Goal: Task Accomplishment & Management: Use online tool/utility

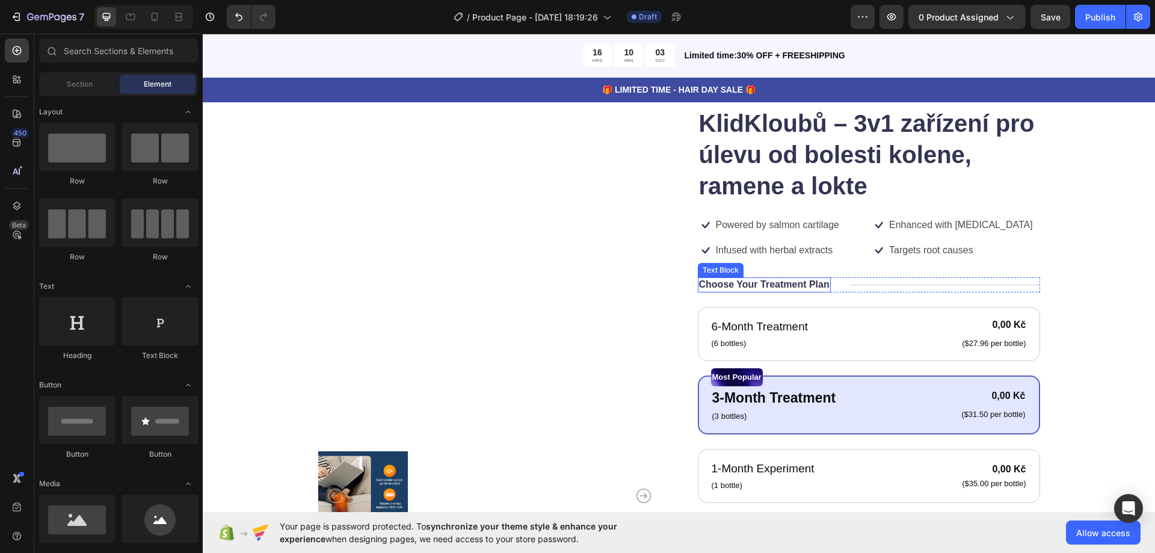
scroll to position [181, 0]
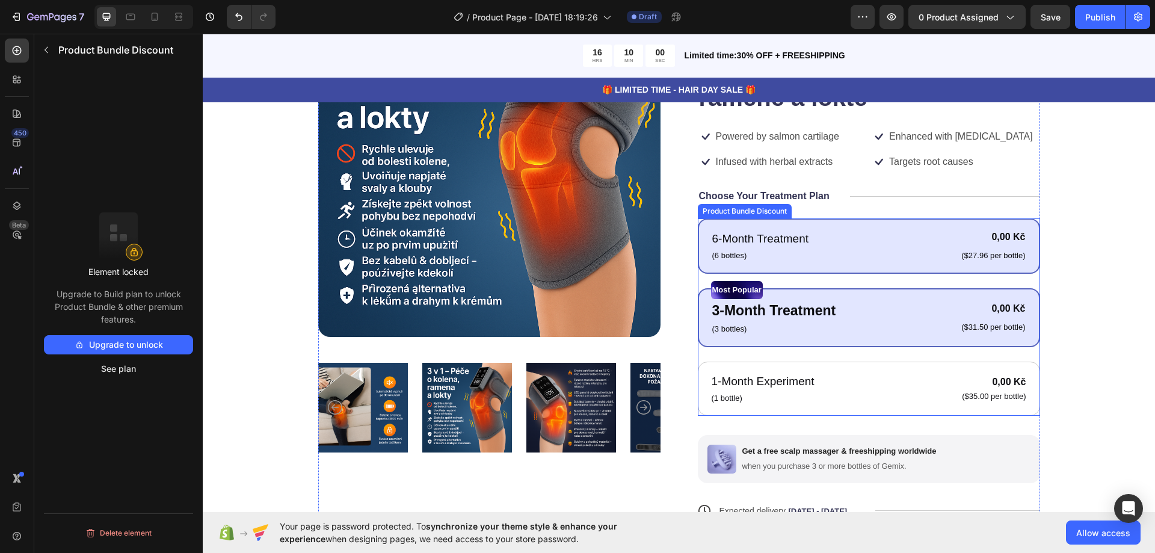
click at [1033, 222] on div "6-Month Treatment Text Block (6 bottles) Text Block 0,00 Kč Product Price Produ…" at bounding box center [869, 245] width 342 height 55
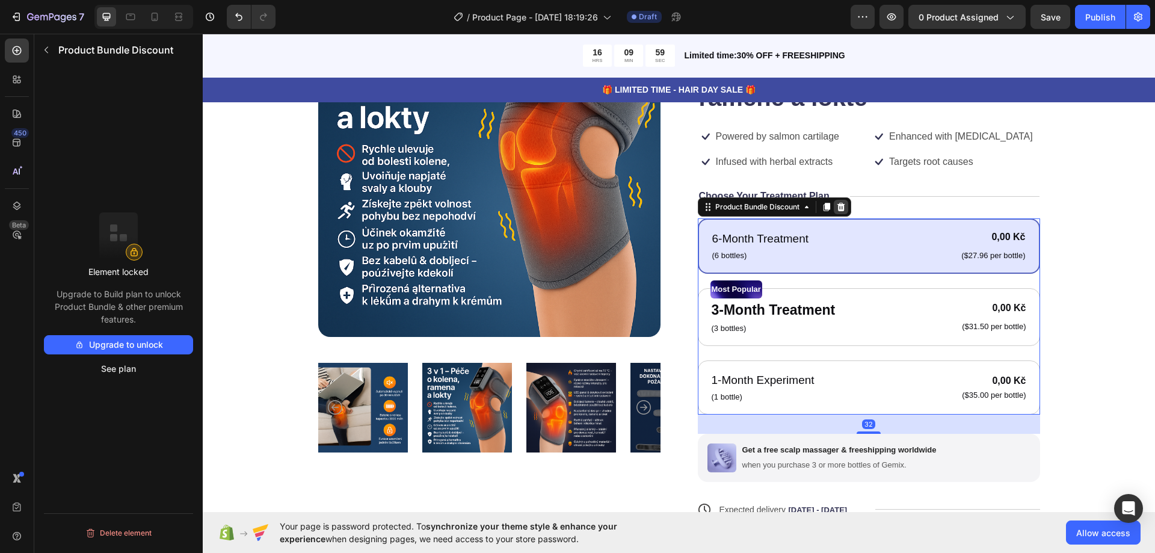
click at [837, 208] on icon at bounding box center [841, 207] width 8 height 8
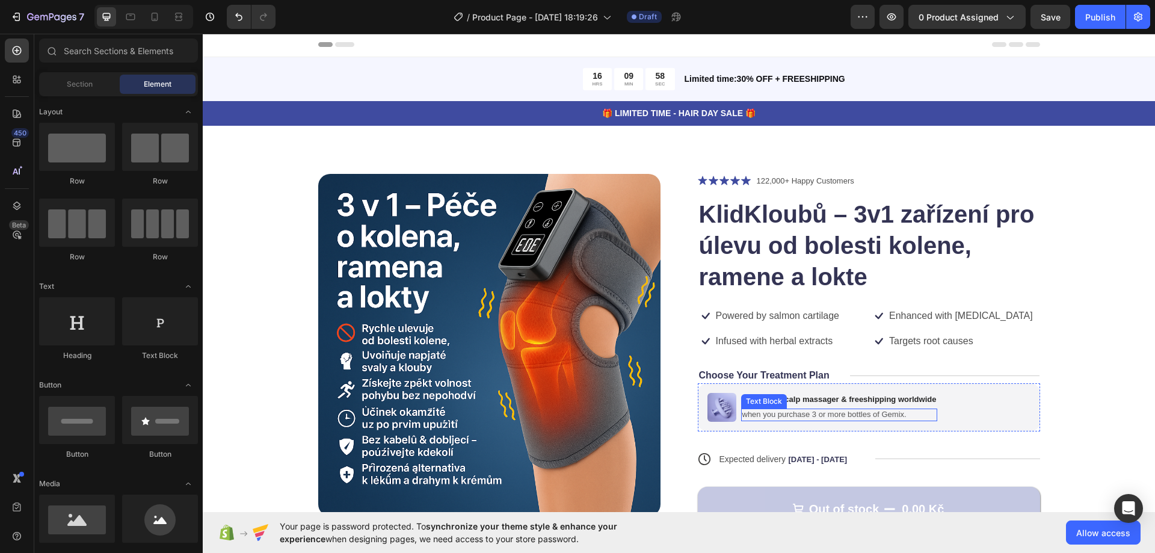
scroll to position [0, 0]
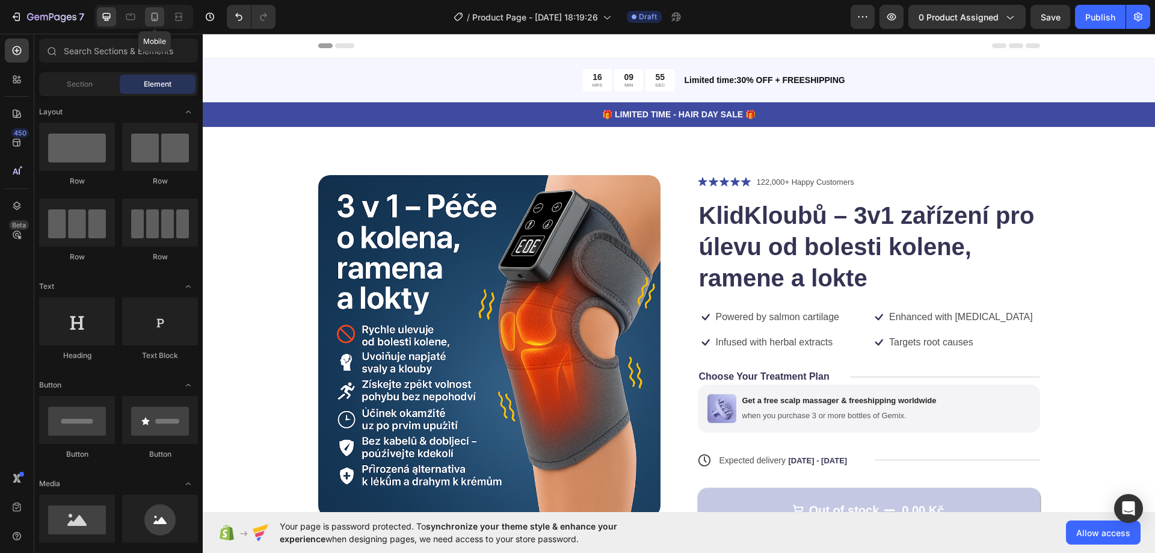
click at [154, 17] on icon at bounding box center [155, 17] width 12 height 12
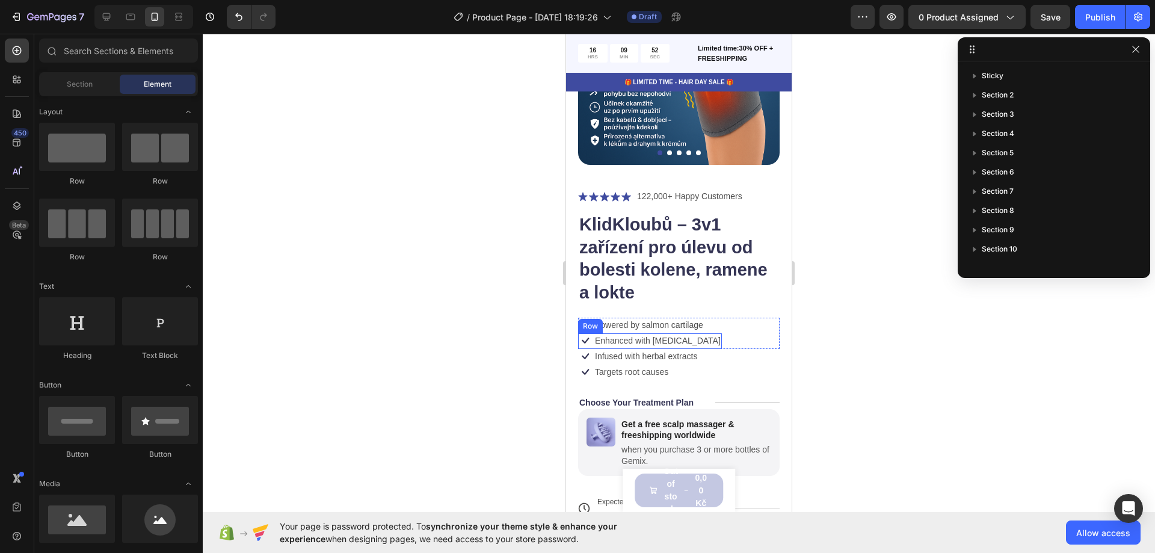
scroll to position [181, 0]
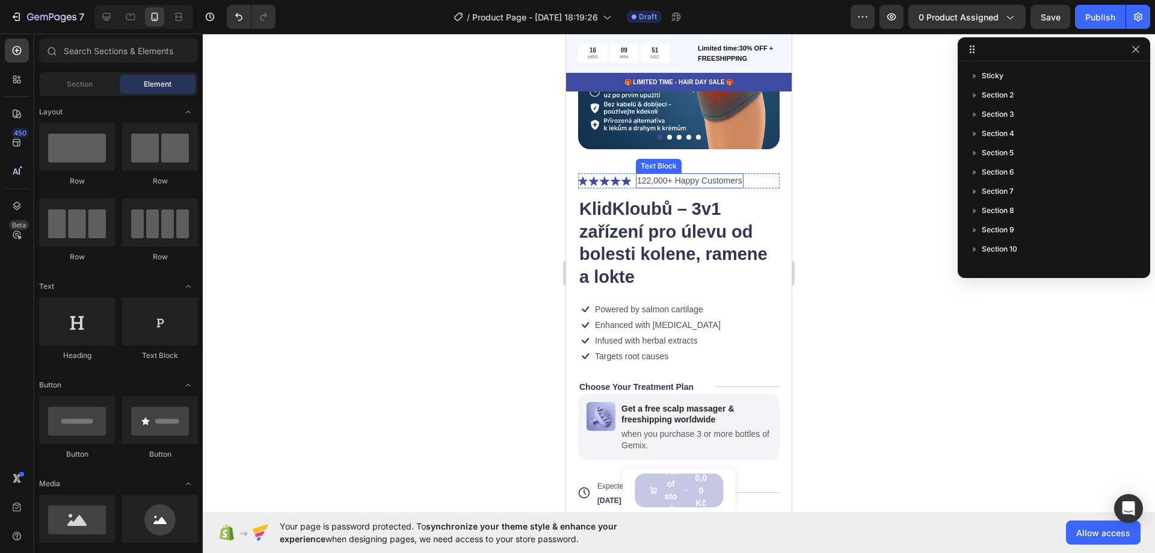
click at [641, 176] on p "122,000+ Happy Customers" at bounding box center [689, 181] width 105 height 13
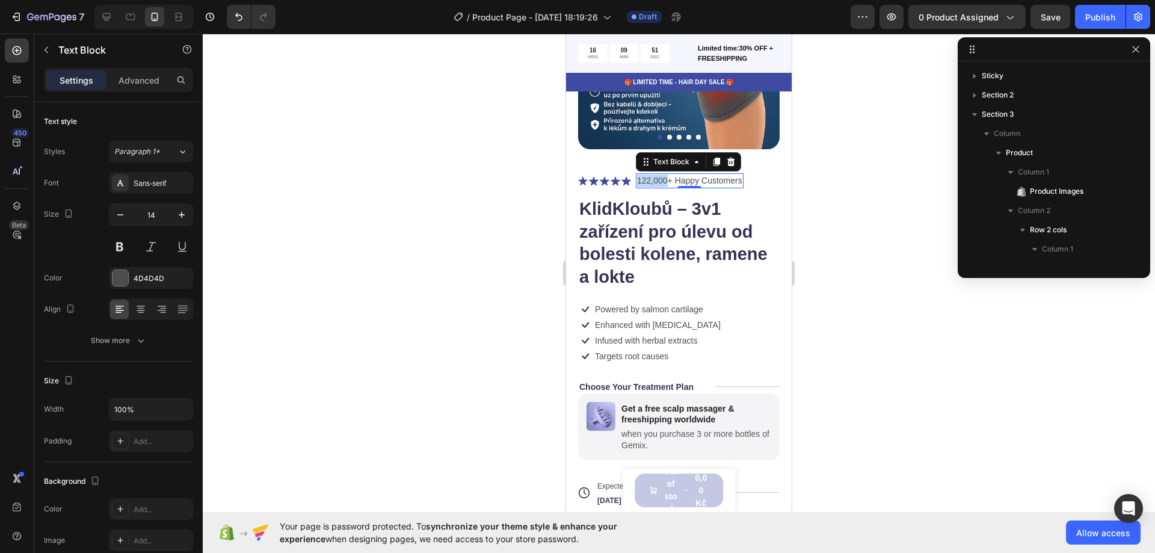
scroll to position [151, 0]
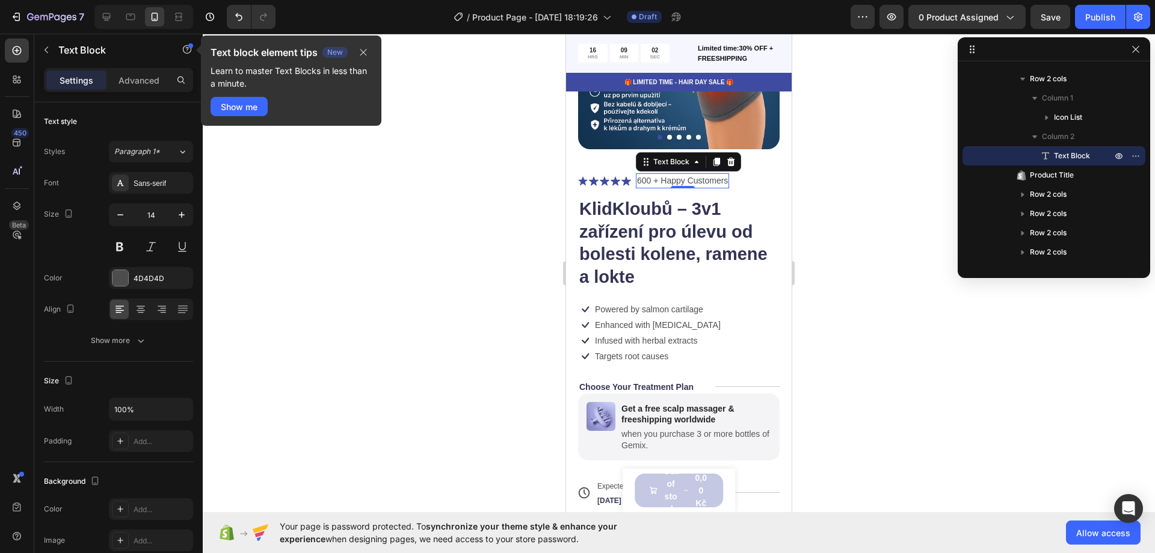
click at [666, 175] on p "600 + Happy Customers" at bounding box center [682, 181] width 91 height 13
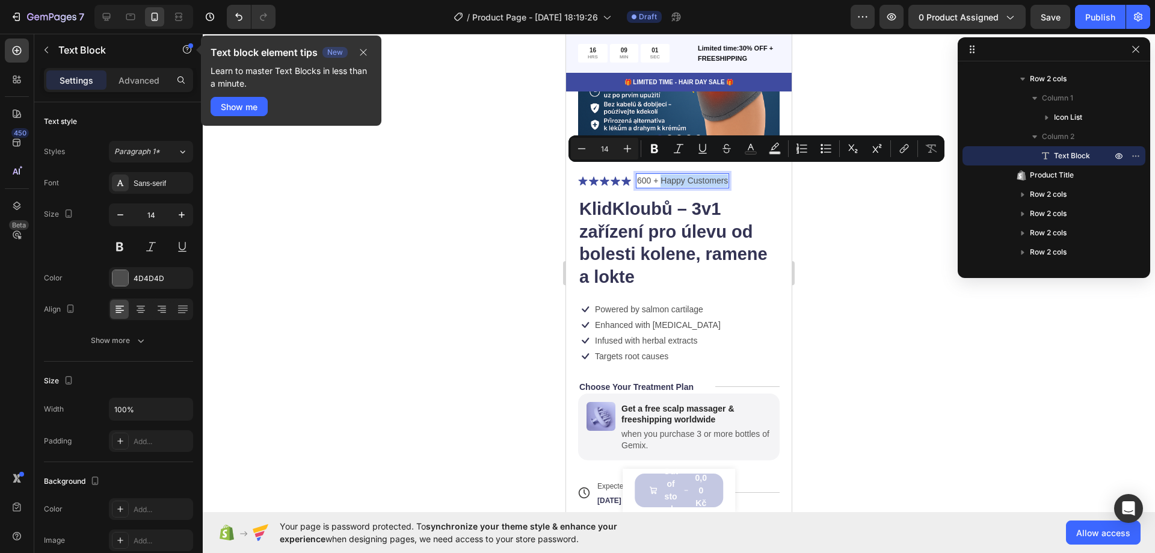
drag, startPoint x: 663, startPoint y: 170, endPoint x: 729, endPoint y: 170, distance: 66.8
click at [729, 173] on div "600 + Happy Customers" at bounding box center [682, 180] width 93 height 15
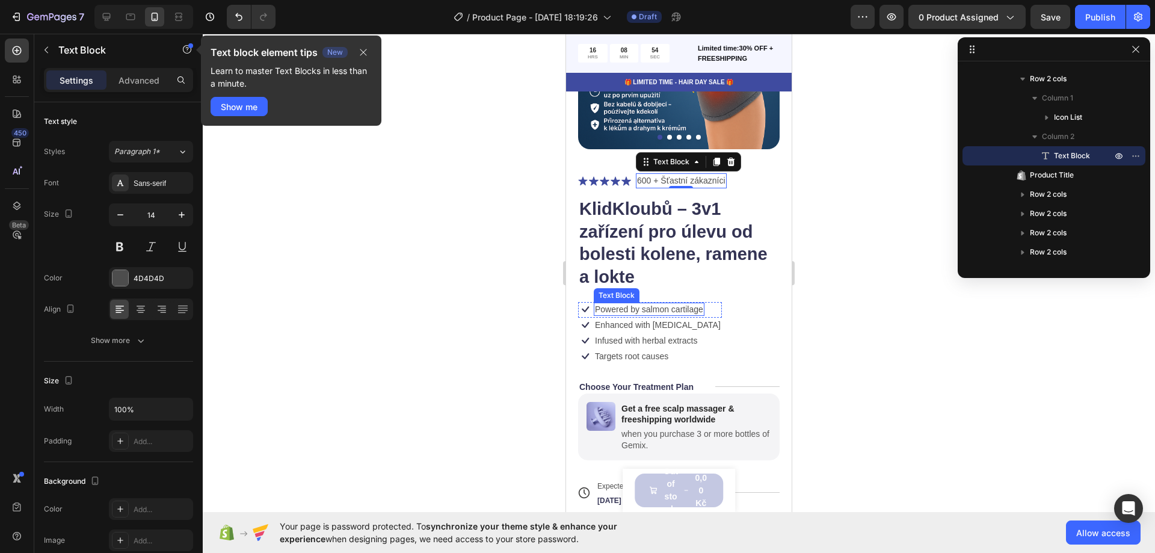
click at [645, 304] on p "Powered by salmon cartilage" at bounding box center [649, 309] width 108 height 11
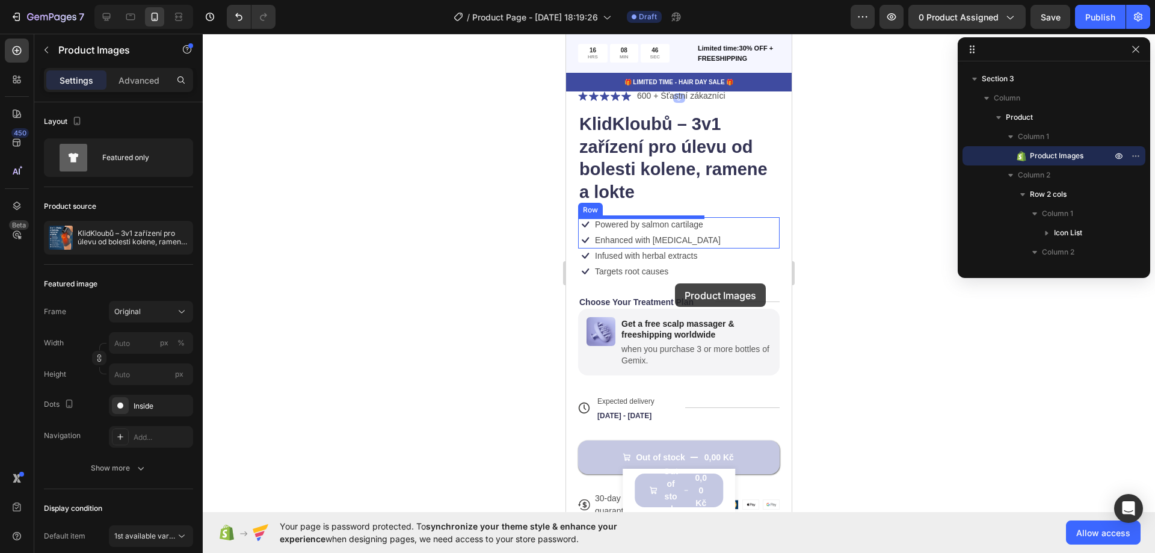
scroll to position [361, 0]
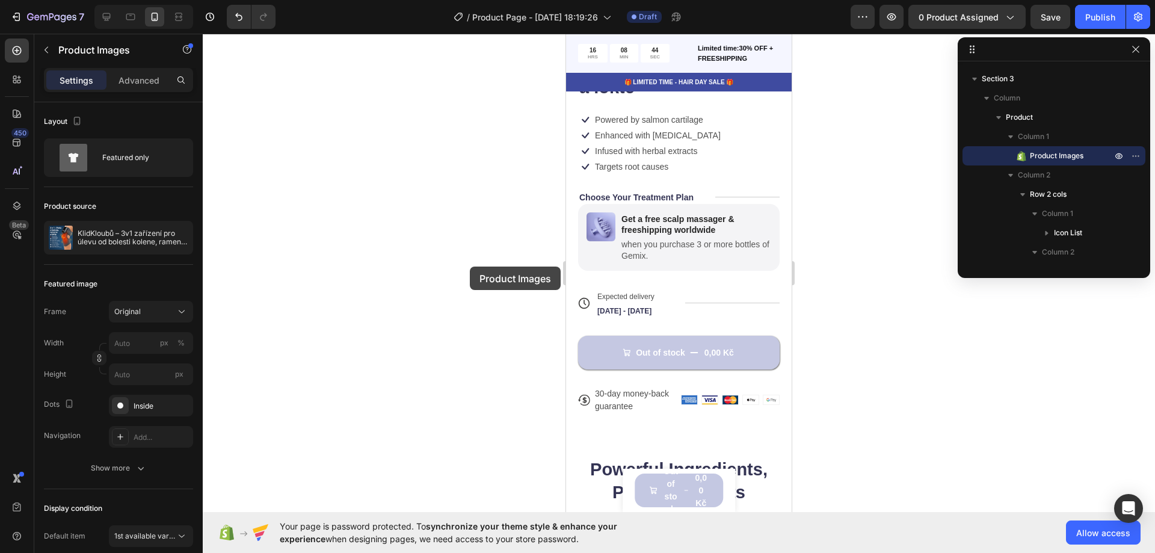
click at [465, 267] on div at bounding box center [679, 293] width 953 height 519
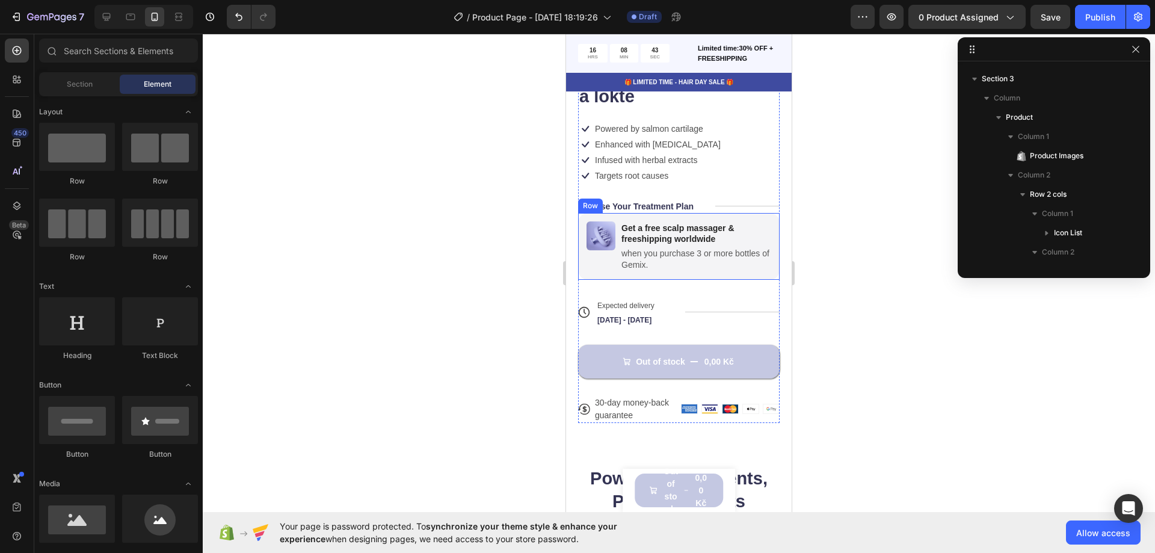
scroll to position [0, 0]
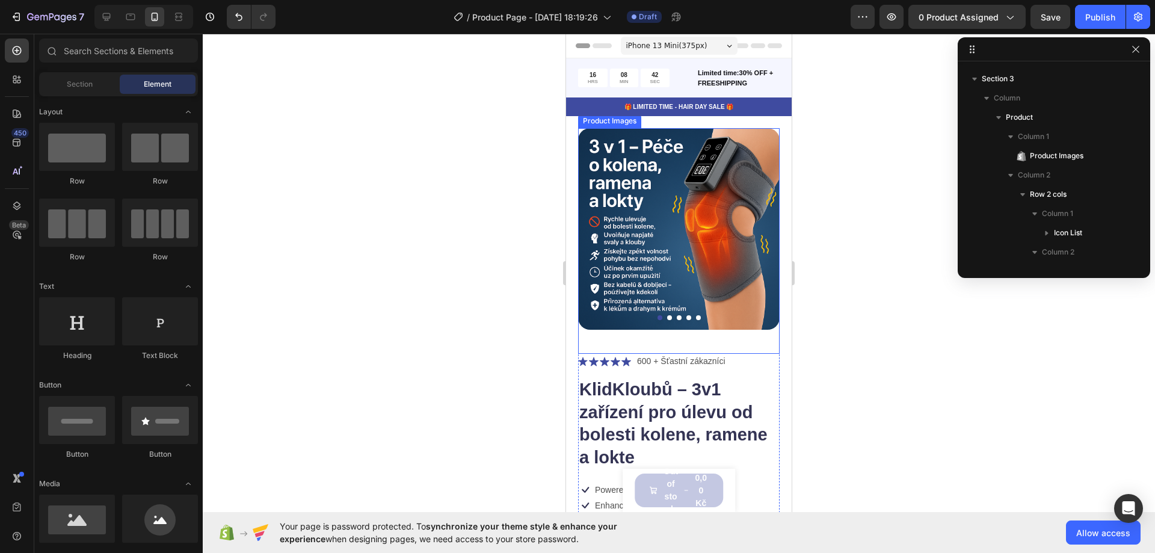
click at [669, 305] on img at bounding box center [679, 229] width 202 height 202
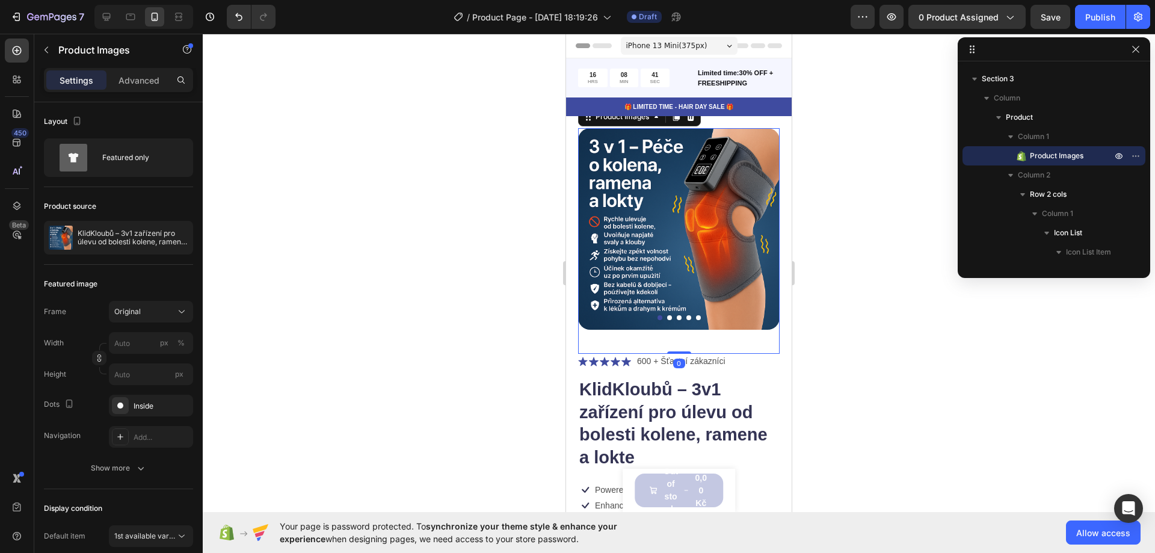
click at [667, 315] on button "Dot" at bounding box center [669, 317] width 5 height 5
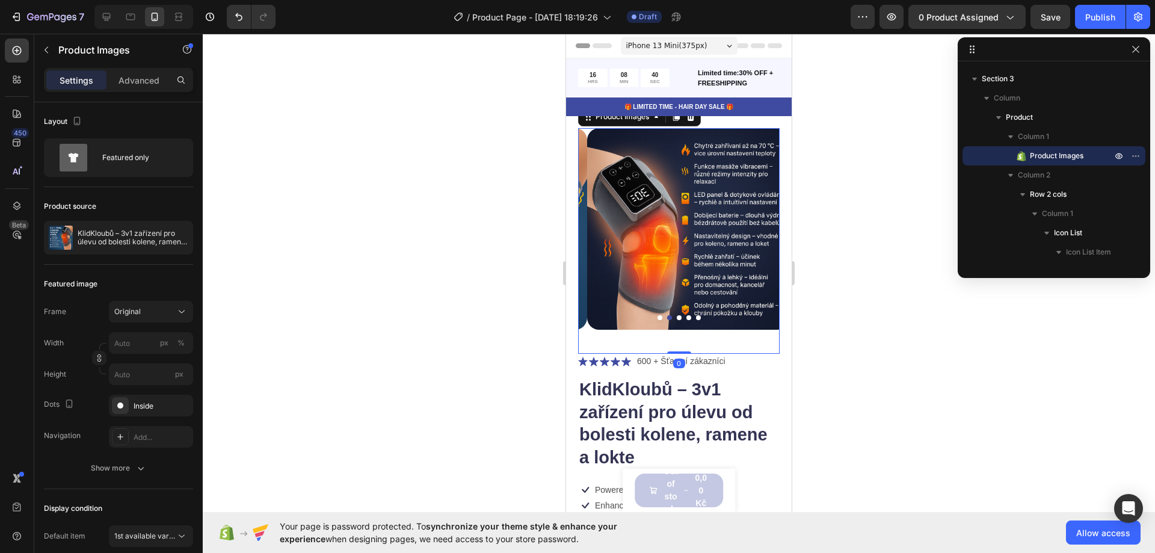
click at [677, 315] on button "Dot" at bounding box center [679, 317] width 5 height 5
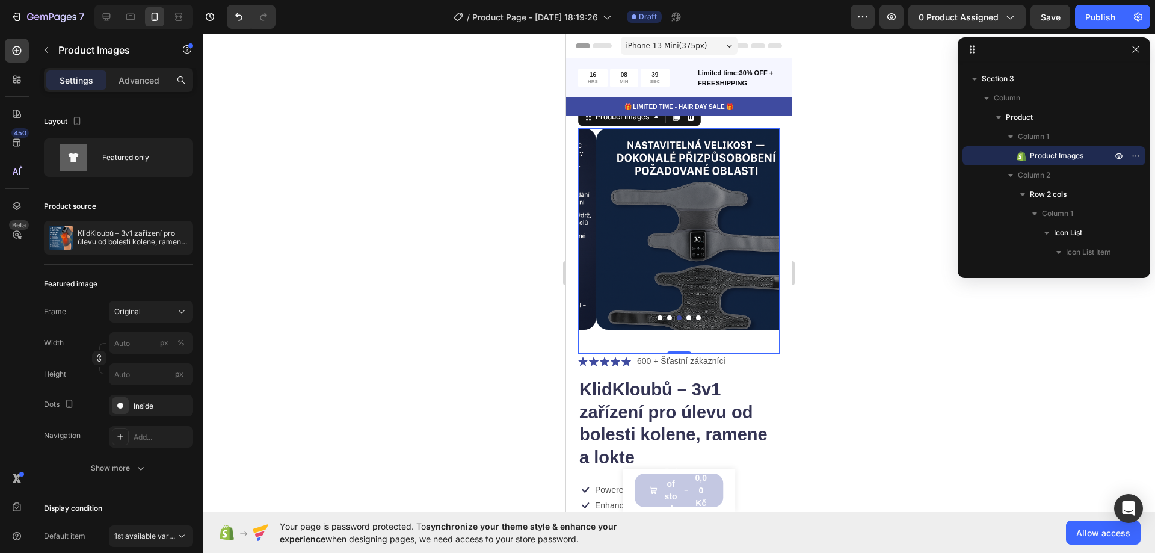
click at [687, 315] on button "Dot" at bounding box center [689, 317] width 5 height 5
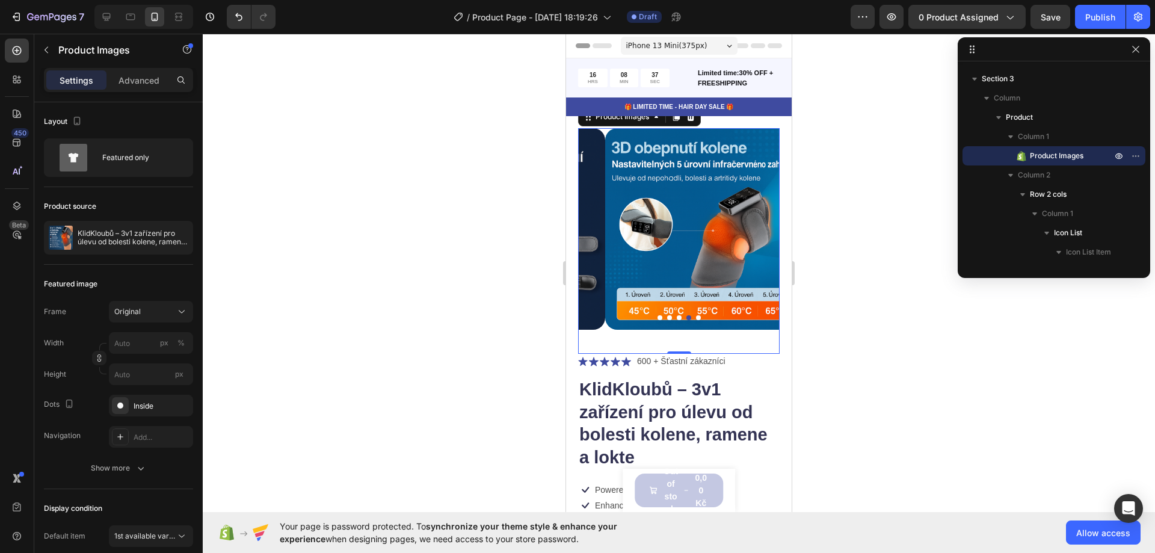
click at [696, 315] on button "Dot" at bounding box center [698, 317] width 5 height 5
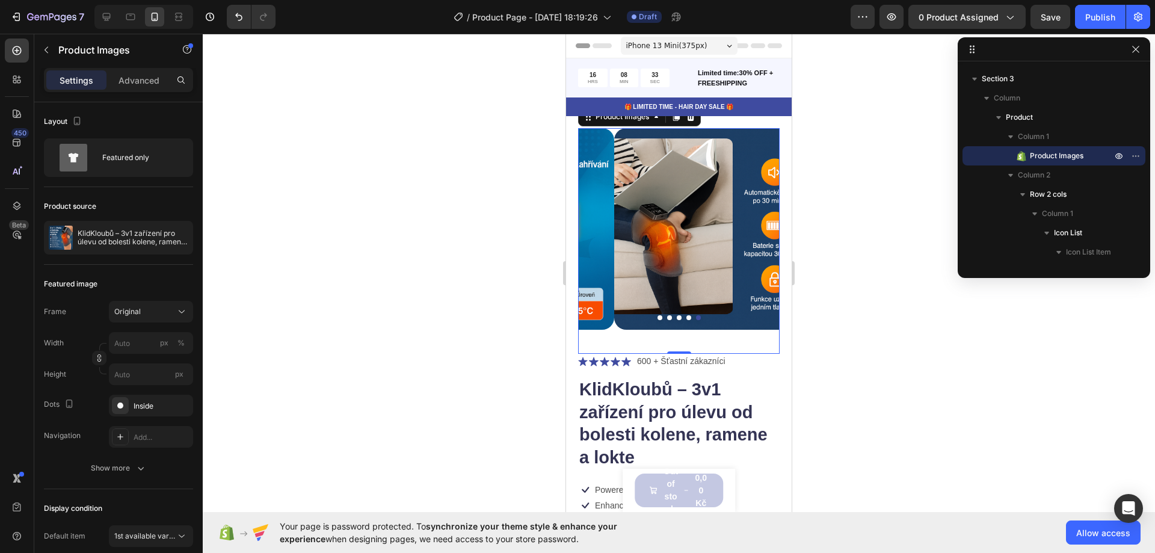
click at [658, 315] on div at bounding box center [679, 317] width 202 height 5
click at [652, 315] on div at bounding box center [679, 317] width 202 height 5
click at [658, 315] on button "Dot" at bounding box center [660, 317] width 5 height 5
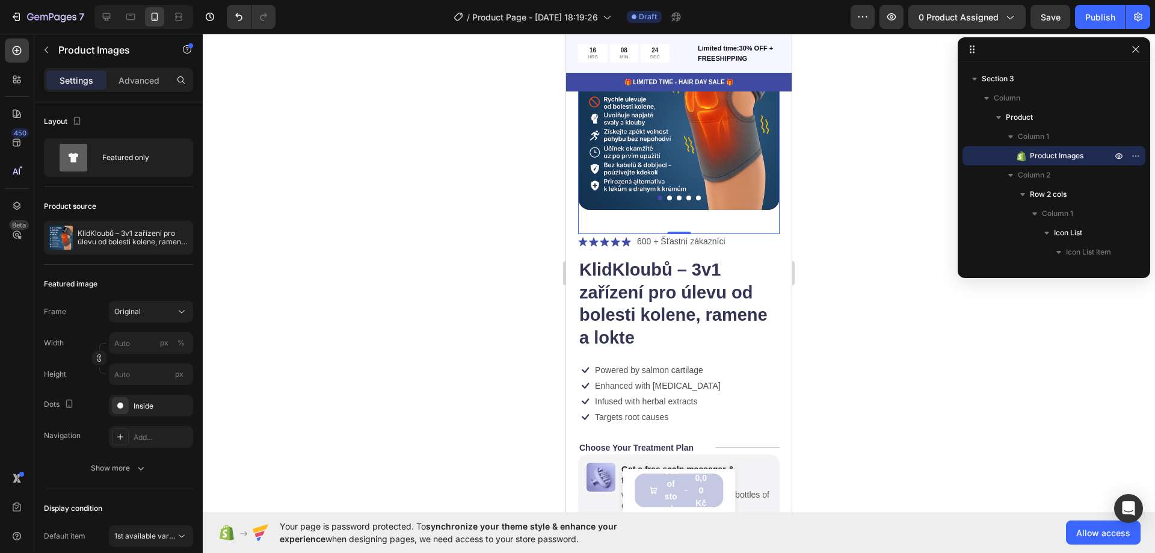
scroll to position [120, 0]
click at [682, 364] on p "Powered by salmon cartilage" at bounding box center [649, 369] width 108 height 11
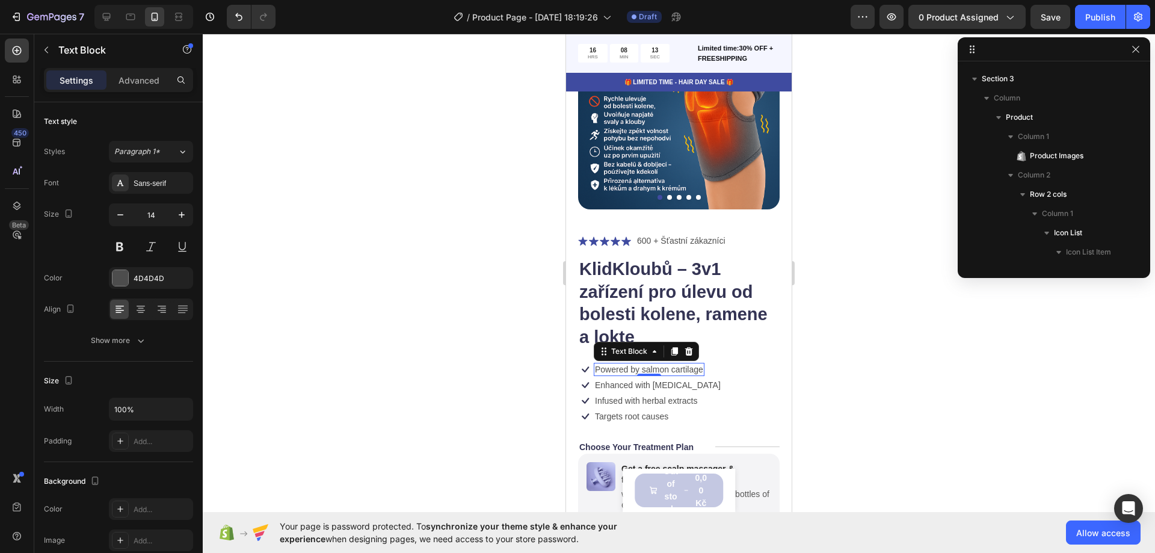
scroll to position [498, 0]
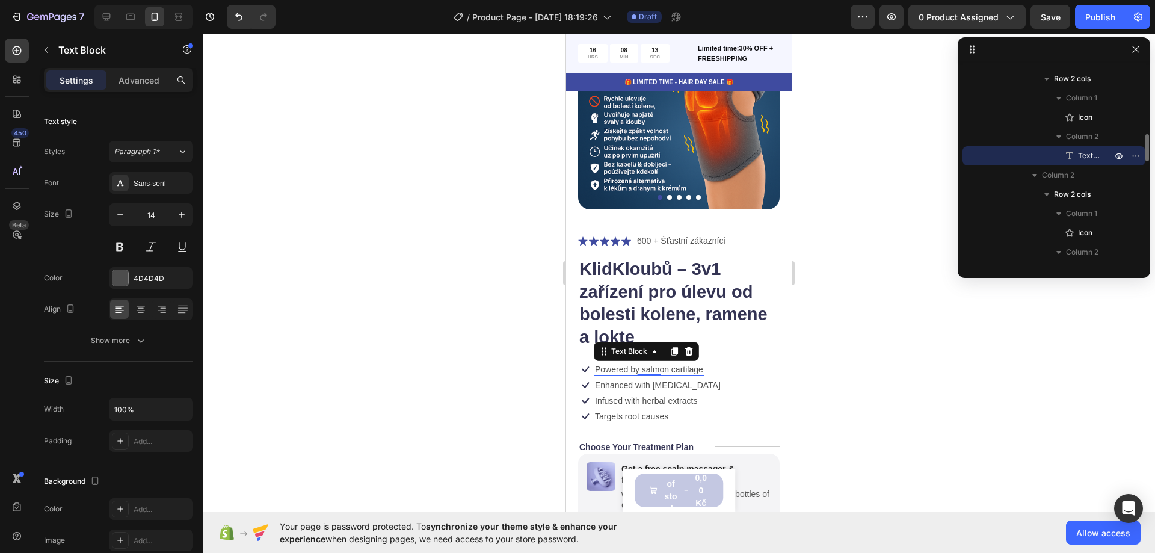
click at [682, 364] on p "Powered by salmon cartilage" at bounding box center [649, 369] width 108 height 11
click at [634, 364] on p "Powered by salmon cartilage" at bounding box center [649, 369] width 108 height 11
click at [586, 362] on icon at bounding box center [585, 369] width 14 height 14
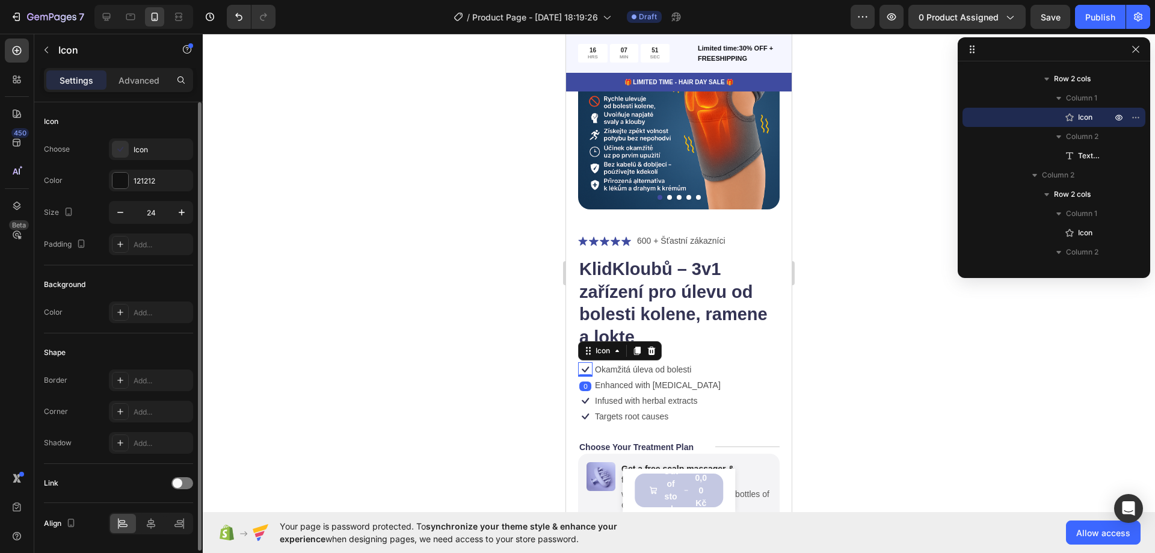
click at [106, 179] on div "Color 121212" at bounding box center [118, 181] width 149 height 22
click at [113, 179] on div at bounding box center [121, 181] width 16 height 16
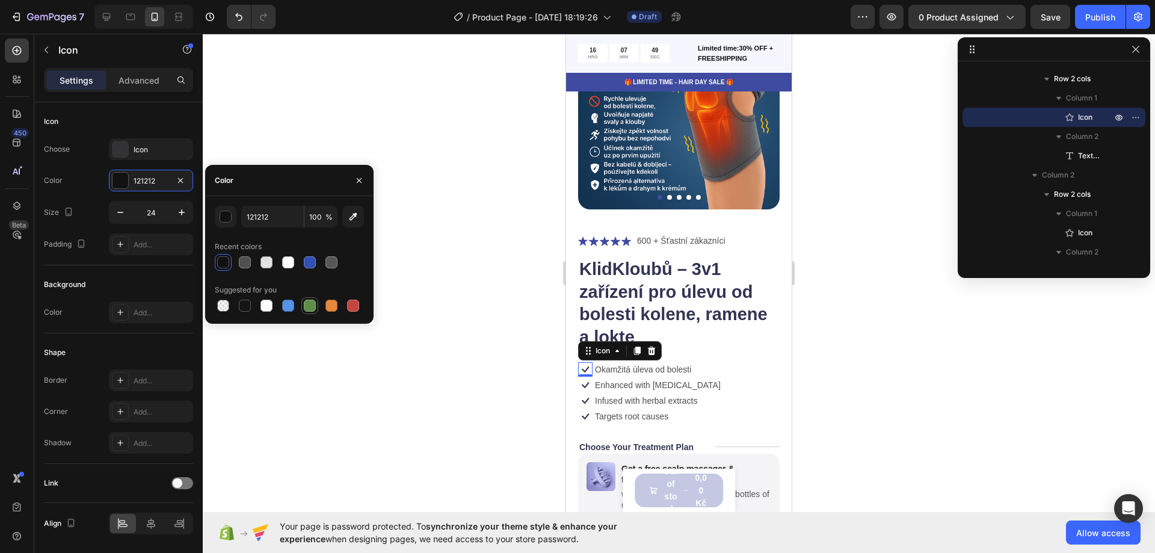
click at [313, 306] on div at bounding box center [310, 306] width 12 height 12
type input "5E8E49"
click at [408, 298] on div at bounding box center [679, 293] width 953 height 519
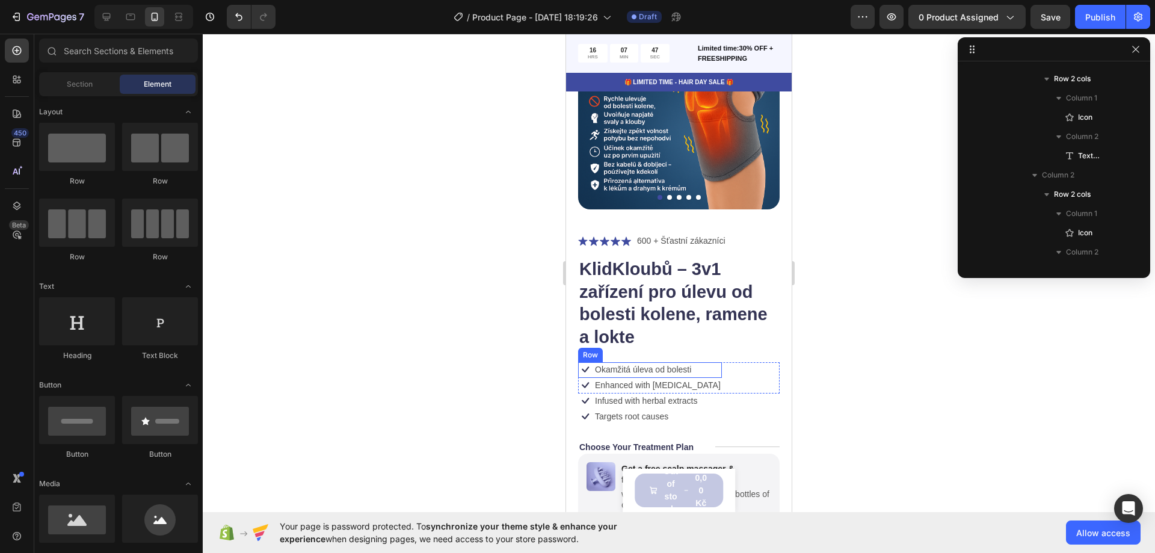
click at [586, 366] on icon at bounding box center [585, 369] width 7 height 6
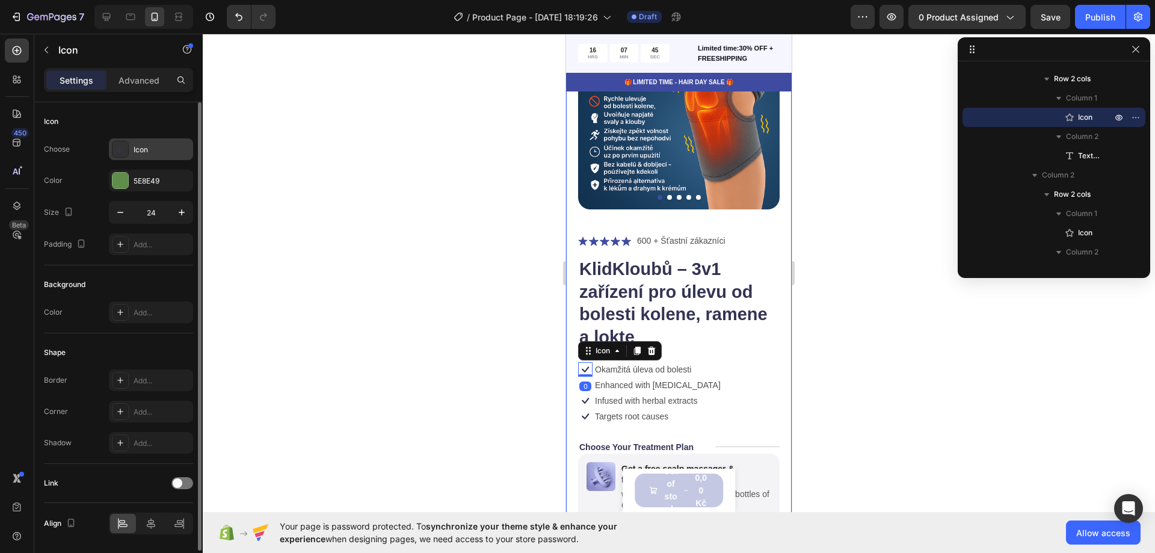
click at [122, 148] on icon at bounding box center [120, 149] width 6 height 5
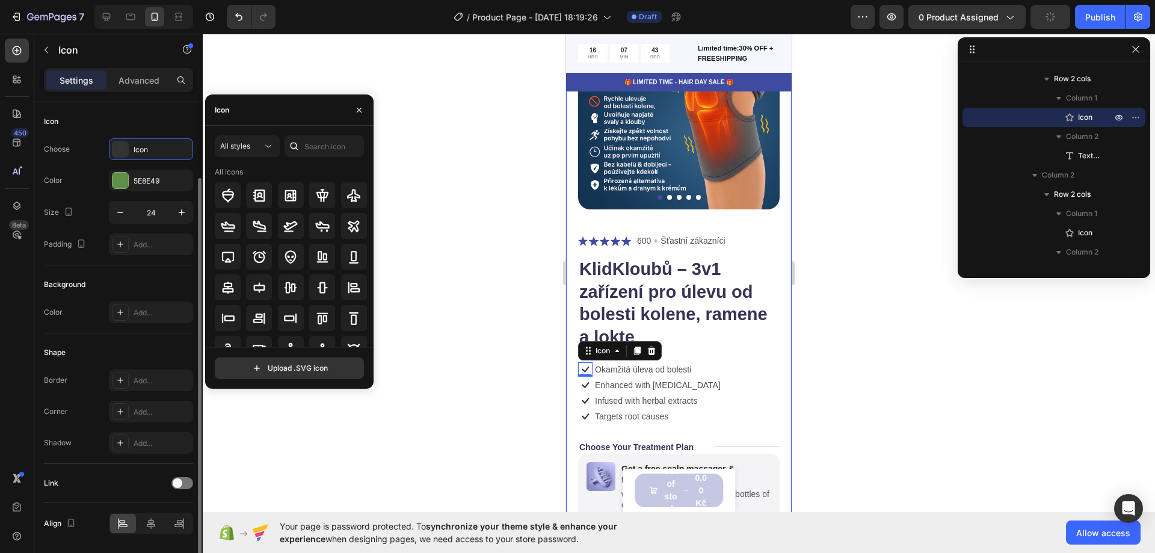
scroll to position [39, 0]
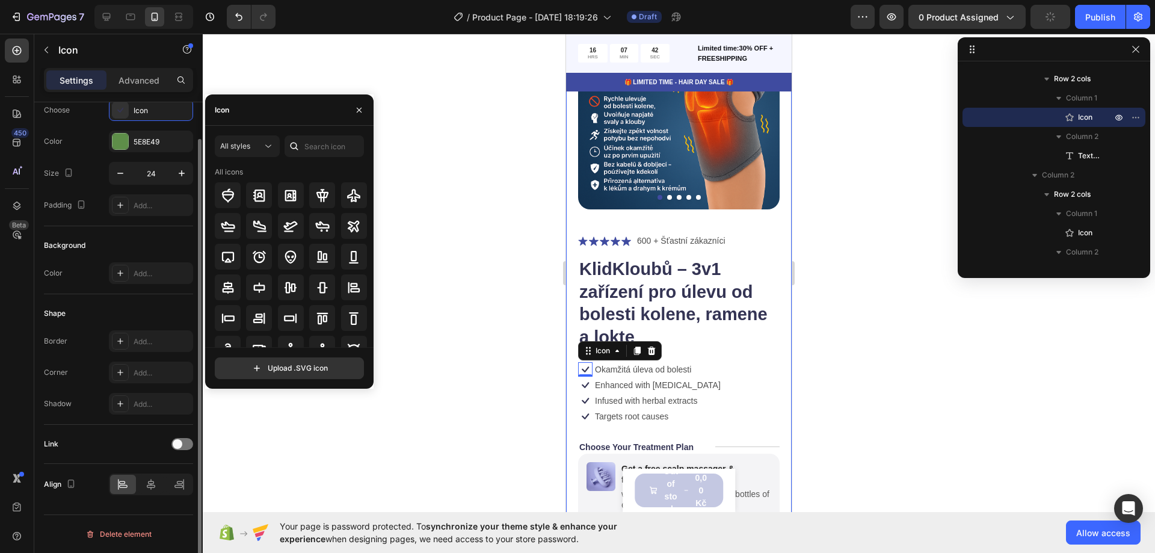
click at [434, 464] on div at bounding box center [679, 293] width 953 height 519
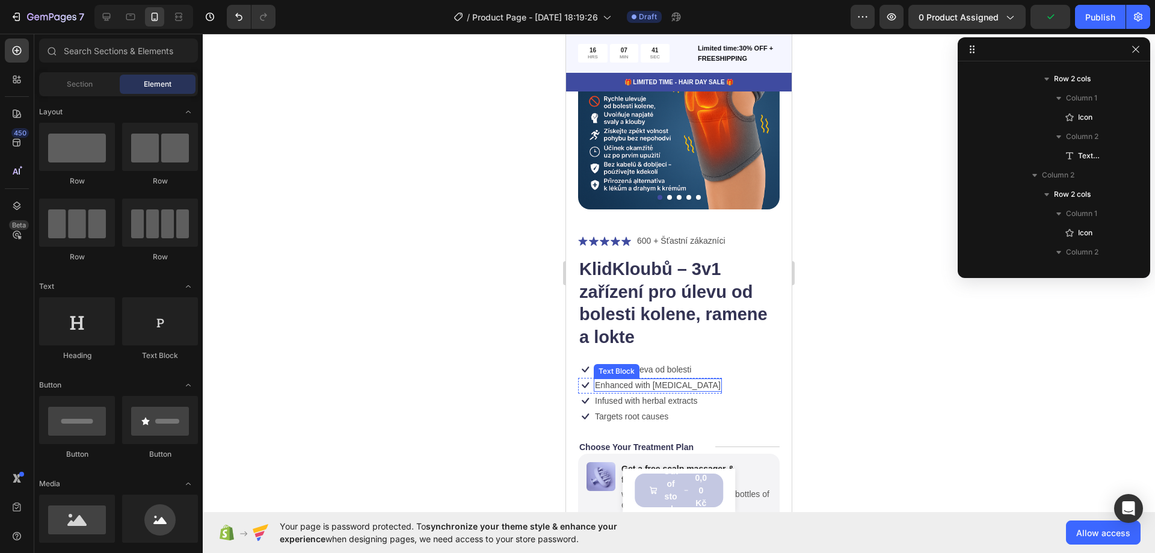
click at [621, 380] on p "Enhanced with biotin" at bounding box center [658, 385] width 126 height 11
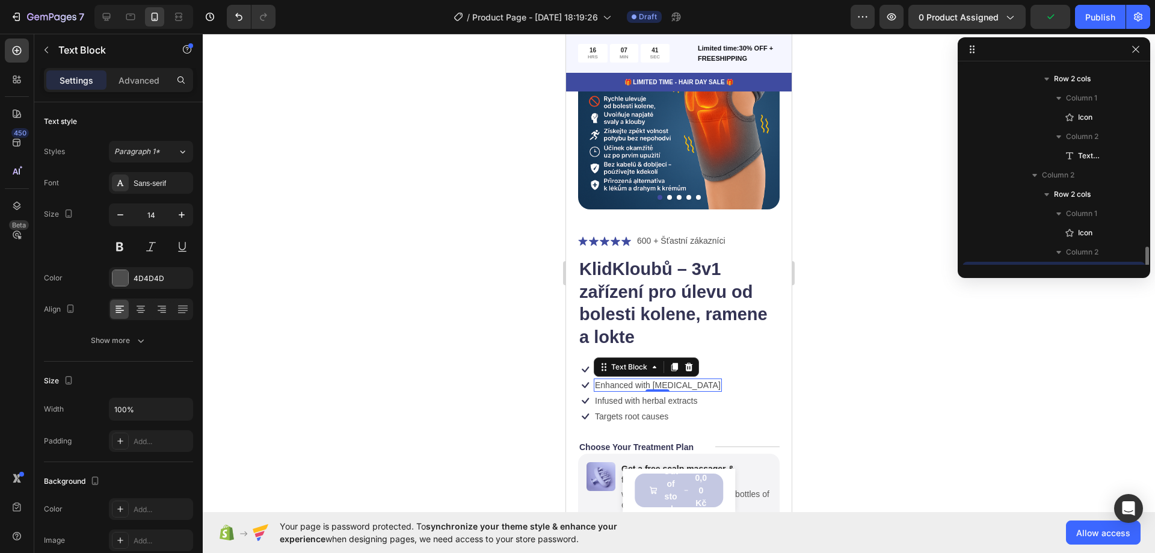
scroll to position [613, 0]
click at [621, 380] on p "Enhanced with biotin" at bounding box center [658, 385] width 126 height 11
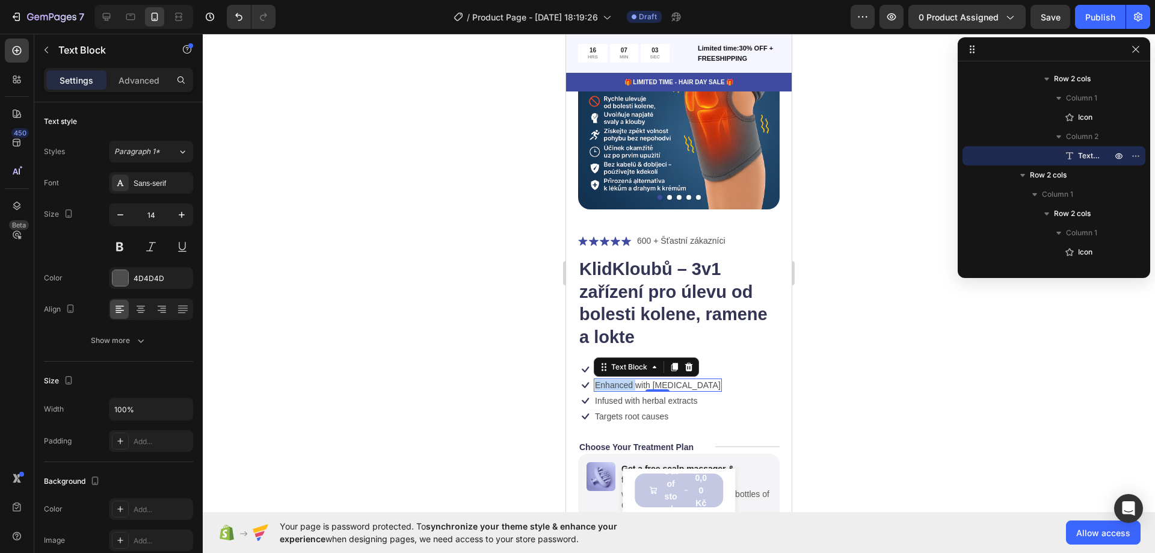
click at [638, 380] on p "Enhanced with biotin" at bounding box center [658, 385] width 126 height 11
click at [433, 379] on div at bounding box center [679, 293] width 953 height 519
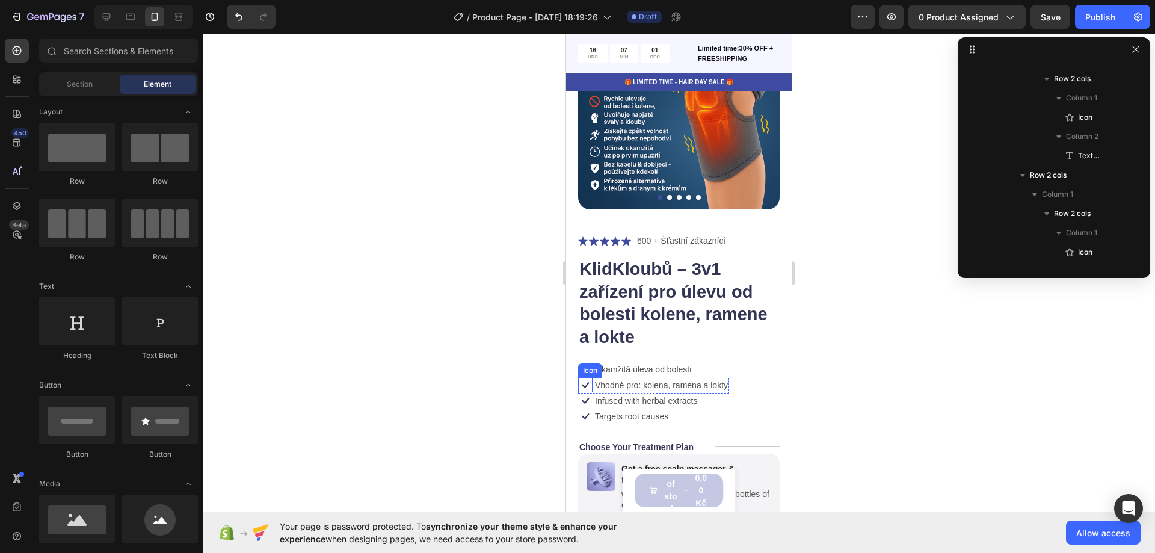
click at [590, 379] on icon at bounding box center [585, 385] width 14 height 14
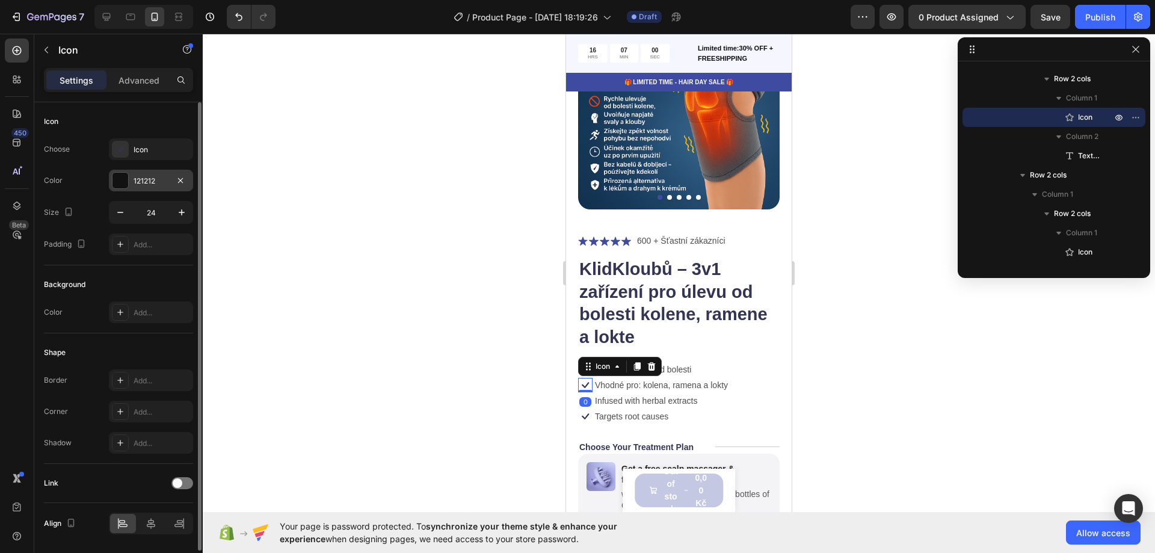
click at [113, 181] on div at bounding box center [121, 181] width 16 height 16
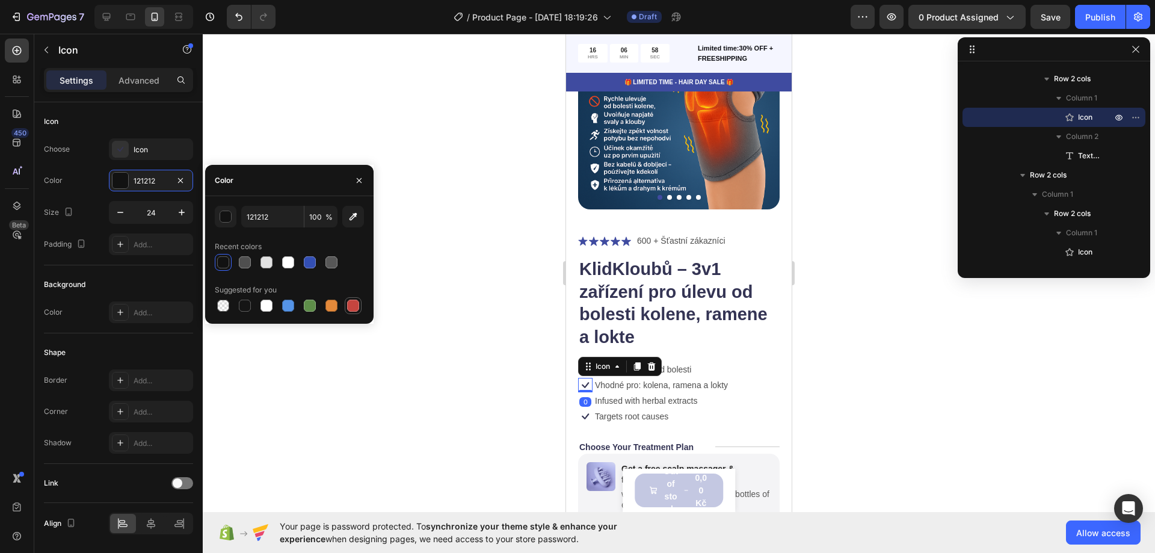
click at [345, 307] on div at bounding box center [353, 305] width 17 height 17
click at [330, 305] on div at bounding box center [332, 306] width 12 height 12
click at [316, 304] on div at bounding box center [310, 305] width 14 height 14
type input "5E8E49"
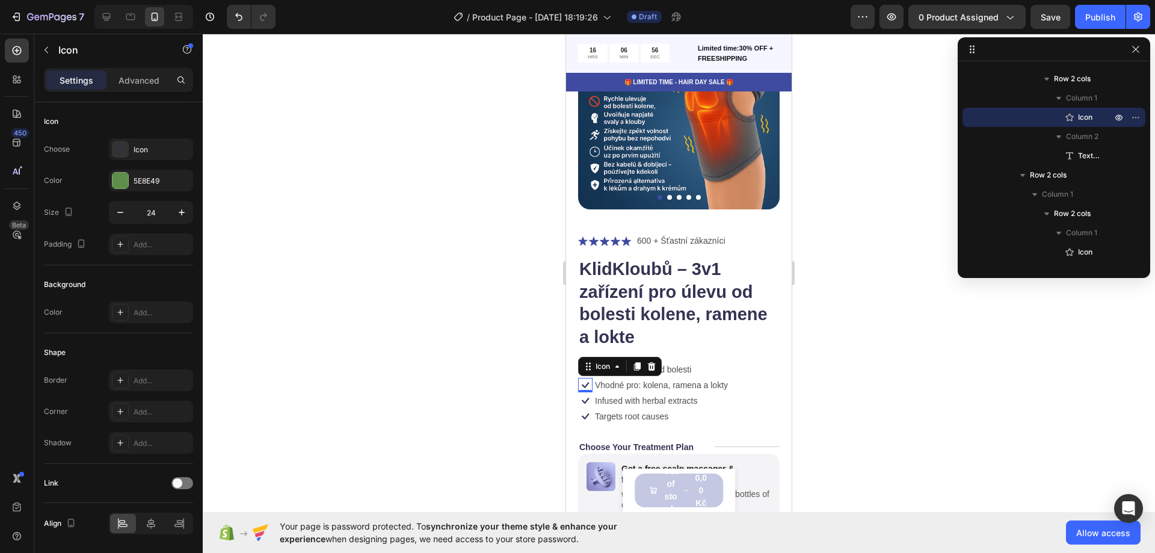
click at [428, 289] on div at bounding box center [679, 293] width 953 height 519
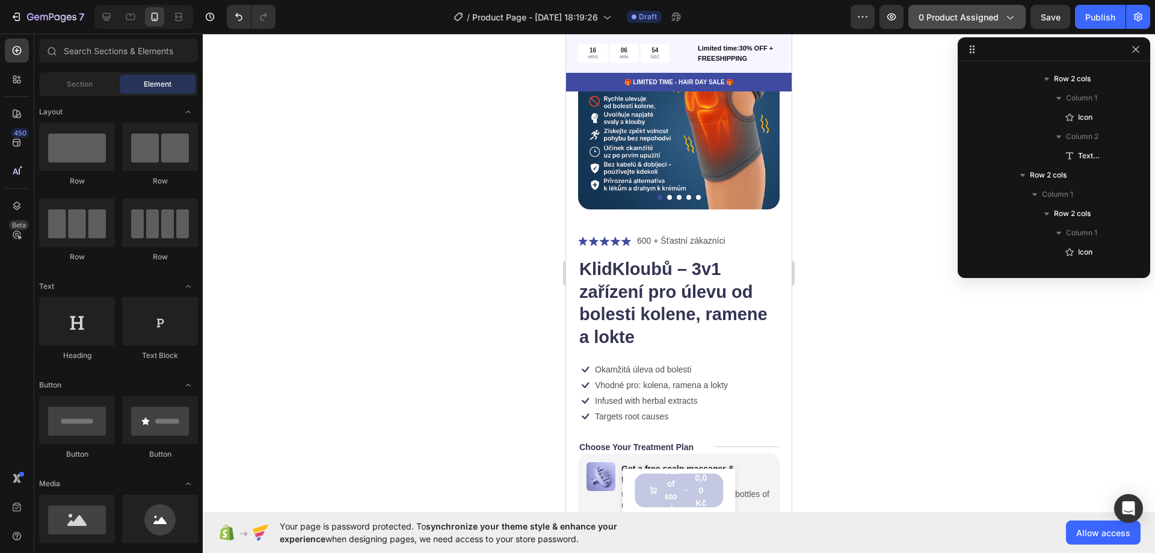
click at [957, 19] on span "0 product assigned" at bounding box center [959, 17] width 80 height 13
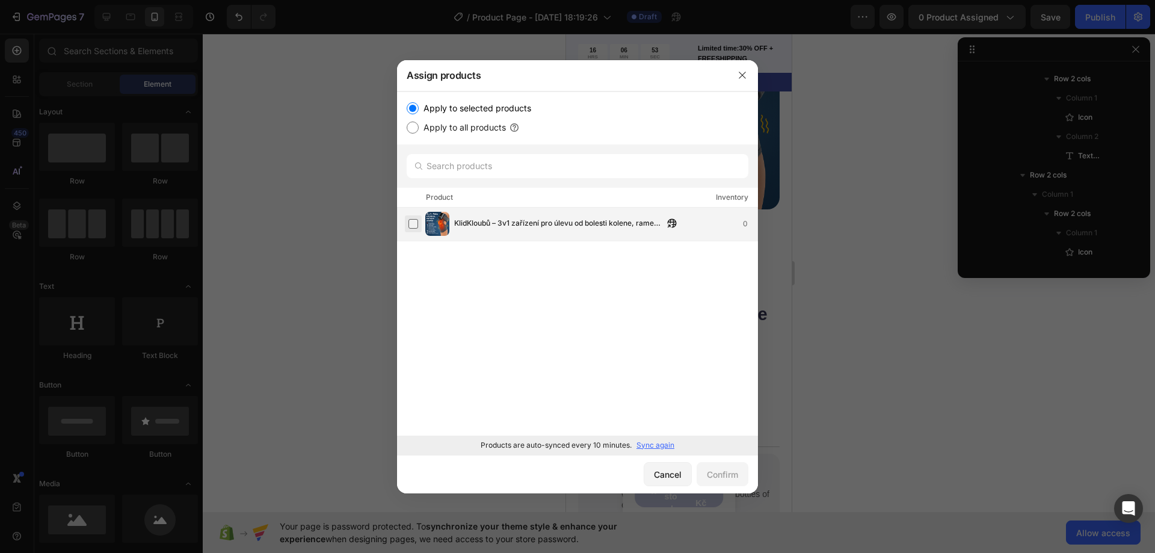
click at [415, 224] on label at bounding box center [414, 224] width 10 height 10
click at [724, 471] on div "Confirm" at bounding box center [722, 474] width 31 height 13
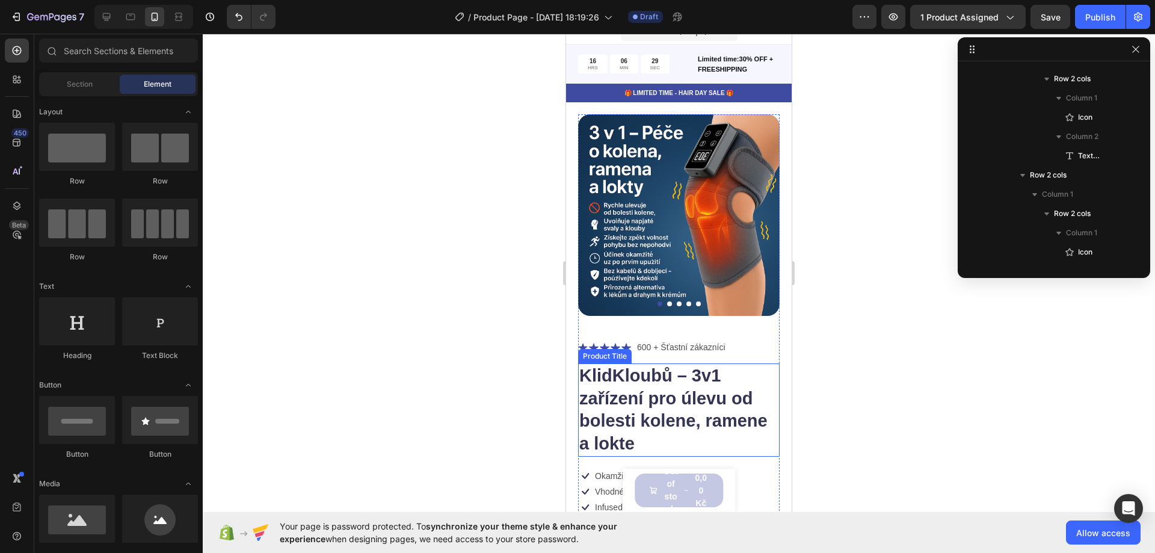
scroll to position [0, 0]
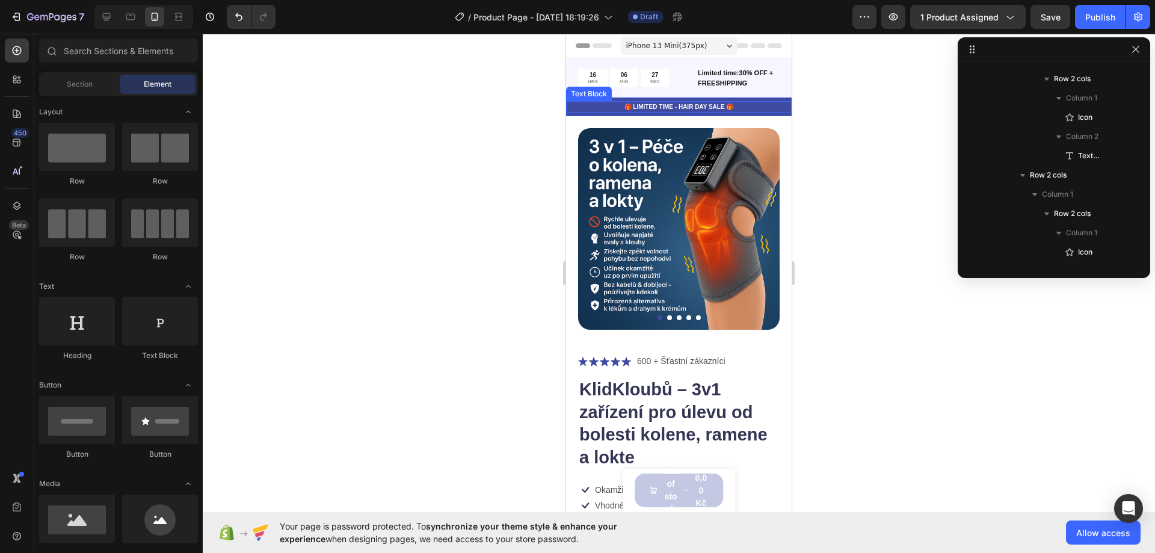
click at [646, 107] on p "🎁 LIMITED TIME - HAIR DAY SALE 🎁" at bounding box center [678, 106] width 223 height 9
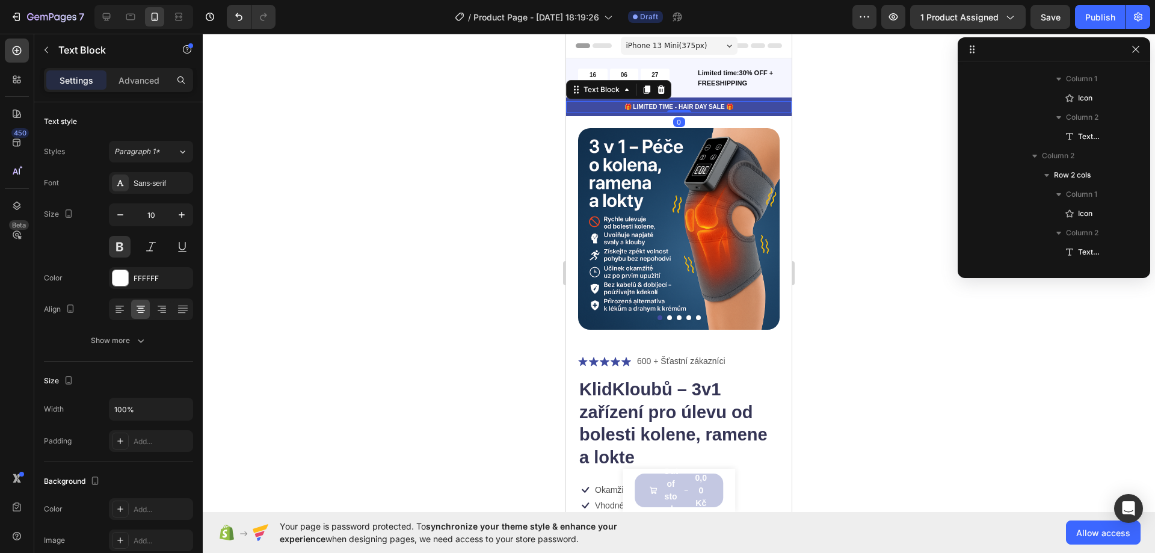
scroll to position [36, 0]
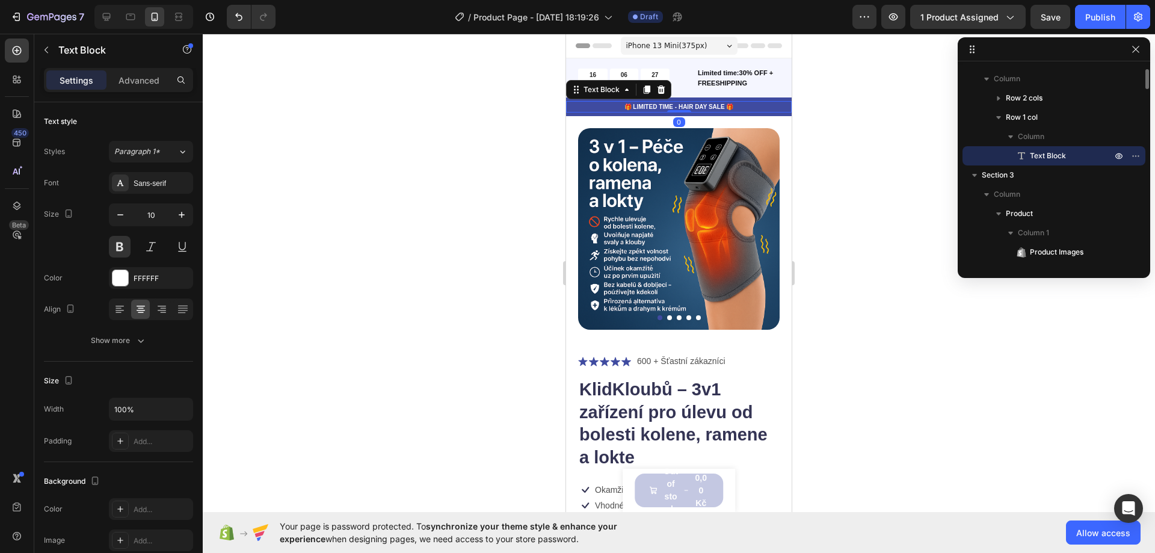
click at [646, 107] on p "🎁 LIMITED TIME - HAIR DAY SALE 🎁" at bounding box center [678, 106] width 223 height 9
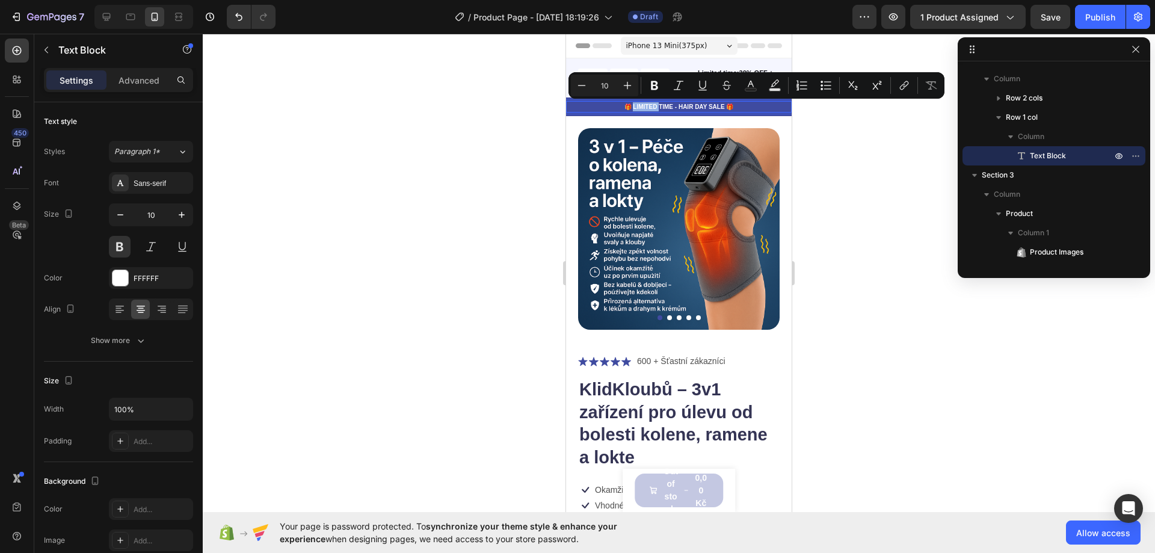
click at [637, 110] on p "🎁 LIMITED TIME - HAIR DAY SALE 🎁" at bounding box center [678, 106] width 223 height 9
drag, startPoint x: 628, startPoint y: 107, endPoint x: 719, endPoint y: 105, distance: 90.3
click at [719, 105] on p "🎁 LIMITED TIME - HAIR DAY SALE 🎁" at bounding box center [678, 106] width 223 height 9
click at [434, 176] on div at bounding box center [679, 293] width 953 height 519
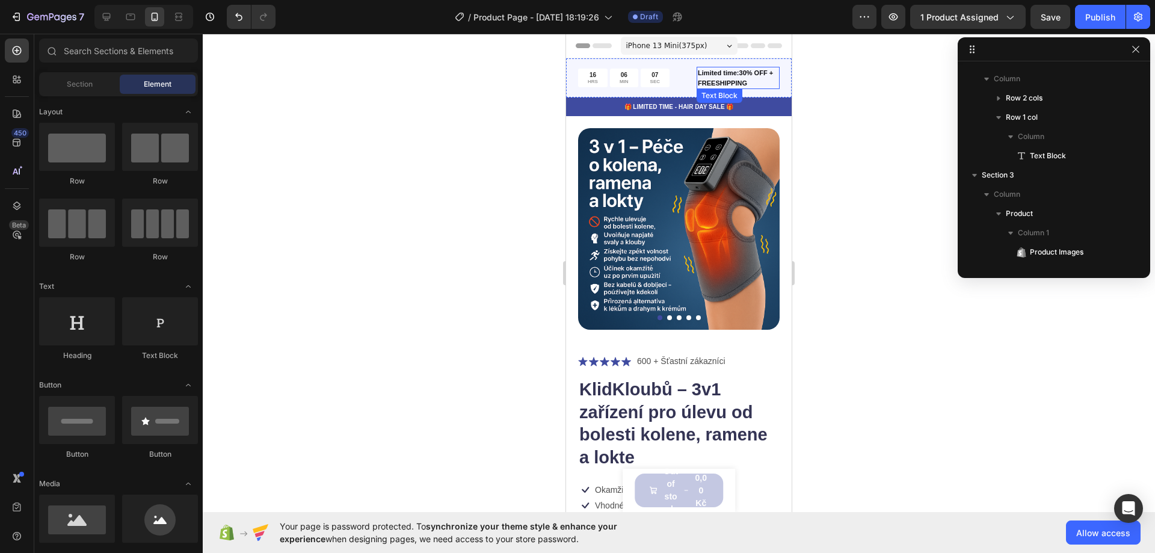
click at [719, 82] on p "Limited time:30% OFF + FREESHIPPING" at bounding box center [738, 78] width 81 height 20
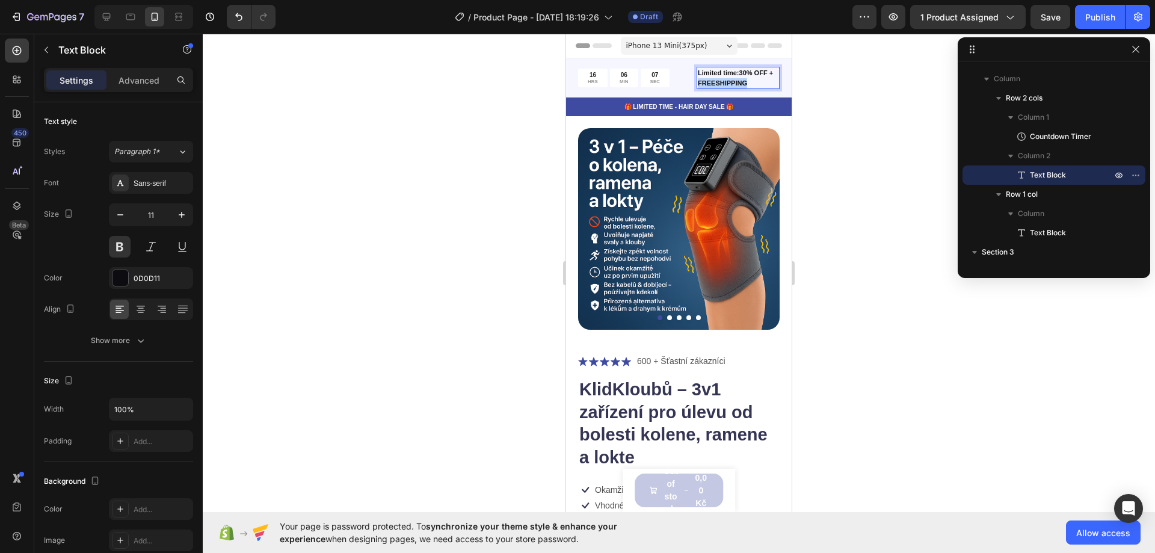
click at [719, 82] on p "Limited time:30% OFF + FREESHIPPING" at bounding box center [738, 78] width 81 height 20
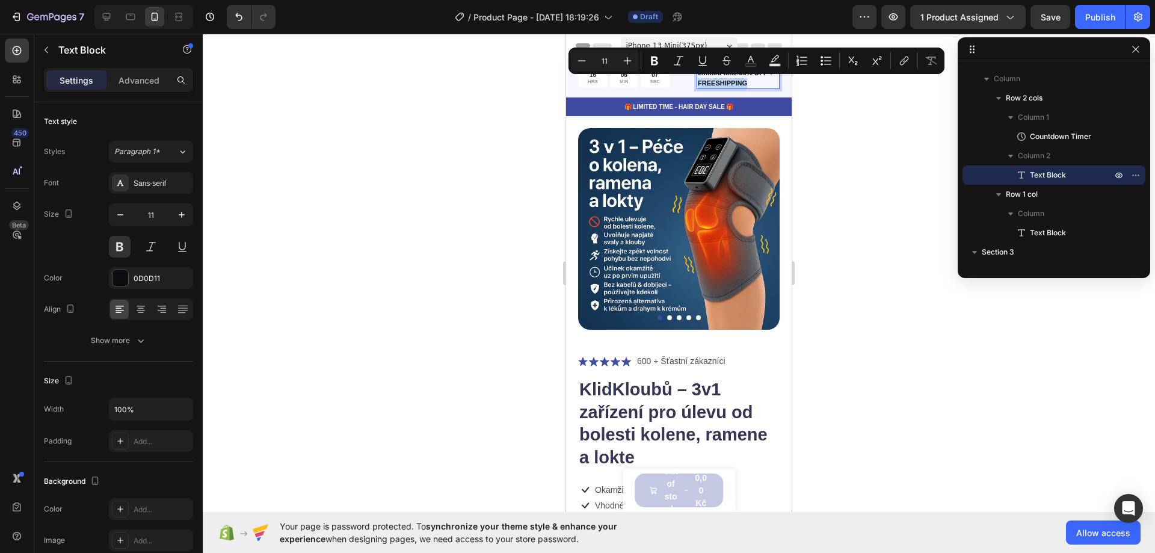
click at [742, 82] on p "Limited time:30% OFF + FREESHIPPING" at bounding box center [738, 78] width 81 height 20
drag, startPoint x: 754, startPoint y: 82, endPoint x: 694, endPoint y: 80, distance: 60.2
click at [698, 80] on p "Limited time:30% OFF + FREESHIPPING" at bounding box center [738, 78] width 81 height 20
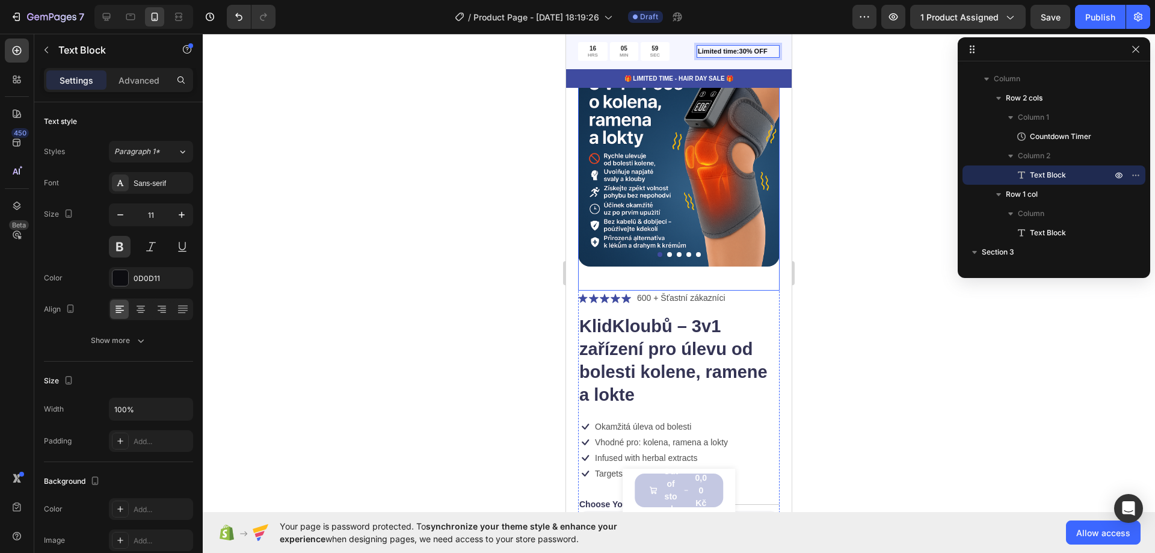
scroll to position [0, 0]
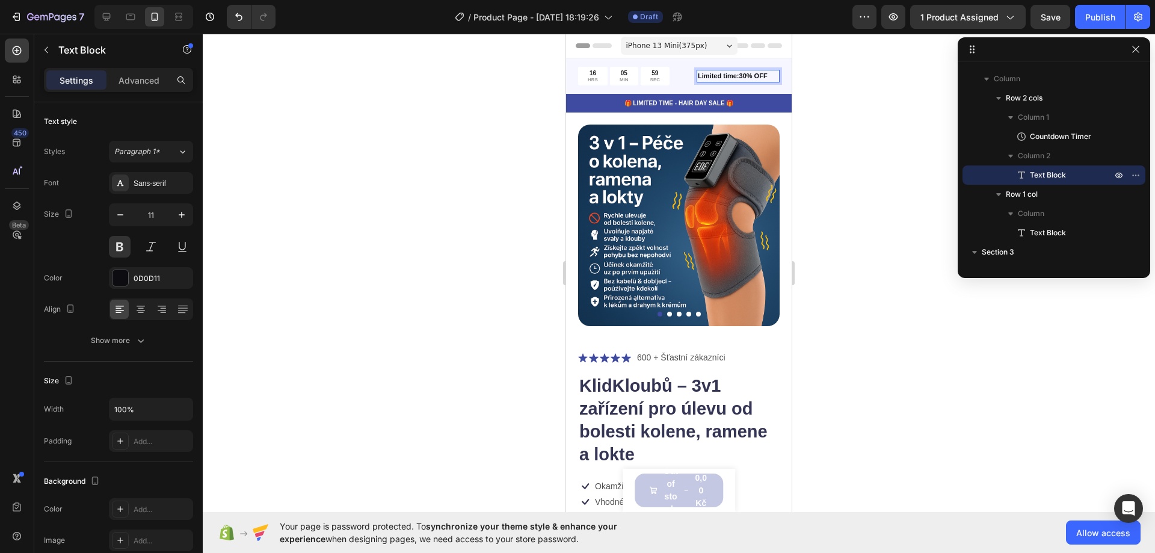
click at [511, 190] on div at bounding box center [679, 293] width 953 height 519
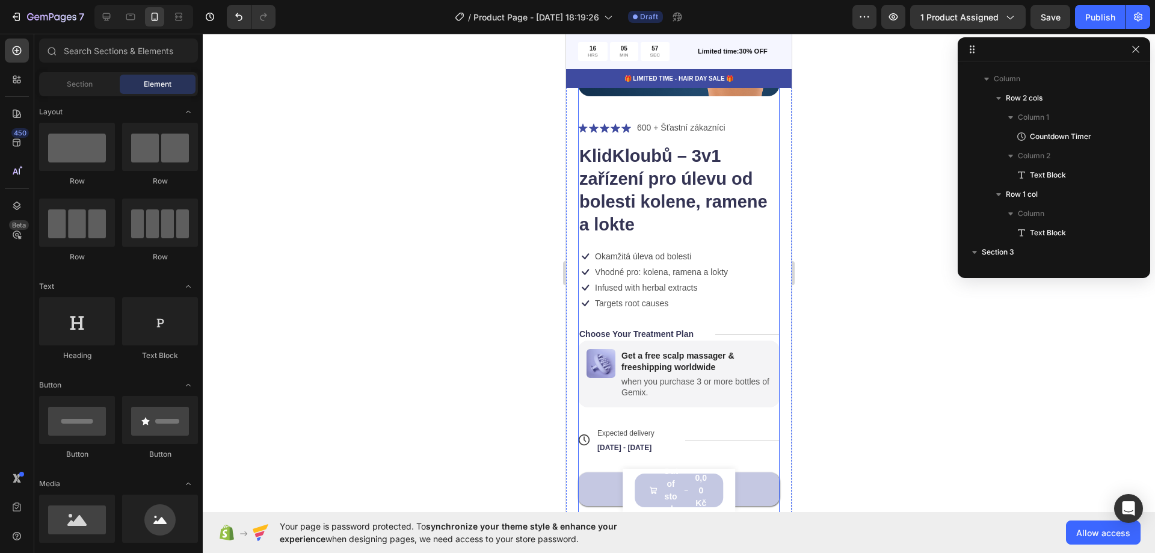
scroll to position [241, 0]
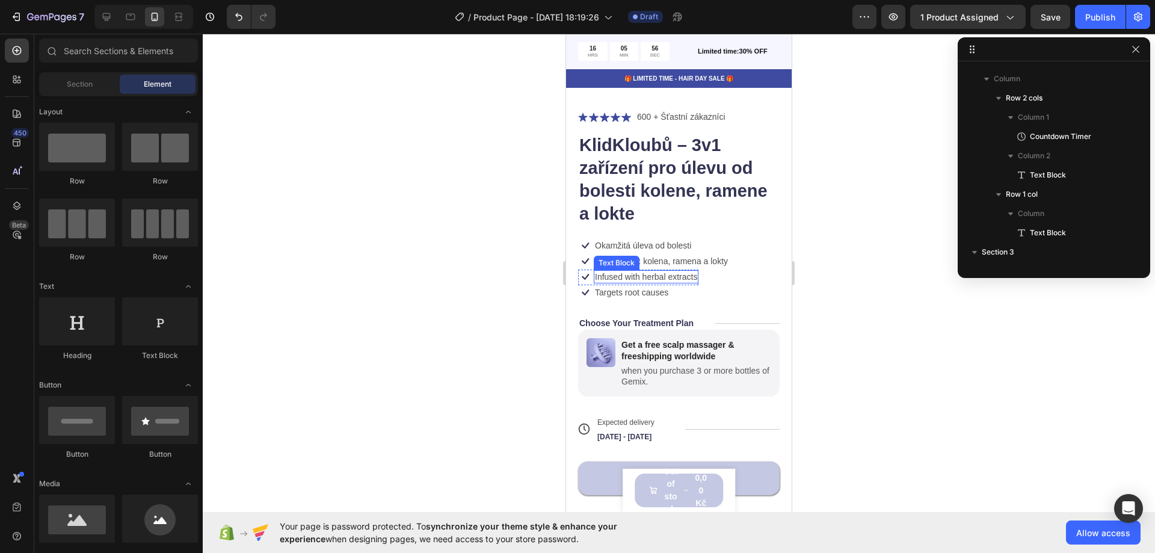
click at [625, 271] on p "Infused with herbal extracts" at bounding box center [646, 276] width 102 height 11
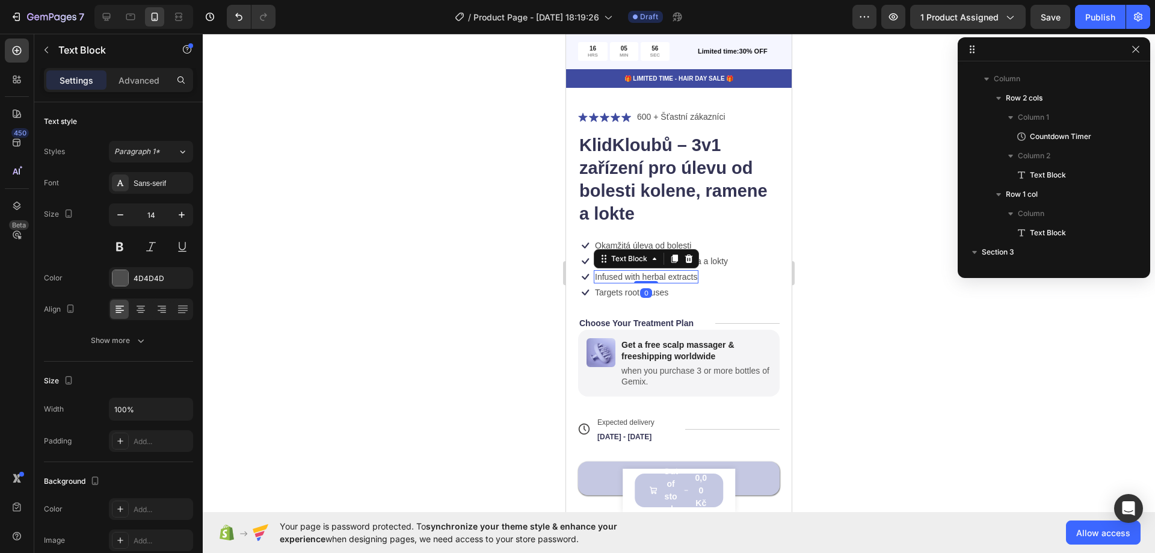
scroll to position [921, 0]
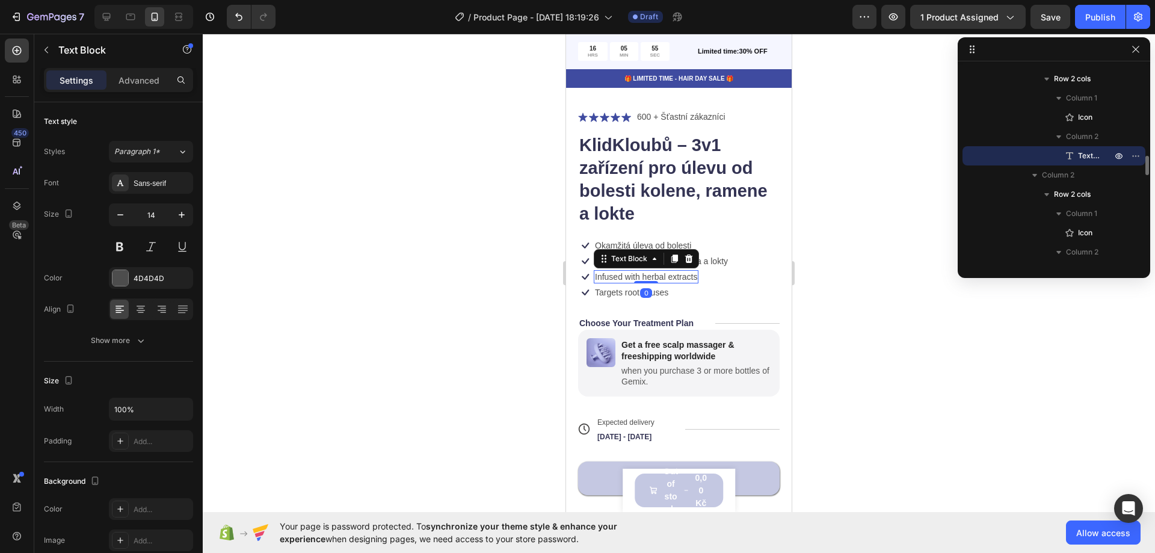
click at [625, 271] on p "Infused with herbal extracts" at bounding box center [646, 276] width 102 height 11
click at [615, 271] on div "Text Block" at bounding box center [617, 278] width 46 height 14
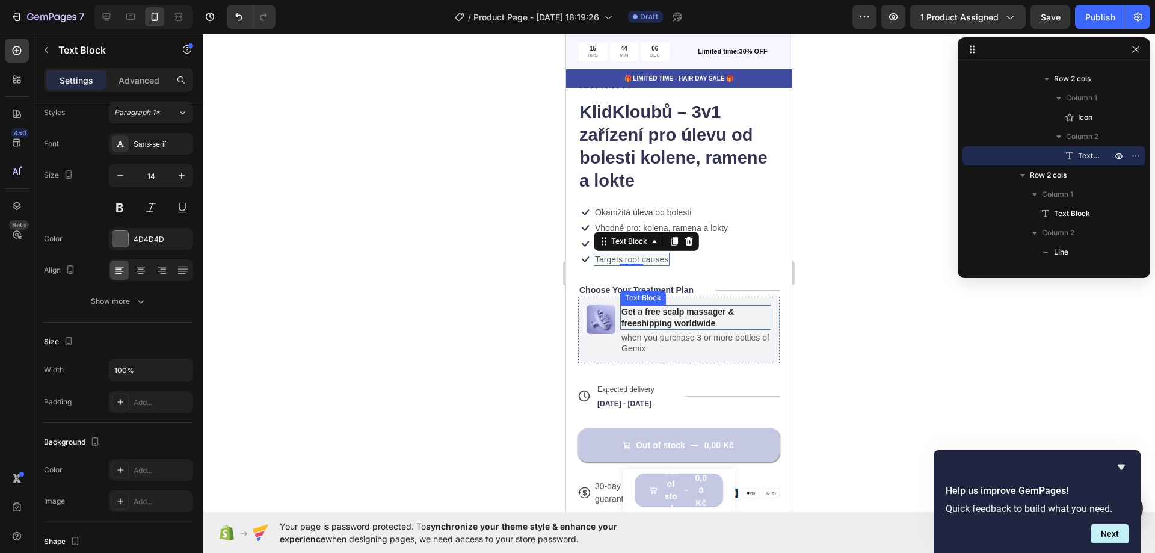
scroll to position [361, 0]
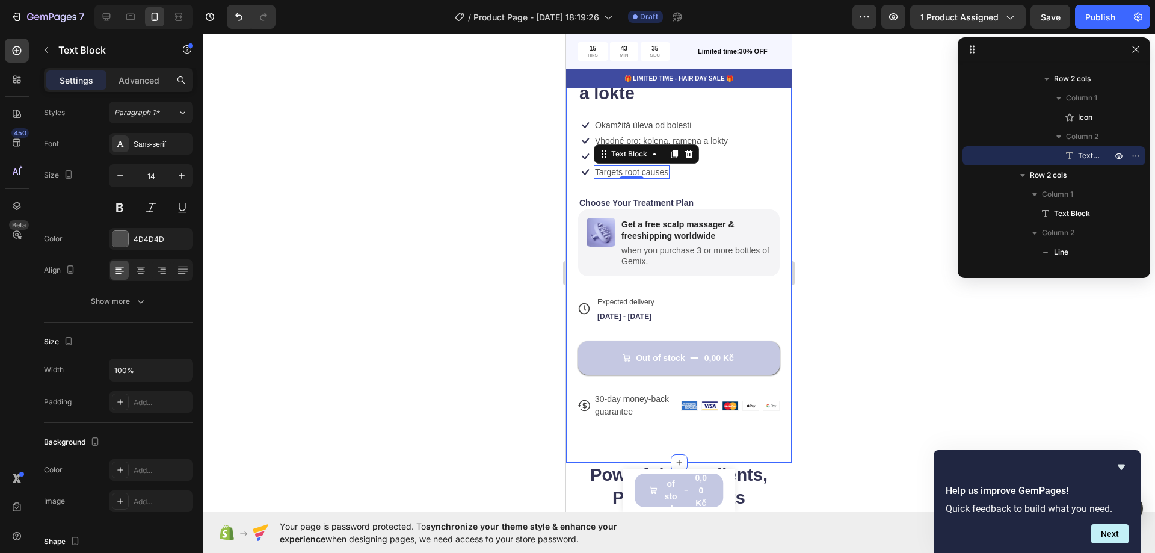
drag, startPoint x: 542, startPoint y: 158, endPoint x: 8, endPoint y: 116, distance: 536.1
click at [542, 158] on div at bounding box center [679, 293] width 953 height 519
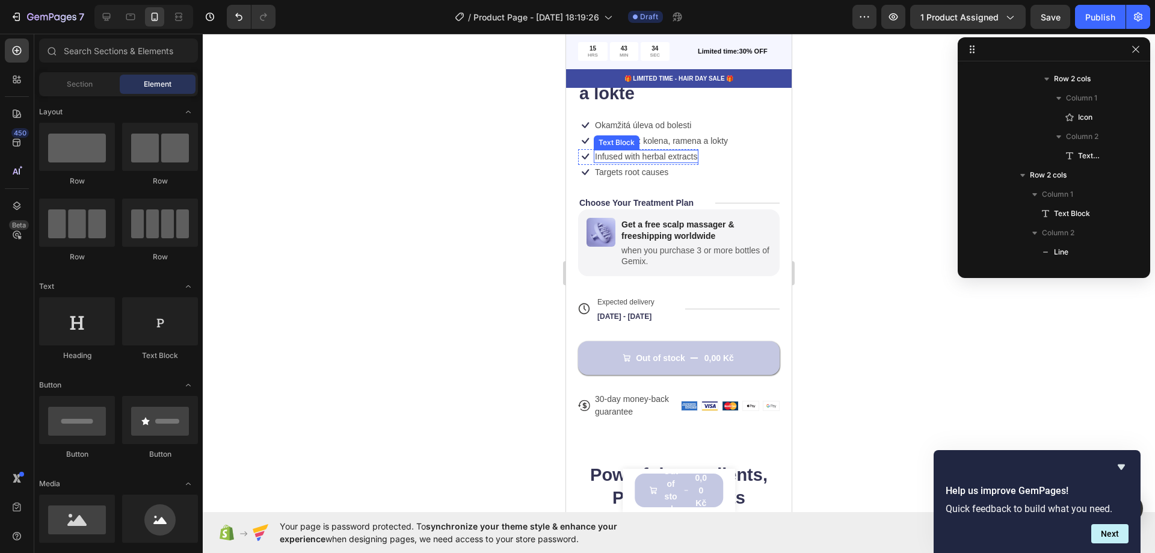
click at [613, 151] on p "Infused with herbal extracts" at bounding box center [646, 156] width 102 height 11
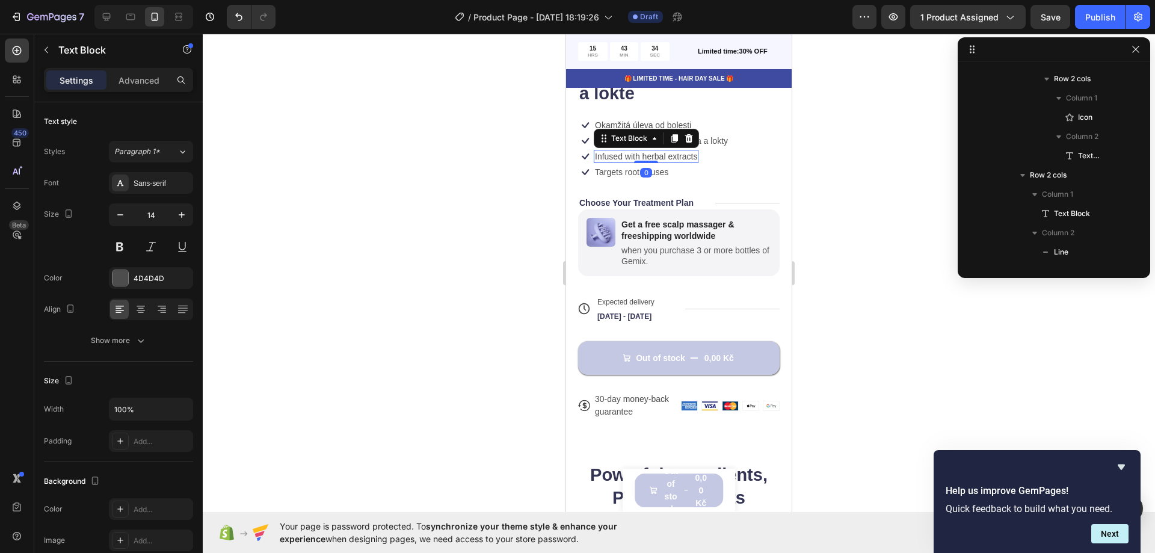
scroll to position [921, 0]
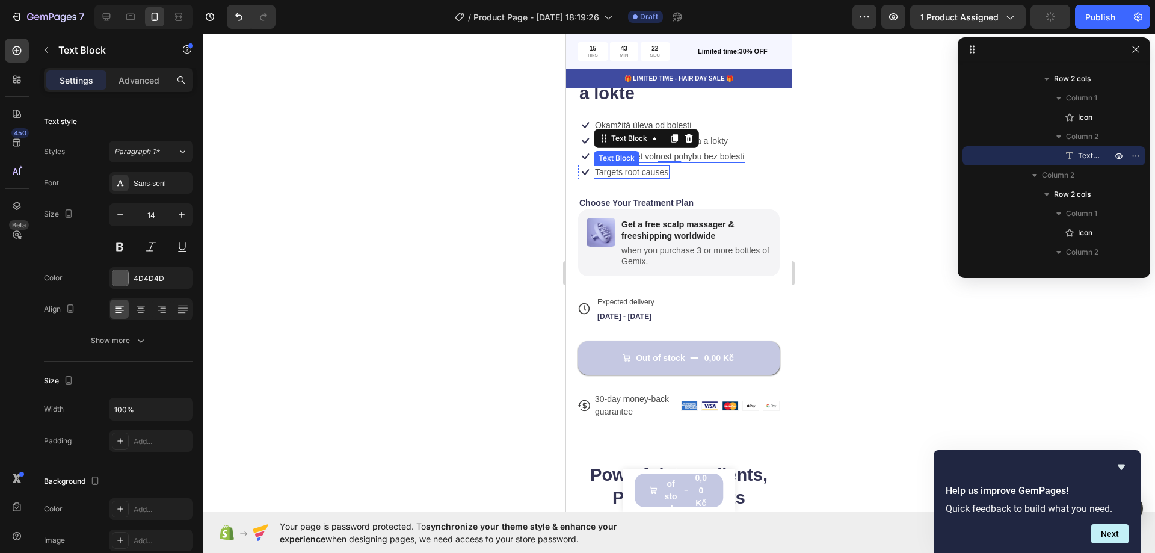
click at [618, 167] on p "Targets root causes" at bounding box center [631, 172] width 73 height 11
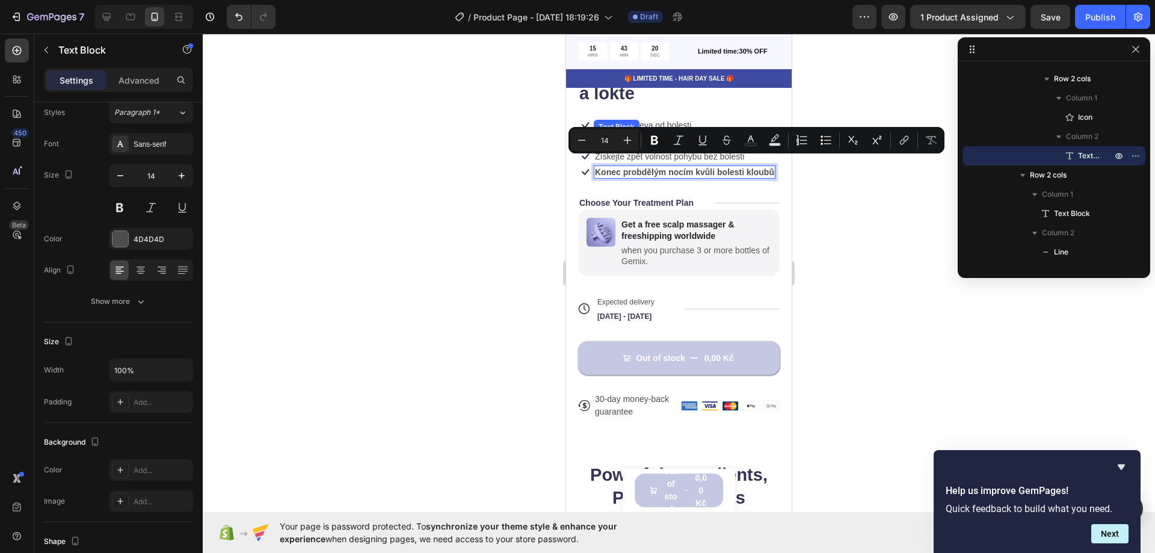
scroll to position [360, 0]
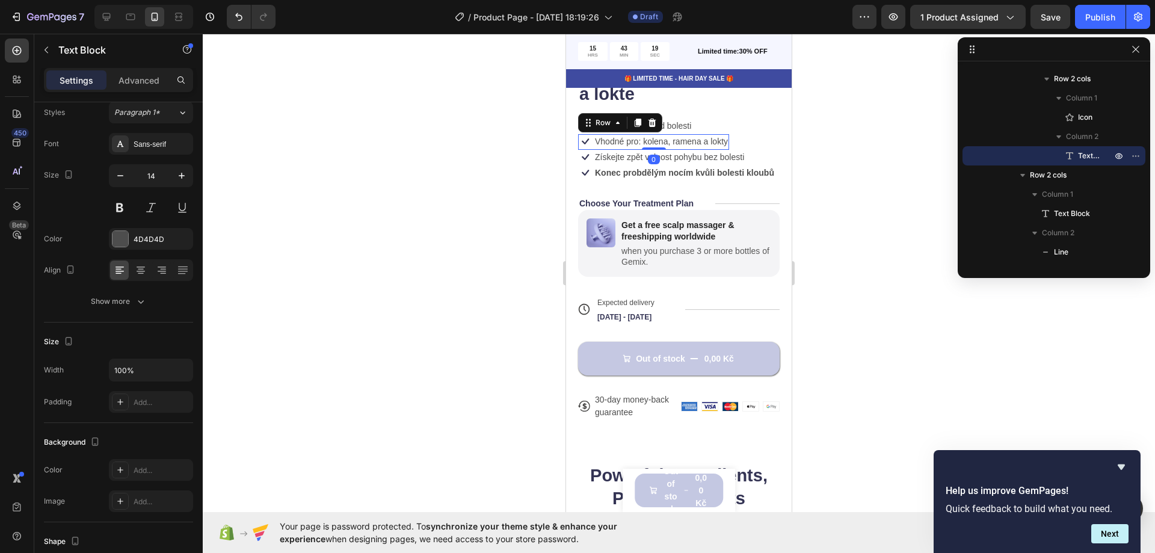
click at [676, 140] on div "Icon Vhodné pro: kolena, ramena a lokty Text Block Row 0" at bounding box center [653, 142] width 151 height 16
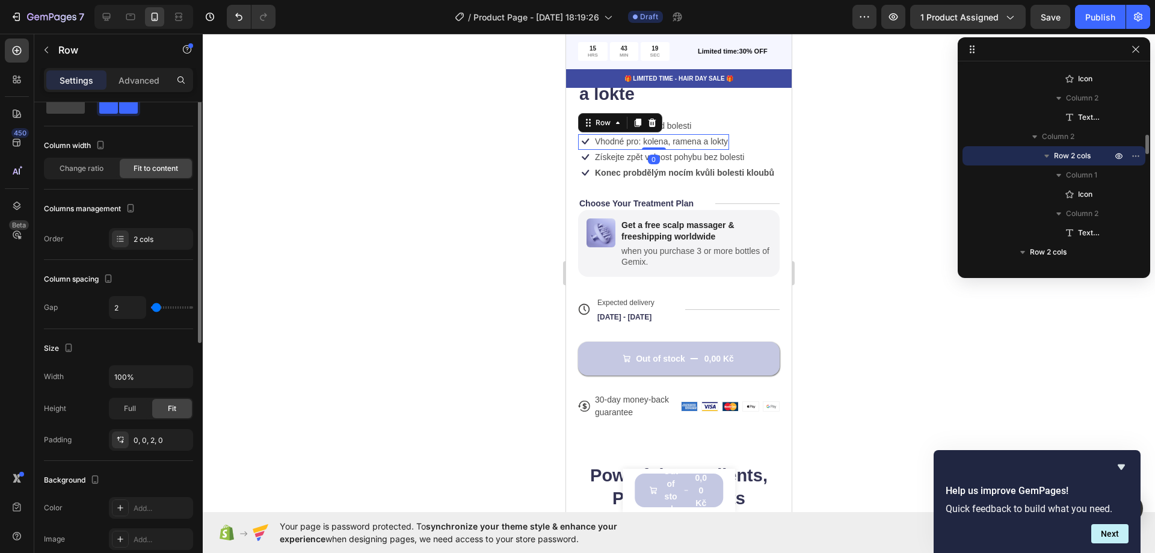
scroll to position [0, 0]
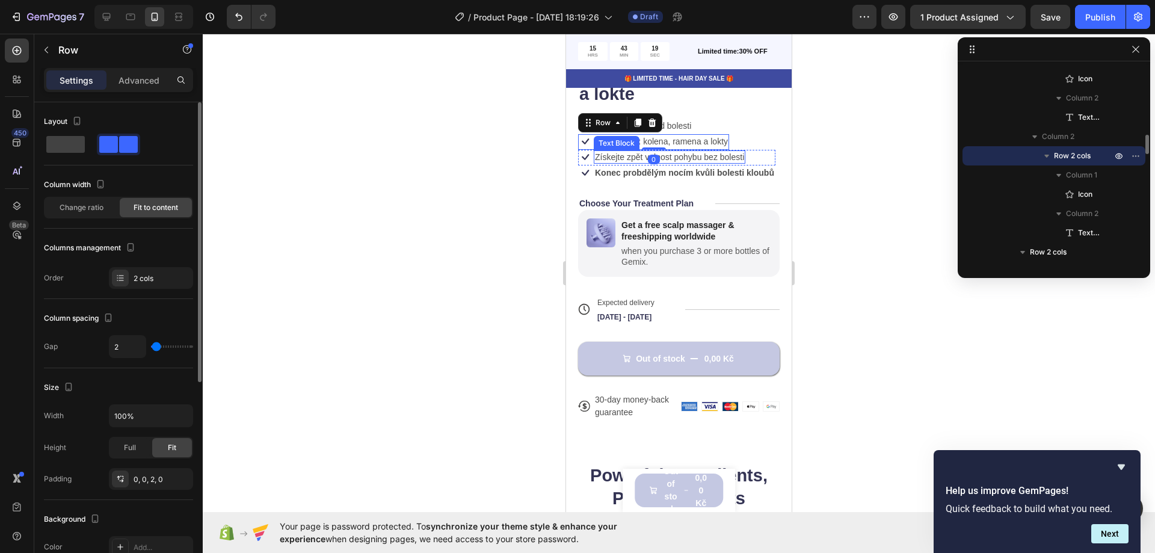
click at [670, 152] on p "Získejte zpět volnost pohybu bez bolesti" at bounding box center [669, 157] width 149 height 11
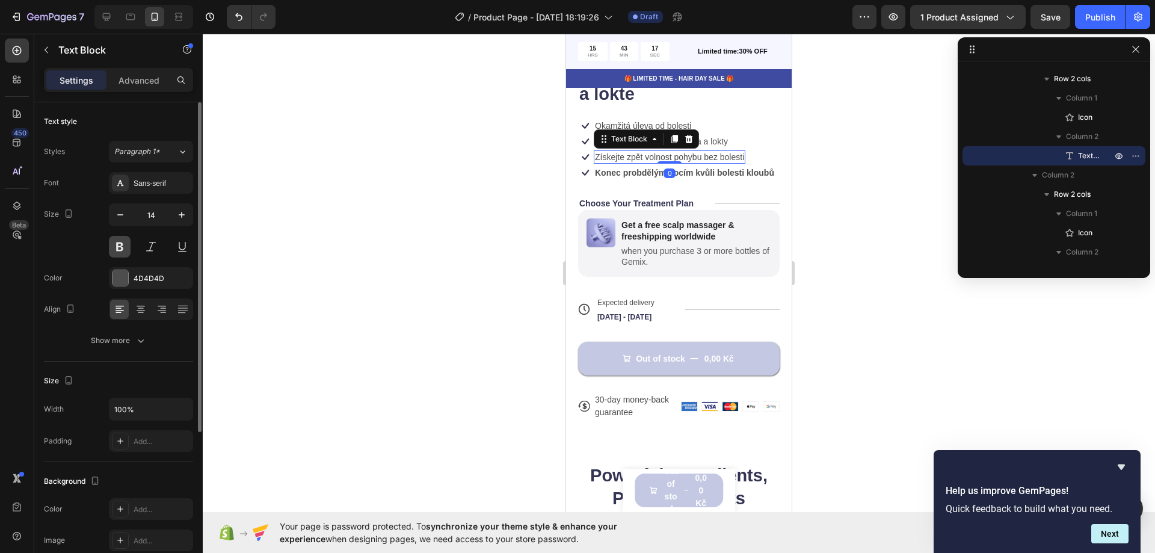
click at [116, 246] on button at bounding box center [120, 247] width 22 height 22
click at [723, 136] on p "Vhodné pro: kolena, ramena a lokty" at bounding box center [661, 141] width 133 height 11
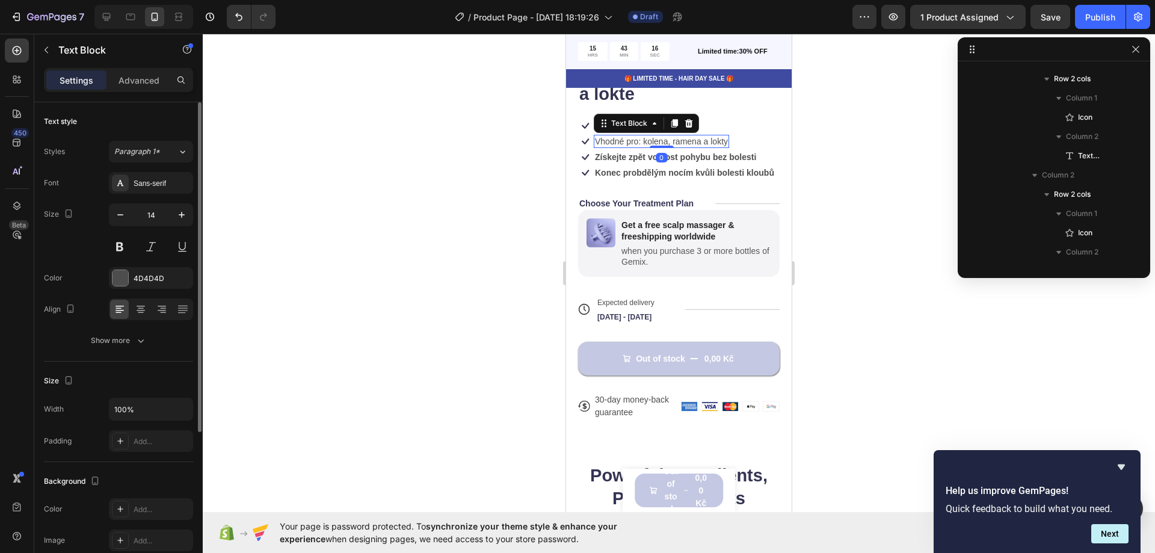
scroll to position [786, 0]
click at [121, 243] on button at bounding box center [120, 247] width 22 height 22
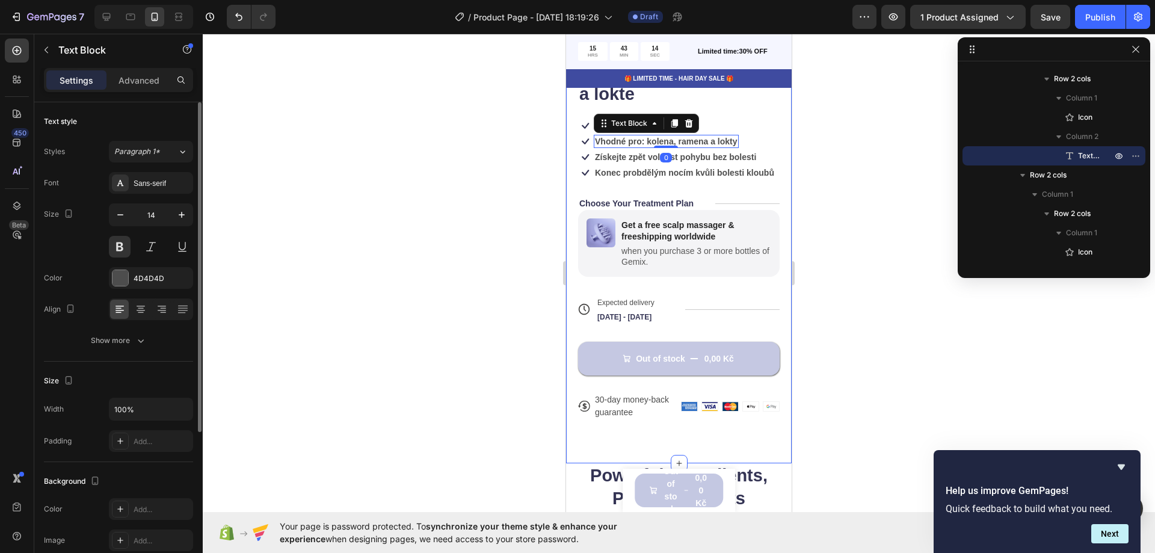
click at [502, 141] on div at bounding box center [679, 293] width 953 height 519
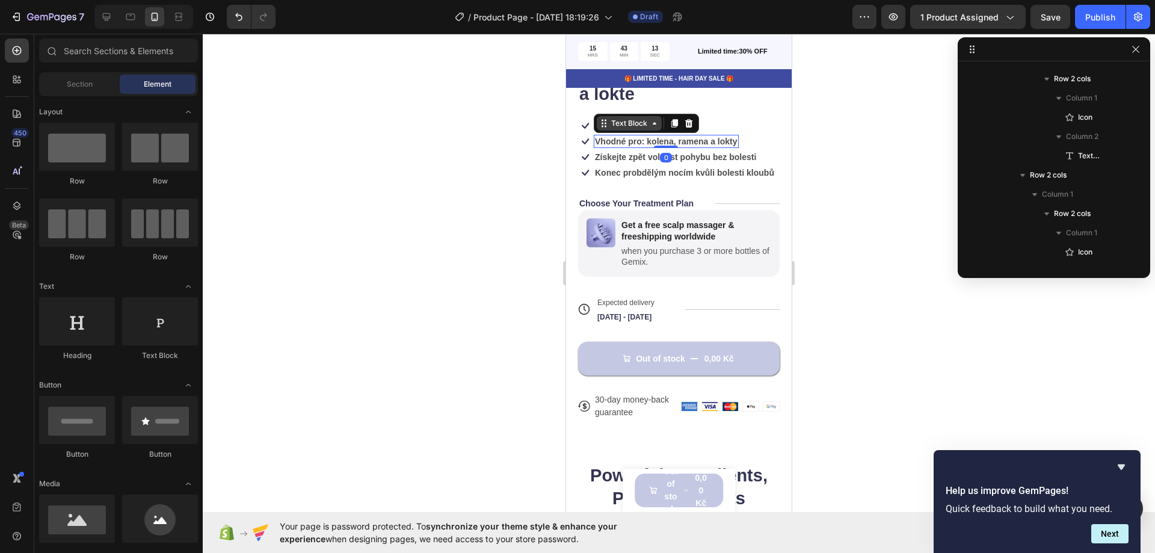
click at [637, 118] on div "Text Block" at bounding box center [629, 123] width 41 height 11
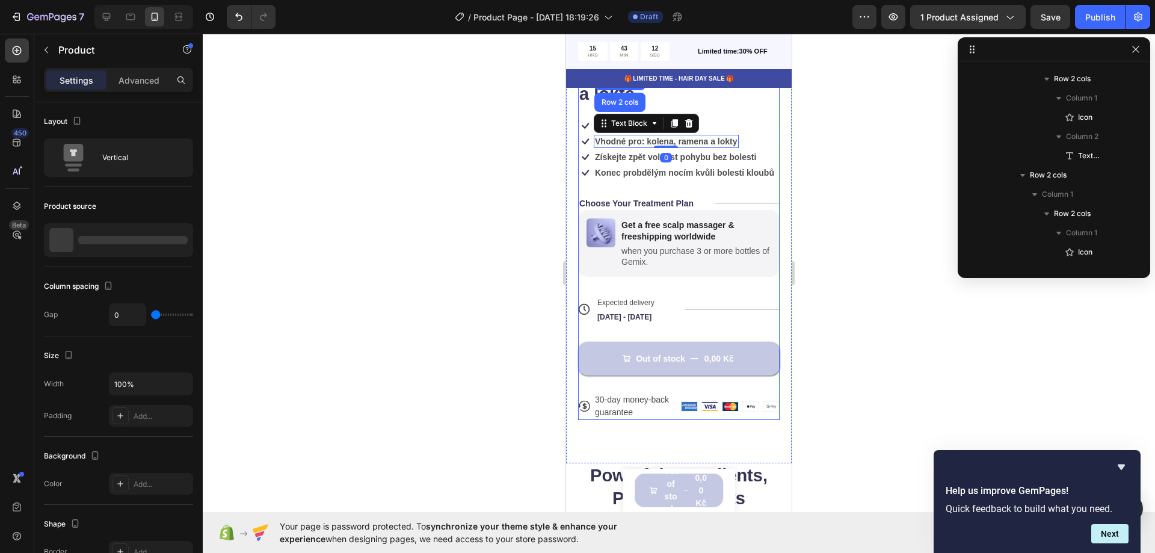
click at [760, 108] on div "Icon Icon Icon Icon Icon Icon List 600 + Šťastní zákazníci Text Block Row KlidK…" at bounding box center [679, 205] width 202 height 430
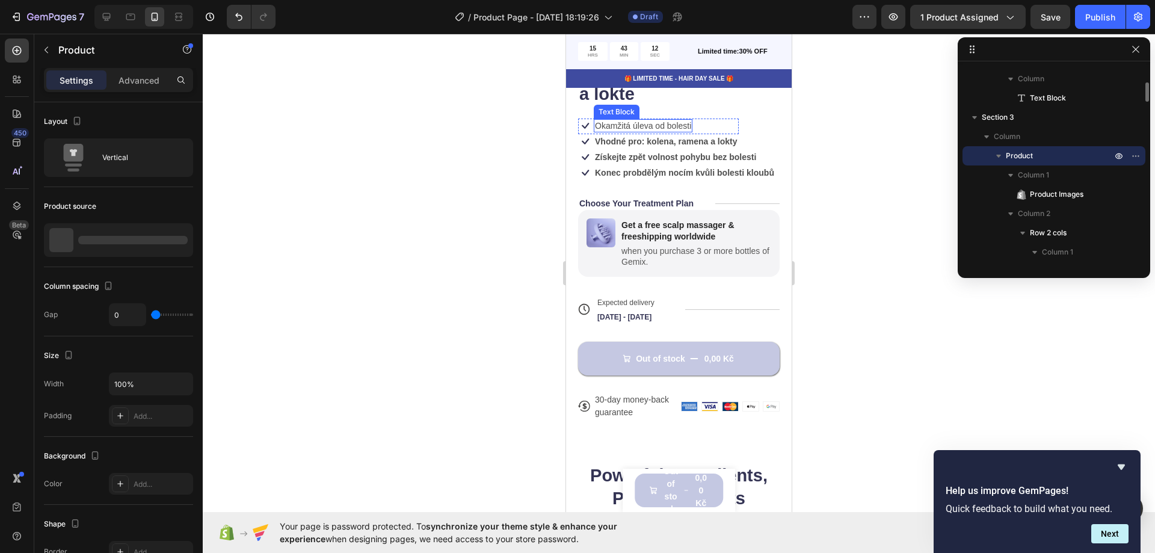
click at [671, 120] on p "Okamžitá úleva od bolesti" at bounding box center [643, 125] width 96 height 11
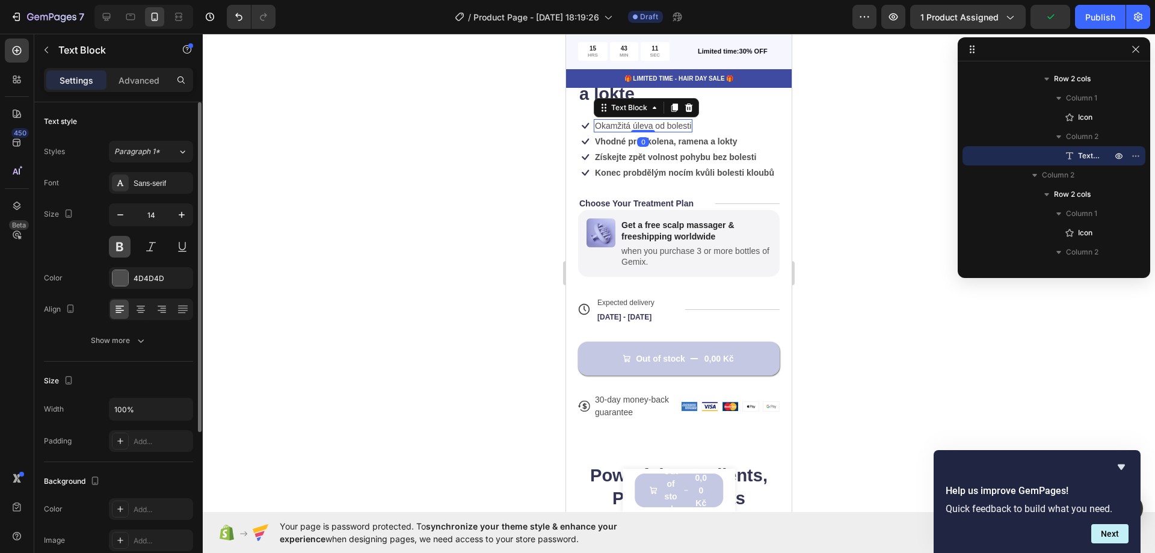
click at [122, 250] on button at bounding box center [120, 247] width 22 height 22
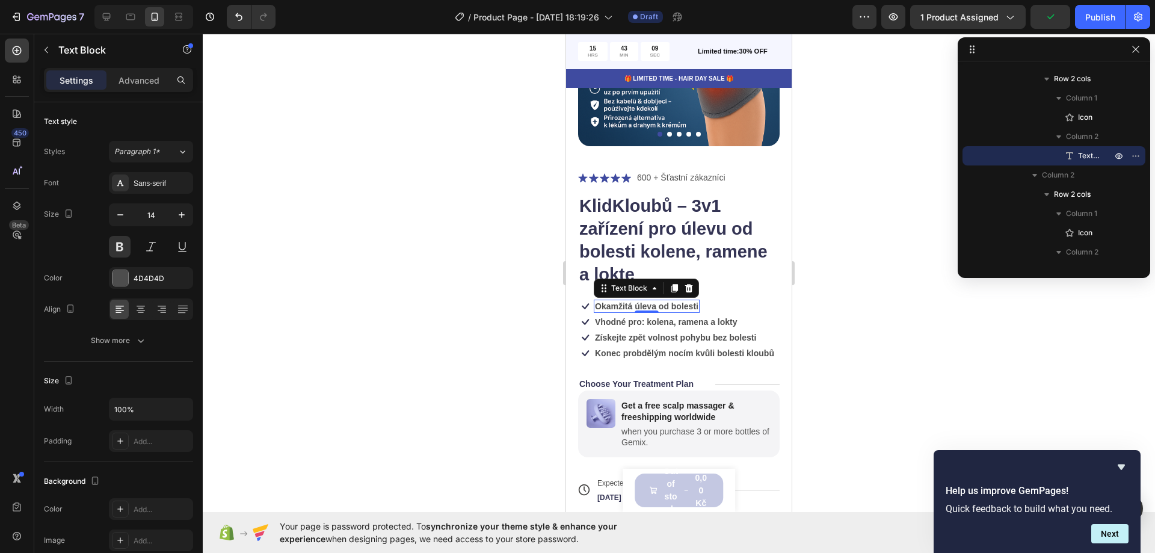
scroll to position [120, 0]
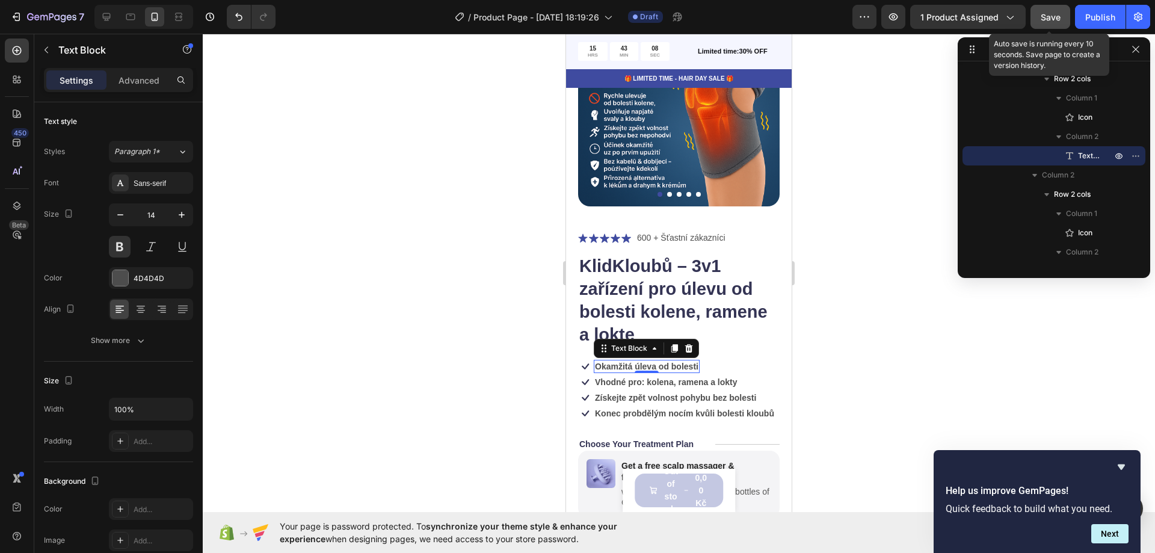
click at [1061, 23] on button "Save" at bounding box center [1051, 17] width 40 height 24
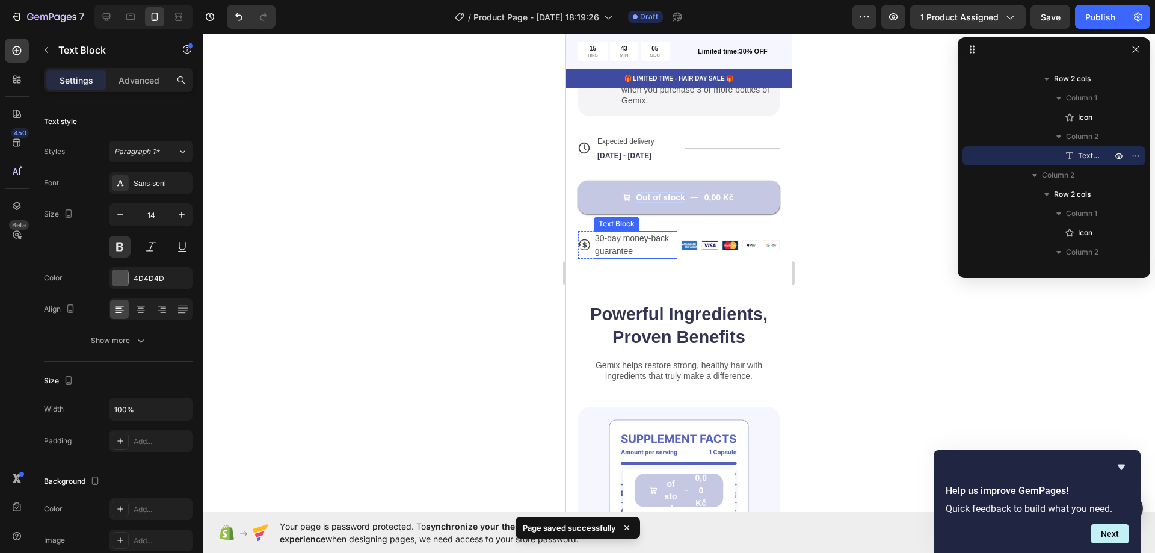
scroll to position [541, 0]
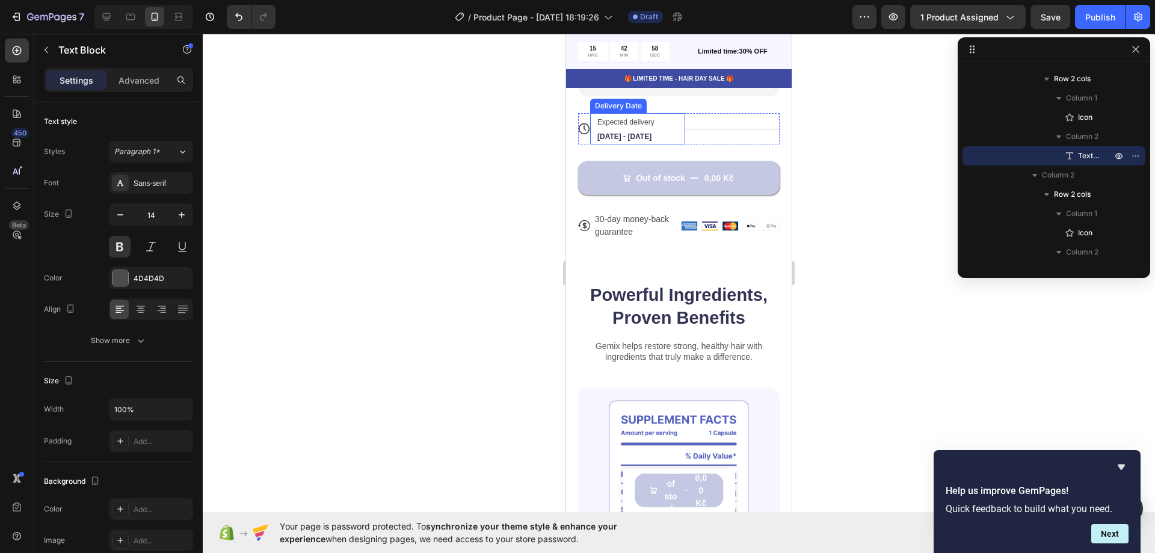
click at [634, 137] on span "[DATE] - [DATE]" at bounding box center [625, 136] width 54 height 8
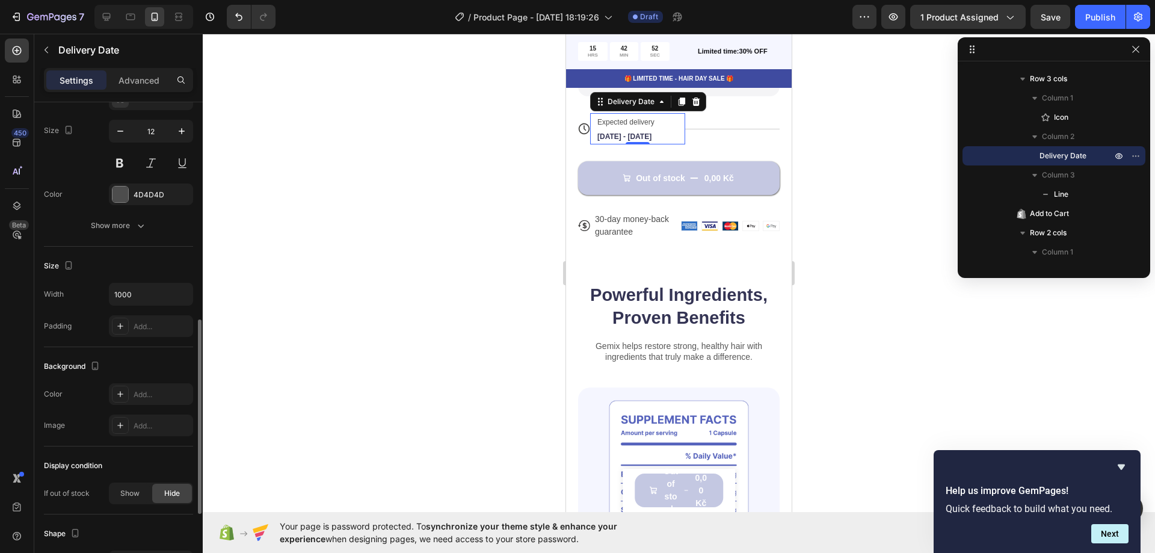
scroll to position [723, 0]
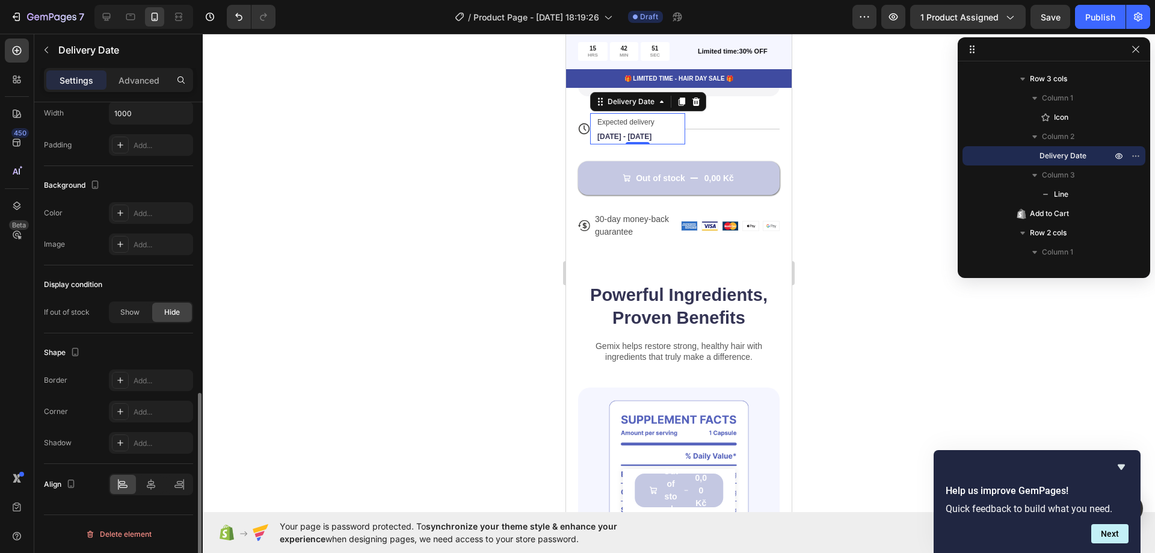
click at [483, 285] on div at bounding box center [679, 293] width 953 height 519
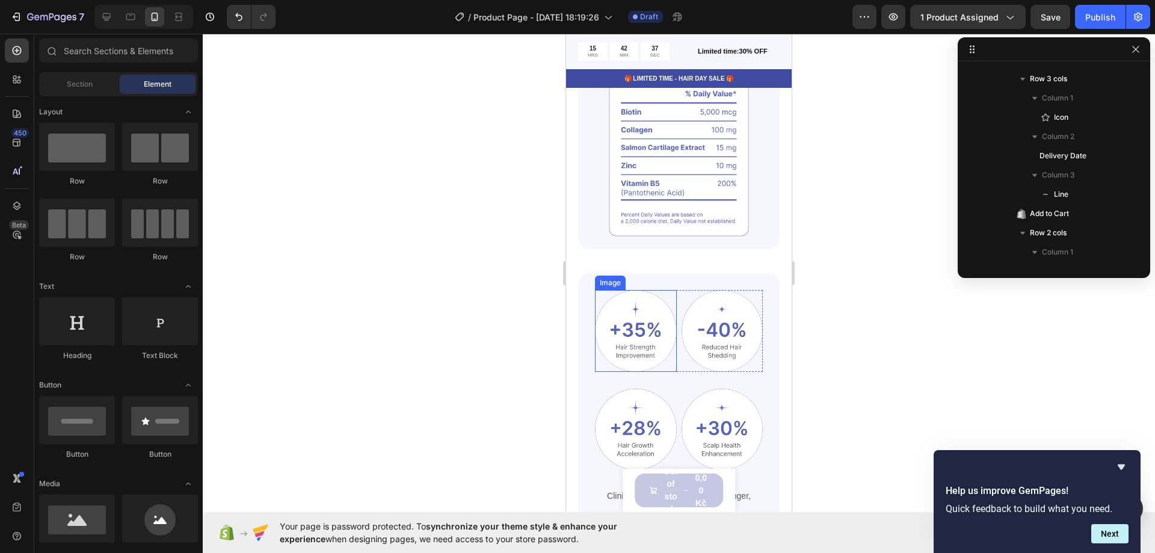
scroll to position [903, 0]
click at [634, 338] on img at bounding box center [636, 332] width 82 height 82
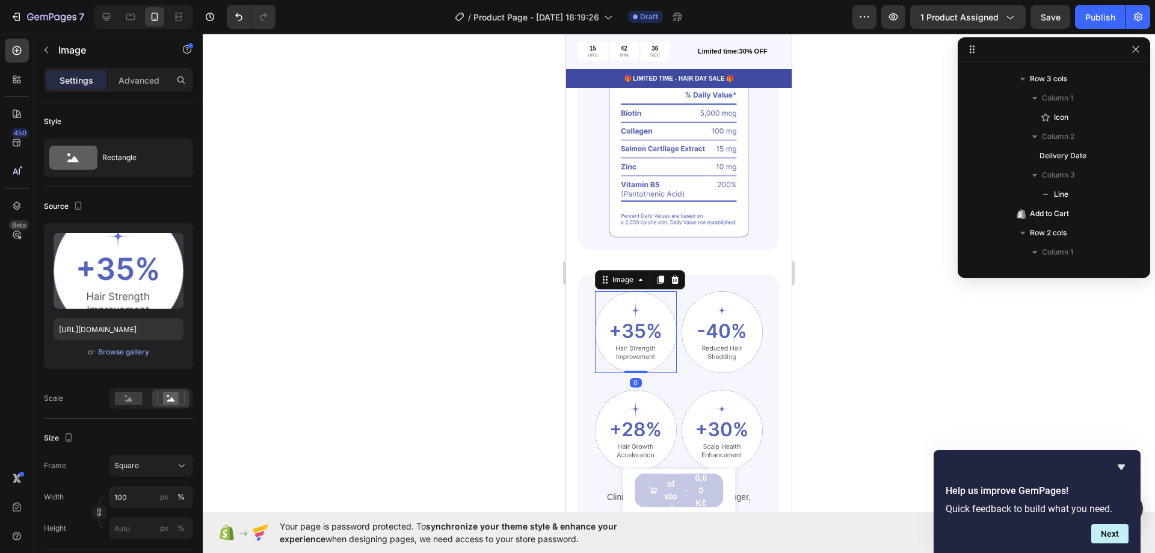
scroll to position [2057, 0]
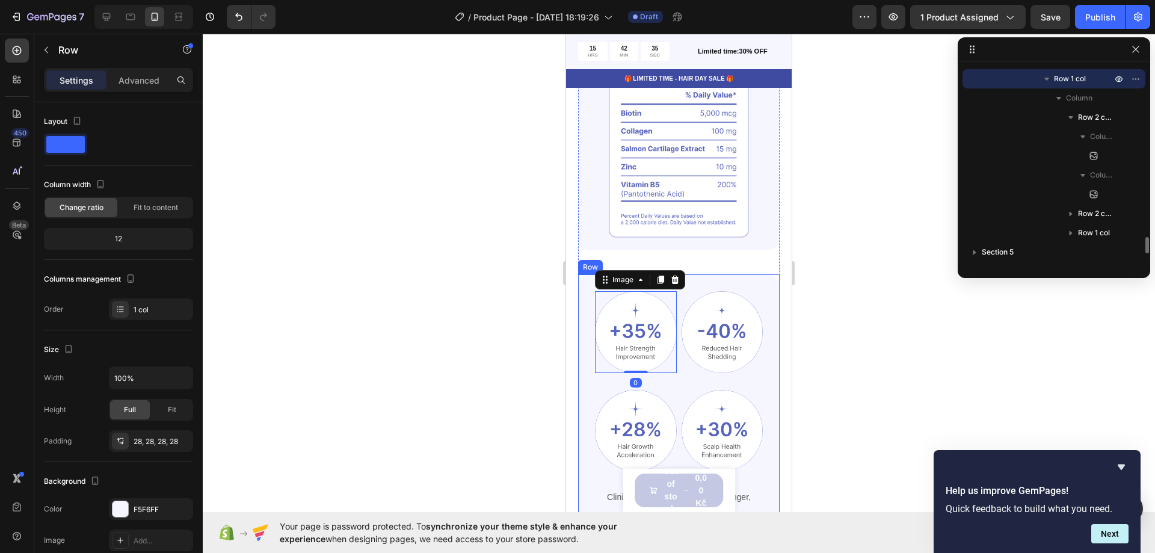
click at [762, 274] on div "Image 0 Image Row Image Image Row Clinically Proven Benefits for Stronger, Heal…" at bounding box center [679, 402] width 202 height 257
click at [658, 256] on div at bounding box center [652, 263] width 14 height 14
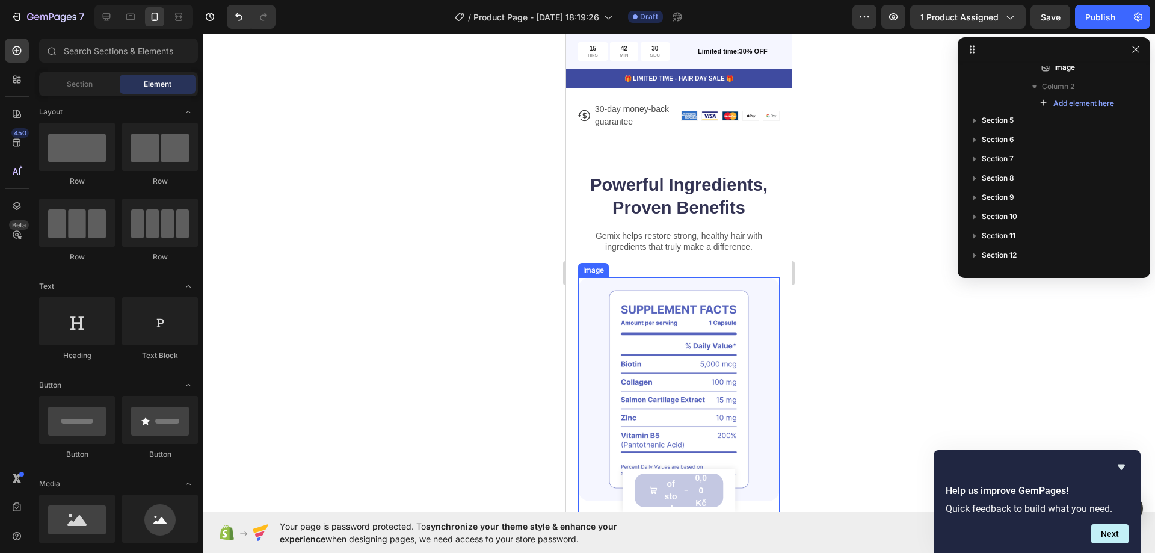
scroll to position [662, 0]
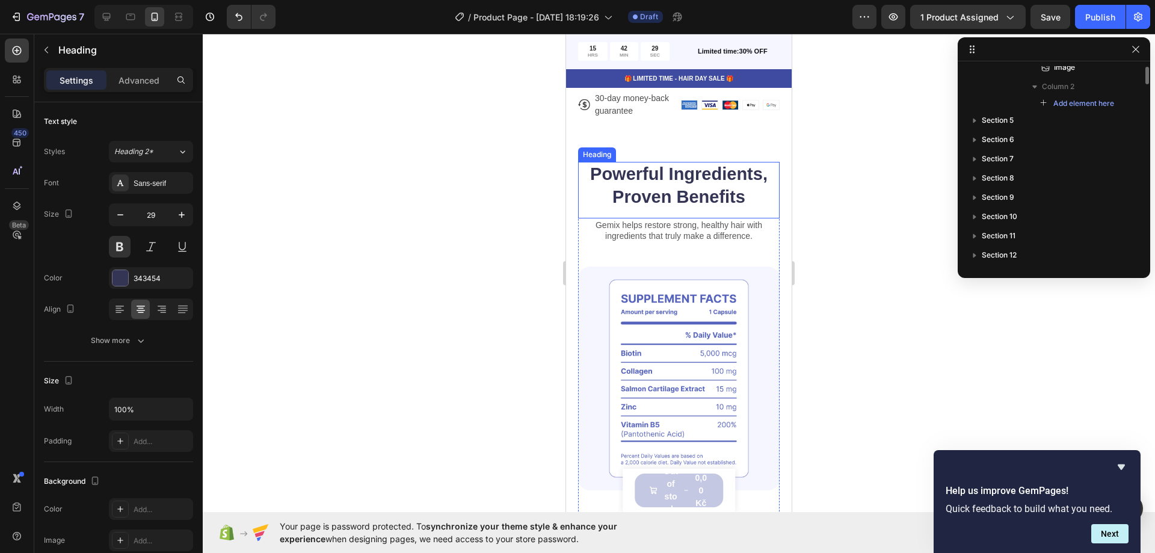
click at [769, 209] on h2 "Powerful Ingredients, Proven Benefits" at bounding box center [679, 186] width 202 height 48
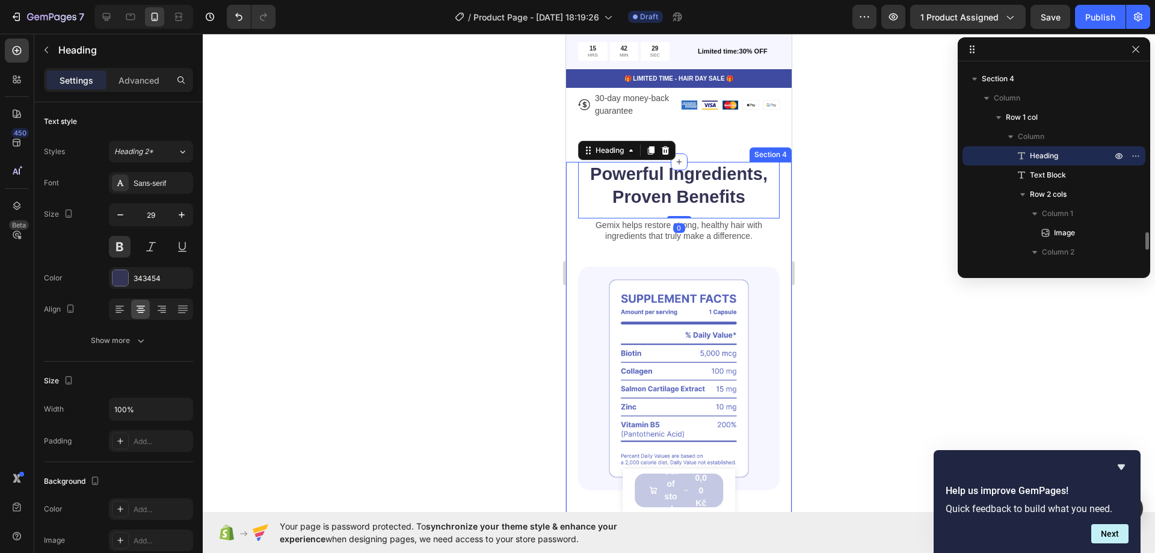
click at [777, 221] on div "Powerful Ingredients, Proven Benefits Heading 0 Gemix helps restore strong, hea…" at bounding box center [679, 377] width 226 height 431
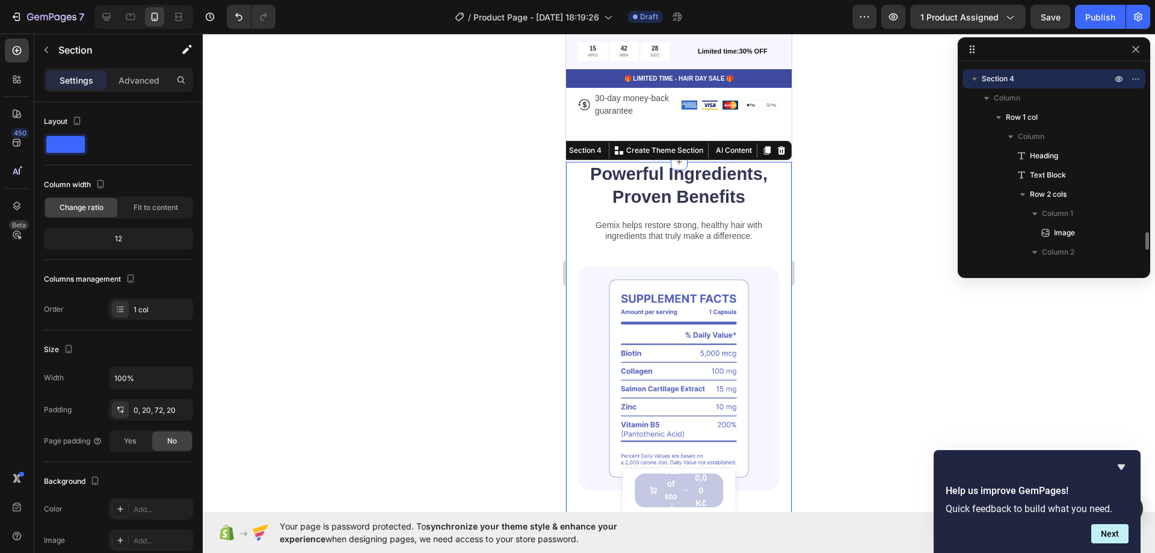
scroll to position [1862, 0]
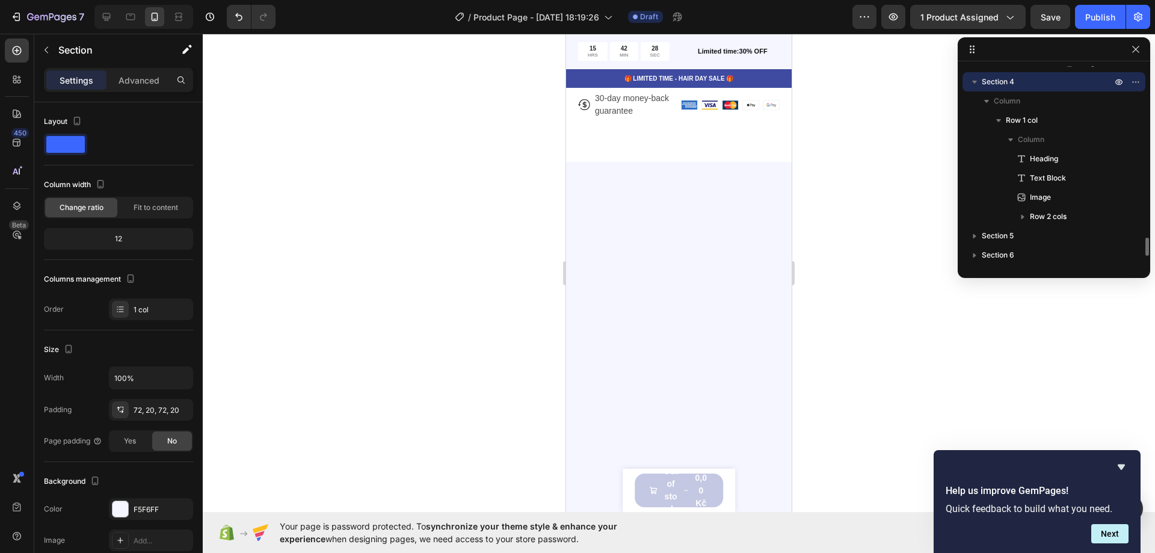
click at [716, 235] on div at bounding box center [679, 413] width 226 height 503
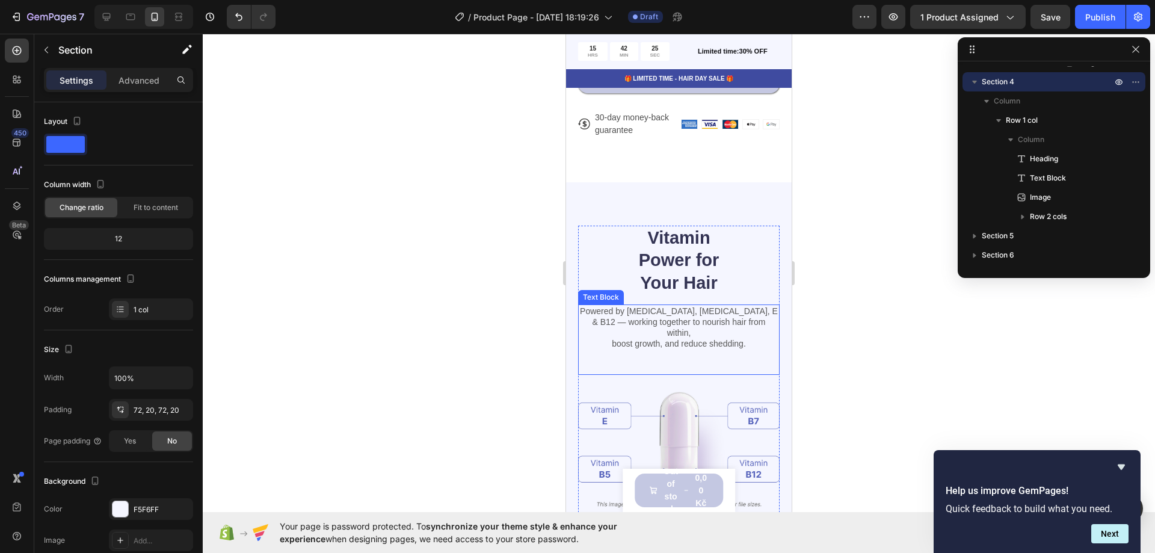
scroll to position [722, 0]
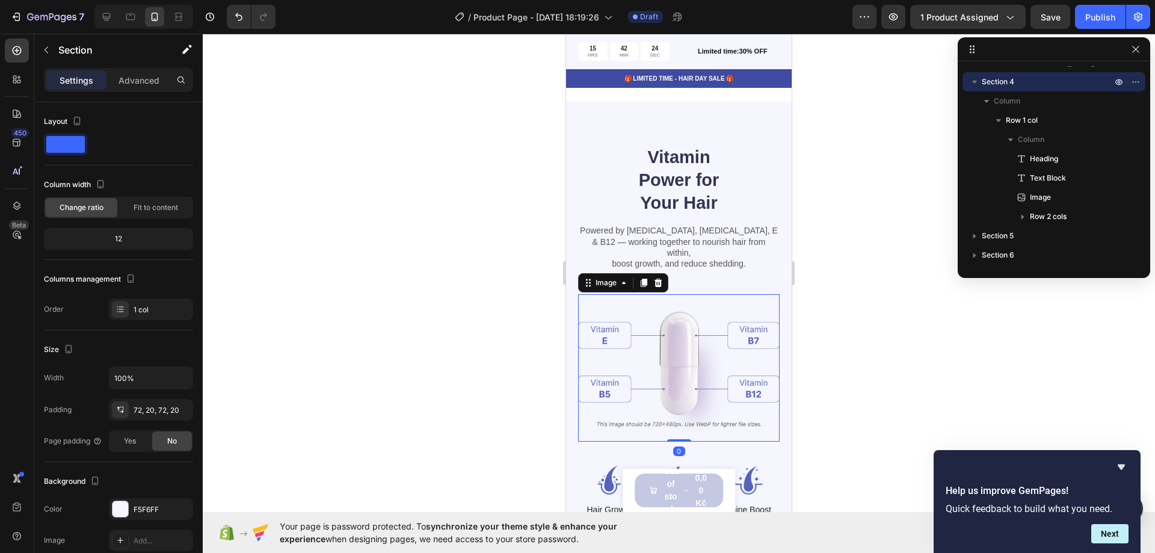
click at [613, 320] on img at bounding box center [679, 367] width 202 height 147
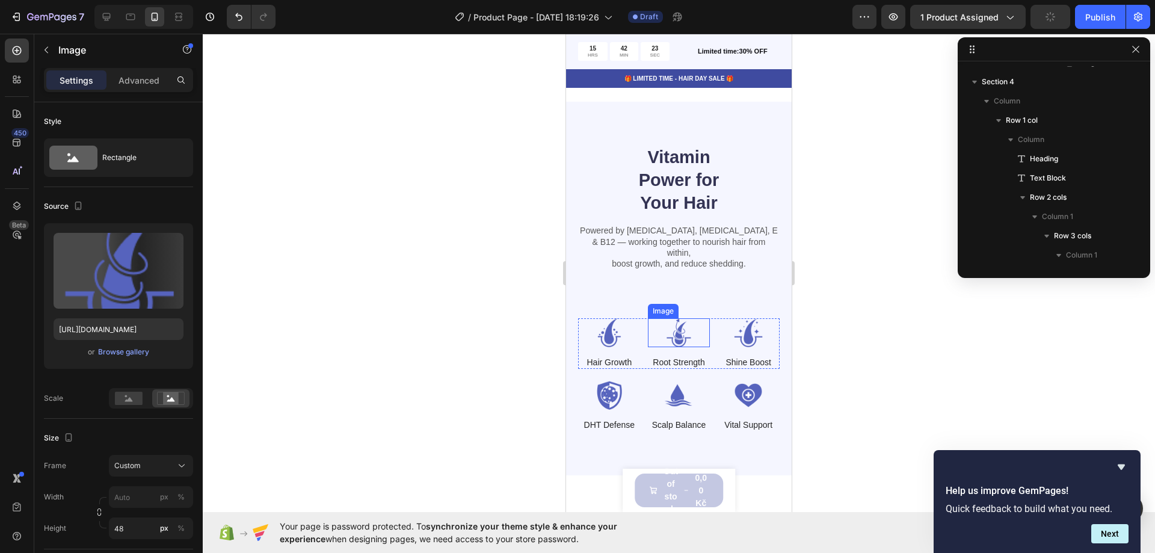
click at [679, 329] on img at bounding box center [679, 332] width 63 height 29
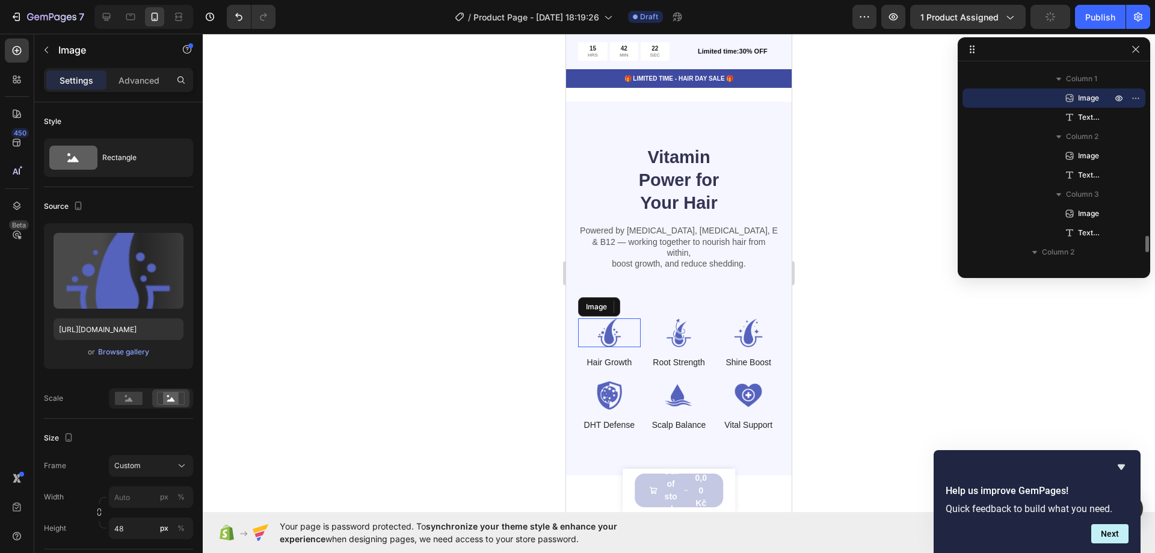
click at [604, 318] on img at bounding box center [609, 332] width 63 height 29
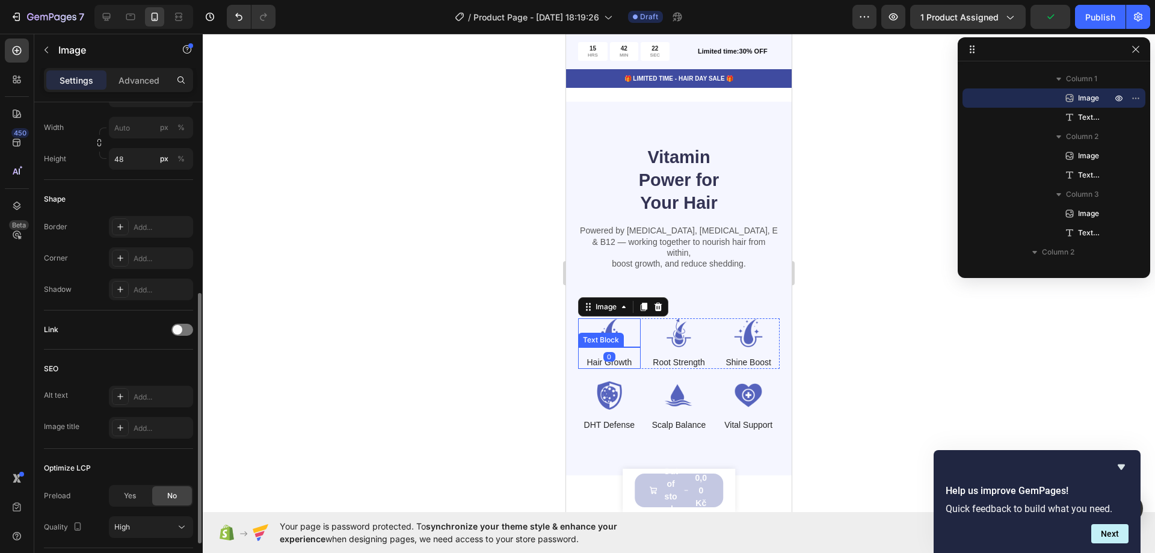
click at [617, 356] on div "Hair Growth" at bounding box center [610, 362] width 48 height 13
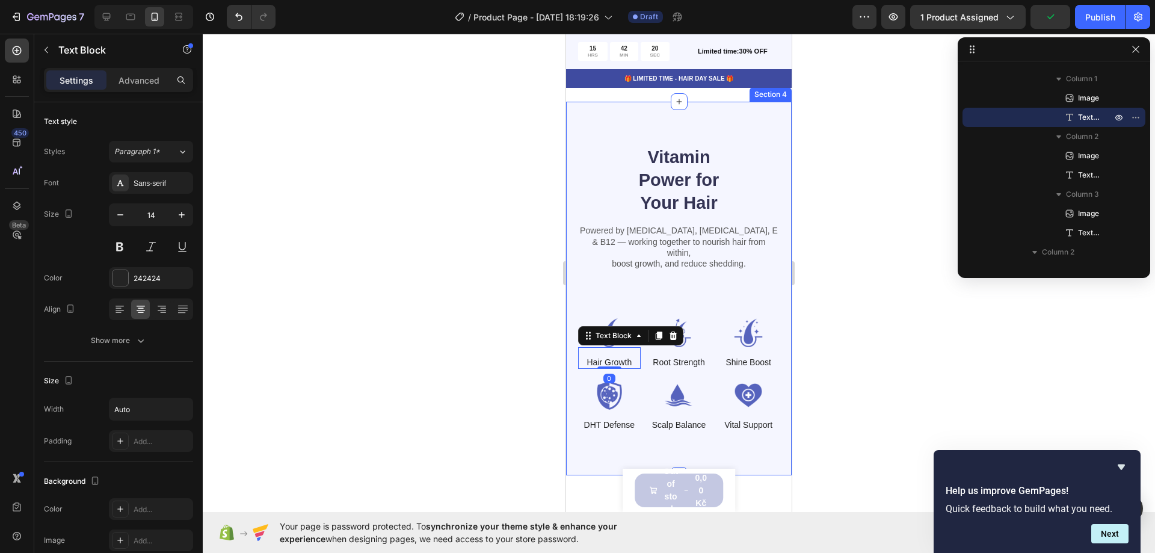
click at [752, 130] on div "Vitamin Power for Your Hair Heading Powered by Biotin, Vitamin B5, E & B12 — wo…" at bounding box center [679, 288] width 226 height 373
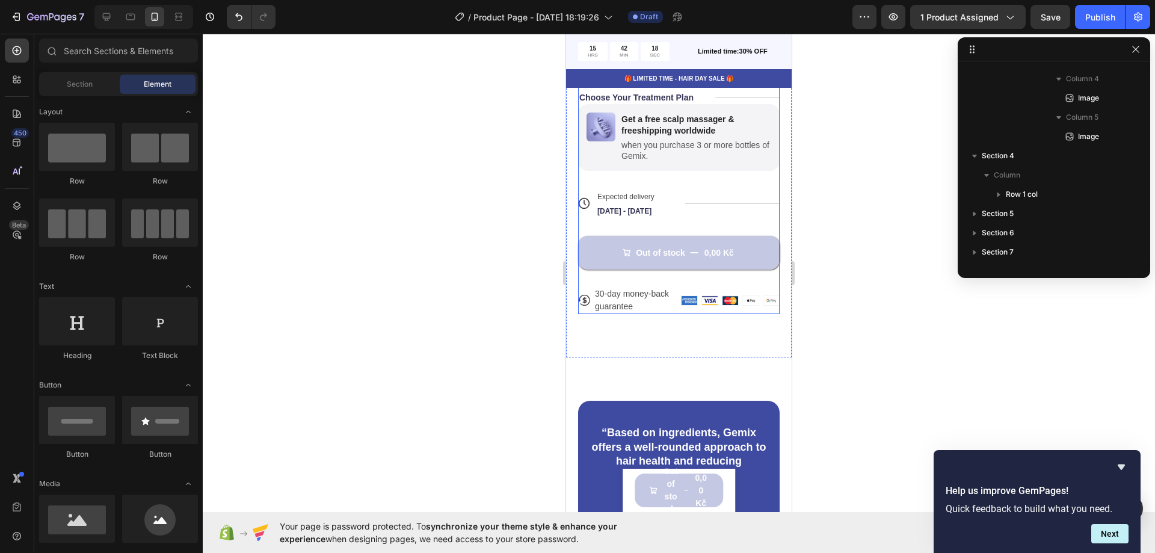
scroll to position [542, 0]
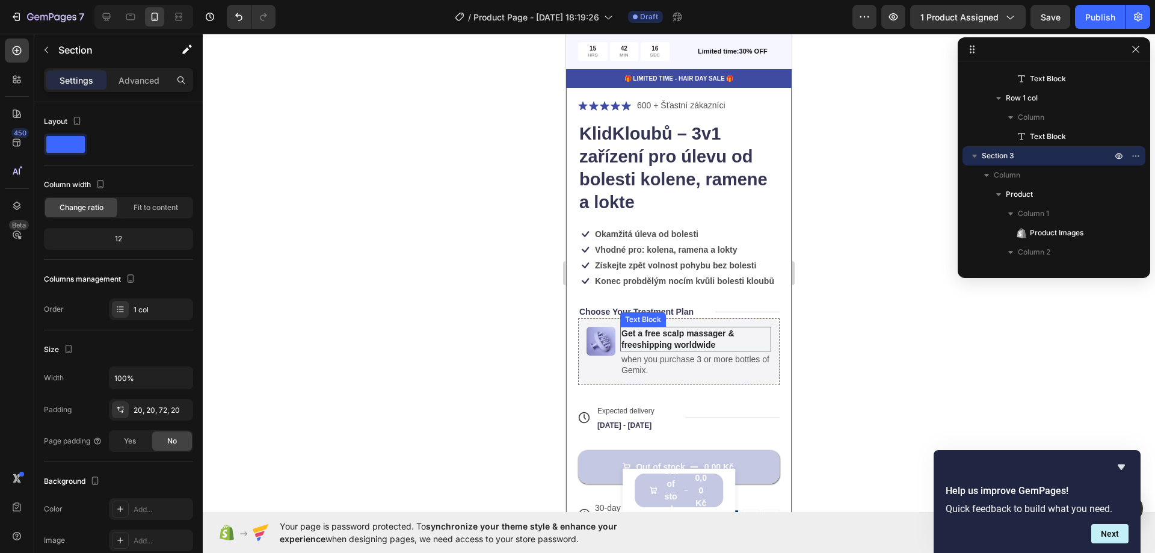
scroll to position [361, 0]
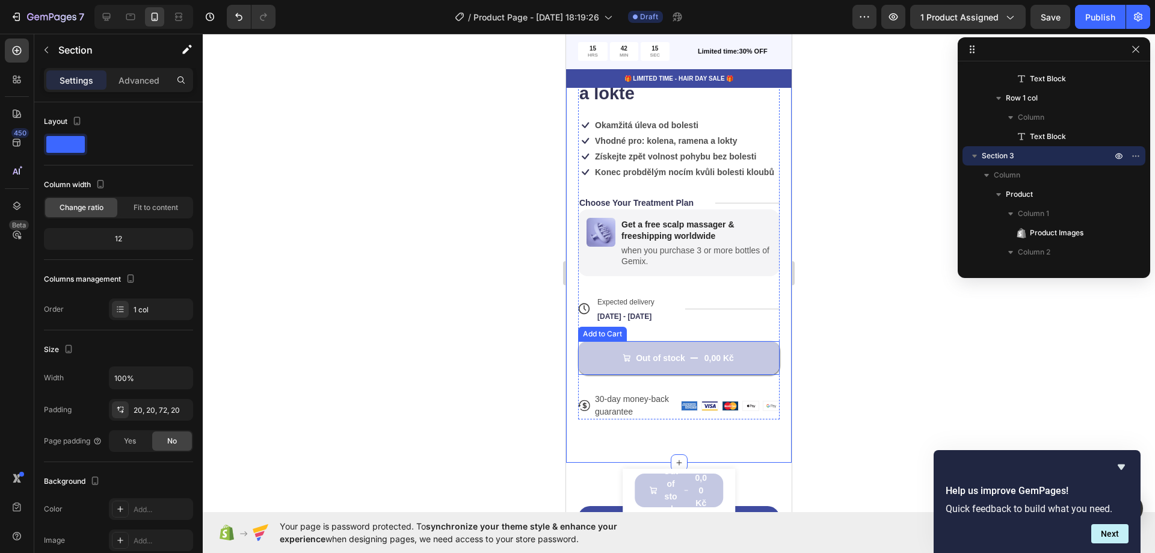
click at [610, 362] on button "Out of stock 0,00 Kč" at bounding box center [679, 358] width 202 height 34
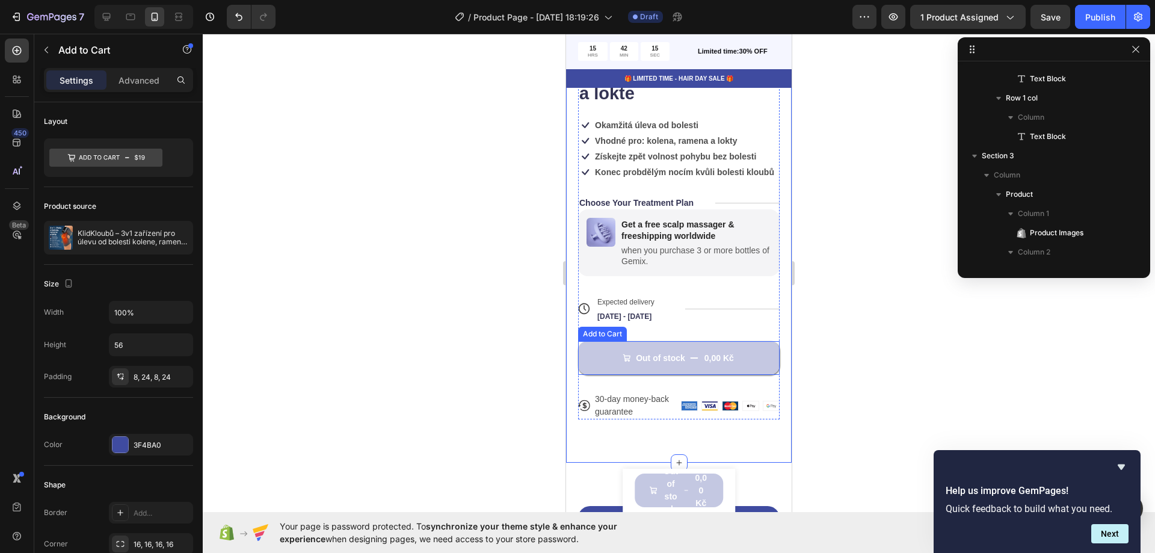
scroll to position [1403, 0]
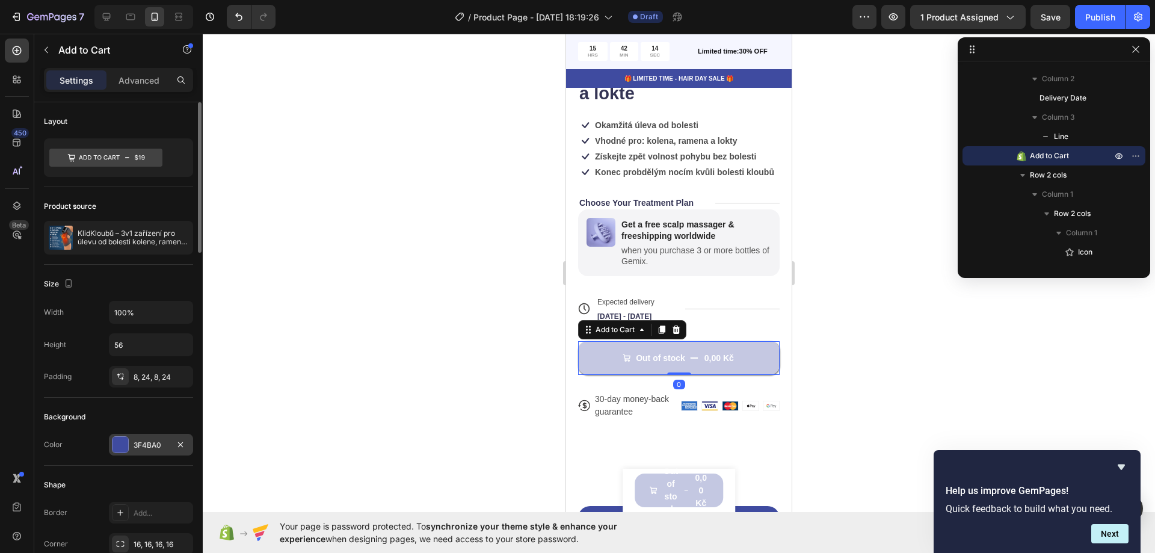
click at [122, 438] on div at bounding box center [121, 445] width 16 height 16
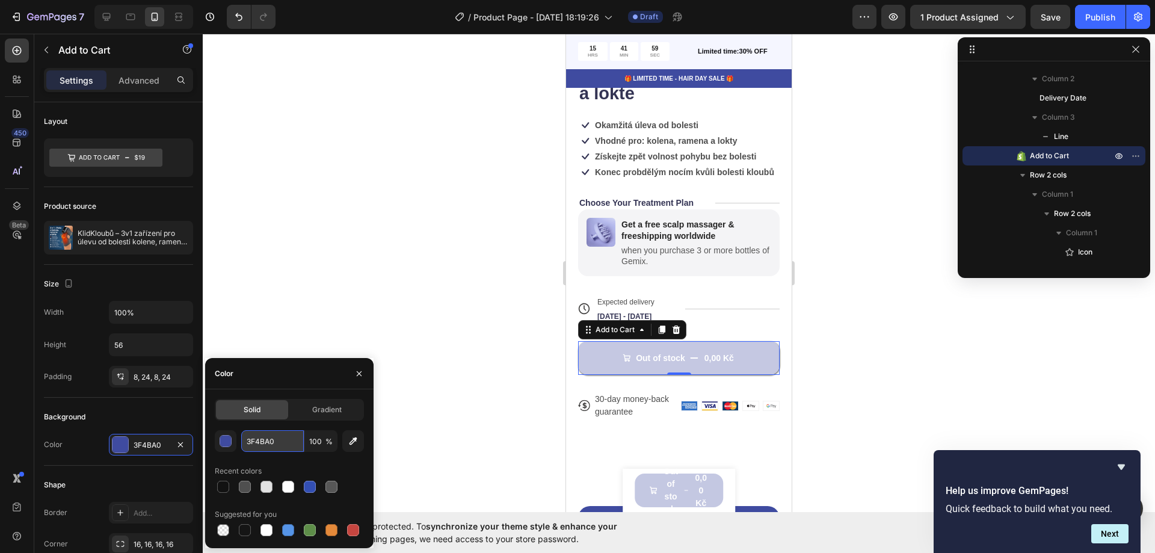
click at [271, 437] on input "3F4BA0" at bounding box center [272, 441] width 63 height 22
paste input "8AAE92"
type input "8AAE92"
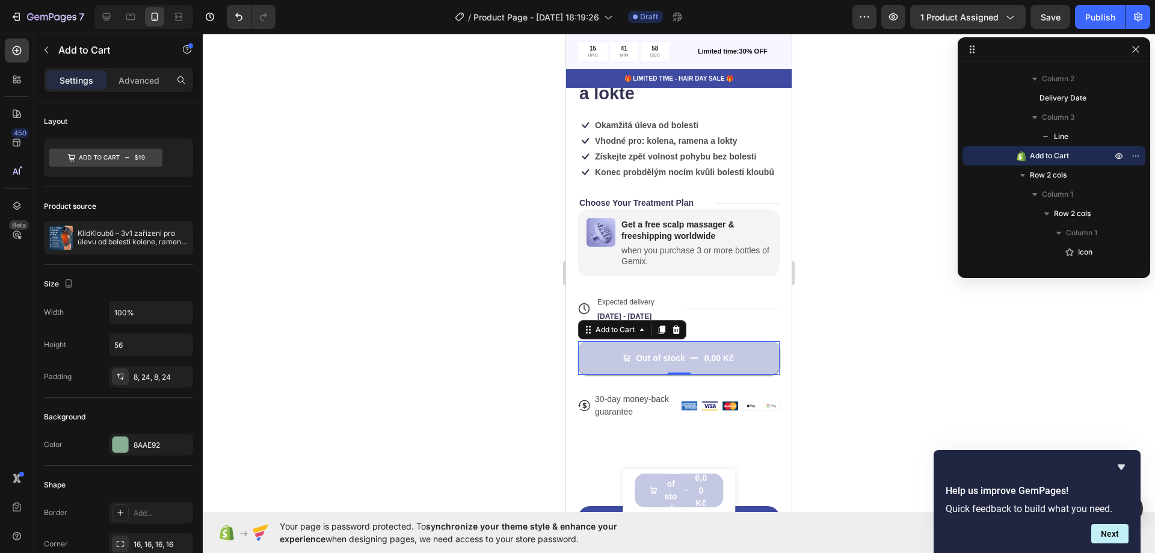
click at [360, 178] on div at bounding box center [679, 293] width 953 height 519
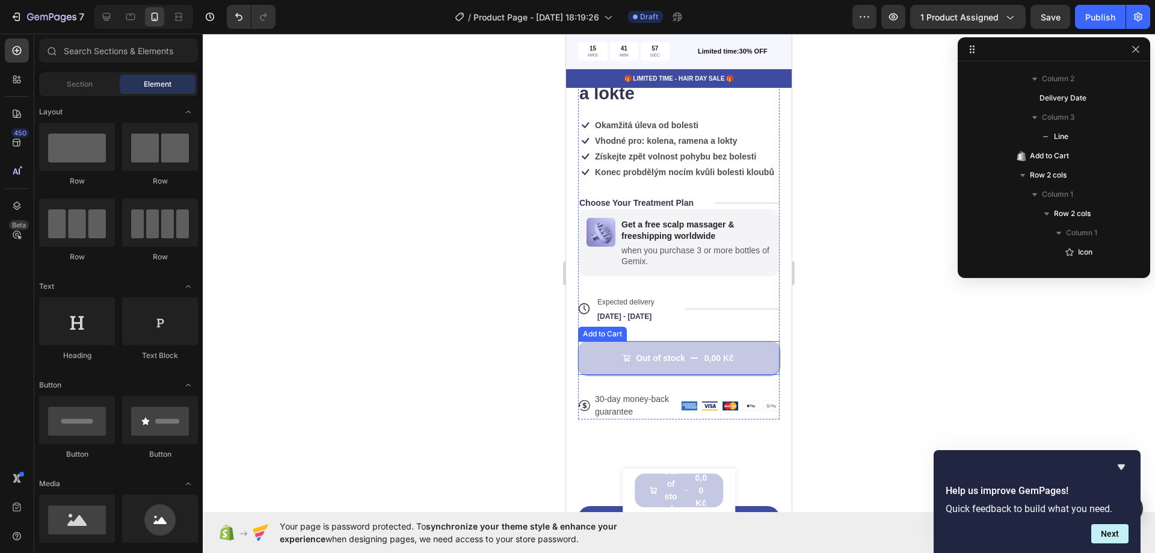
click at [601, 362] on button "Out of stock 0,00 Kč" at bounding box center [679, 358] width 202 height 34
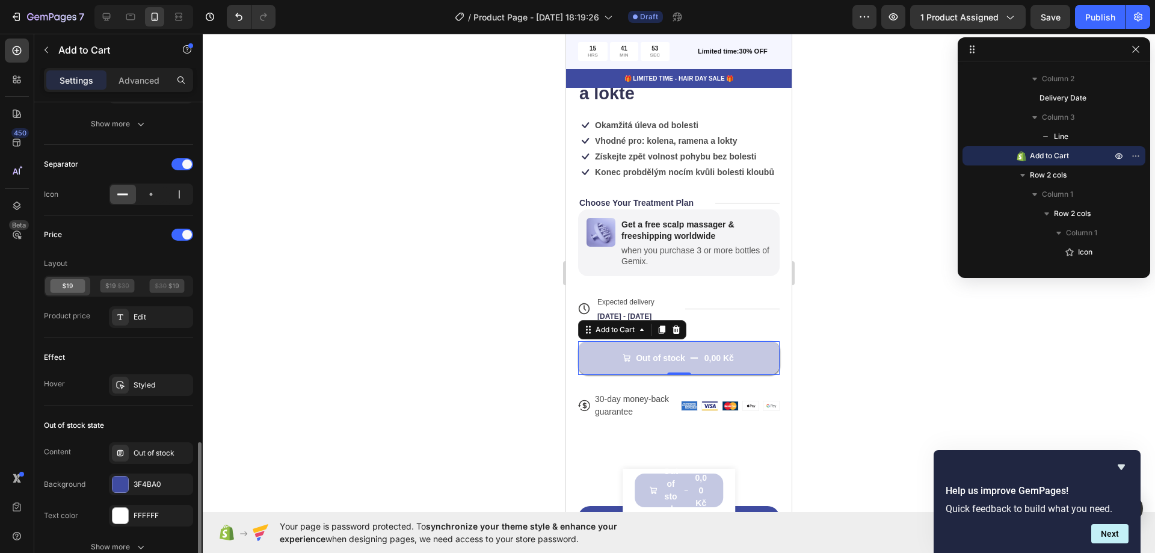
scroll to position [903, 0]
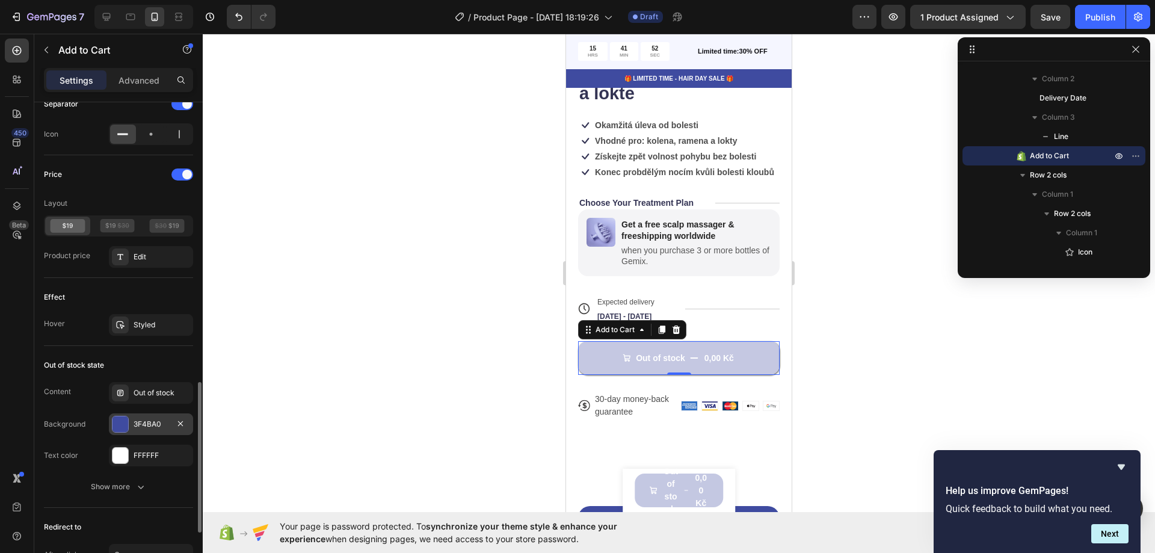
click at [119, 419] on div at bounding box center [121, 424] width 16 height 16
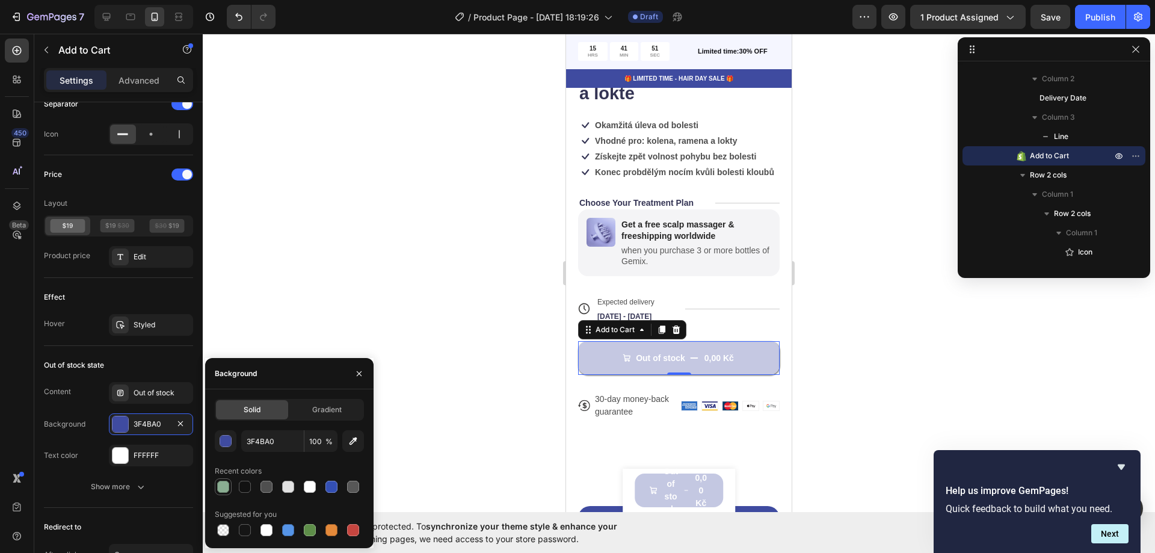
click at [226, 487] on div at bounding box center [223, 487] width 12 height 12
type input "8AAE92"
click at [296, 267] on div at bounding box center [679, 293] width 953 height 519
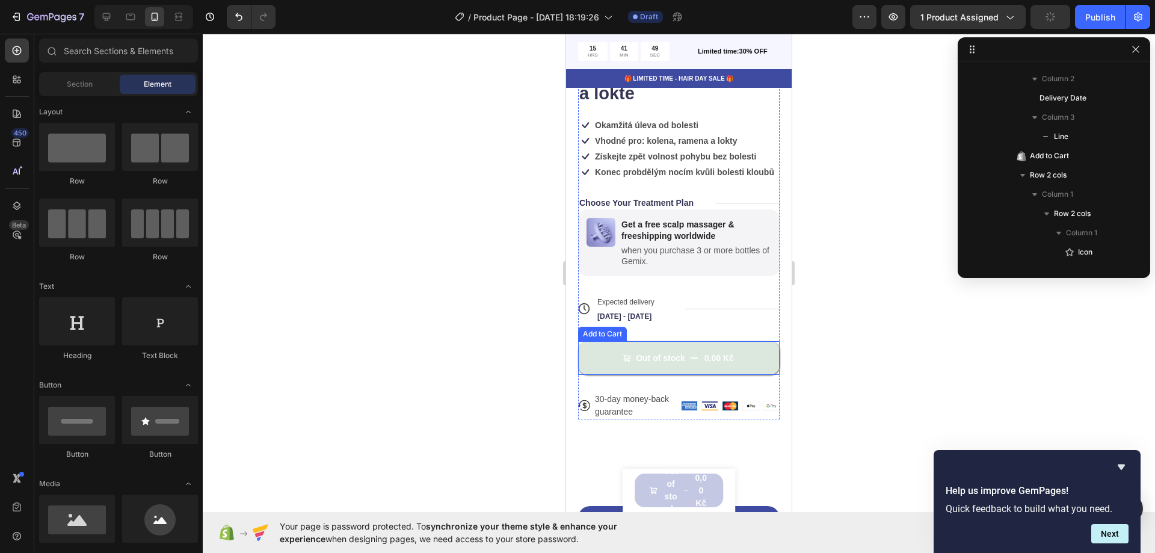
click at [623, 354] on span "Out of stock" at bounding box center [627, 358] width 8 height 11
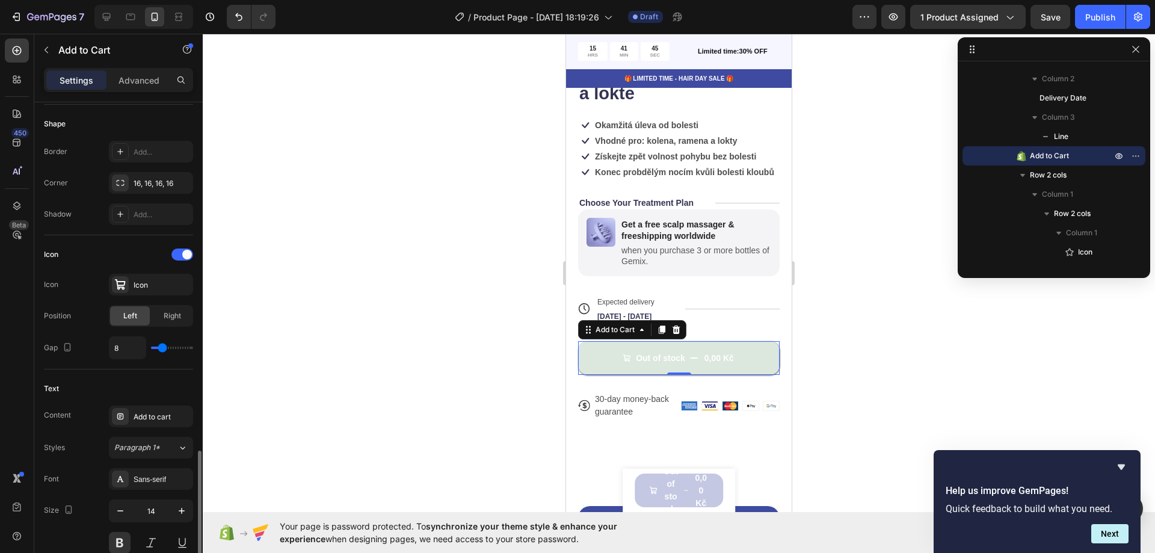
scroll to position [602, 0]
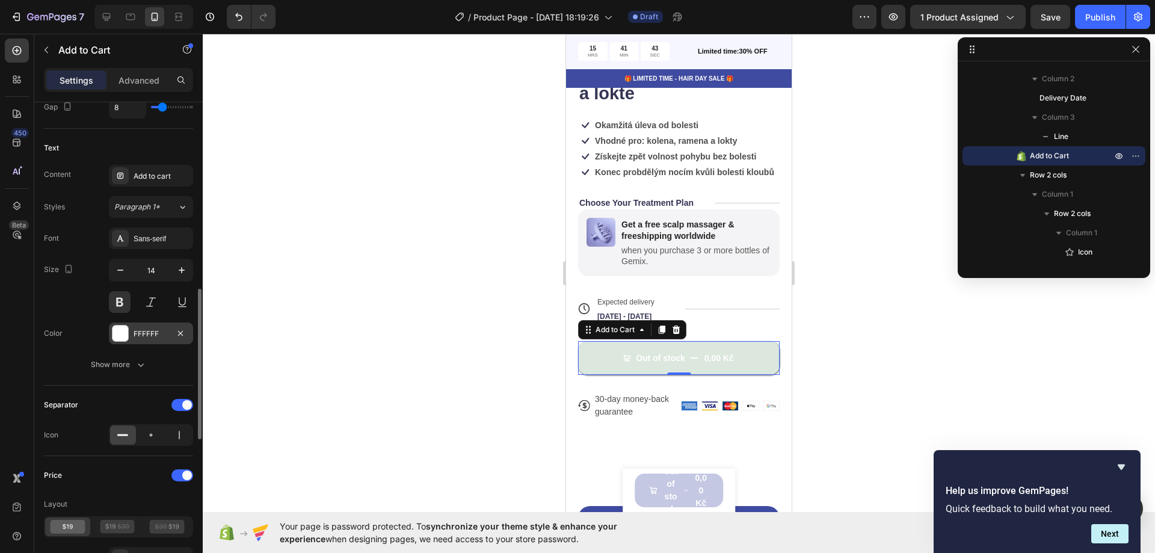
click at [119, 333] on div at bounding box center [121, 334] width 16 height 16
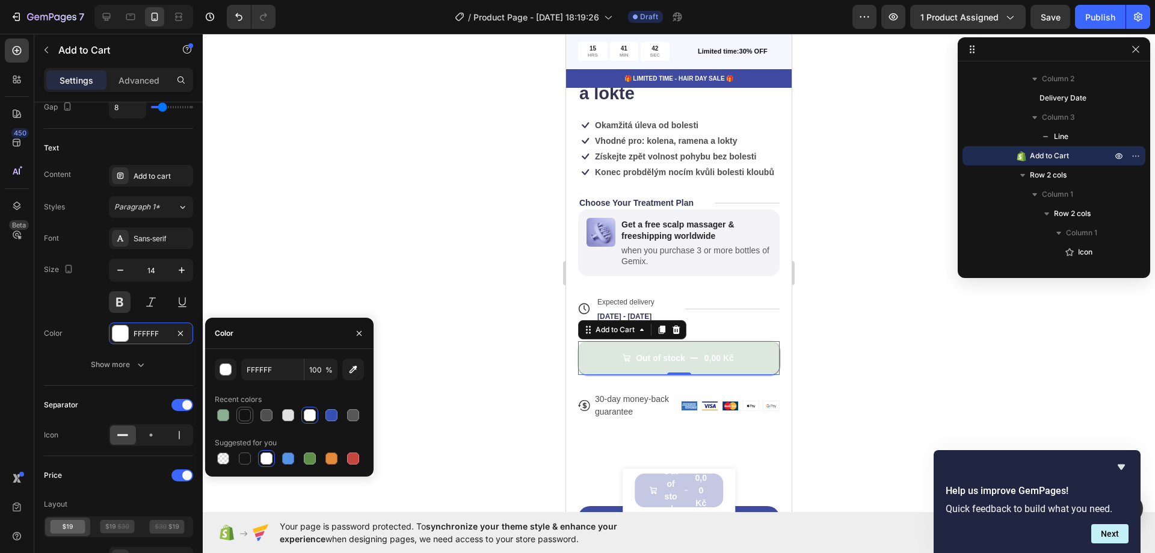
click at [244, 414] on div at bounding box center [245, 415] width 12 height 12
type input "121212"
click at [313, 255] on div at bounding box center [679, 293] width 953 height 519
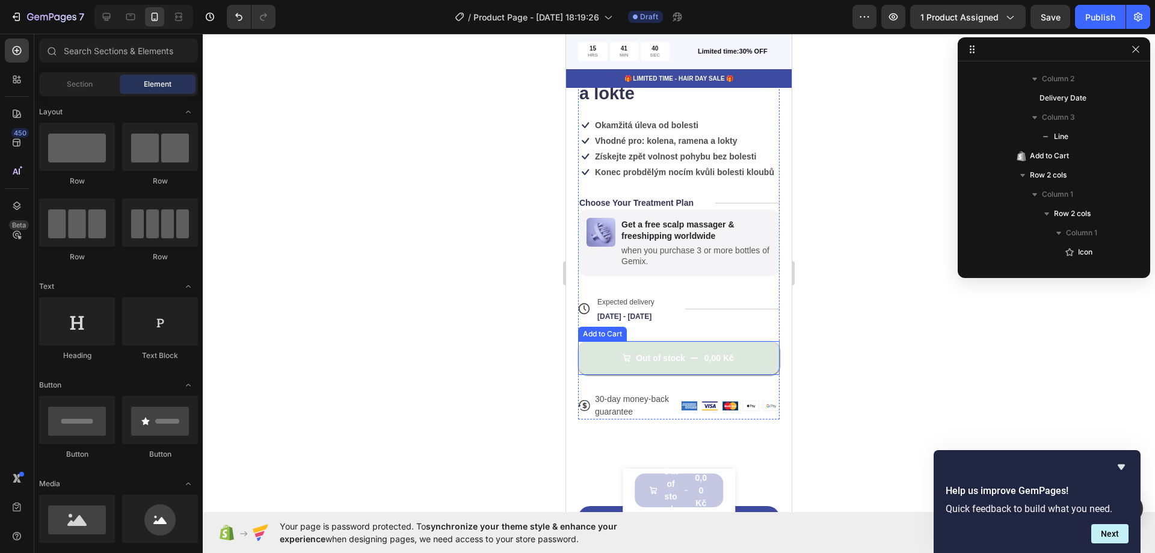
click at [637, 353] on button "Out of stock 0,00 Kč" at bounding box center [679, 358] width 202 height 34
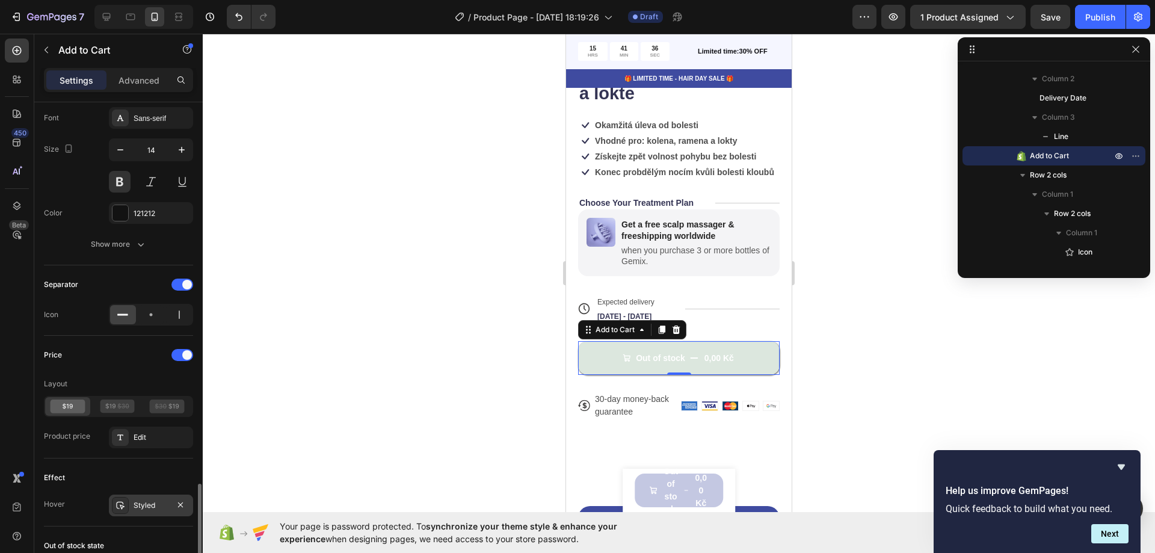
scroll to position [903, 0]
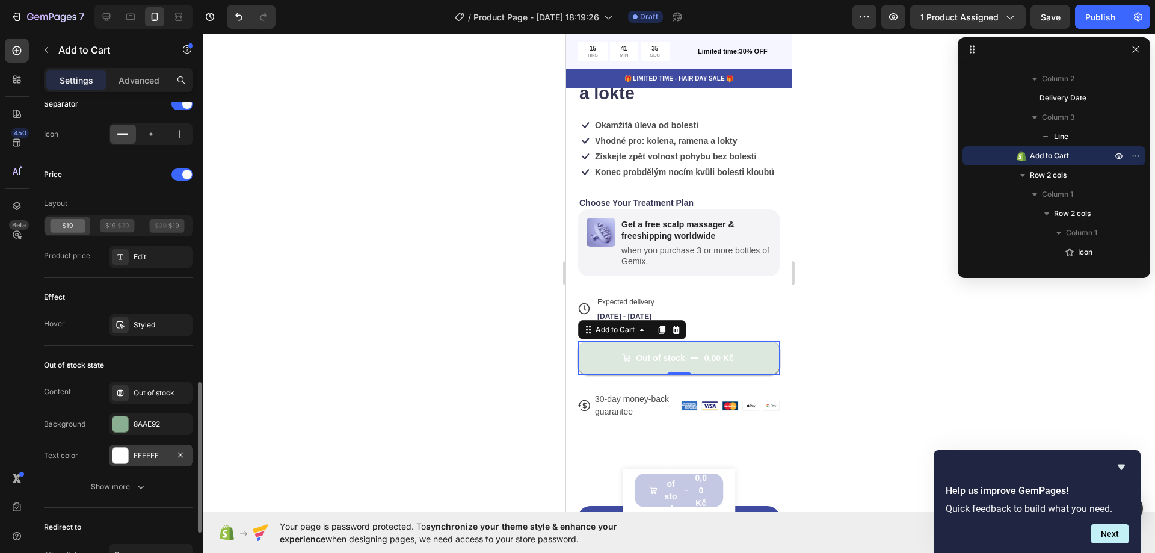
click at [116, 453] on div at bounding box center [121, 456] width 16 height 16
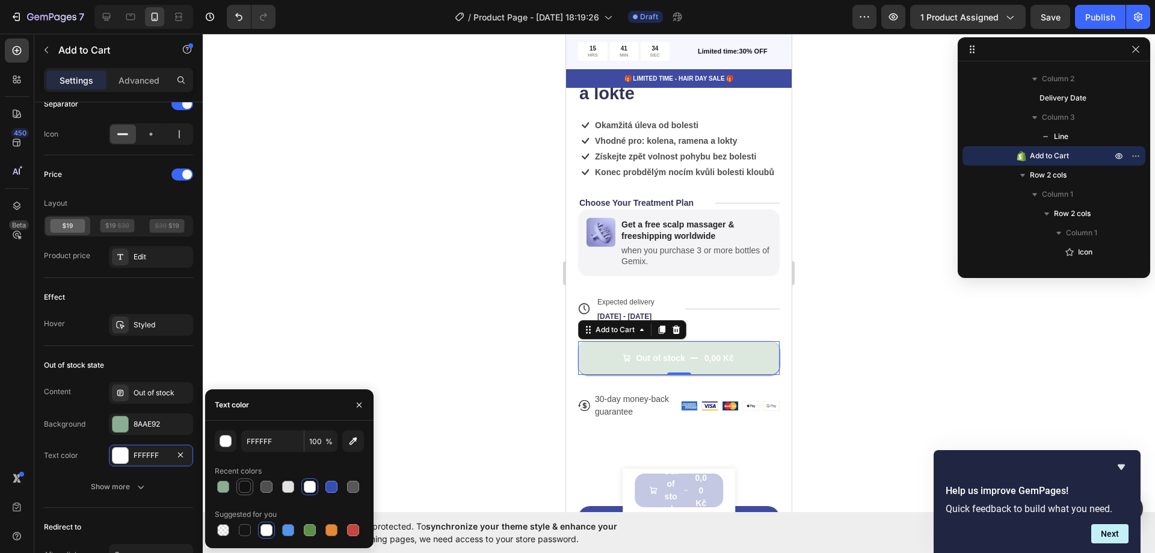
click at [246, 485] on div at bounding box center [245, 487] width 12 height 12
type input "121212"
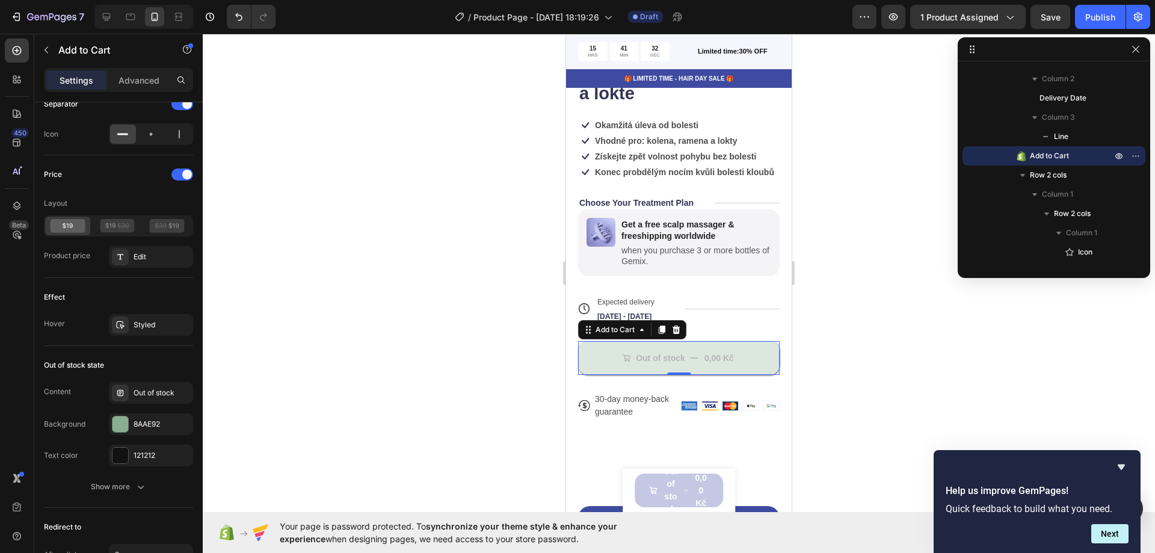
click at [329, 292] on div at bounding box center [679, 293] width 953 height 519
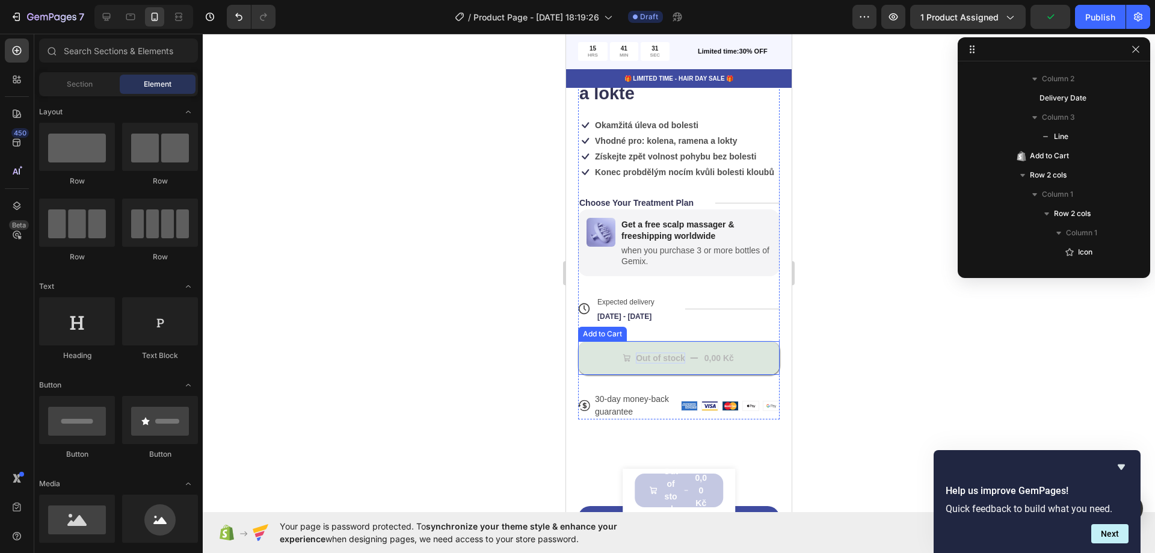
click at [664, 358] on div "Out of stock" at bounding box center [660, 358] width 49 height 11
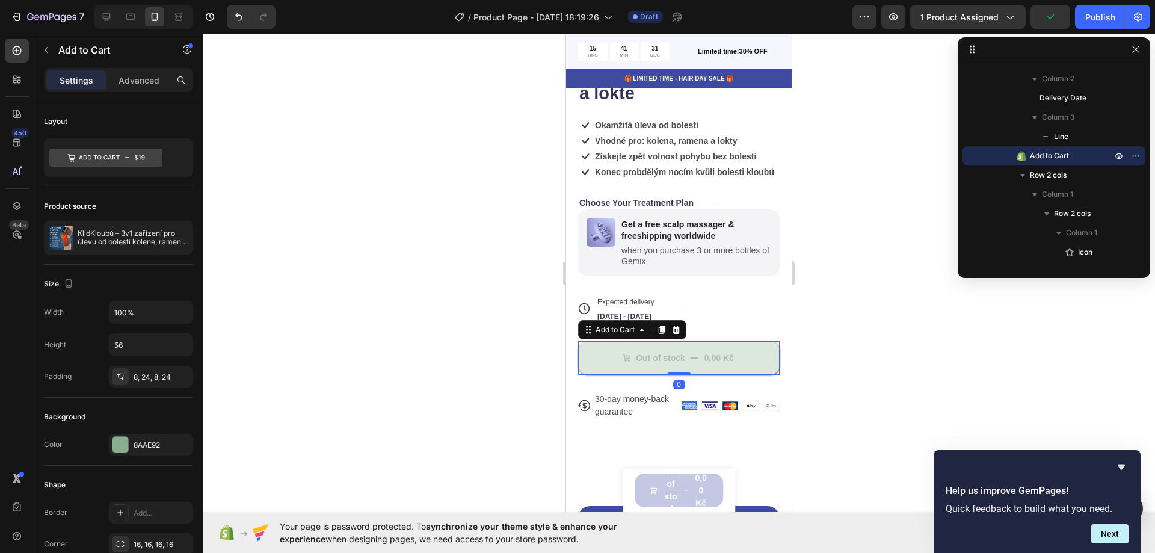
click at [706, 361] on div "0,00 Kč" at bounding box center [719, 357] width 32 height 13
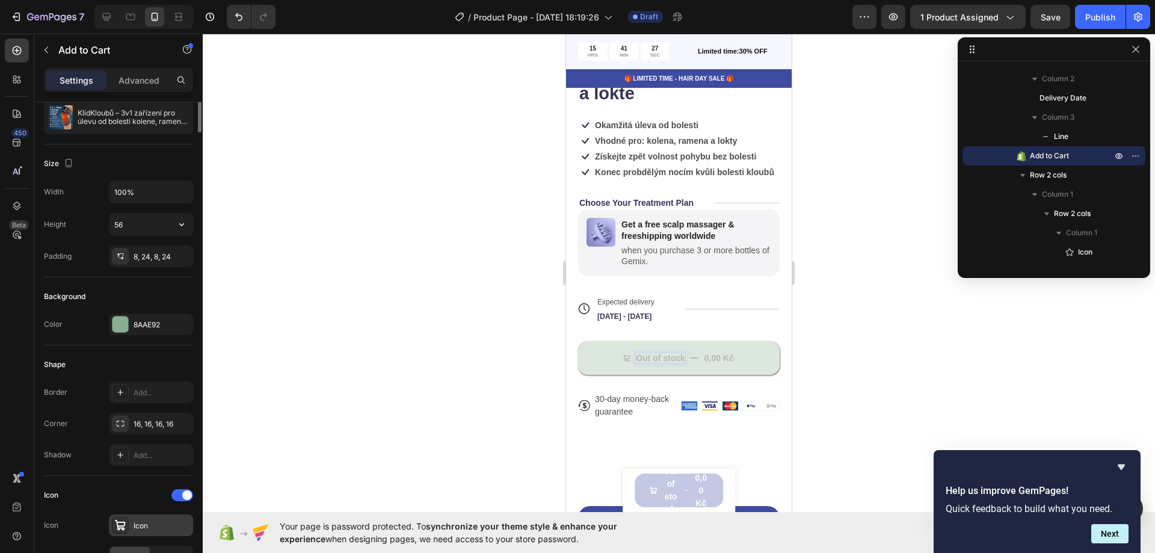
scroll to position [0, 0]
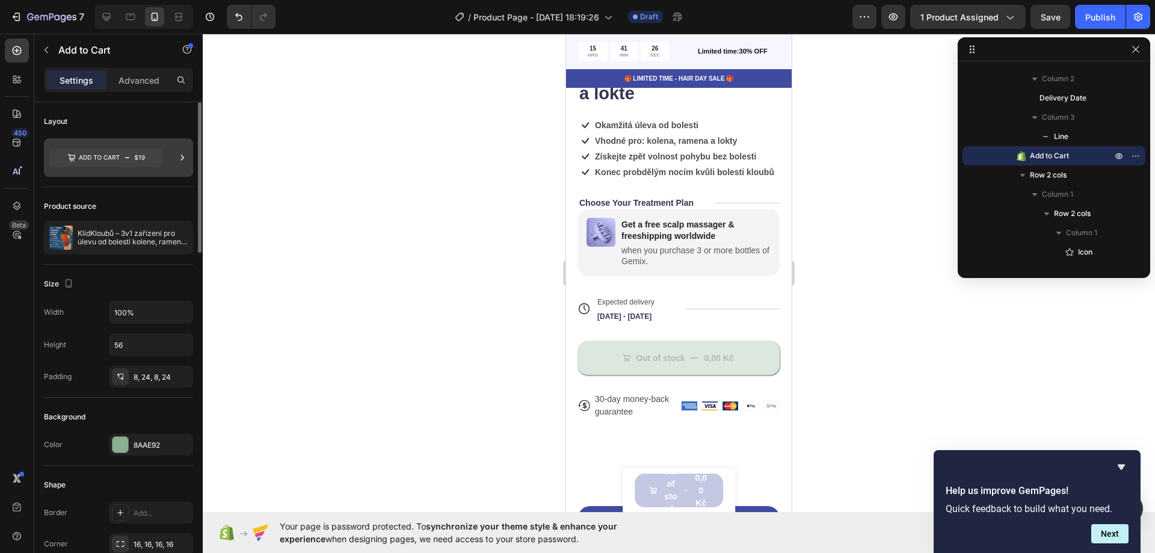
click at [157, 161] on icon at bounding box center [105, 158] width 113 height 18
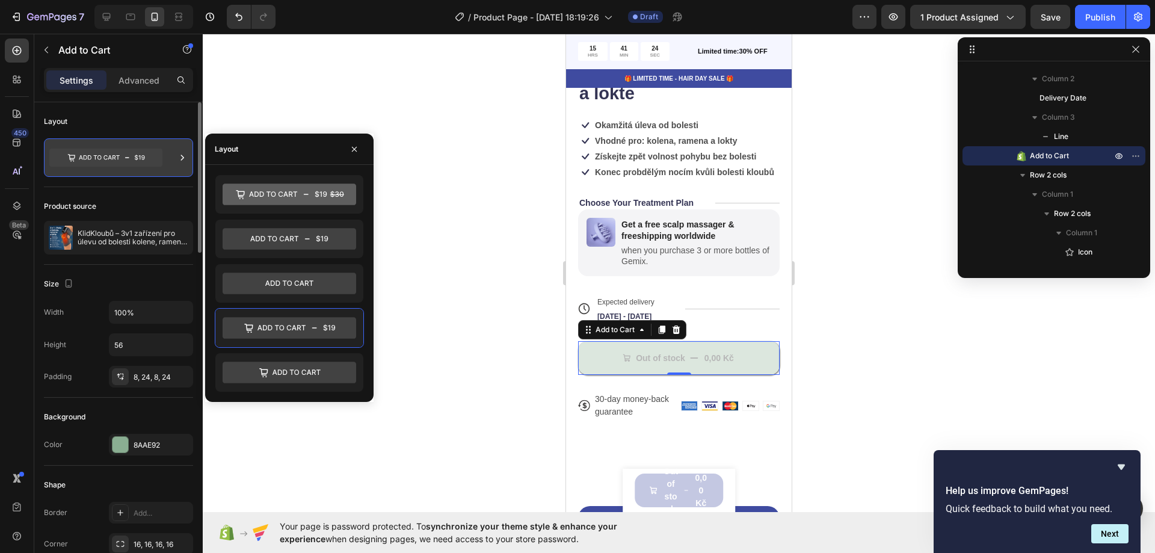
click at [146, 164] on icon at bounding box center [105, 158] width 113 height 18
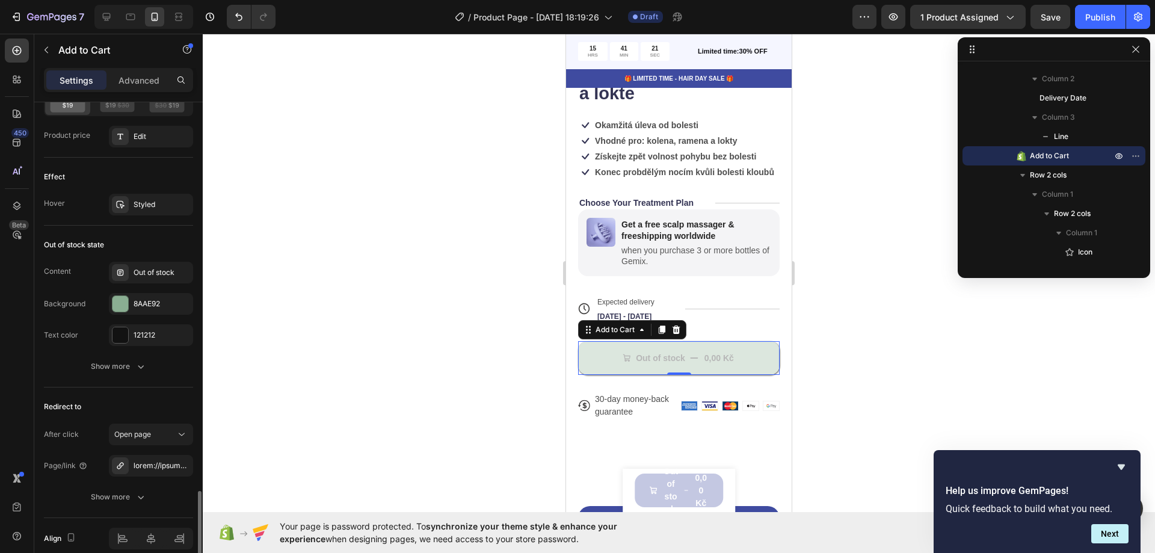
scroll to position [1077, 0]
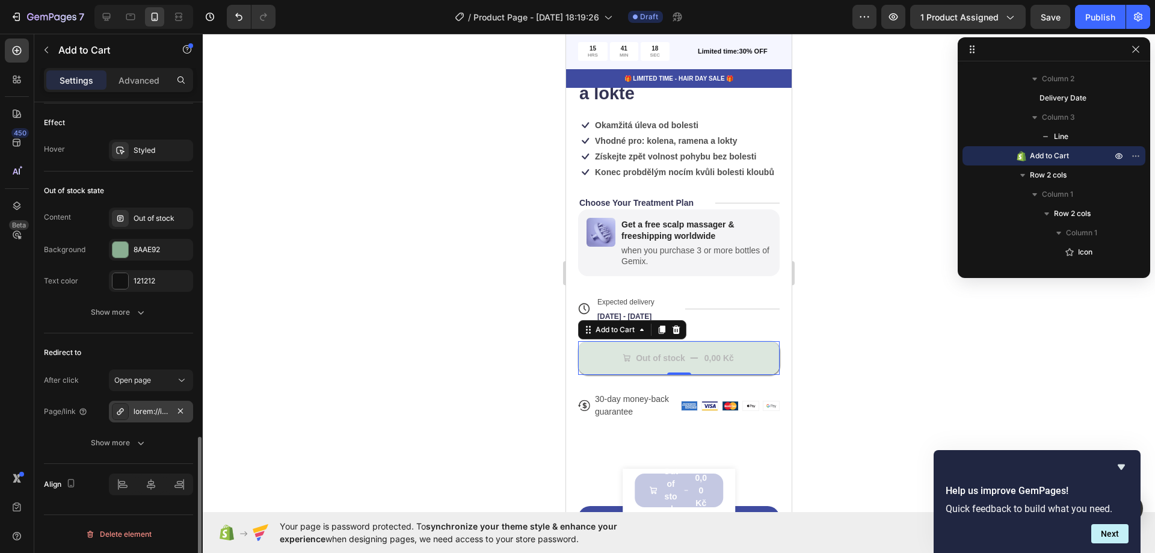
click at [147, 413] on div at bounding box center [151, 411] width 35 height 11
click at [128, 443] on div "Show more" at bounding box center [119, 443] width 56 height 12
click at [158, 416] on div at bounding box center [151, 411] width 35 height 11
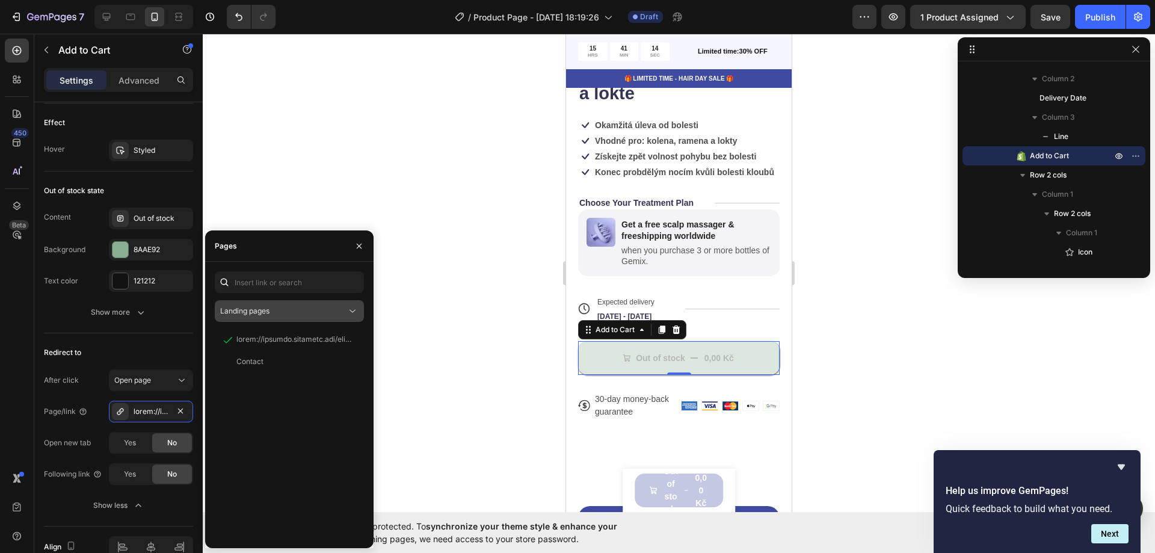
click at [317, 314] on div "Landing pages" at bounding box center [283, 311] width 126 height 11
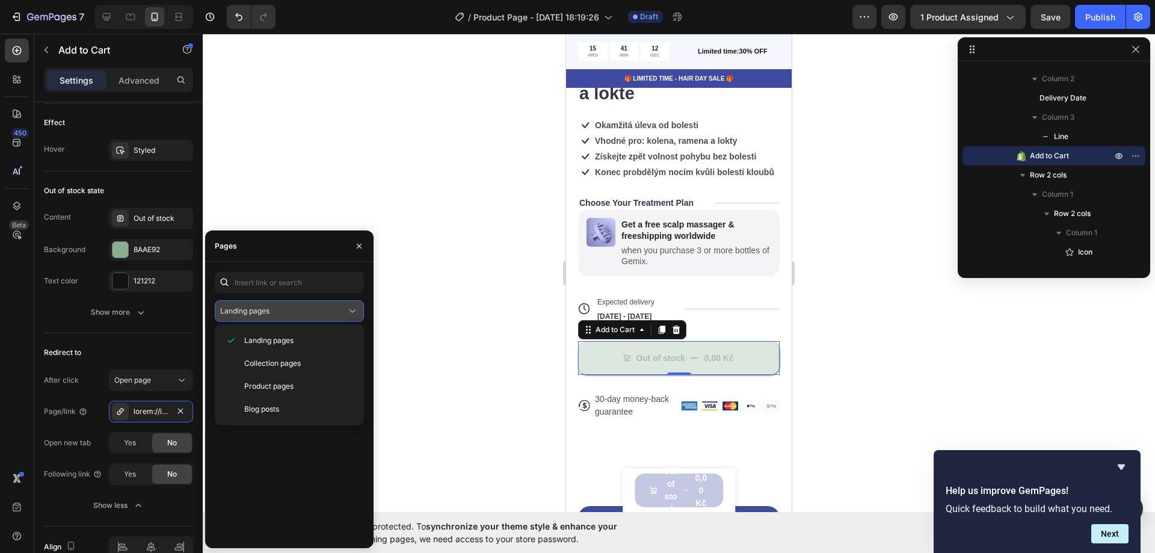
click at [311, 302] on button "Landing pages" at bounding box center [289, 311] width 149 height 22
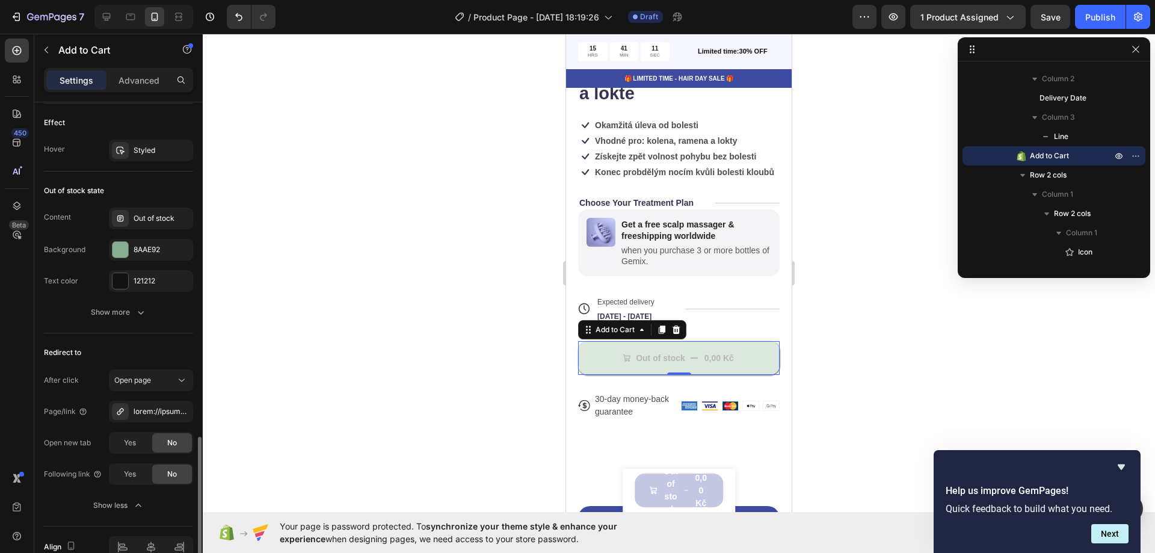
click at [167, 366] on div "Redirect to After click Open page Page/link Open new tab Yes No Following link …" at bounding box center [118, 429] width 149 height 193
click at [165, 377] on div "Open page" at bounding box center [144, 380] width 61 height 11
click at [164, 453] on p "Open cart" at bounding box center [148, 455] width 69 height 11
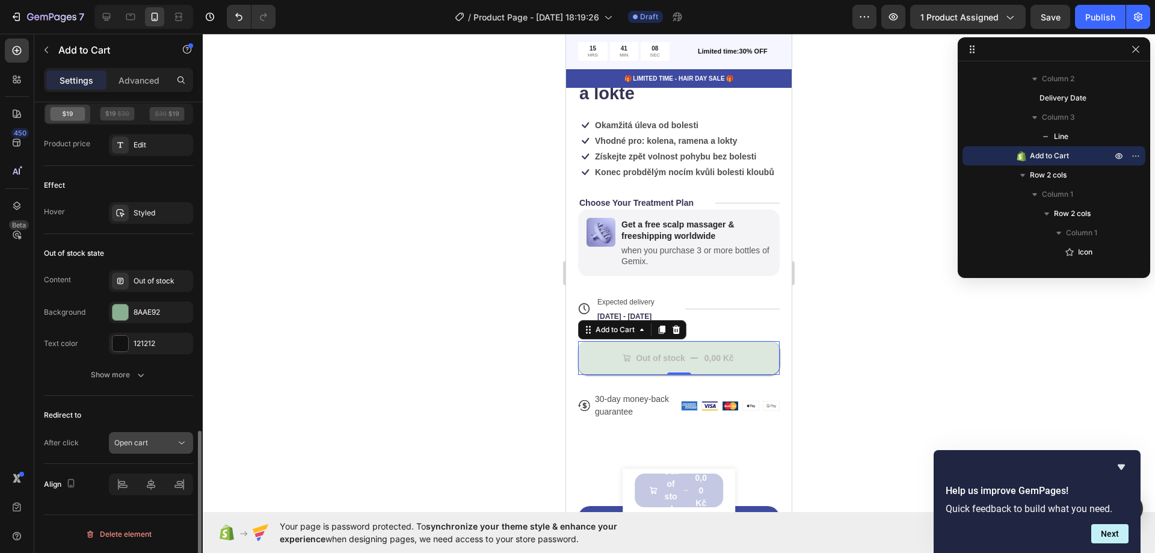
scroll to position [1015, 0]
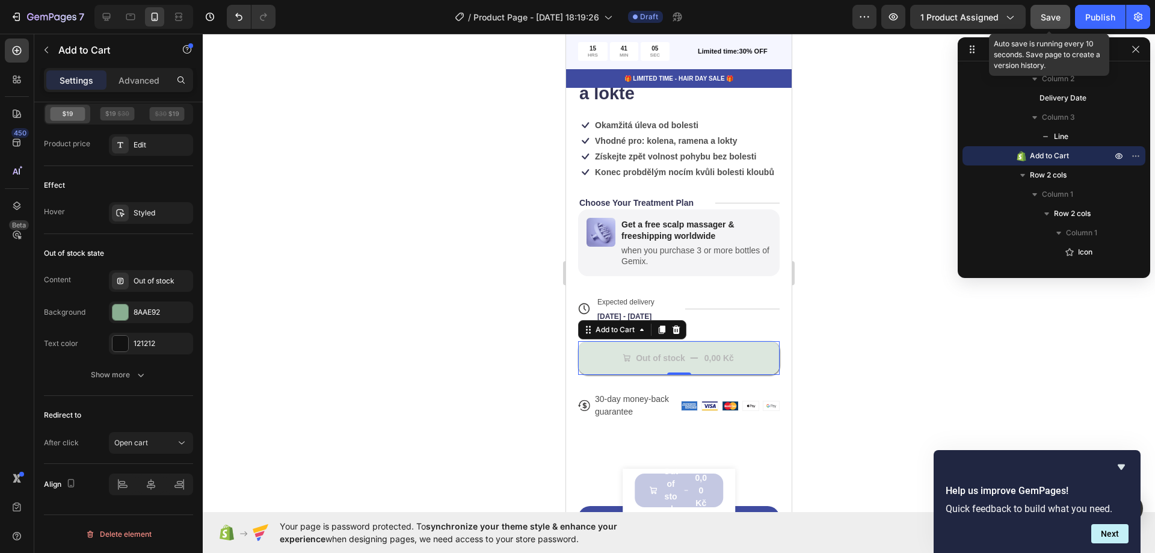
click at [1049, 19] on span "Save" at bounding box center [1051, 17] width 20 height 10
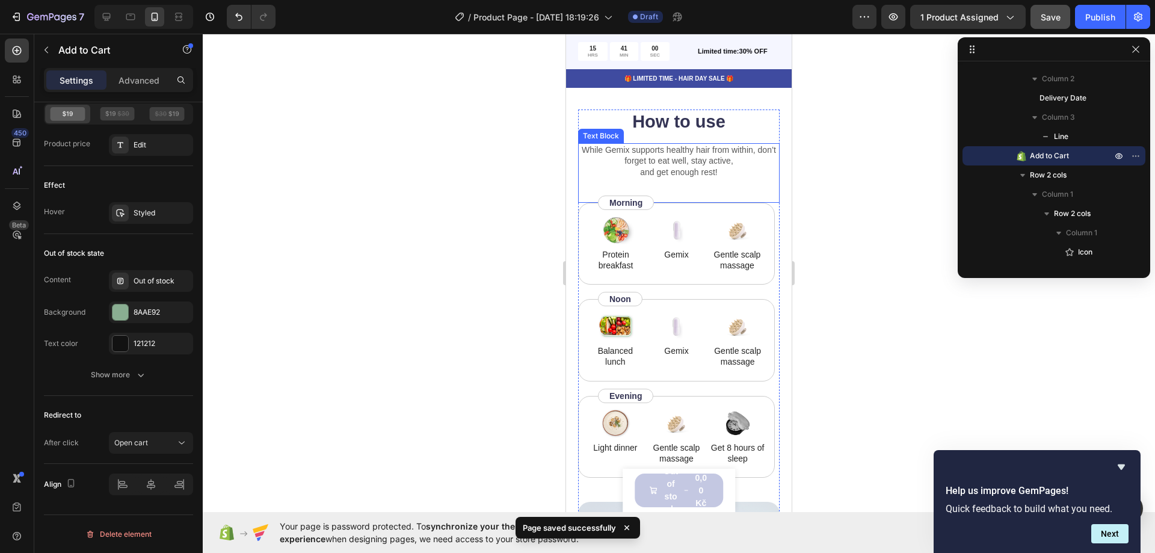
scroll to position [963, 0]
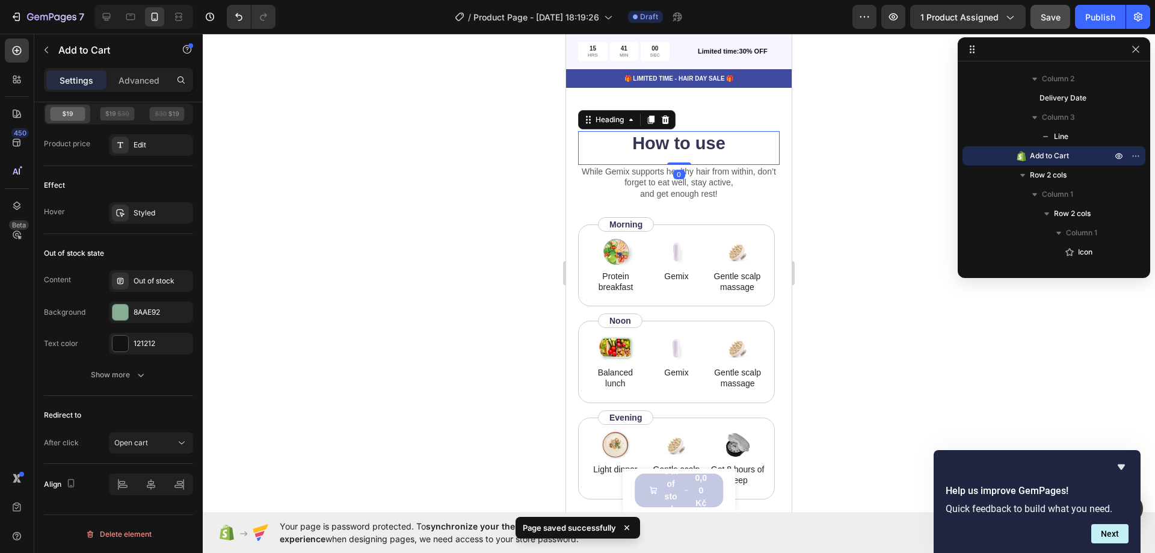
click at [762, 139] on h2 "How to use" at bounding box center [679, 143] width 202 height 25
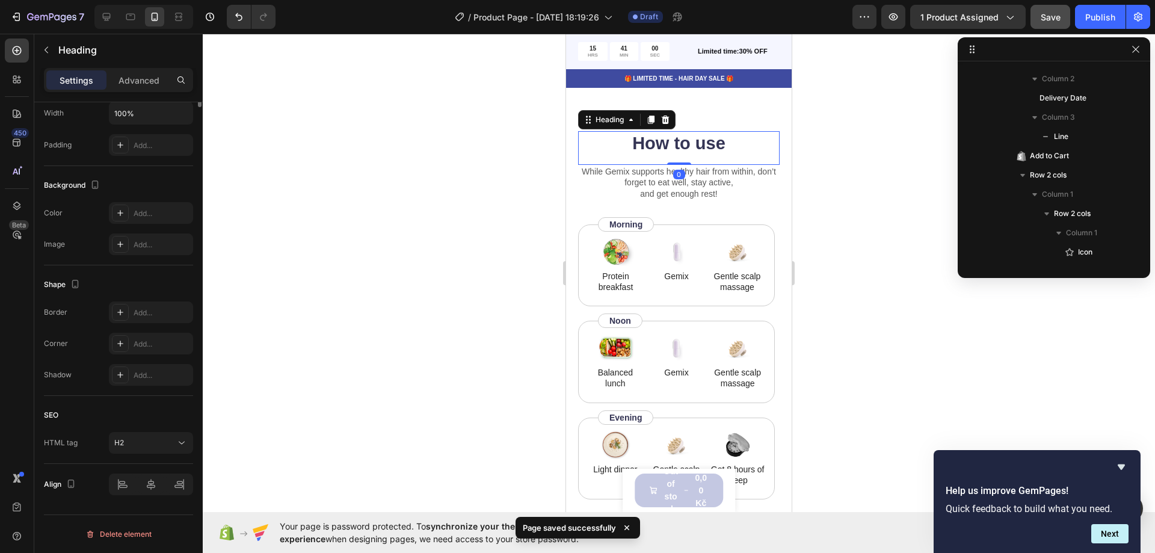
scroll to position [0, 0]
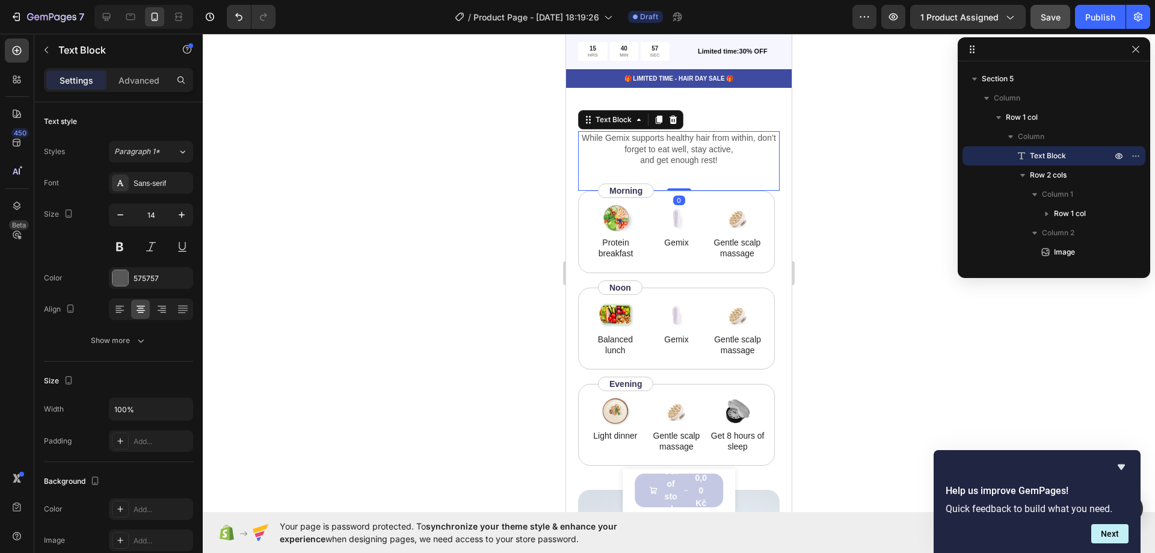
click at [770, 149] on div "While Gemix supports healthy hair from within, don’t forget to eat well, stay a…" at bounding box center [679, 149] width 202 height 36
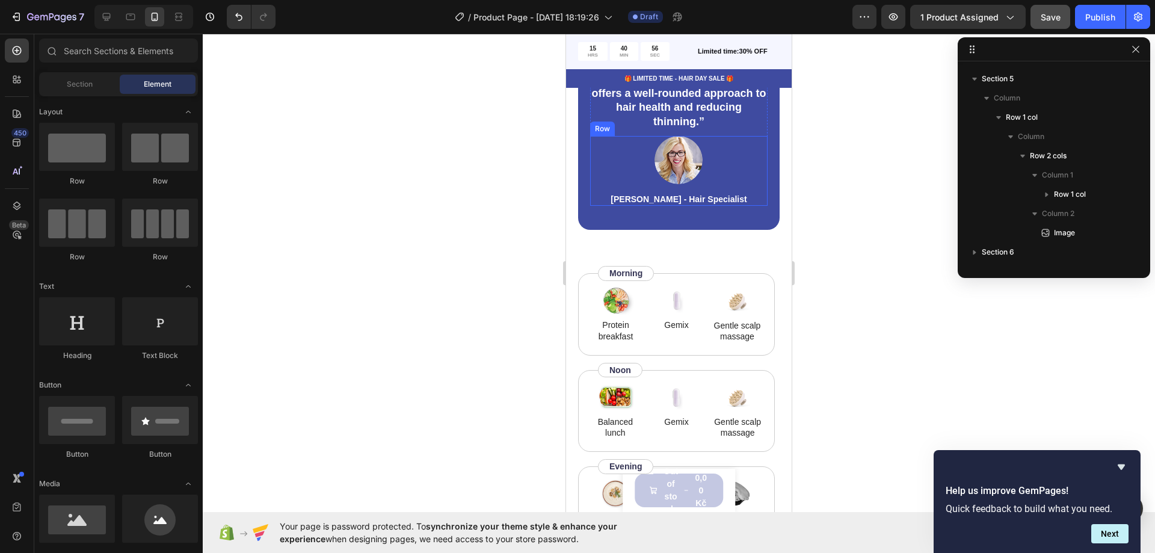
scroll to position [782, 0]
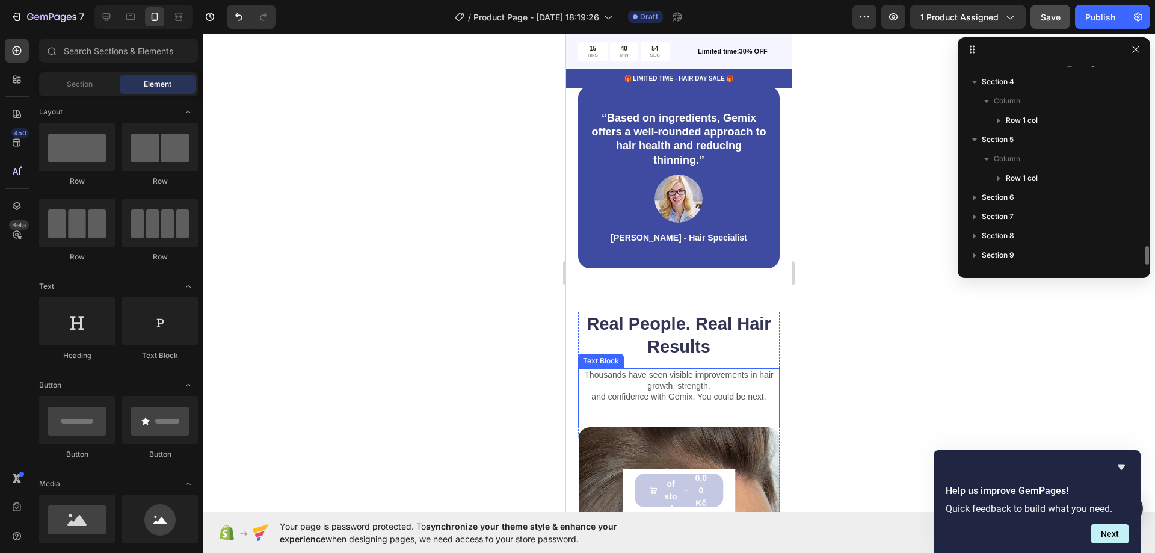
scroll to position [963, 0]
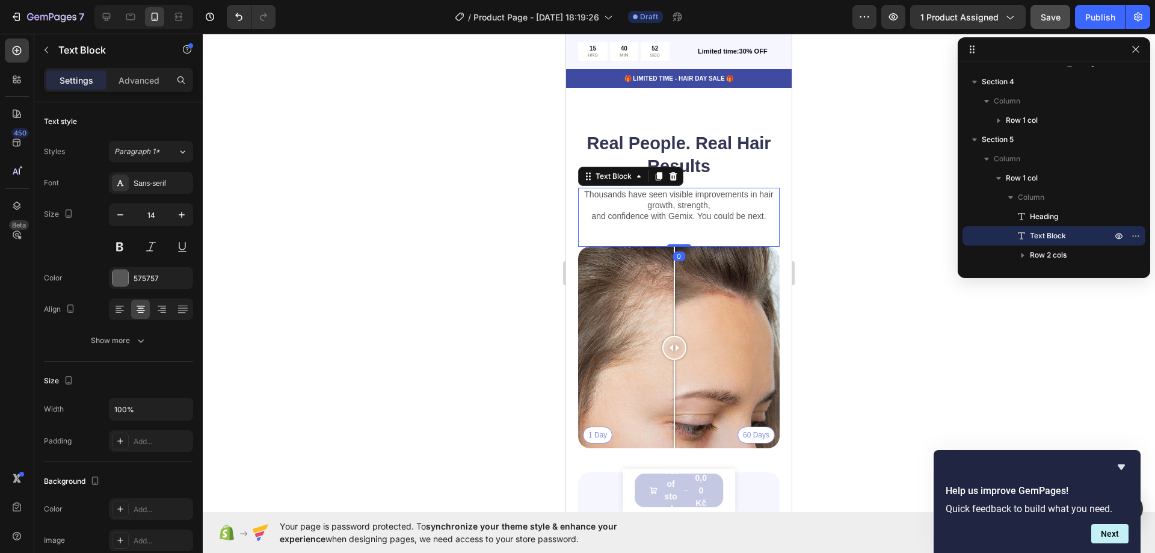
click at [652, 215] on p "and confidence with Gemix. You could be next." at bounding box center [678, 216] width 199 height 11
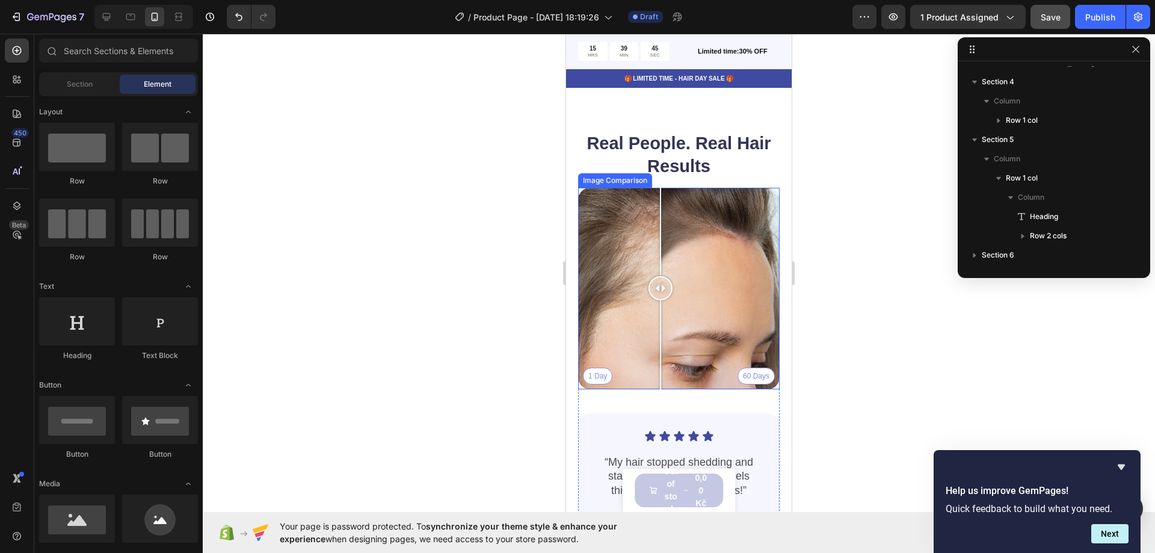
drag, startPoint x: 675, startPoint y: 273, endPoint x: 664, endPoint y: 288, distance: 19.4
click at [664, 288] on div at bounding box center [661, 288] width 24 height 24
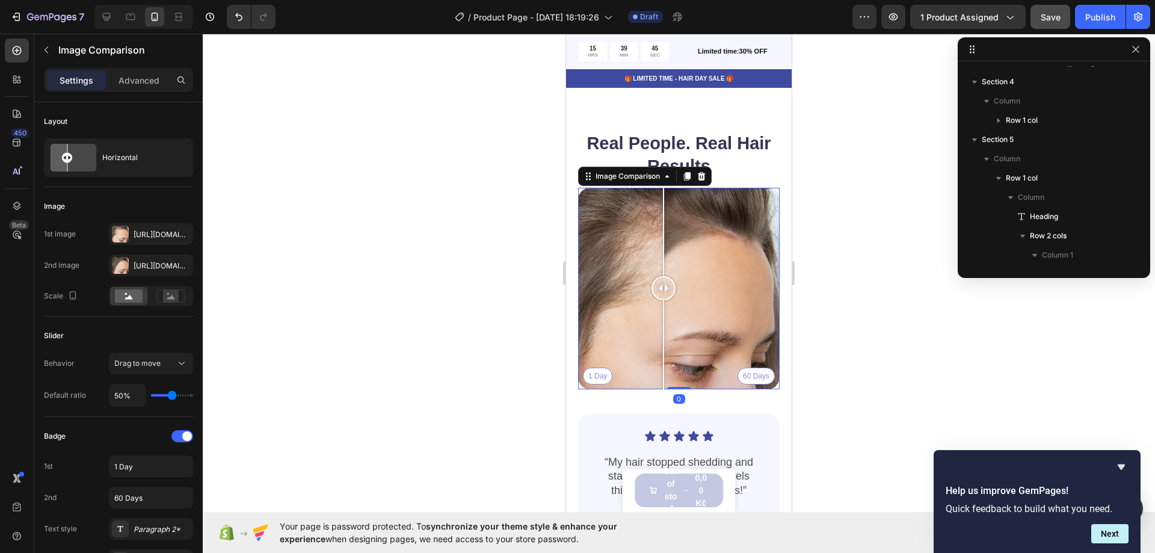
scroll to position [1980, 0]
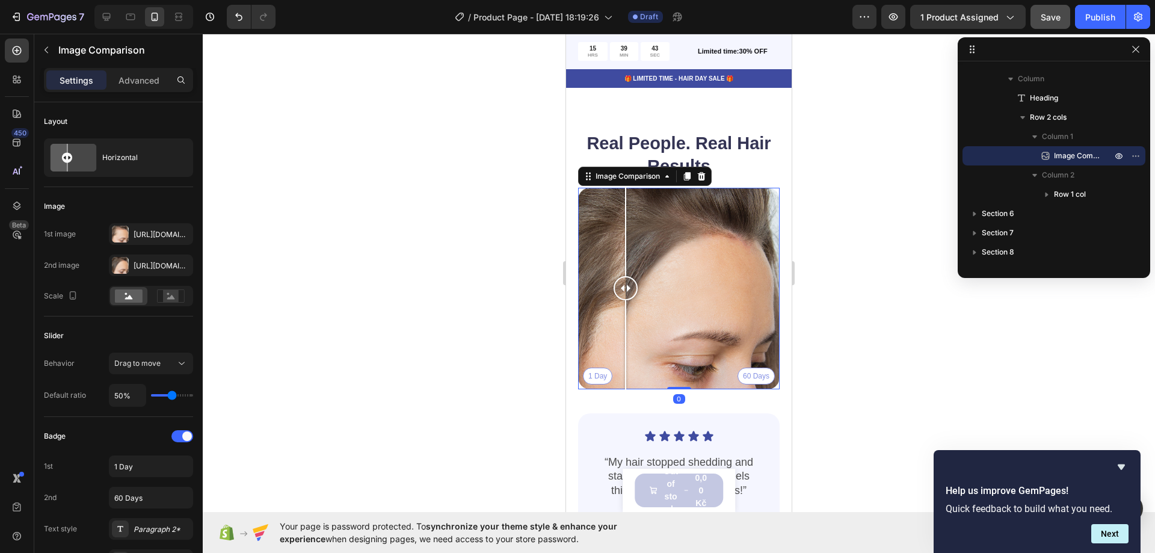
click at [626, 270] on div "1 Day 60 Days" at bounding box center [679, 289] width 202 height 202
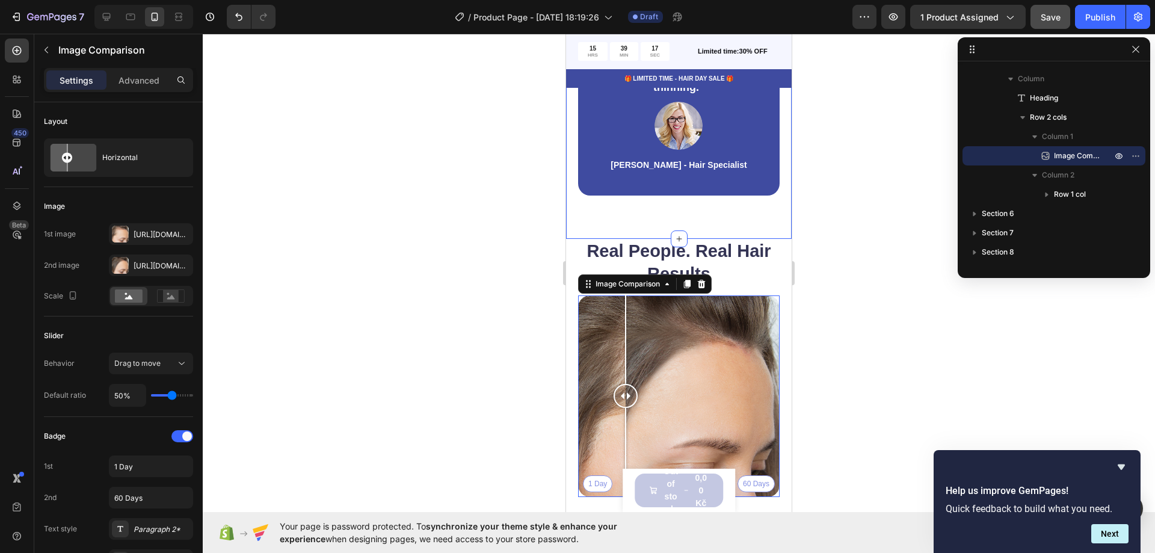
scroll to position [662, 0]
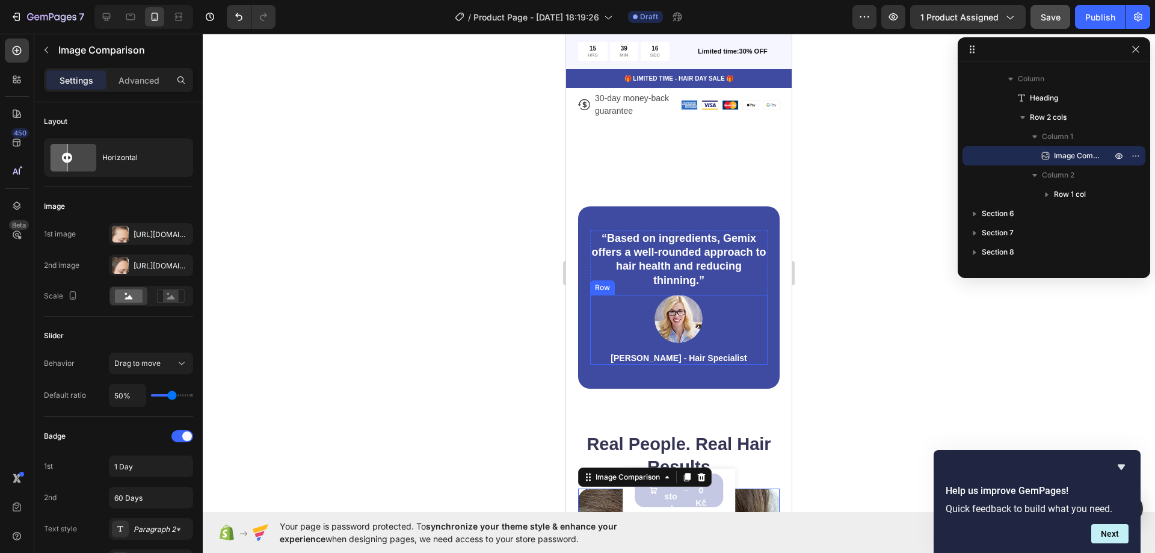
click at [605, 330] on div "Image Rachel Lin - Hair Specialist Text Block Row" at bounding box center [679, 330] width 178 height 70
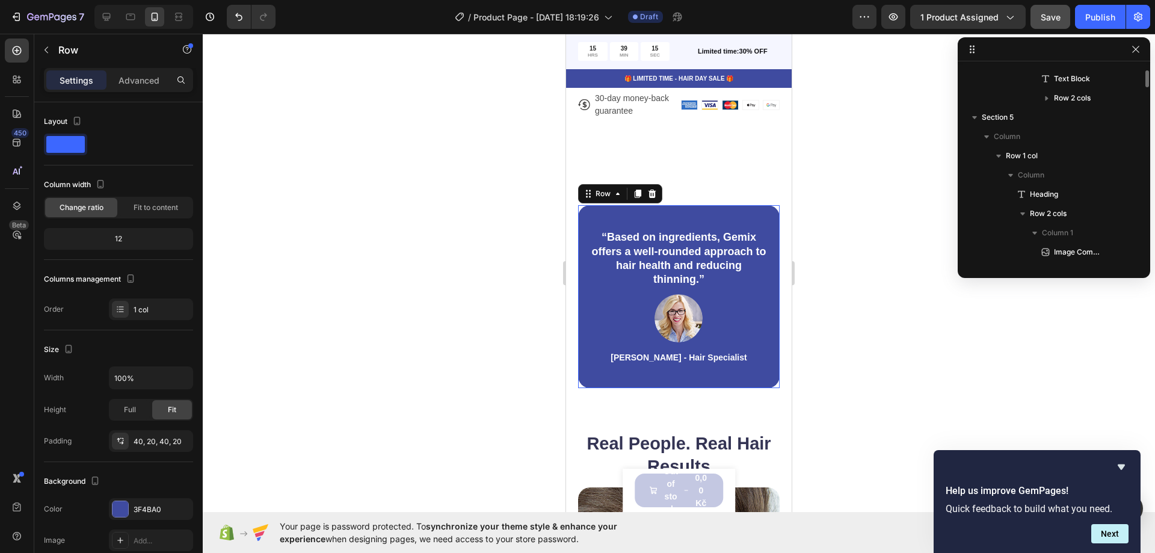
scroll to position [1826, 0]
click at [584, 326] on div "“Based on ingredients, Gemix offers a well-rounded approach to hair health and …" at bounding box center [679, 296] width 202 height 183
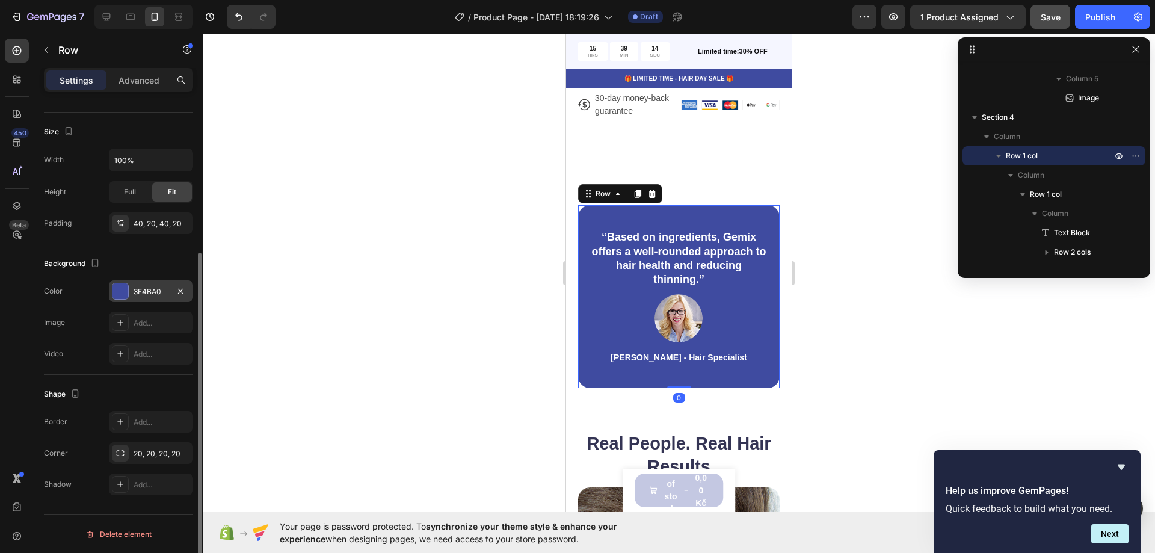
click at [131, 282] on div "3F4BA0" at bounding box center [151, 291] width 84 height 22
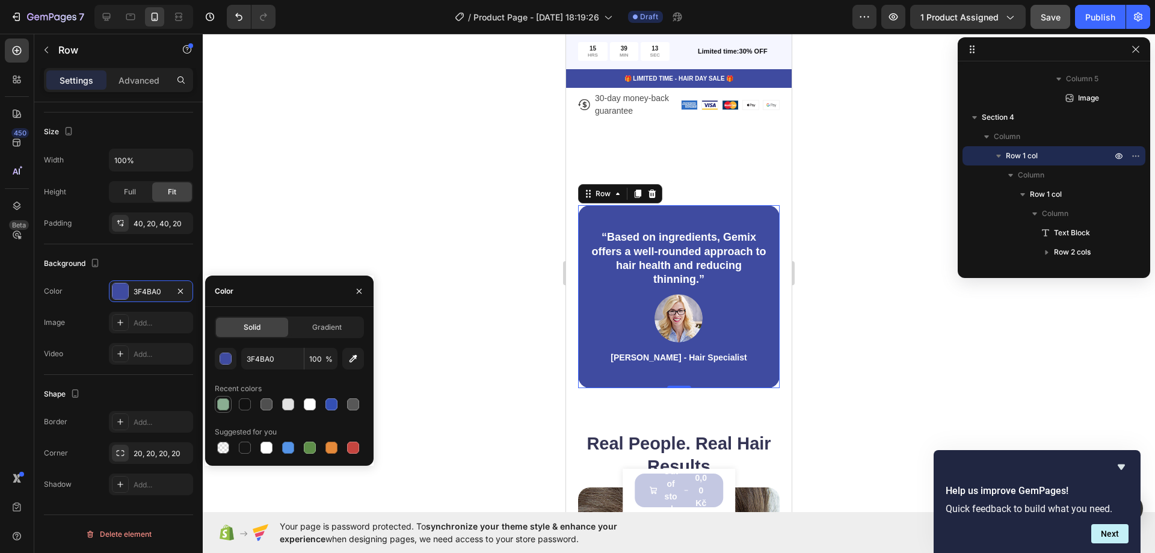
click at [221, 409] on div at bounding box center [223, 404] width 12 height 12
type input "8AAE92"
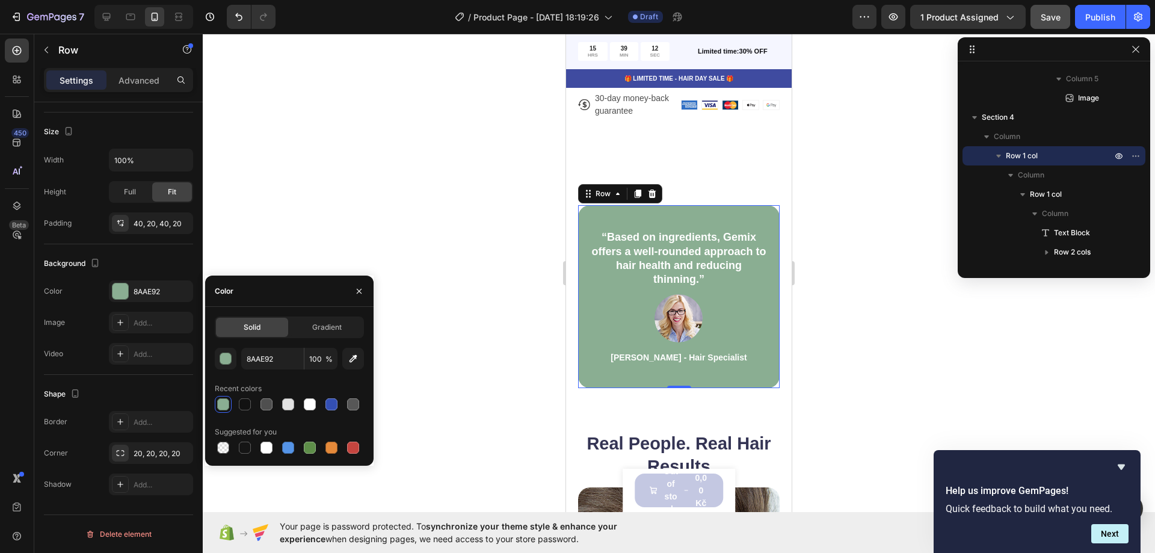
click at [506, 172] on div at bounding box center [679, 293] width 953 height 519
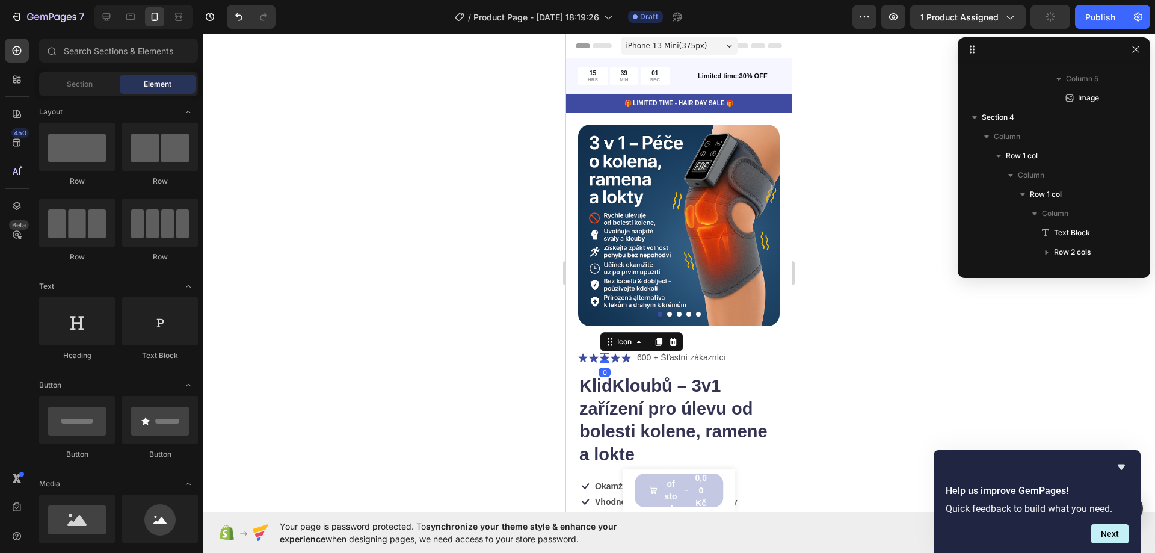
scroll to position [401, 0]
click at [601, 353] on icon at bounding box center [605, 358] width 10 height 10
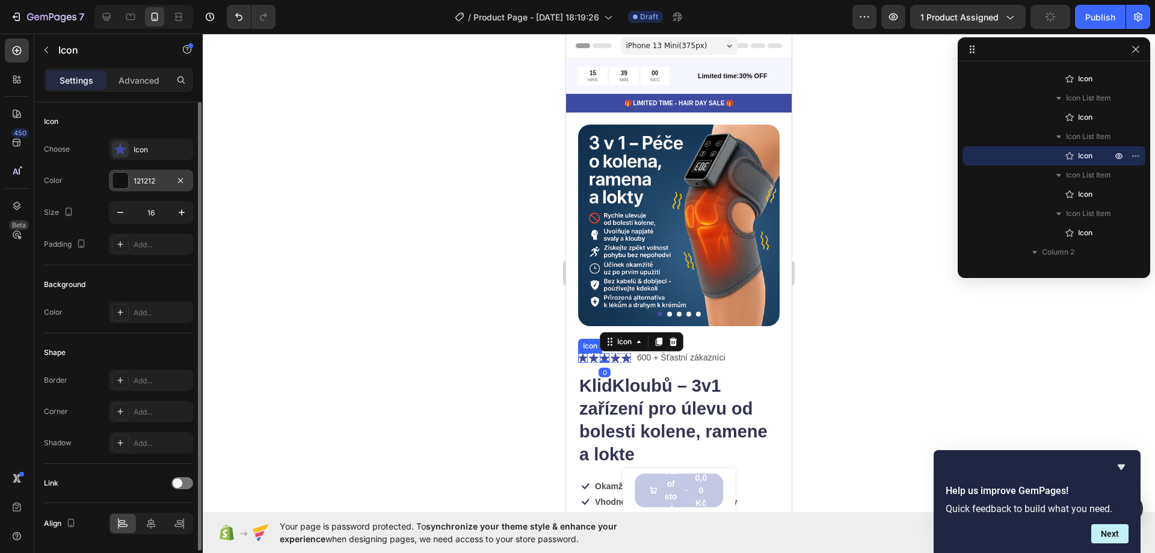
click at [124, 181] on div at bounding box center [121, 181] width 16 height 16
click at [125, 156] on div at bounding box center [120, 149] width 17 height 17
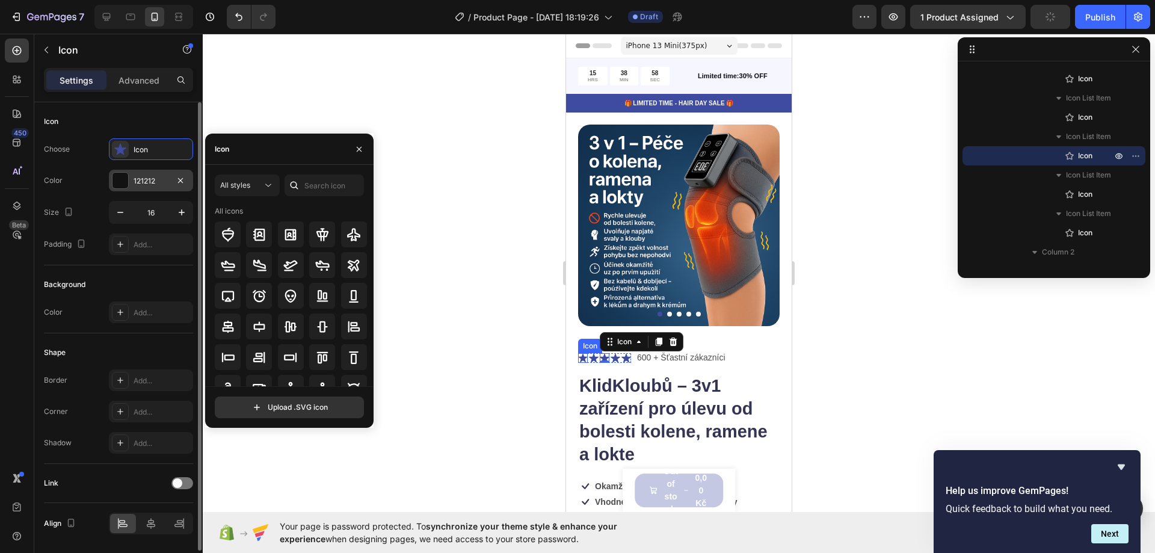
click at [129, 185] on div "121212" at bounding box center [151, 181] width 84 height 22
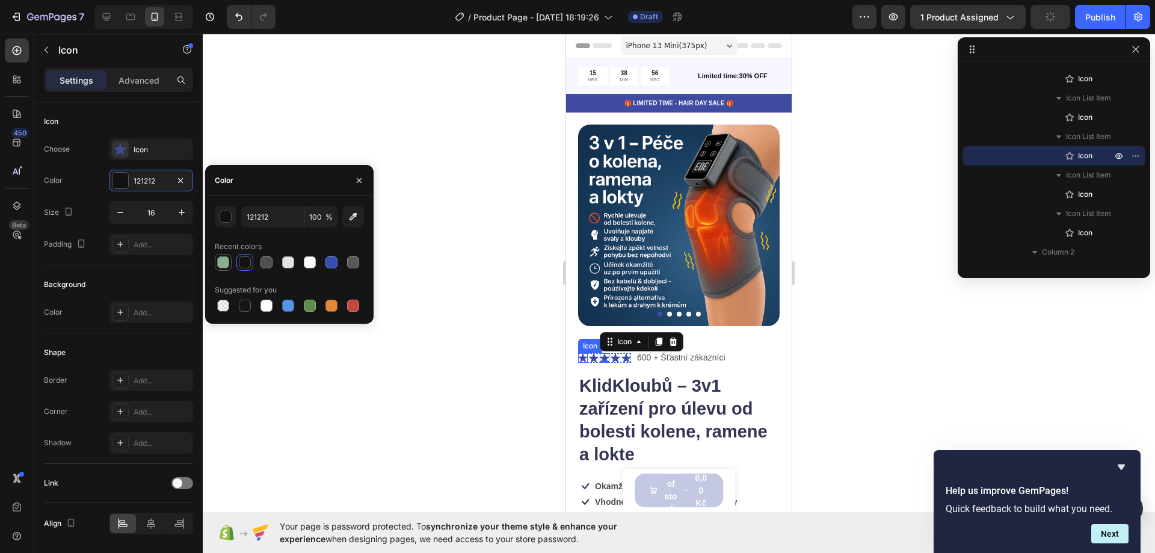
click at [226, 261] on div at bounding box center [223, 262] width 12 height 12
type input "8AAE92"
click at [437, 194] on div at bounding box center [679, 293] width 953 height 519
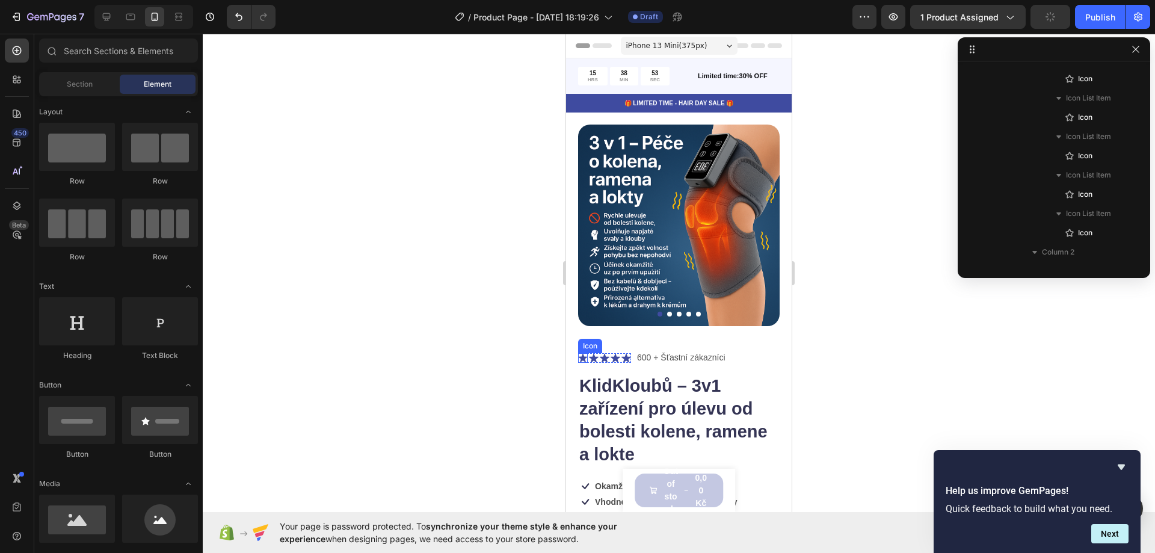
click at [587, 353] on icon at bounding box center [583, 358] width 10 height 10
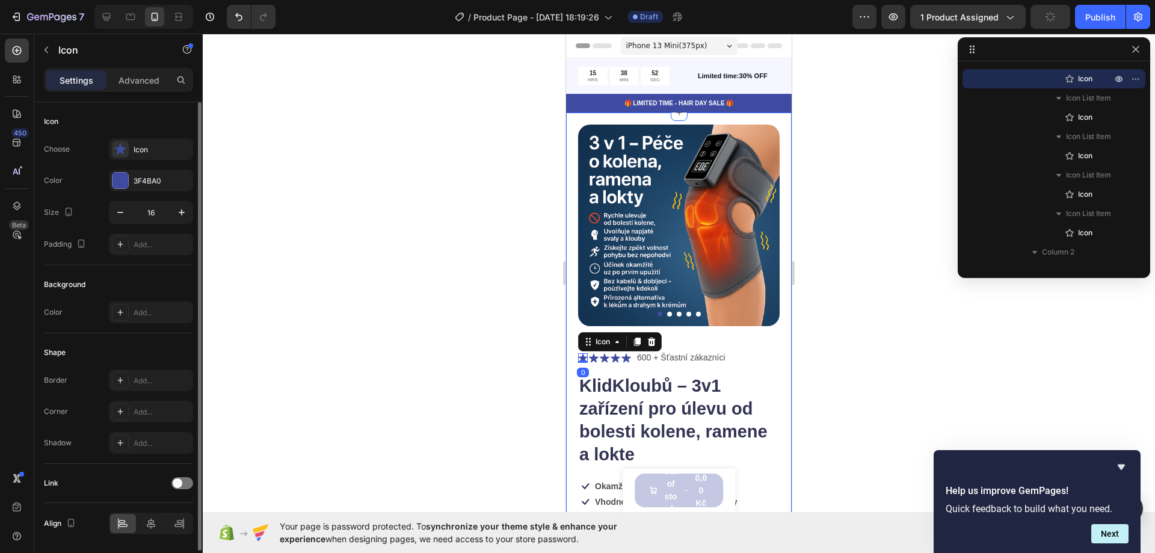
click at [118, 167] on div "Choose Icon Color 3F4BA0 Size 16 Padding Add..." at bounding box center [118, 196] width 149 height 117
click at [127, 179] on div at bounding box center [121, 181] width 16 height 16
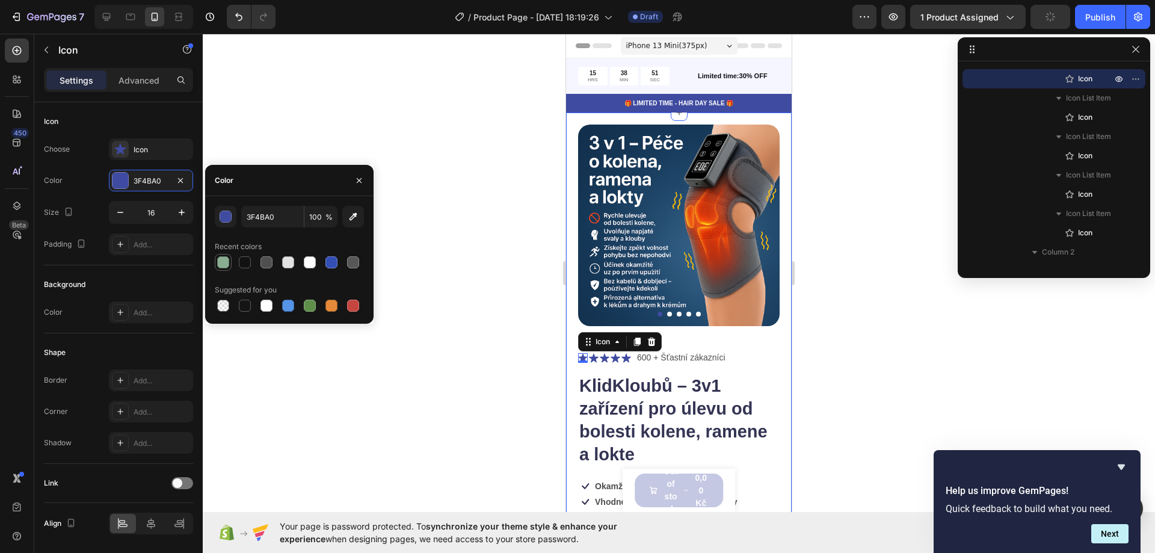
click at [223, 259] on div at bounding box center [223, 262] width 12 height 12
type input "8AAE92"
click at [226, 263] on div at bounding box center [223, 262] width 12 height 12
click at [340, 82] on div at bounding box center [679, 293] width 953 height 519
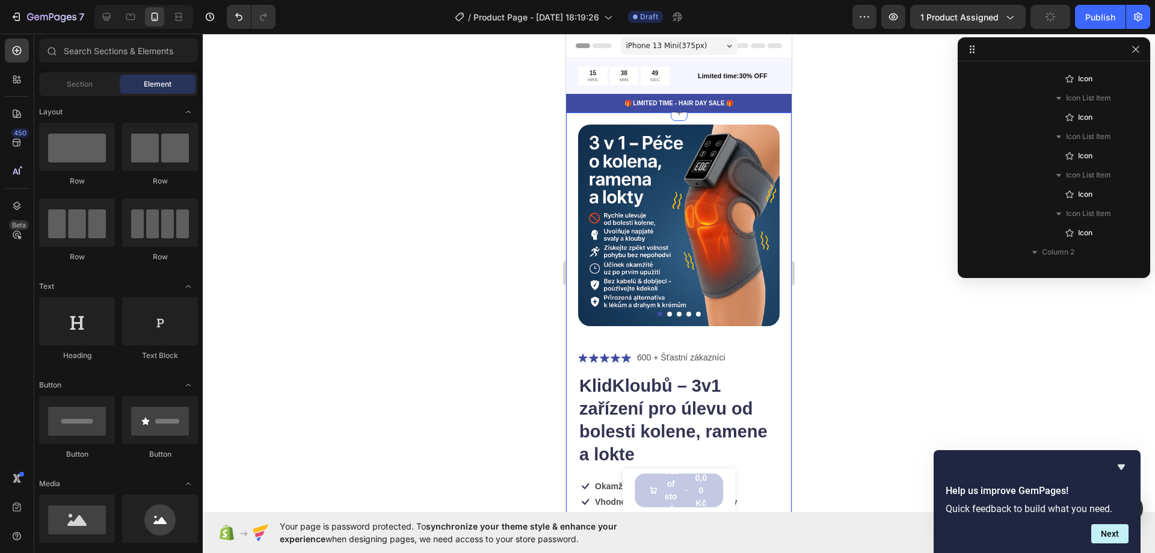
click at [463, 304] on div at bounding box center [679, 293] width 953 height 519
click at [602, 353] on icon at bounding box center [605, 358] width 10 height 10
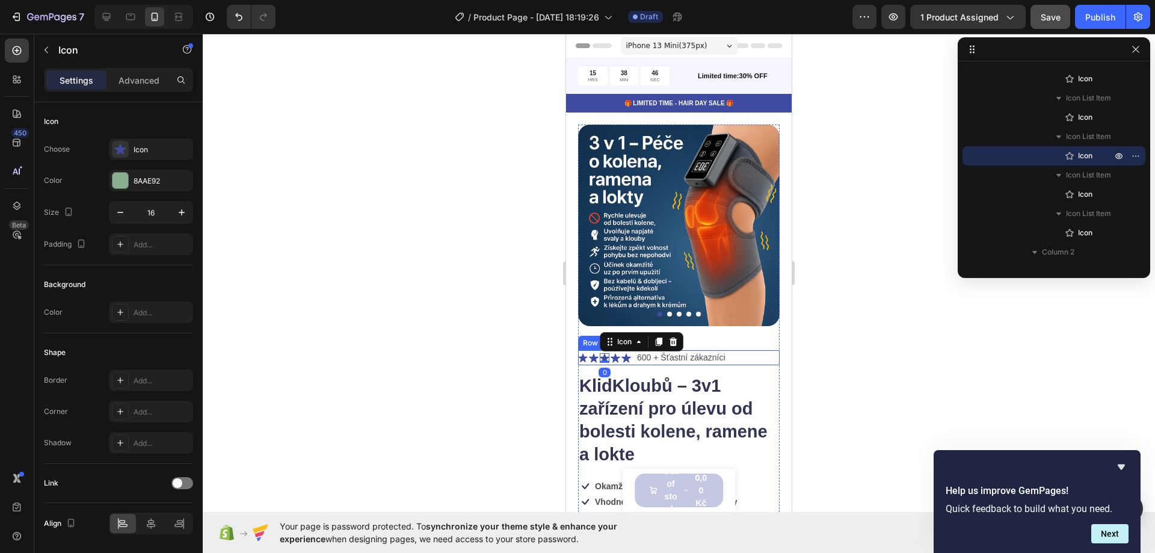
scroll to position [39, 0]
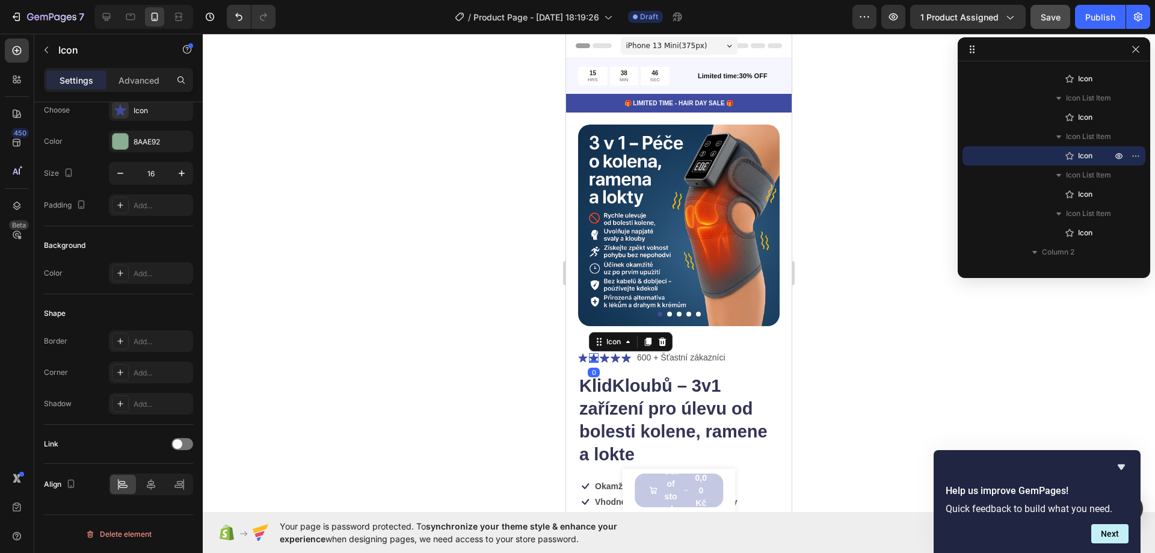
click at [595, 353] on div "Icon 0" at bounding box center [594, 358] width 10 height 10
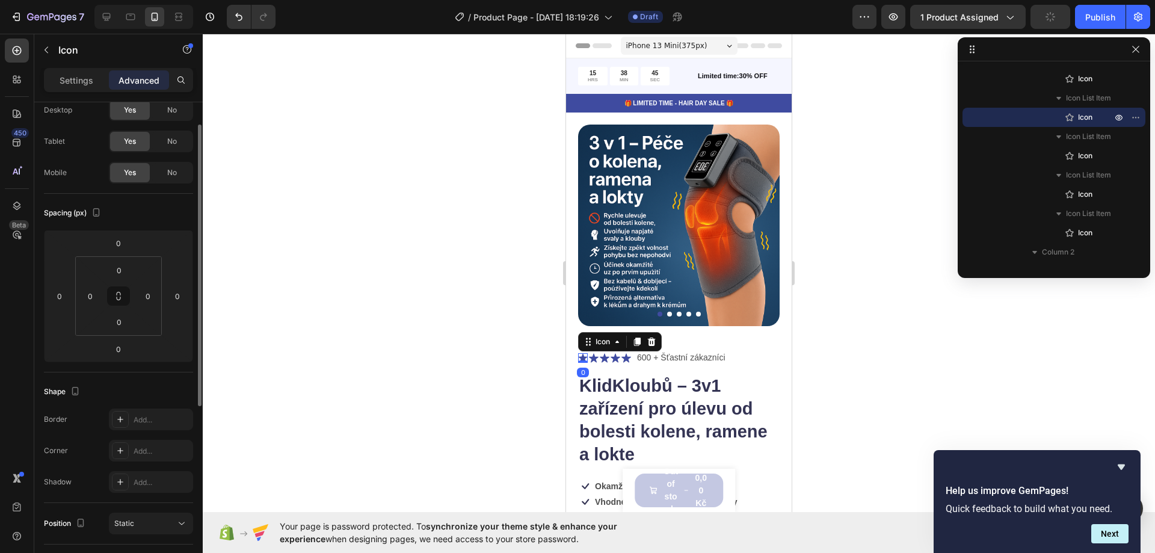
click at [581, 353] on icon at bounding box center [582, 357] width 9 height 9
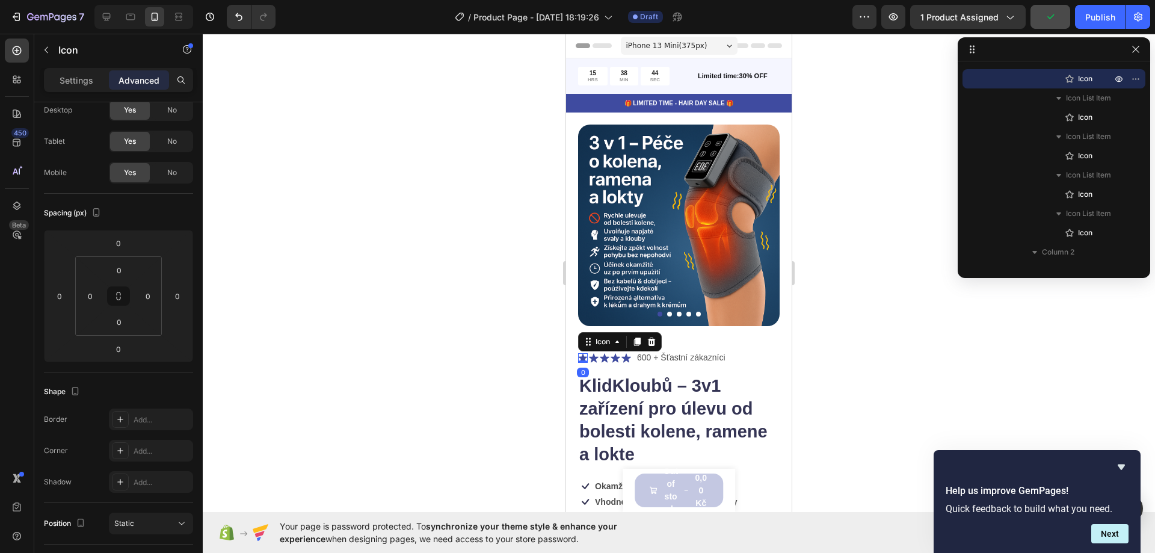
click at [581, 353] on icon at bounding box center [582, 357] width 9 height 9
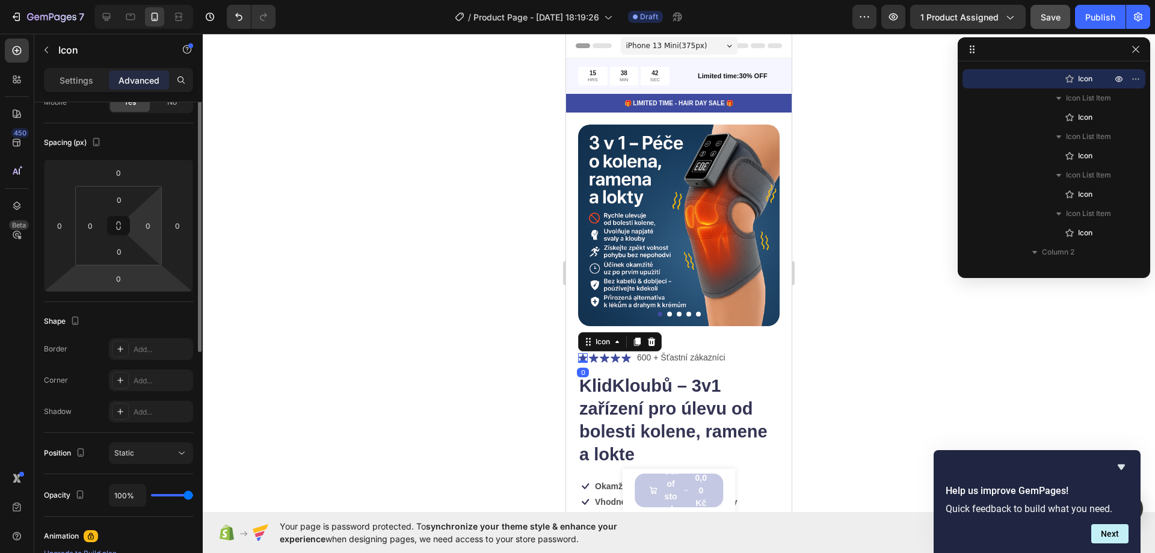
scroll to position [0, 0]
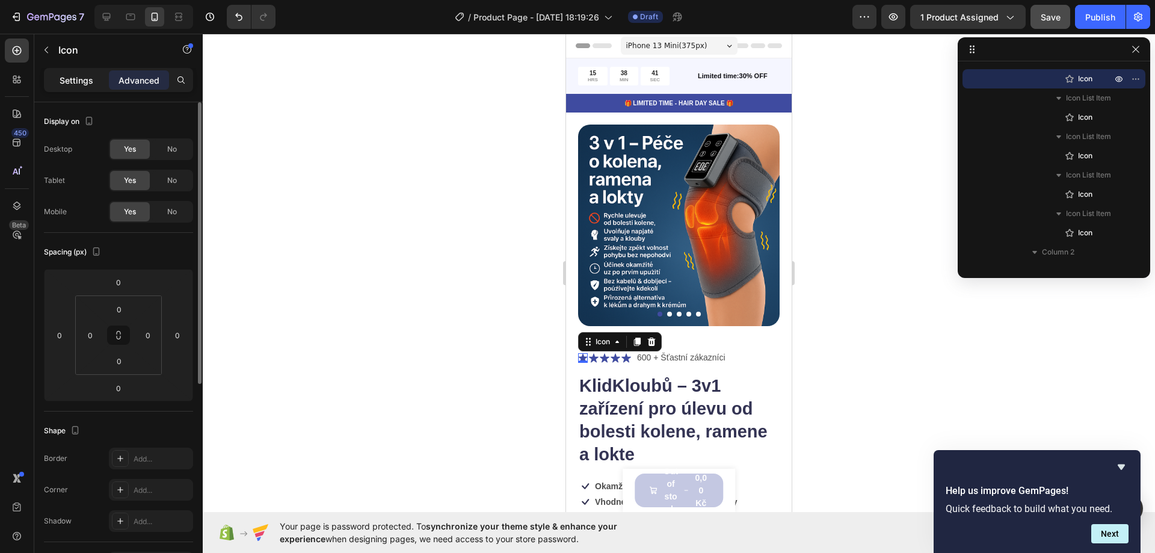
click at [71, 80] on p "Settings" at bounding box center [77, 80] width 34 height 13
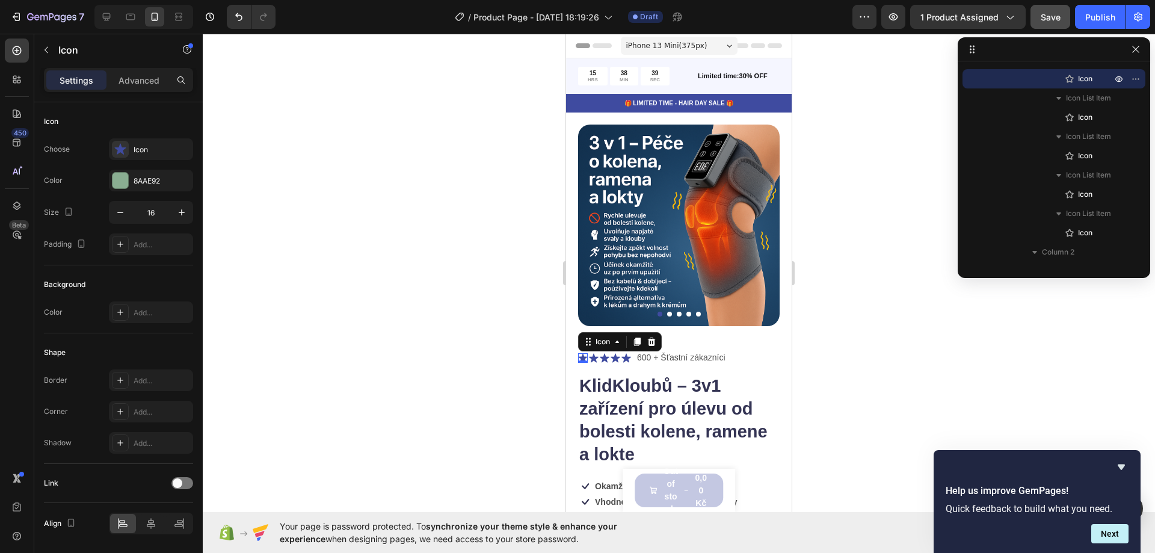
click at [295, 229] on div at bounding box center [679, 293] width 953 height 519
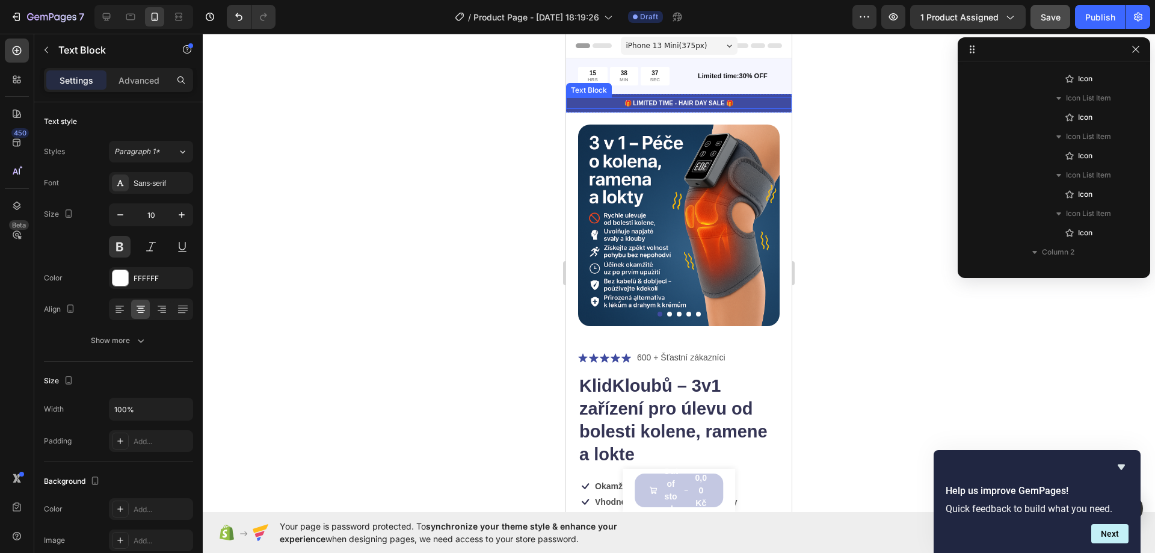
click at [583, 102] on p "🎁 LIMITED TIME - HAIR DAY SALE 🎁" at bounding box center [678, 103] width 223 height 9
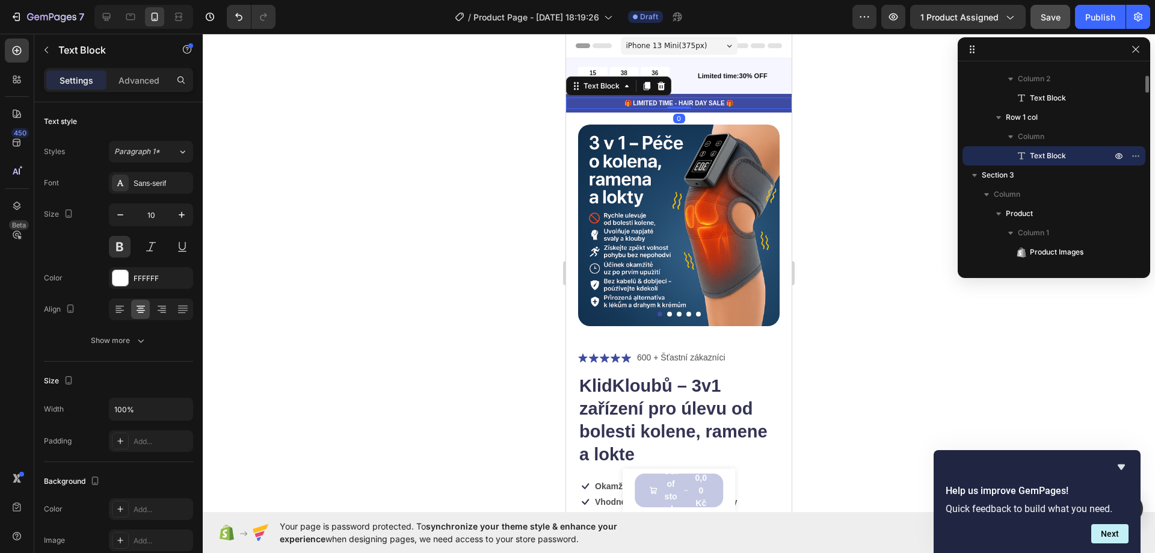
click at [341, 104] on div at bounding box center [679, 293] width 953 height 519
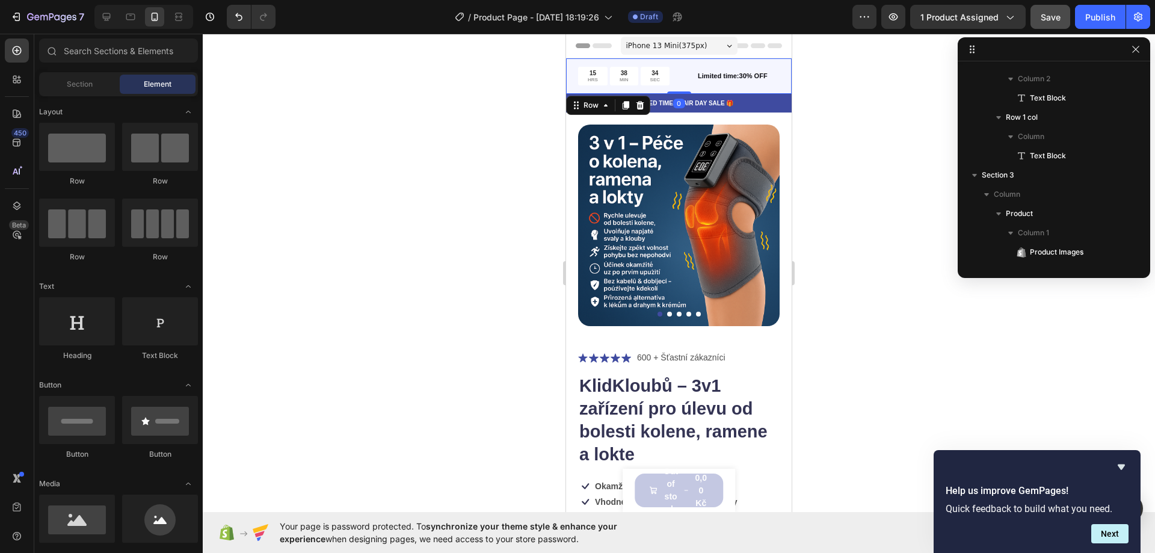
click at [769, 87] on div "15 HRS 38 MIN 34 SEC Countdown Timer Limited time:30% OFF Text Block Row 0" at bounding box center [679, 76] width 226 height 36
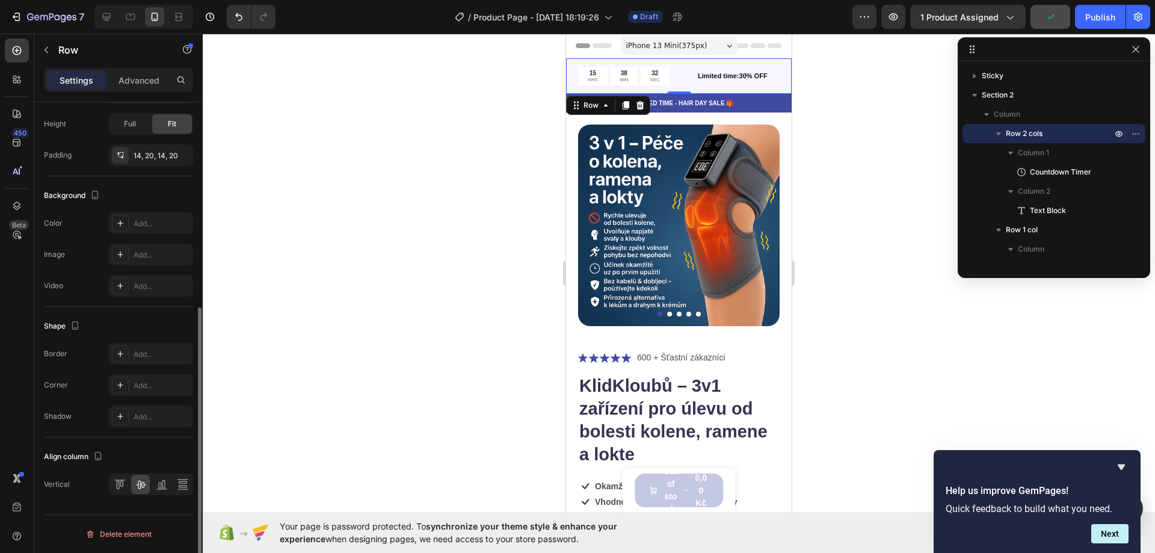
scroll to position [0, 0]
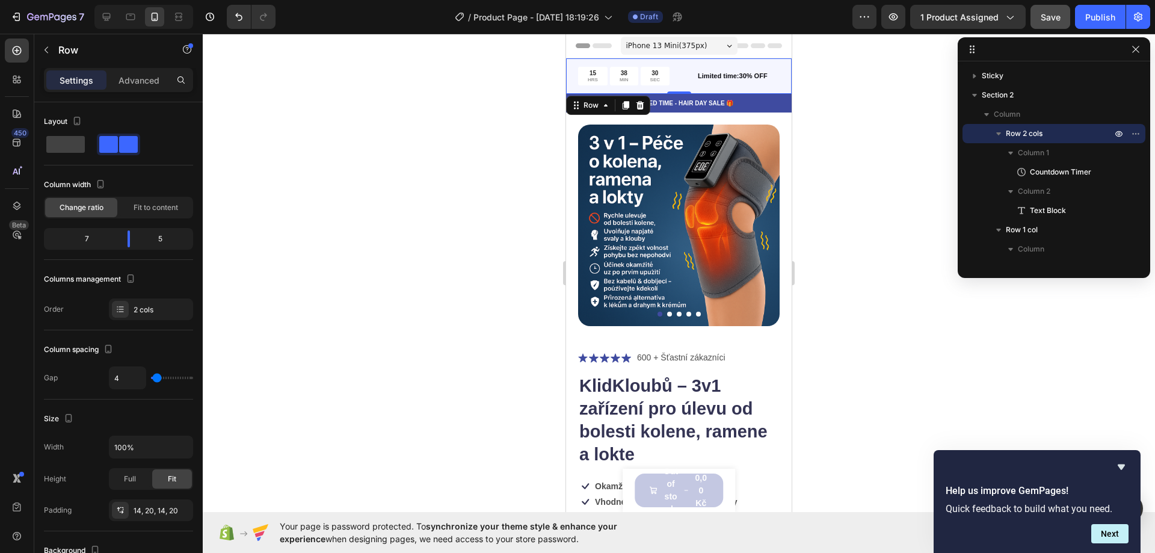
click at [580, 65] on div "15 HRS 38 MIN 30 SEC Countdown Timer Limited time:30% OFF Text Block Row 0" at bounding box center [679, 76] width 226 height 36
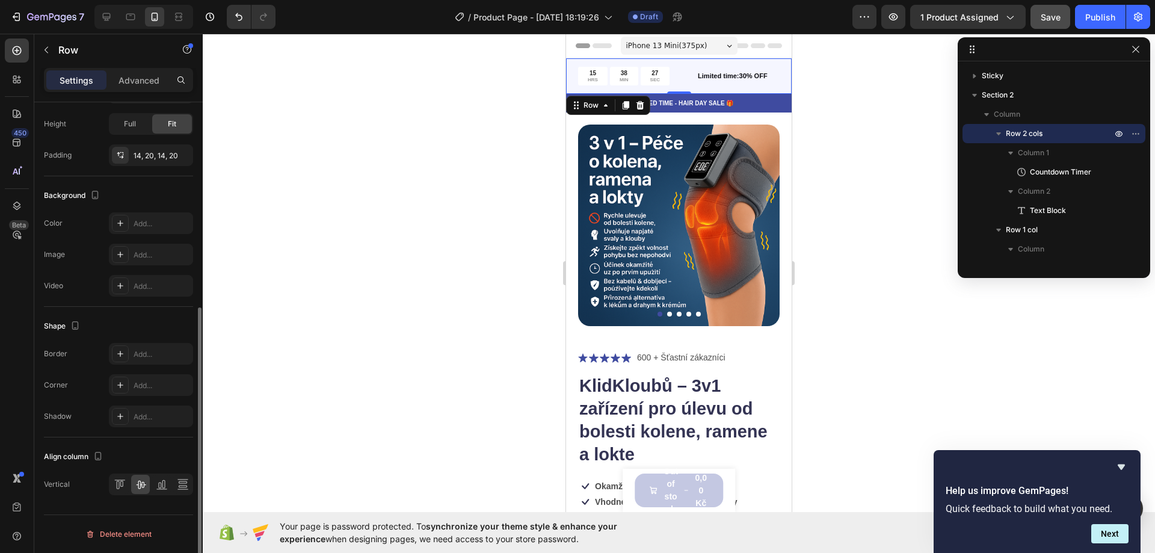
scroll to position [54, 0]
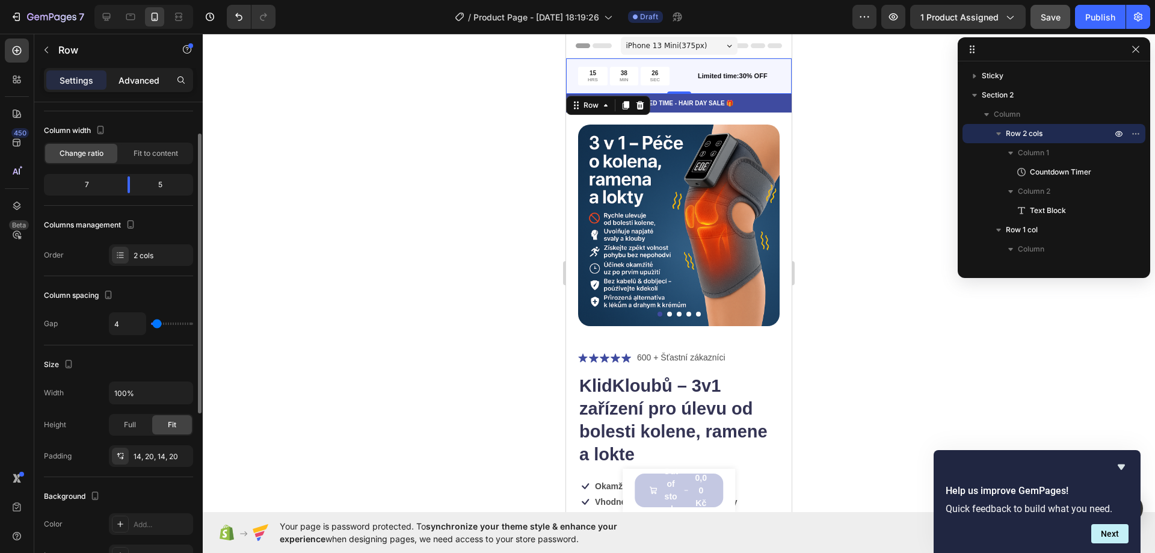
click at [133, 81] on p "Advanced" at bounding box center [139, 80] width 41 height 13
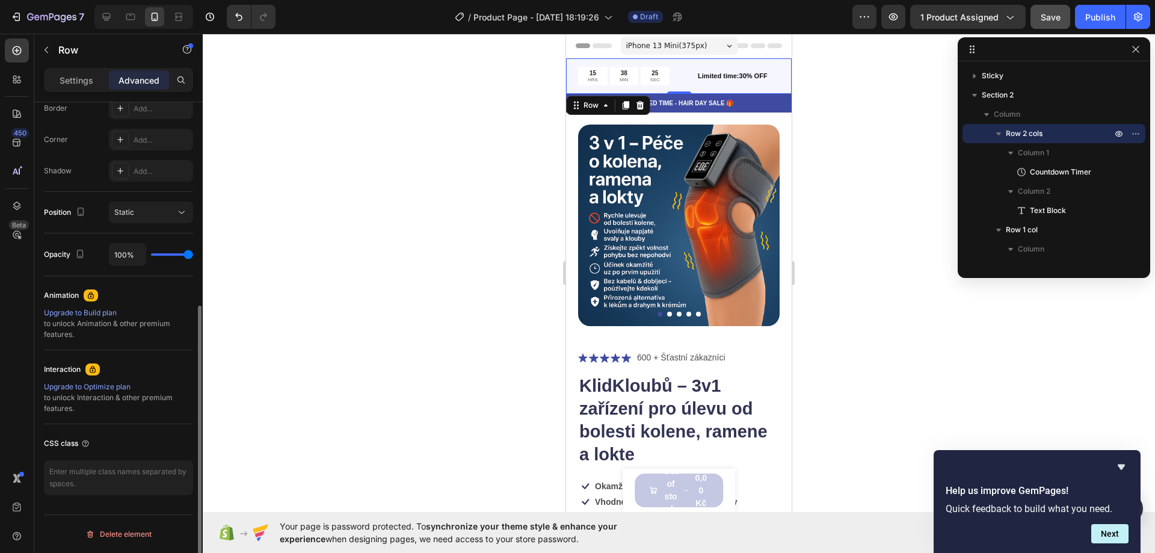
scroll to position [0, 0]
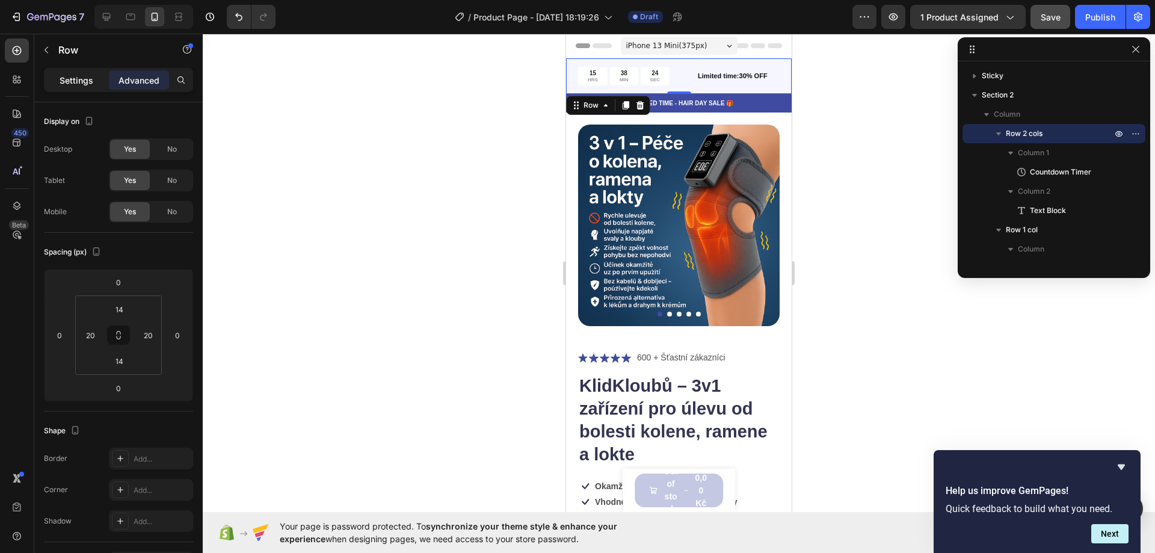
click at [84, 77] on p "Settings" at bounding box center [77, 80] width 34 height 13
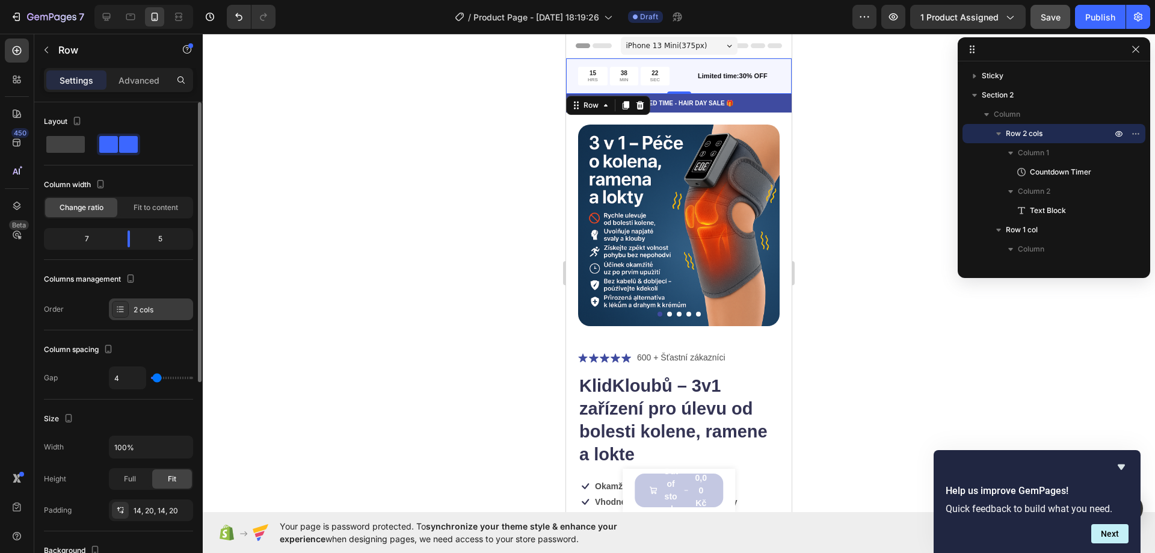
click at [146, 314] on div "2 cols" at bounding box center [162, 309] width 57 height 11
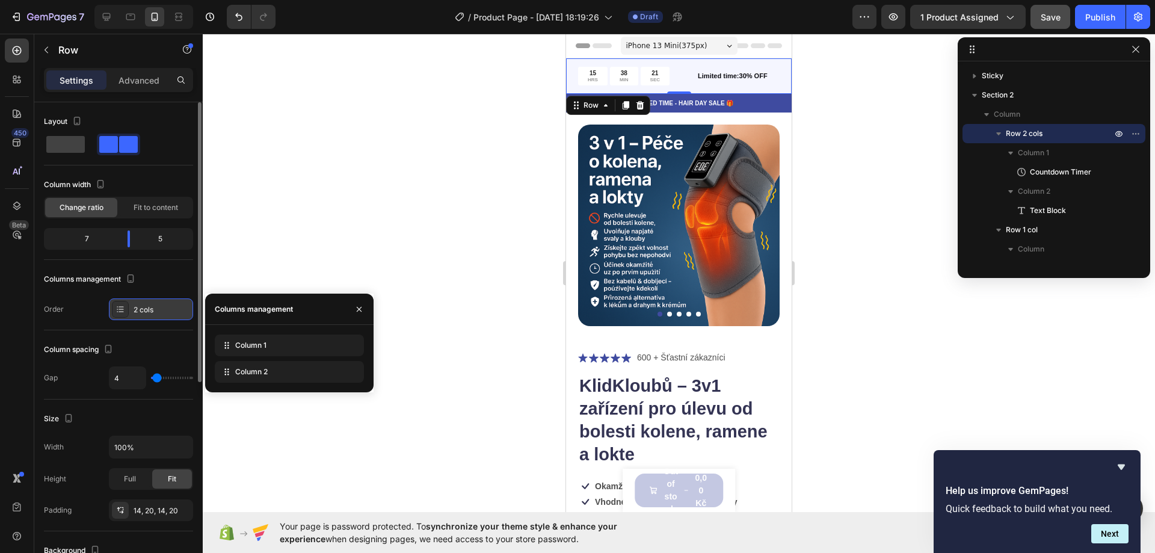
click at [131, 314] on div "2 cols" at bounding box center [151, 309] width 84 height 22
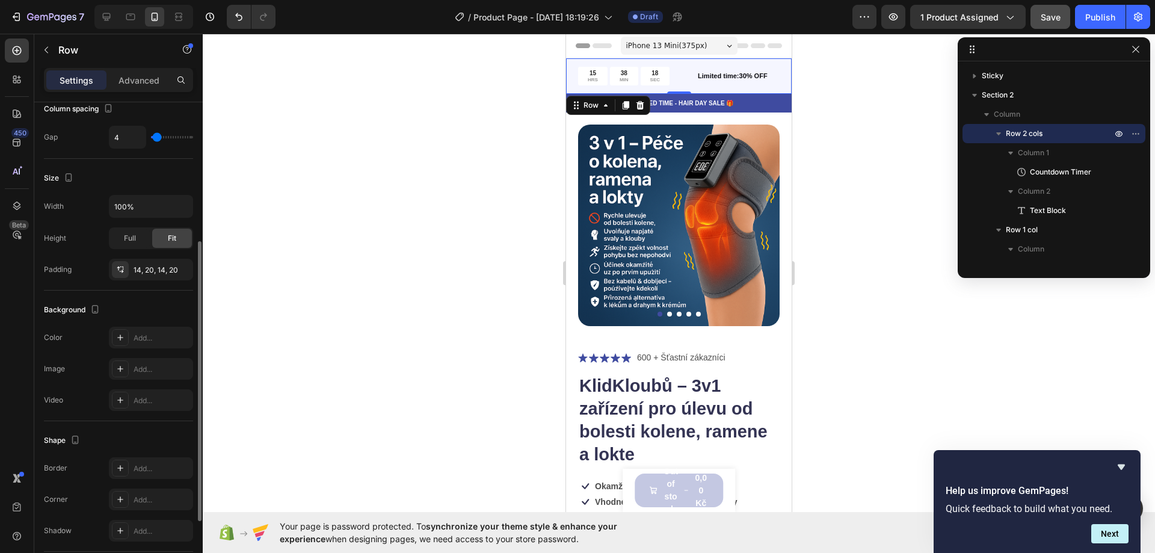
scroll to position [355, 0]
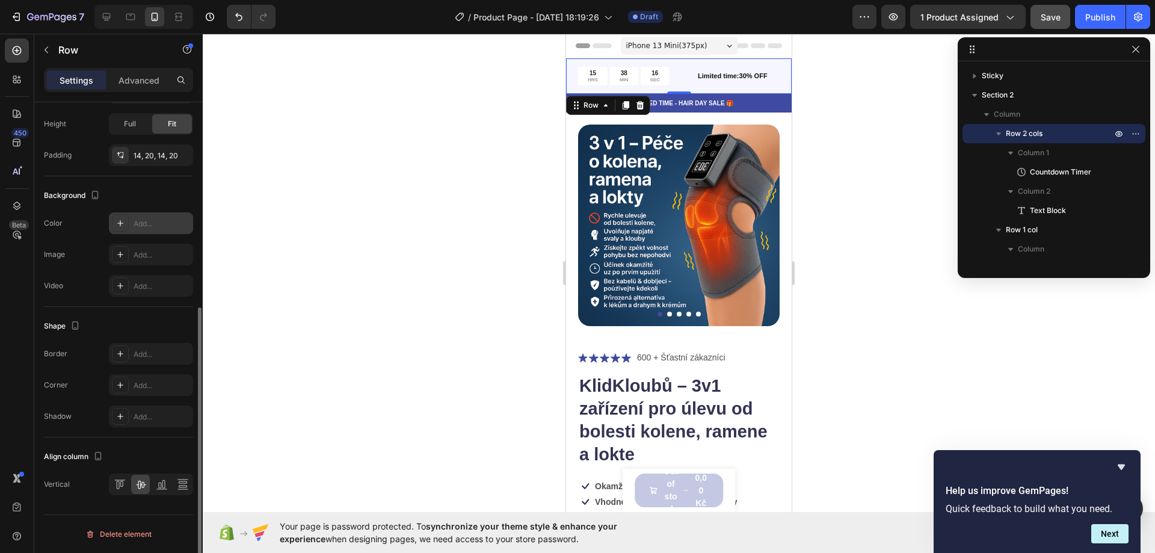
click at [137, 223] on div "Add..." at bounding box center [162, 223] width 57 height 11
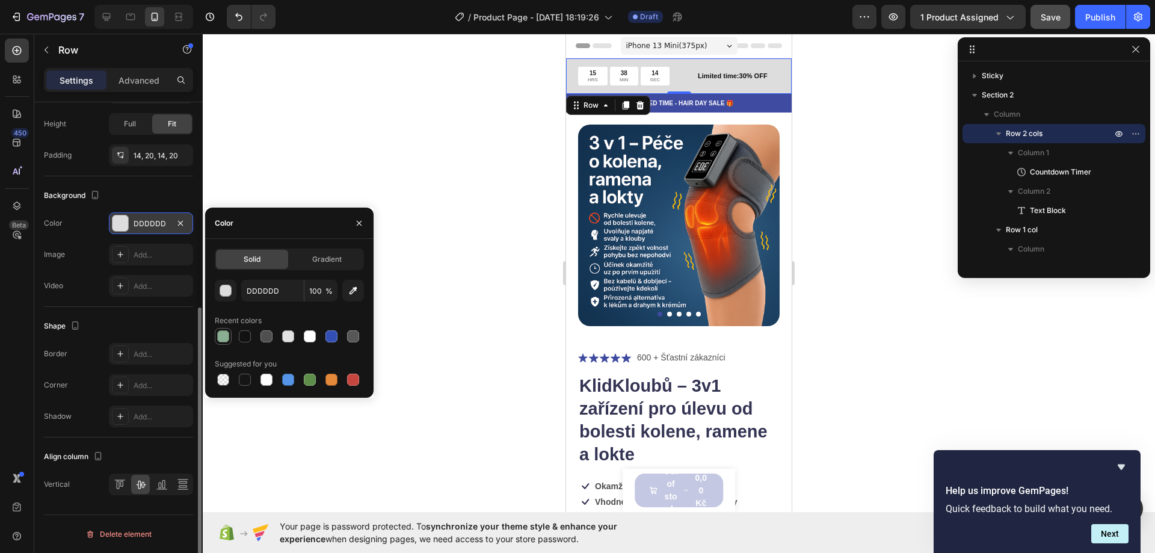
click at [225, 335] on div at bounding box center [223, 336] width 12 height 12
type input "8AAE92"
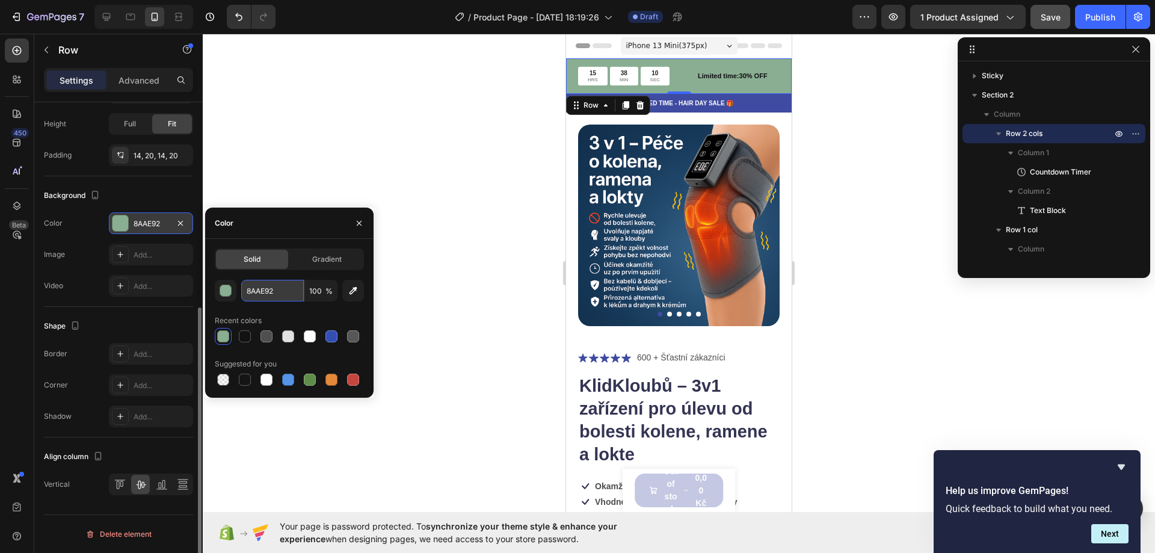
click at [271, 291] on input "8AAE92" at bounding box center [272, 291] width 63 height 22
click at [326, 288] on span "%" at bounding box center [329, 291] width 7 height 11
click at [320, 262] on span "Gradient" at bounding box center [326, 259] width 29 height 11
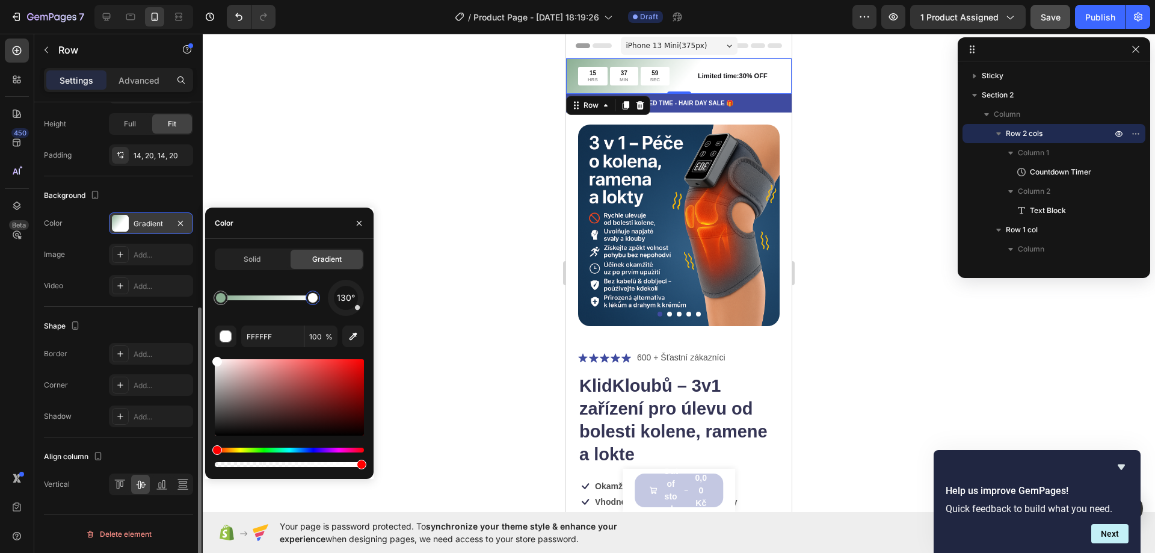
drag, startPoint x: 271, startPoint y: 301, endPoint x: 338, endPoint y: 297, distance: 67.5
click at [338, 297] on div "130°" at bounding box center [289, 298] width 149 height 36
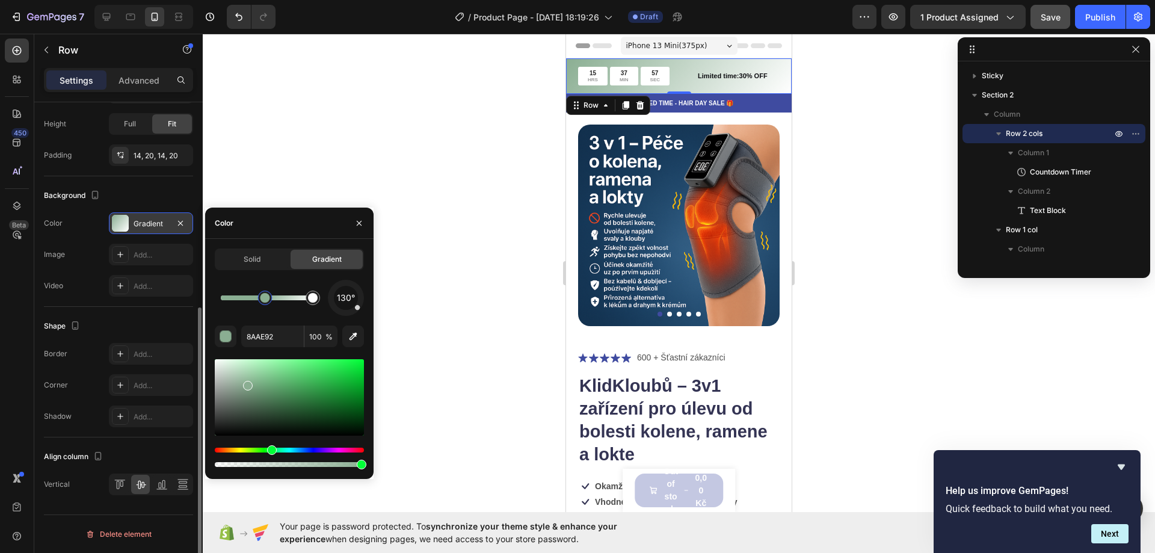
drag, startPoint x: 224, startPoint y: 304, endPoint x: 267, endPoint y: 303, distance: 42.1
click at [267, 303] on div at bounding box center [265, 298] width 14 height 14
drag, startPoint x: 267, startPoint y: 303, endPoint x: 291, endPoint y: 305, distance: 24.1
click at [291, 305] on div at bounding box center [280, 298] width 22 height 22
drag, startPoint x: 292, startPoint y: 305, endPoint x: 250, endPoint y: 304, distance: 42.1
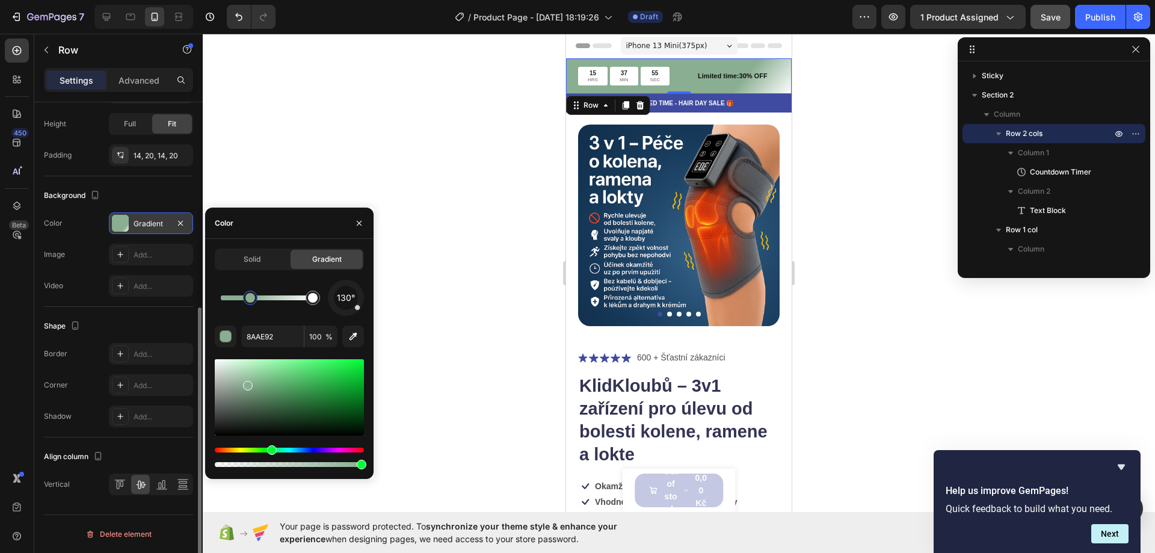
click at [250, 304] on div at bounding box center [251, 298] width 22 height 22
drag, startPoint x: 250, startPoint y: 304, endPoint x: 185, endPoint y: 298, distance: 65.2
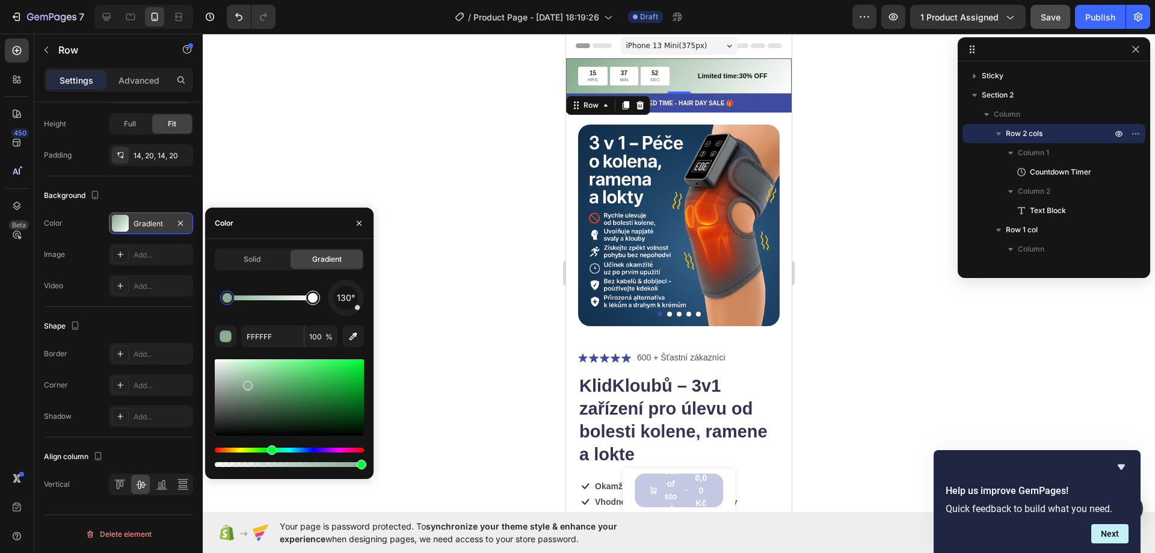
click at [319, 296] on div at bounding box center [313, 298] width 14 height 14
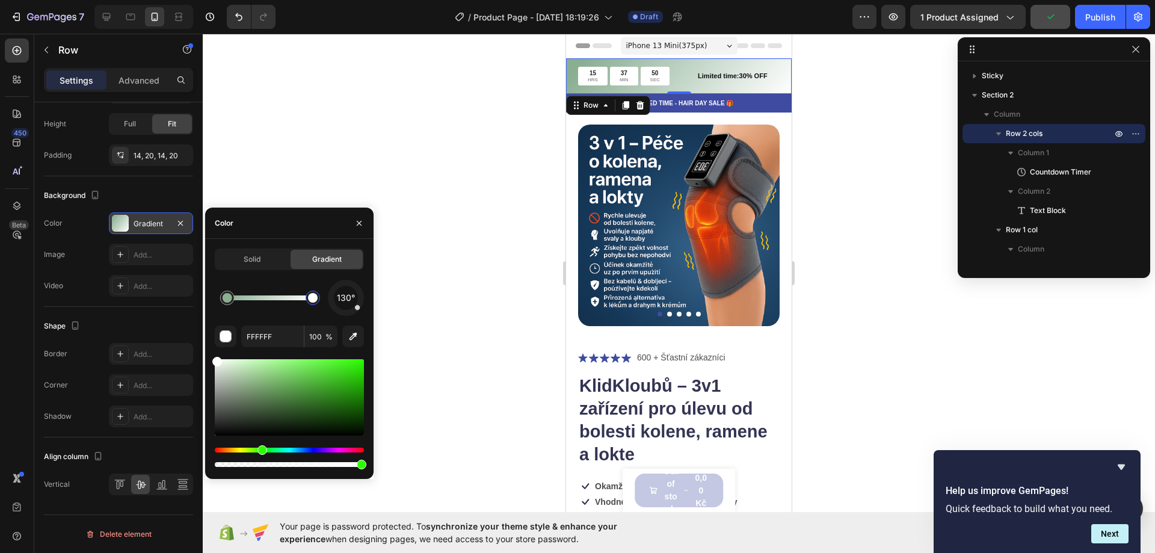
click at [261, 450] on div "Hue" at bounding box center [289, 450] width 149 height 5
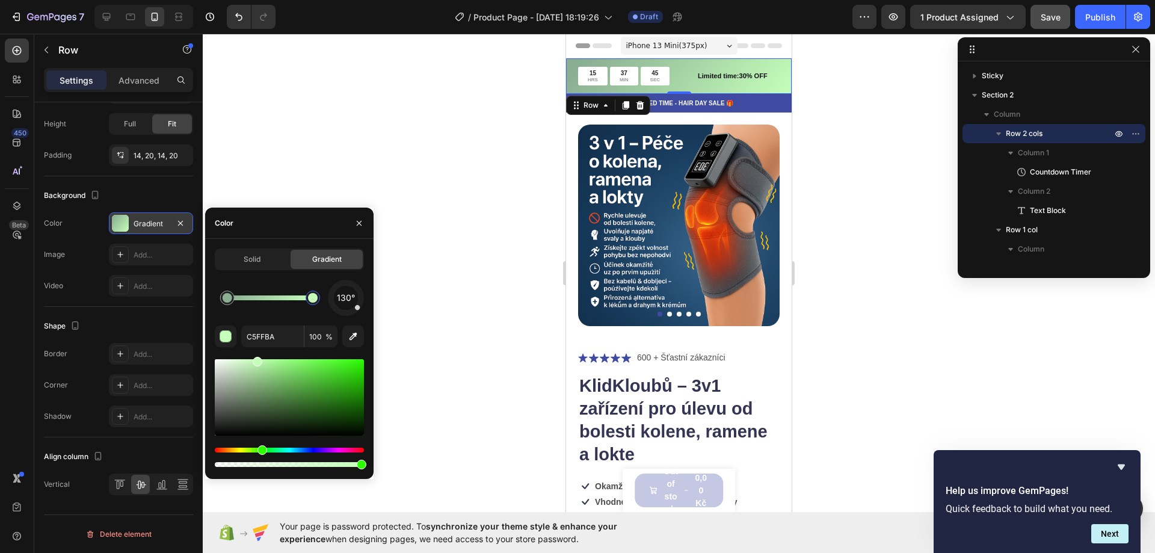
drag, startPoint x: 230, startPoint y: 371, endPoint x: 227, endPoint y: 348, distance: 23.2
drag, startPoint x: 256, startPoint y: 362, endPoint x: 236, endPoint y: 400, distance: 43.1
drag, startPoint x: 236, startPoint y: 400, endPoint x: 230, endPoint y: 348, distance: 52.0
click at [230, 348] on div "130° D2F7CA 100 %" at bounding box center [289, 375] width 149 height 190
type input "EAFFE5"
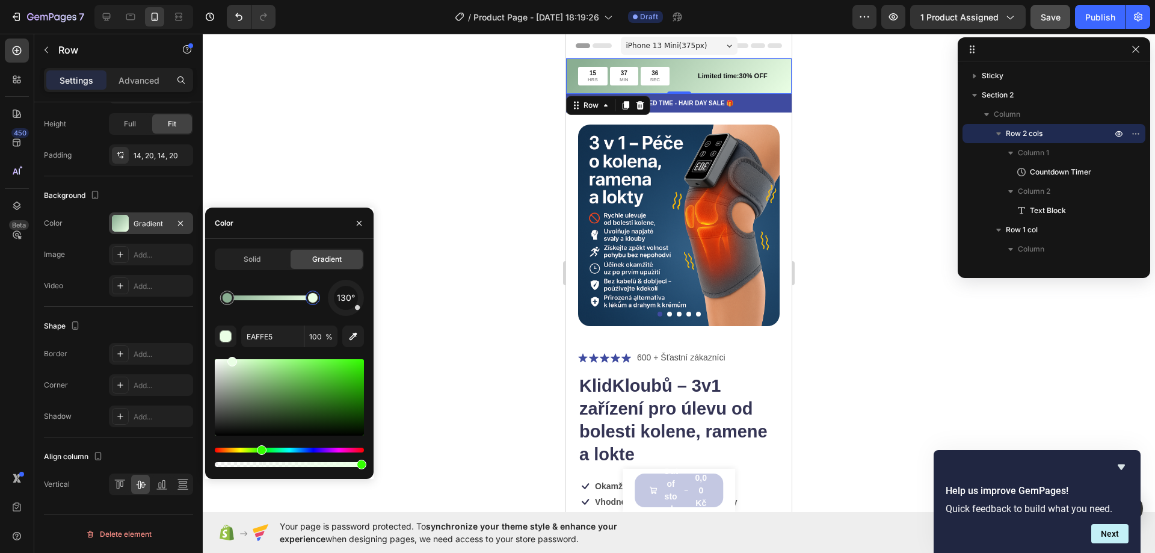
click at [382, 113] on div at bounding box center [679, 293] width 953 height 519
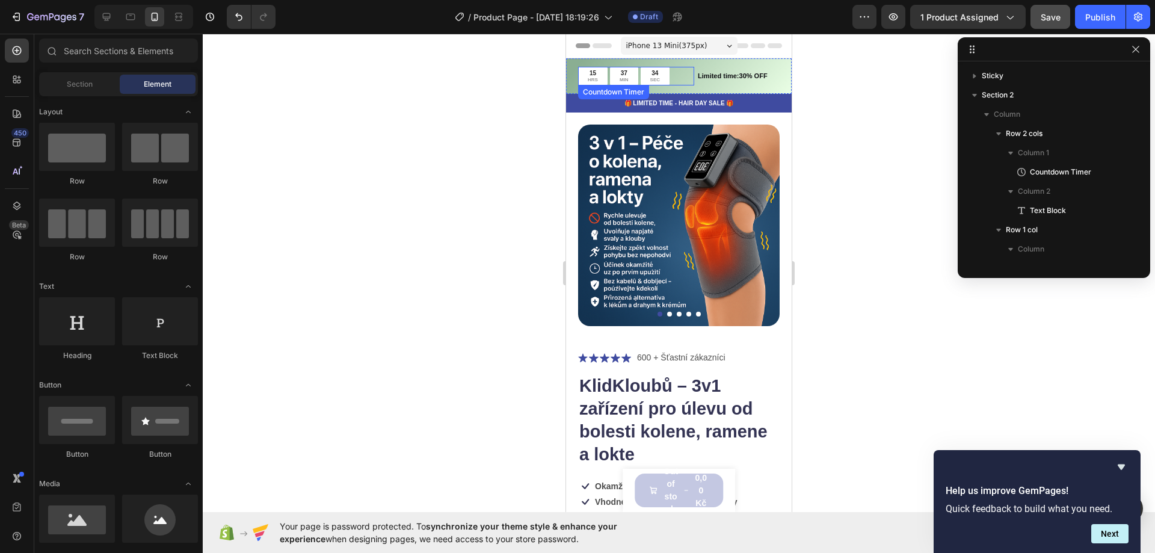
click at [584, 69] on div "15 HRS" at bounding box center [592, 76] width 29 height 19
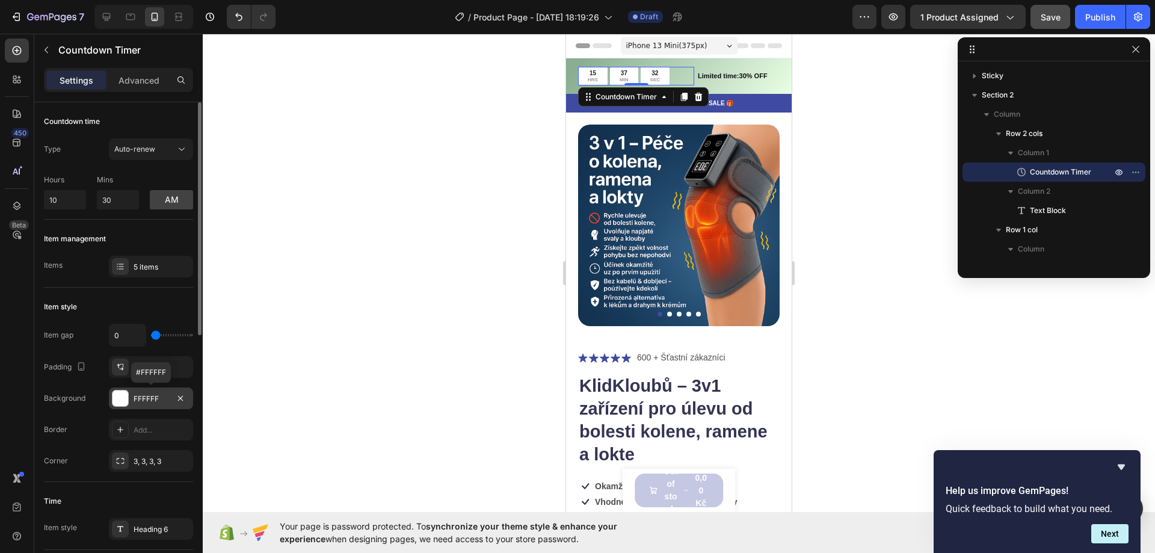
click at [120, 392] on div at bounding box center [121, 399] width 16 height 16
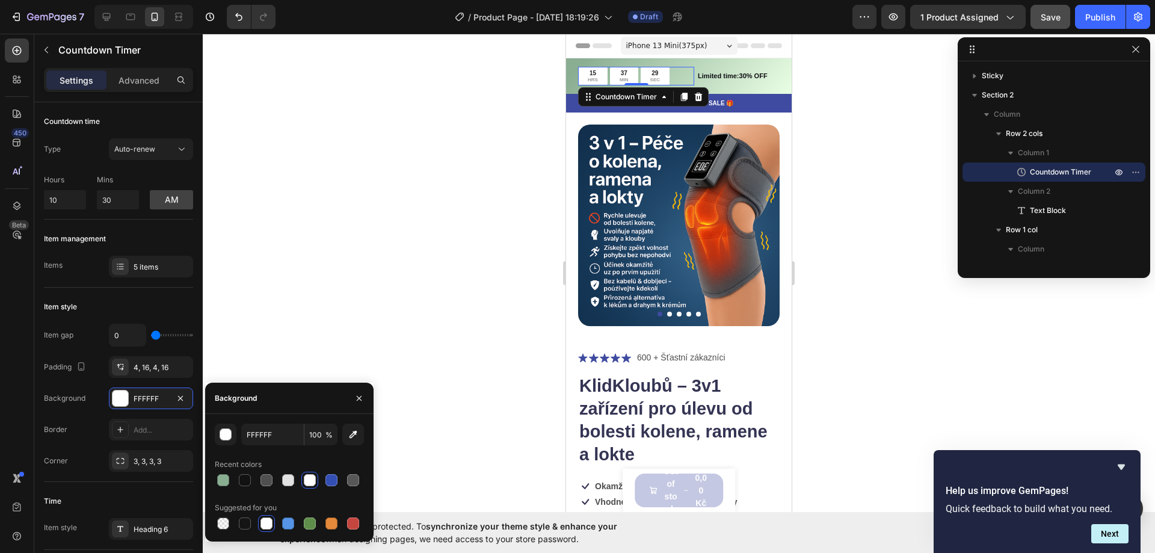
click at [380, 200] on div at bounding box center [679, 293] width 953 height 519
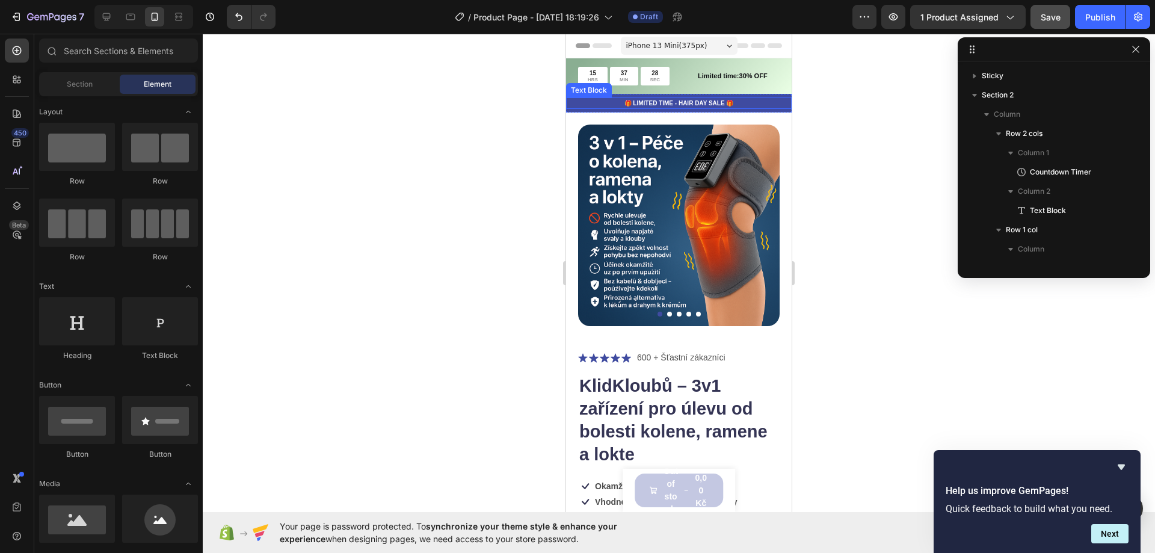
click at [579, 103] on p "🎁 LIMITED TIME - HAIR DAY SALE 🎁" at bounding box center [678, 103] width 223 height 9
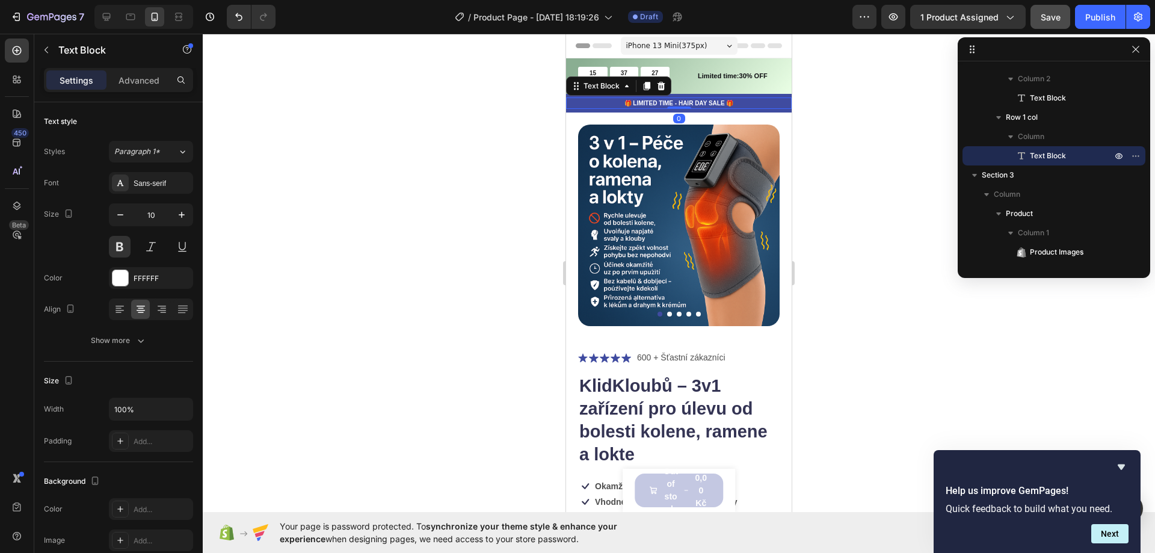
click at [569, 94] on div "Text Block" at bounding box center [618, 85] width 105 height 19
click at [573, 111] on div "🎁 LIMITED TIME - HAIR DAY SALE 🎁 Text Block Row 0" at bounding box center [679, 103] width 226 height 19
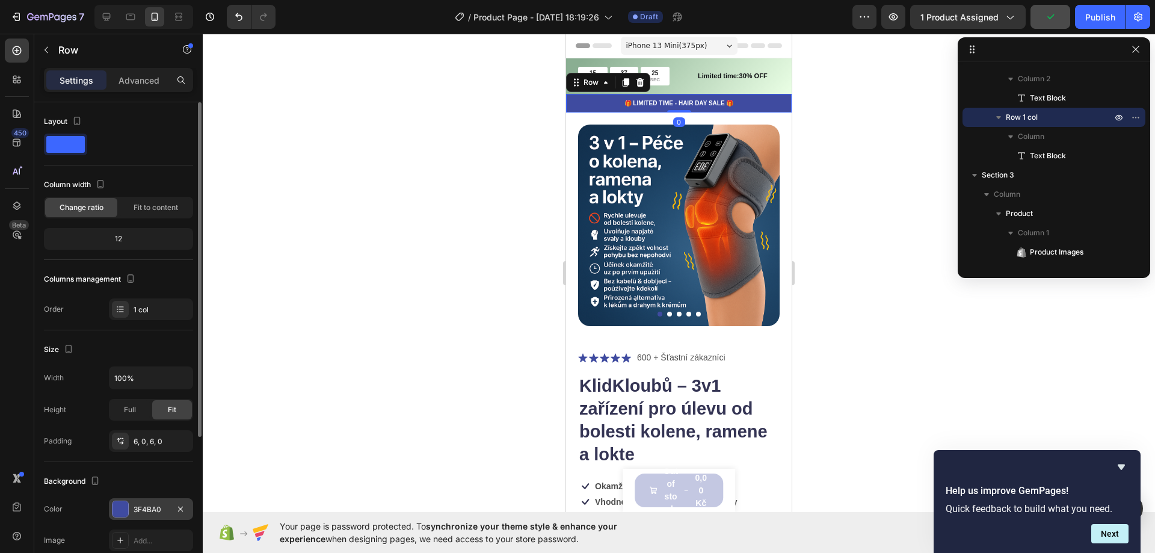
click at [121, 511] on div at bounding box center [121, 509] width 16 height 16
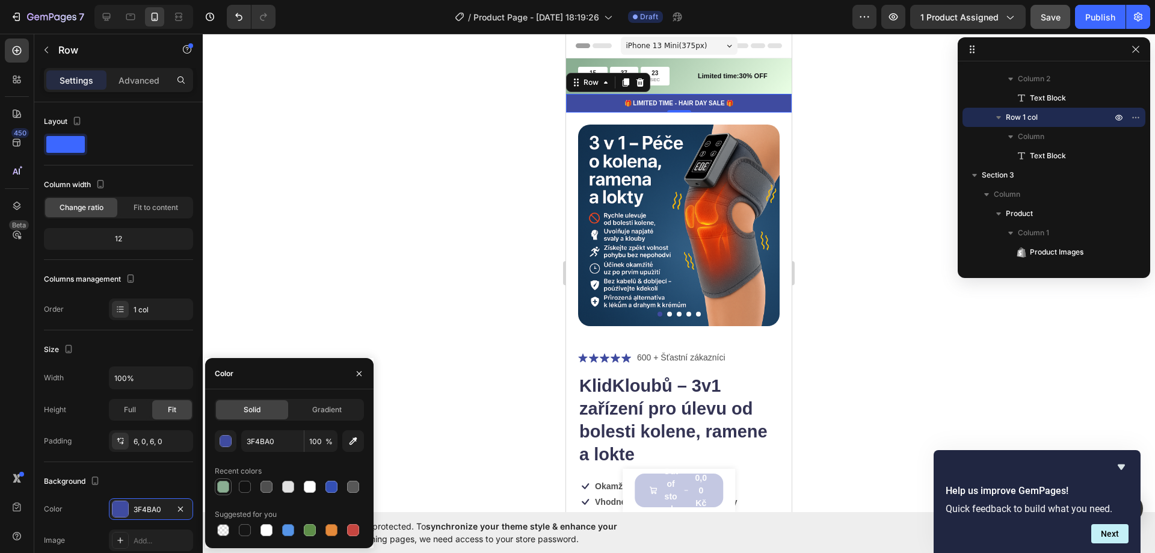
click at [227, 487] on div at bounding box center [223, 487] width 12 height 12
type input "8AAE92"
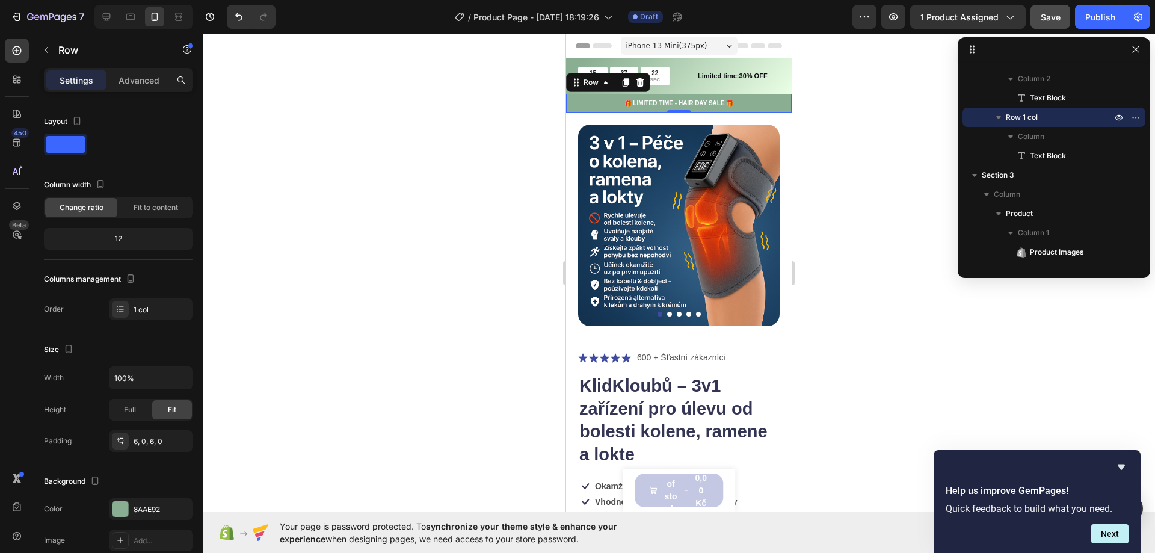
click at [410, 125] on div at bounding box center [679, 293] width 953 height 519
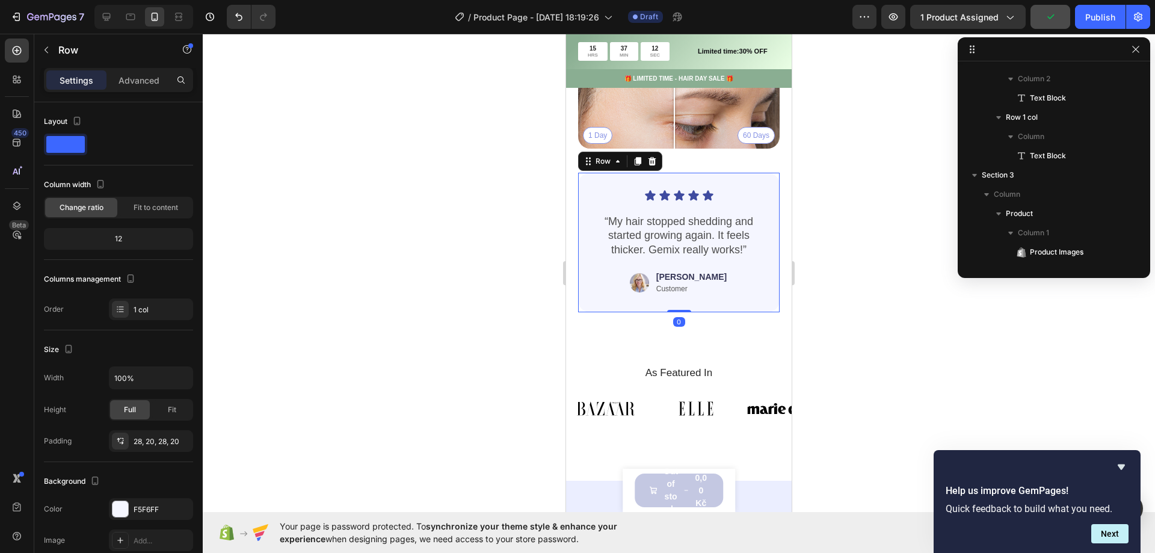
scroll to position [2115, 0]
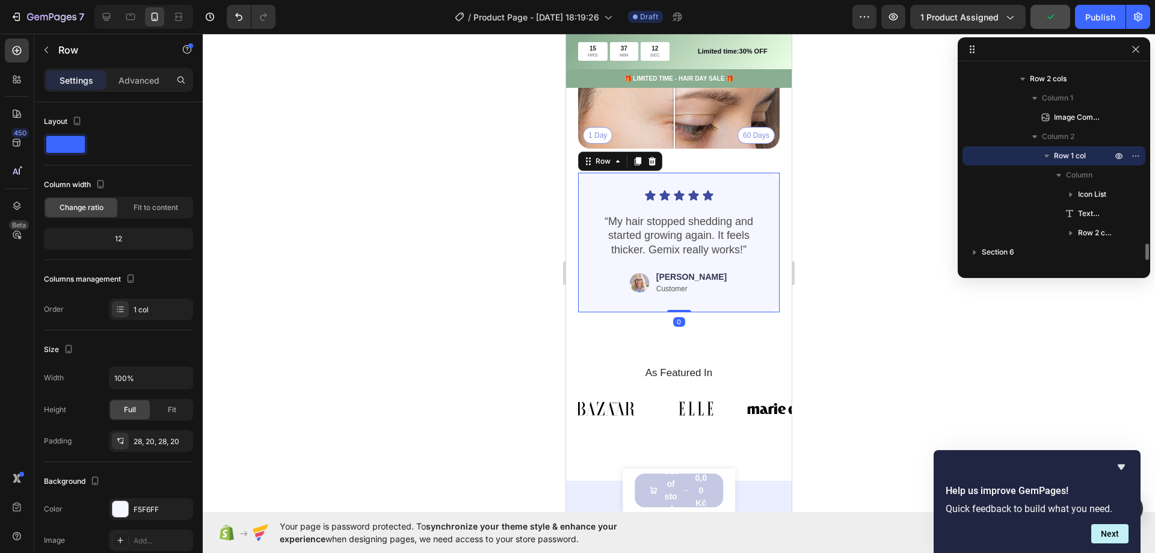
click at [583, 191] on div "Icon Icon Icon Icon Icon Icon List “My hair stopped shedding and started growin…" at bounding box center [679, 243] width 202 height 140
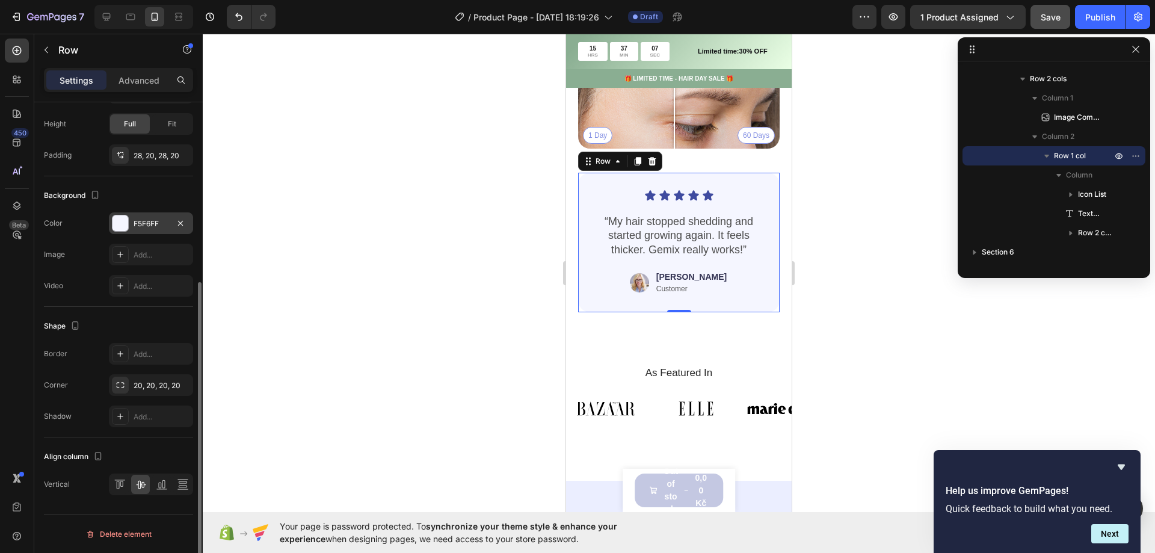
click at [126, 221] on div at bounding box center [121, 223] width 16 height 16
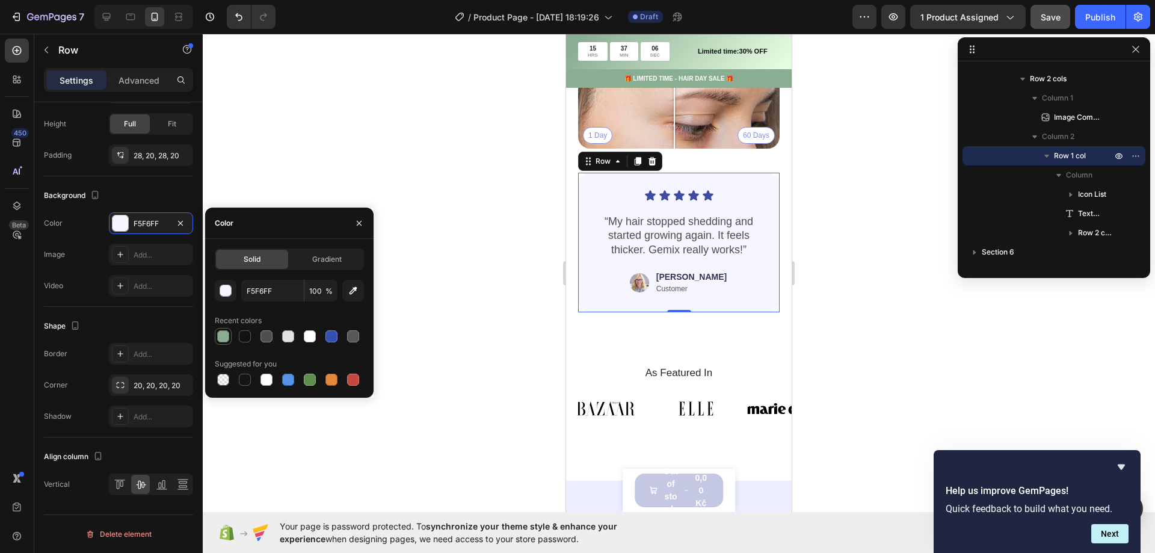
click at [224, 335] on div at bounding box center [223, 336] width 12 height 12
type input "8AAE92"
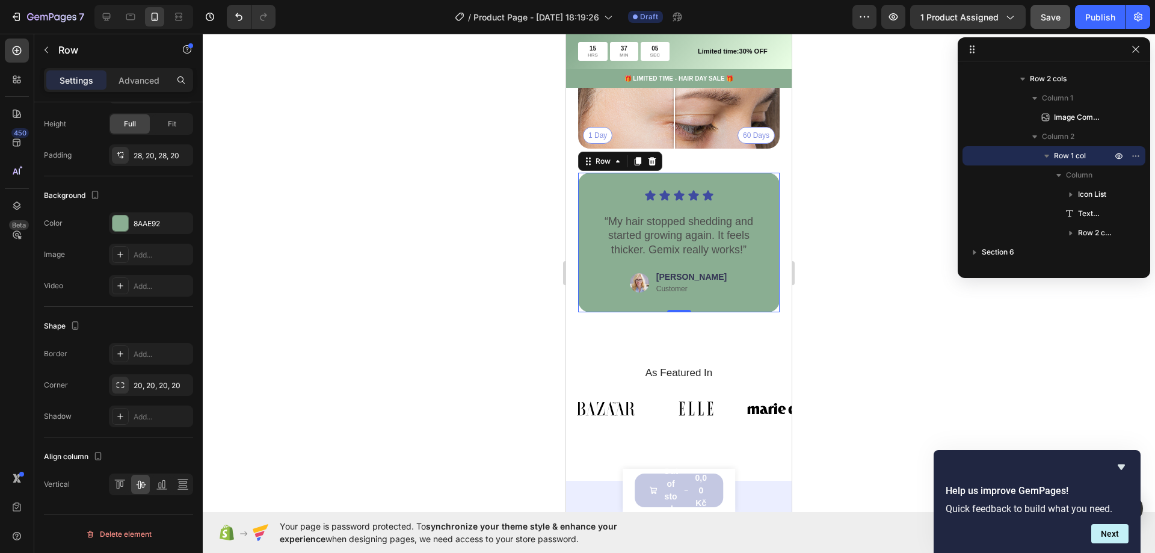
click at [394, 144] on div at bounding box center [679, 293] width 953 height 519
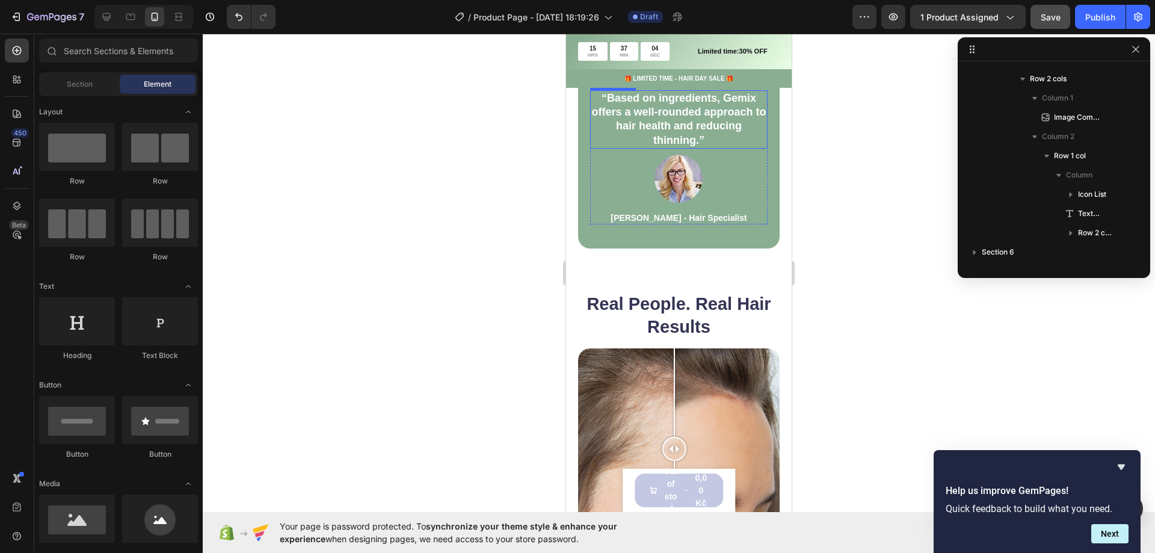
scroll to position [842, 0]
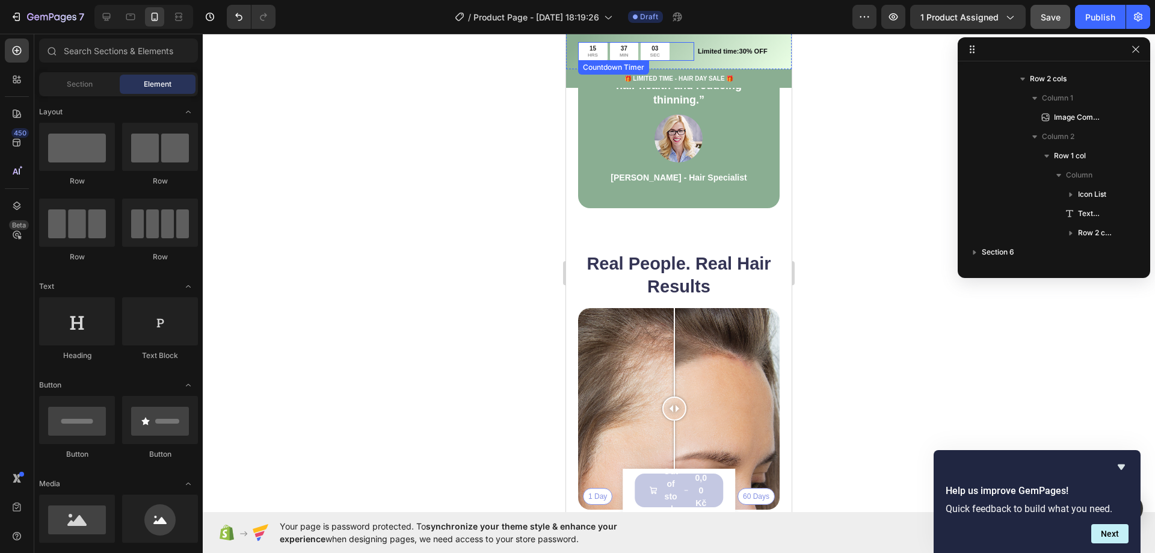
click at [681, 46] on div "15 HRS 37 MIN 03 SEC" at bounding box center [636, 51] width 116 height 19
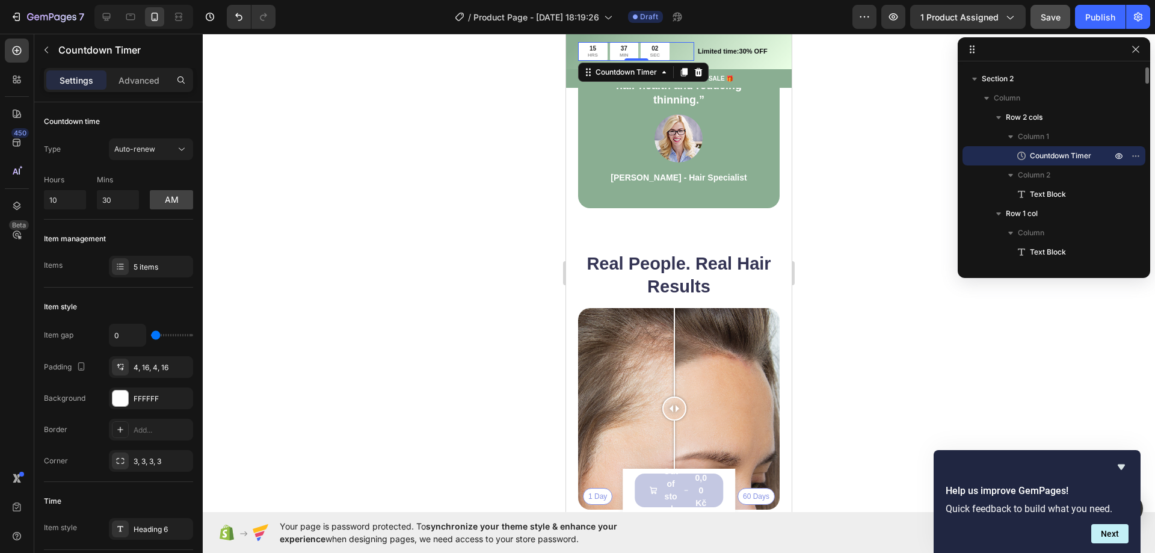
click at [576, 45] on div "15 HRS 37 MIN 02 SEC Countdown Timer 0 Limited time:30% OFF Text Block Row" at bounding box center [679, 52] width 226 height 36
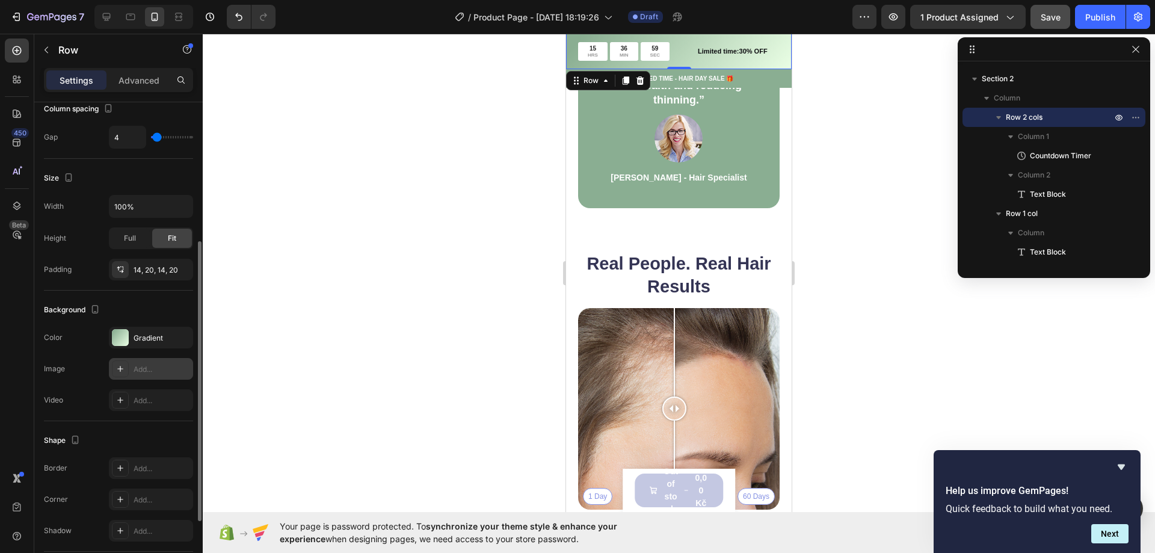
scroll to position [355, 0]
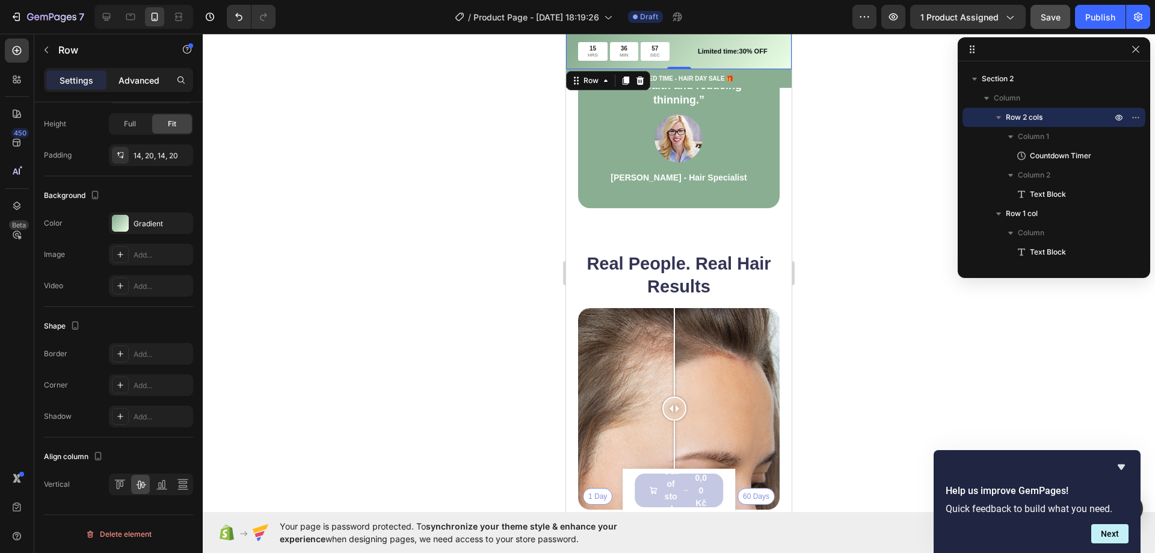
click at [152, 70] on div "Advanced" at bounding box center [139, 79] width 60 height 19
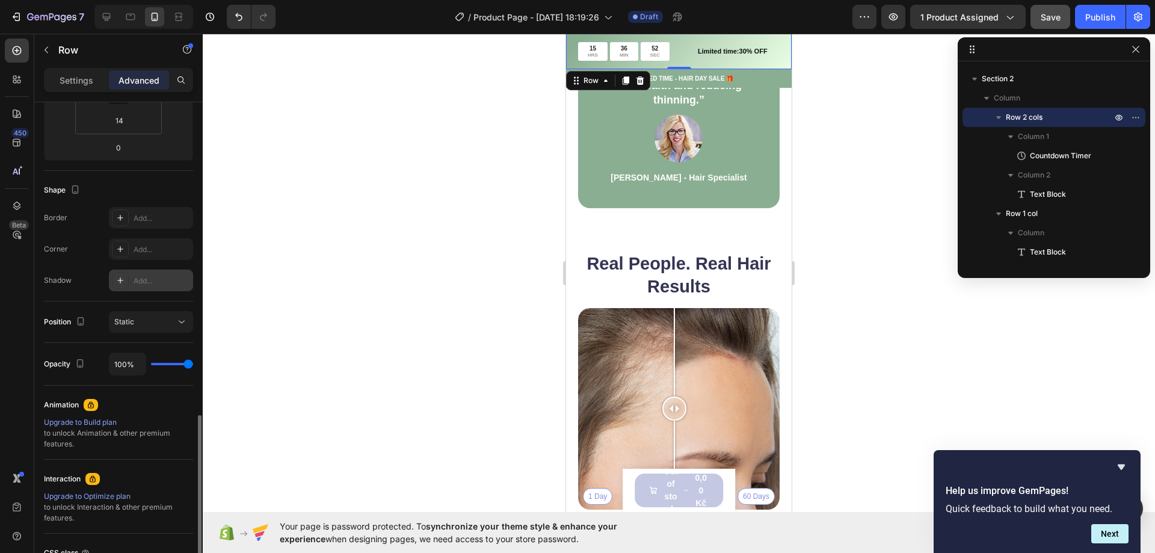
scroll to position [350, 0]
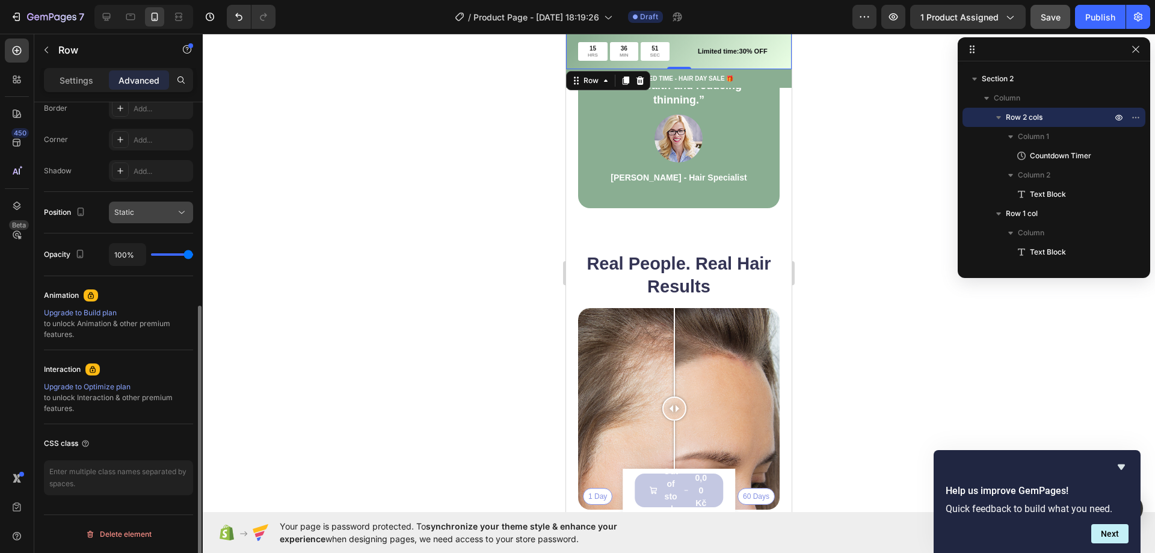
click at [165, 206] on div "Static" at bounding box center [150, 212] width 73 height 12
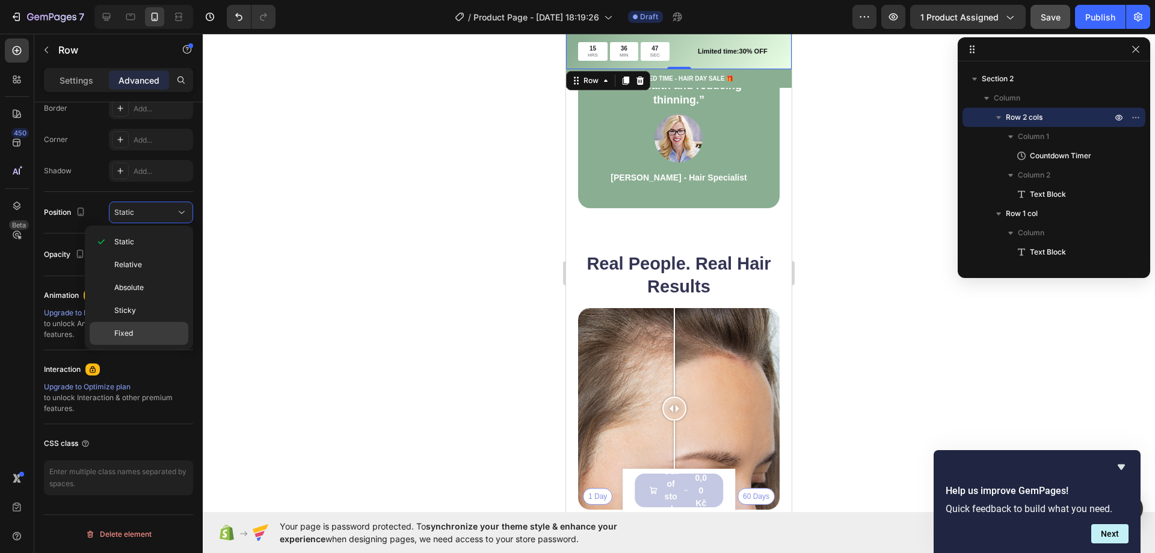
click at [146, 332] on p "Fixed" at bounding box center [148, 333] width 69 height 11
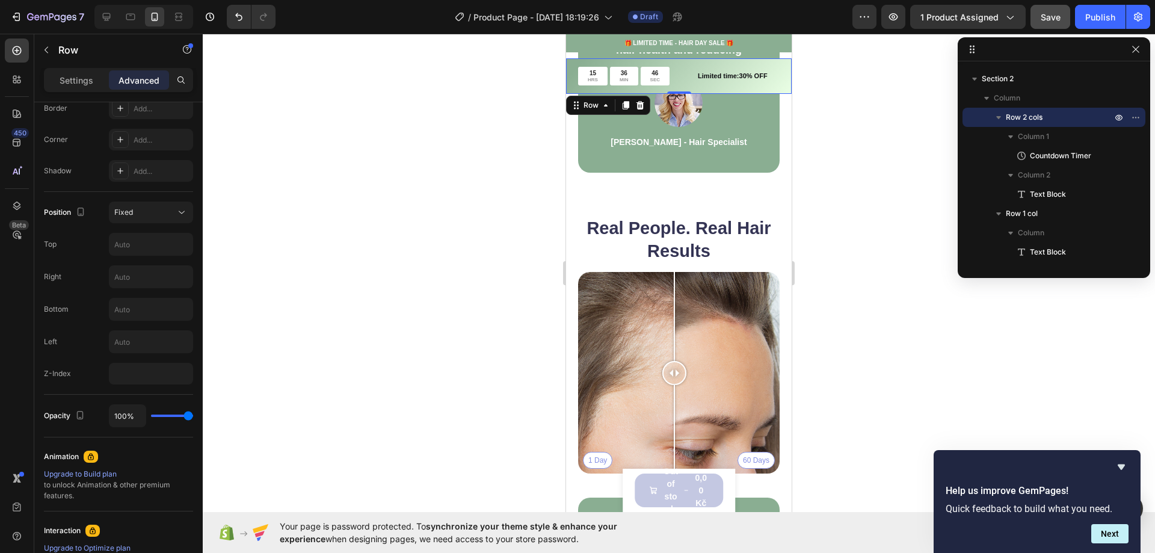
click at [575, 63] on div "15 HRS 36 MIN 46 SEC Countdown Timer Limited time:30% OFF Text Block Row 0" at bounding box center [679, 76] width 226 height 36
click at [146, 212] on div "Fixed" at bounding box center [144, 212] width 61 height 11
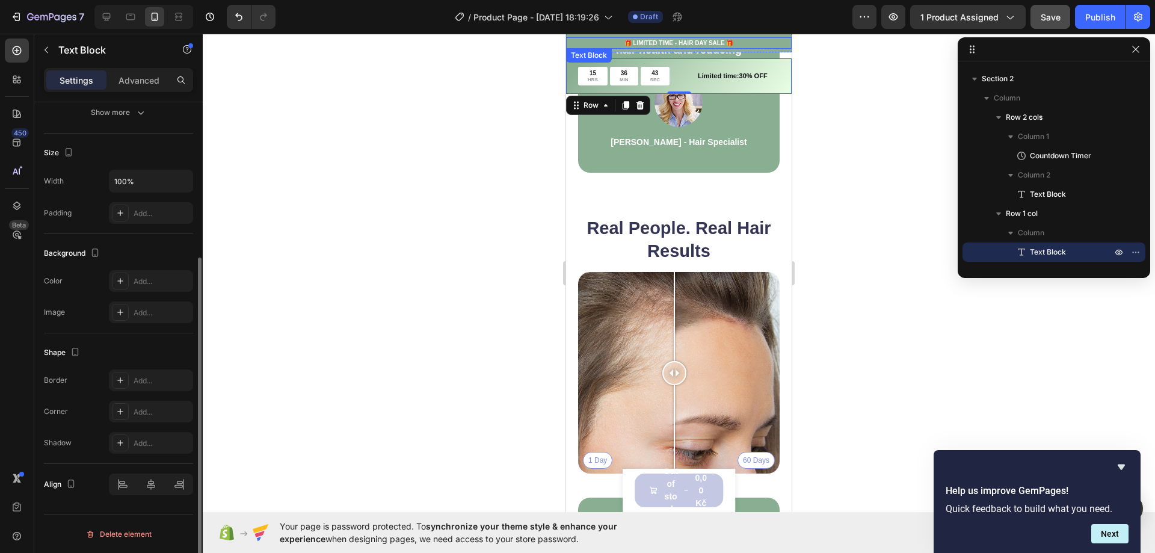
click at [584, 43] on p "🎁 LIMITED TIME - HAIR DAY SALE 🎁" at bounding box center [678, 43] width 223 height 9
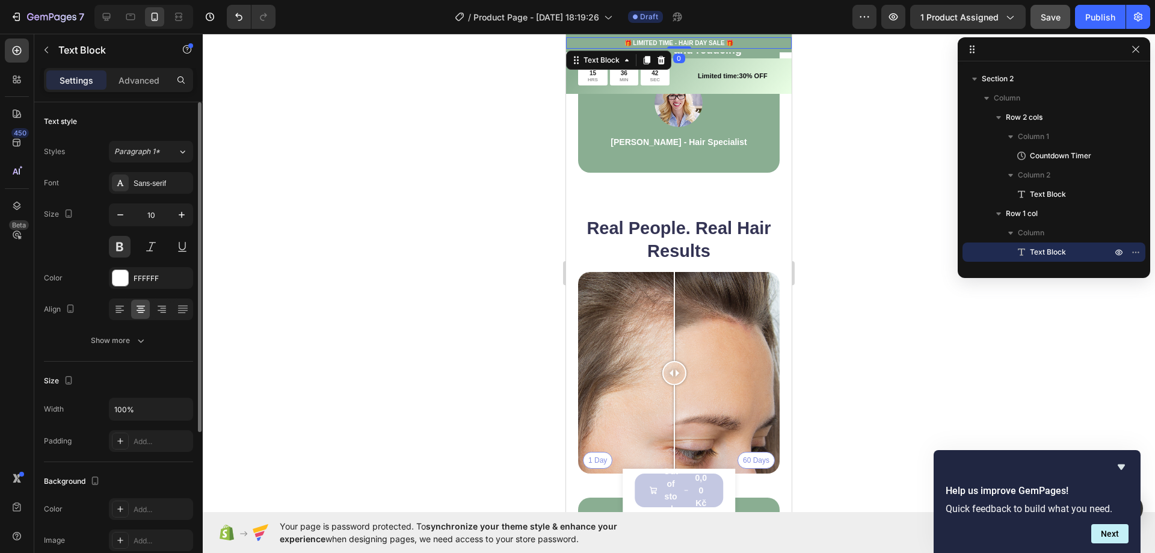
click at [424, 178] on div at bounding box center [679, 293] width 953 height 519
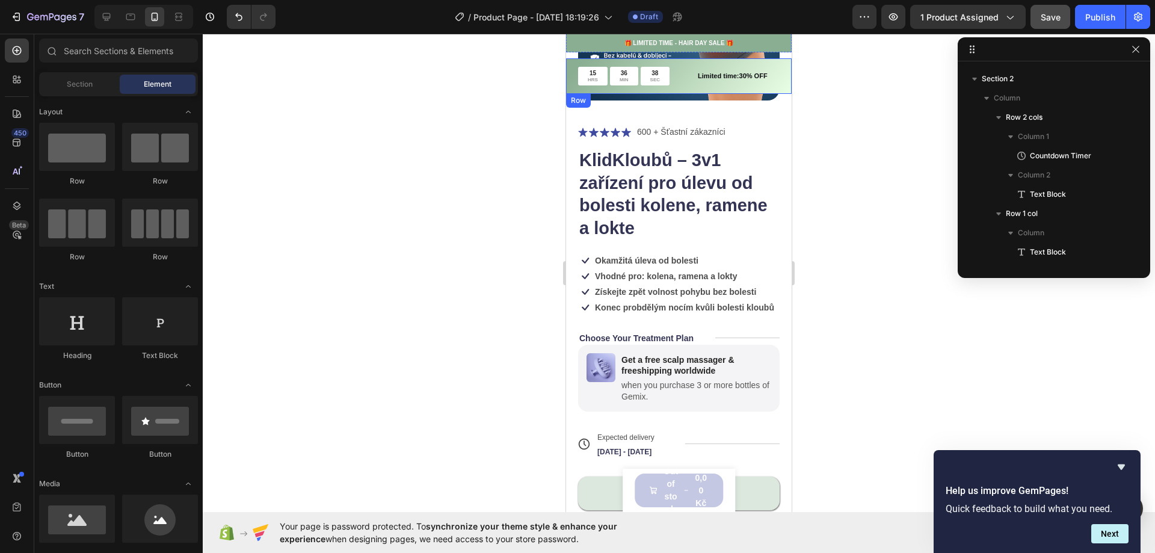
scroll to position [181, 0]
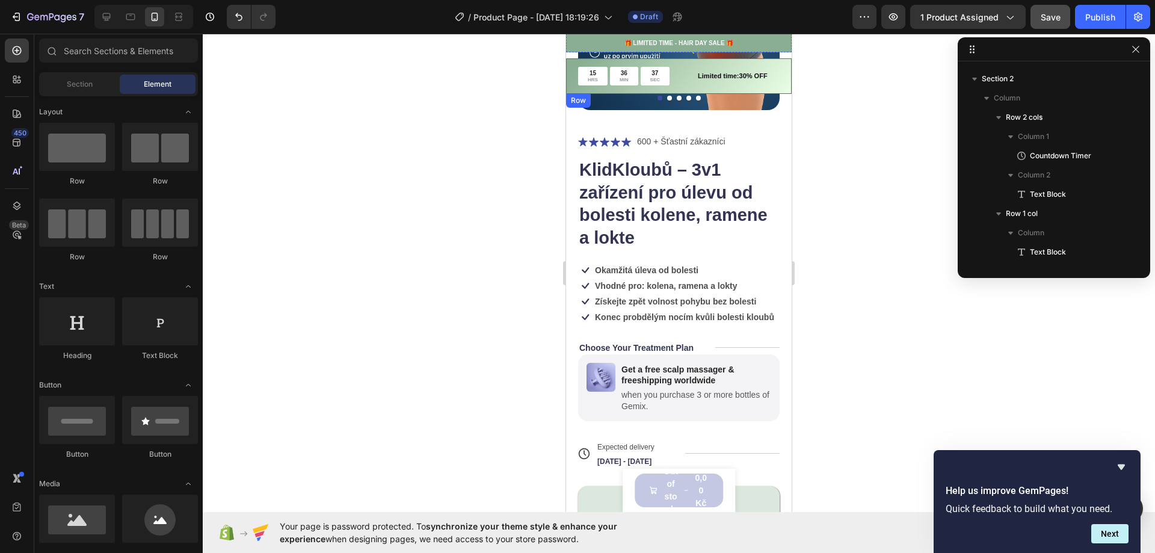
click at [569, 68] on div "15 HRS 36 MIN 37 SEC Countdown Timer Limited time:30% OFF Text Block Row" at bounding box center [679, 76] width 226 height 36
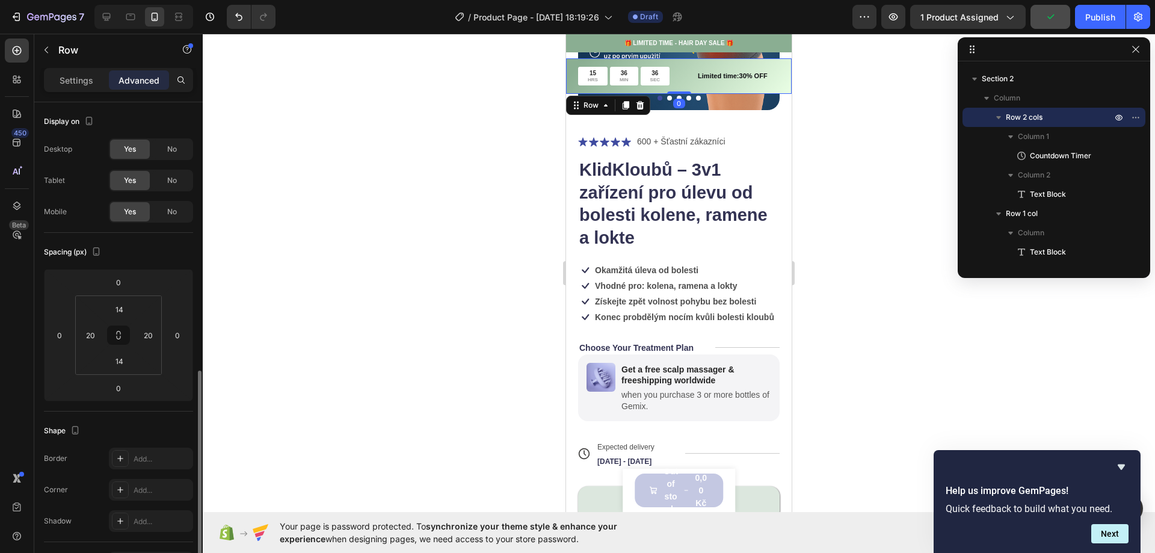
scroll to position [301, 0]
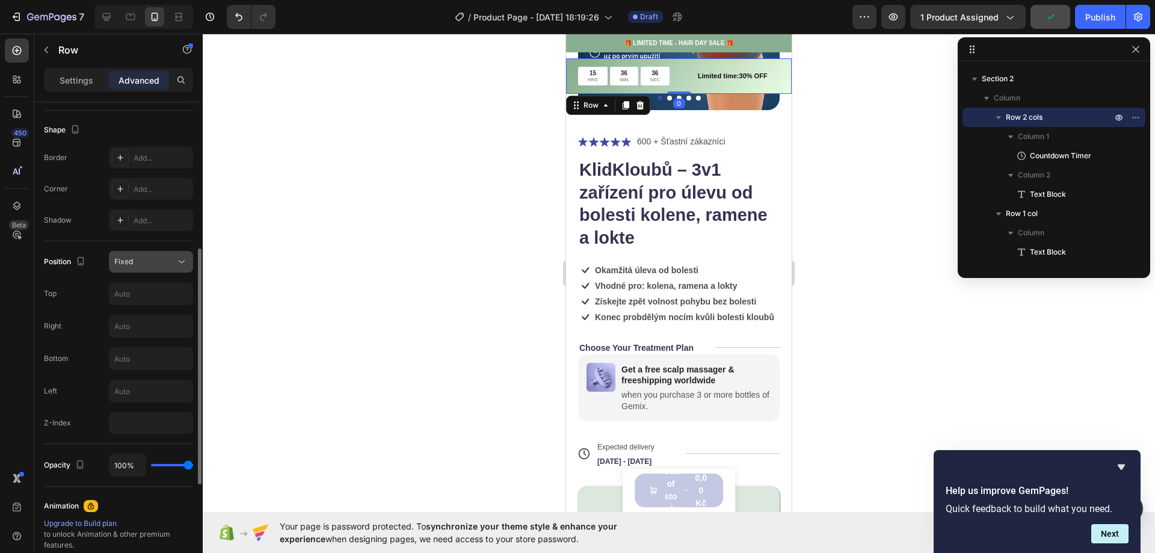
drag, startPoint x: 145, startPoint y: 253, endPoint x: 143, endPoint y: 263, distance: 10.5
click at [144, 252] on button "Fixed" at bounding box center [151, 262] width 84 height 22
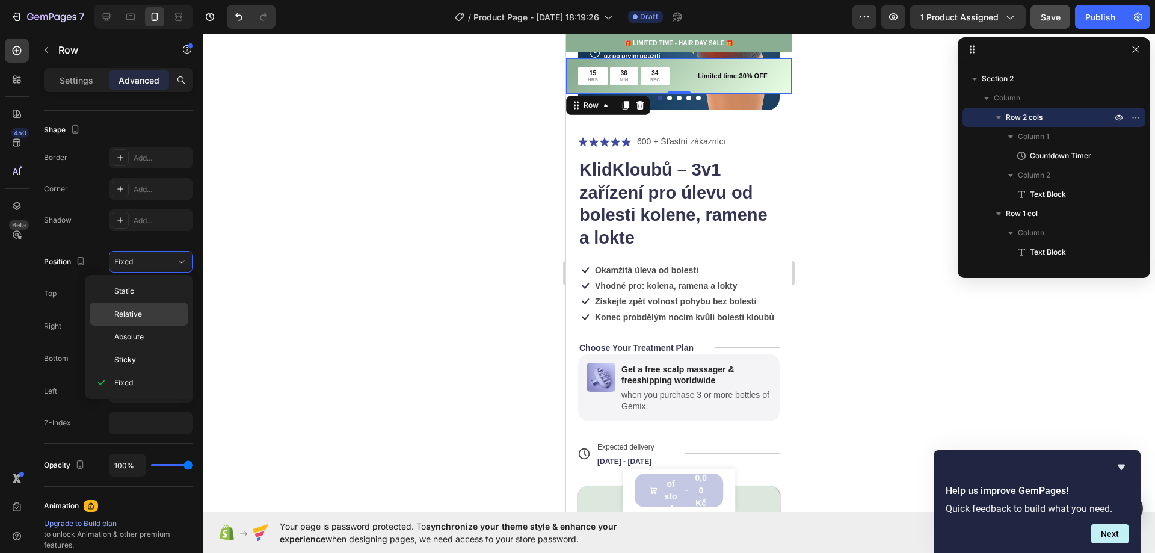
click at [145, 315] on p "Relative" at bounding box center [148, 314] width 69 height 11
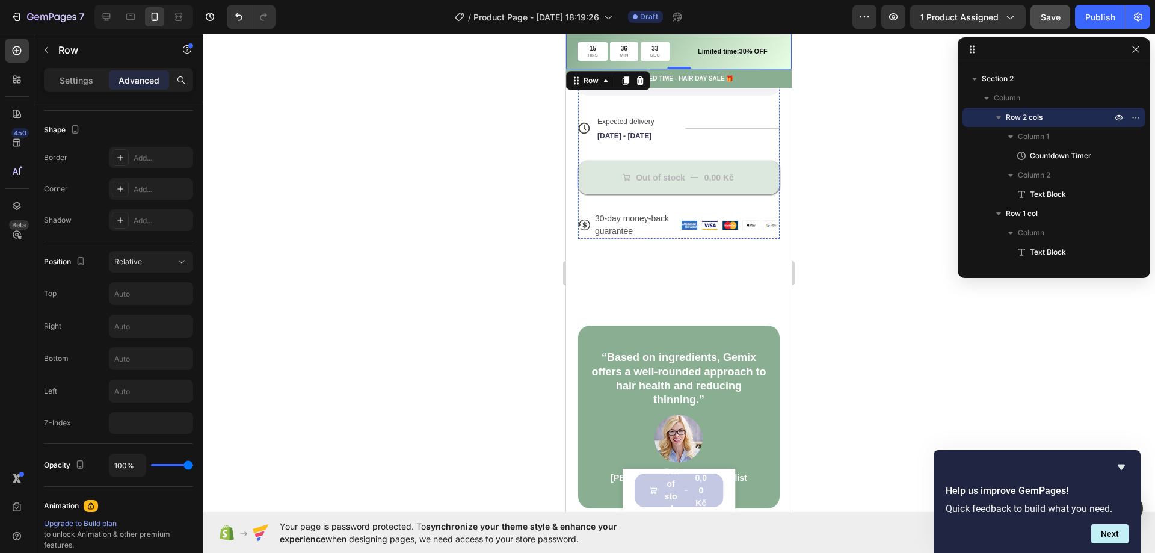
scroll to position [241, 0]
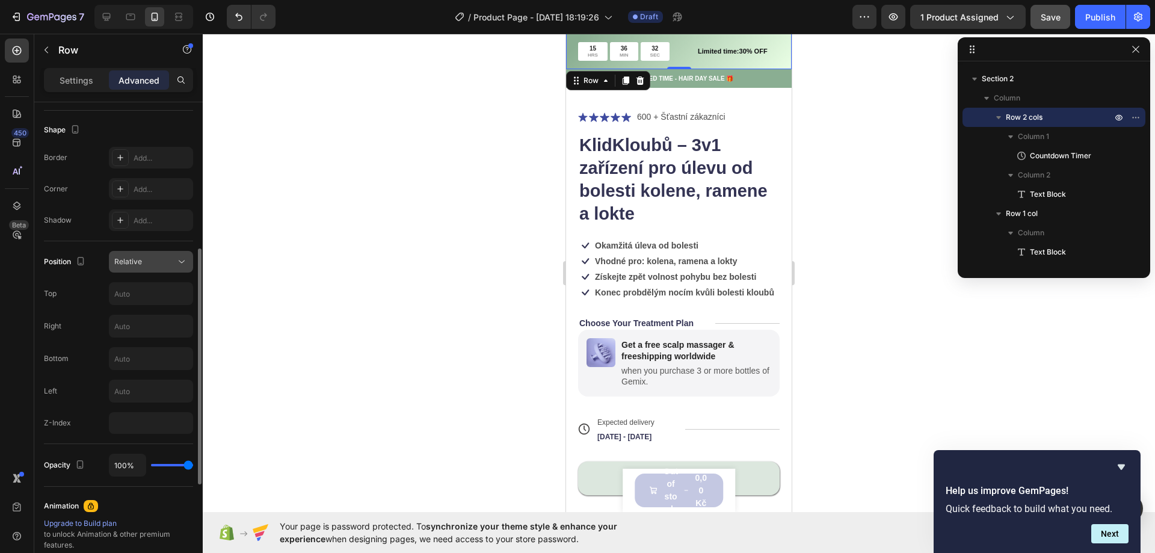
click at [168, 265] on div "Relative" at bounding box center [144, 261] width 61 height 11
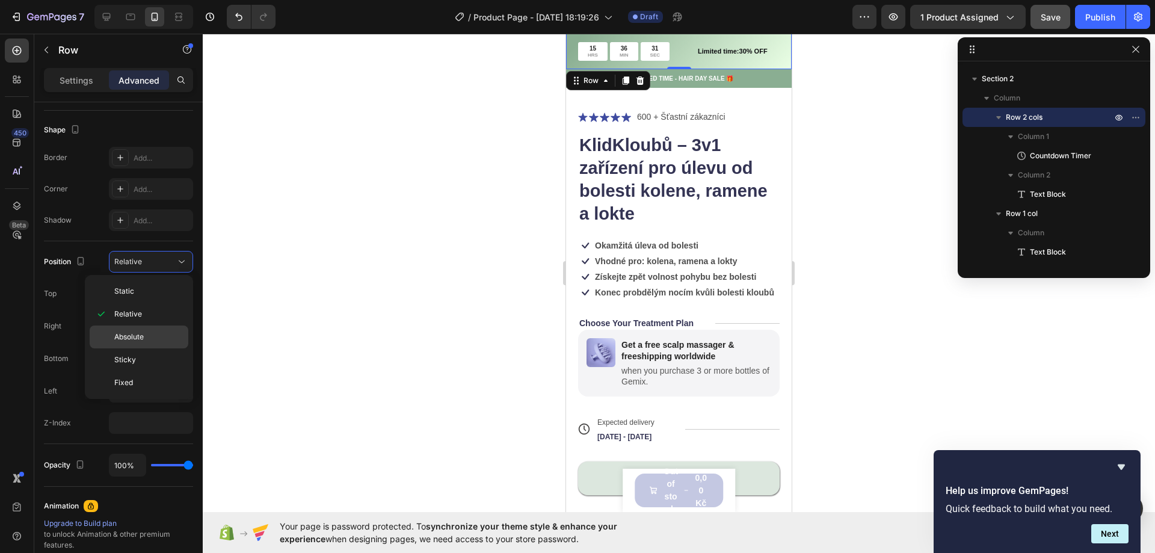
click at [153, 336] on p "Absolute" at bounding box center [148, 337] width 69 height 11
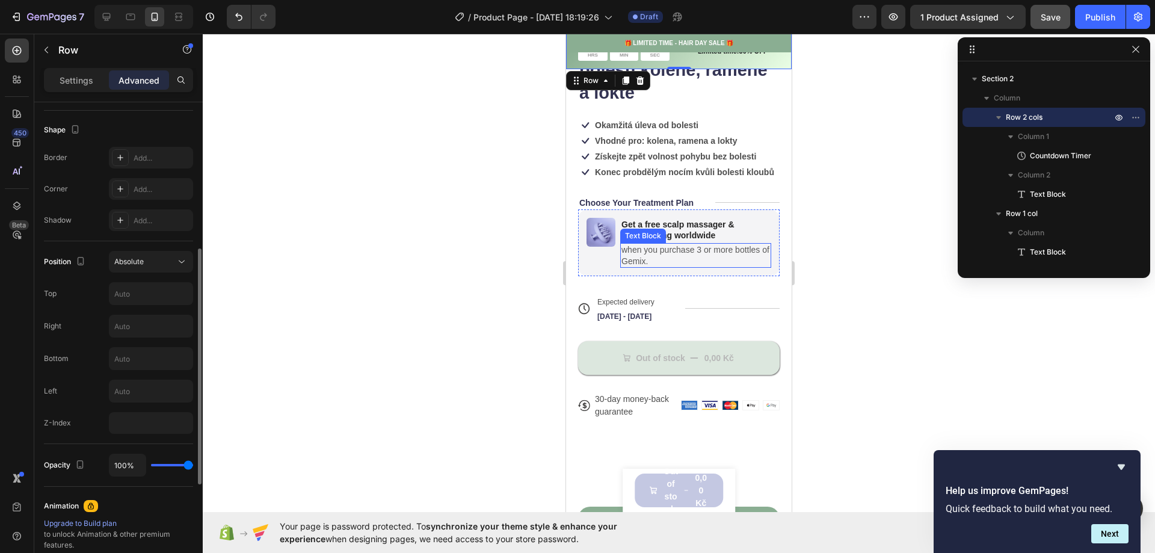
scroll to position [0, 0]
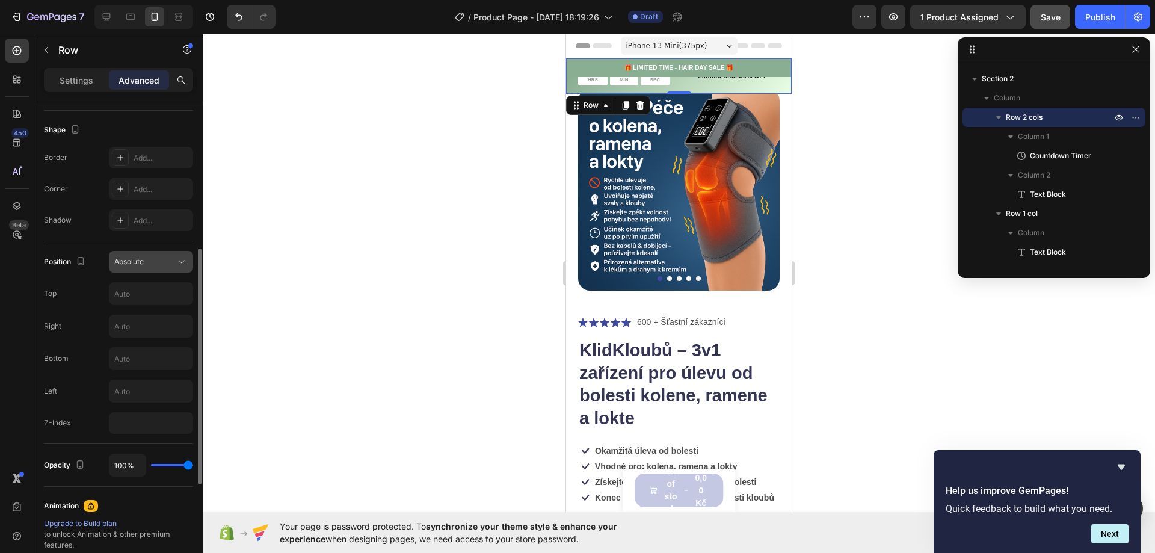
click at [156, 258] on div "Absolute" at bounding box center [144, 261] width 61 height 11
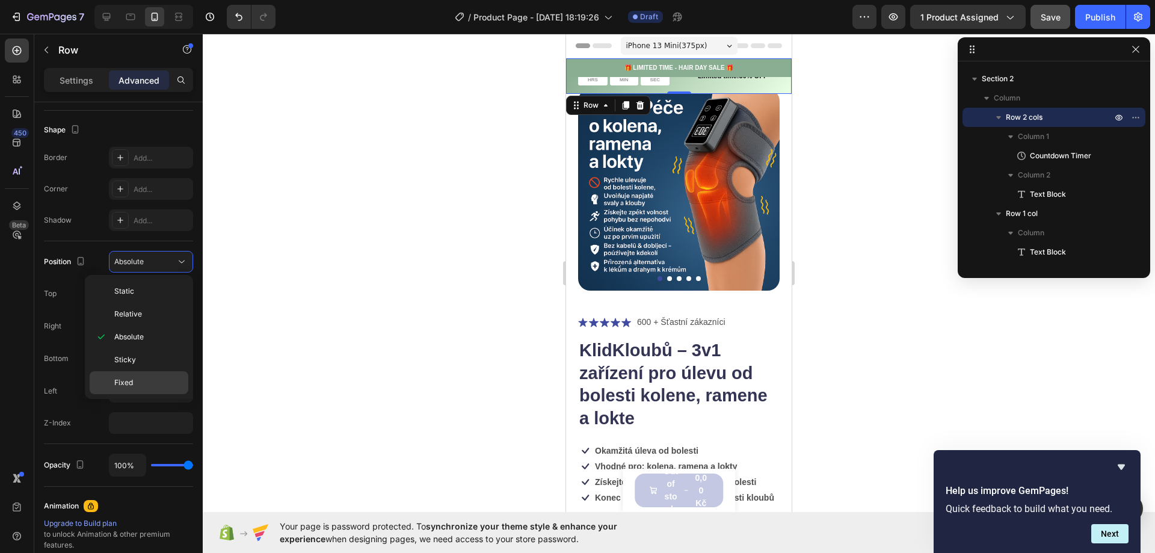
click at [143, 380] on p "Fixed" at bounding box center [148, 382] width 69 height 11
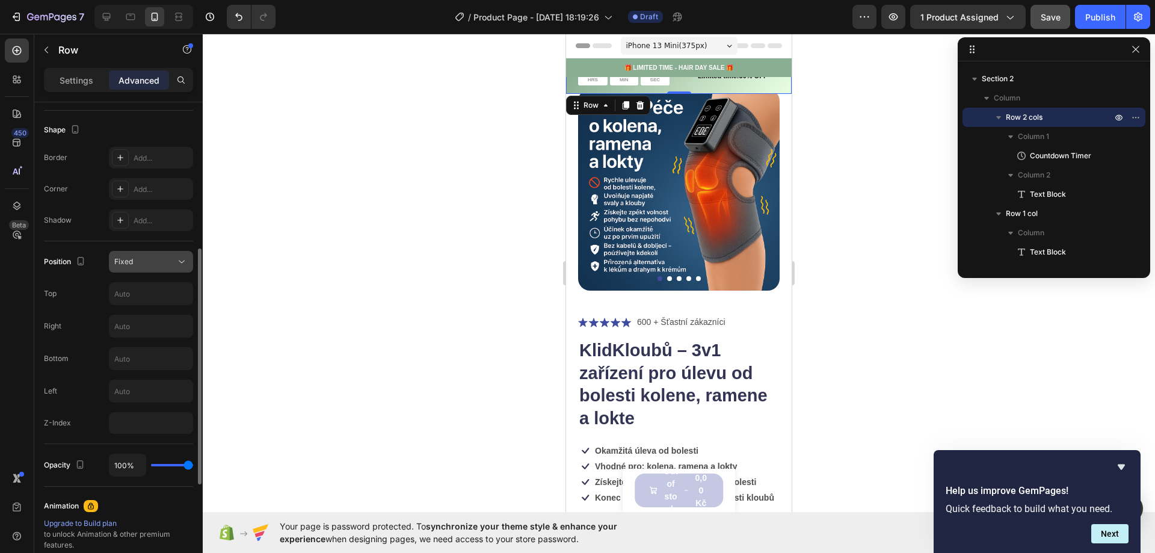
click at [137, 264] on div "Fixed" at bounding box center [144, 261] width 61 height 11
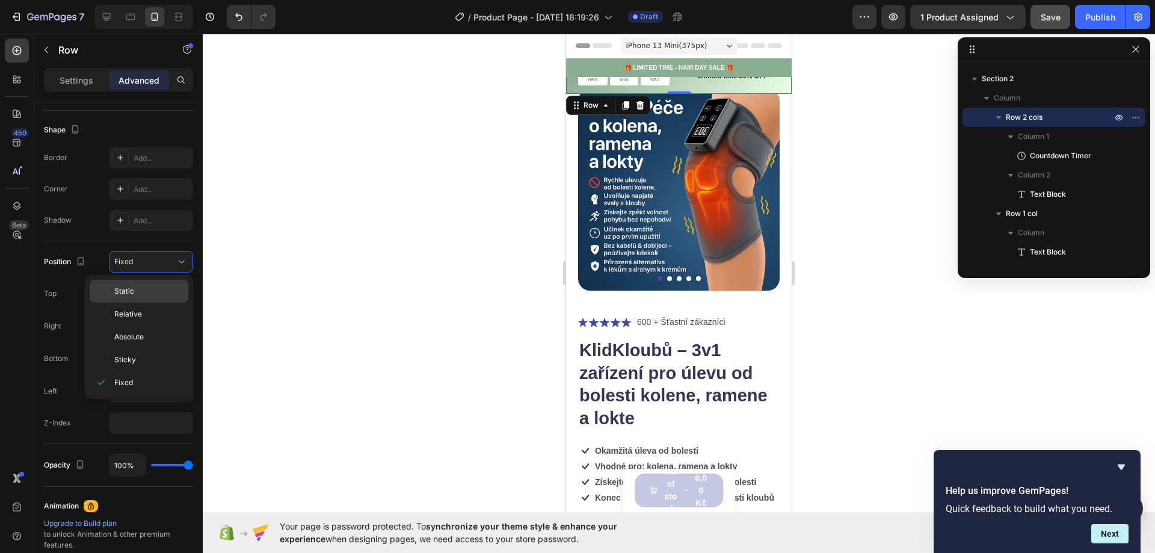
click at [138, 290] on p "Static" at bounding box center [148, 291] width 69 height 11
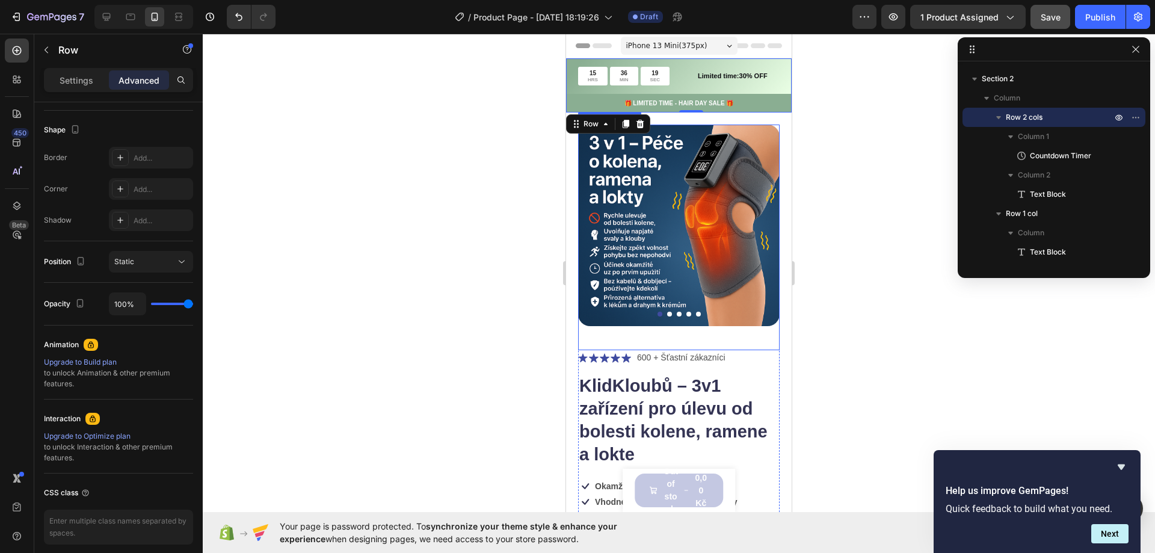
click at [474, 243] on div at bounding box center [679, 293] width 953 height 519
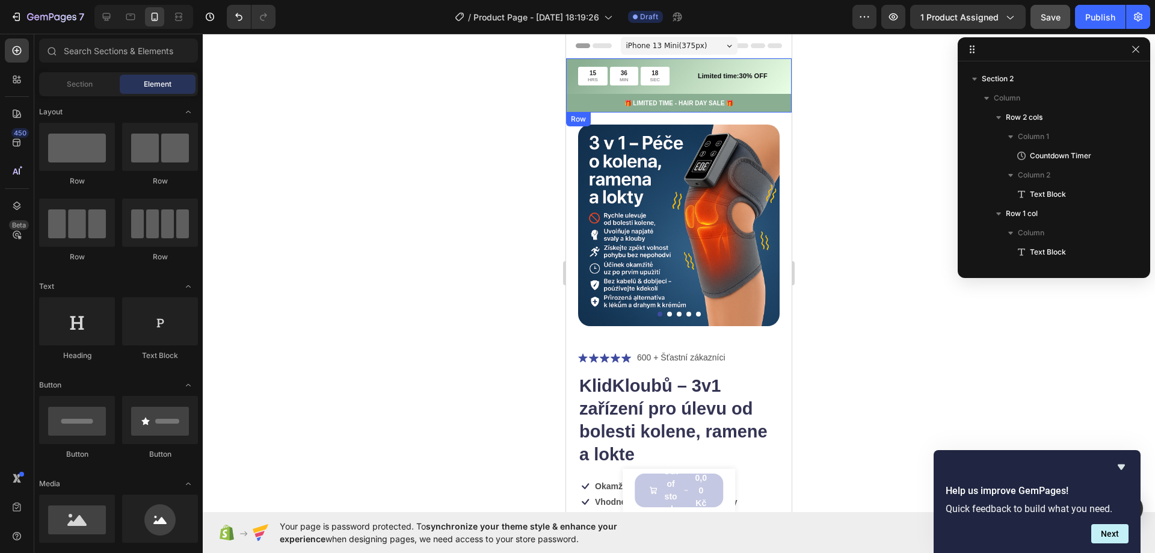
click at [572, 73] on div "15 HRS 36 MIN 18 SEC Countdown Timer Limited time:30% OFF Text Block Row" at bounding box center [679, 76] width 226 height 36
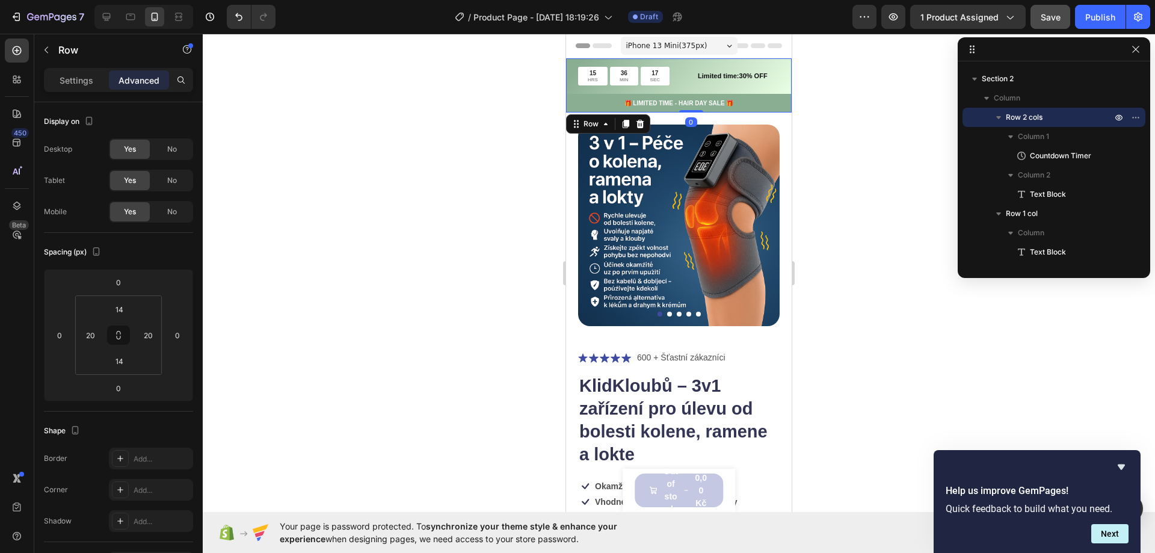
click at [527, 200] on div at bounding box center [679, 293] width 953 height 519
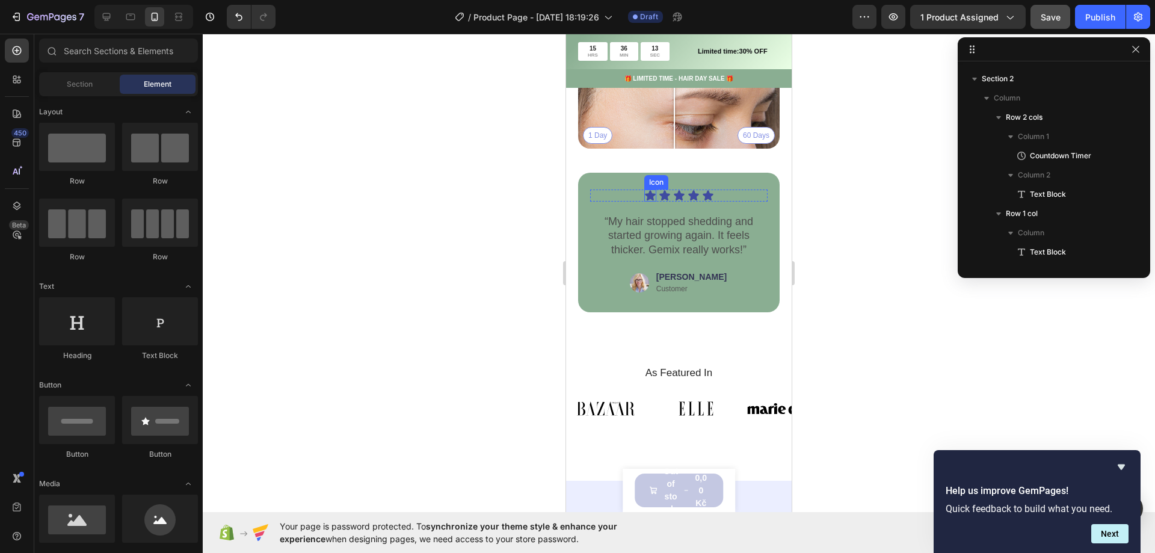
click at [646, 190] on icon at bounding box center [650, 195] width 10 height 10
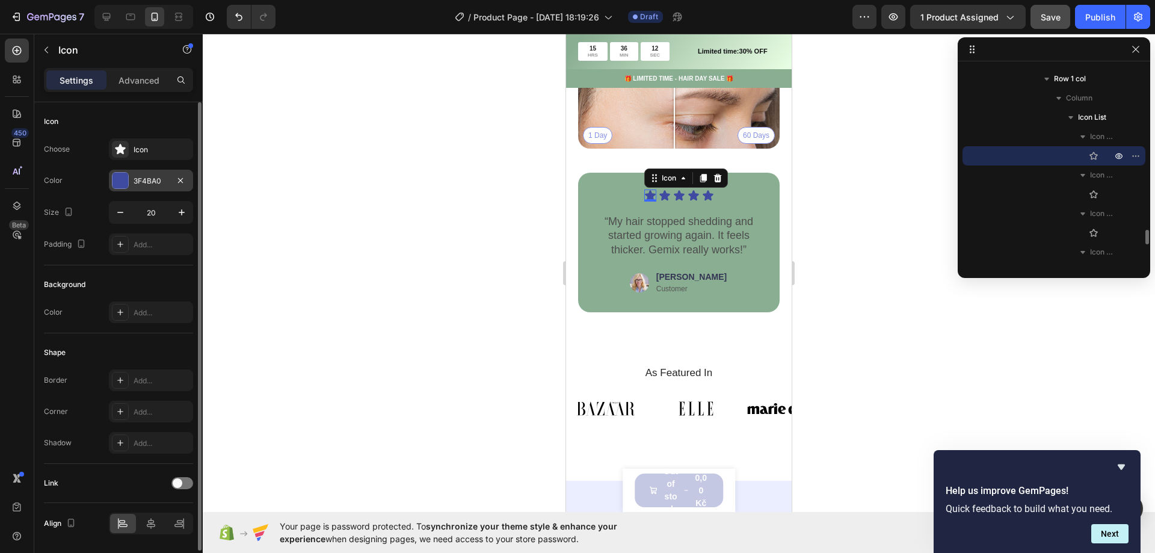
click at [127, 187] on div at bounding box center [121, 181] width 16 height 16
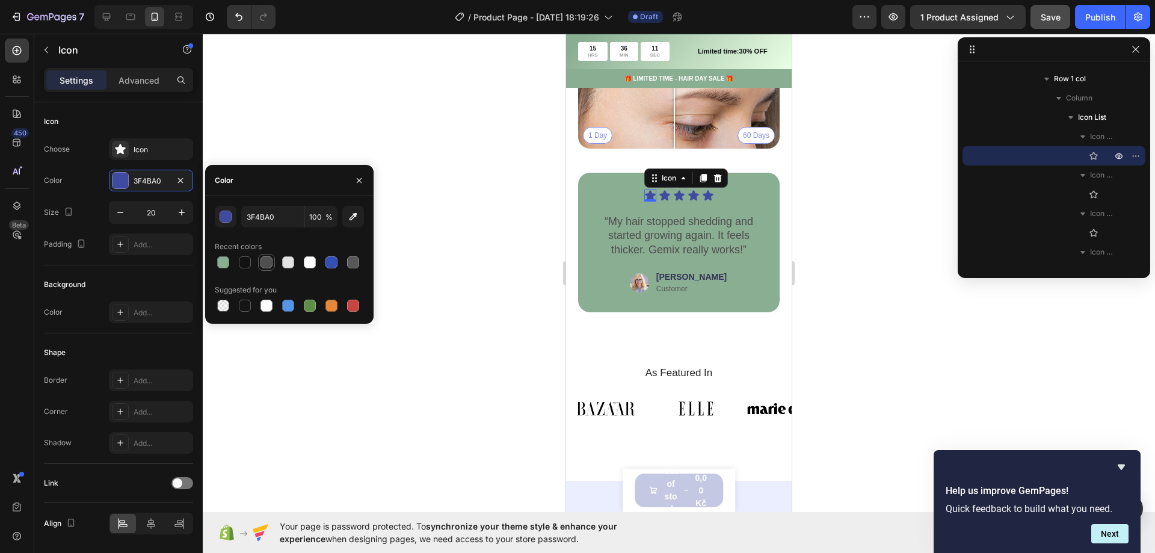
click at [268, 264] on div at bounding box center [267, 262] width 12 height 12
click at [329, 265] on div at bounding box center [332, 262] width 12 height 12
click at [289, 304] on div at bounding box center [288, 306] width 12 height 12
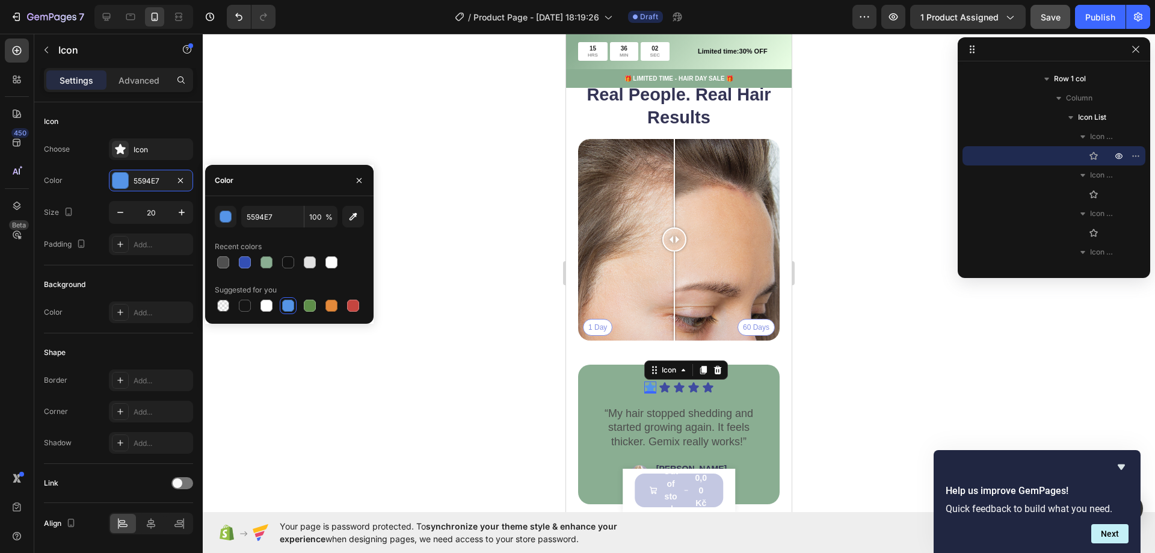
scroll to position [1143, 0]
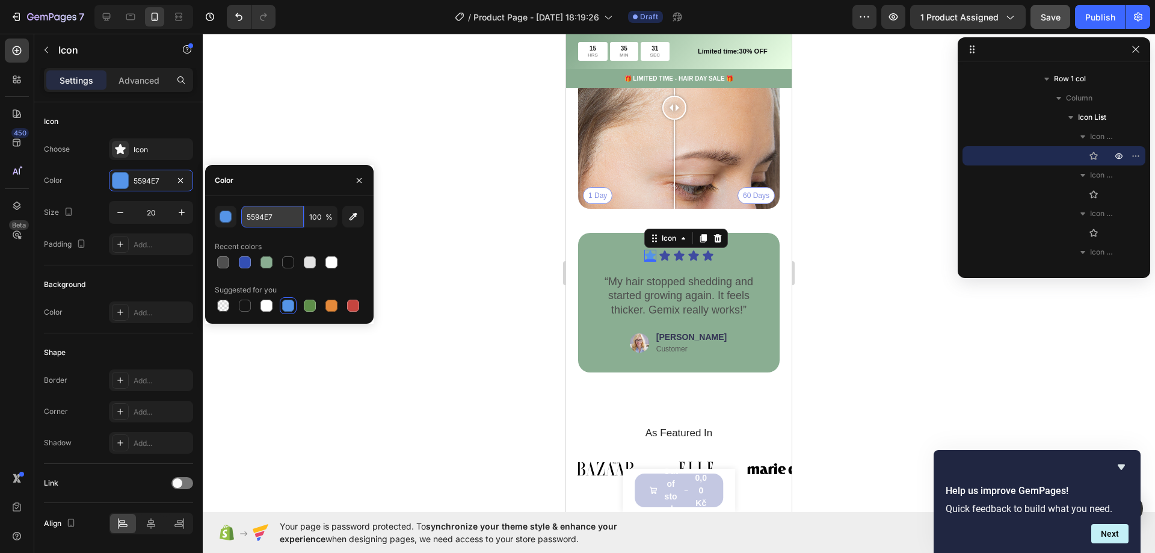
paste input "AD918A"
type input "AD918A"
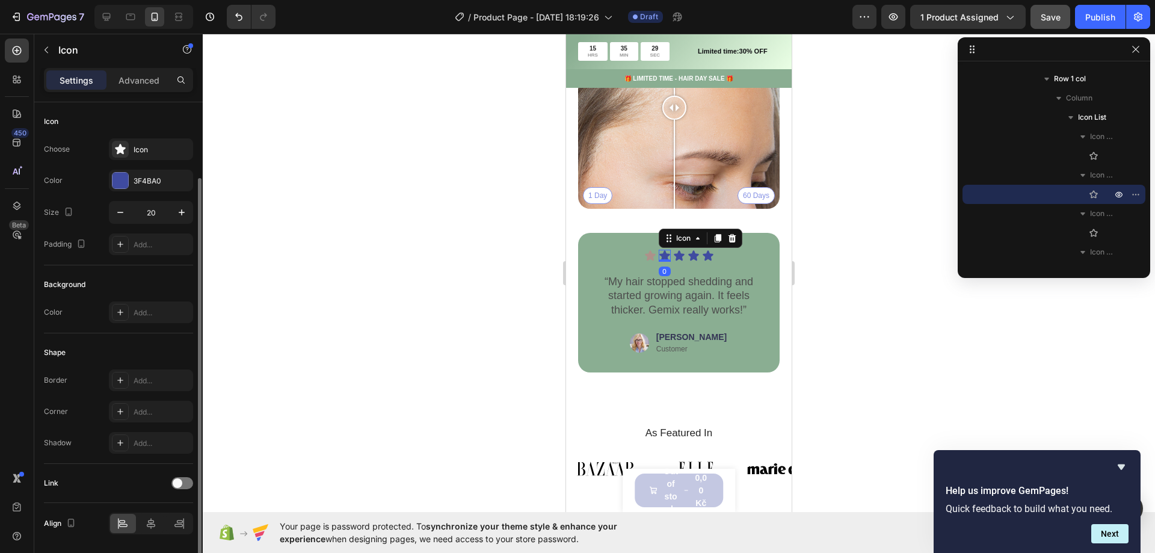
click at [662, 250] on icon at bounding box center [665, 255] width 10 height 10
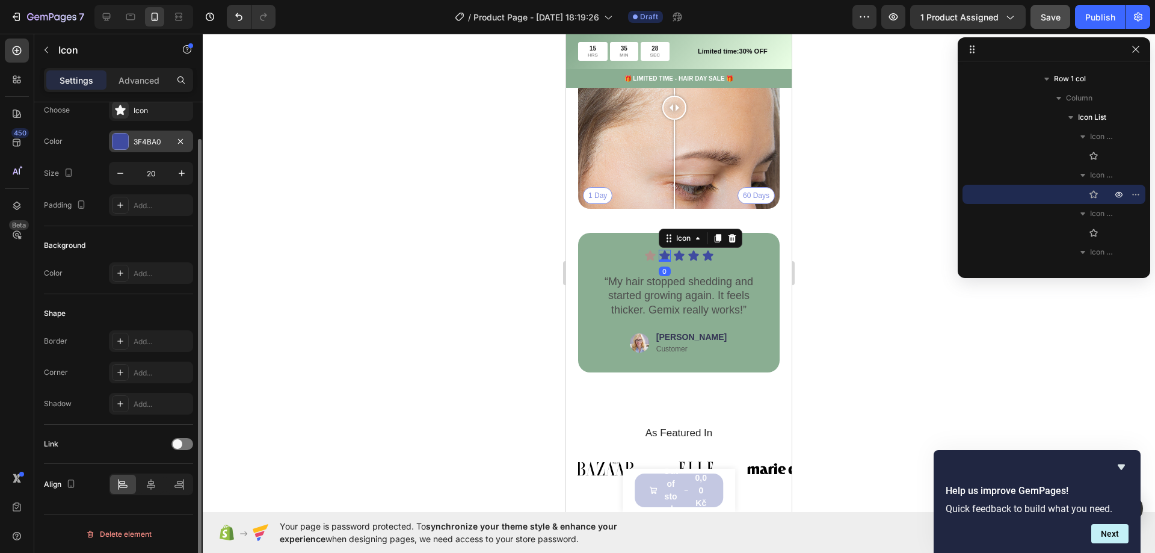
click at [122, 141] on div at bounding box center [121, 142] width 16 height 16
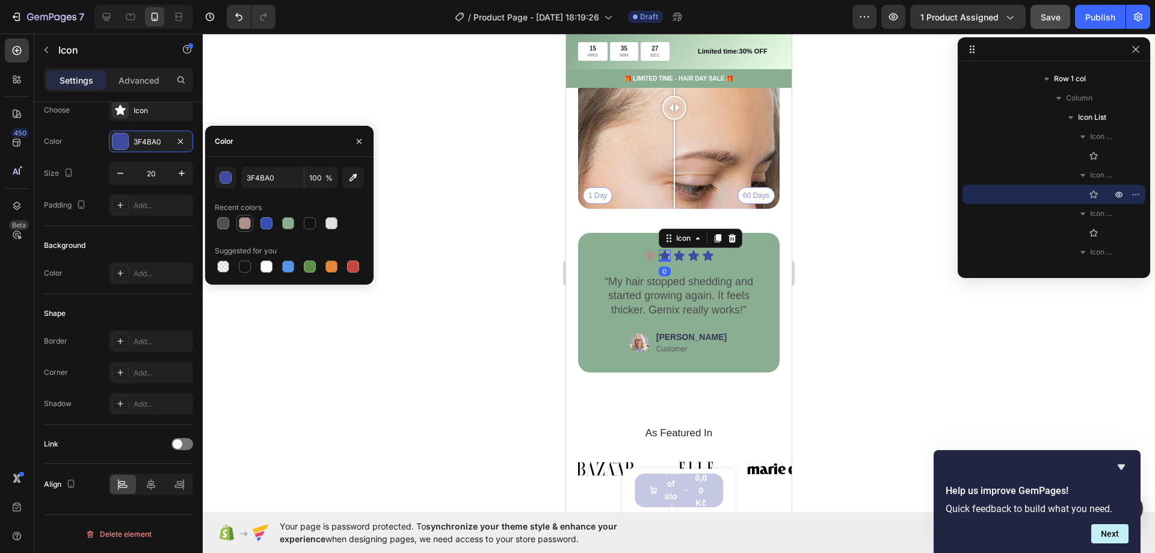
click at [245, 224] on div at bounding box center [245, 223] width 12 height 12
type input "AD918A"
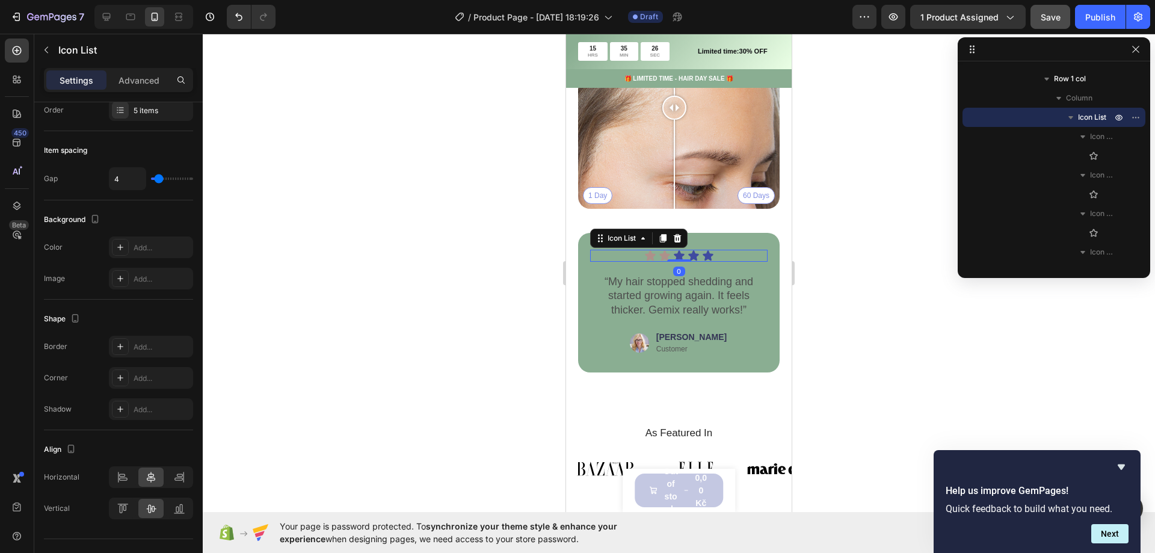
scroll to position [0, 0]
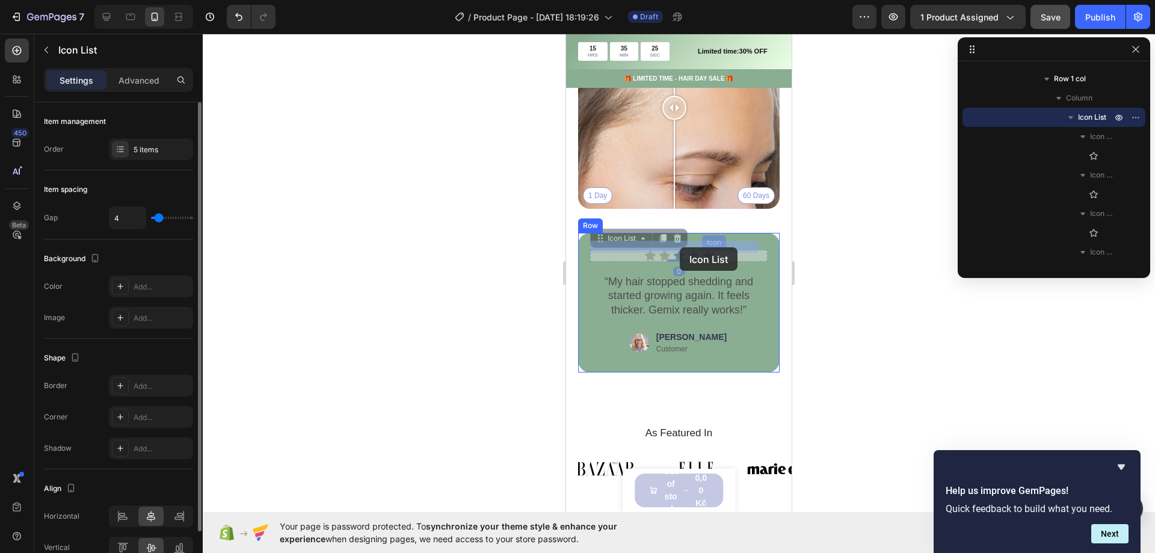
drag, startPoint x: 712, startPoint y: 247, endPoint x: 701, endPoint y: 247, distance: 10.8
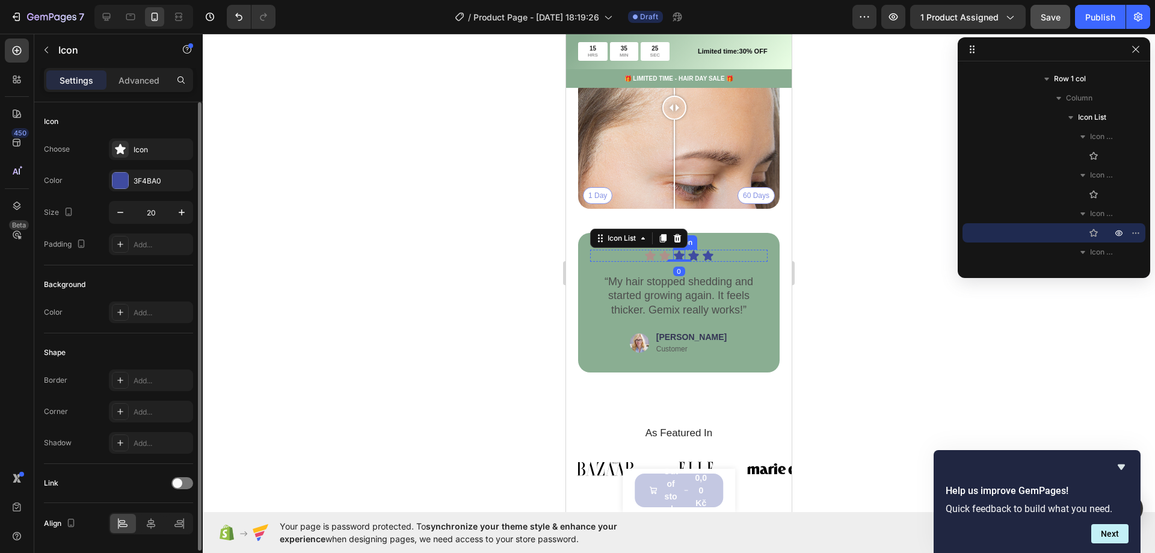
click at [678, 250] on icon at bounding box center [679, 255] width 10 height 10
click at [125, 179] on div at bounding box center [121, 181] width 16 height 16
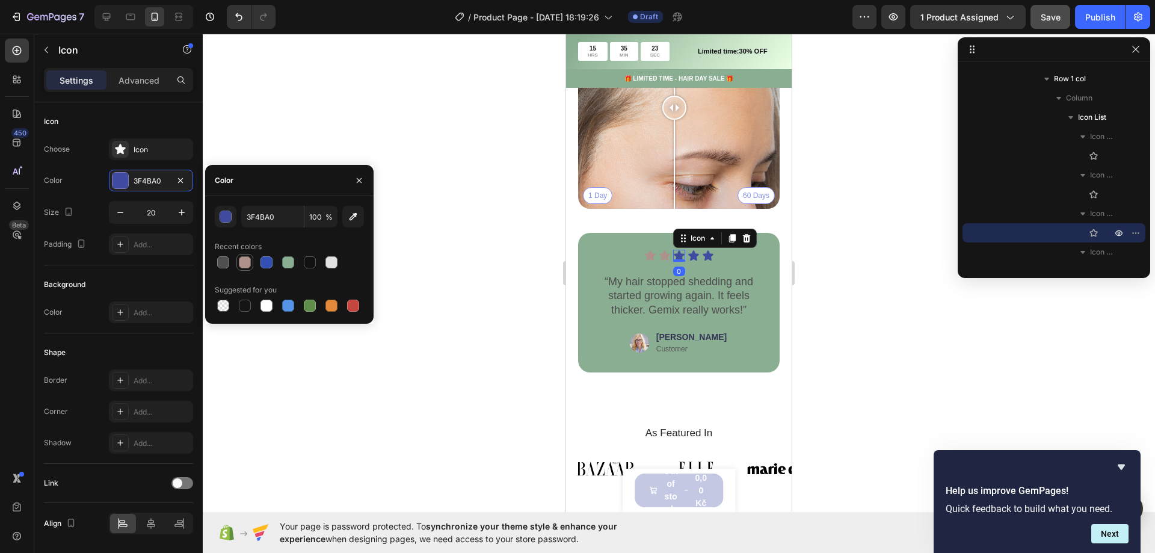
click at [251, 262] on div at bounding box center [245, 262] width 14 height 14
type input "AD918A"
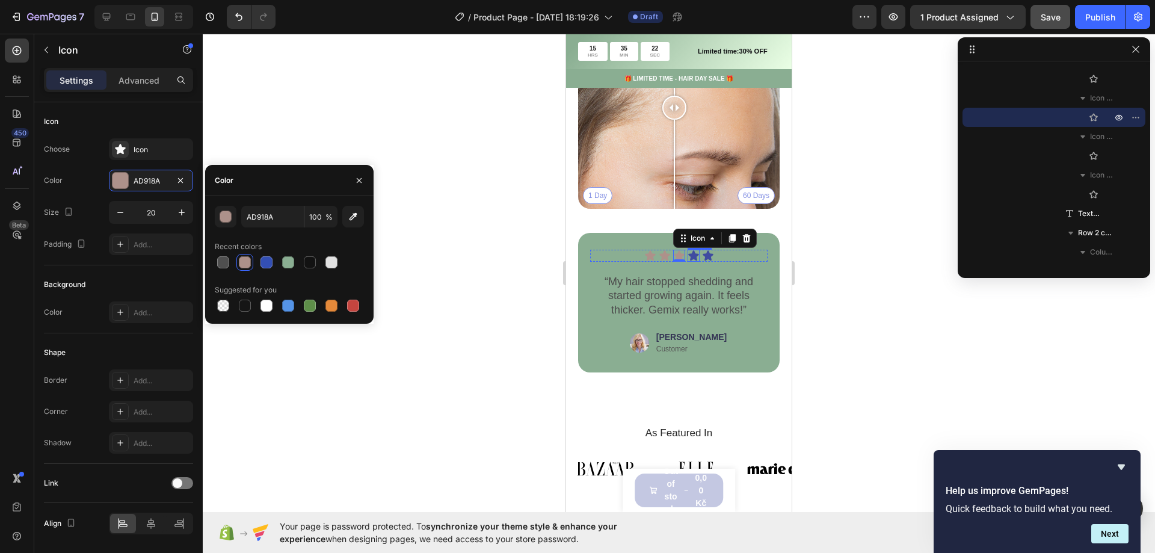
click at [691, 250] on icon at bounding box center [693, 255] width 10 height 10
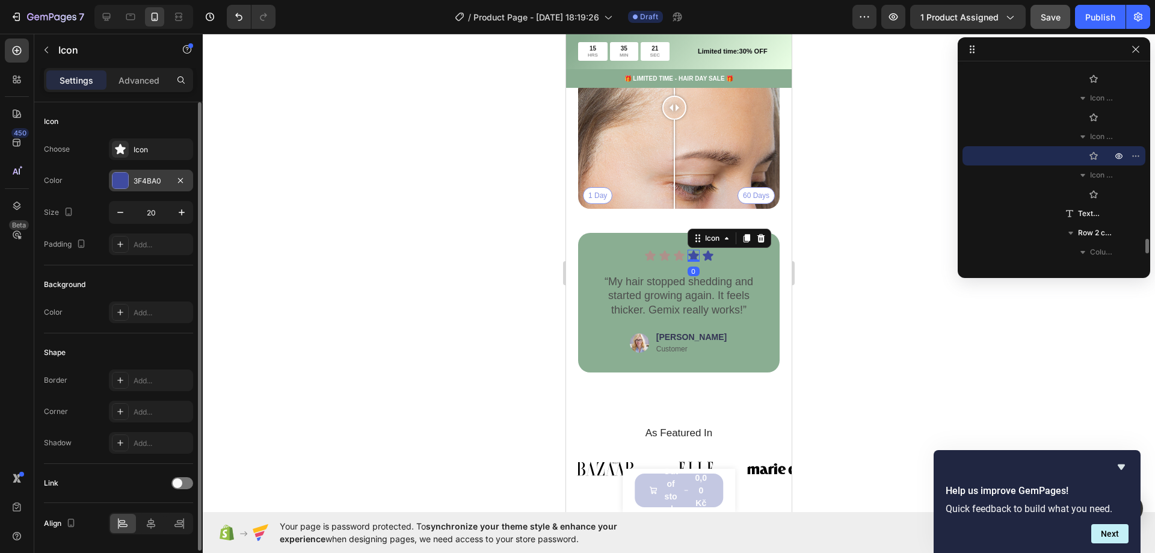
click at [116, 172] on div "3F4BA0" at bounding box center [151, 181] width 84 height 22
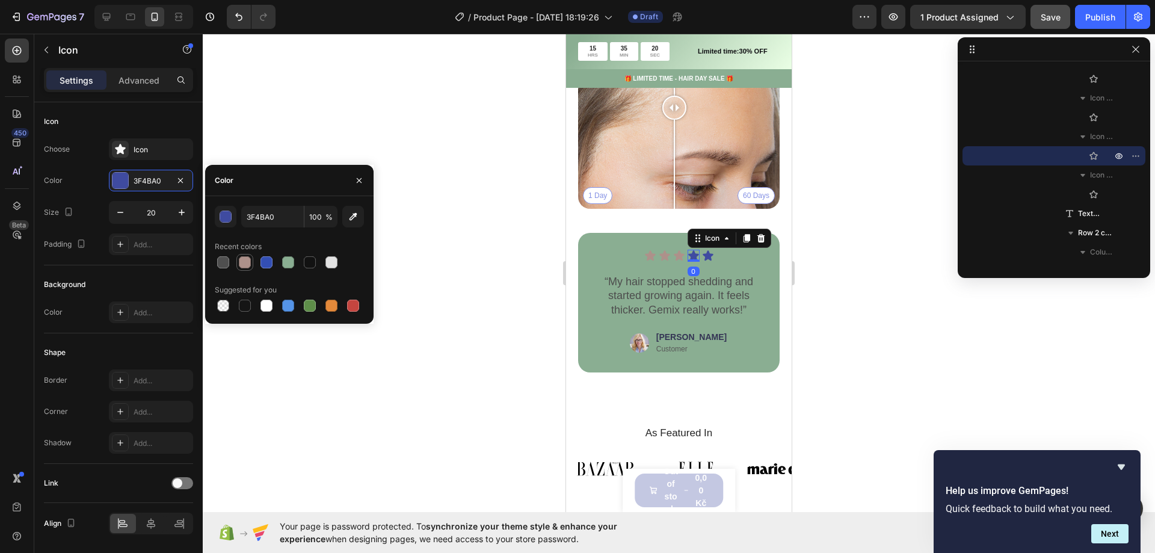
click at [245, 257] on div at bounding box center [245, 262] width 12 height 12
type input "AD918A"
click at [705, 250] on icon at bounding box center [708, 255] width 10 height 10
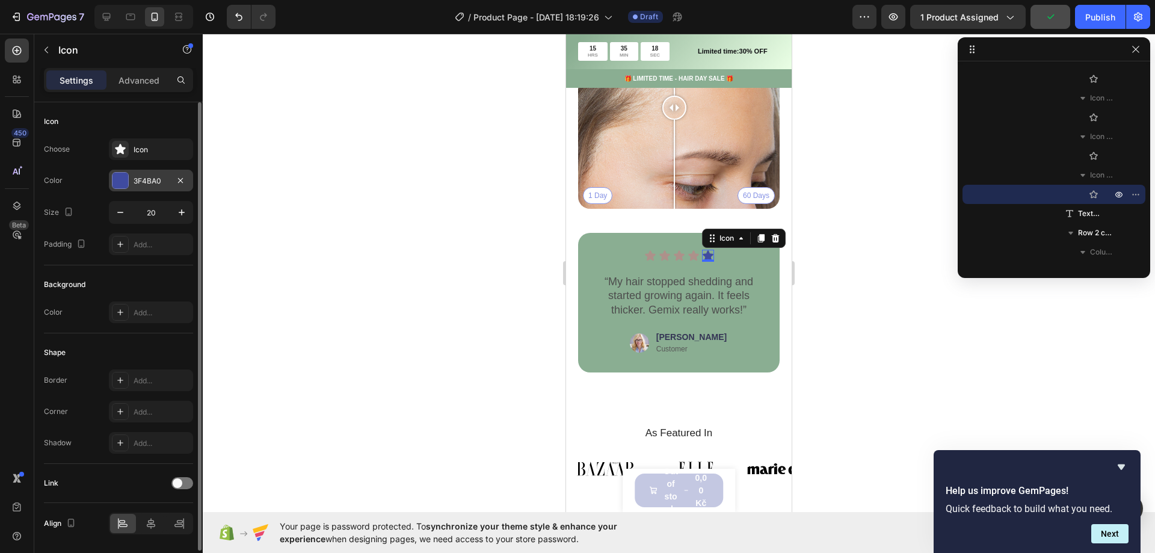
click at [132, 183] on div "3F4BA0" at bounding box center [151, 181] width 84 height 22
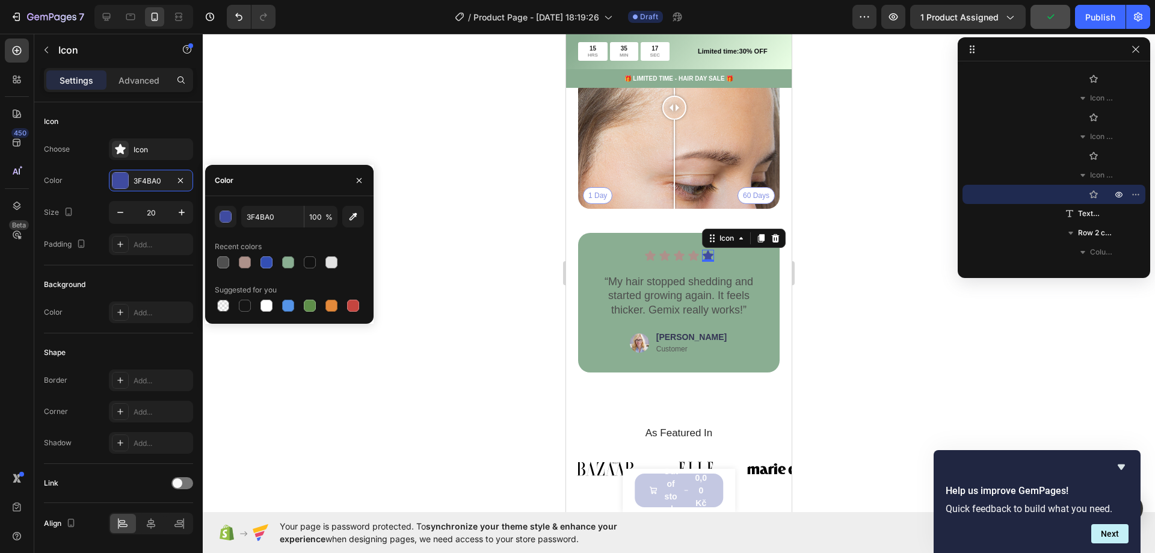
click at [246, 258] on div at bounding box center [245, 262] width 12 height 12
type input "AD918A"
click at [448, 241] on div at bounding box center [679, 293] width 953 height 519
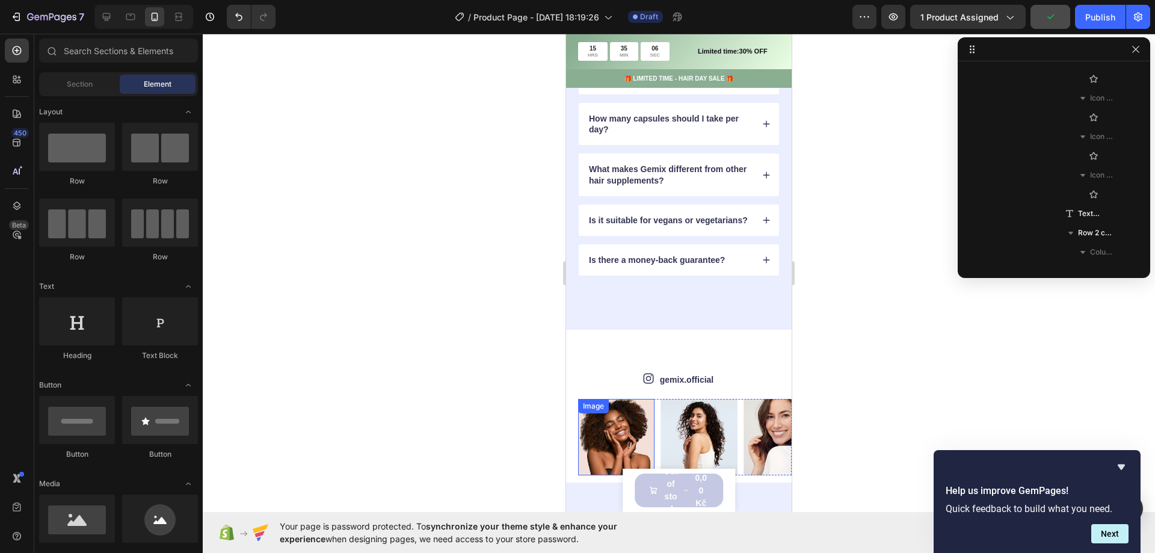
scroll to position [1891, 0]
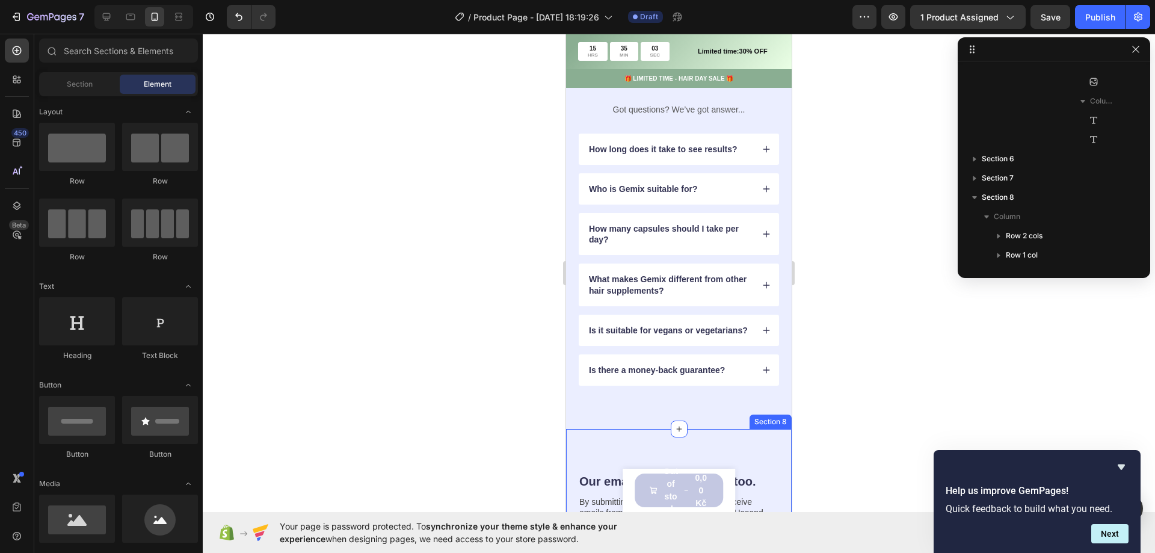
scroll to position [1530, 0]
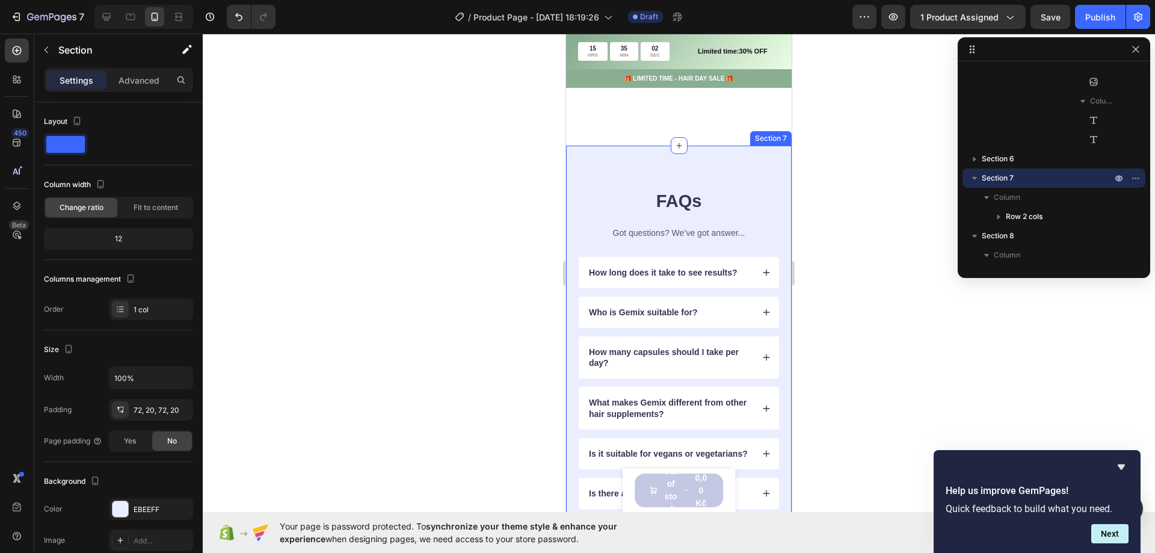
click at [614, 162] on div "FAQs Heading Got questions? We’ve got answer... Text Block How long does it tak…" at bounding box center [679, 349] width 226 height 407
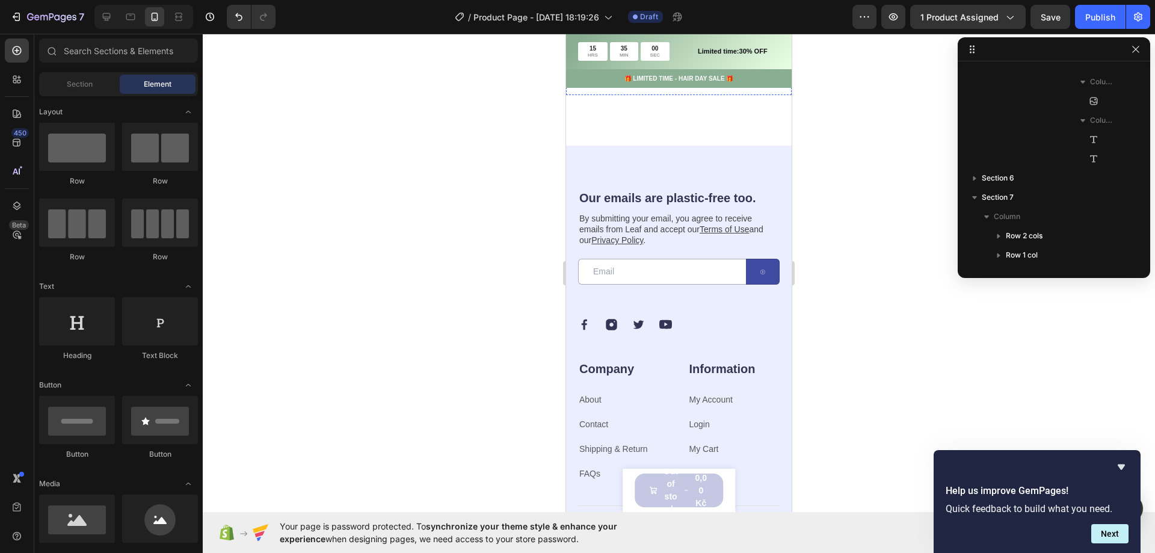
scroll to position [1229, 0]
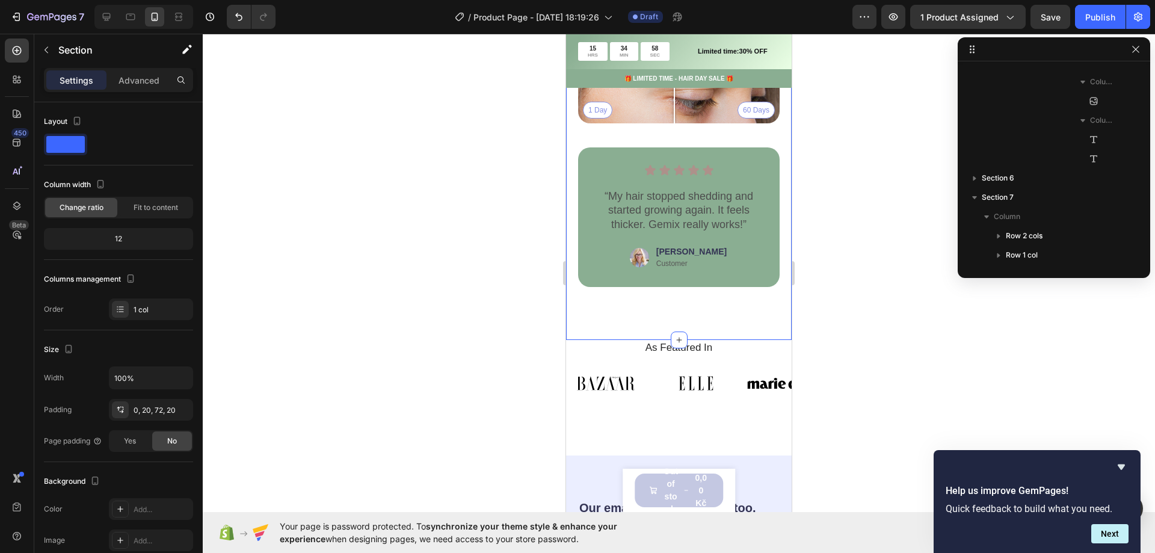
click at [629, 326] on div "Real People. Real Hair Results Heading 1 Day 60 Days Image Comparison Icon Icon…" at bounding box center [679, 102] width 226 height 474
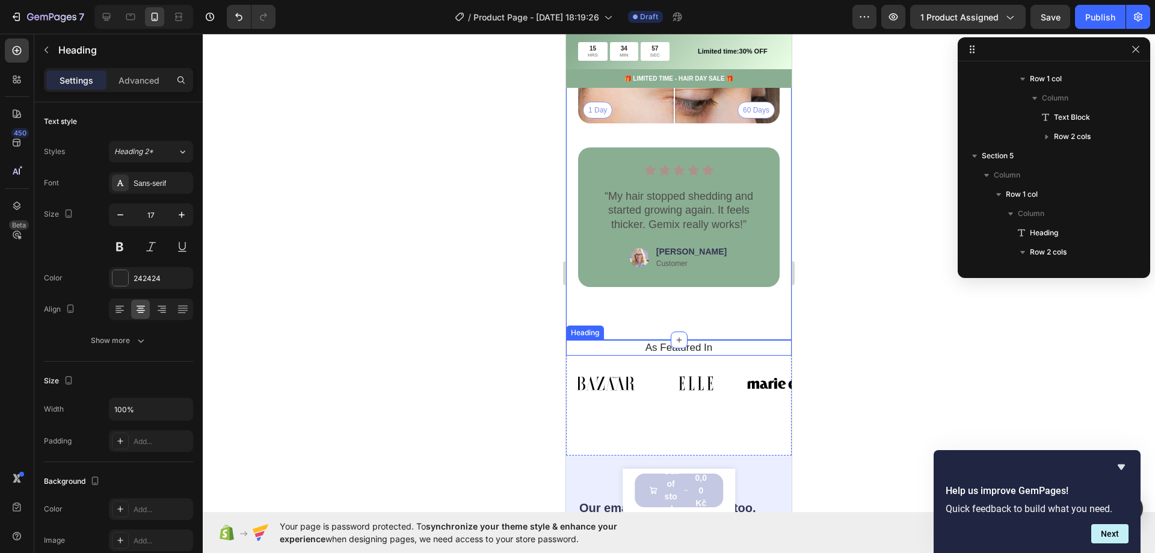
click at [623, 342] on h2 "As Featured In" at bounding box center [679, 348] width 208 height 16
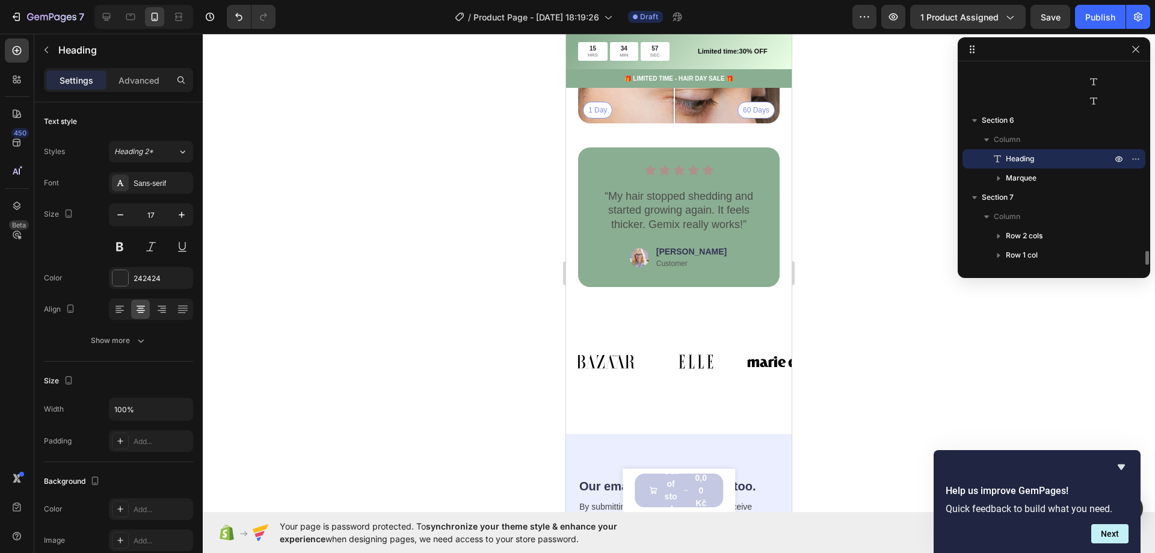
scroll to position [2517, 0]
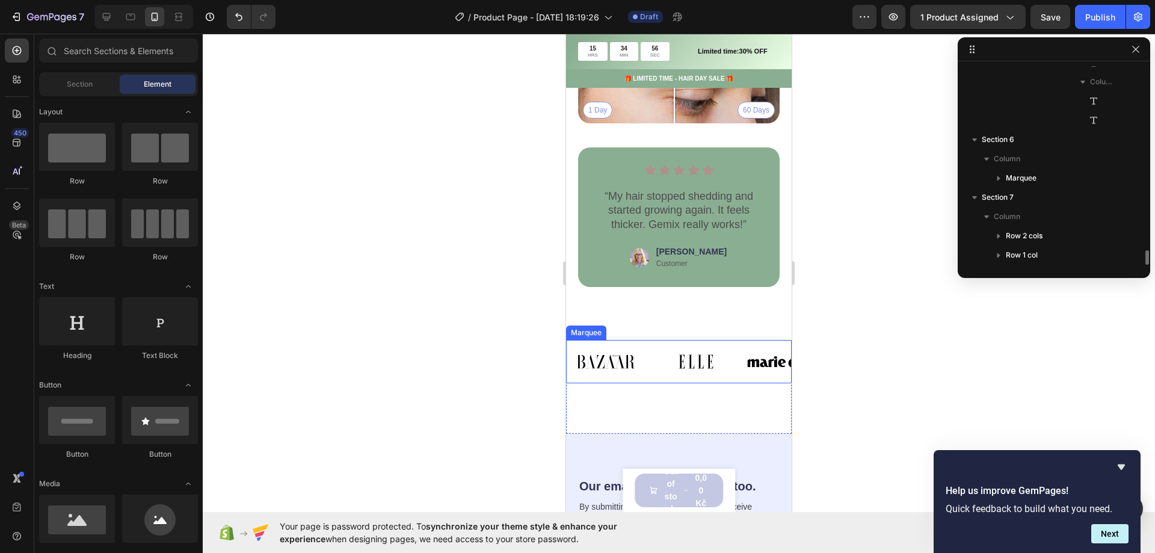
click at [647, 340] on div "Image Image Image Image Image Image Image Image Image Image Image Image Marquee" at bounding box center [679, 361] width 226 height 43
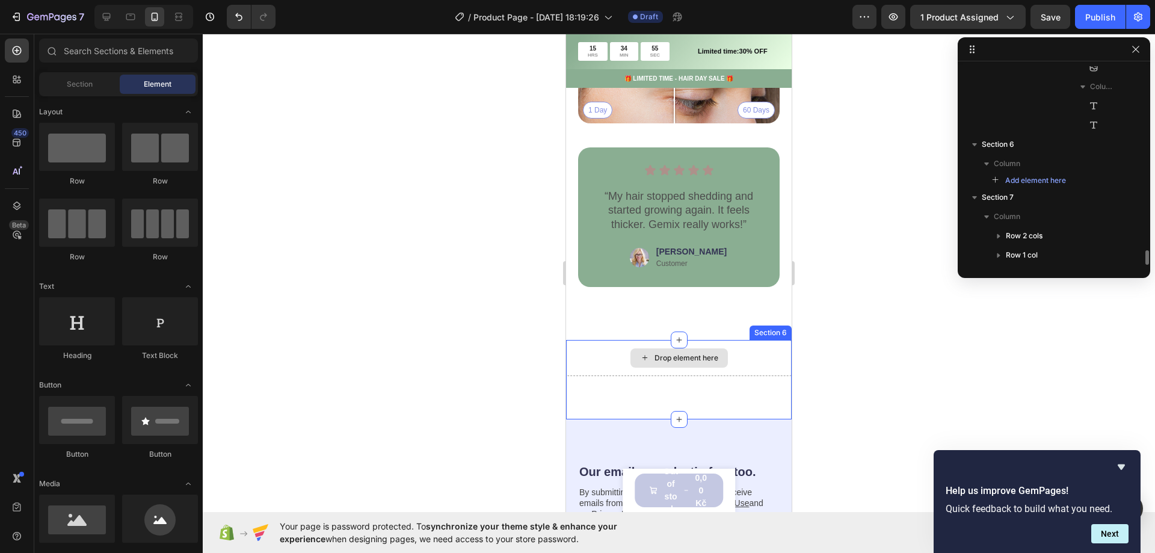
click at [601, 343] on div "Drop element here" at bounding box center [679, 358] width 226 height 36
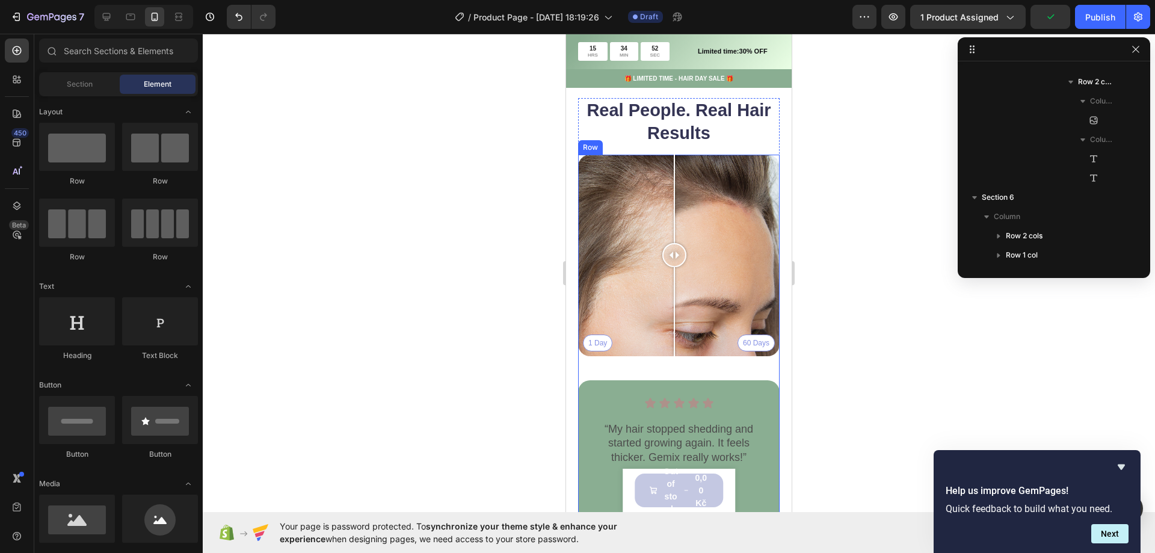
scroll to position [928, 0]
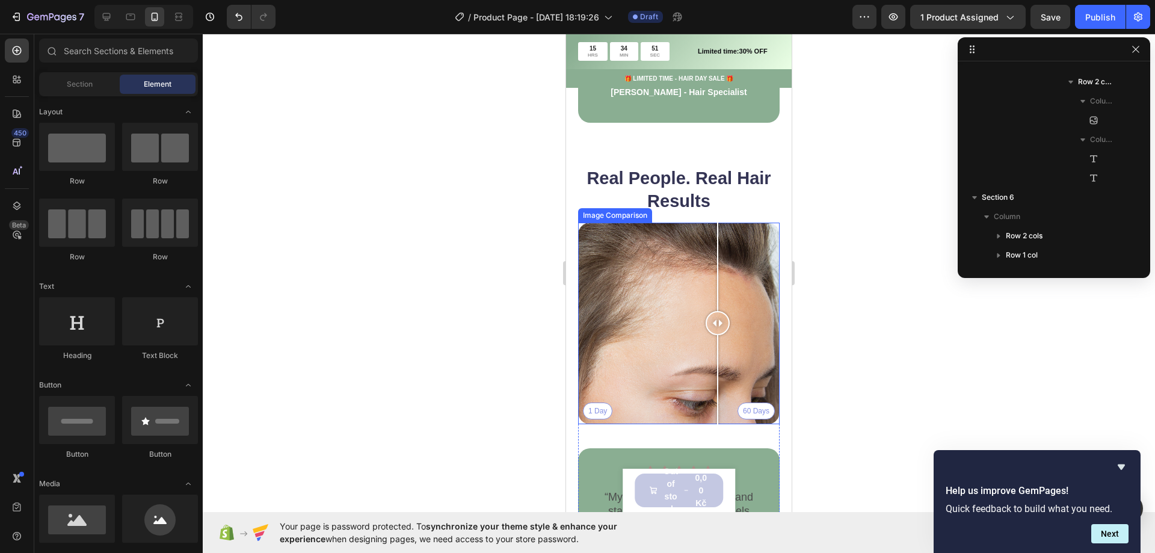
click at [706, 329] on div at bounding box center [718, 323] width 24 height 24
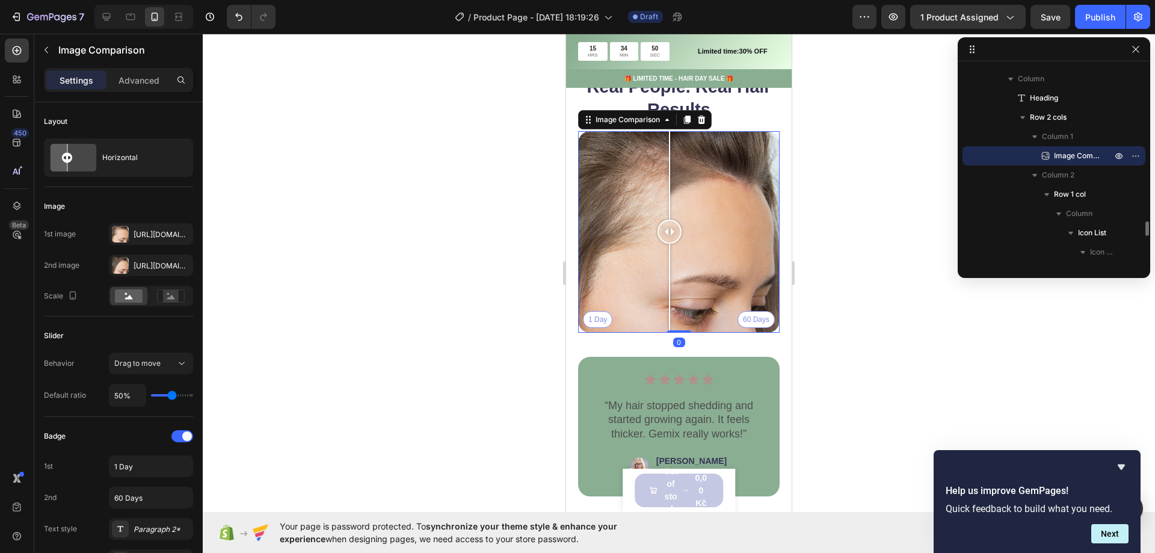
scroll to position [1169, 0]
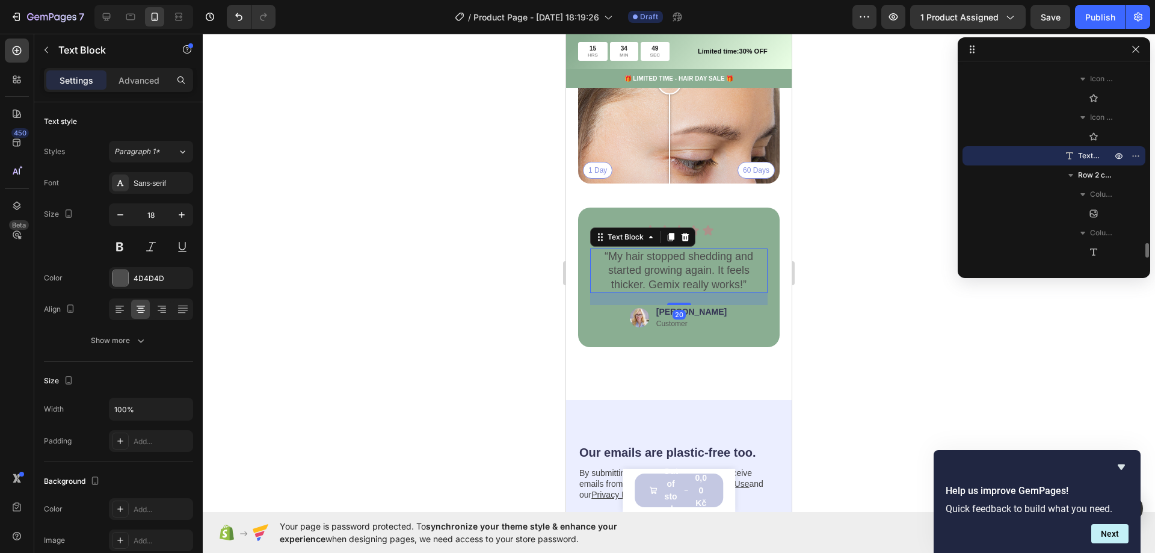
click at [593, 227] on div "Text Block" at bounding box center [642, 236] width 105 height 19
click at [595, 212] on div "Icon List" at bounding box center [609, 217] width 33 height 11
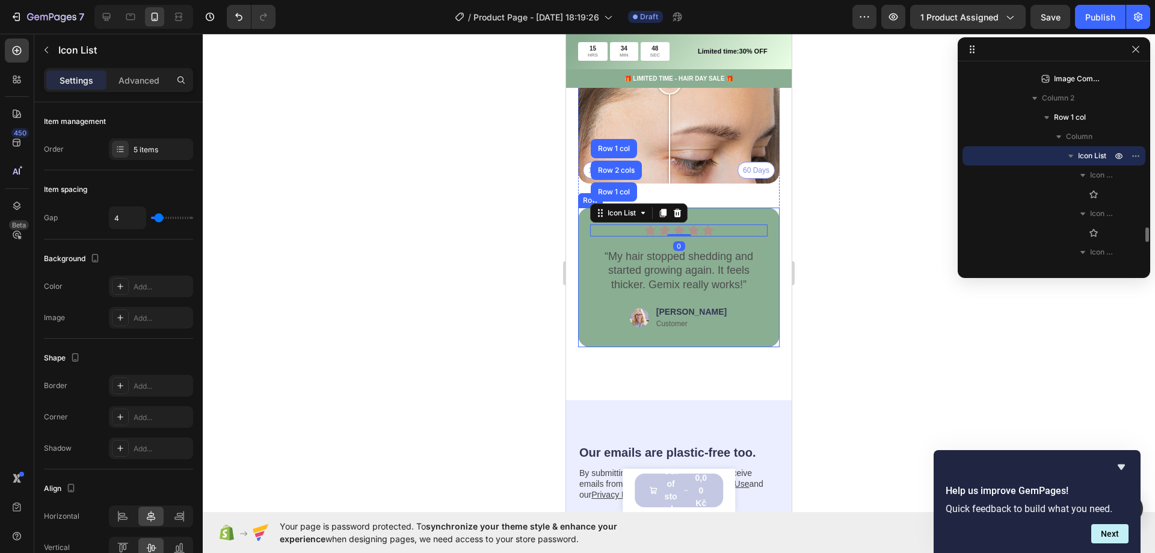
click at [588, 289] on div "Icon Icon Icon Icon Icon Icon List Row 1 col Row 2 cols Row 1 col 0 “My hair st…" at bounding box center [679, 278] width 202 height 140
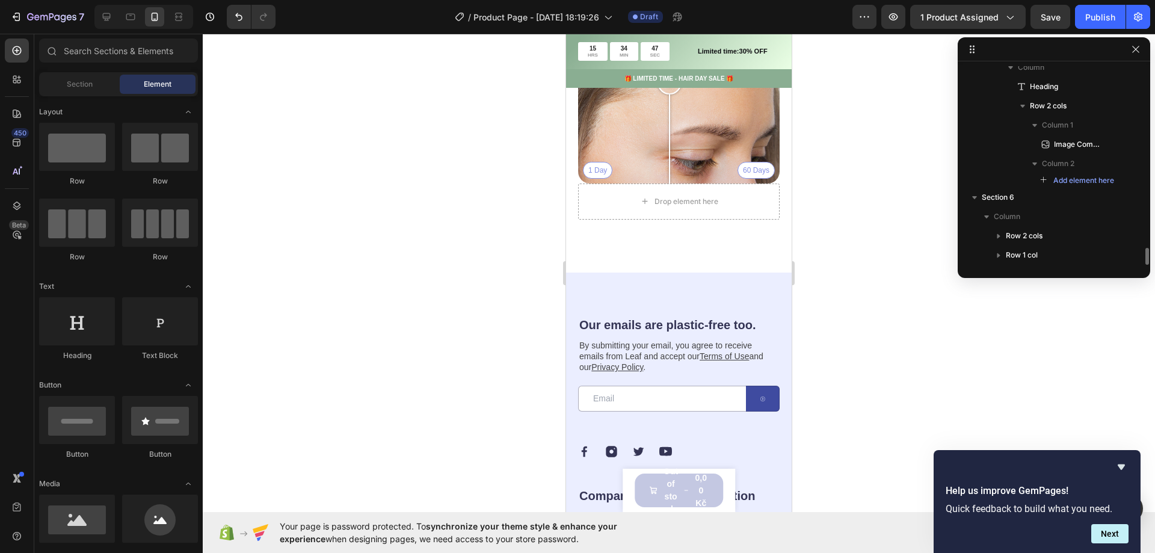
scroll to position [2088, 0]
click at [756, 194] on div "Drop element here" at bounding box center [679, 202] width 202 height 36
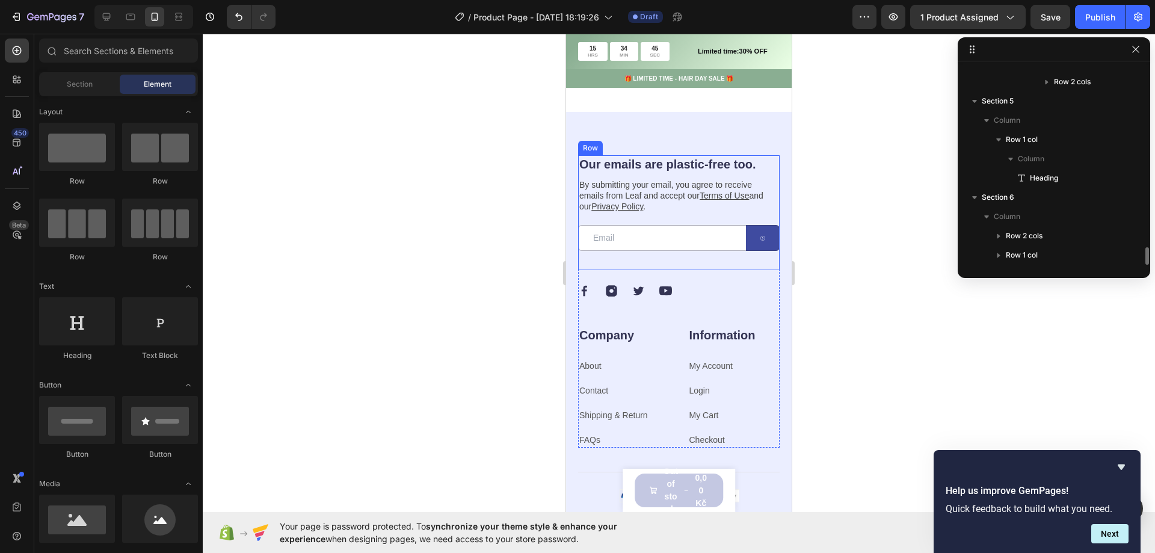
scroll to position [928, 0]
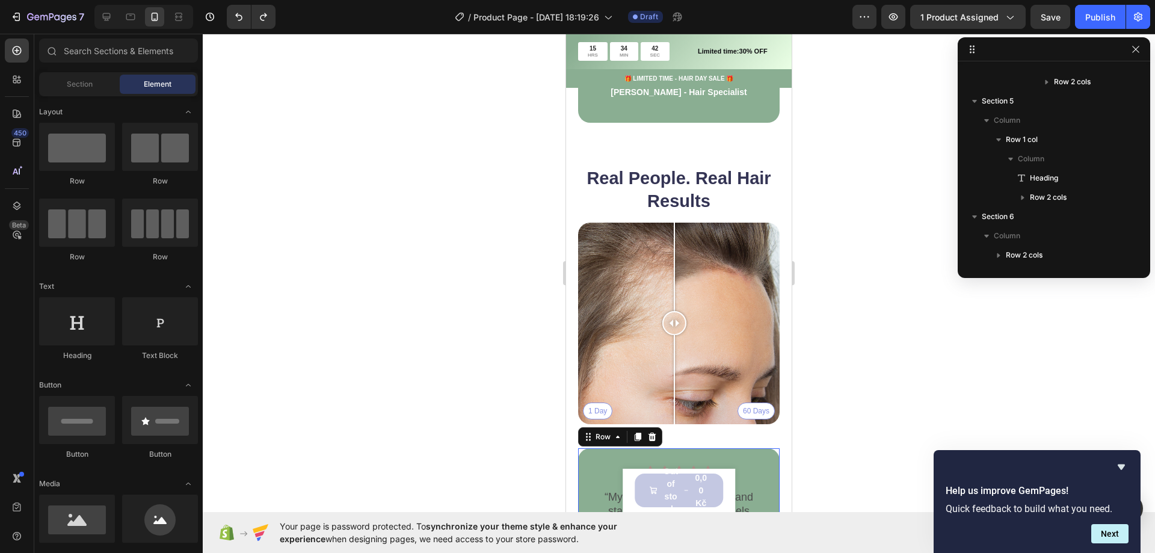
click at [767, 448] on div "Icon Icon Icon Icon Icon Icon List “My hair stopped shedding and started growin…" at bounding box center [679, 518] width 202 height 140
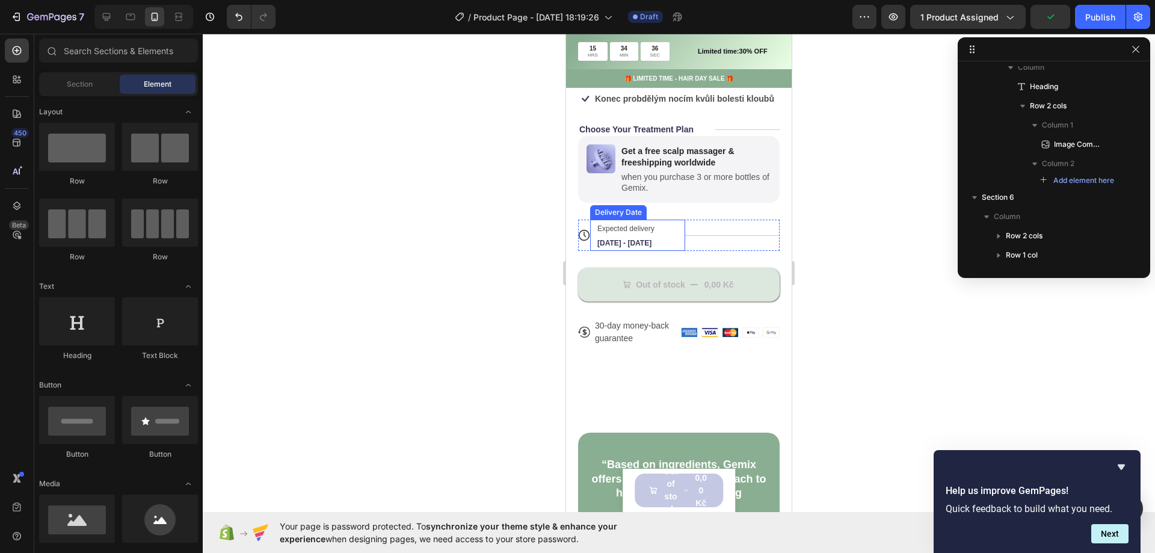
scroll to position [361, 0]
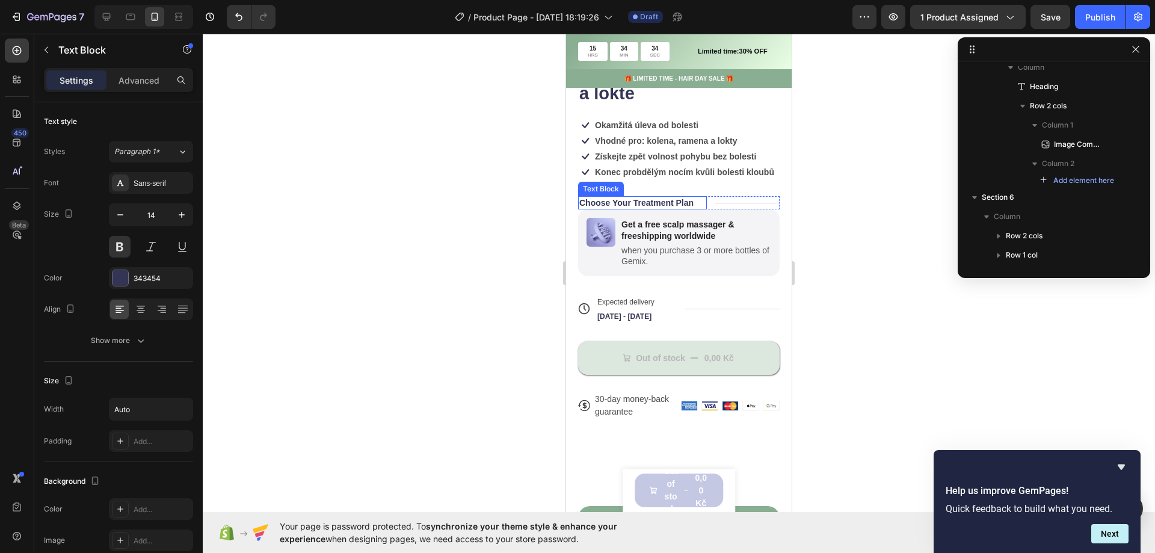
click at [699, 201] on div "Choose Your Treatment Plan" at bounding box center [642, 202] width 129 height 13
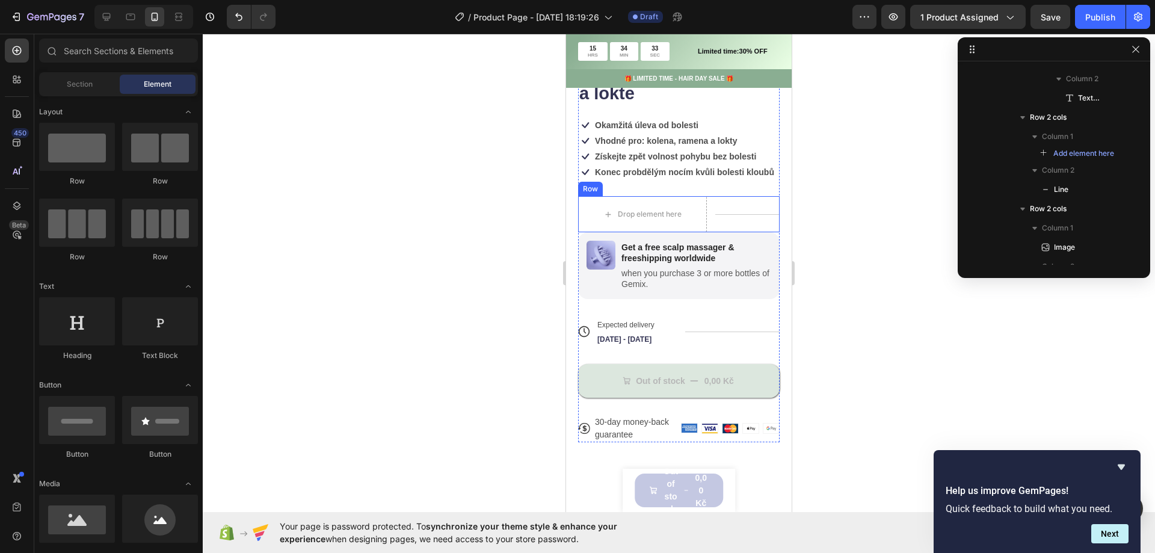
click at [715, 203] on div "Title Line" at bounding box center [747, 214] width 64 height 36
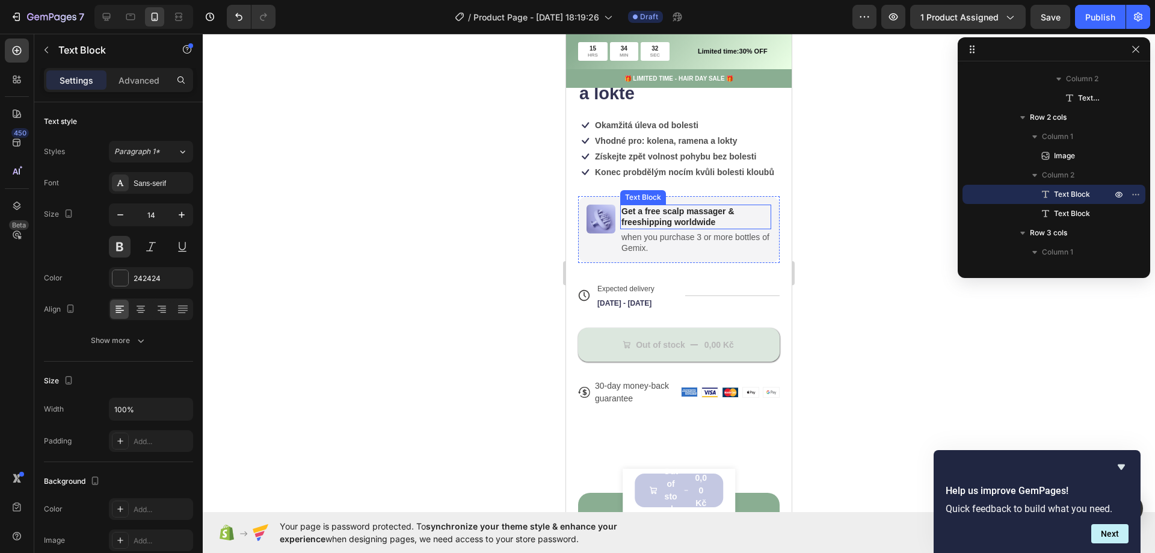
click at [710, 209] on p "Get a free scalp massager & freeshipping worldwide" at bounding box center [696, 217] width 149 height 22
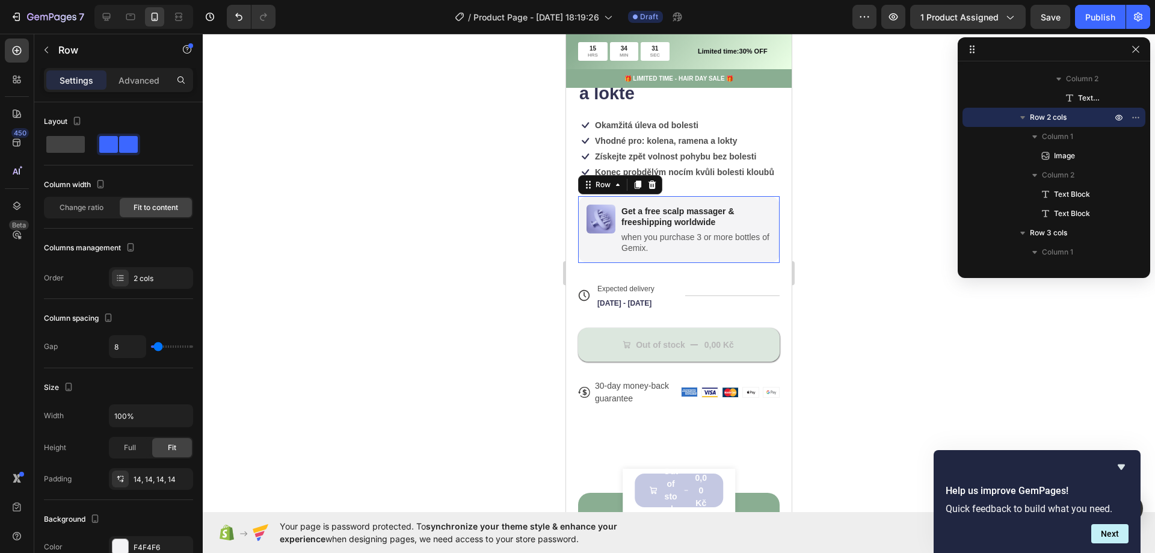
click at [747, 203] on div "Image Get a free scalp massager & freeshipping worldwide Text Block when you pu…" at bounding box center [679, 229] width 202 height 67
click at [487, 247] on div at bounding box center [679, 293] width 953 height 519
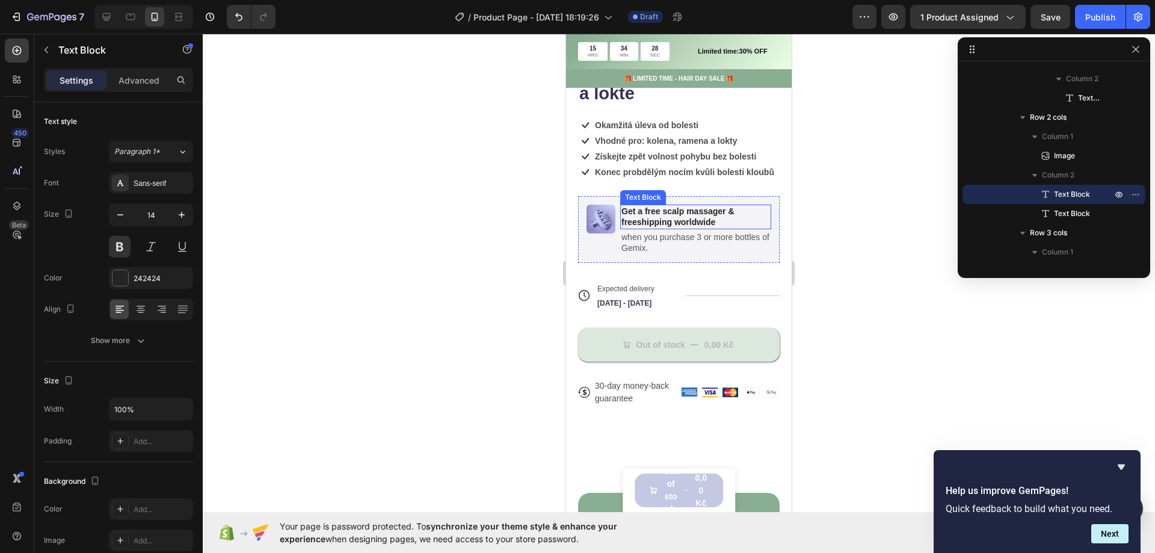
click at [673, 215] on p "Get a free scalp massager & freeshipping worldwide" at bounding box center [696, 217] width 149 height 22
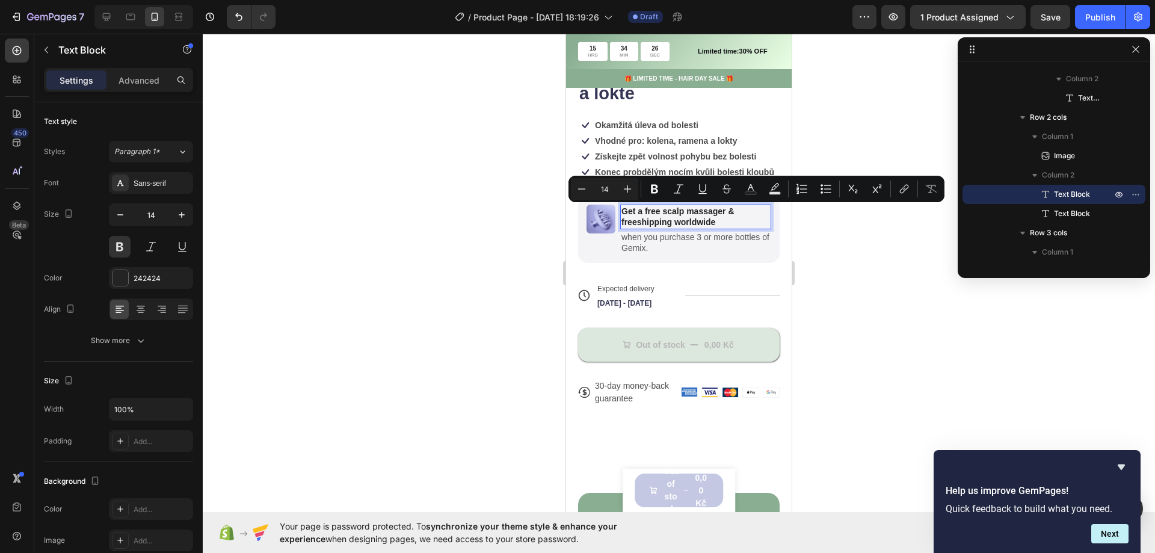
click at [719, 221] on p "Get a free scalp massager & freeshipping worldwide" at bounding box center [696, 217] width 149 height 22
drag, startPoint x: 655, startPoint y: 210, endPoint x: 616, endPoint y: 205, distance: 39.4
click at [616, 205] on div "Image Get a free scalp massager & freeshipping worldwide Text Block 2 when you …" at bounding box center [679, 229] width 202 height 67
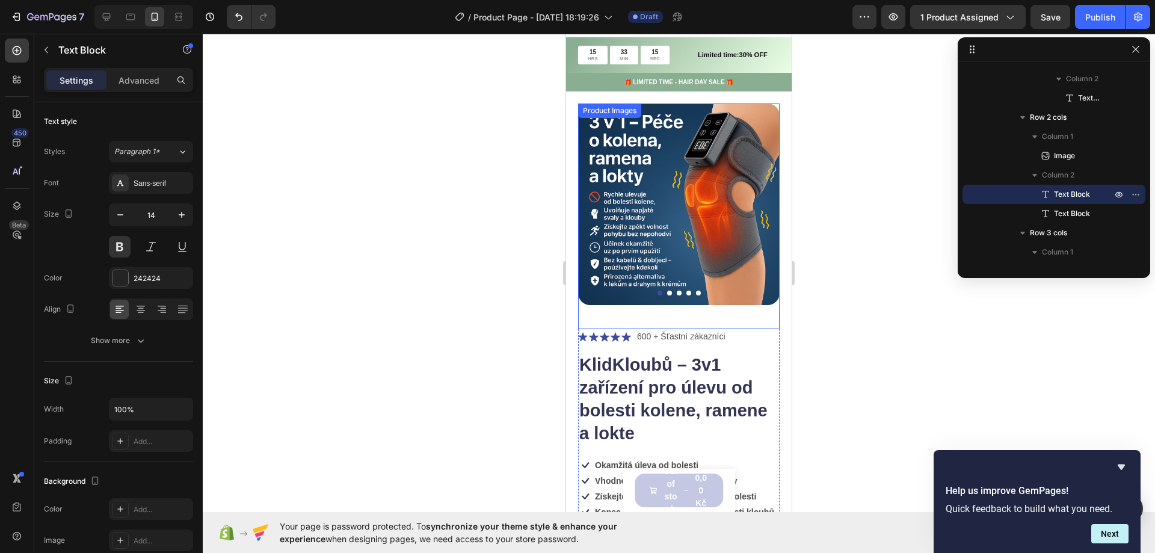
scroll to position [0, 0]
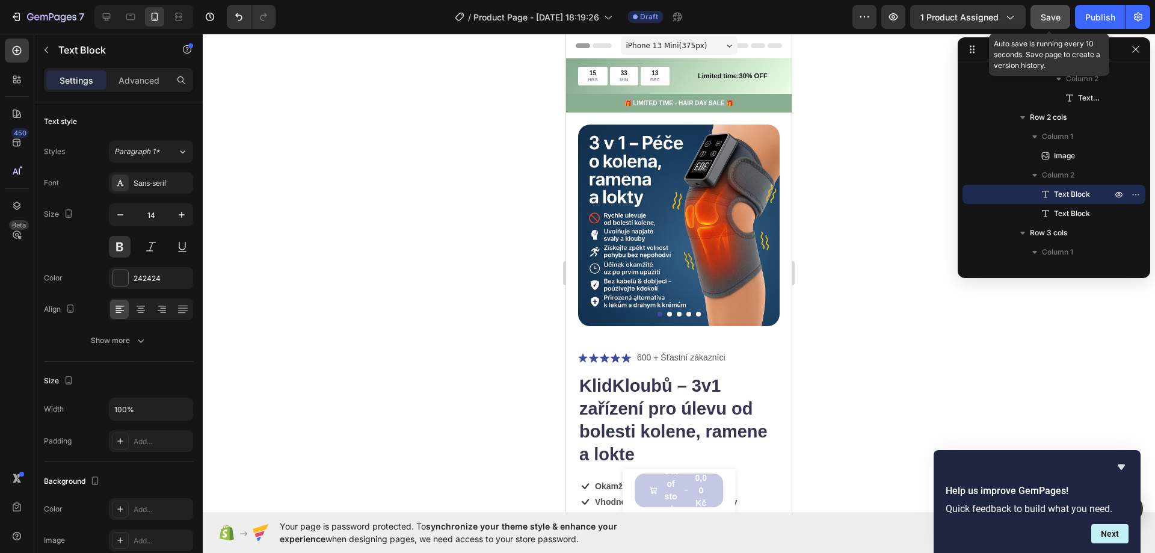
click at [1064, 17] on button "Save" at bounding box center [1051, 17] width 40 height 24
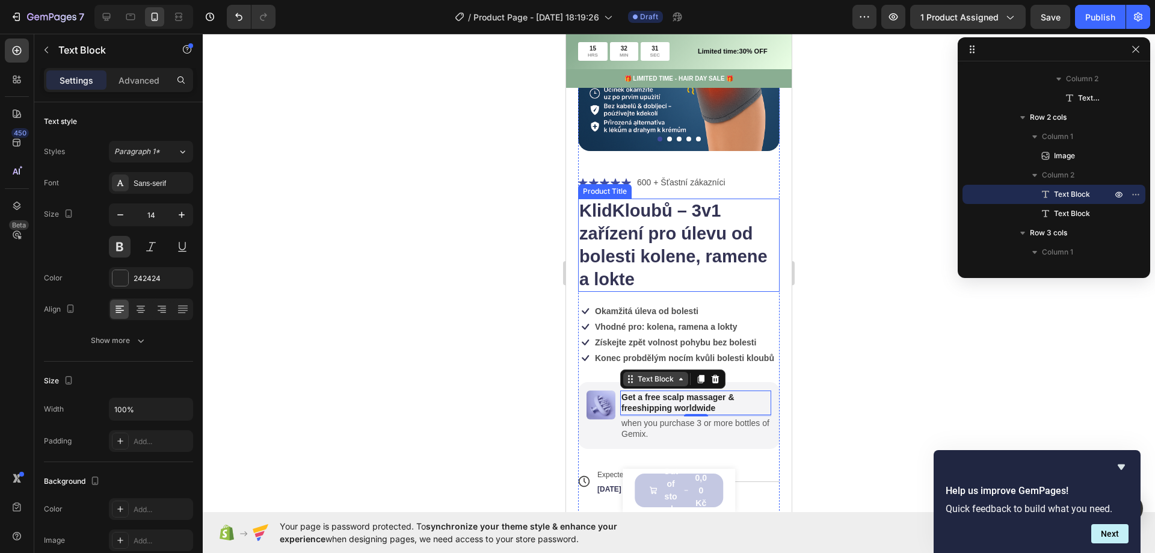
scroll to position [181, 0]
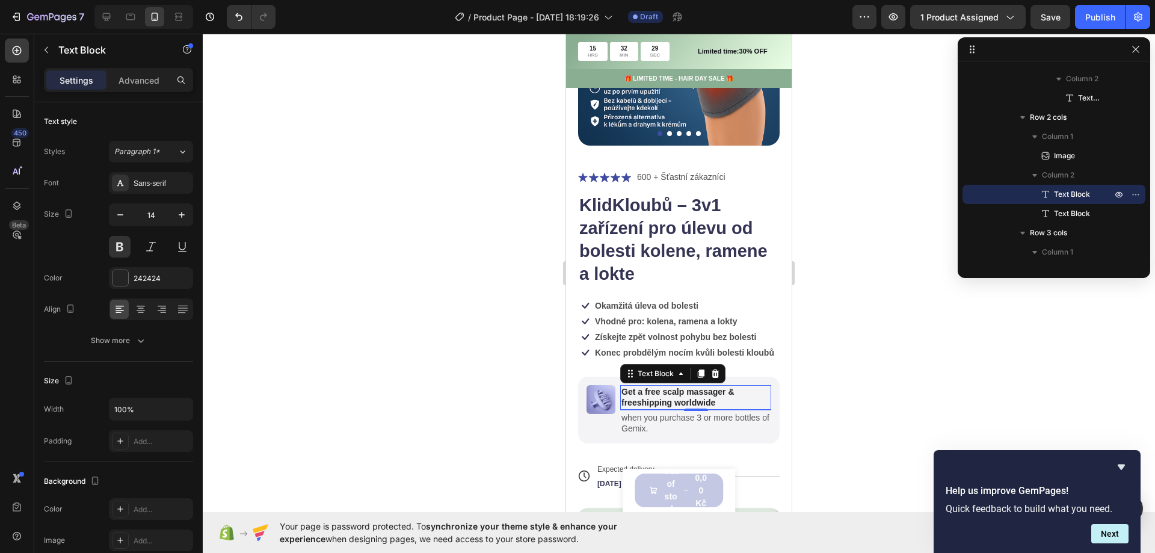
click at [656, 397] on p "Get a free scalp massager & freeshipping worldwide" at bounding box center [696, 397] width 149 height 22
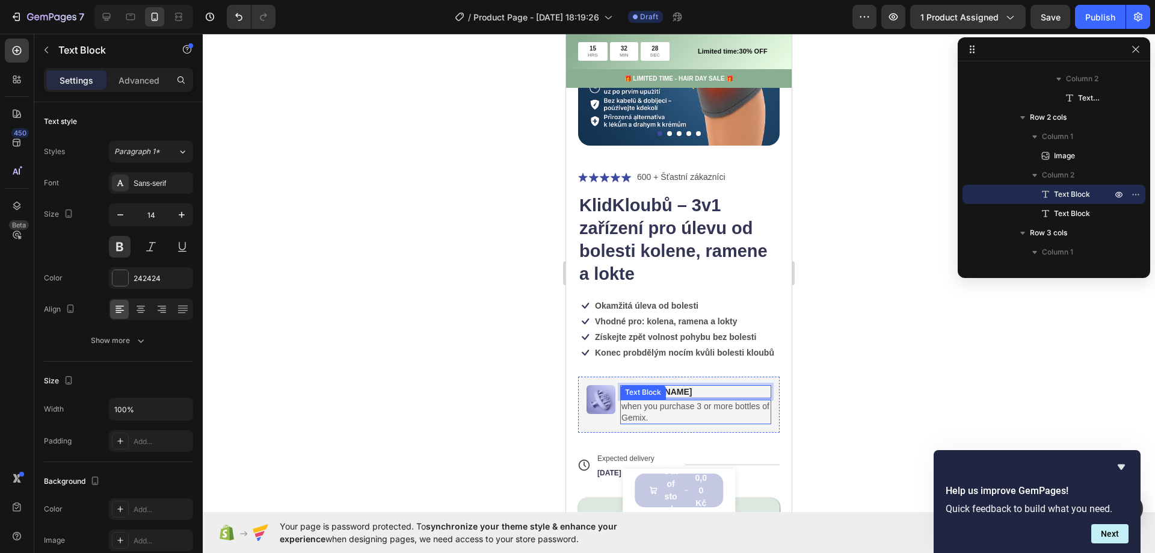
click at [655, 418] on p "when you purchase 3 or more bottles of Gemix." at bounding box center [696, 412] width 149 height 22
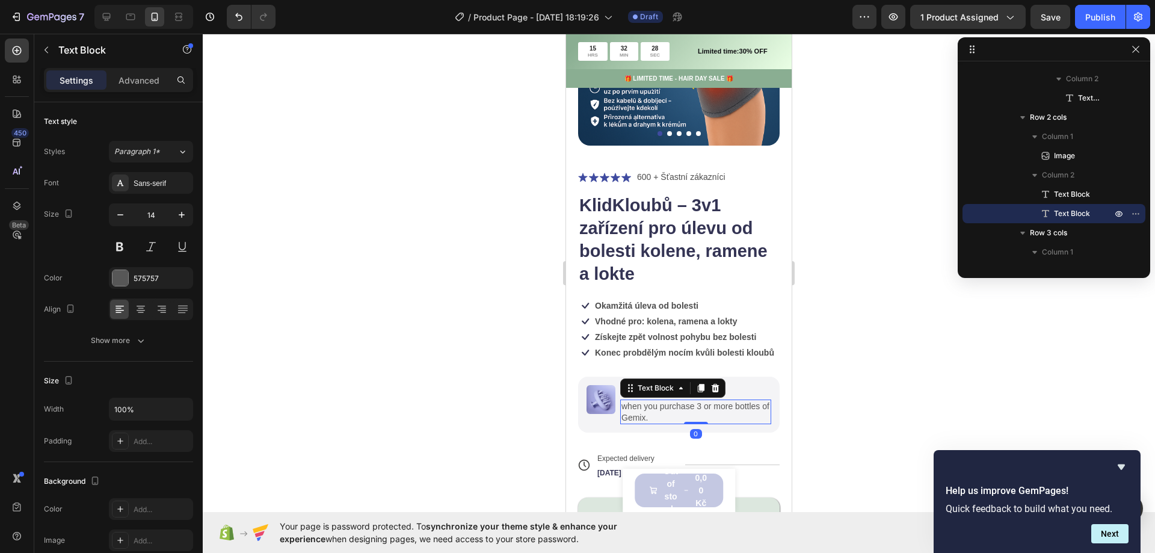
click at [655, 418] on p "when you purchase 3 or more bottles of Gemix." at bounding box center [696, 412] width 149 height 22
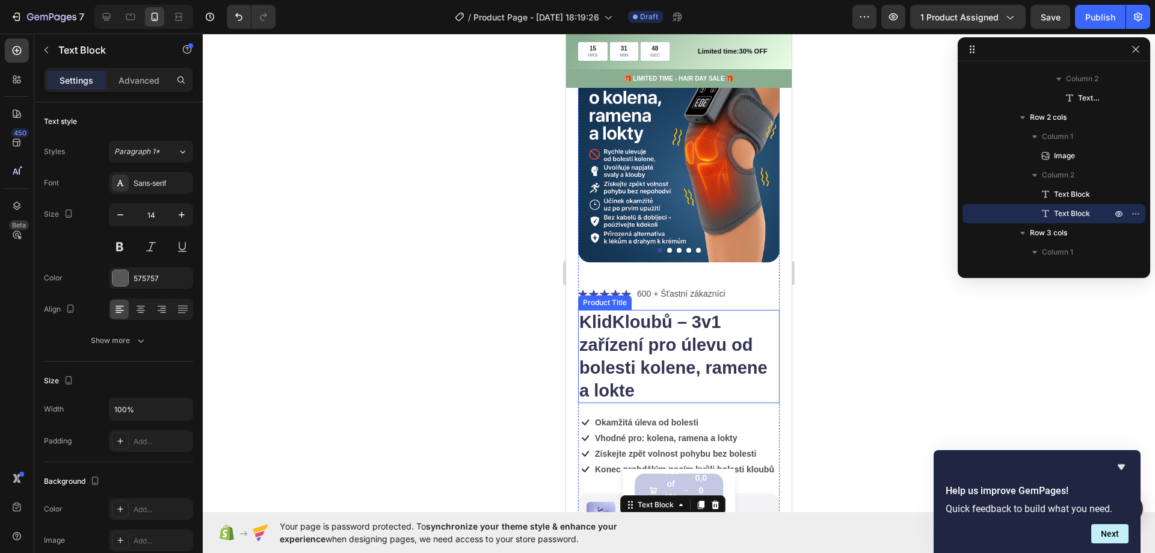
scroll to position [0, 0]
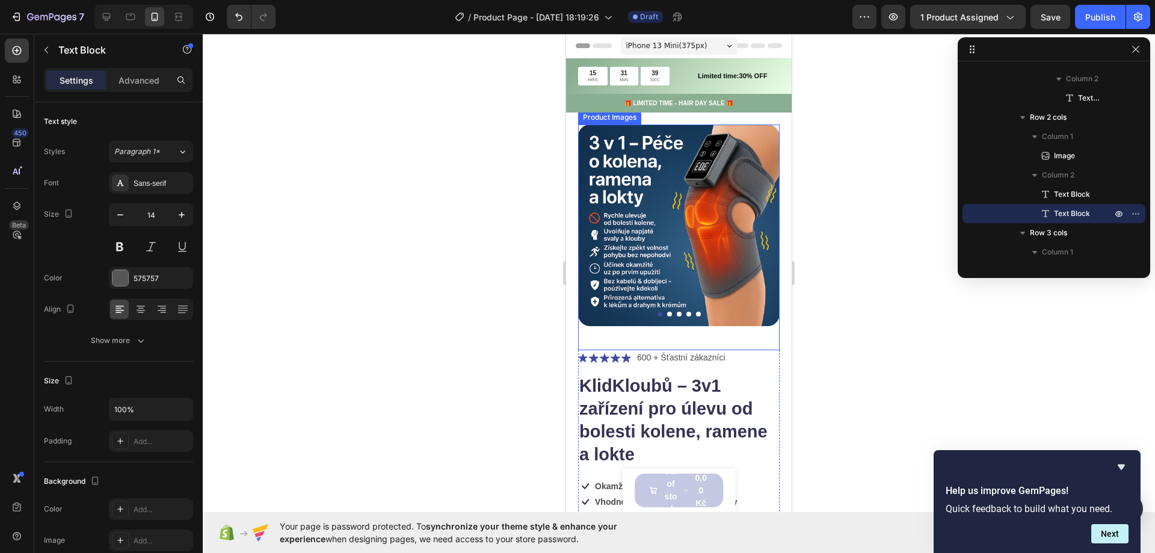
click at [664, 312] on div at bounding box center [679, 314] width 202 height 5
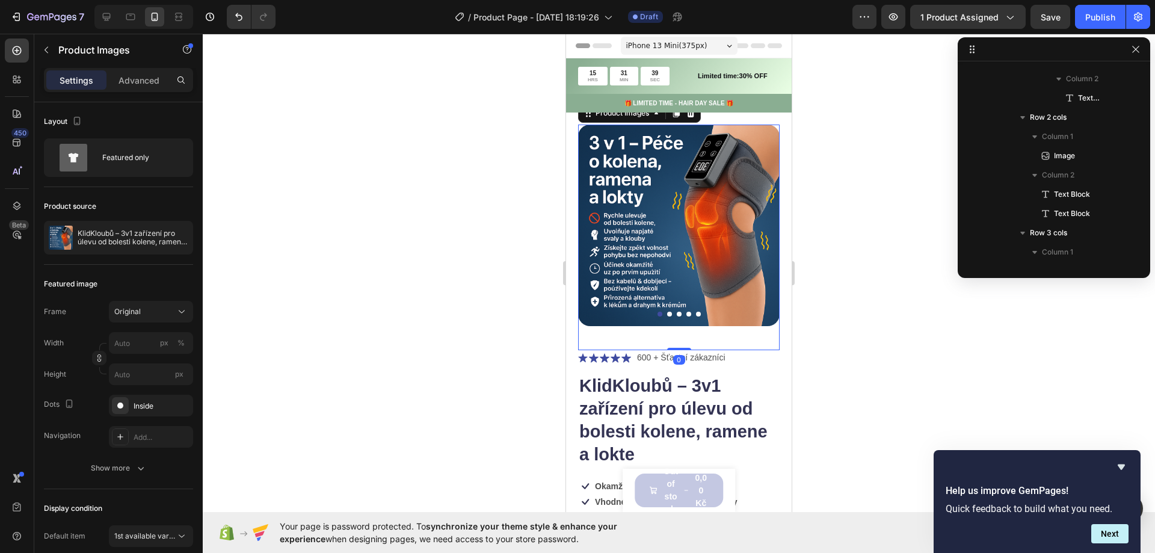
scroll to position [209, 0]
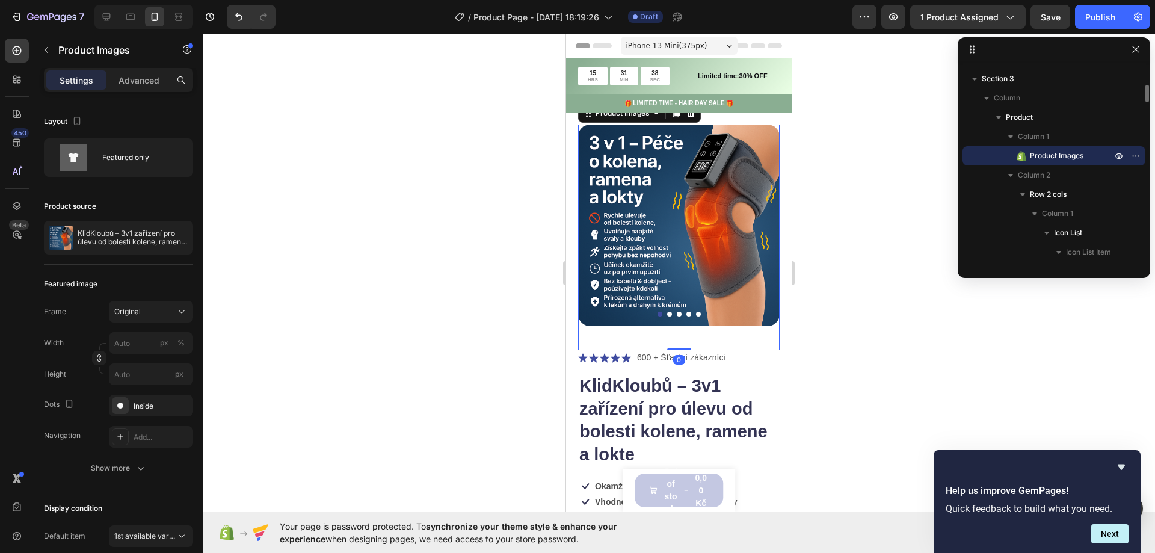
click at [667, 312] on button "Dot" at bounding box center [669, 314] width 5 height 5
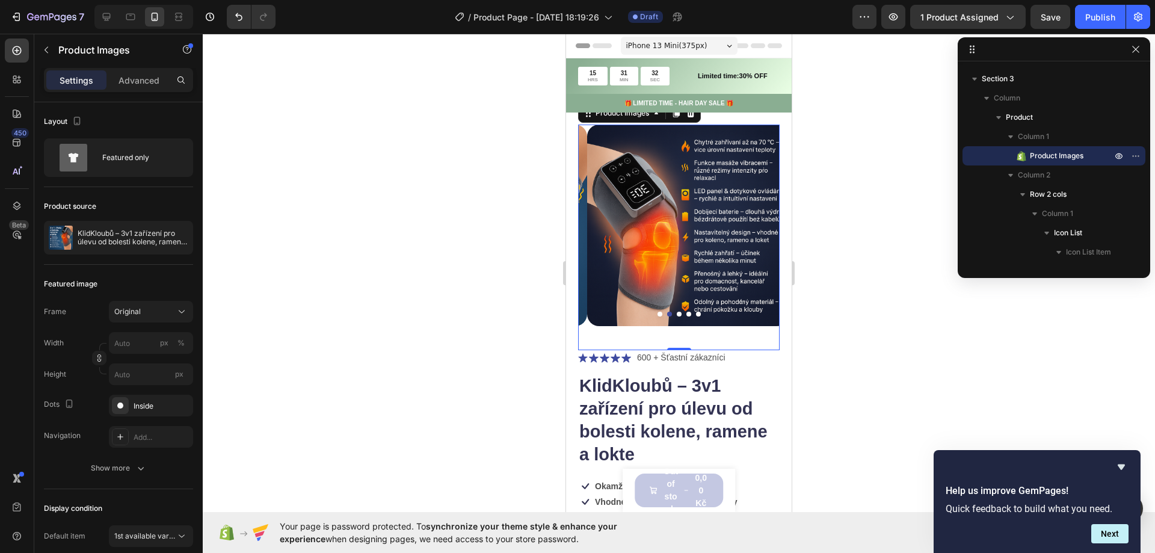
click at [677, 312] on button "Dot" at bounding box center [679, 314] width 5 height 5
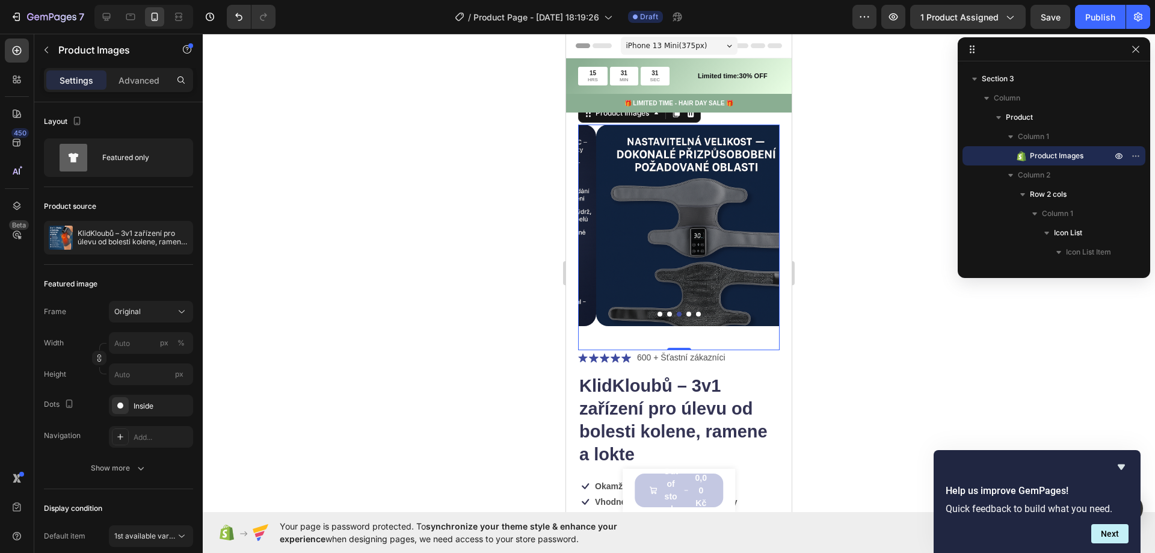
click at [687, 312] on button "Dot" at bounding box center [689, 314] width 5 height 5
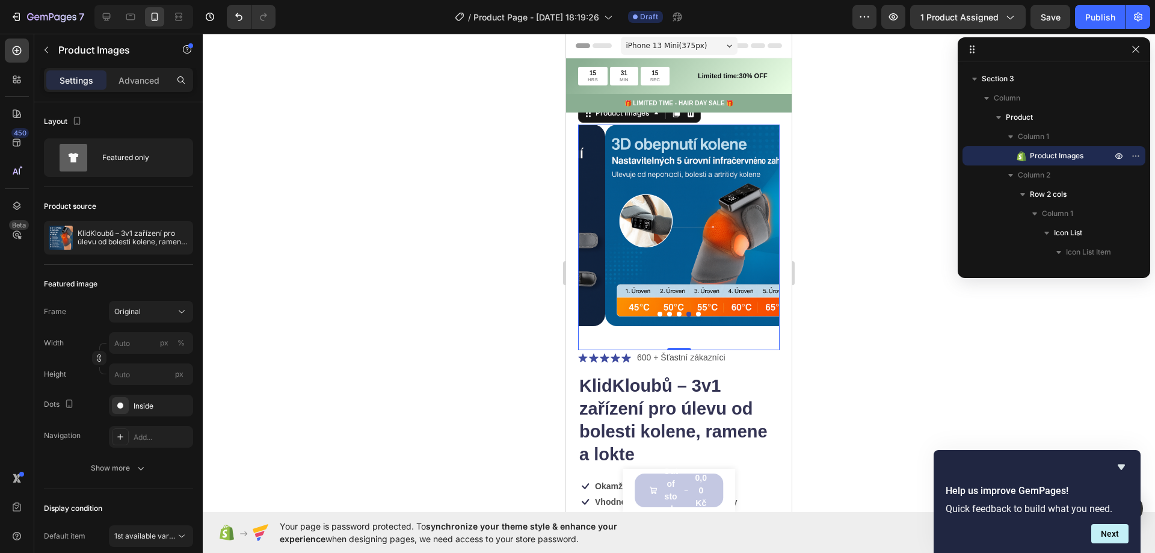
click at [696, 312] on button "Dot" at bounding box center [698, 314] width 5 height 5
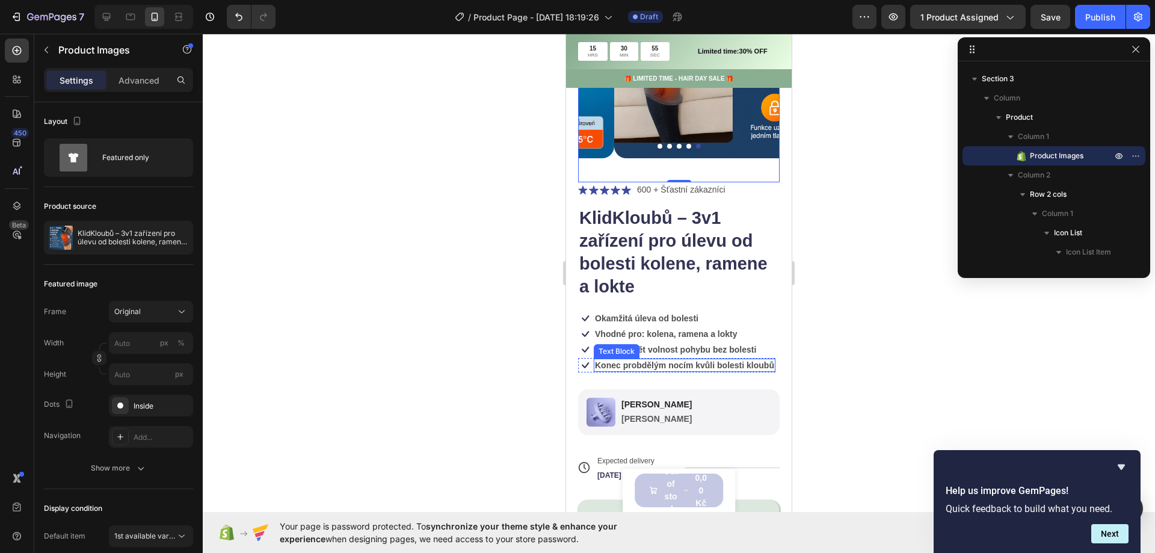
scroll to position [181, 0]
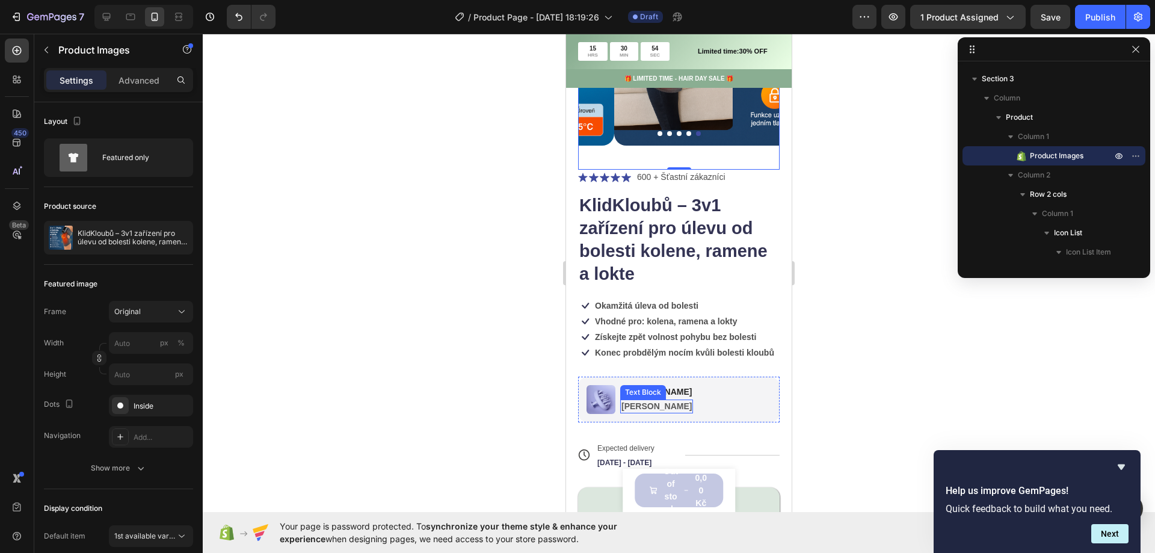
click at [629, 406] on strong "[PERSON_NAME]" at bounding box center [657, 406] width 70 height 10
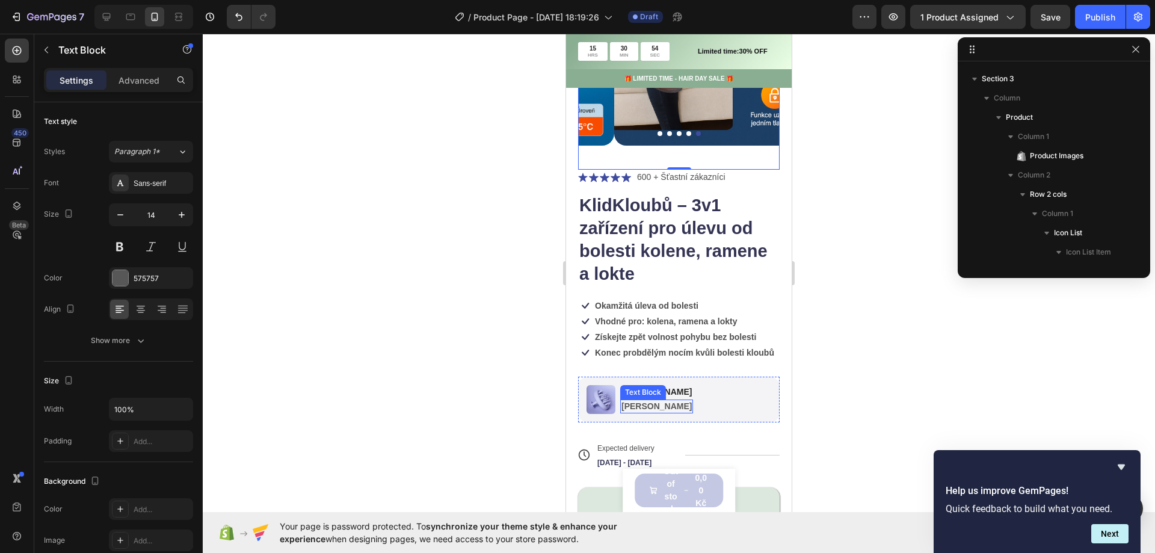
scroll to position [1152, 0]
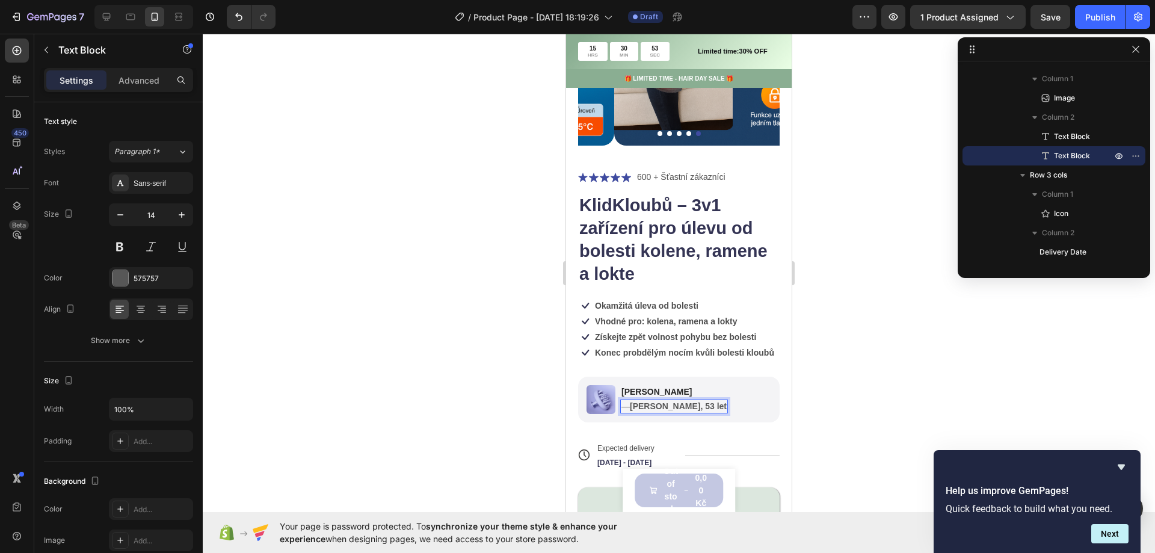
click at [637, 406] on strong "[PERSON_NAME], 53 let" at bounding box center [678, 406] width 97 height 10
drag, startPoint x: 629, startPoint y: 406, endPoint x: 643, endPoint y: 412, distance: 15.4
click at [629, 407] on p "— [PERSON_NAME], 53 let" at bounding box center [674, 406] width 105 height 11
click at [309, 345] on div at bounding box center [679, 293] width 953 height 519
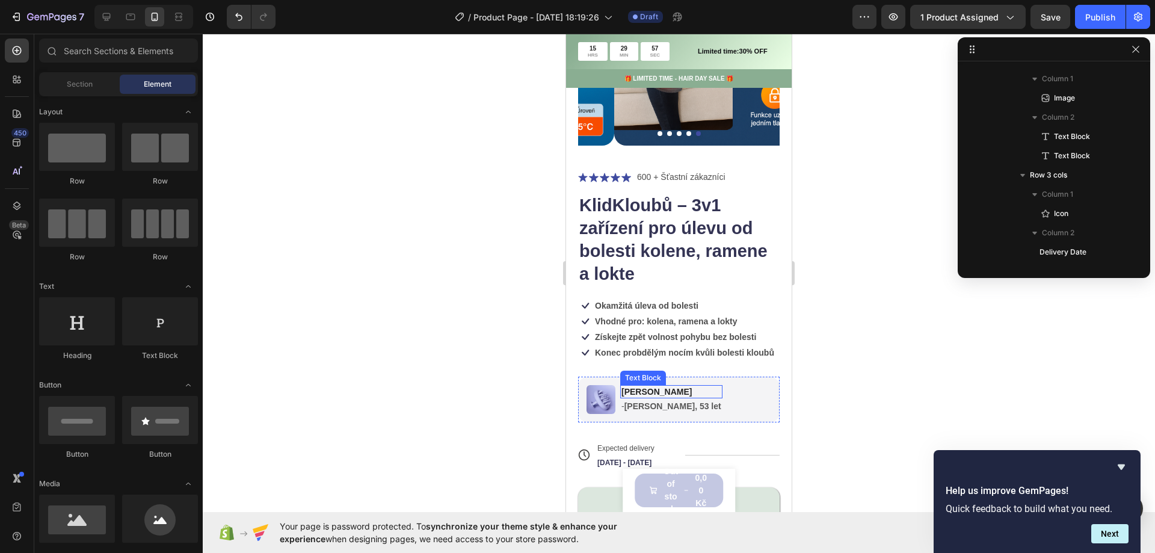
click at [633, 389] on strong "[PERSON_NAME]" at bounding box center [657, 392] width 70 height 10
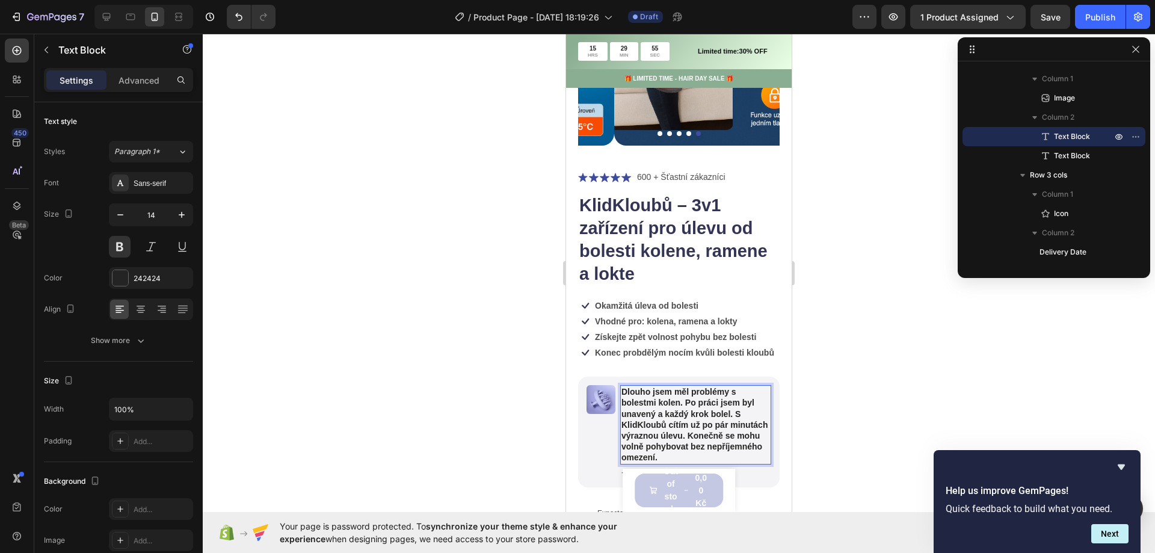
drag, startPoint x: 696, startPoint y: 435, endPoint x: 936, endPoint y: 359, distance: 251.8
click at [696, 435] on strong "Dlouho jsem měl problémy s bolestmi kolen. Po práci jsem byl unavený a každý kr…" at bounding box center [695, 424] width 146 height 75
click at [126, 250] on button at bounding box center [120, 247] width 22 height 22
click at [697, 421] on strong "Dlouho jsem měl problémy s bolestmi kolen. Po práci jsem byl unavený a každý kr…" at bounding box center [695, 424] width 146 height 75
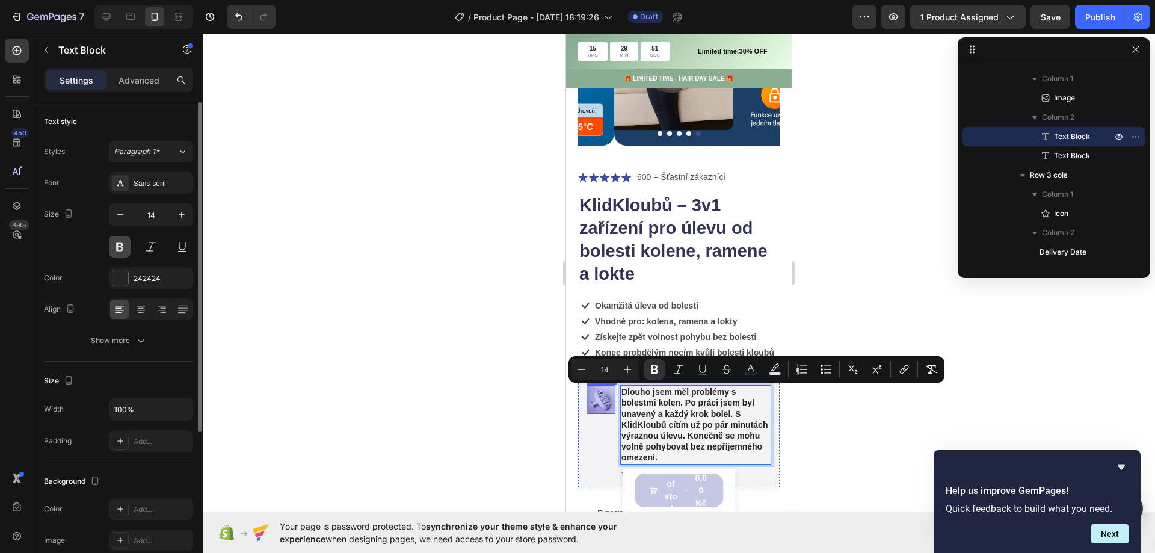
click at [120, 246] on button at bounding box center [120, 247] width 22 height 22
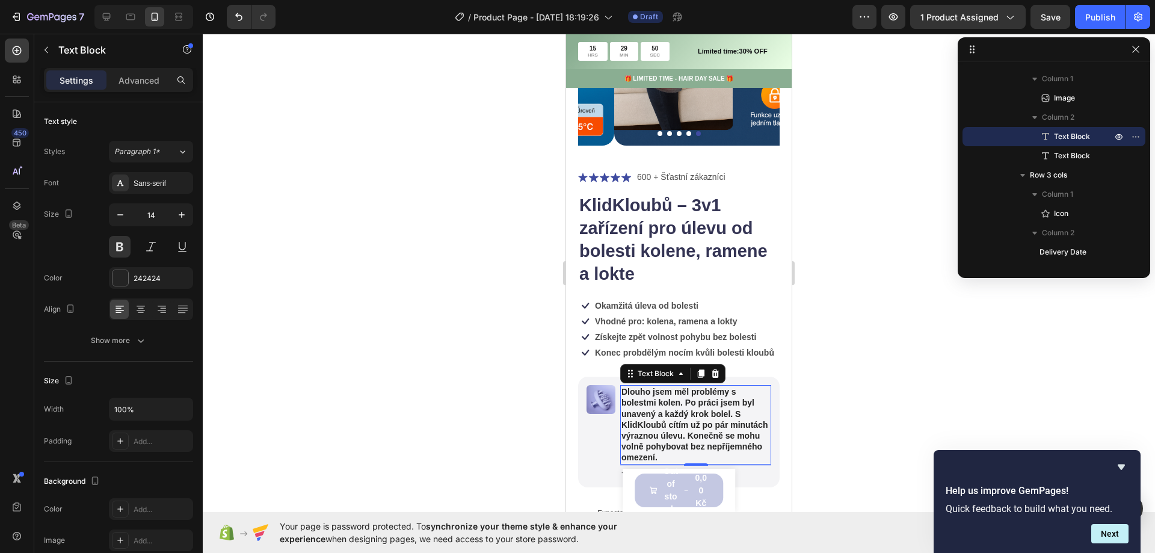
click at [700, 419] on strong "Dlouho jsem měl problémy s bolestmi kolen. Po práci jsem byl unavený a každý kr…" at bounding box center [695, 424] width 146 height 75
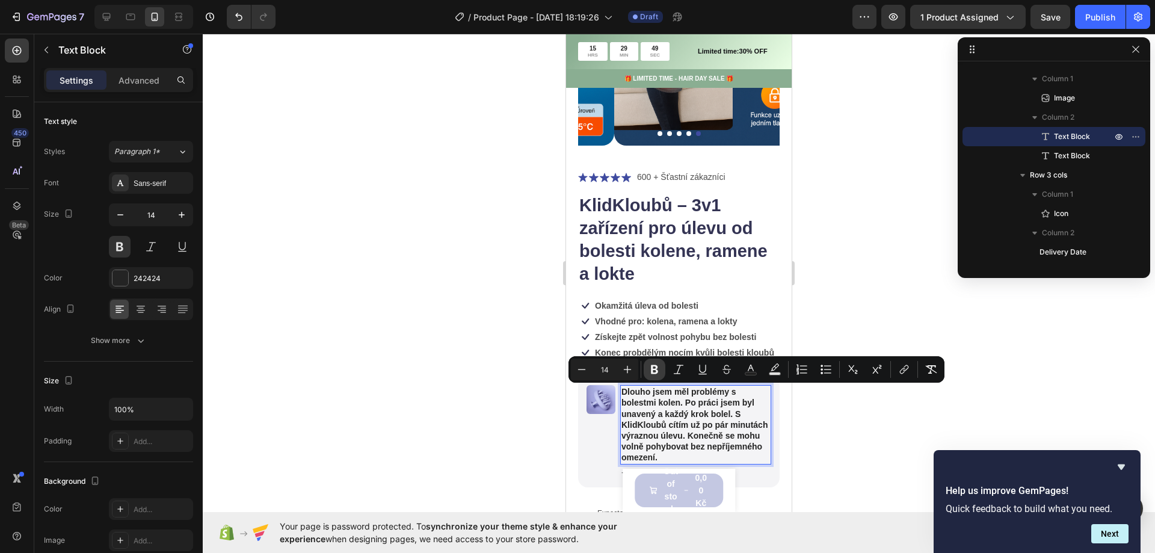
click at [654, 371] on icon "Editor contextual toolbar" at bounding box center [655, 369] width 12 height 12
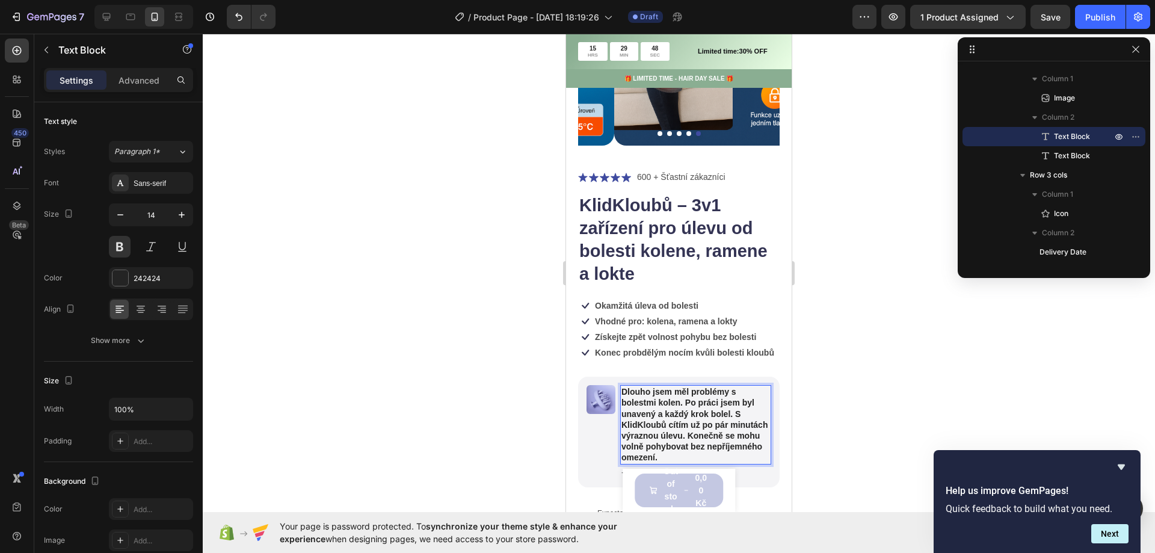
click at [658, 411] on p "Dlouho jsem měl problémy s bolestmi kolen. Po práci jsem byl unavený a každý kr…" at bounding box center [696, 424] width 149 height 76
click at [540, 429] on div at bounding box center [679, 293] width 953 height 519
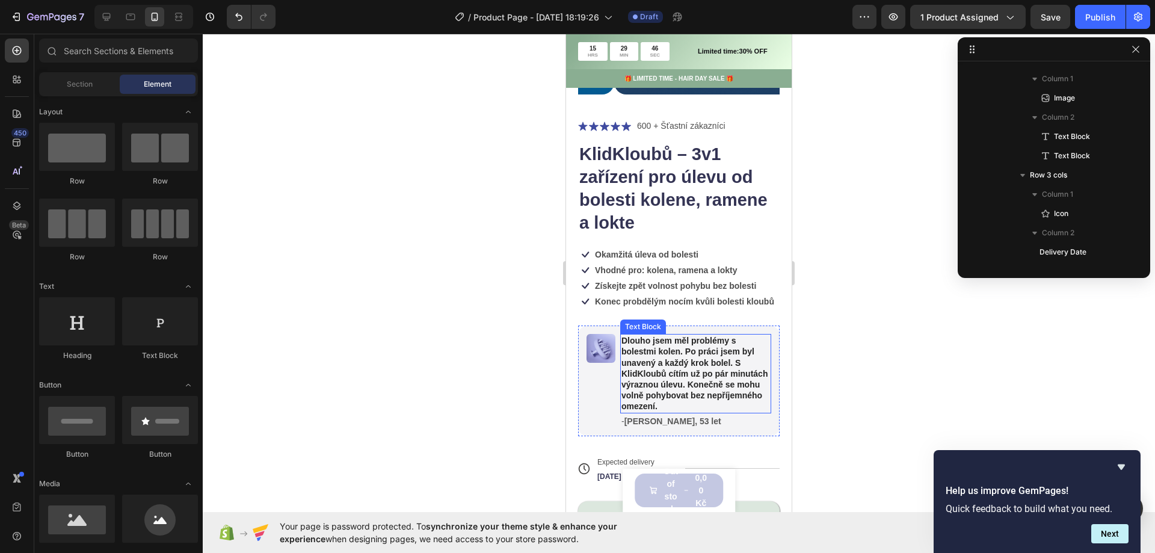
scroll to position [301, 0]
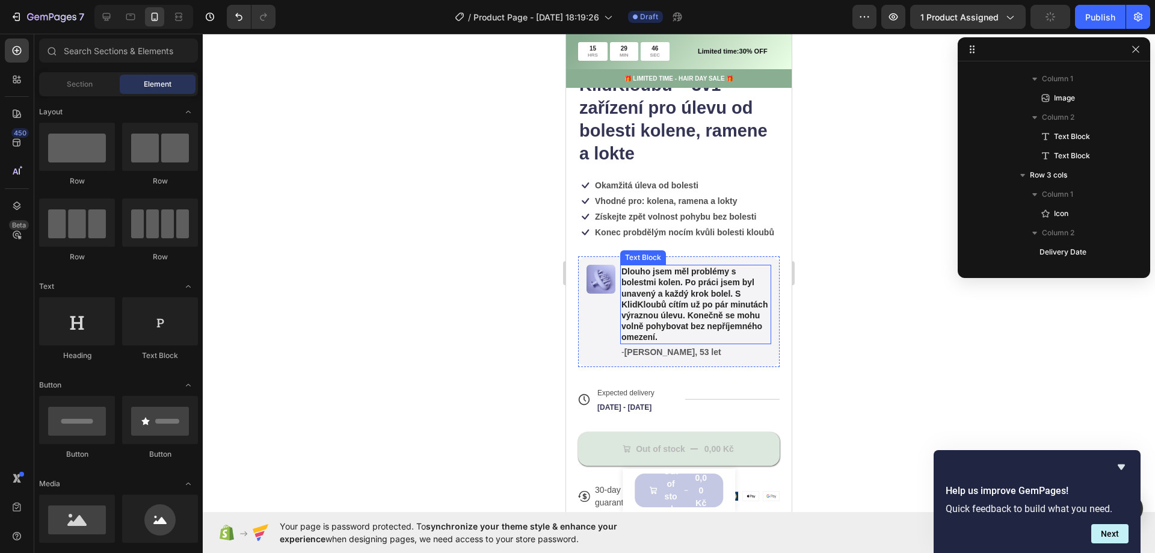
click at [712, 326] on p "Dlouho jsem měl problémy s bolestmi kolen. Po práci jsem byl unavený a každý kr…" at bounding box center [696, 304] width 149 height 76
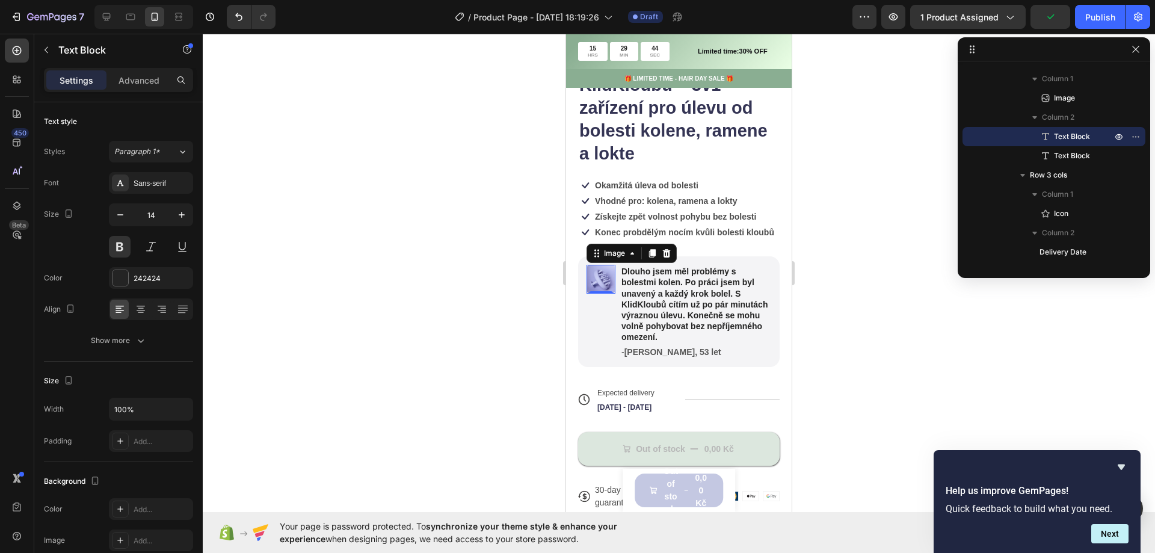
click at [608, 279] on img at bounding box center [601, 279] width 29 height 29
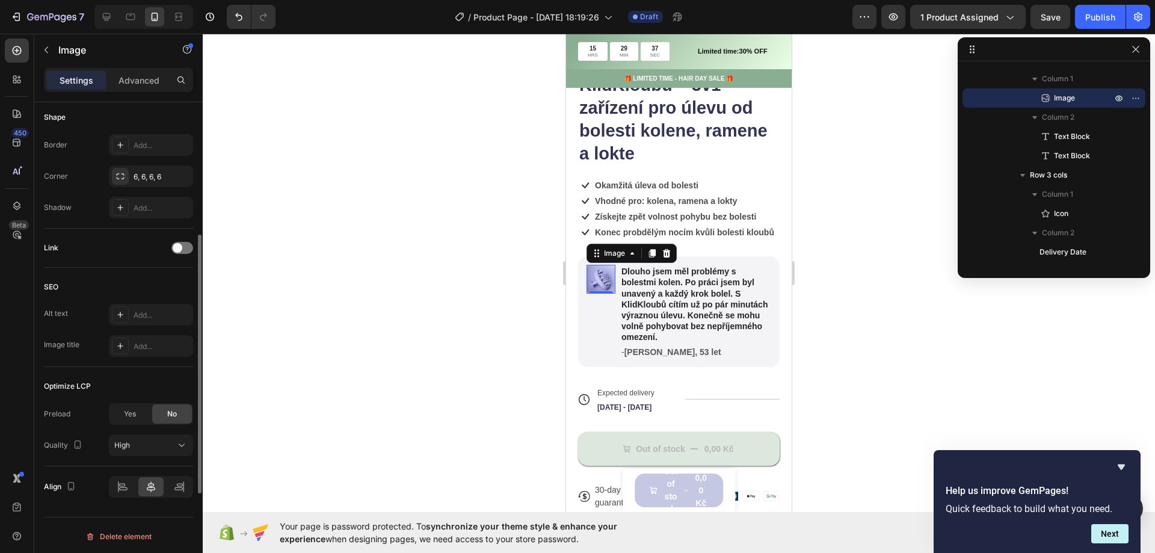
scroll to position [424, 0]
click at [140, 88] on div "Advanced" at bounding box center [139, 79] width 60 height 19
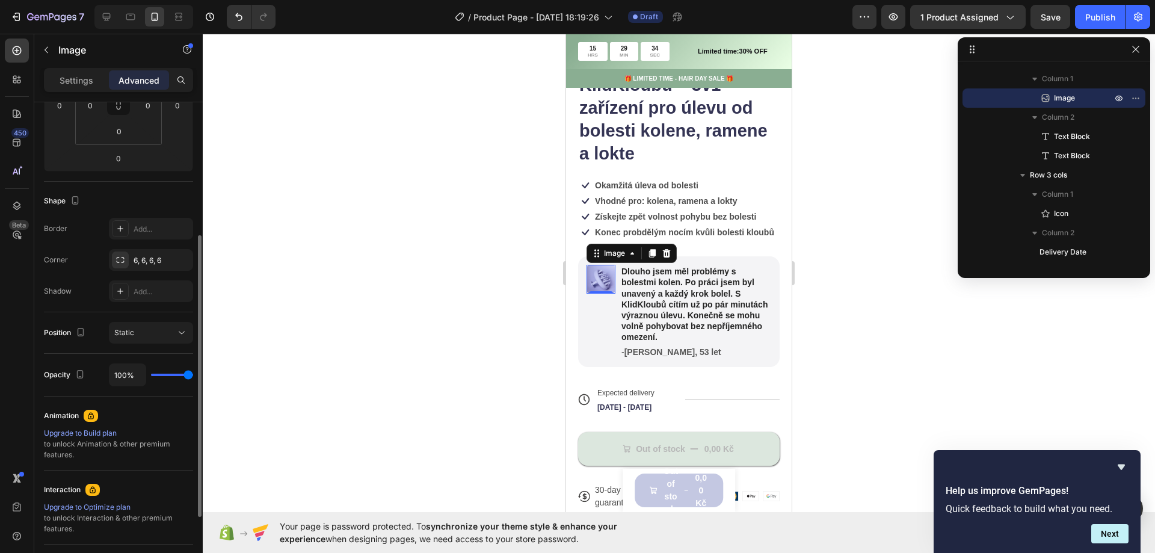
scroll to position [49, 0]
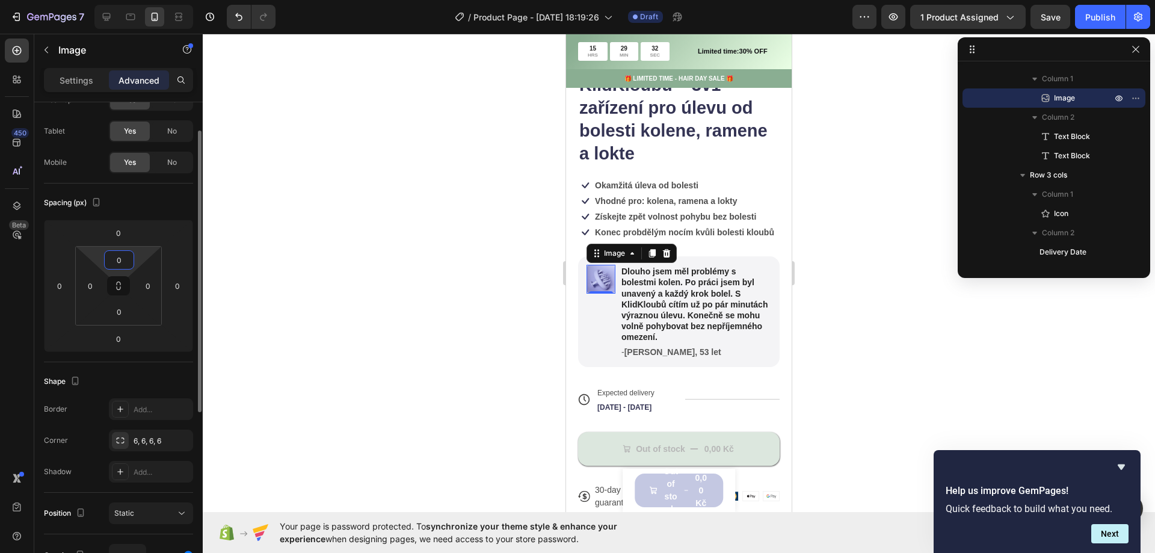
click at [114, 258] on input "0" at bounding box center [119, 260] width 24 height 18
type input "2"
type input "50"
click at [318, 265] on div at bounding box center [679, 293] width 953 height 519
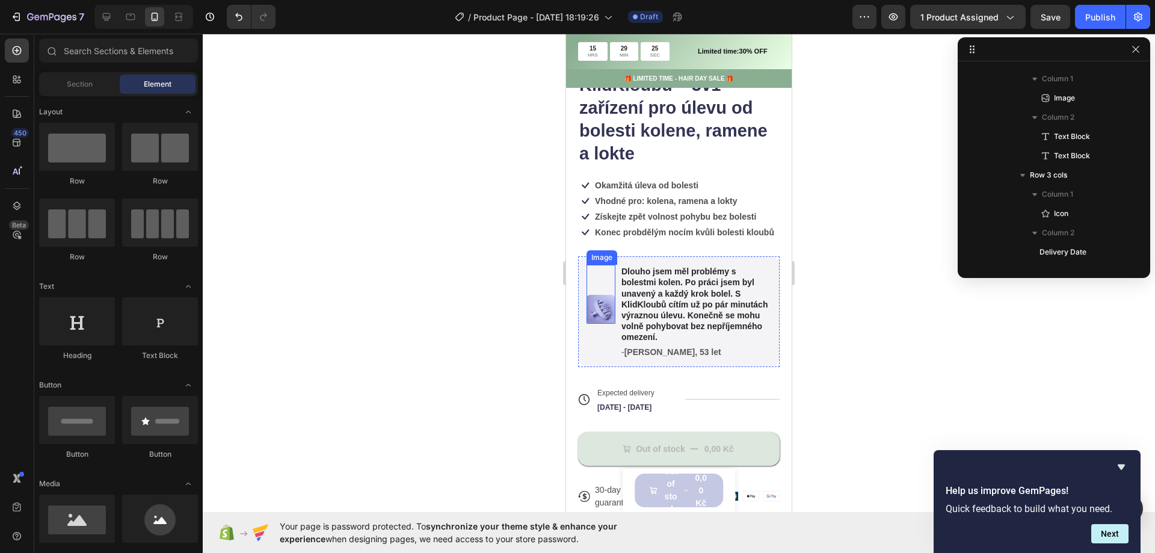
click at [596, 295] on img at bounding box center [601, 309] width 29 height 29
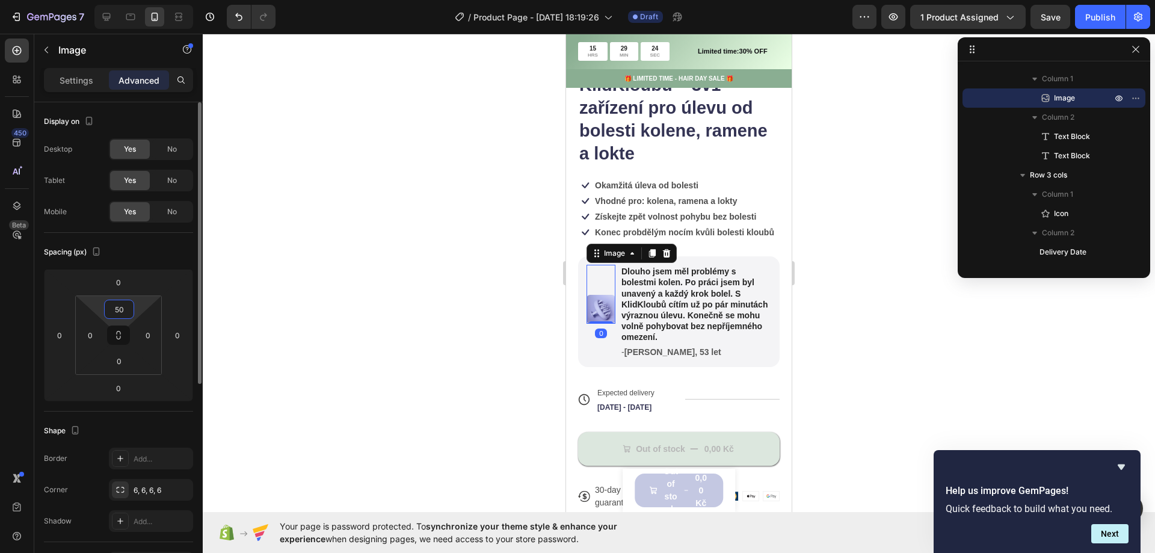
click at [122, 306] on input "50" at bounding box center [119, 309] width 24 height 18
type input "55"
click at [472, 329] on div at bounding box center [679, 293] width 953 height 519
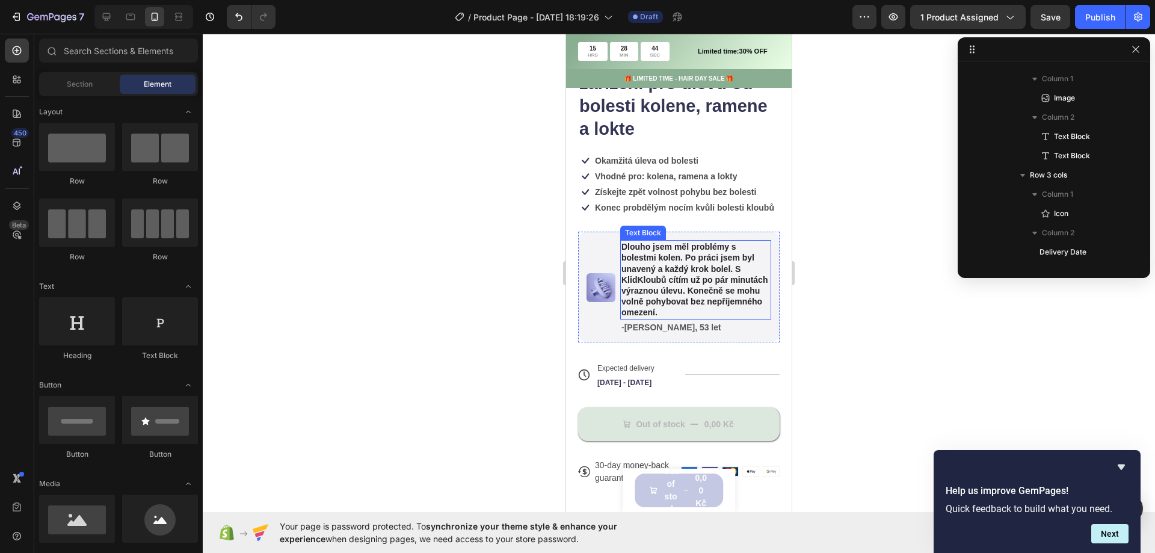
scroll to position [361, 0]
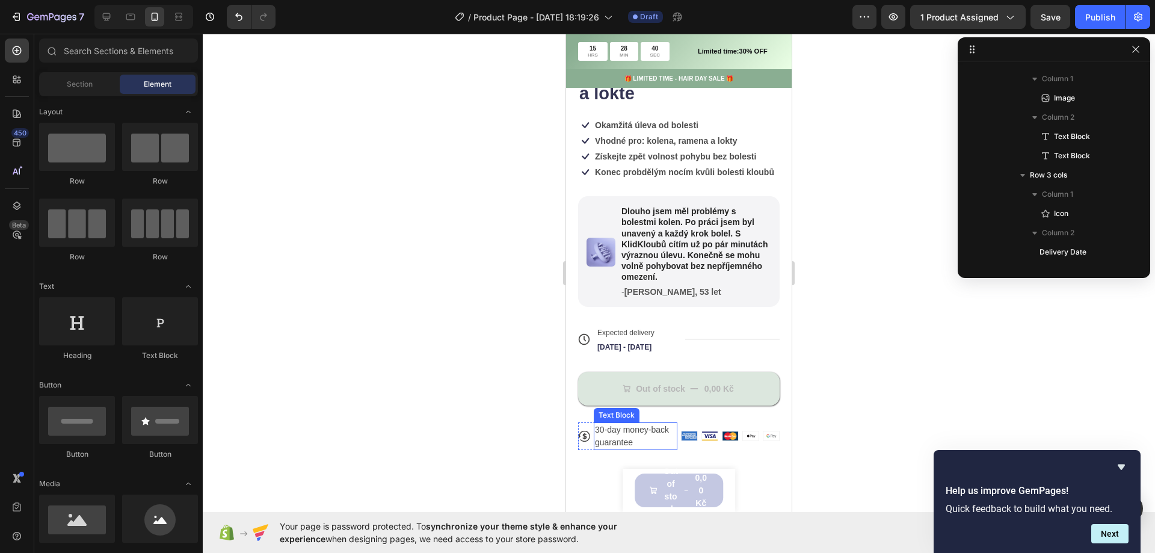
click at [609, 440] on p "30-day money-back guarantee" at bounding box center [635, 436] width 81 height 25
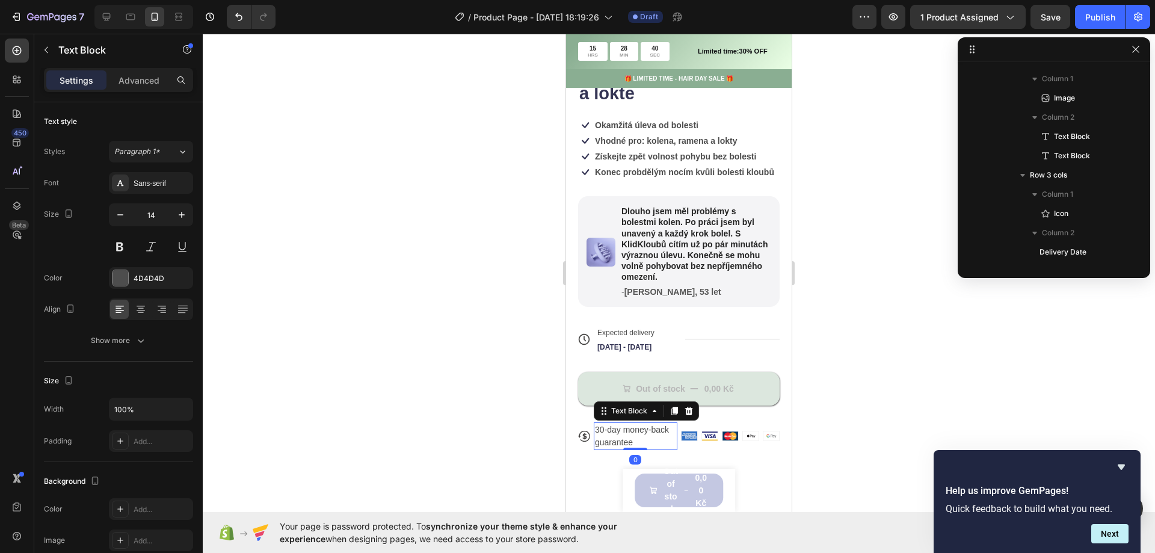
scroll to position [1441, 0]
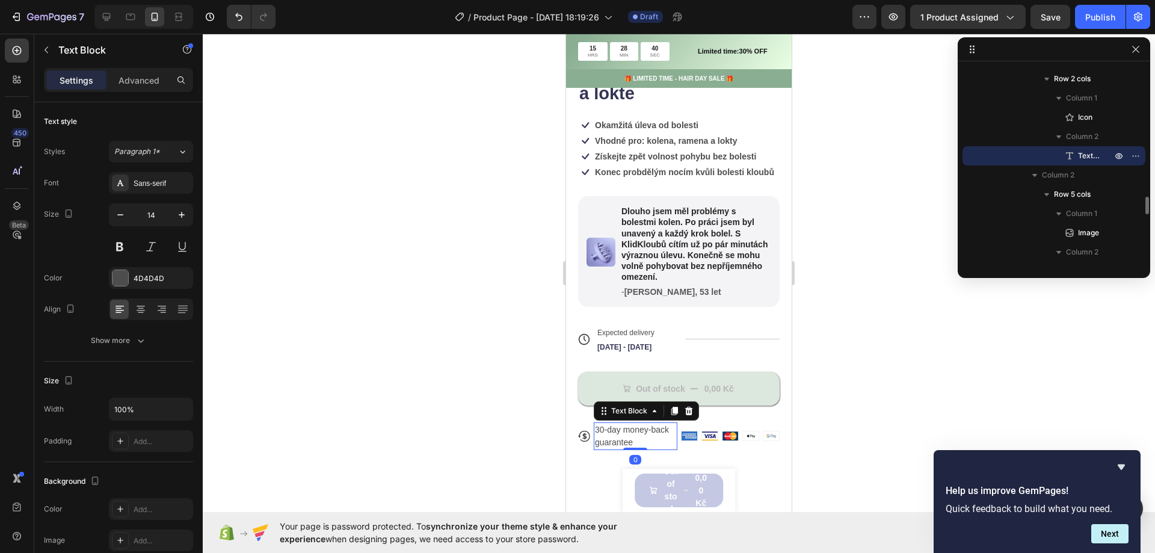
click at [609, 440] on p "30-day money-back guarantee" at bounding box center [635, 436] width 81 height 25
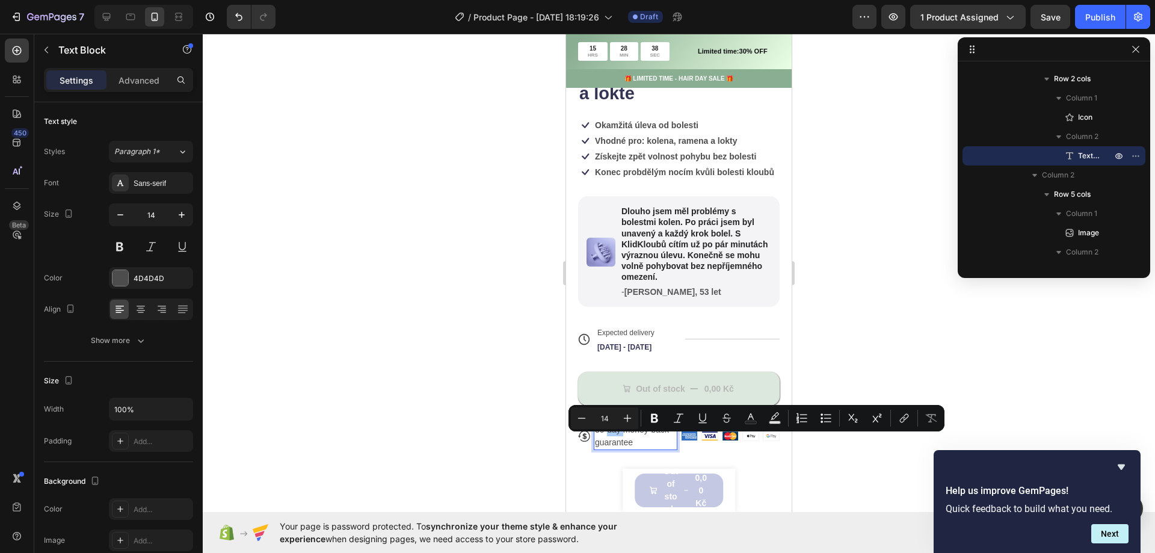
click at [368, 369] on div at bounding box center [679, 293] width 953 height 519
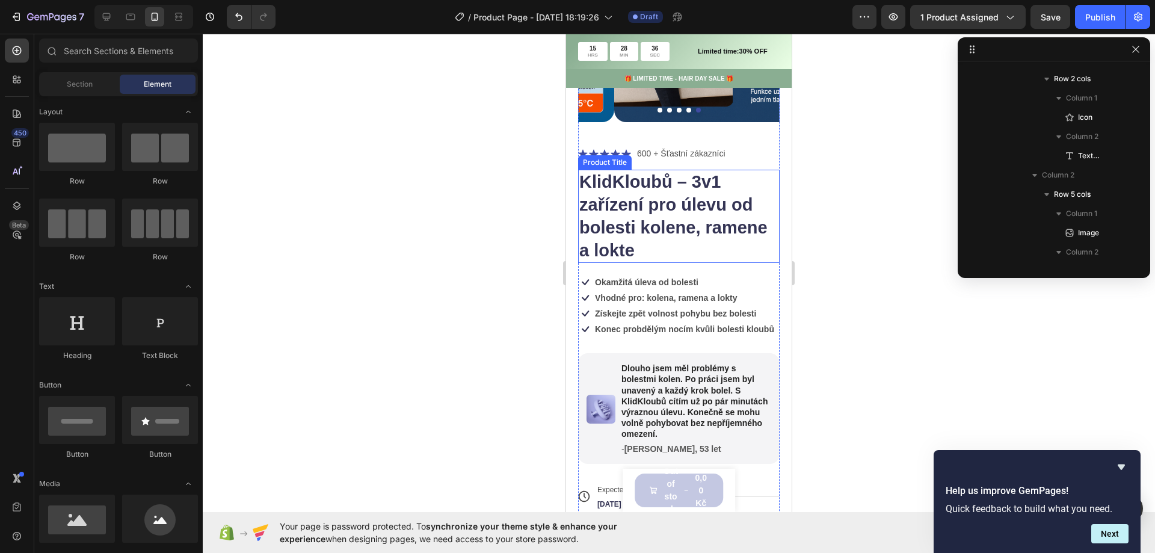
scroll to position [361, 0]
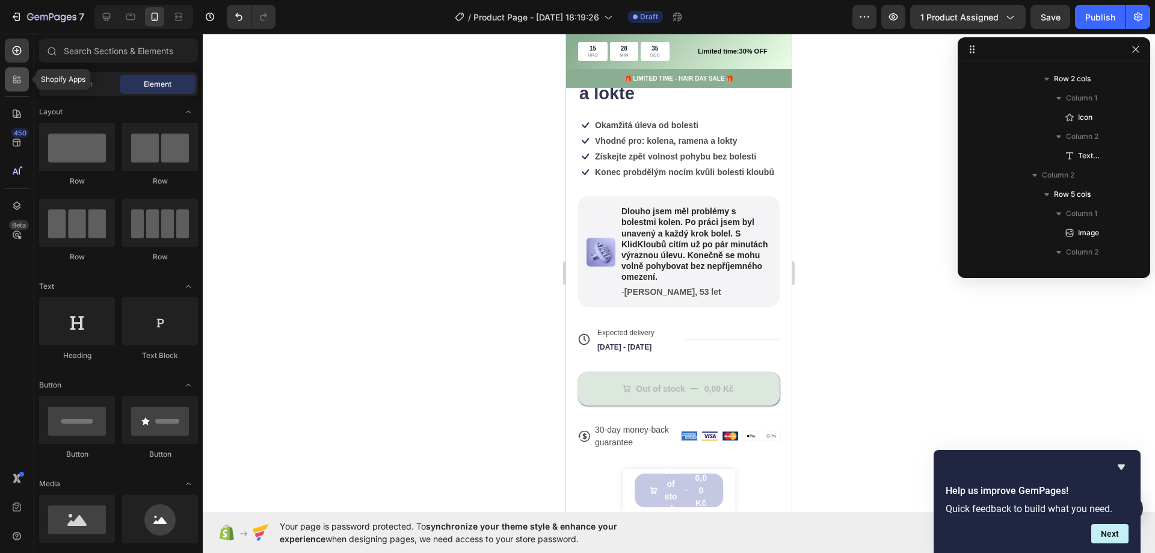
click at [22, 83] on icon at bounding box center [17, 79] width 12 height 12
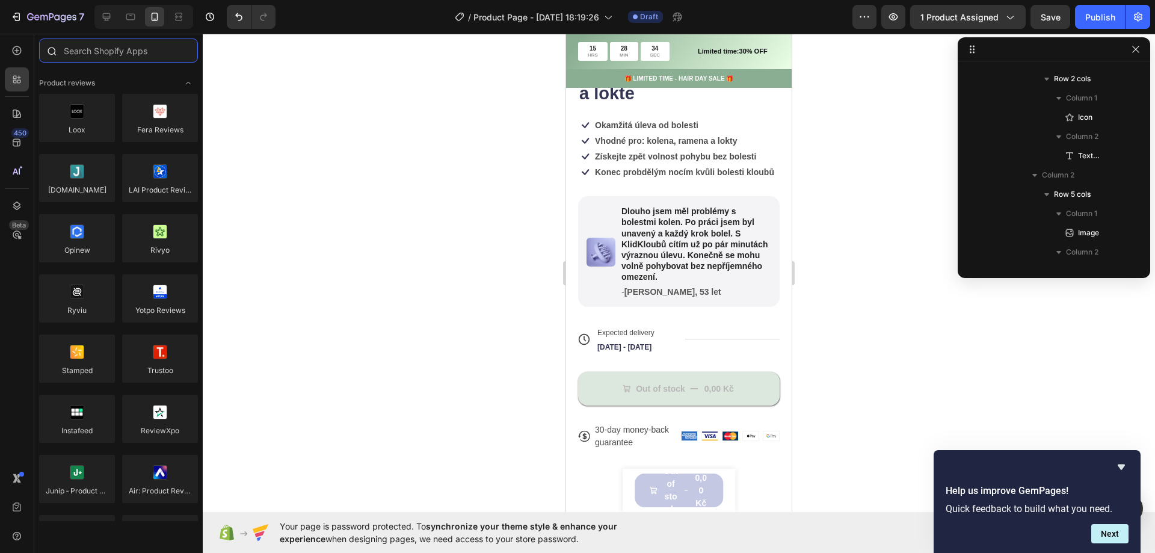
click at [84, 50] on input "text" at bounding box center [118, 51] width 159 height 24
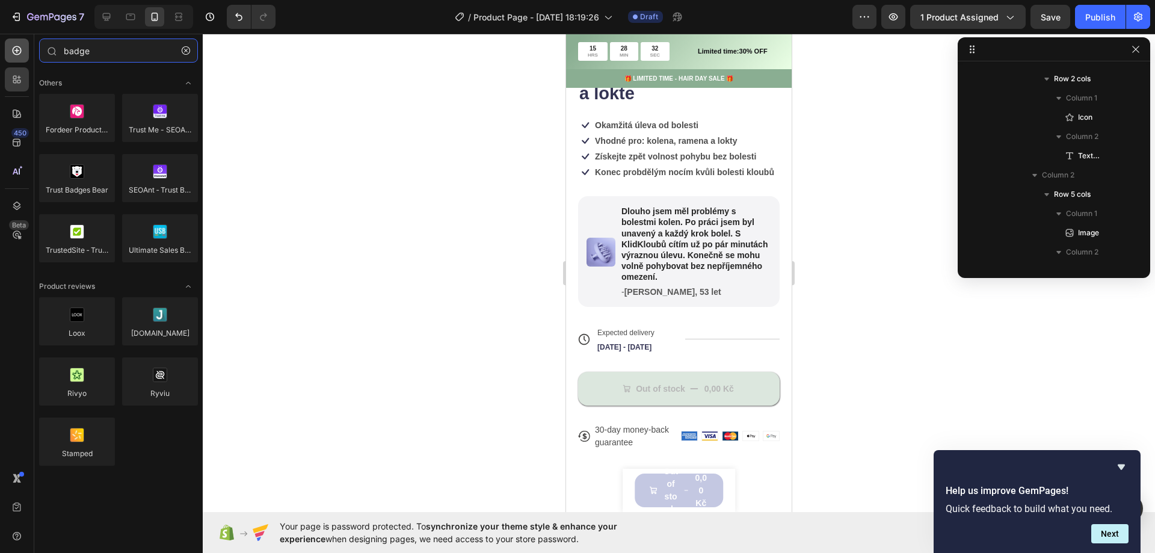
type input "badge"
click at [18, 51] on icon at bounding box center [17, 51] width 12 height 12
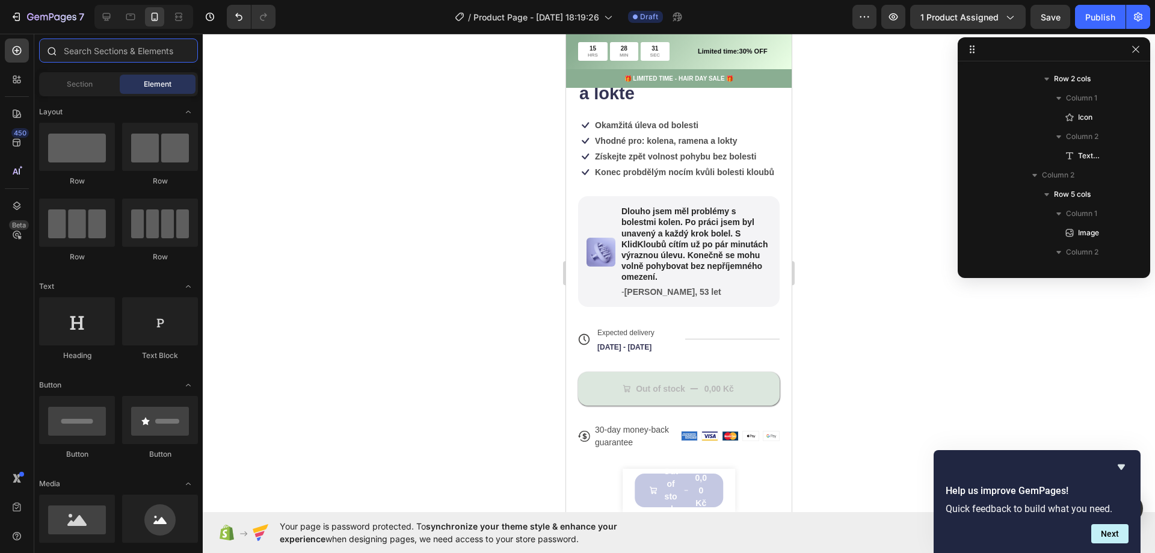
drag, startPoint x: 131, startPoint y: 49, endPoint x: 69, endPoint y: 39, distance: 62.7
click at [69, 40] on input "text" at bounding box center [118, 51] width 159 height 24
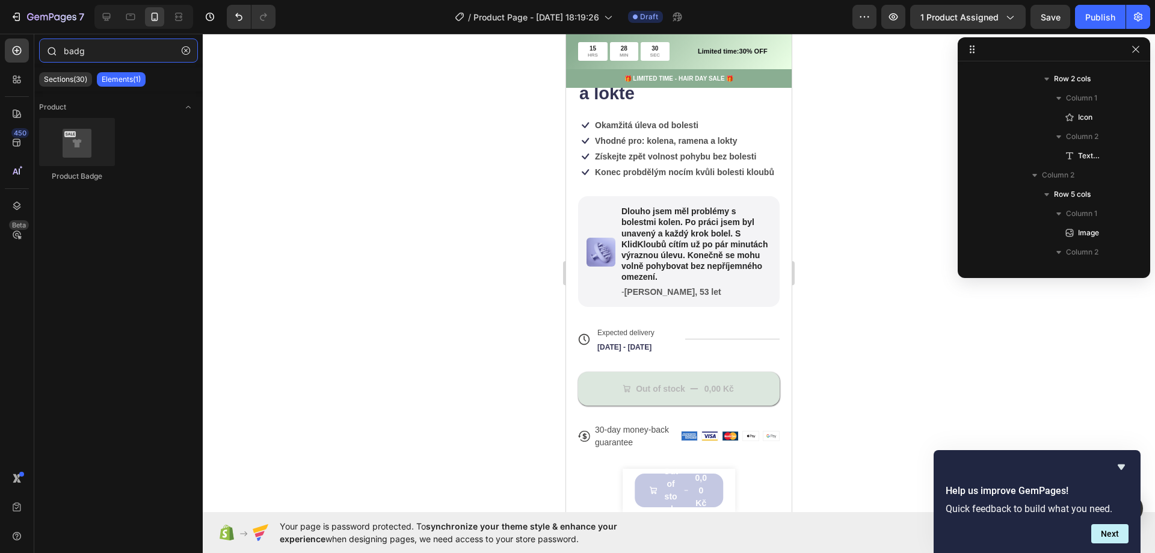
type input "badge"
click at [656, 323] on div "Icon Icon Icon Icon Icon Icon List 600 + Šťastní zákazníci Text Block Row KlidK…" at bounding box center [679, 219] width 202 height 460
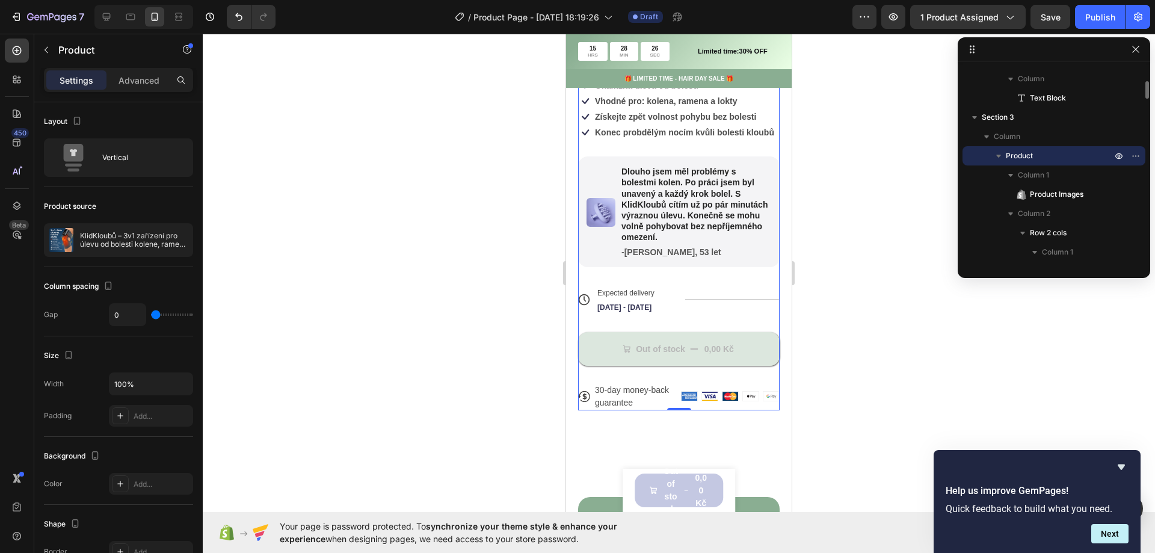
scroll to position [421, 0]
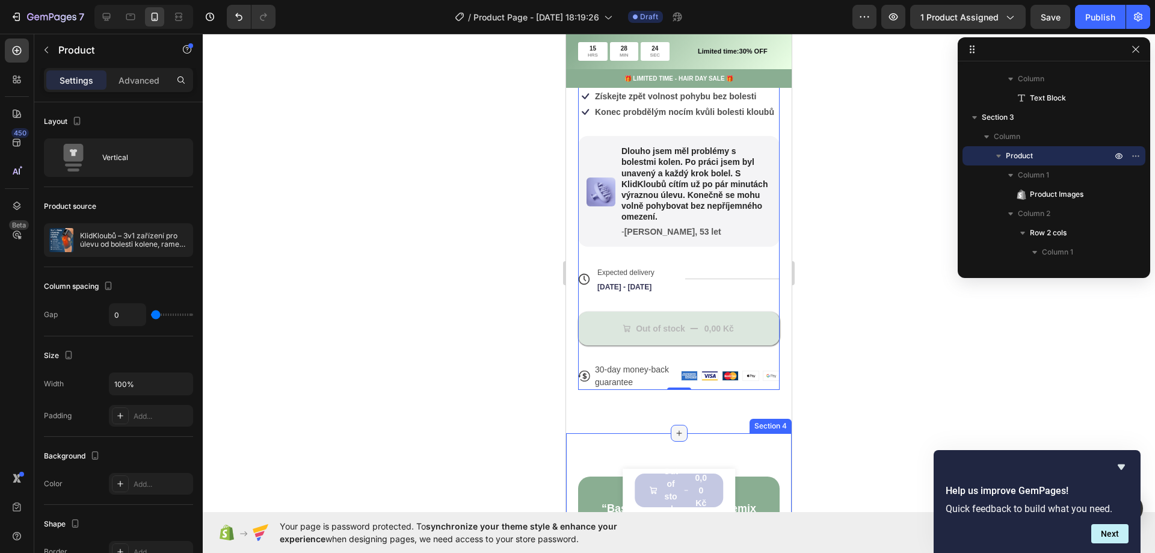
click at [676, 438] on icon at bounding box center [680, 433] width 10 height 10
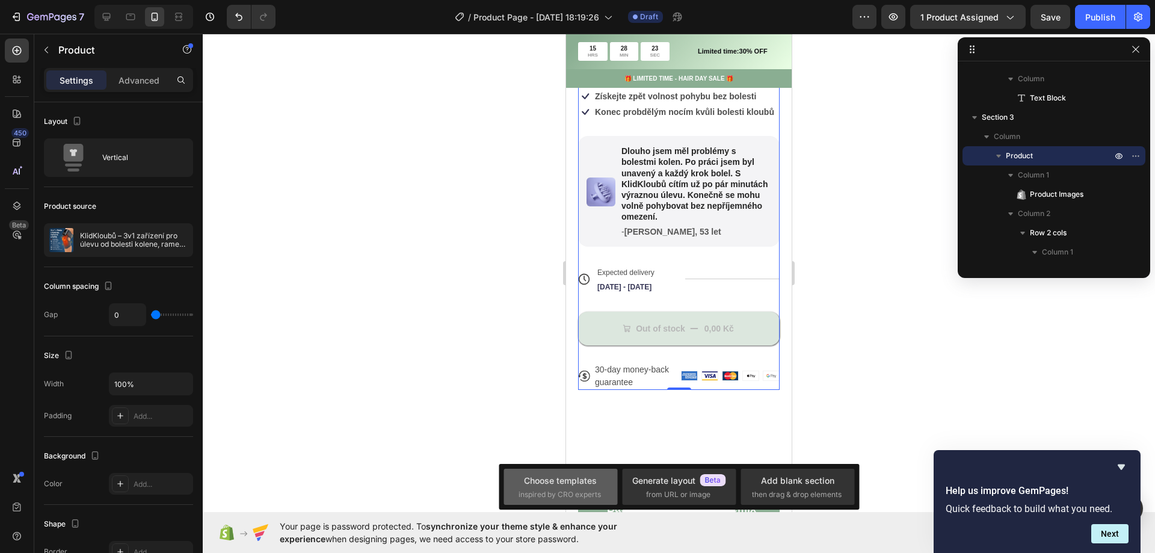
click at [574, 477] on div "Choose templates" at bounding box center [560, 480] width 73 height 13
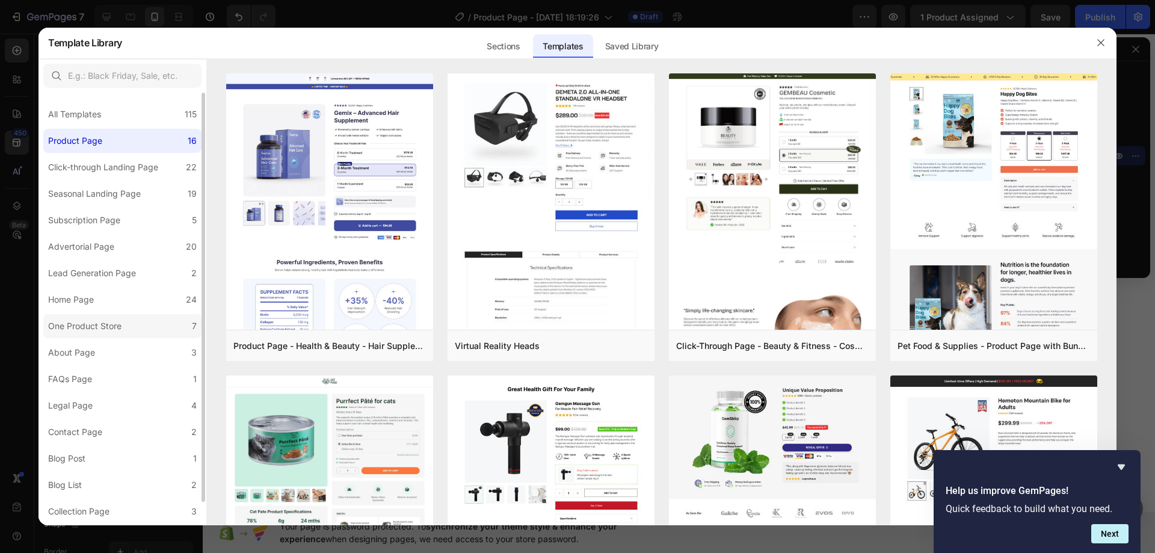
click at [126, 316] on label "One Product Store 7" at bounding box center [122, 326] width 158 height 24
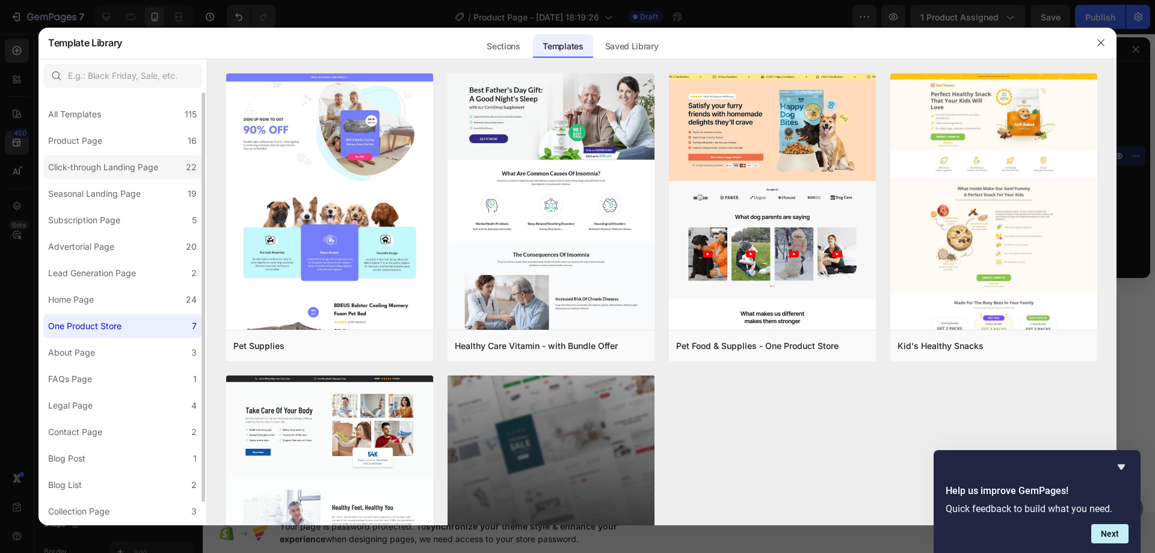
click at [120, 175] on label "Click-through Landing Page 22" at bounding box center [122, 167] width 158 height 24
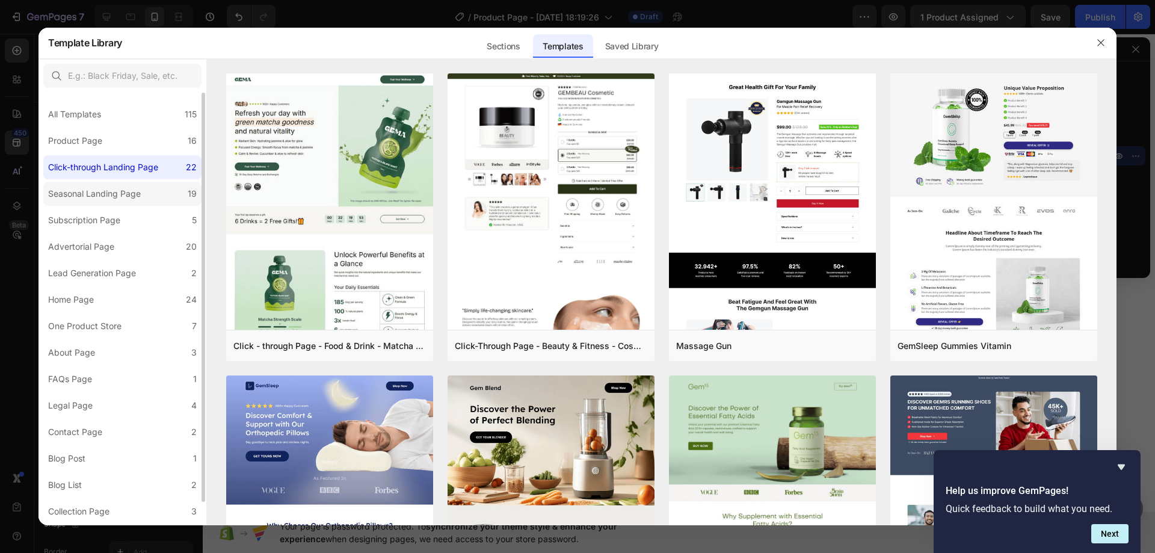
click at [115, 188] on div "Seasonal Landing Page" at bounding box center [94, 194] width 93 height 14
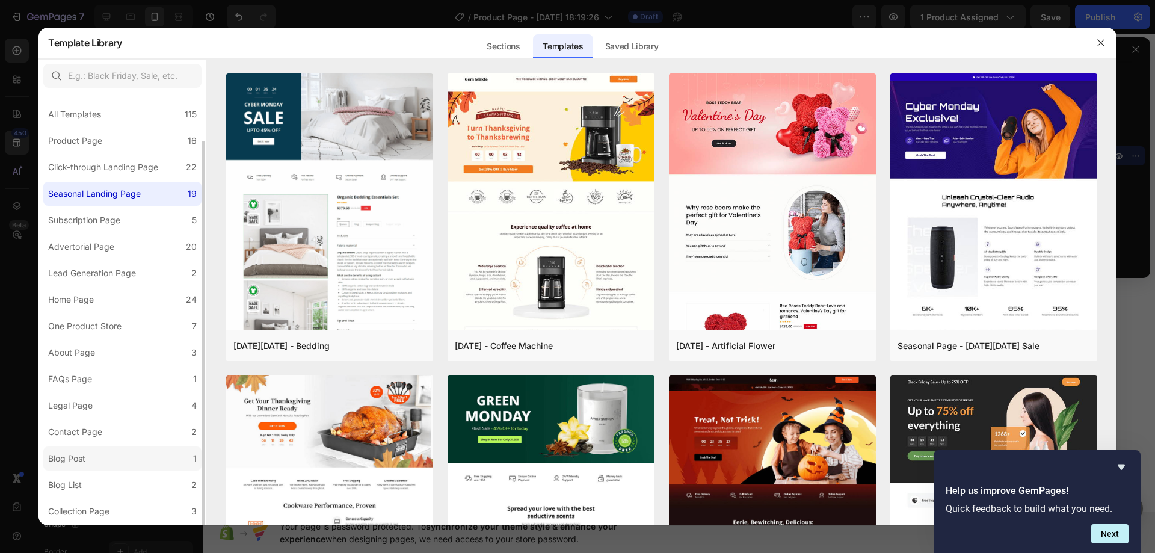
scroll to position [25, 0]
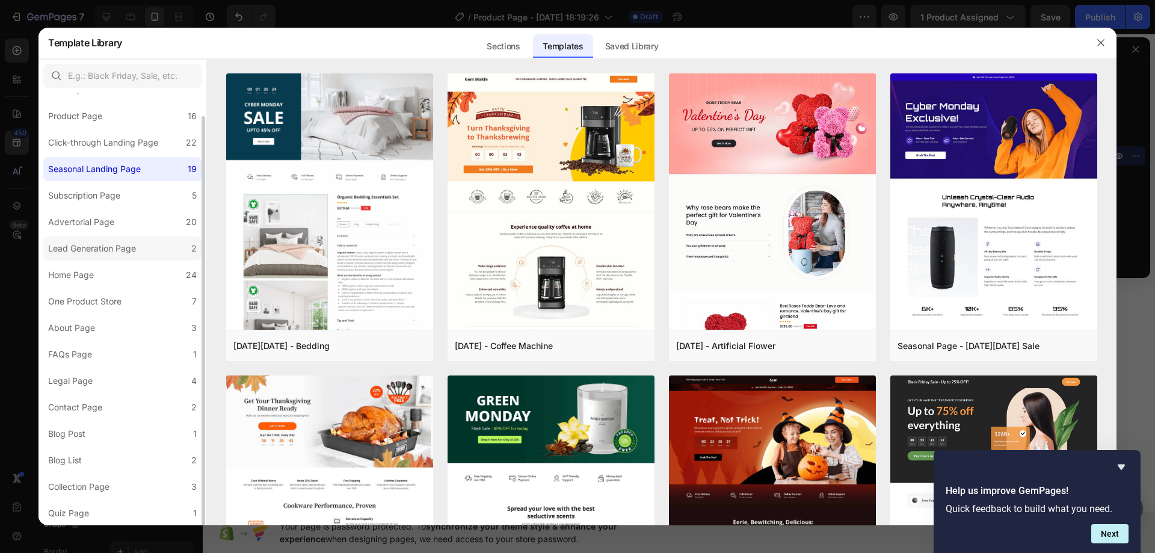
click at [137, 255] on div "Lead Generation Page" at bounding box center [94, 248] width 93 height 14
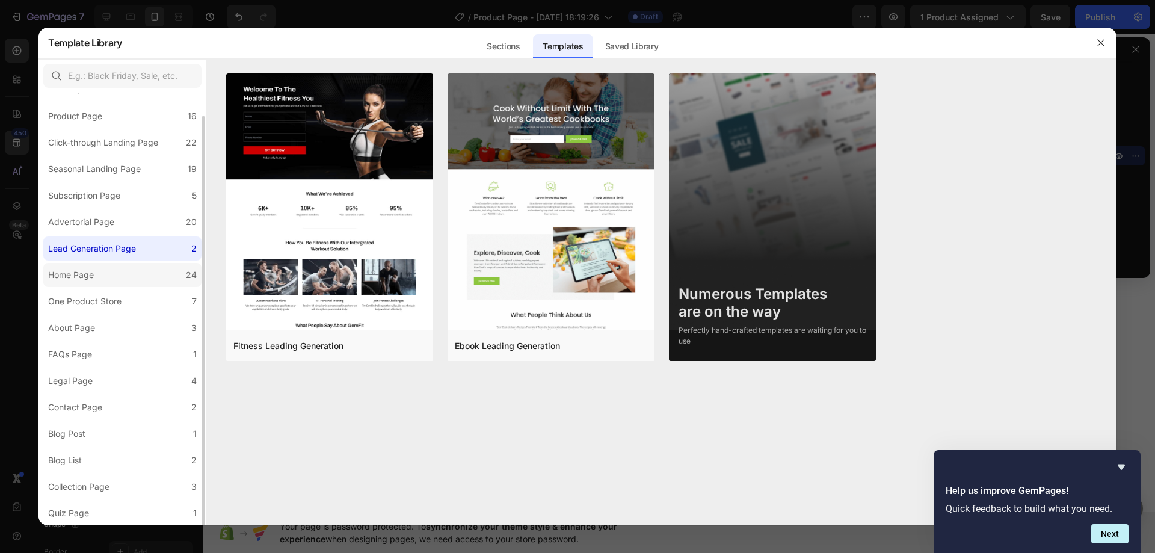
click at [135, 268] on label "Home Page 24" at bounding box center [122, 275] width 158 height 24
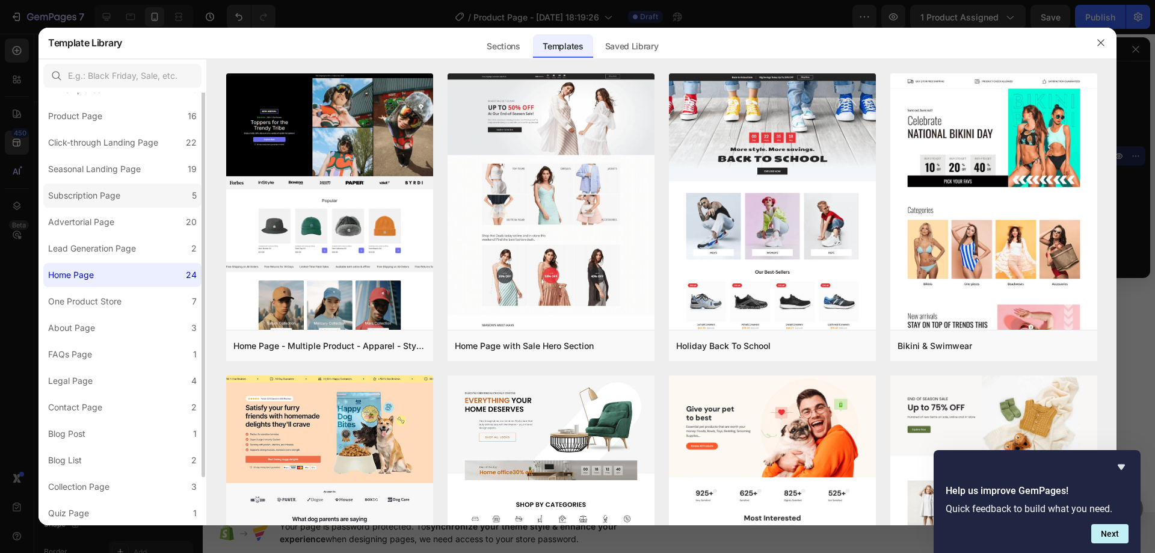
scroll to position [0, 0]
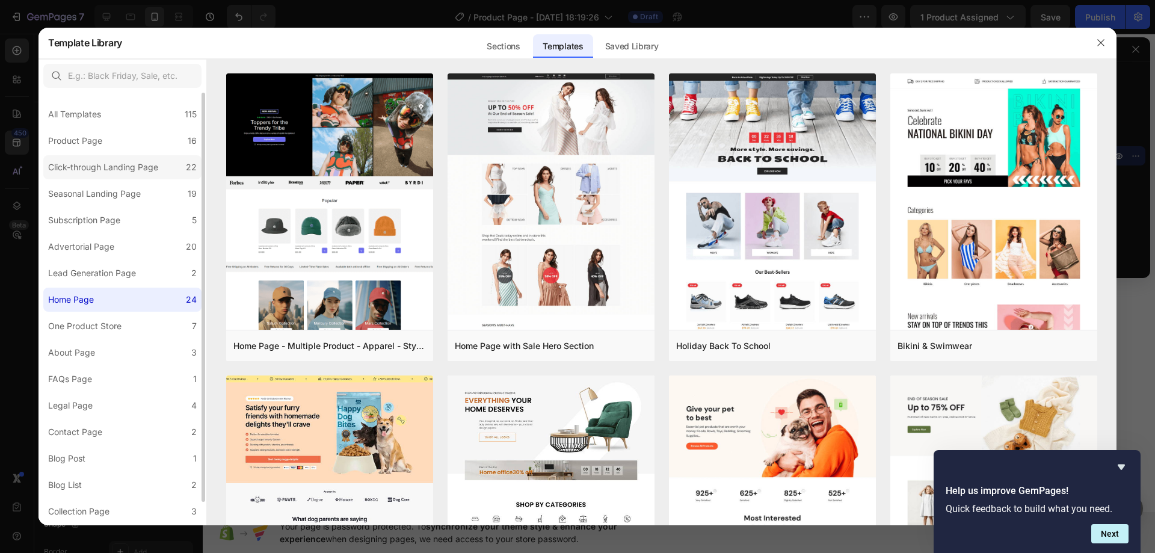
click at [117, 176] on label "Click-through Landing Page 22" at bounding box center [122, 167] width 158 height 24
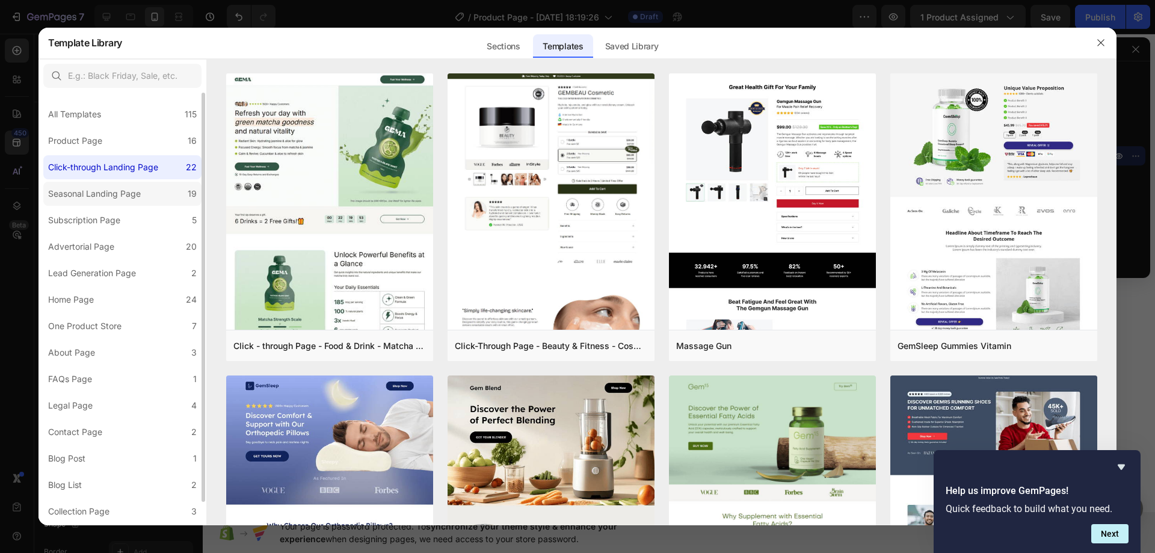
click at [116, 192] on div "Seasonal Landing Page" at bounding box center [94, 194] width 93 height 14
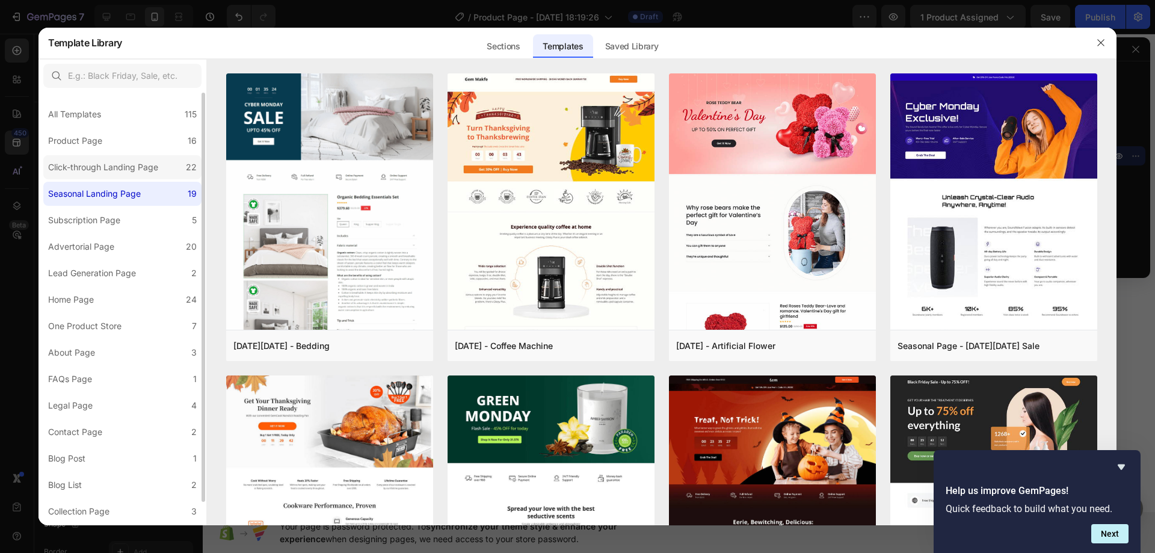
click at [122, 164] on div "Click-through Landing Page" at bounding box center [103, 167] width 110 height 14
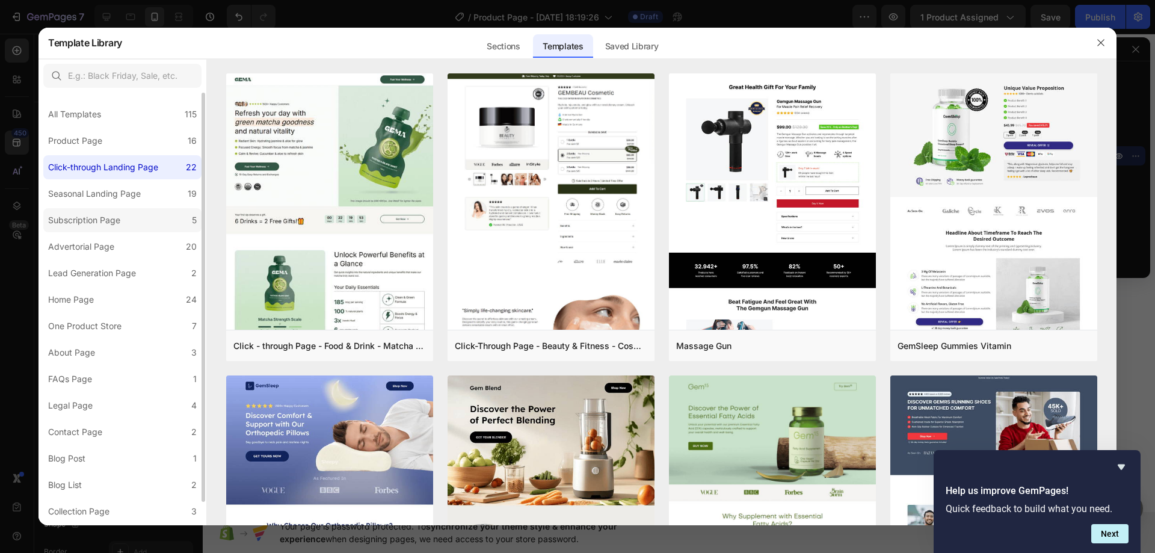
click at [129, 218] on label "Subscription Page 5" at bounding box center [122, 220] width 158 height 24
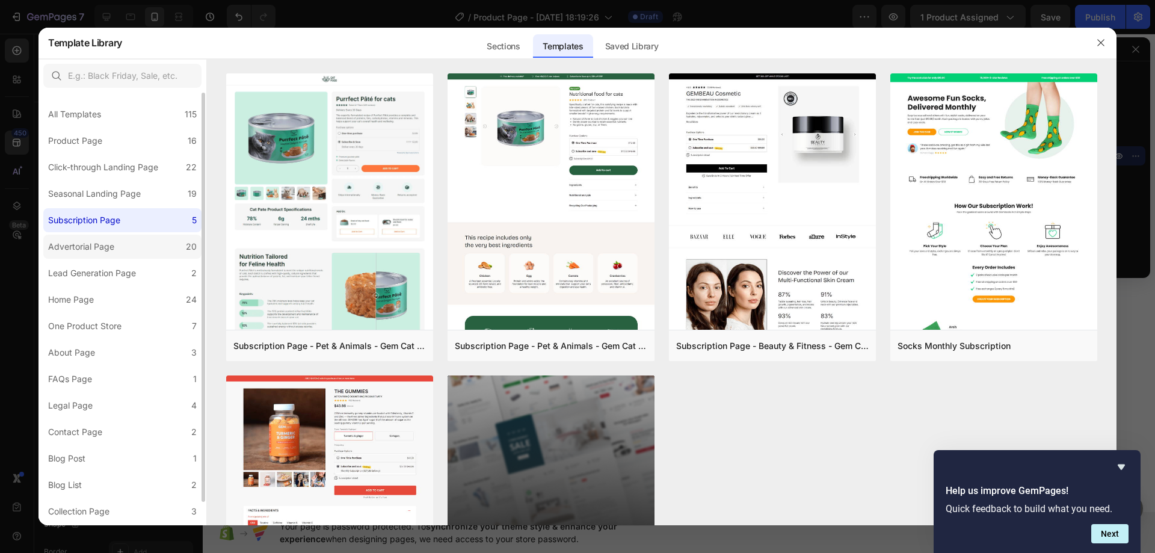
click at [125, 247] on label "Advertorial Page 20" at bounding box center [122, 247] width 158 height 24
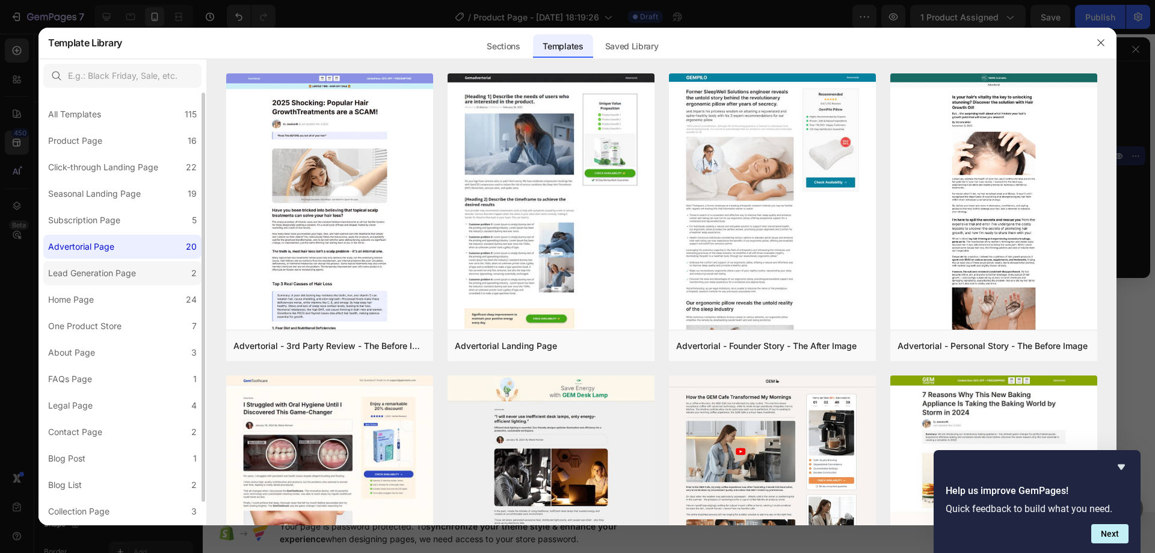
click at [126, 270] on div "Lead Generation Page" at bounding box center [92, 273] width 88 height 14
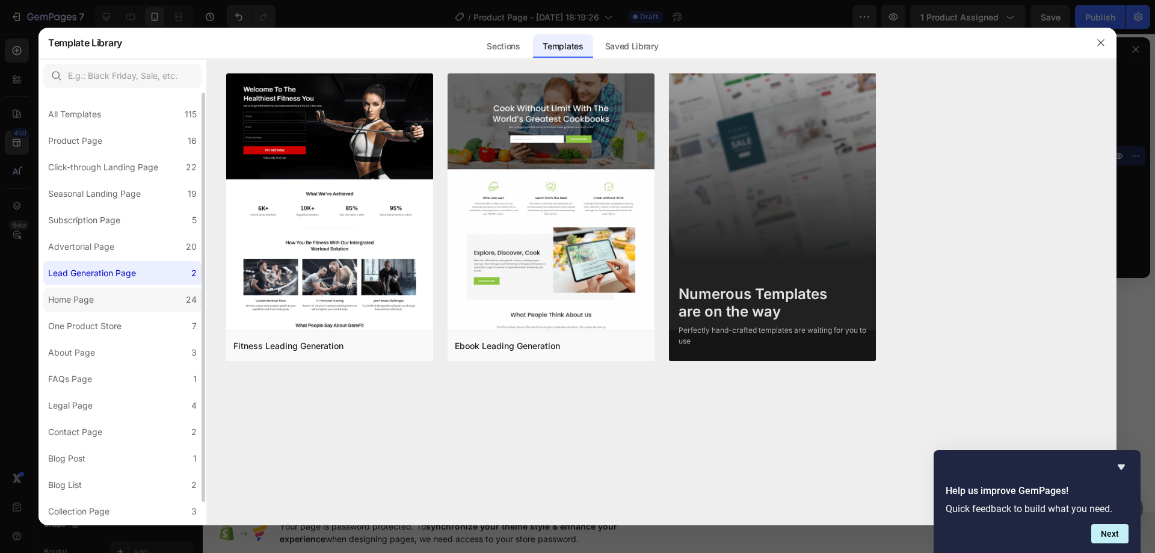
click at [116, 297] on label "Home Page 24" at bounding box center [122, 300] width 158 height 24
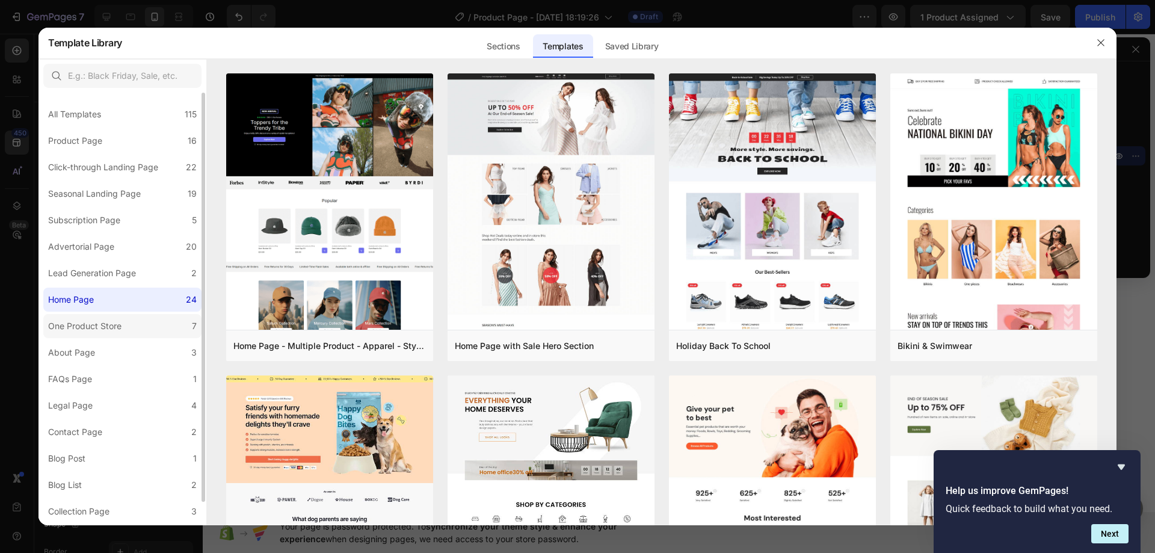
click at [111, 324] on div "One Product Store" at bounding box center [84, 326] width 73 height 14
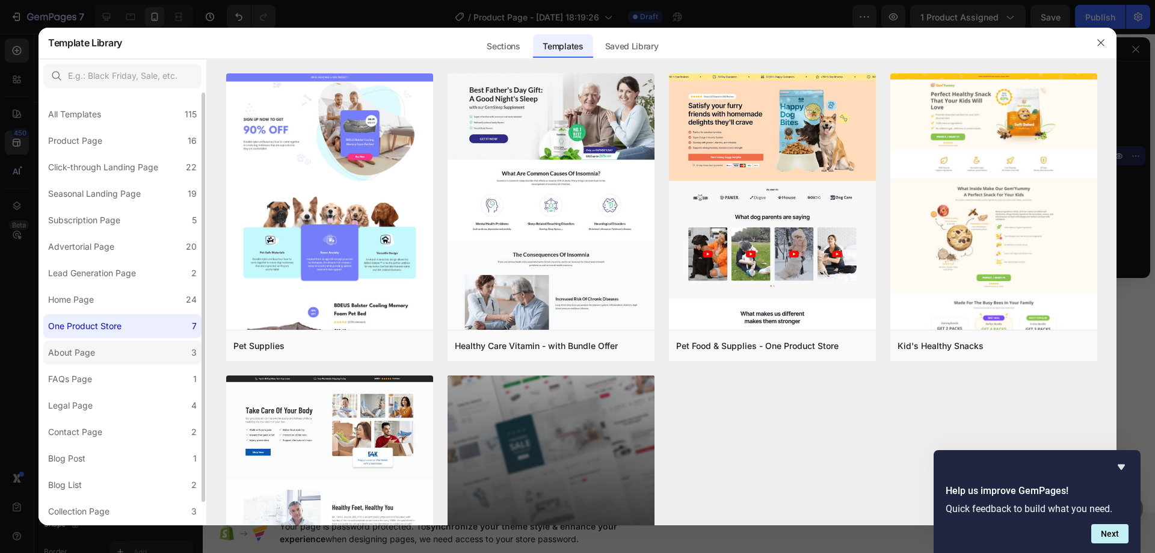
click at [113, 352] on label "About Page 3" at bounding box center [122, 353] width 158 height 24
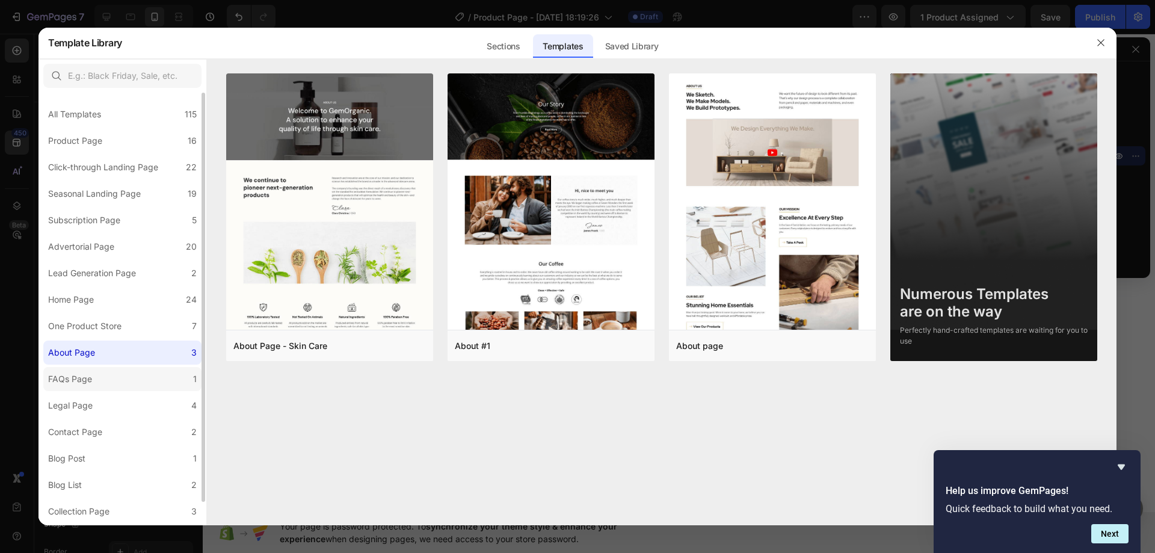
scroll to position [25, 0]
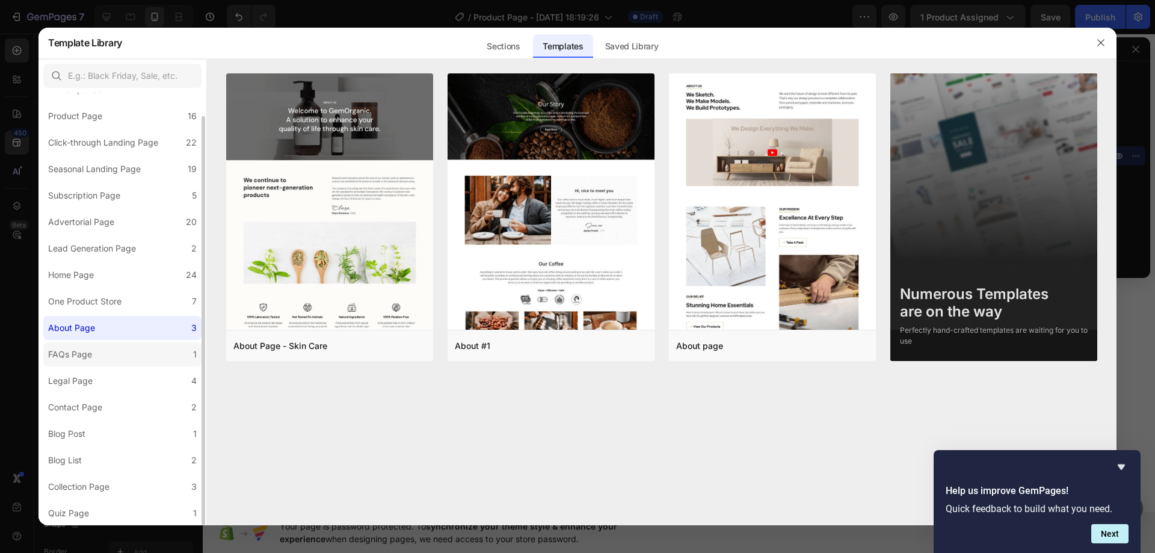
click at [119, 350] on label "FAQs Page 1" at bounding box center [122, 354] width 158 height 24
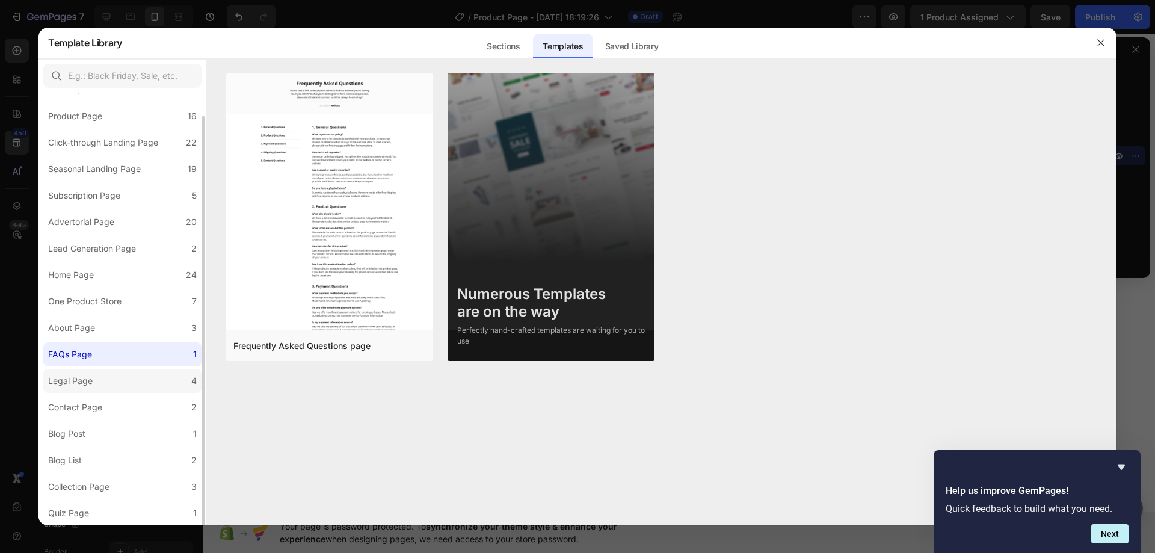
click at [97, 382] on div "Legal Page" at bounding box center [72, 381] width 49 height 14
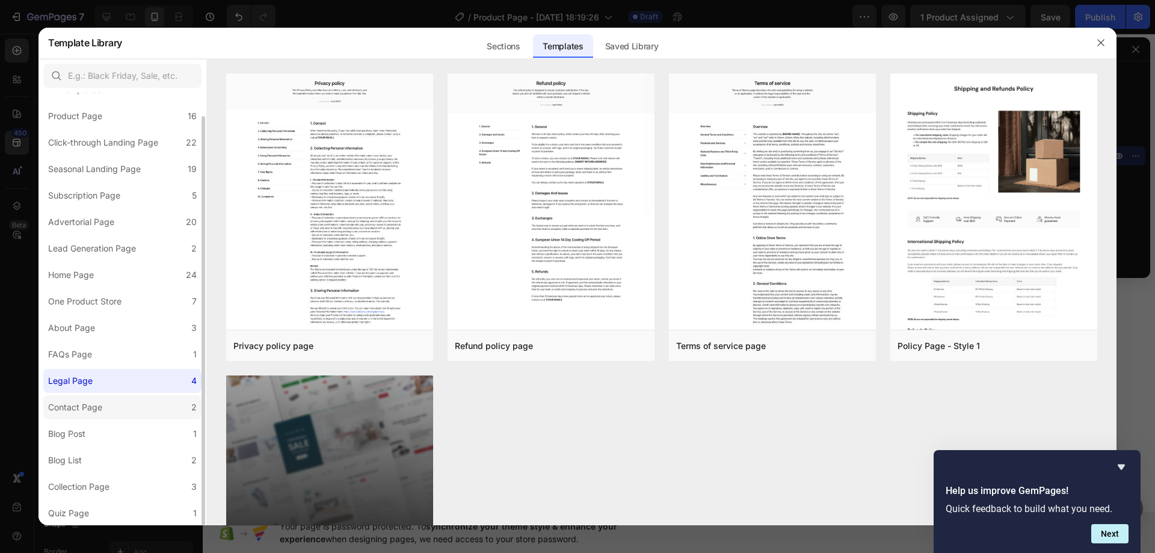
click at [102, 403] on div "Contact Page" at bounding box center [77, 407] width 59 height 14
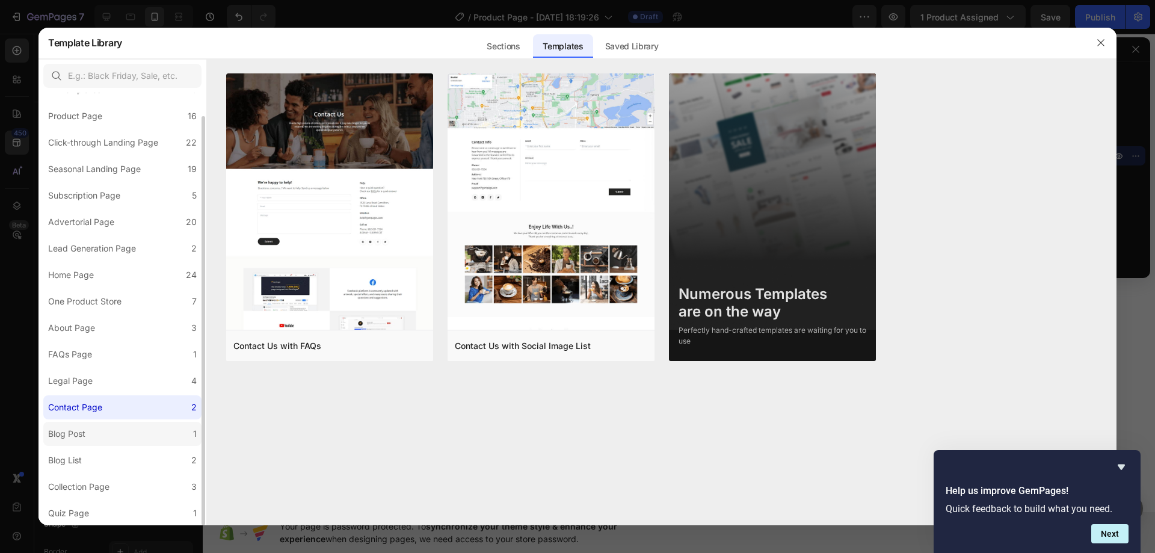
click at [99, 432] on label "Blog Post 1" at bounding box center [122, 434] width 158 height 24
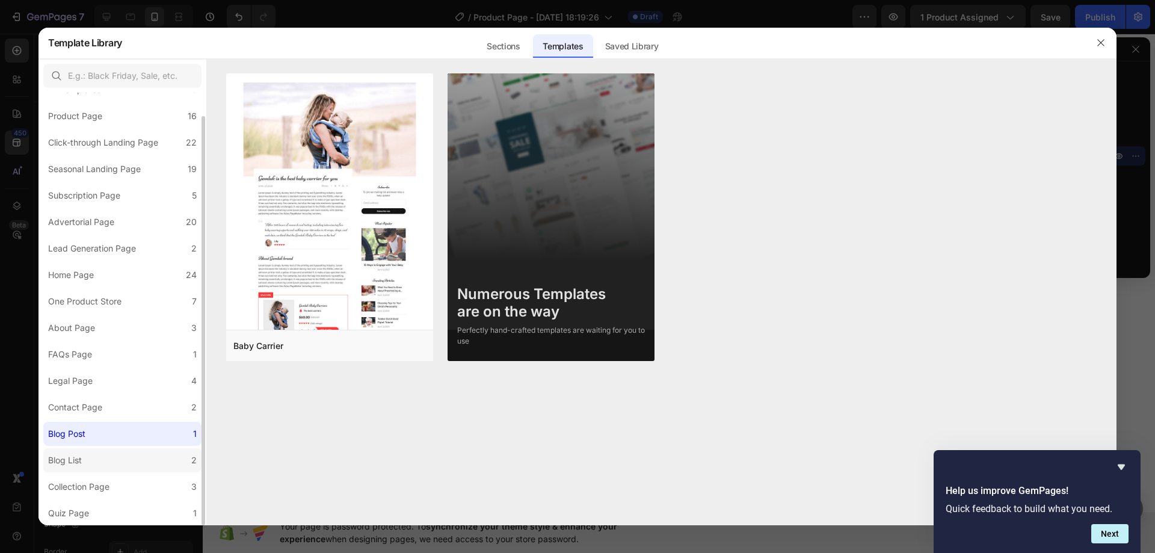
click at [89, 456] on label "Blog List 2" at bounding box center [122, 460] width 158 height 24
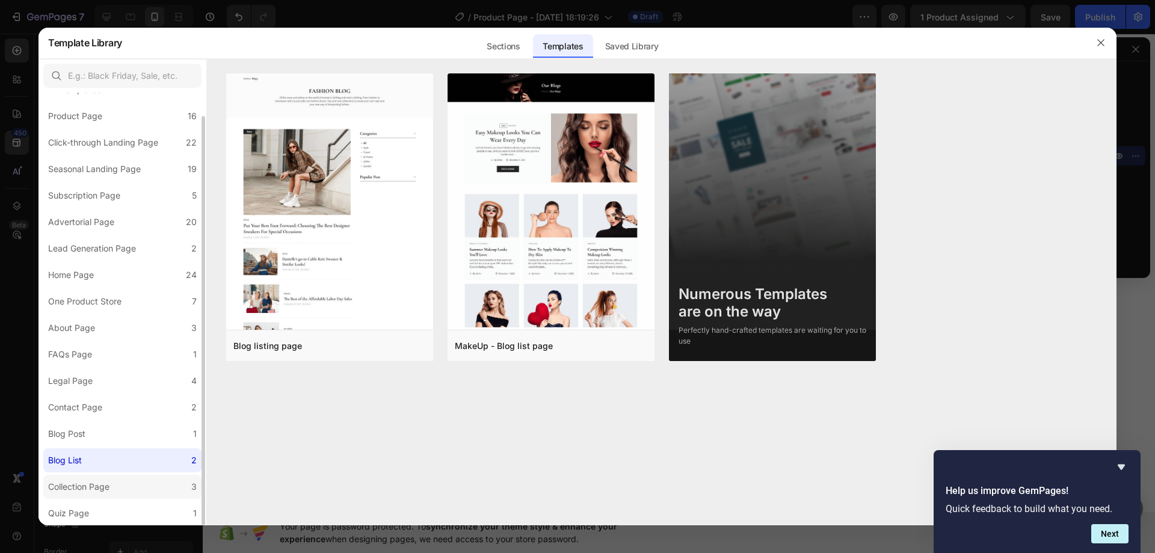
click at [95, 478] on label "Collection Page 3" at bounding box center [122, 487] width 158 height 24
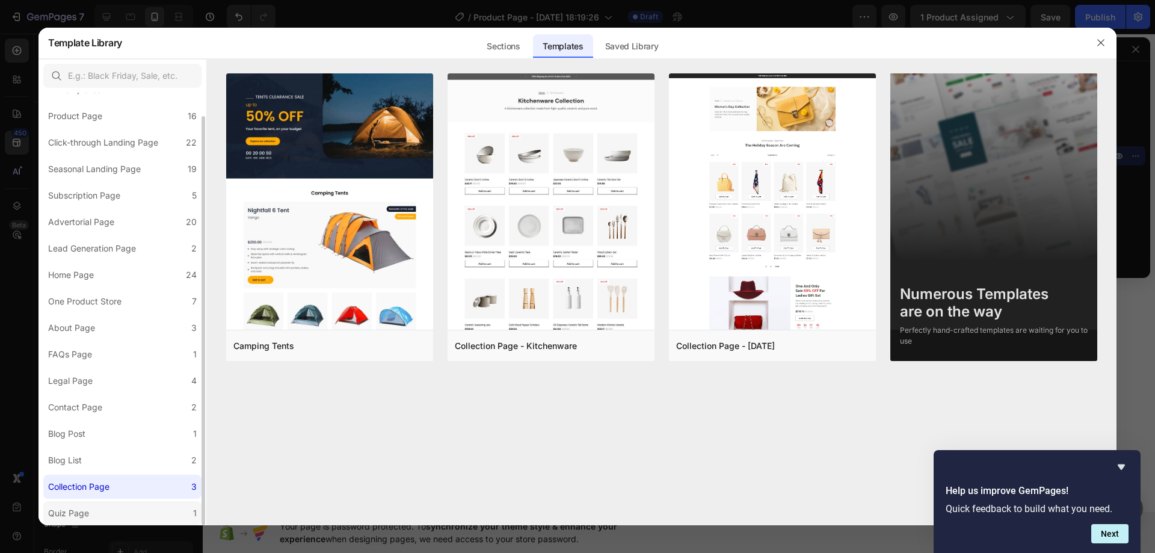
click at [106, 505] on label "Quiz Page 1" at bounding box center [122, 513] width 158 height 24
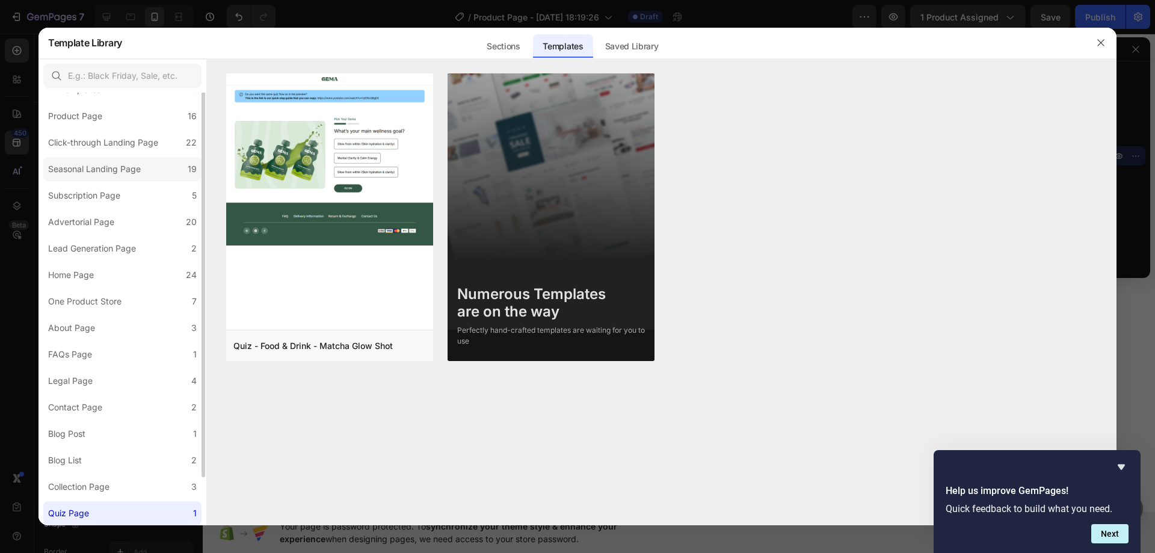
scroll to position [0, 0]
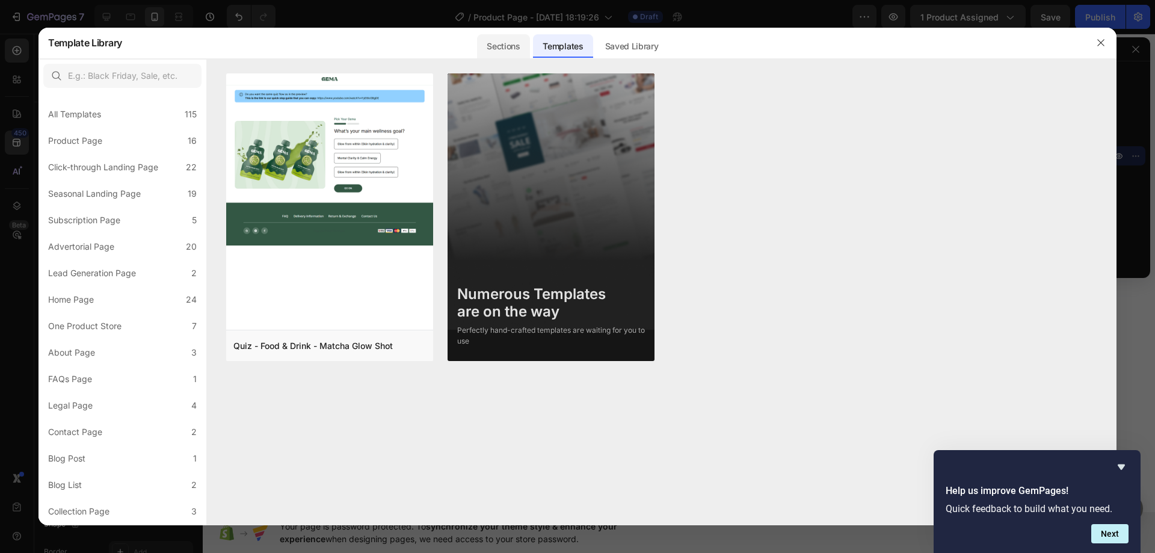
click at [523, 51] on div "Sections" at bounding box center [503, 46] width 52 height 24
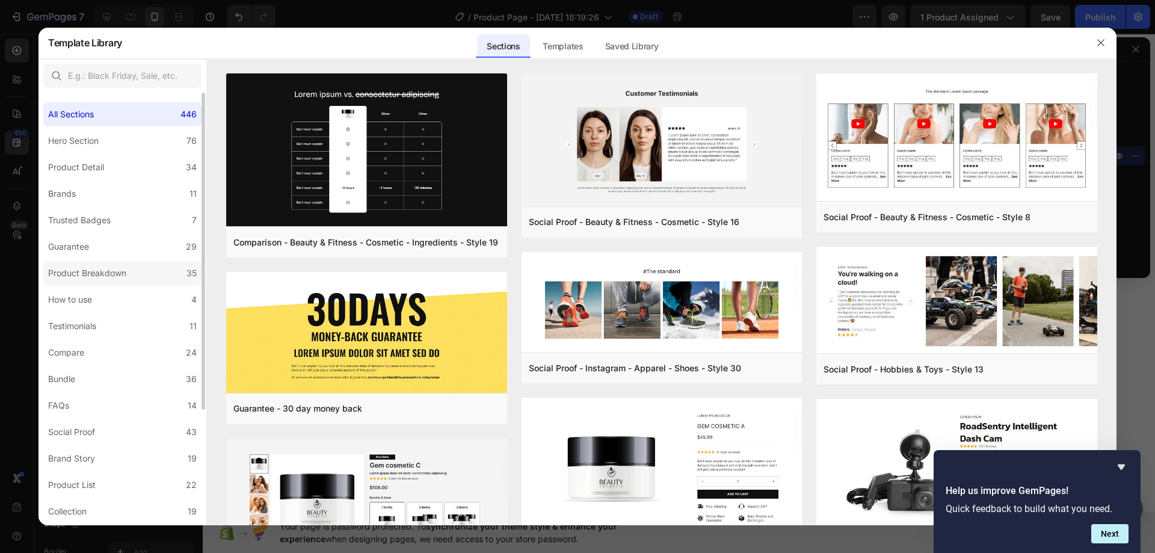
click at [134, 273] on label "Product Breakdown 35" at bounding box center [122, 273] width 158 height 24
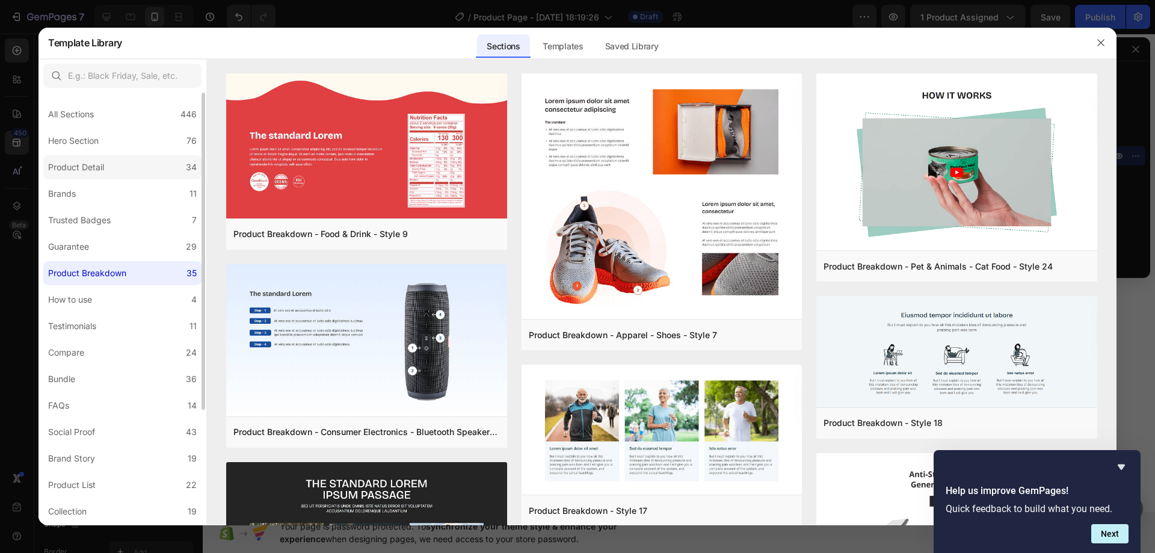
click at [113, 171] on label "Product Detail 34" at bounding box center [122, 167] width 158 height 24
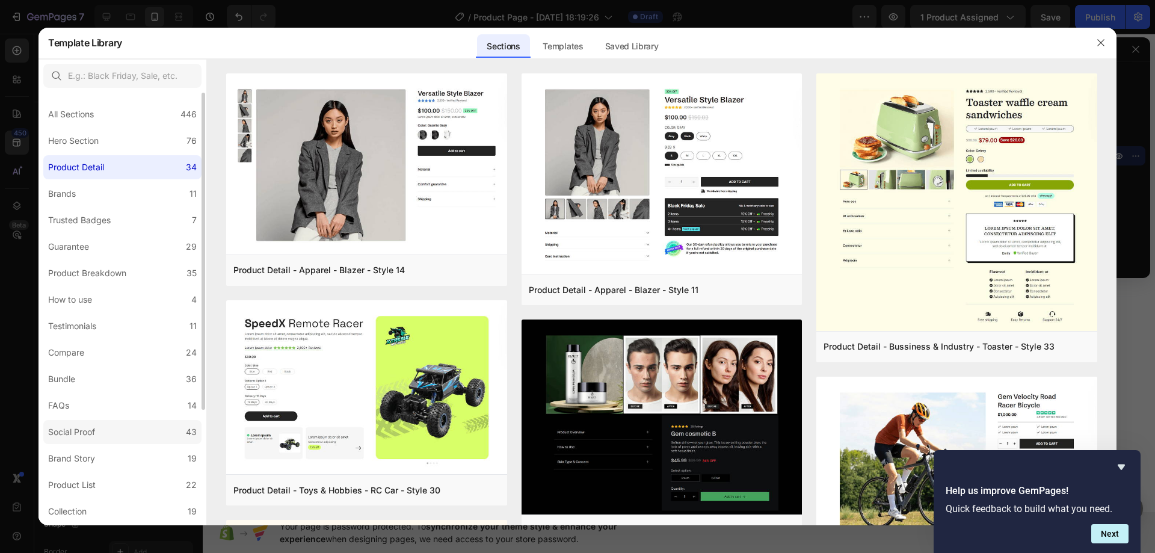
click at [106, 433] on label "Social Proof 43" at bounding box center [122, 432] width 158 height 24
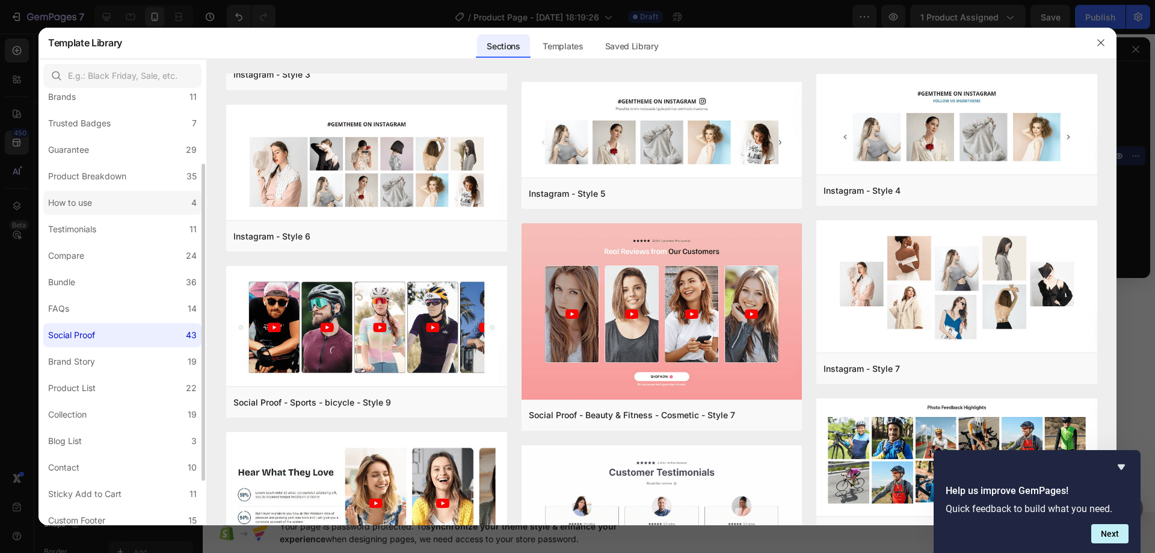
scroll to position [37, 0]
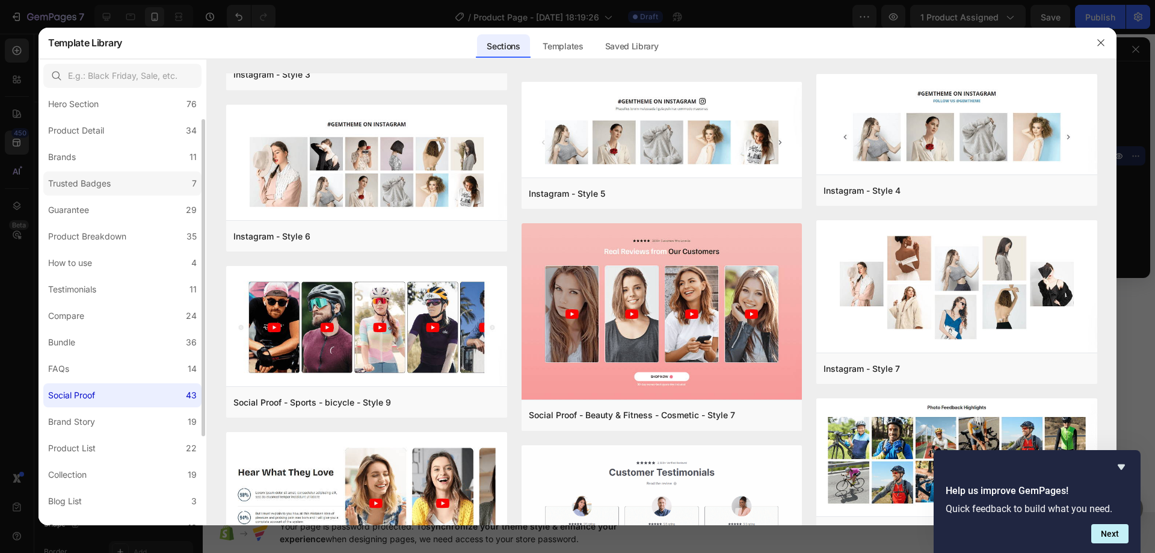
click at [124, 175] on label "Trusted Badges 7" at bounding box center [122, 184] width 158 height 24
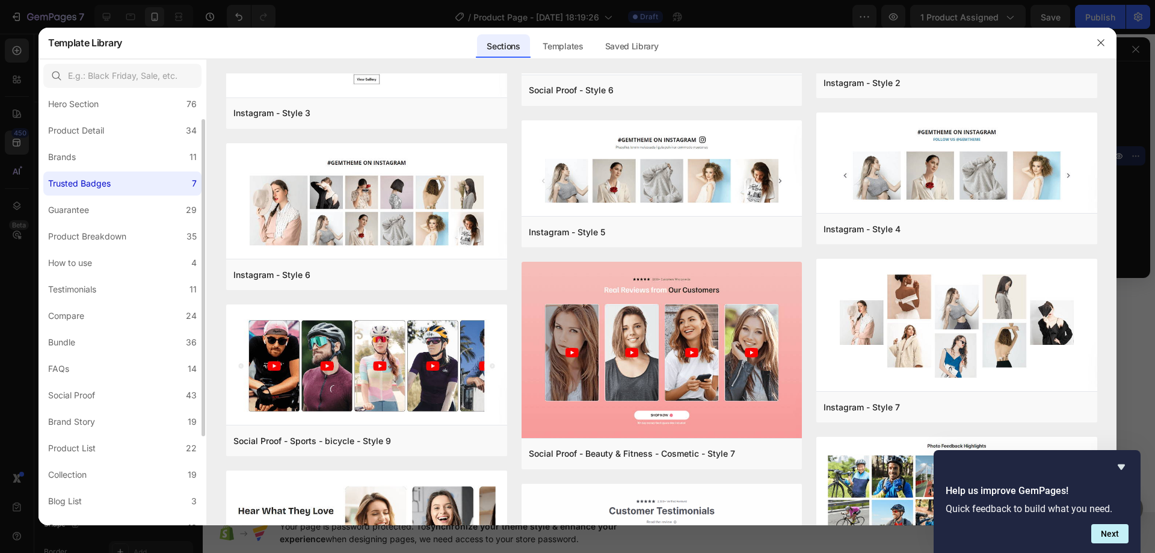
scroll to position [0, 0]
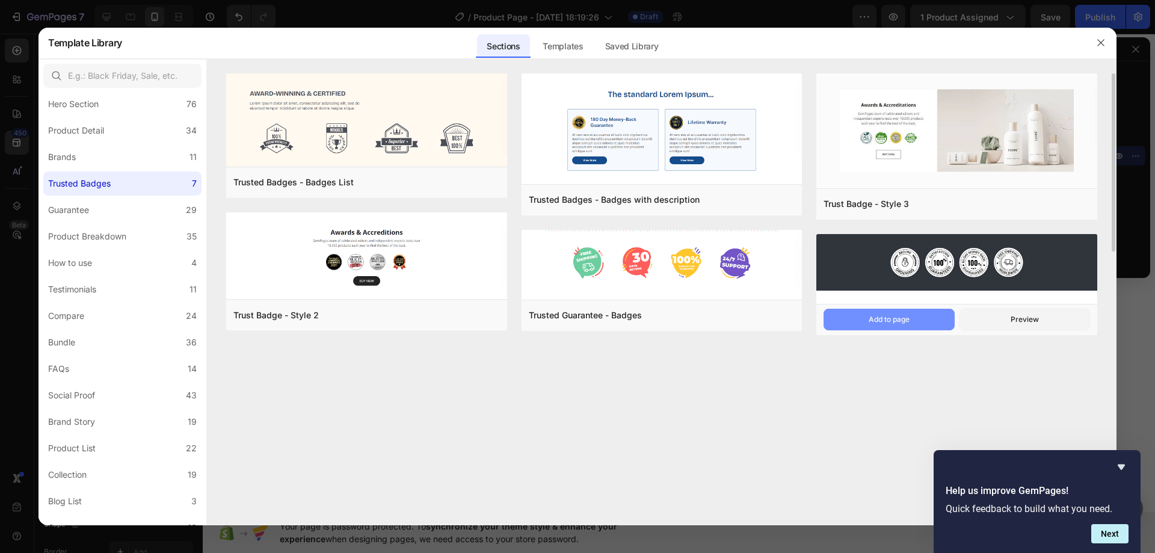
click at [908, 317] on div "Add to page" at bounding box center [889, 319] width 41 height 11
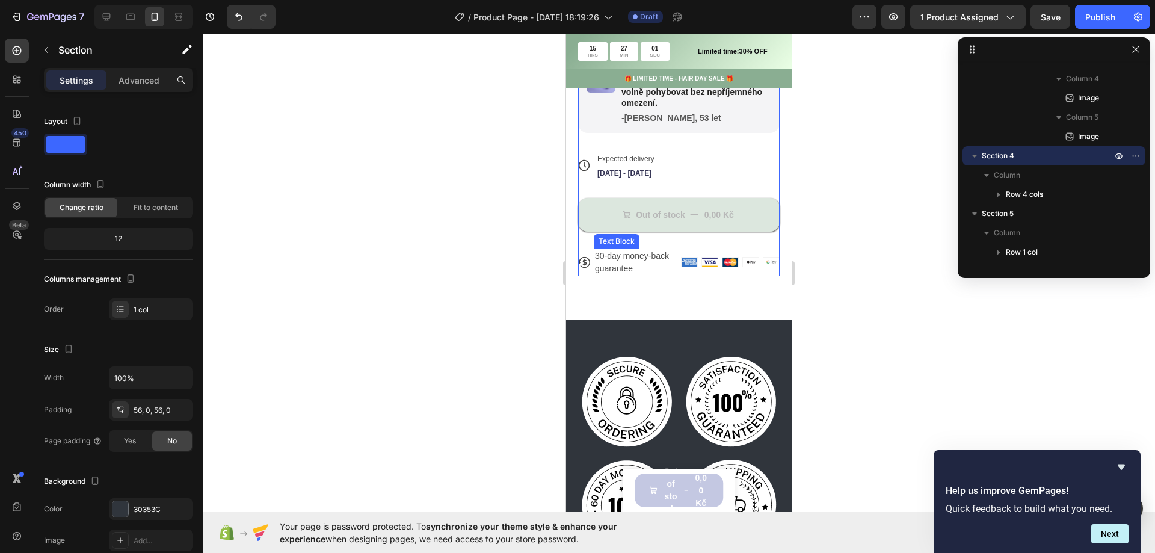
scroll to position [531, 0]
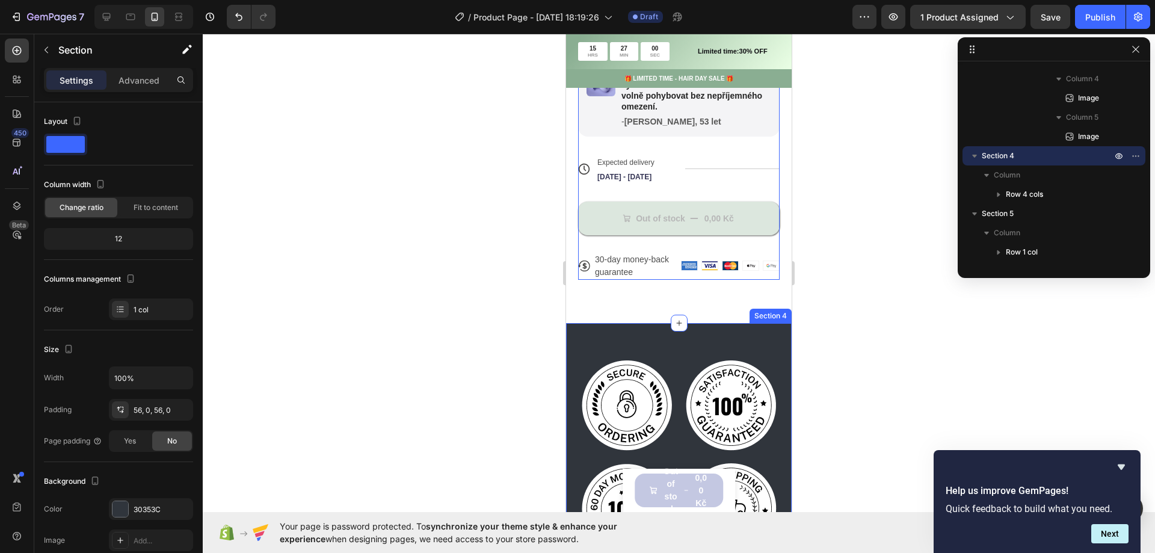
click at [611, 345] on div "Image Image Image Image Row Section 4" at bounding box center [679, 456] width 226 height 267
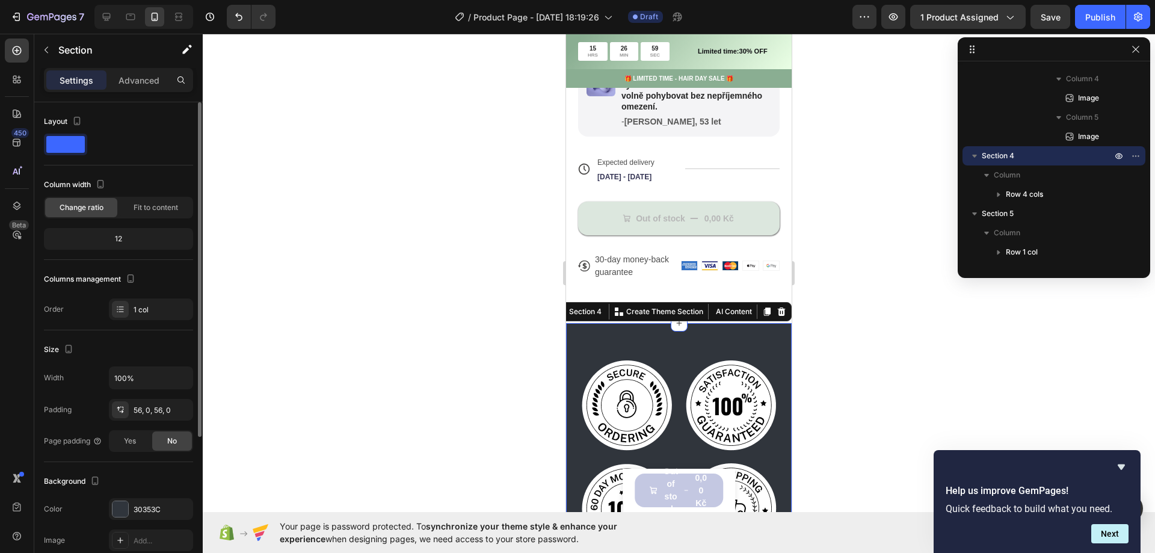
scroll to position [60, 0]
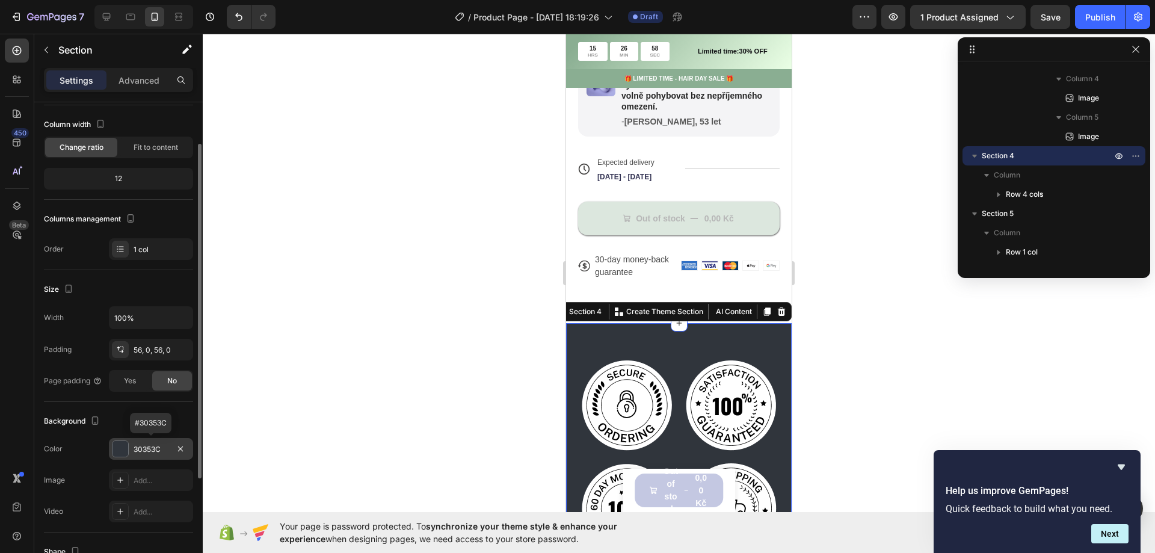
click at [124, 446] on div at bounding box center [121, 449] width 16 height 16
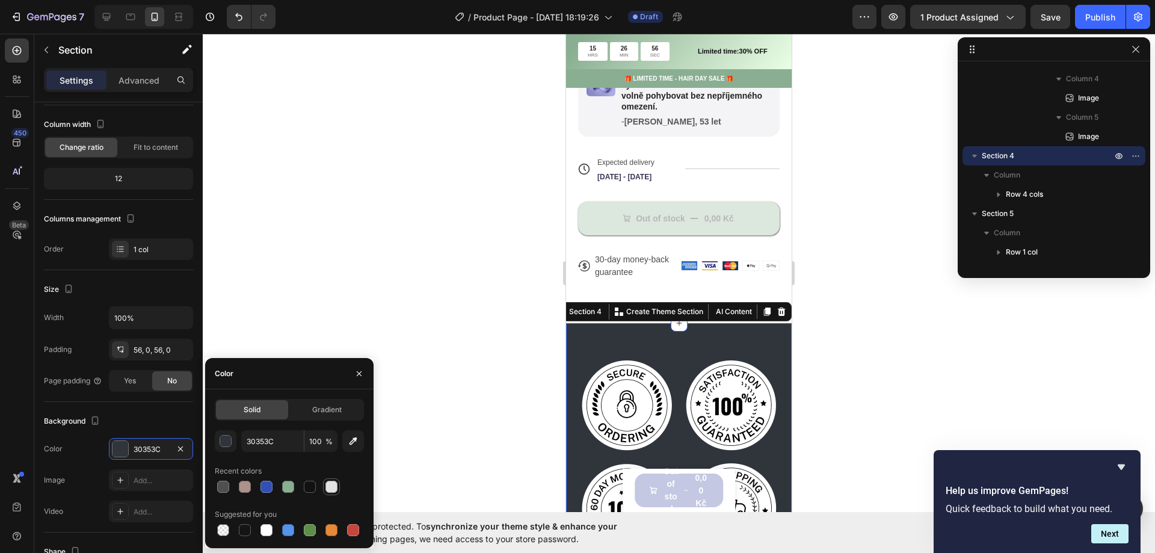
click at [333, 489] on div at bounding box center [332, 487] width 12 height 12
type input "E2E2E2"
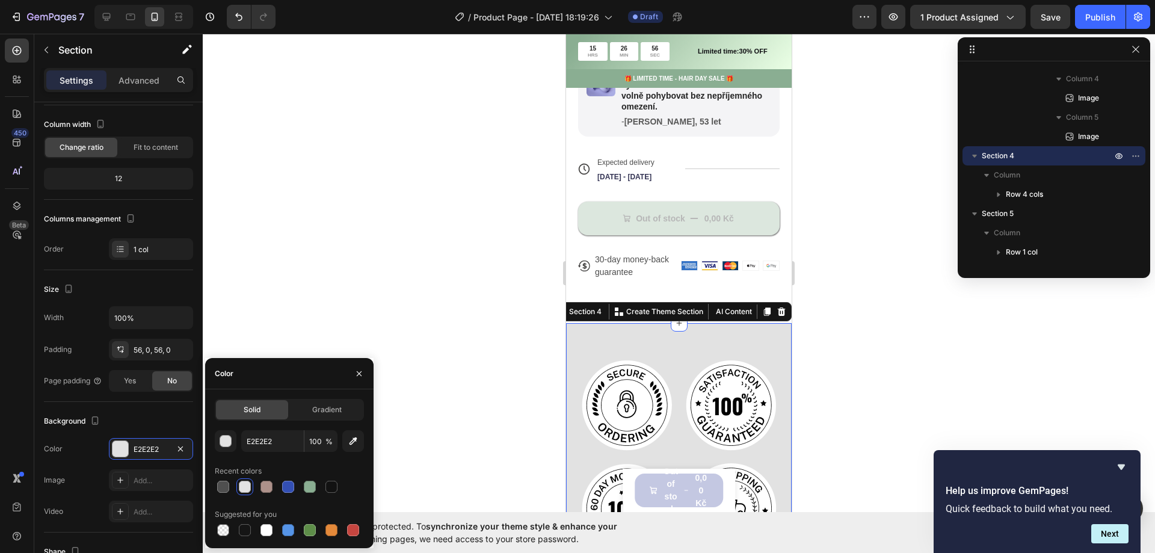
click at [461, 254] on div at bounding box center [679, 293] width 953 height 519
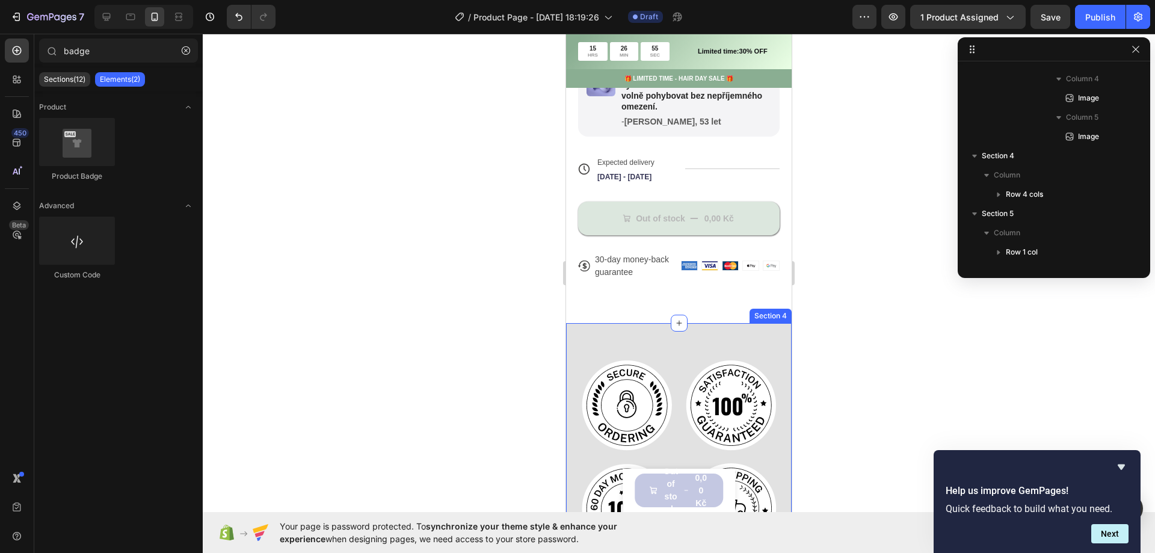
click at [598, 349] on div "Image Image Image Image Row Section 4" at bounding box center [679, 456] width 226 height 267
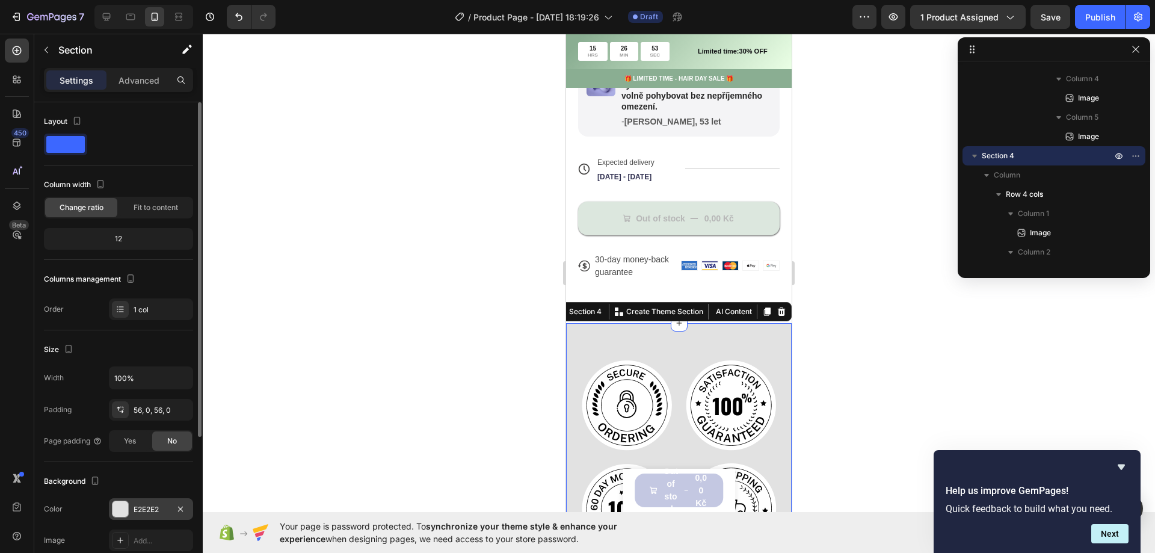
click at [117, 508] on div at bounding box center [121, 509] width 16 height 16
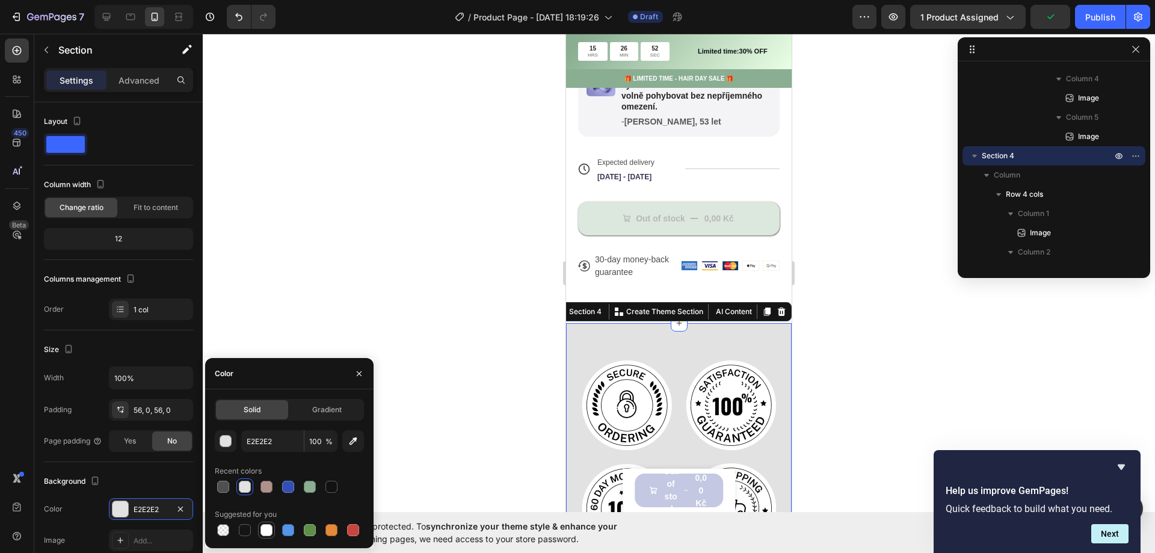
click at [271, 528] on div at bounding box center [267, 530] width 12 height 12
type input "FFFFFF"
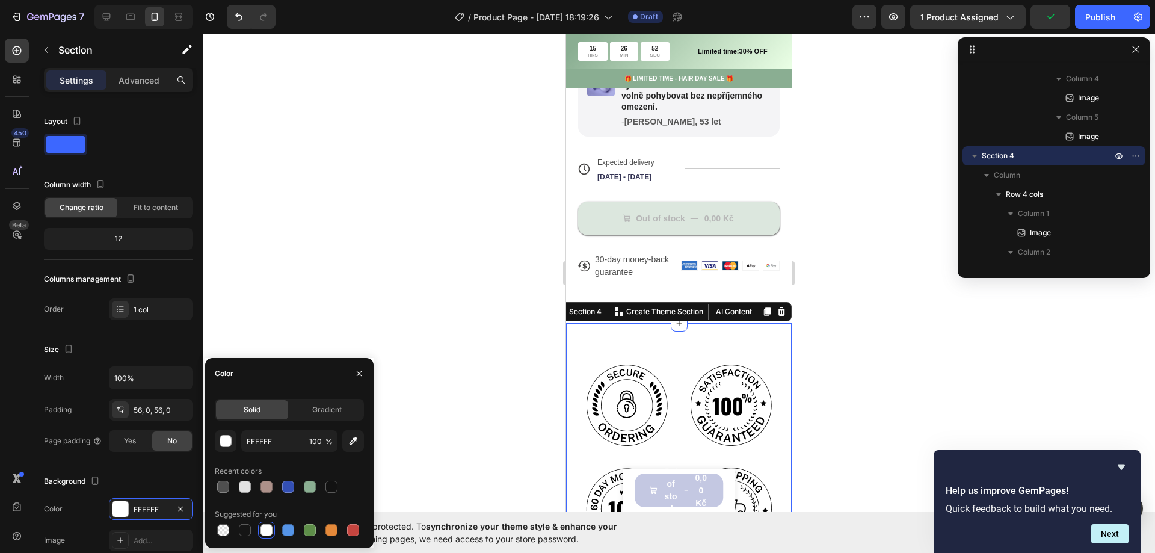
click at [441, 232] on div at bounding box center [679, 293] width 953 height 519
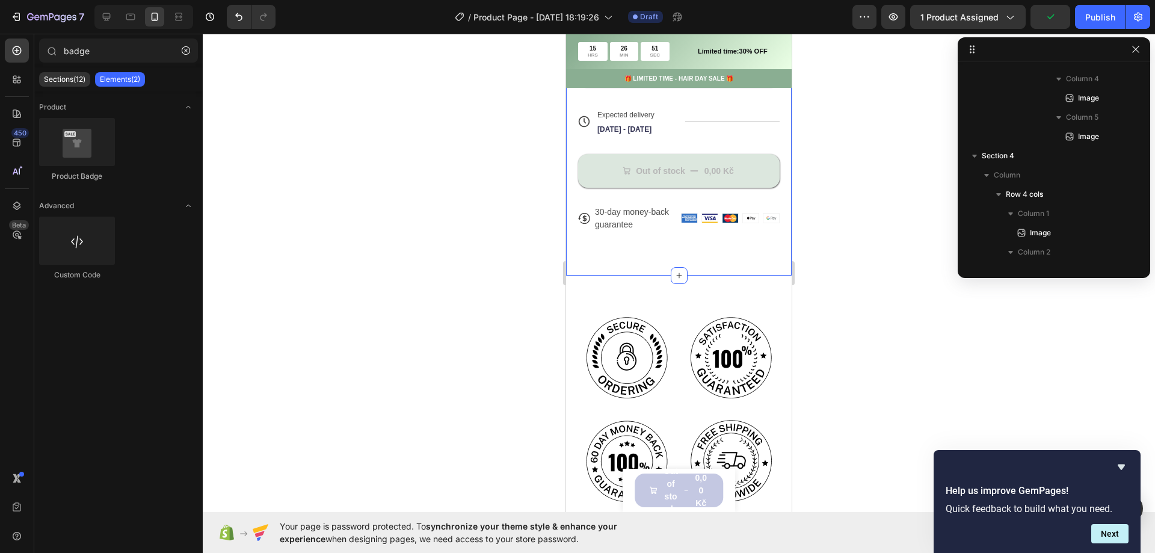
scroll to position [652, 0]
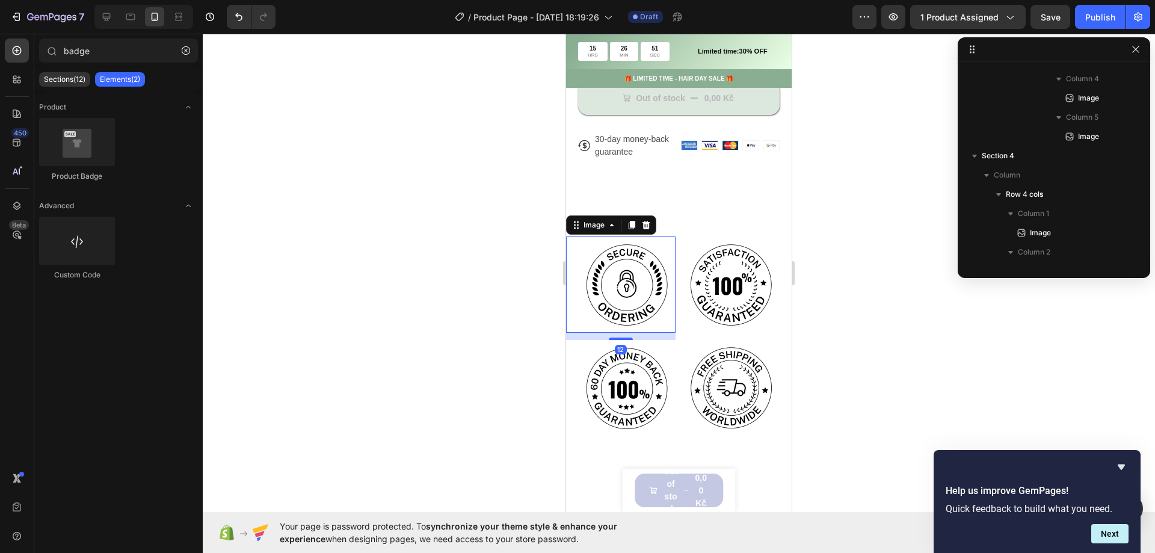
click at [628, 283] on img at bounding box center [627, 284] width 96 height 96
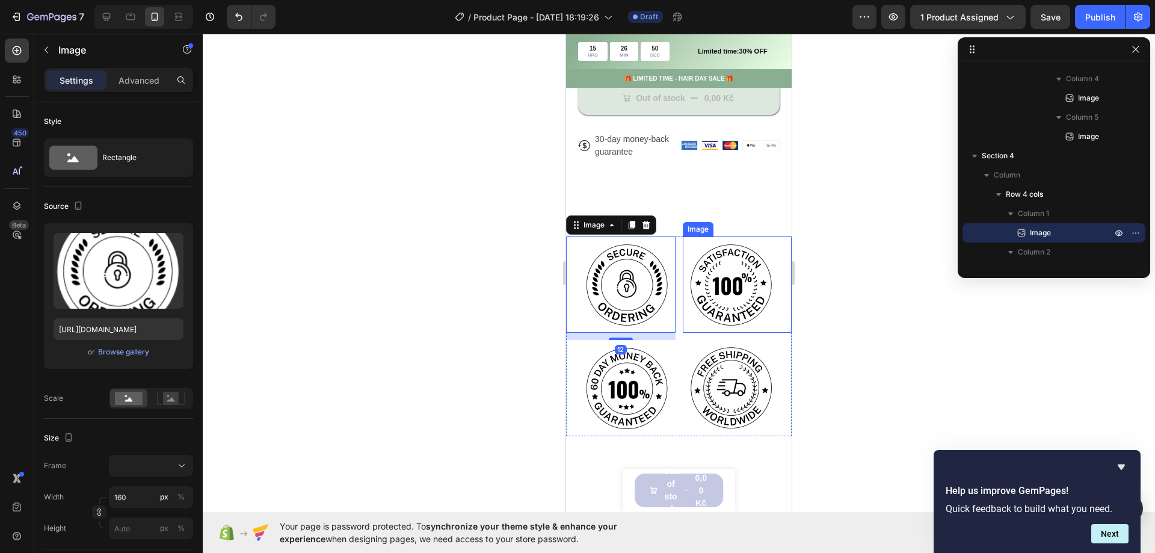
click at [731, 310] on img at bounding box center [731, 284] width 96 height 96
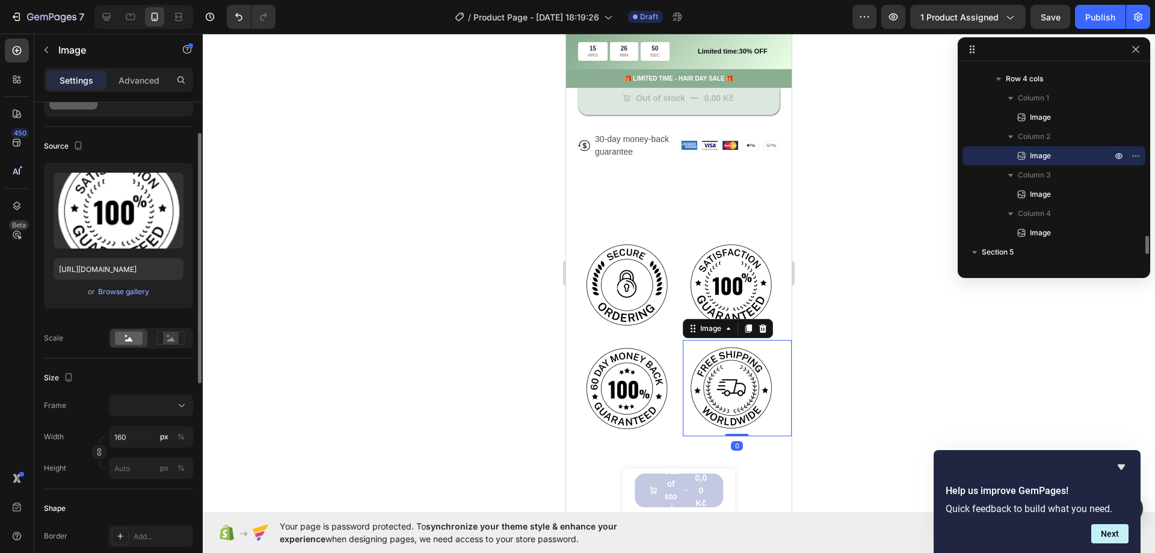
click at [727, 386] on img at bounding box center [731, 388] width 96 height 96
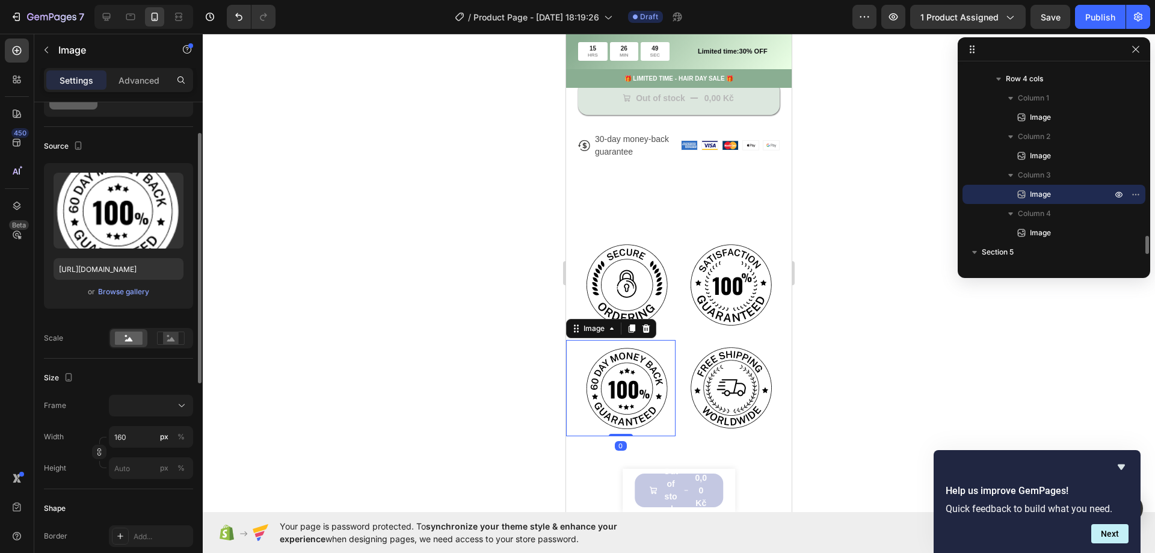
click at [597, 386] on img at bounding box center [627, 388] width 96 height 96
click at [579, 253] on img at bounding box center [627, 284] width 96 height 96
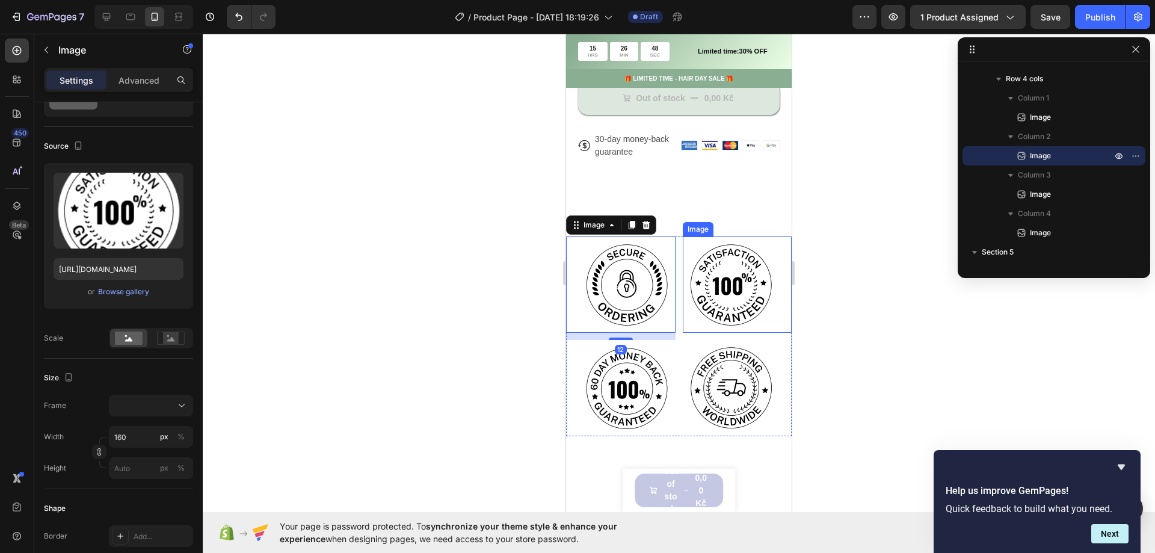
click at [689, 252] on img at bounding box center [731, 284] width 96 height 96
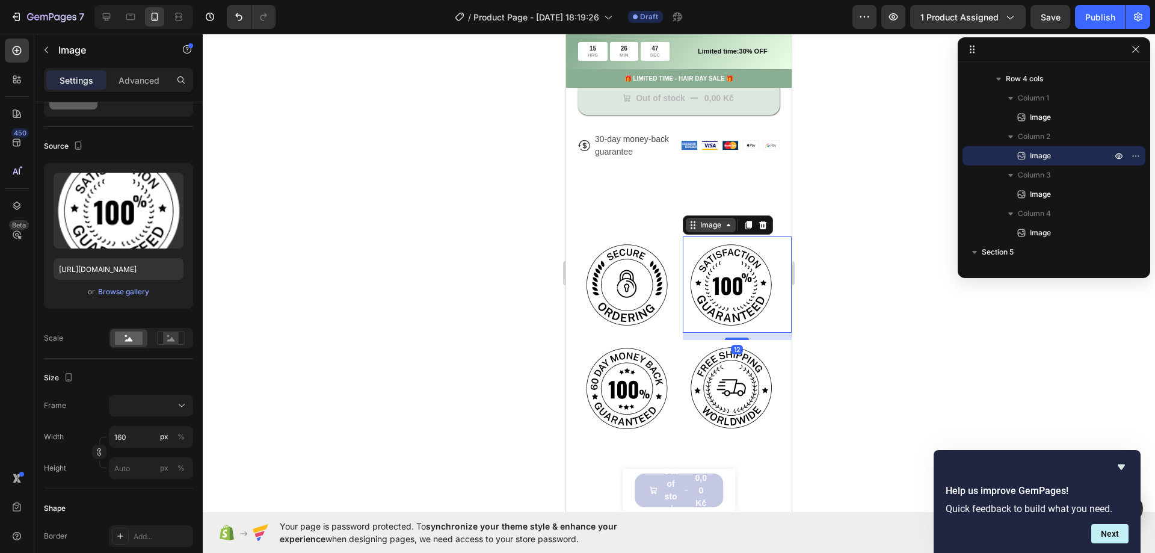
click at [690, 230] on icon at bounding box center [693, 225] width 10 height 10
click at [759, 230] on div at bounding box center [763, 225] width 14 height 14
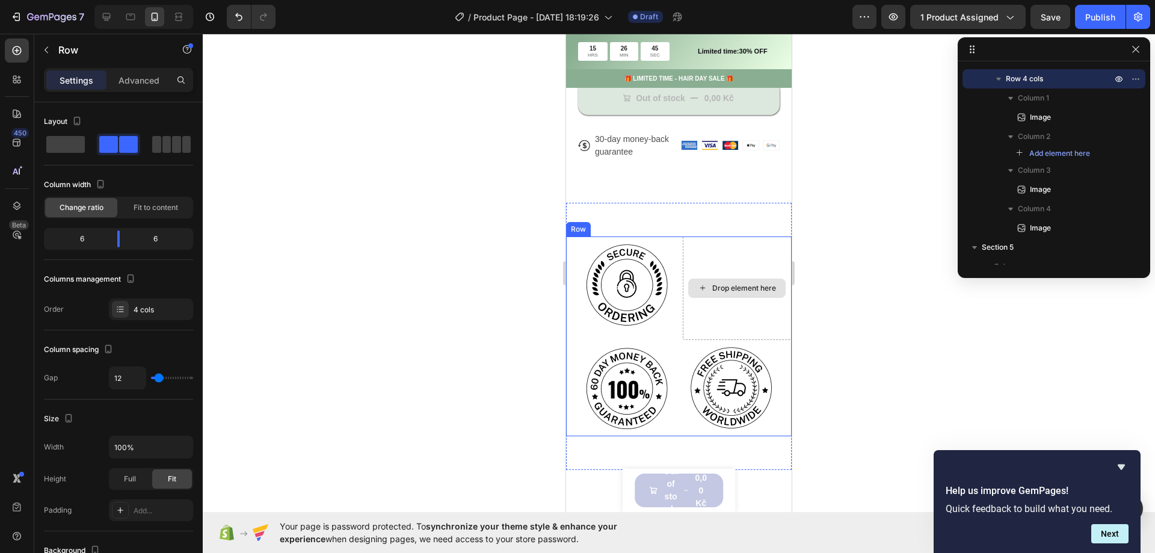
click at [746, 288] on div "Drop element here" at bounding box center [738, 288] width 110 height 104
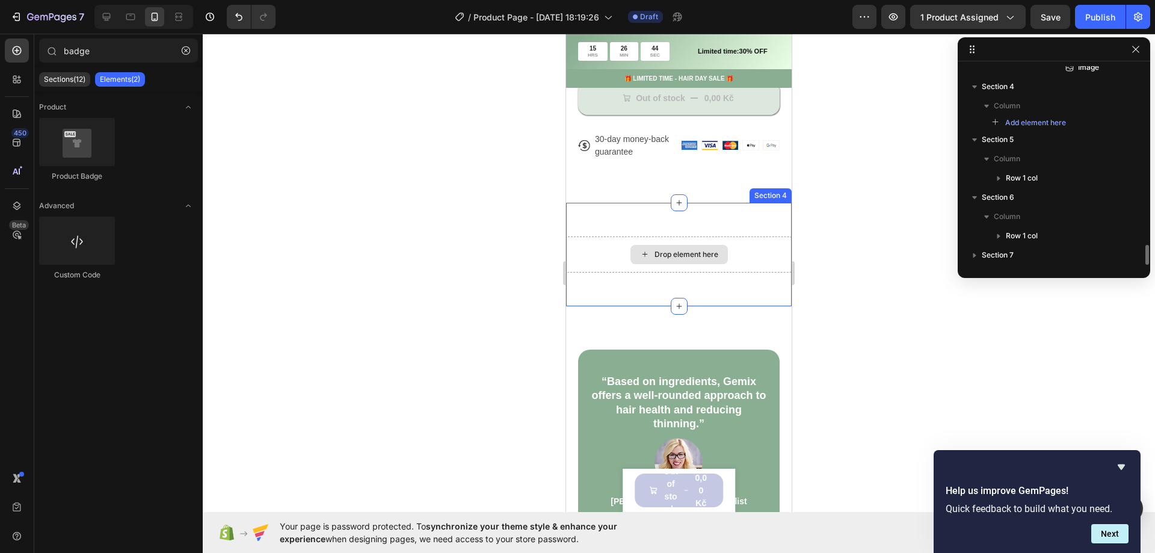
click at [688, 259] on div "Drop element here" at bounding box center [687, 255] width 64 height 10
click at [662, 260] on div "Drop element here" at bounding box center [679, 254] width 97 height 19
click at [667, 259] on div "Drop element here" at bounding box center [687, 255] width 64 height 10
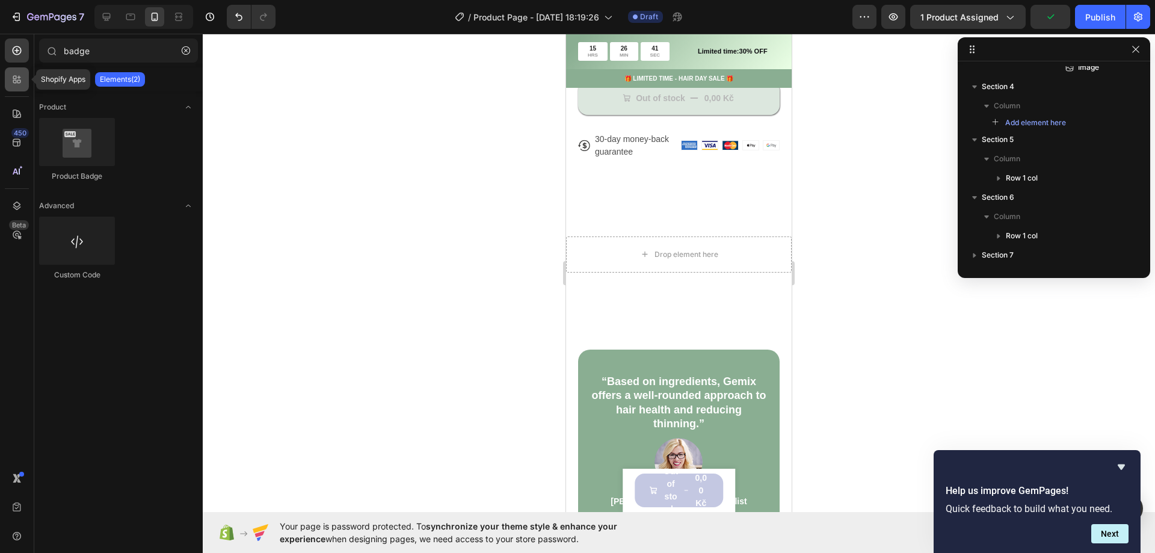
click at [18, 78] on icon at bounding box center [19, 78] width 4 height 4
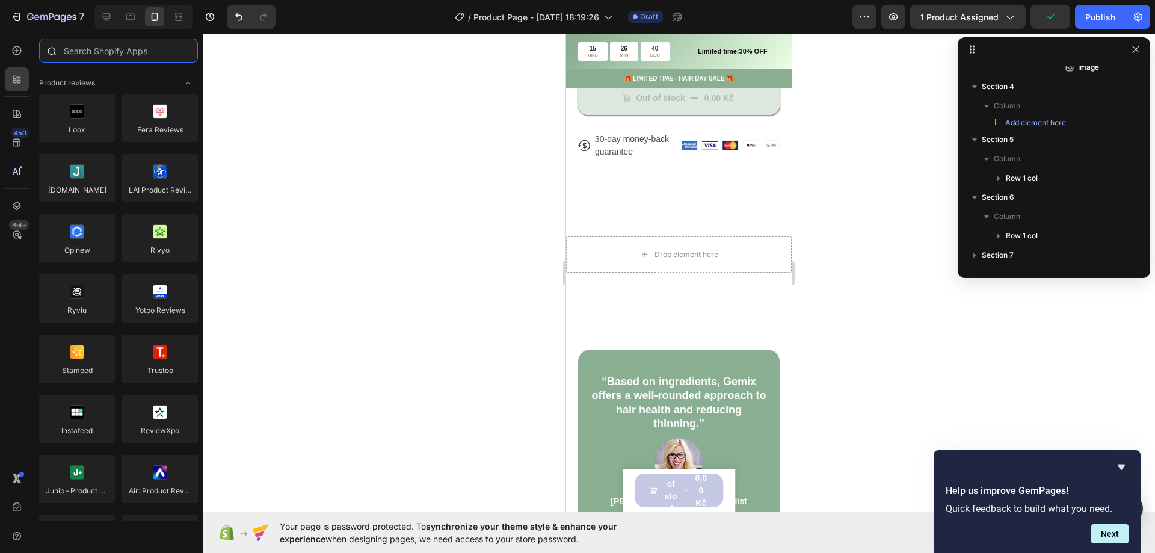
drag, startPoint x: 110, startPoint y: 50, endPoint x: 61, endPoint y: 43, distance: 48.7
click at [61, 43] on div at bounding box center [118, 53] width 168 height 29
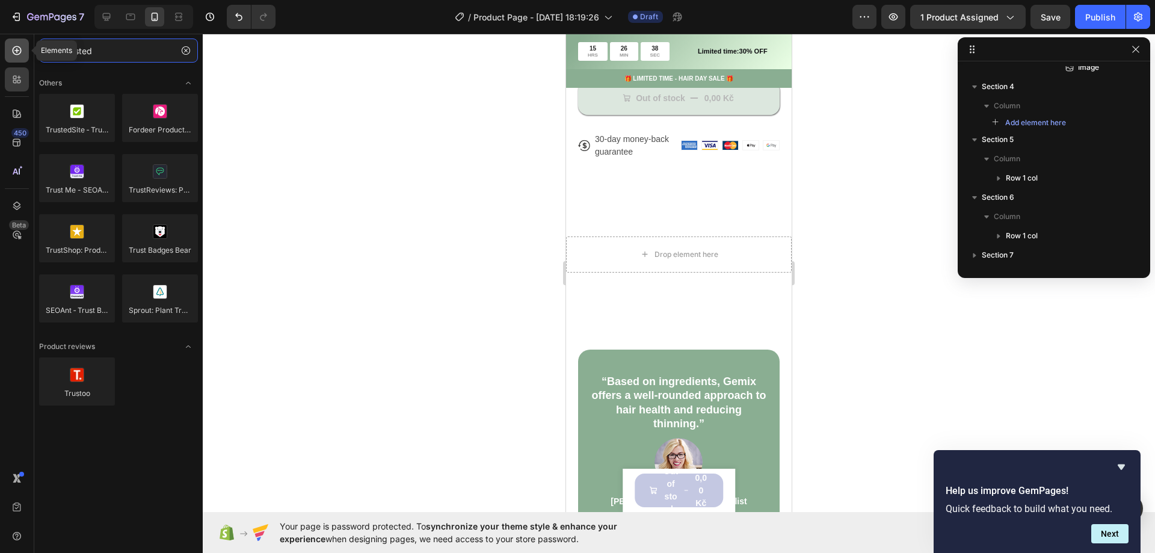
type input "trusted"
click at [25, 56] on div at bounding box center [17, 51] width 24 height 24
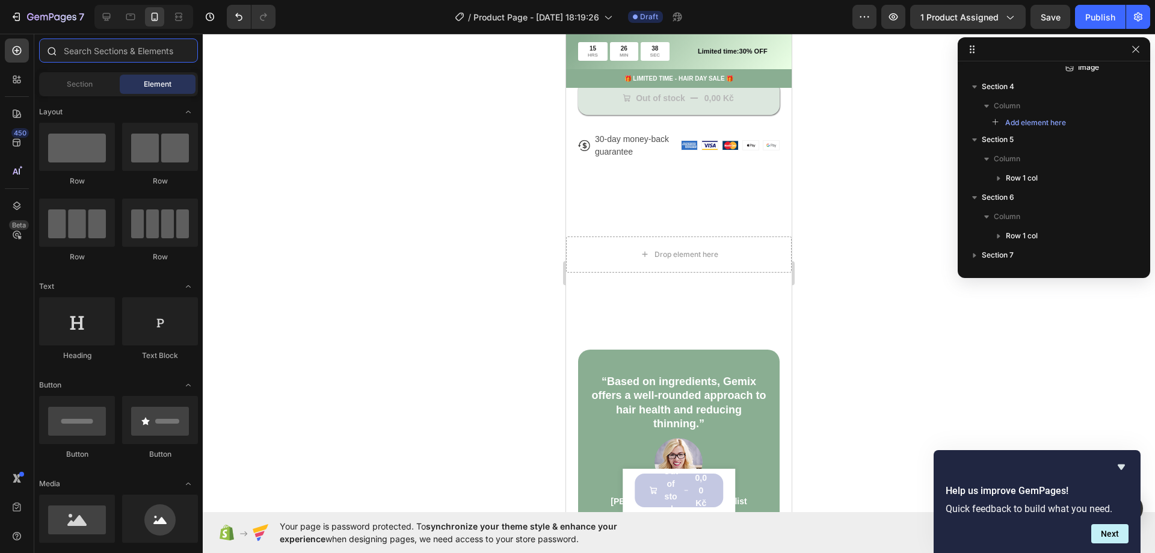
click at [113, 42] on input "text" at bounding box center [118, 51] width 159 height 24
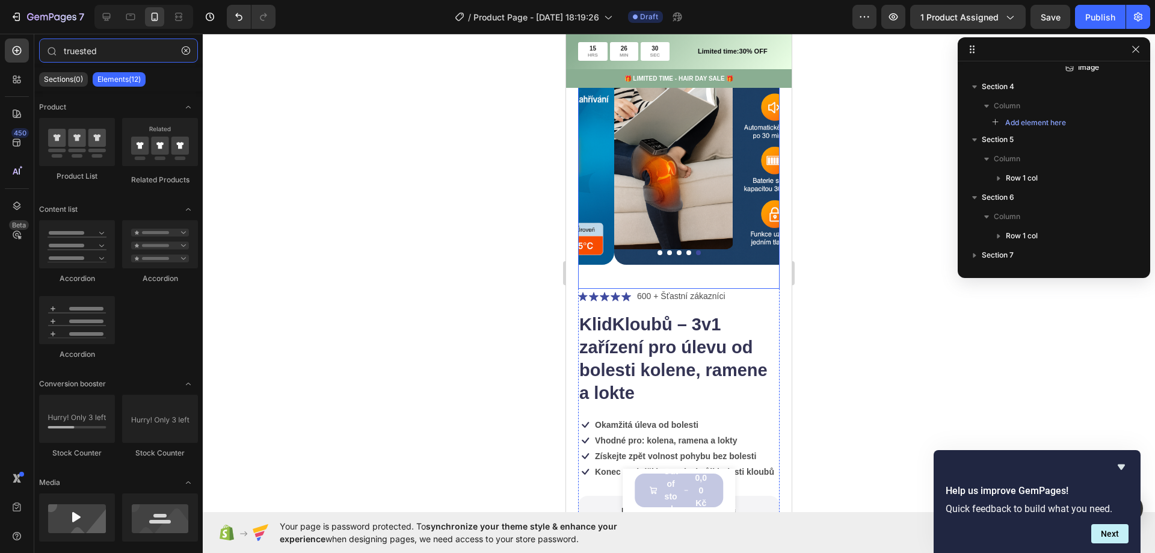
scroll to position [120, 0]
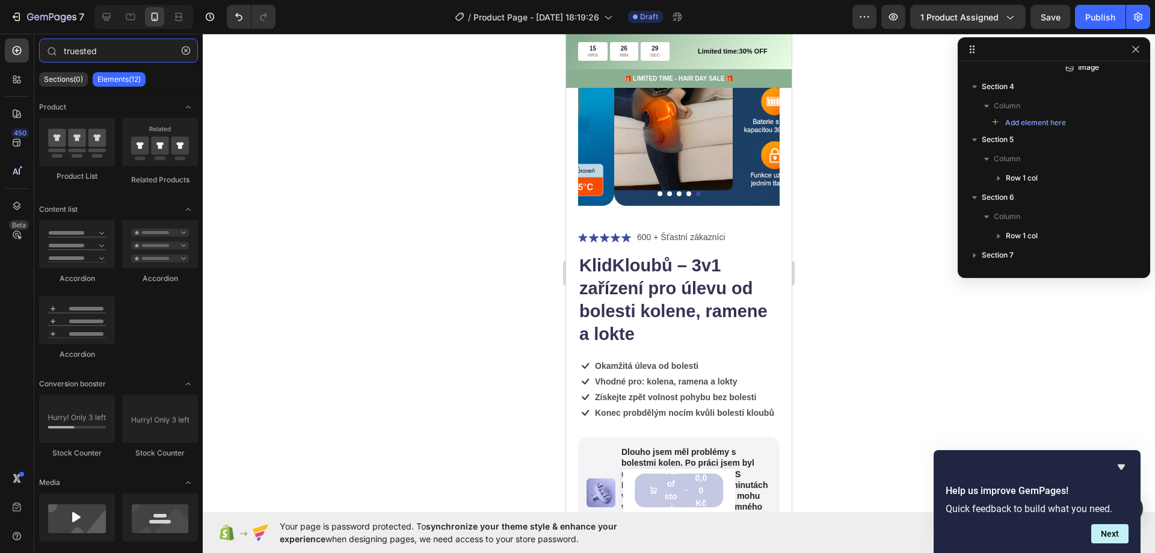
drag, startPoint x: 85, startPoint y: 47, endPoint x: -5, endPoint y: 48, distance: 90.9
click at [0, 0] on html "7 / Product Page - [DATE] 18:19:26 Draft Preview 1 product assigned Save Publis…" at bounding box center [577, 0] width 1155 height 0
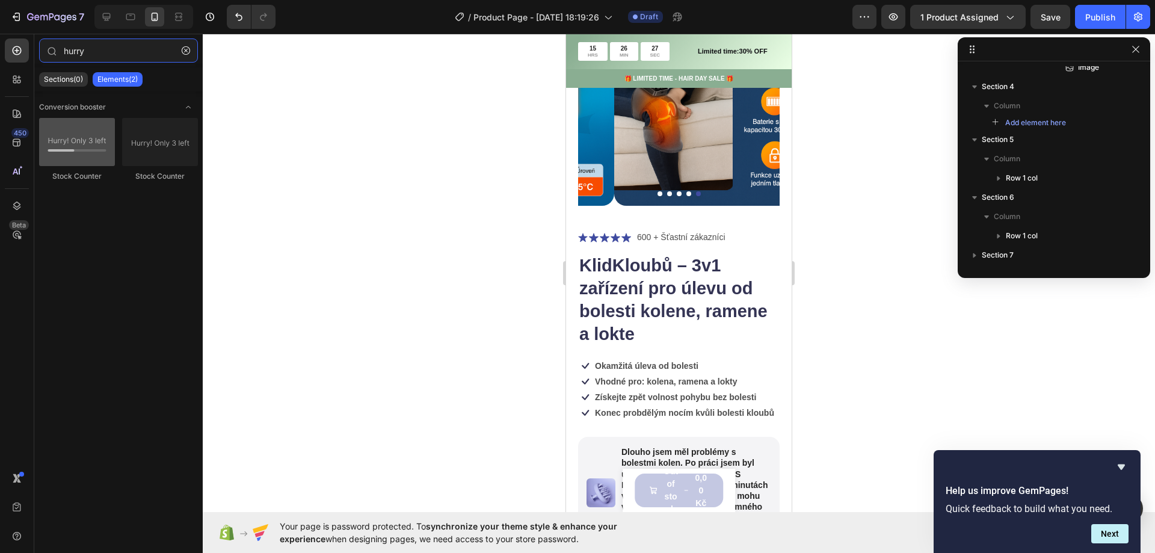
type input "hurry"
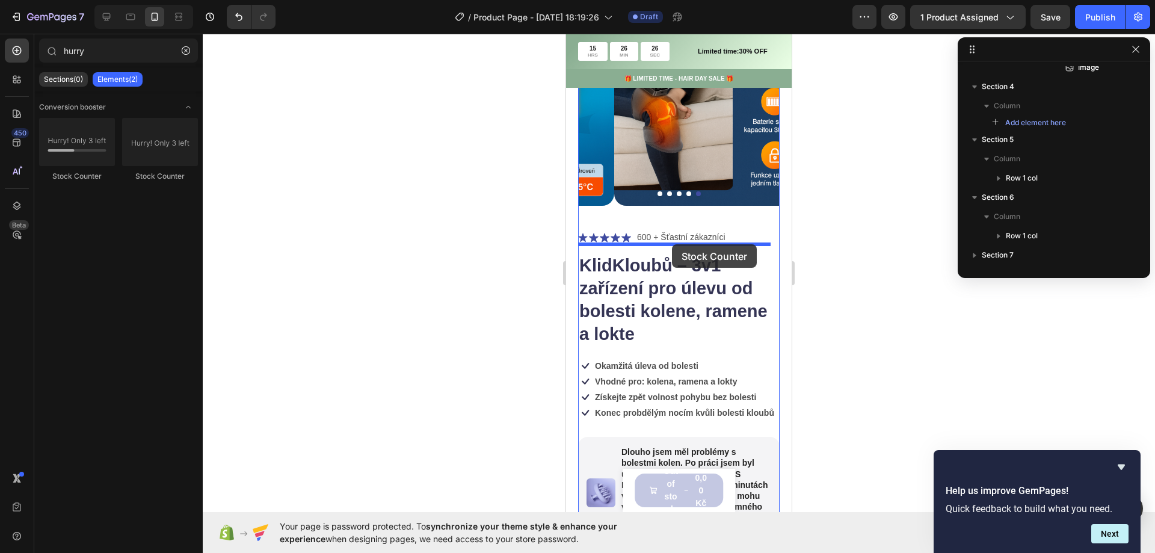
drag, startPoint x: 632, startPoint y: 181, endPoint x: 672, endPoint y: 244, distance: 75.0
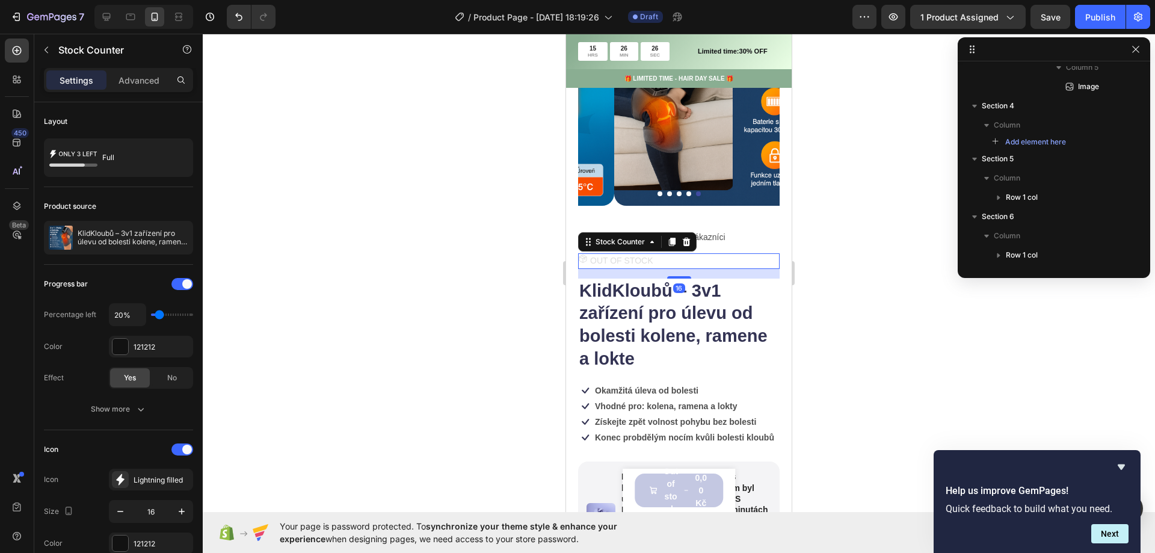
scroll to position [536, 0]
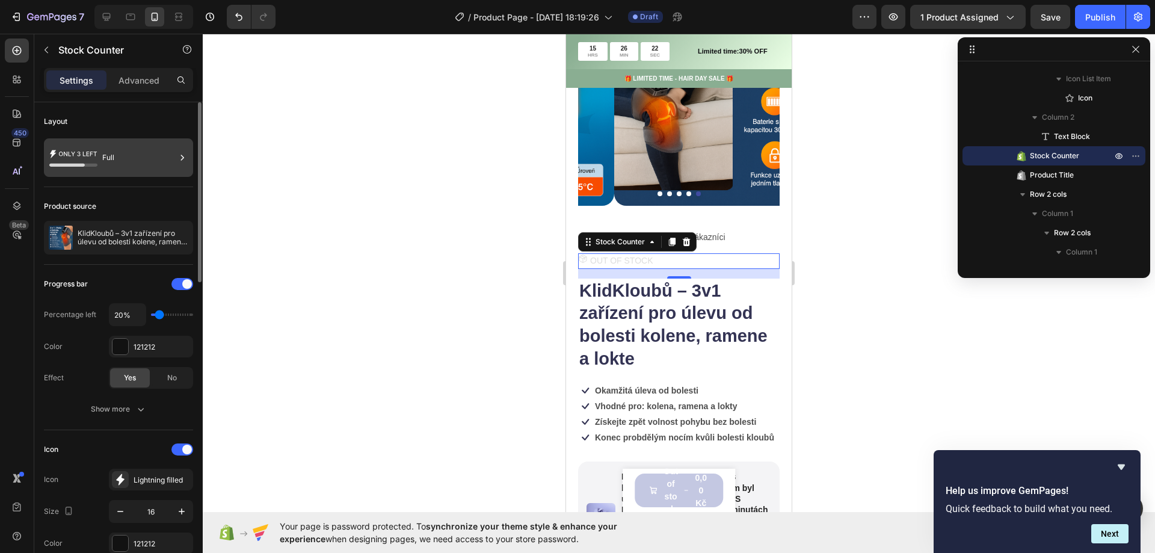
click at [98, 144] on div "Full" at bounding box center [118, 157] width 149 height 39
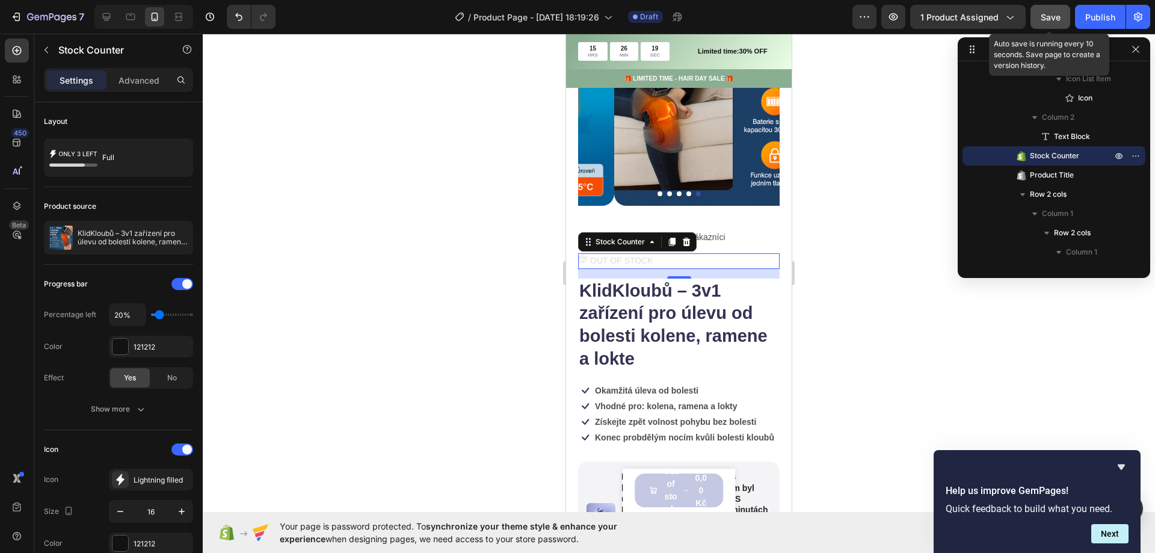
click at [1051, 12] on span "Save" at bounding box center [1051, 17] width 20 height 10
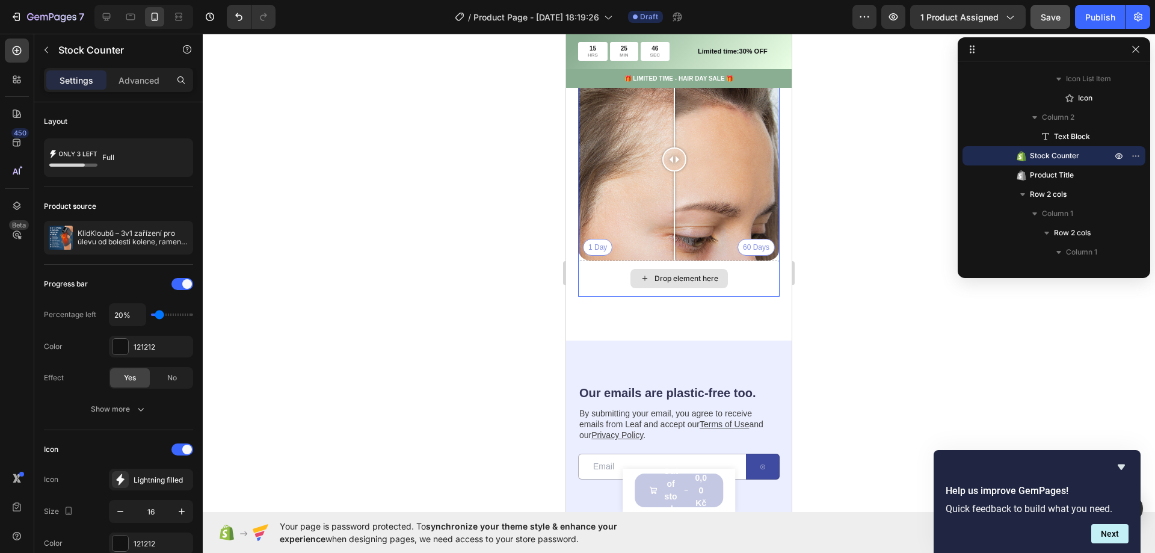
scroll to position [1264, 0]
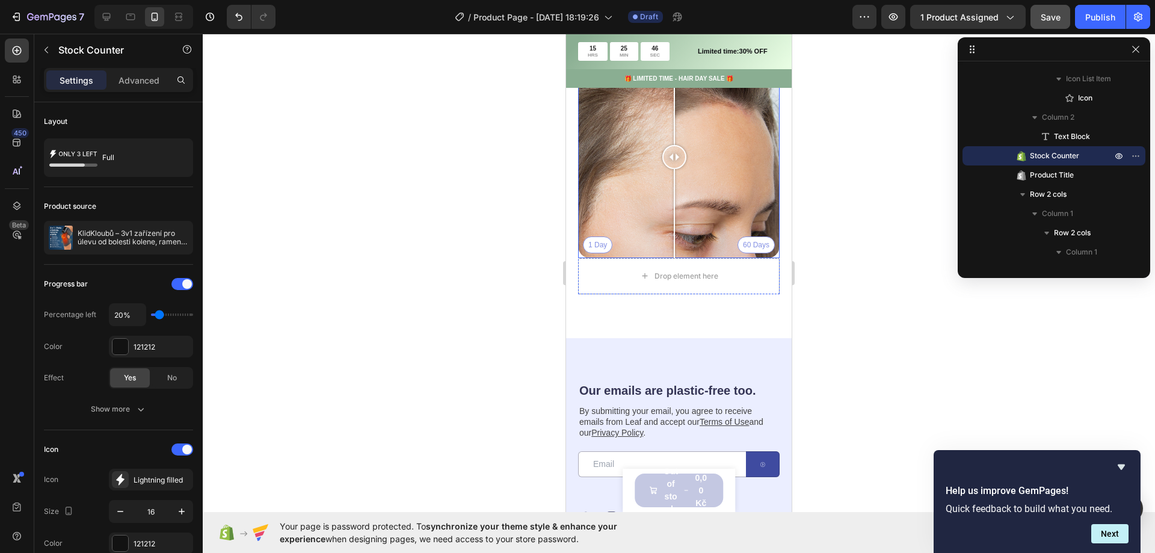
click at [638, 164] on div "1 Day 60 Days" at bounding box center [679, 158] width 202 height 202
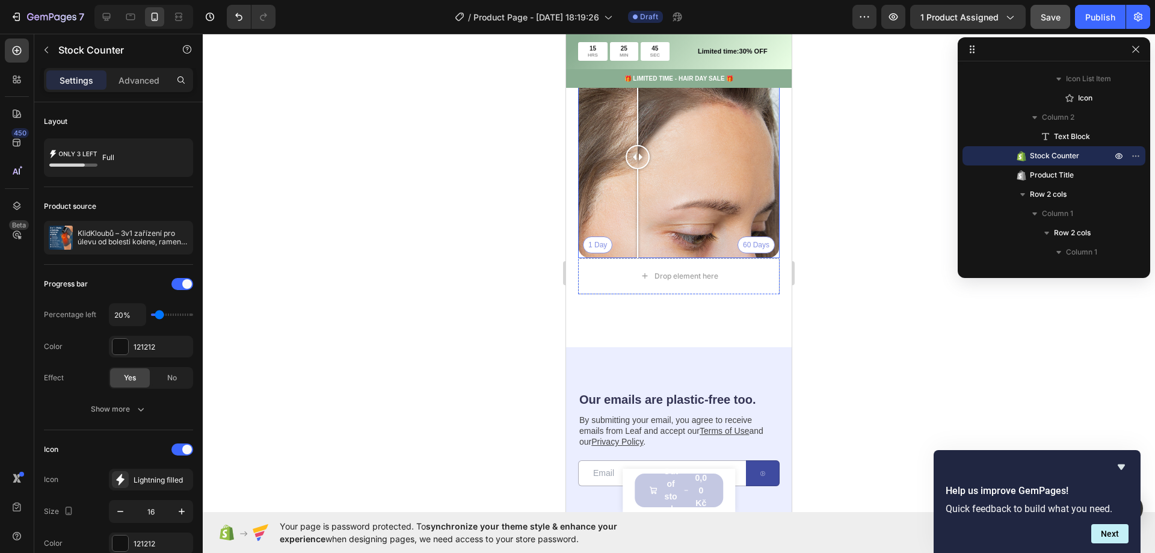
click at [613, 113] on div "1 Day 60 Days" at bounding box center [679, 158] width 202 height 202
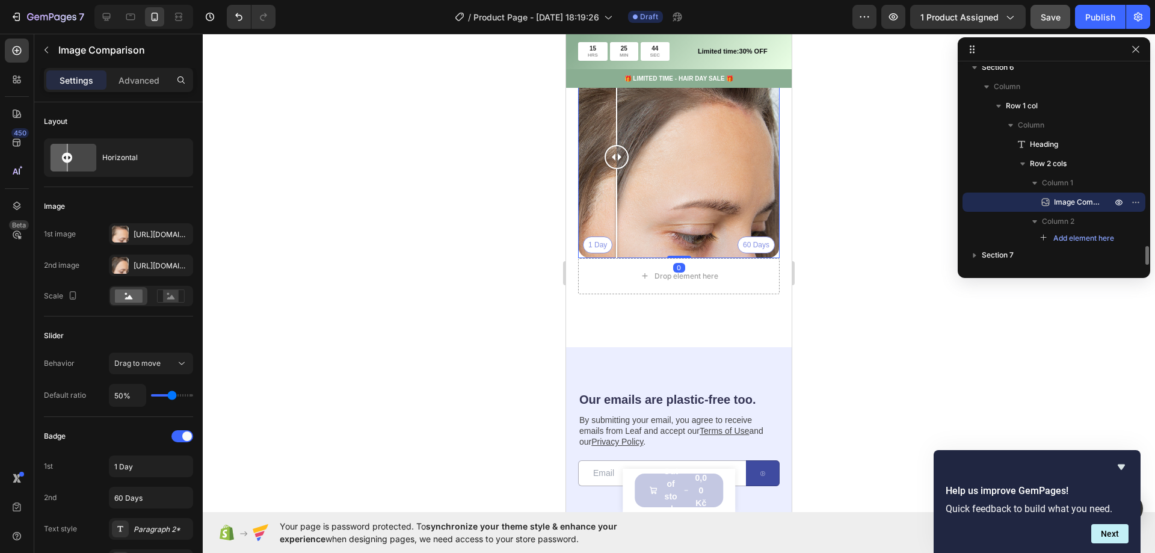
drag, startPoint x: 617, startPoint y: 118, endPoint x: 738, endPoint y: 132, distance: 121.7
click at [629, 132] on div at bounding box center [617, 158] width 24 height 202
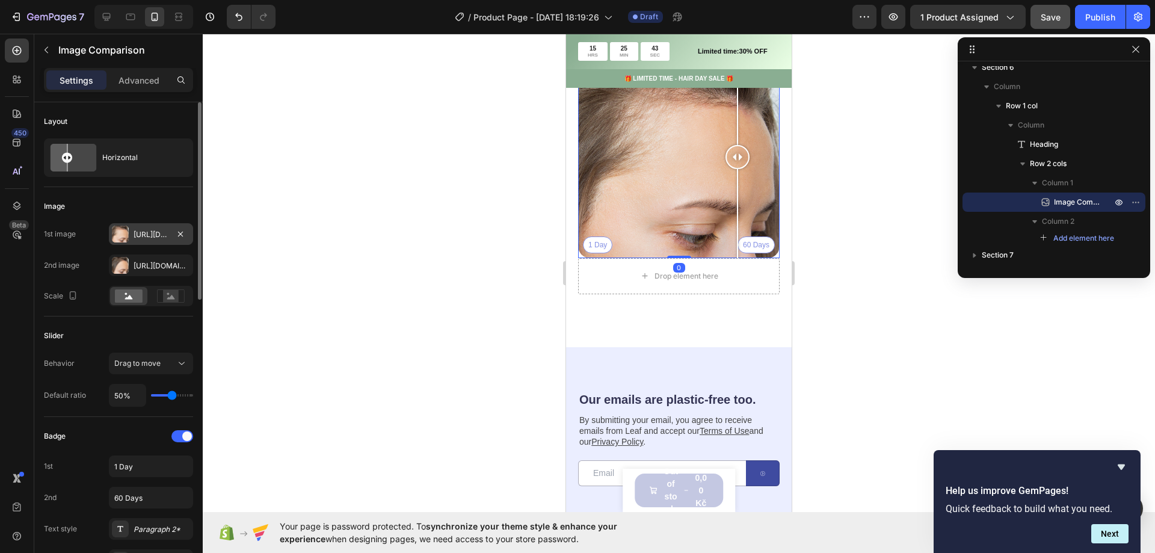
click at [155, 230] on div "[URL][DOMAIN_NAME]" at bounding box center [151, 234] width 35 height 11
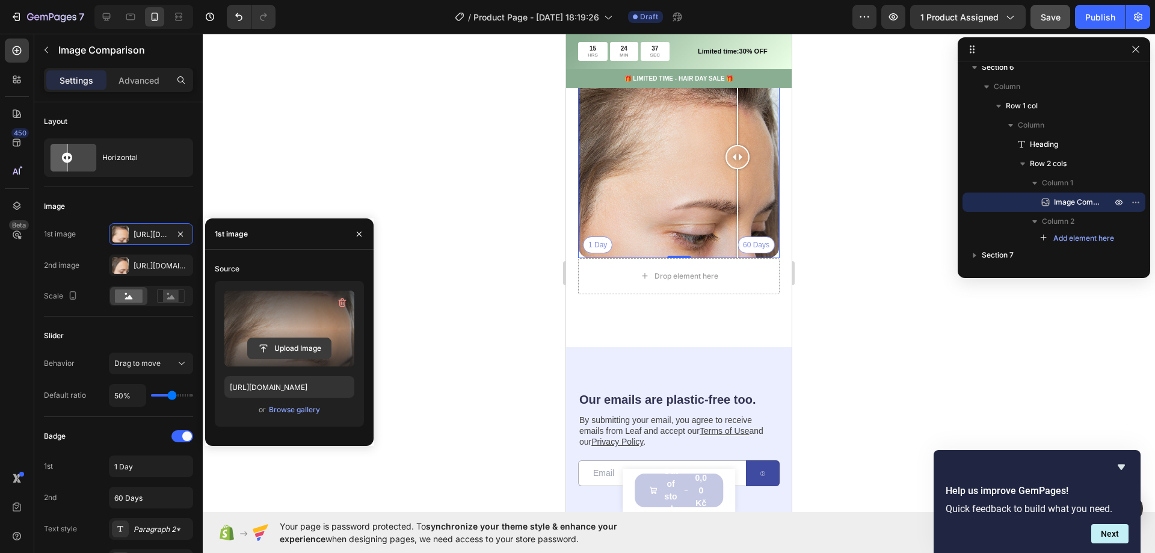
click at [302, 344] on input "file" at bounding box center [289, 348] width 83 height 20
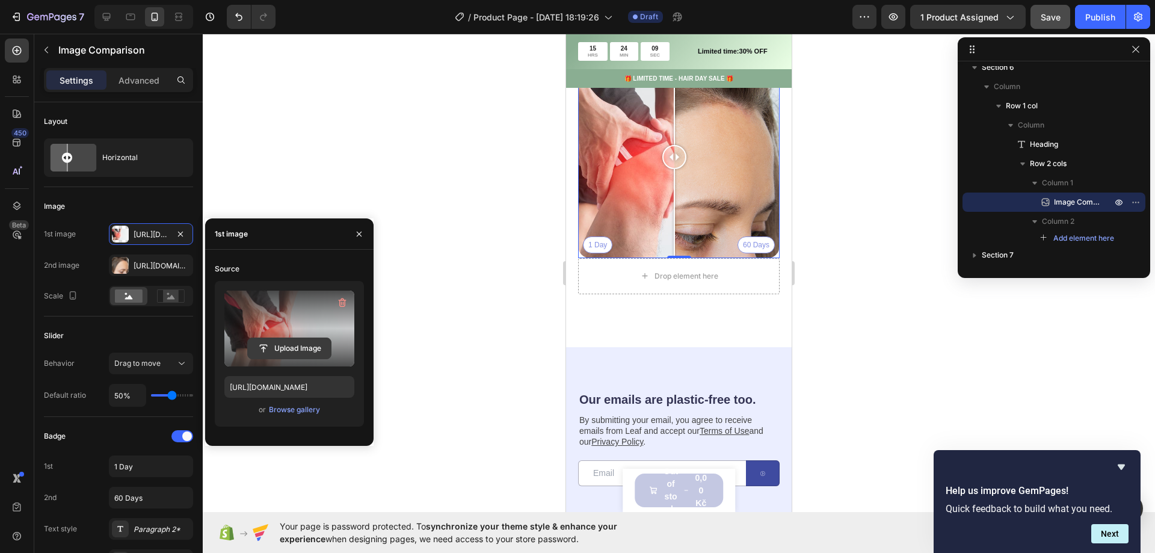
click at [298, 347] on input "file" at bounding box center [289, 348] width 83 height 20
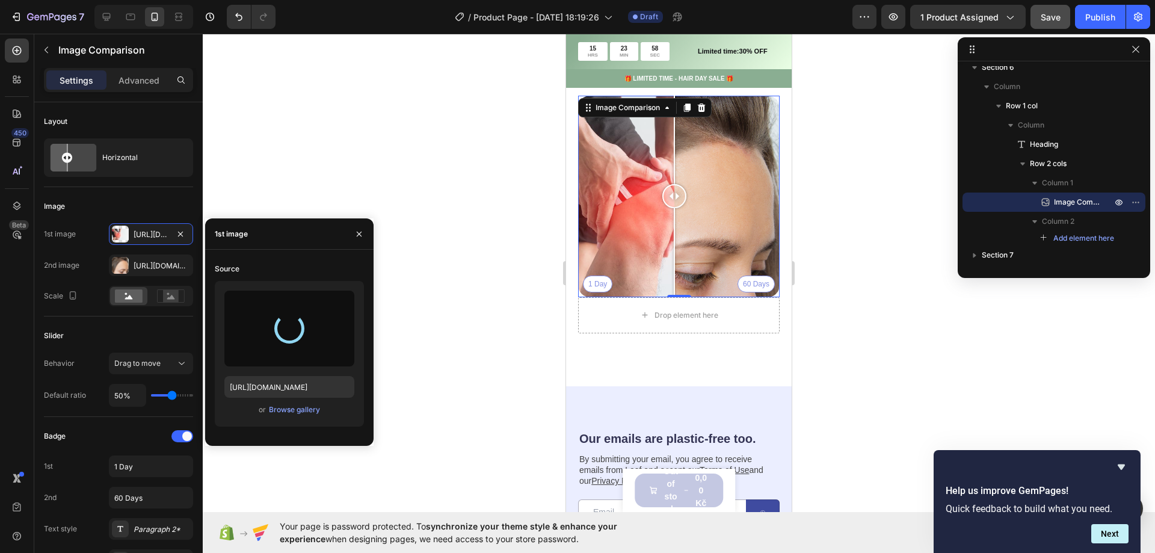
scroll to position [1204, 0]
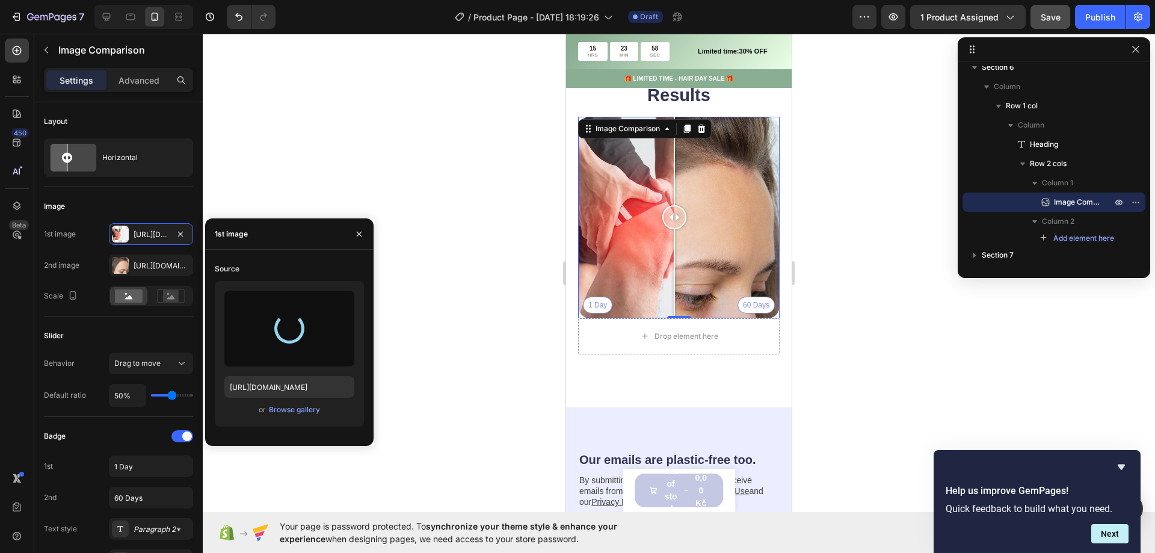
type input "[URL][DOMAIN_NAME]"
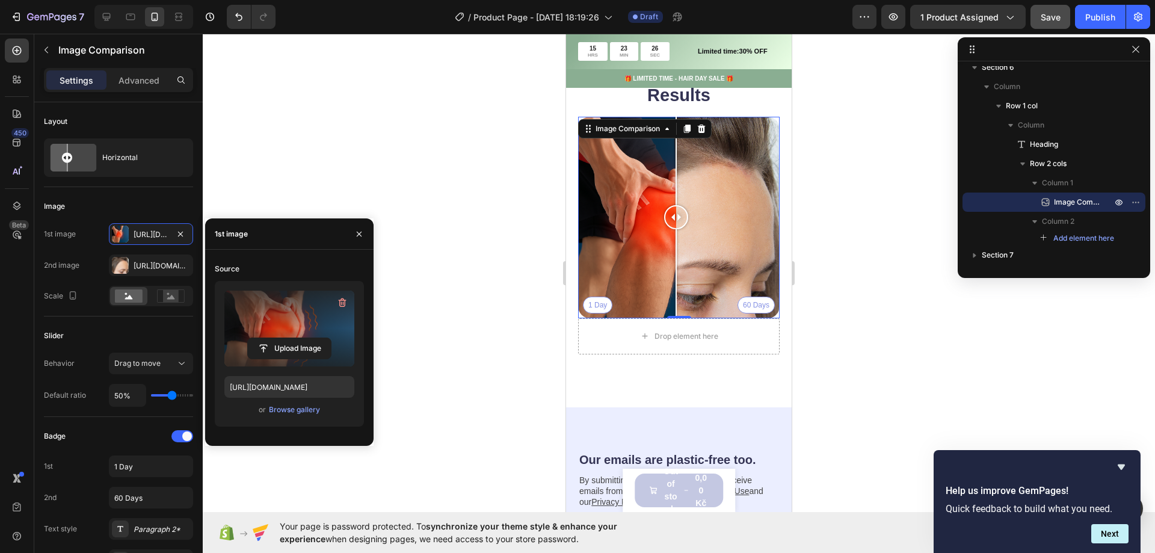
click at [676, 215] on div at bounding box center [676, 217] width 24 height 24
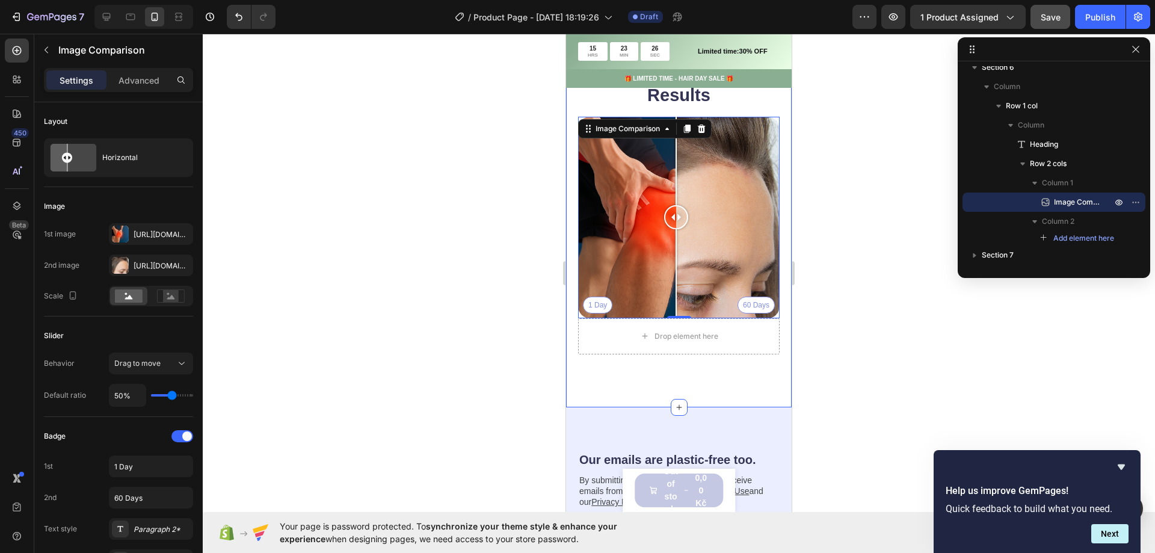
click at [820, 241] on div at bounding box center [679, 293] width 953 height 519
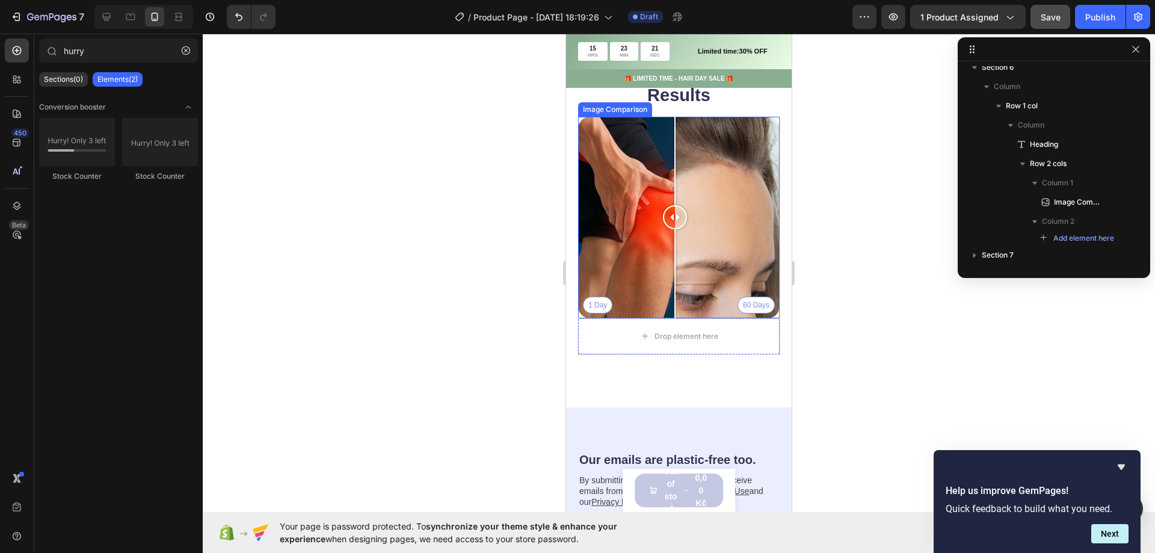
drag, startPoint x: 721, startPoint y: 219, endPoint x: 675, endPoint y: 241, distance: 50.6
click at [675, 241] on div at bounding box center [675, 218] width 24 height 202
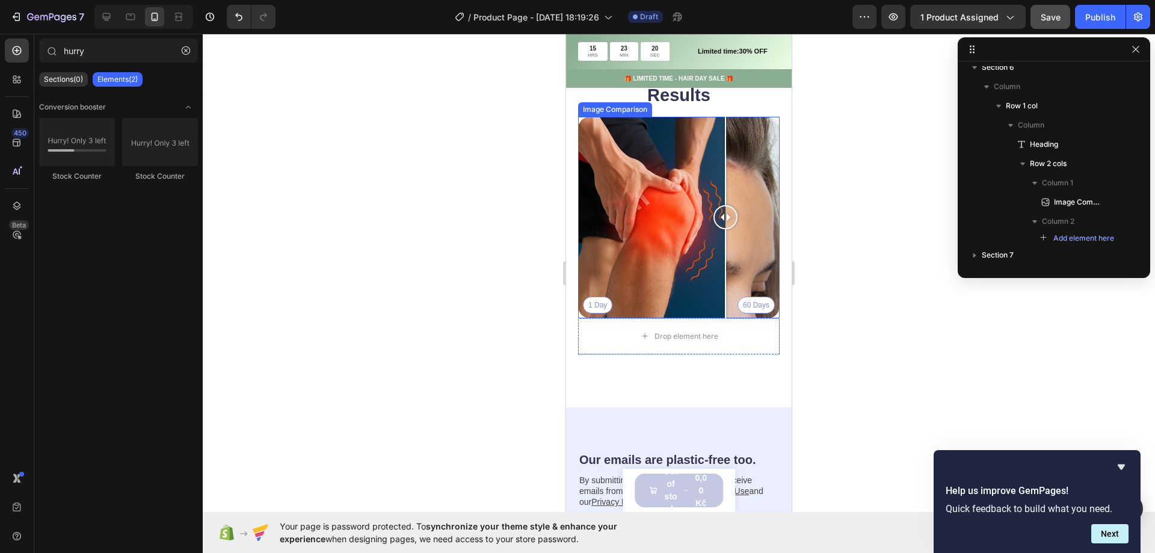
click at [726, 188] on div "1 Day 60 Days" at bounding box center [679, 218] width 202 height 202
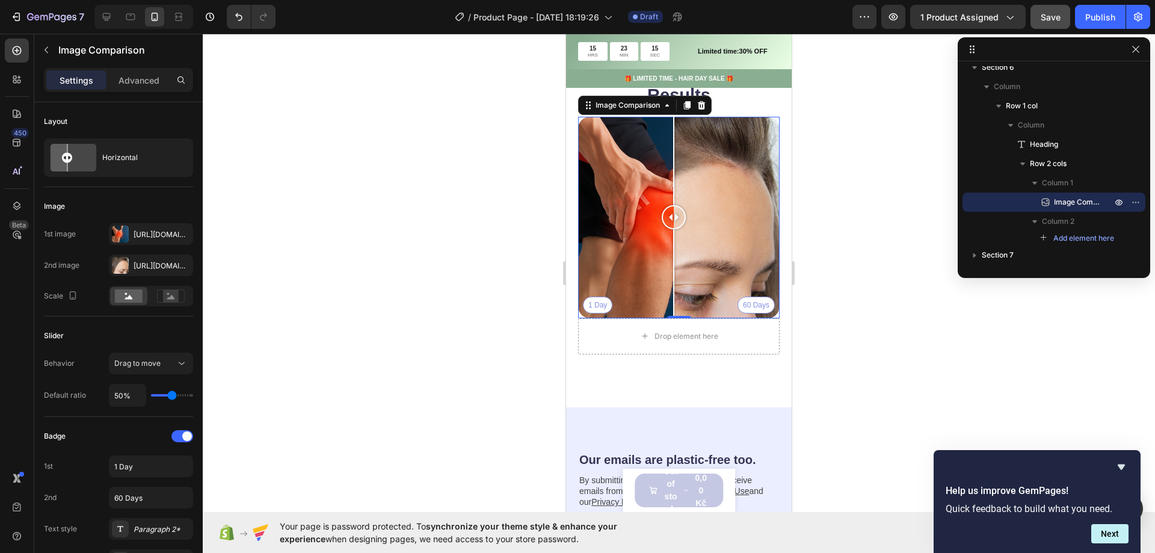
drag, startPoint x: 723, startPoint y: 199, endPoint x: 674, endPoint y: 252, distance: 72.4
click at [674, 252] on div at bounding box center [674, 218] width 24 height 202
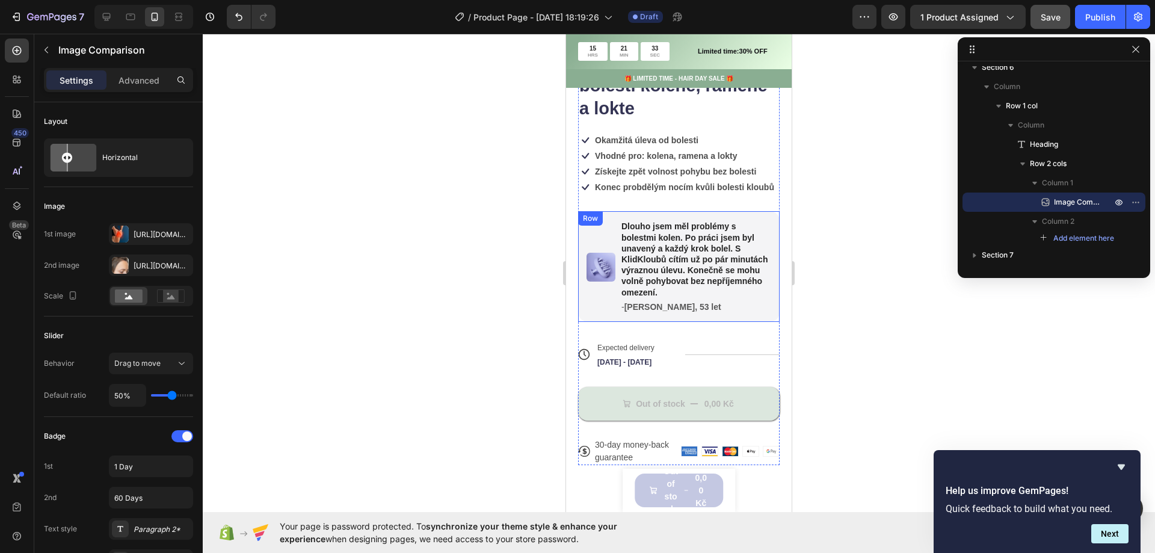
scroll to position [301, 0]
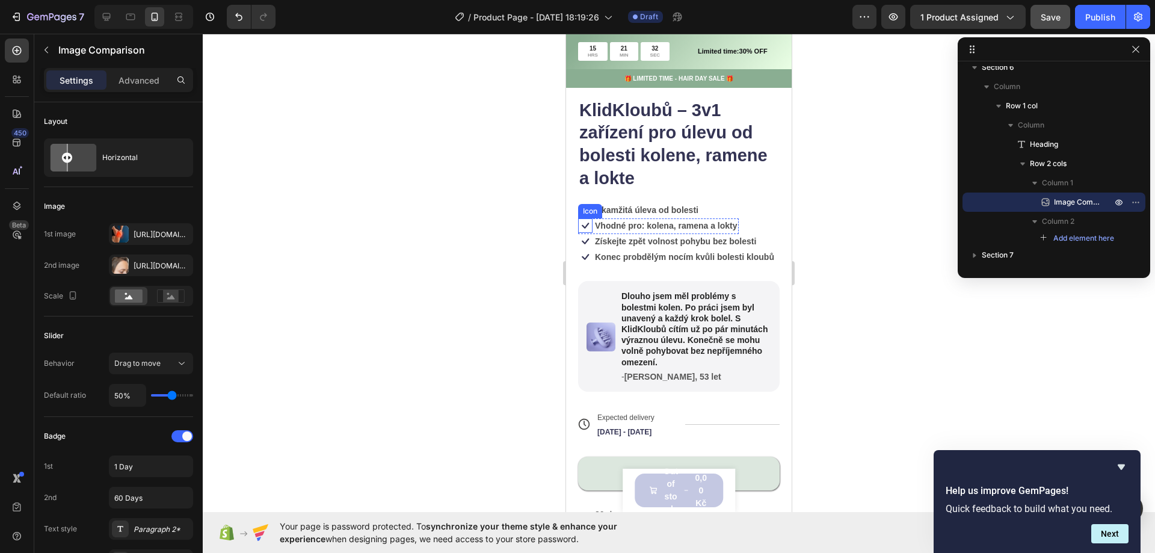
click at [584, 211] on div "Icon" at bounding box center [590, 211] width 19 height 0
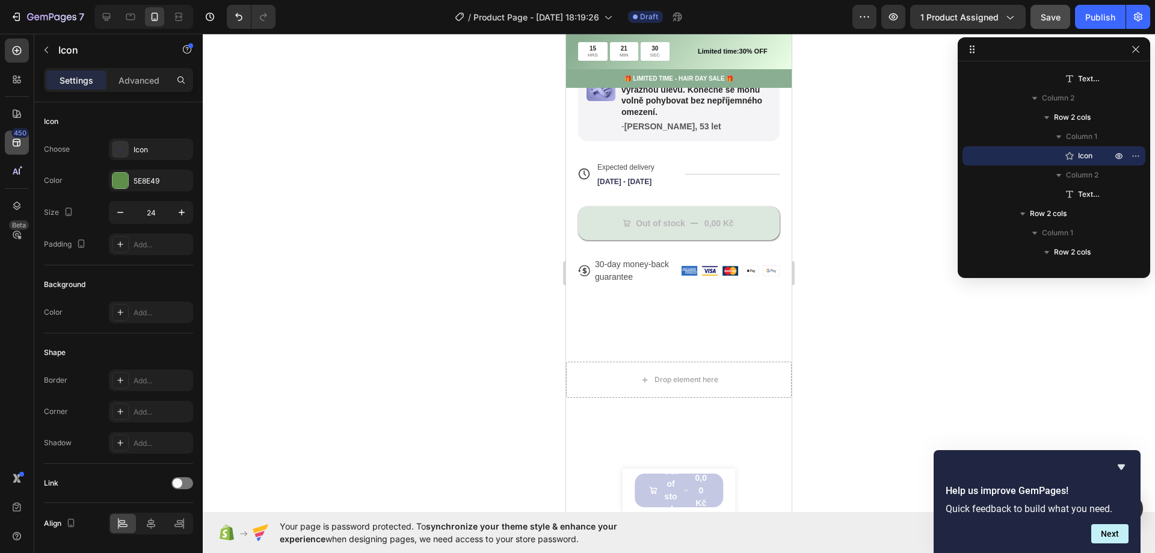
scroll to position [481, 0]
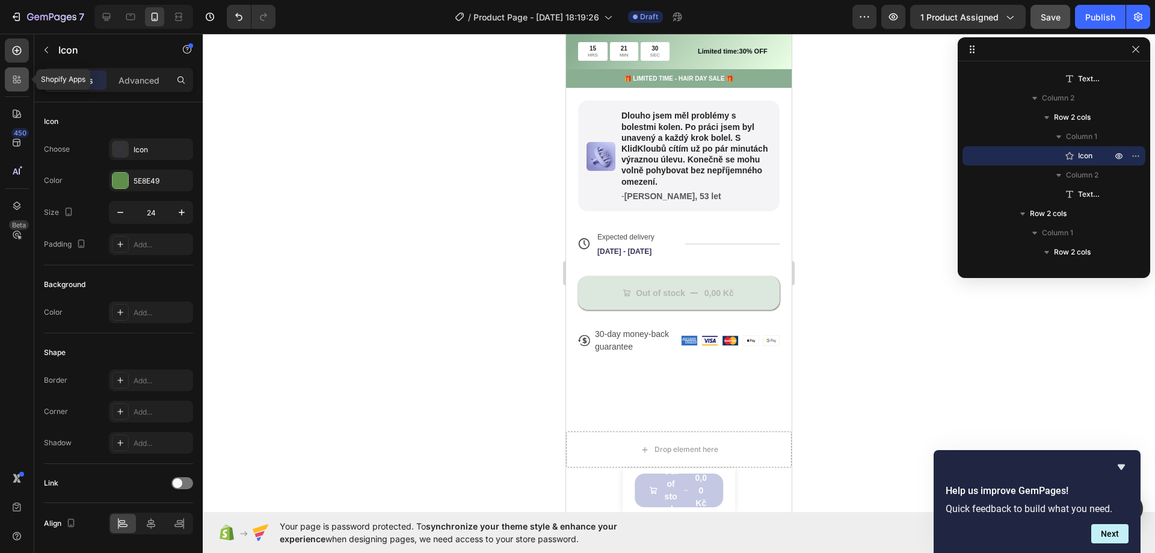
click at [18, 83] on icon at bounding box center [19, 82] width 4 height 4
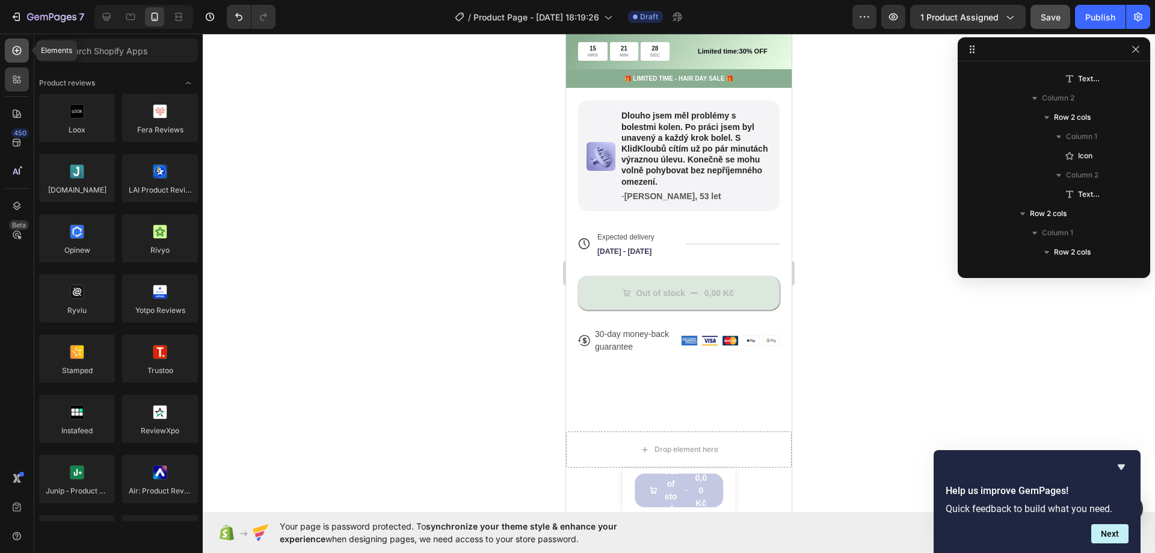
click at [25, 55] on div at bounding box center [17, 51] width 24 height 24
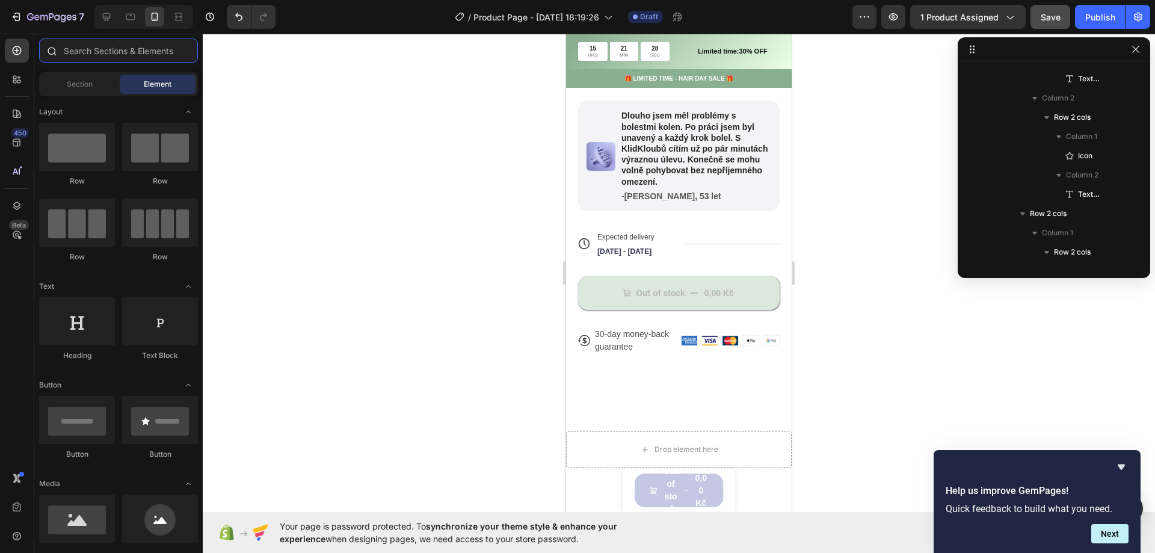
click at [83, 46] on input "text" at bounding box center [118, 51] width 159 height 24
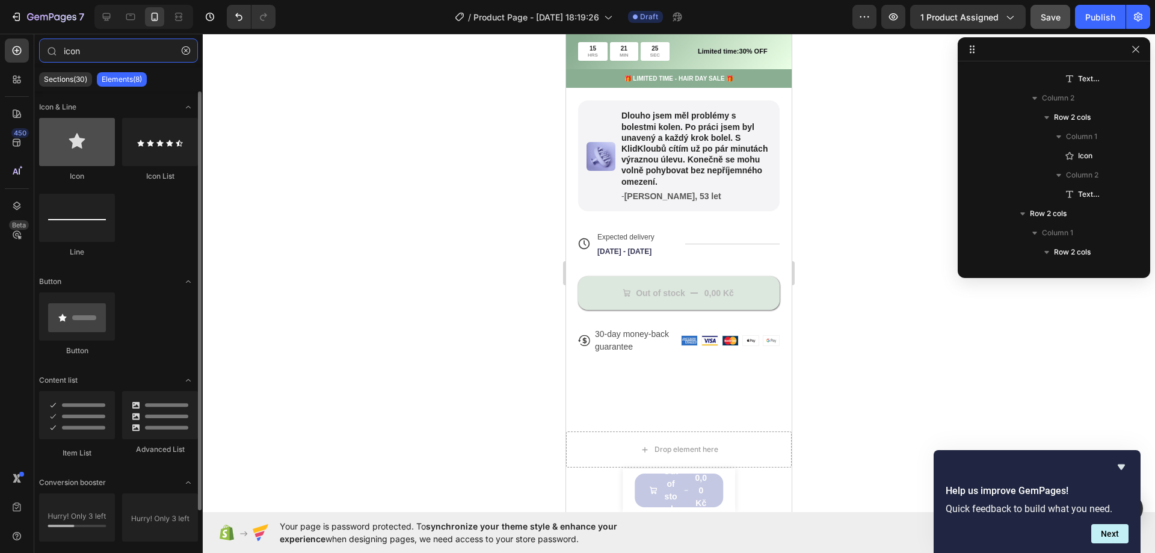
type input "icon"
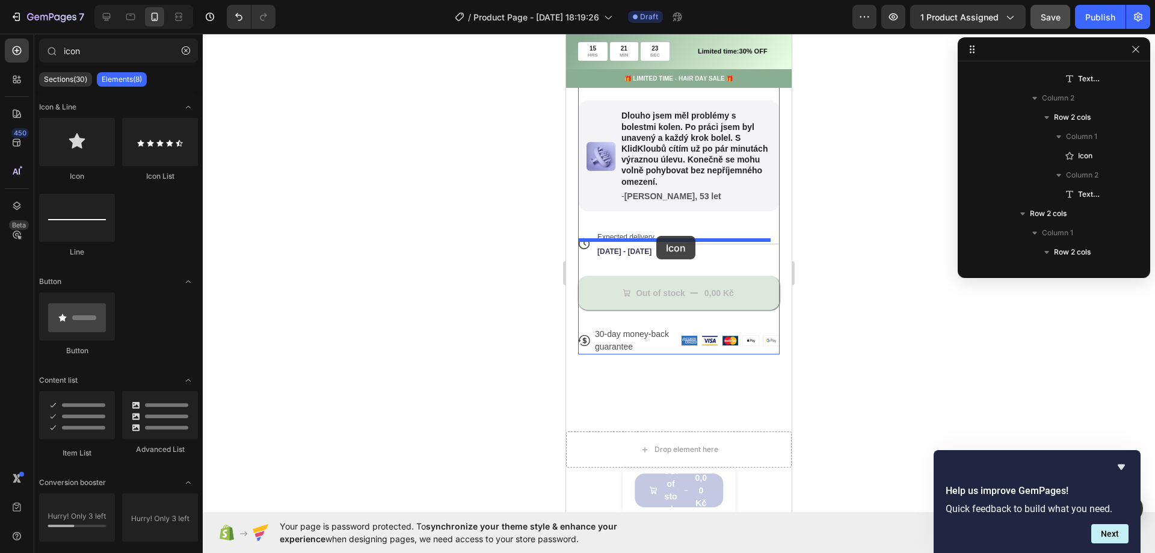
drag, startPoint x: 643, startPoint y: 187, endPoint x: 656, endPoint y: 236, distance: 50.5
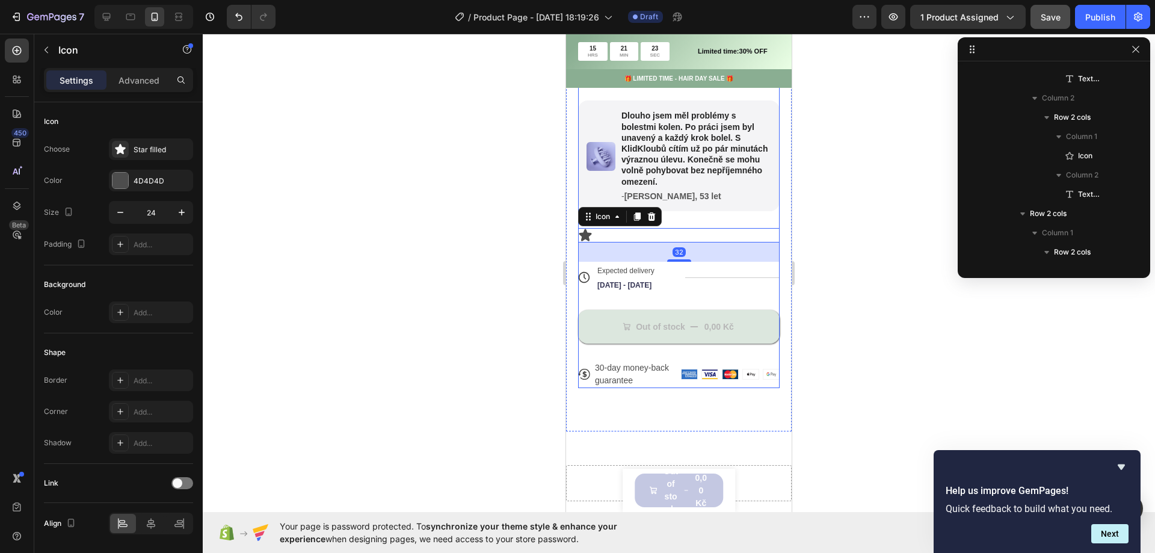
scroll to position [1191, 0]
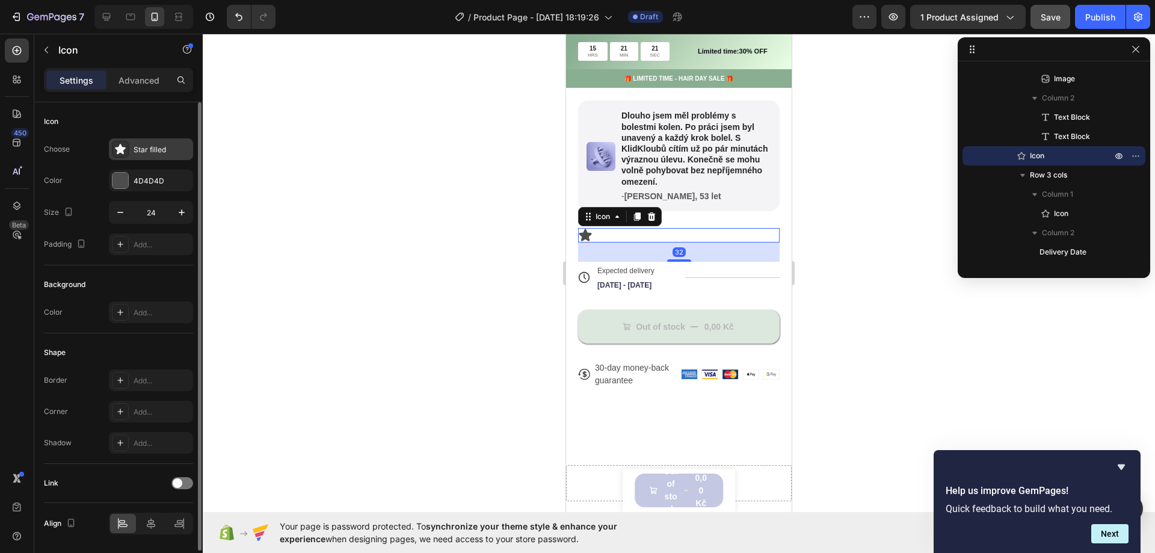
click at [143, 143] on div "Star filled" at bounding box center [151, 149] width 84 height 22
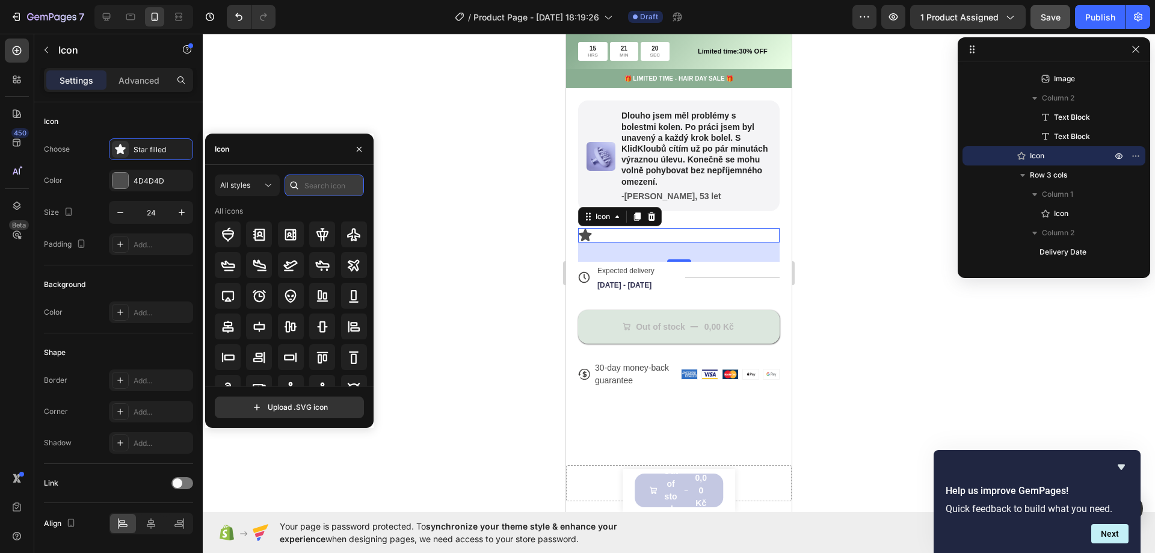
click at [310, 182] on input "text" at bounding box center [324, 186] width 79 height 22
type input "shipping"
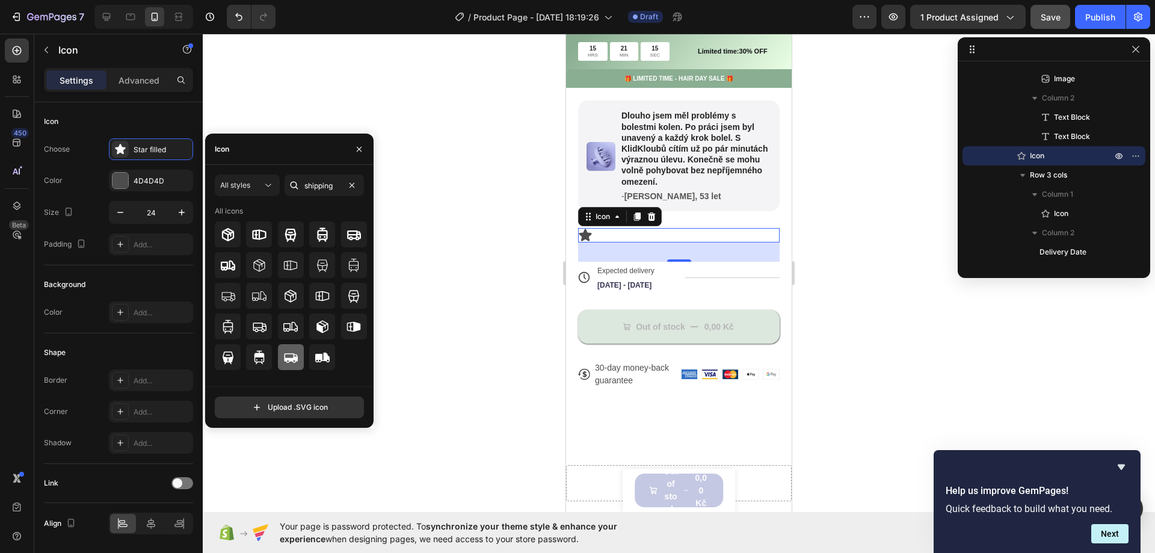
click at [293, 360] on icon at bounding box center [292, 358] width 14 height 10
click at [172, 214] on button "button" at bounding box center [182, 213] width 22 height 22
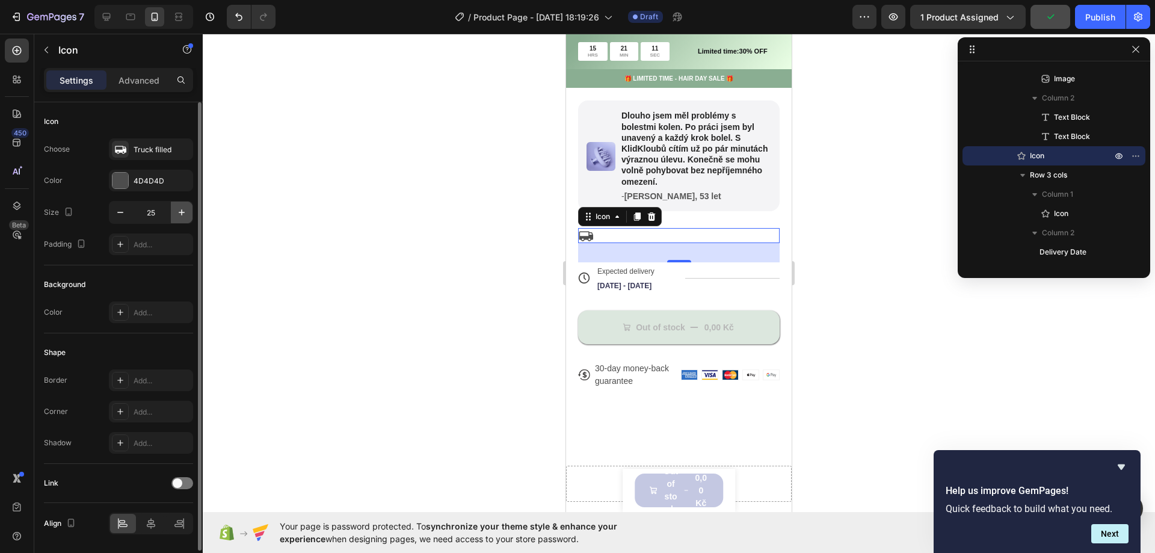
click at [172, 214] on button "button" at bounding box center [182, 213] width 22 height 22
click at [173, 214] on button "button" at bounding box center [182, 213] width 22 height 22
click at [174, 214] on button "button" at bounding box center [182, 213] width 22 height 22
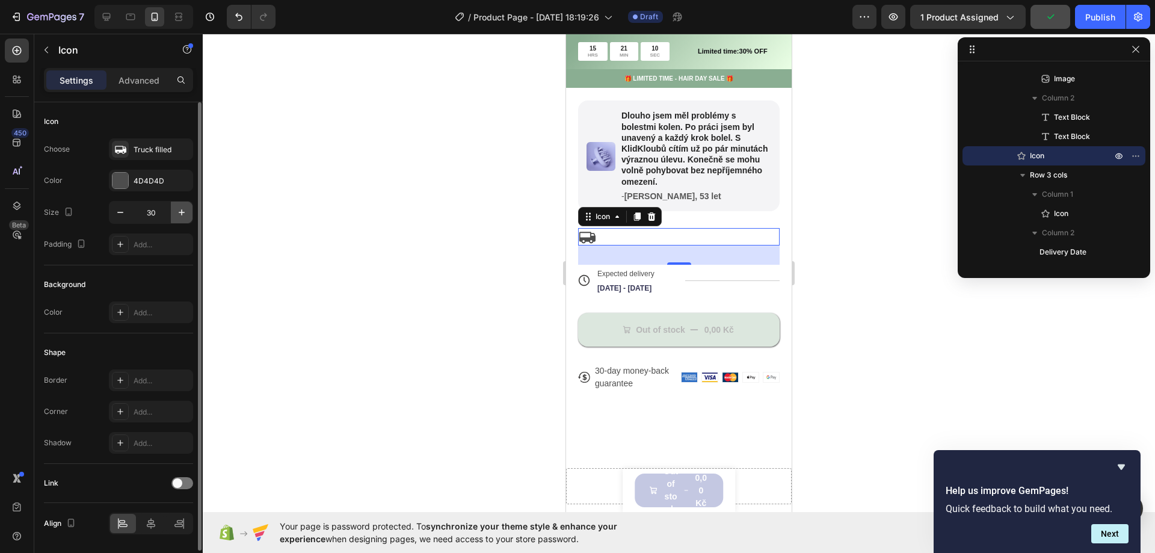
click at [174, 214] on button "button" at bounding box center [182, 213] width 22 height 22
type input "31"
click at [656, 221] on icon at bounding box center [652, 217] width 10 height 10
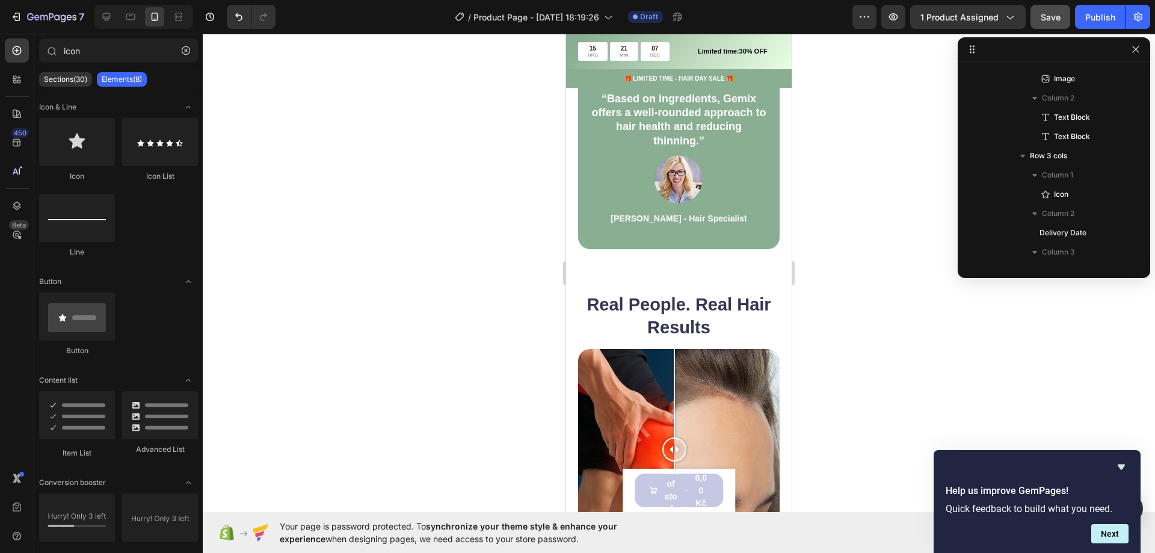
scroll to position [782, 0]
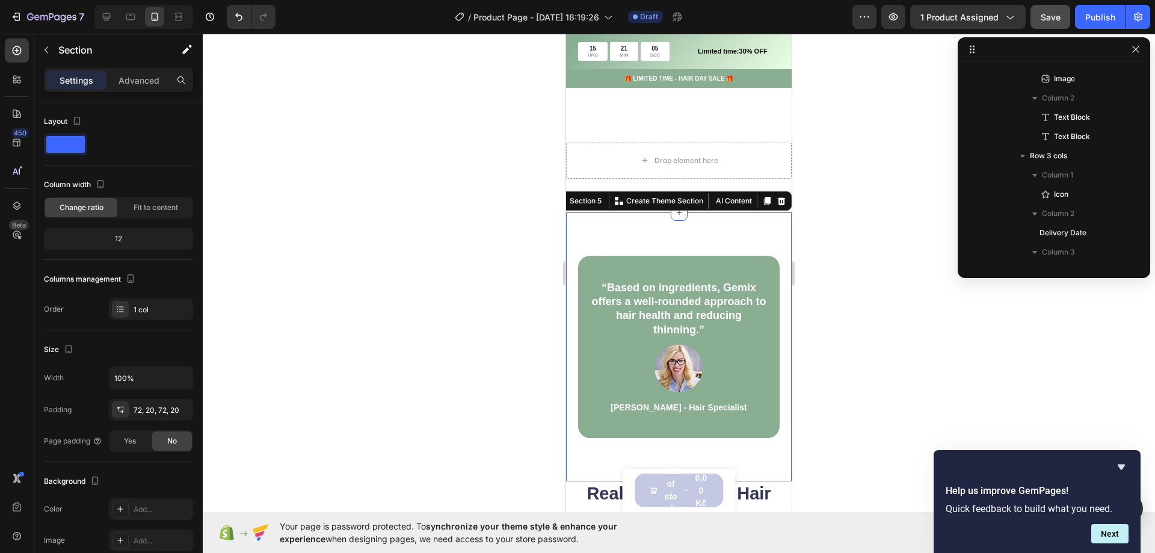
click at [634, 232] on div "“Based on ingredients, Gemix offers a well-rounded approach to hair health and …" at bounding box center [679, 347] width 226 height 270
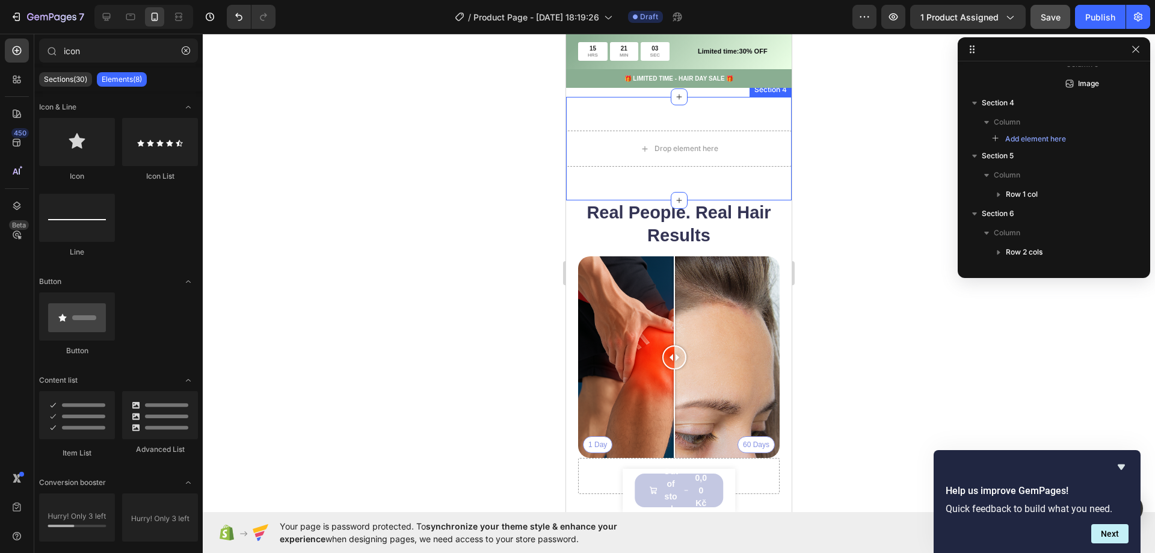
click at [604, 124] on div "Drop element here Section 4" at bounding box center [679, 149] width 226 height 104
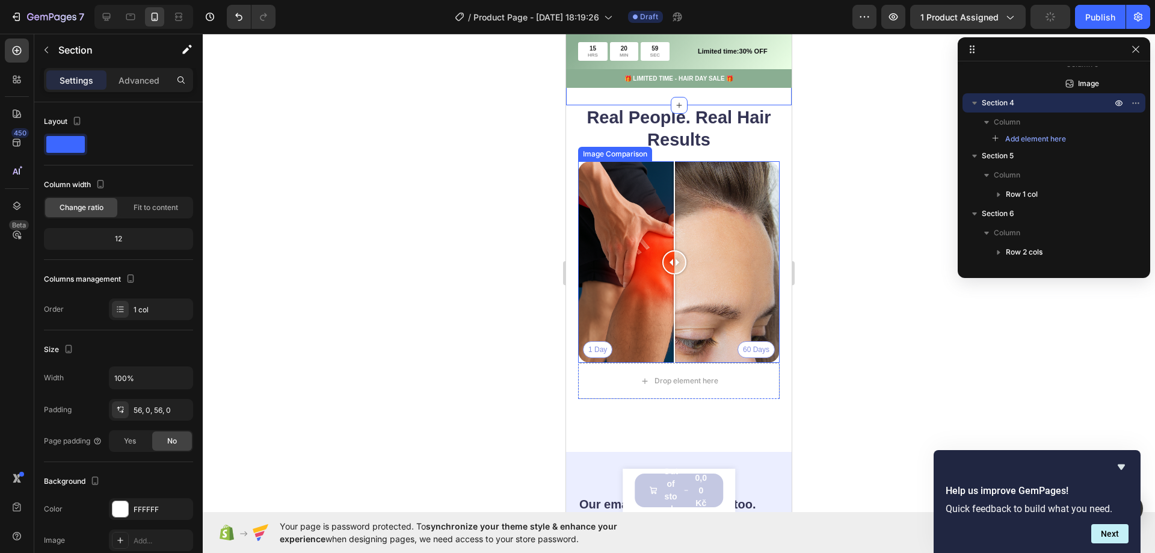
scroll to position [903, 0]
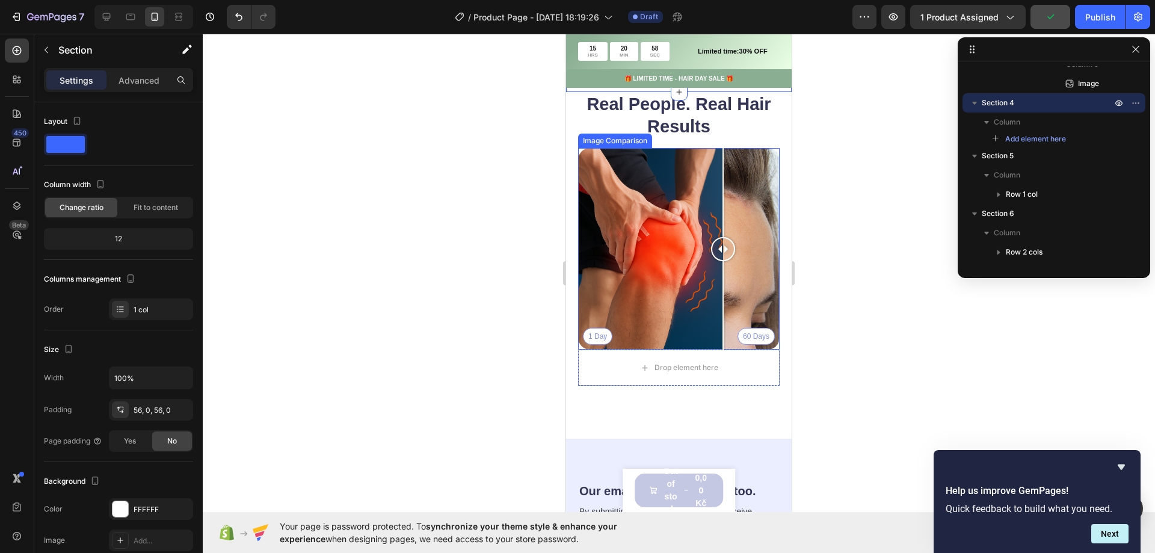
click at [723, 271] on div "1 Day 60 Days" at bounding box center [679, 249] width 202 height 202
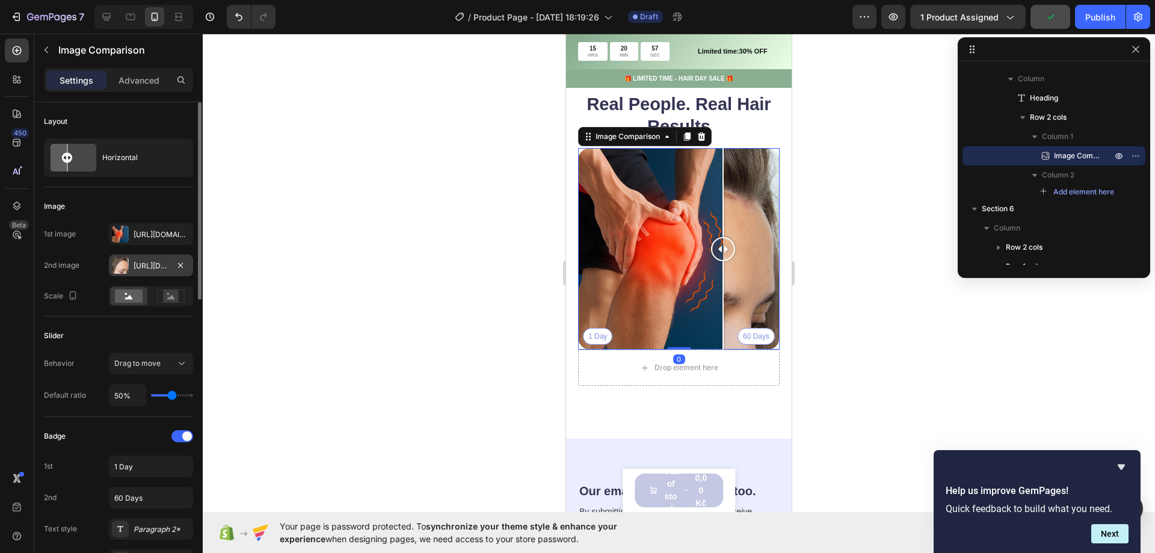
click at [155, 265] on div "[URL][DOMAIN_NAME]" at bounding box center [151, 266] width 35 height 11
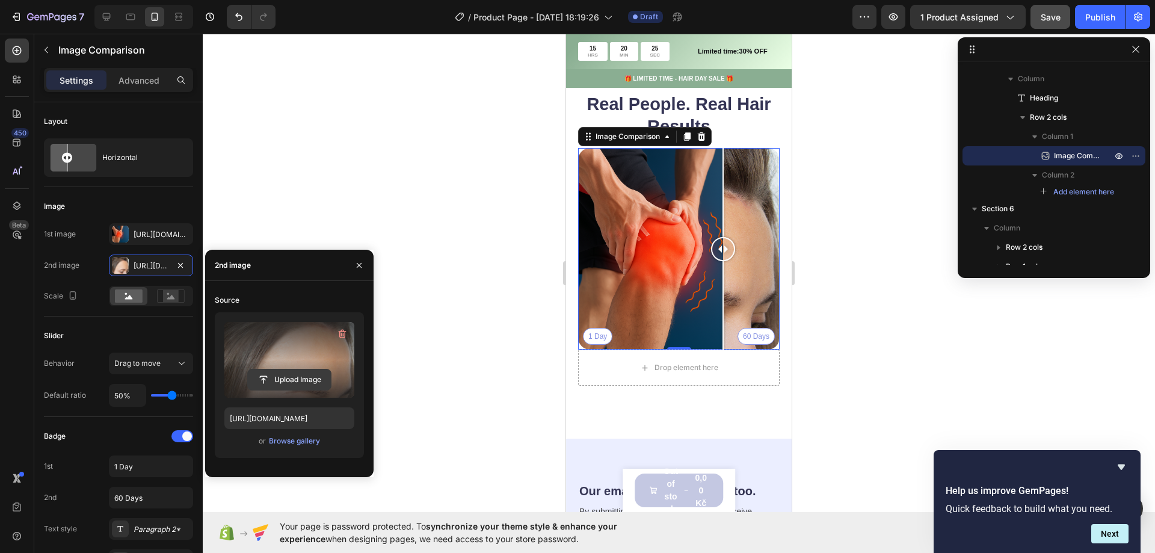
click at [297, 380] on input "file" at bounding box center [289, 379] width 83 height 20
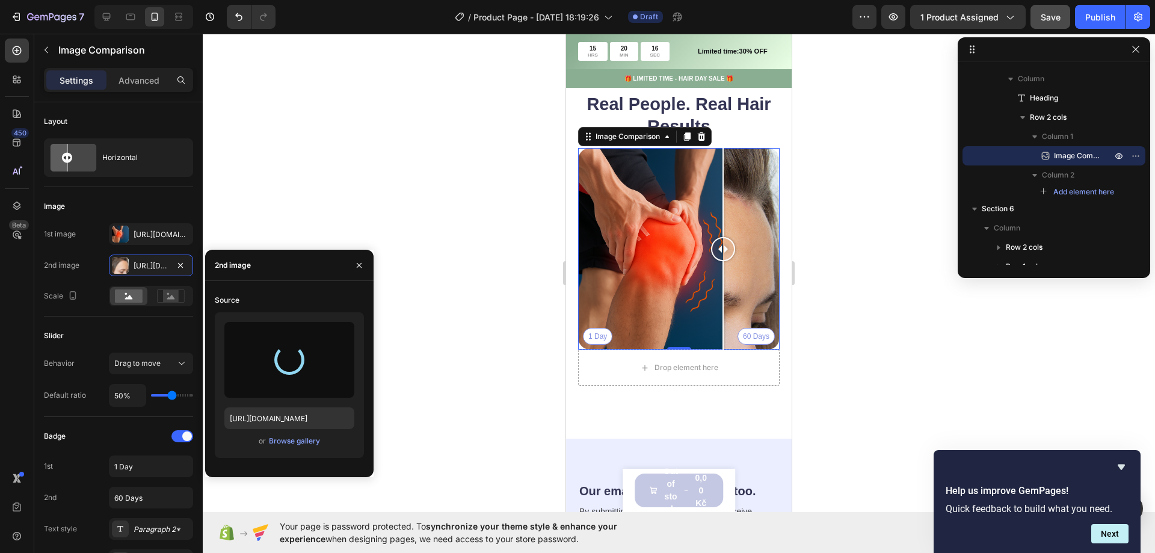
type input "[URL][DOMAIN_NAME]"
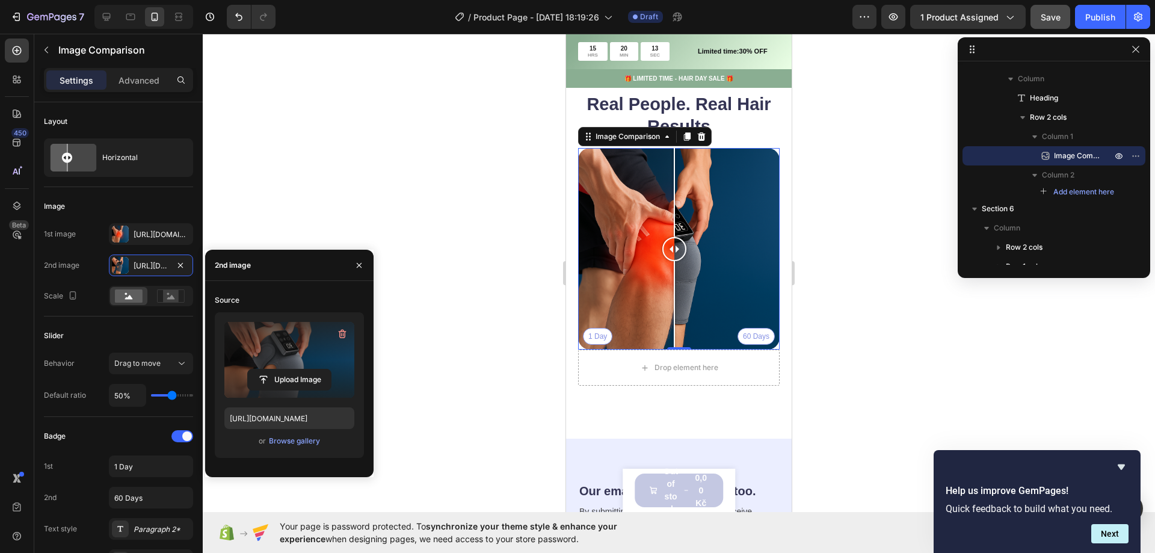
click at [498, 209] on div at bounding box center [679, 293] width 953 height 519
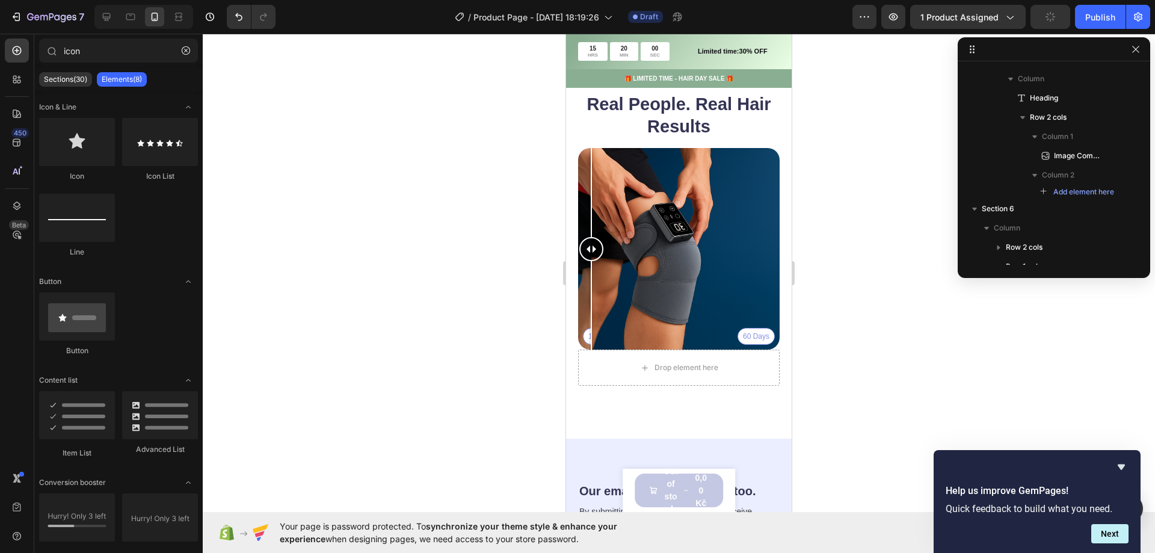
drag, startPoint x: 679, startPoint y: 244, endPoint x: 1072, endPoint y: 293, distance: 396.0
click at [566, 259] on html "iPhone 13 Mini ( 375 px) iPhone 13 Mini iPhone 13 Pro iPhone 11 Pro Max iPhone …" at bounding box center [679, 143] width 226 height 2025
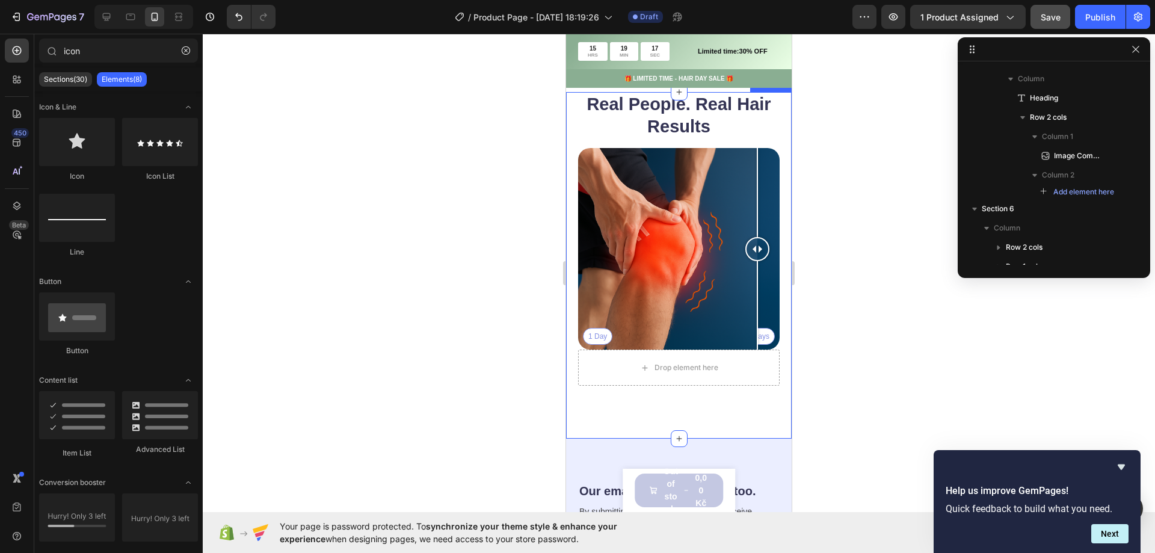
drag, startPoint x: 622, startPoint y: 240, endPoint x: 773, endPoint y: 246, distance: 151.8
click at [773, 246] on div "Real People. Real Hair Results Heading 1 Day 60 Days Image Comparison Drop elem…" at bounding box center [679, 265] width 226 height 347
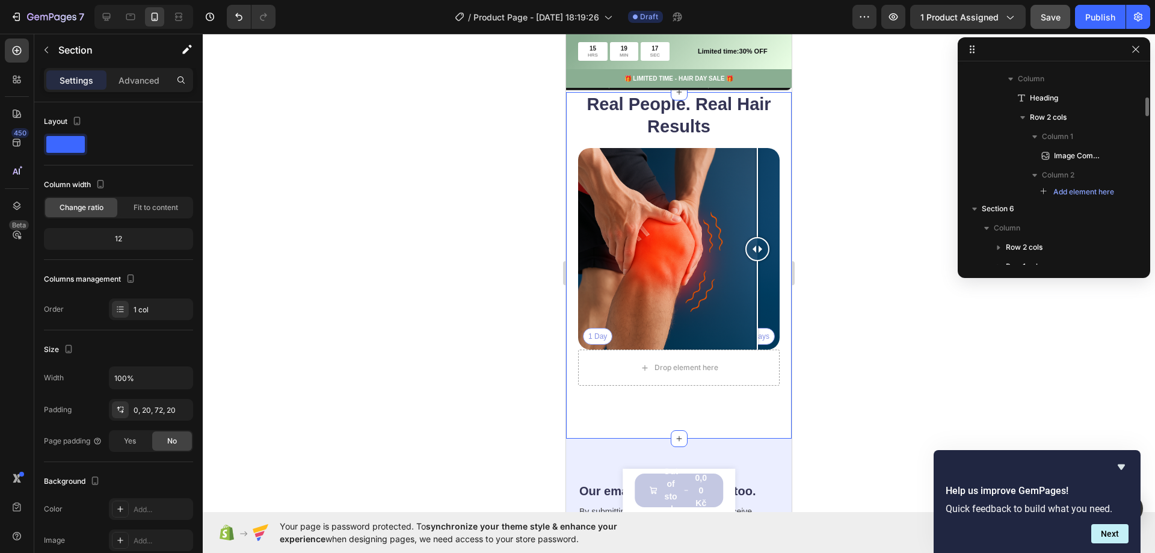
scroll to position [1764, 0]
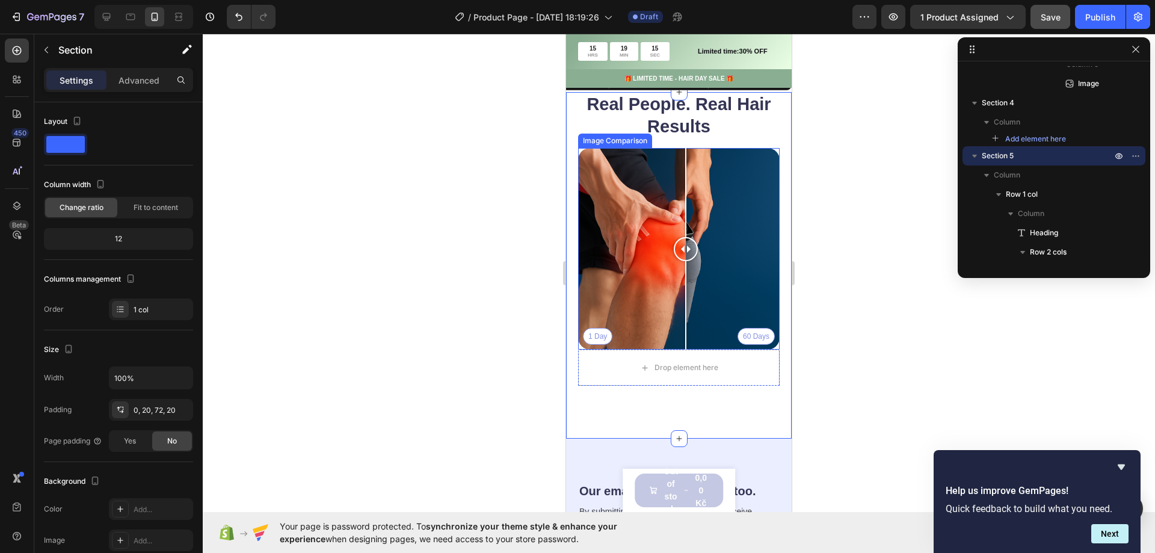
drag, startPoint x: 759, startPoint y: 252, endPoint x: 686, endPoint y: 255, distance: 73.5
click at [686, 255] on div at bounding box center [686, 249] width 24 height 24
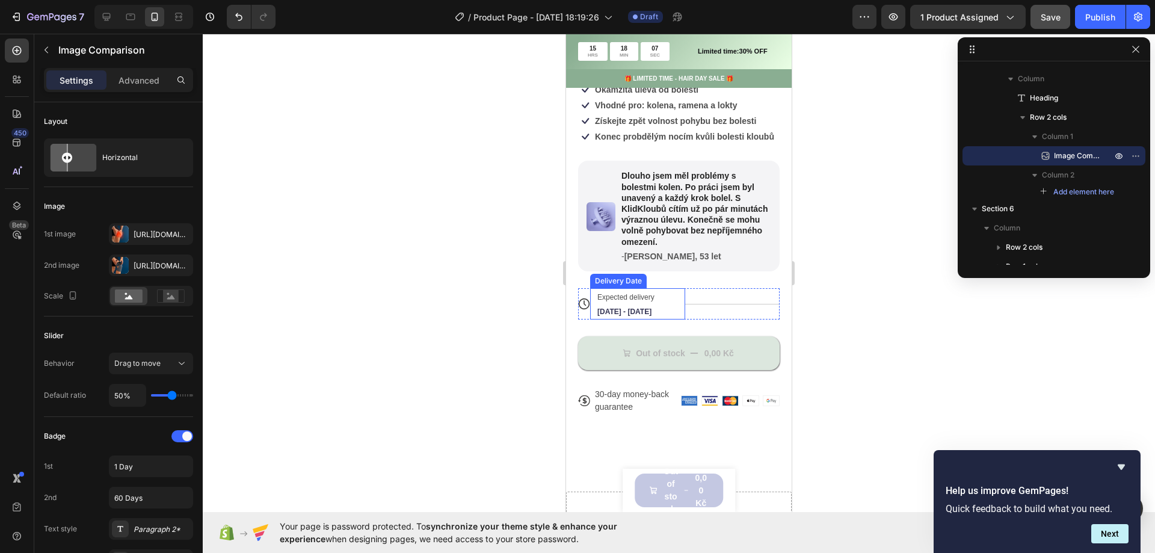
scroll to position [542, 0]
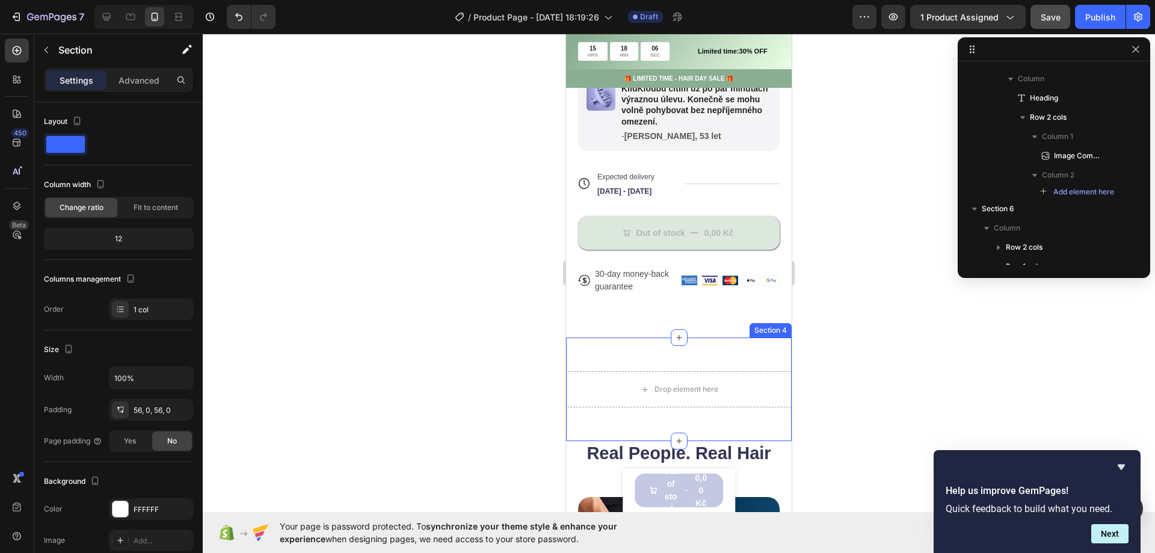
click at [744, 374] on div "Drop element here Section 4" at bounding box center [679, 390] width 226 height 104
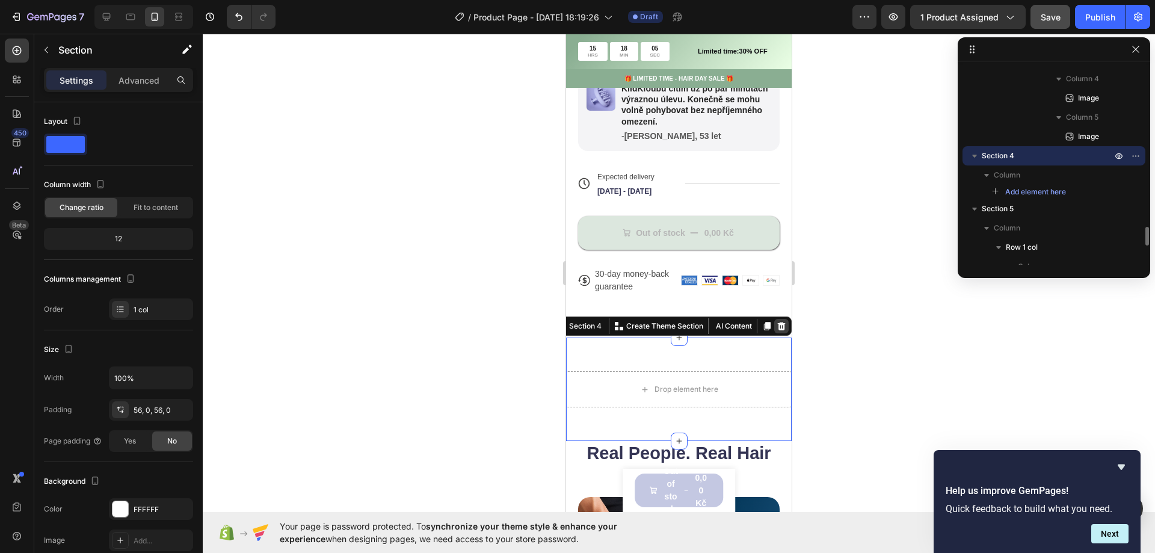
click at [777, 333] on div at bounding box center [781, 326] width 14 height 14
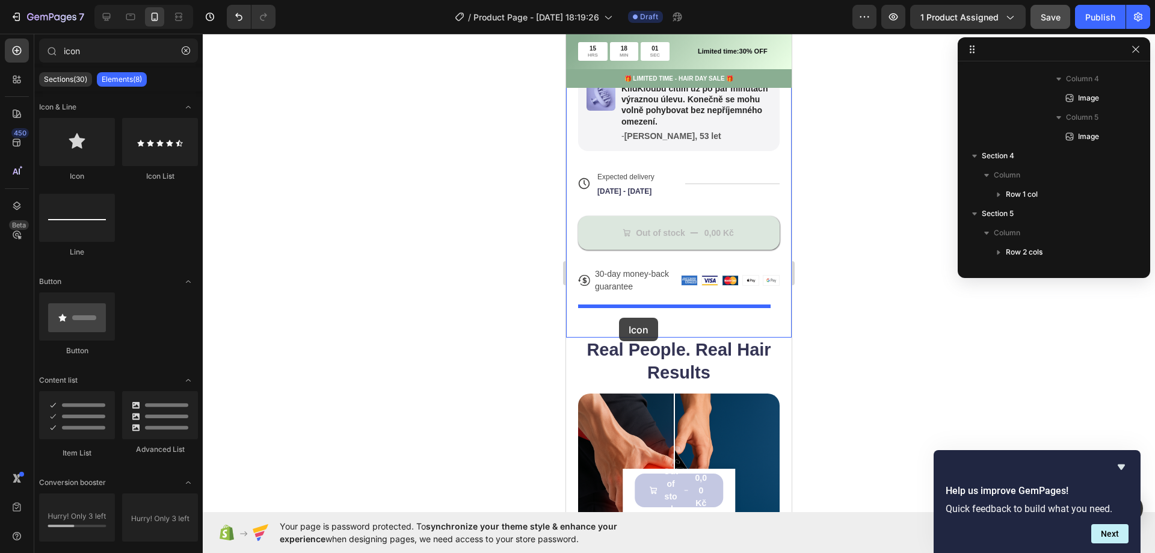
drag, startPoint x: 623, startPoint y: 178, endPoint x: 619, endPoint y: 318, distance: 140.3
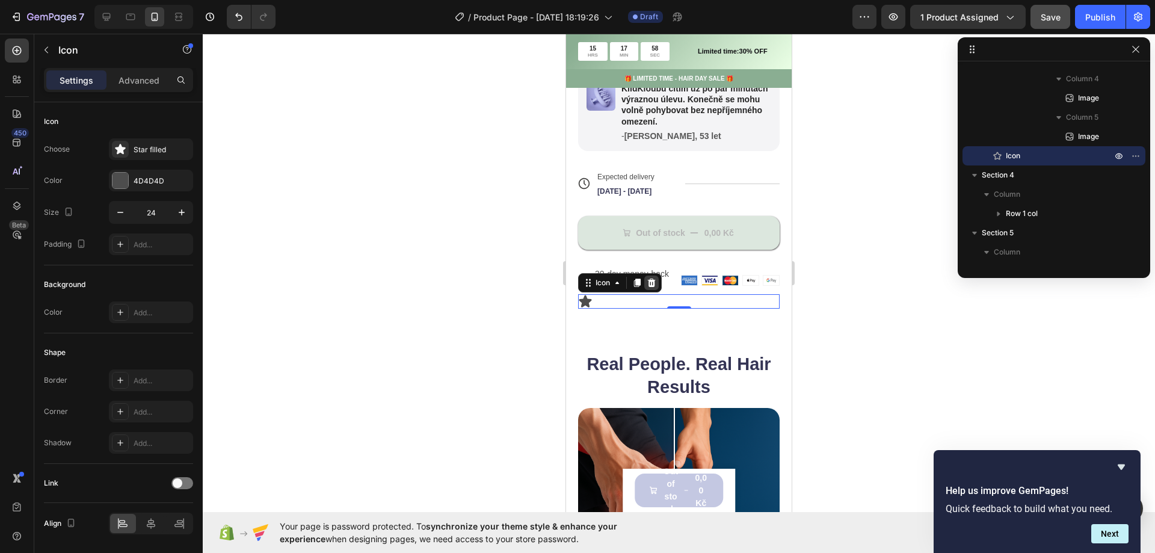
click at [649, 288] on icon at bounding box center [652, 283] width 10 height 10
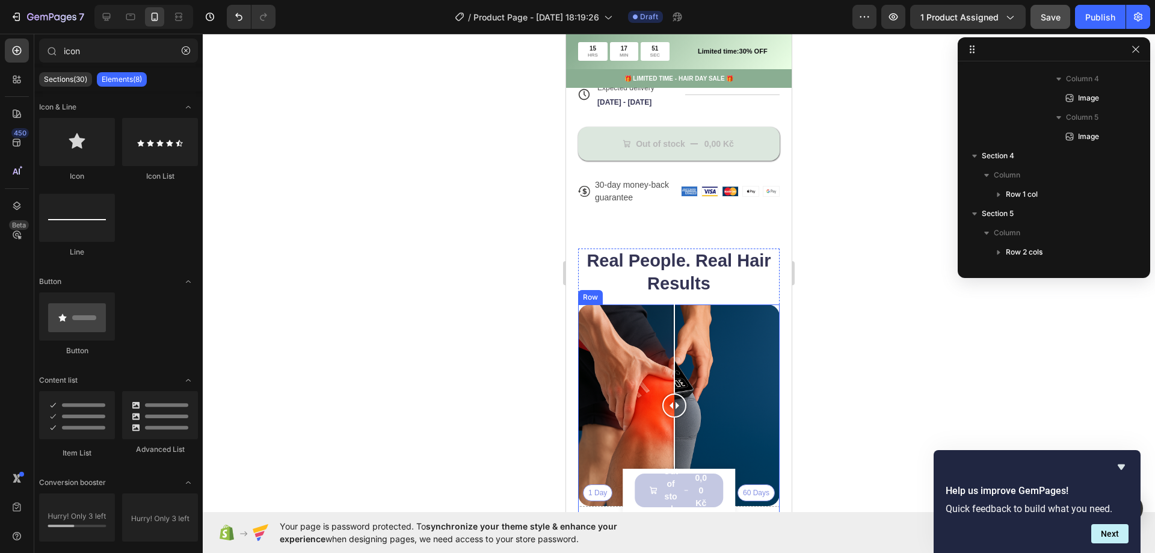
scroll to position [842, 0]
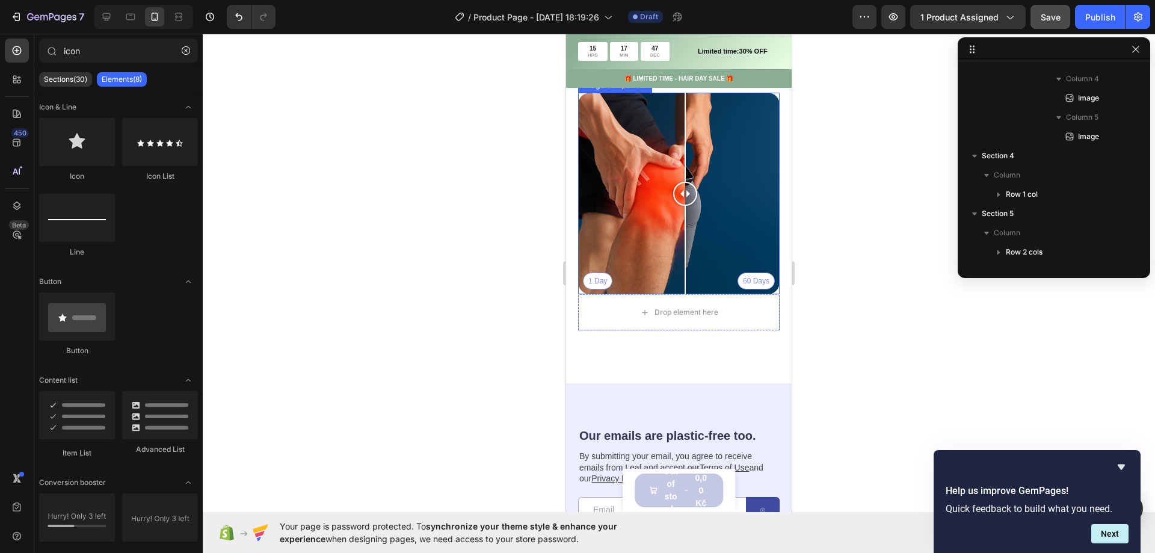
drag, startPoint x: 671, startPoint y: 199, endPoint x: 685, endPoint y: 191, distance: 16.4
click at [685, 191] on div at bounding box center [685, 194] width 24 height 24
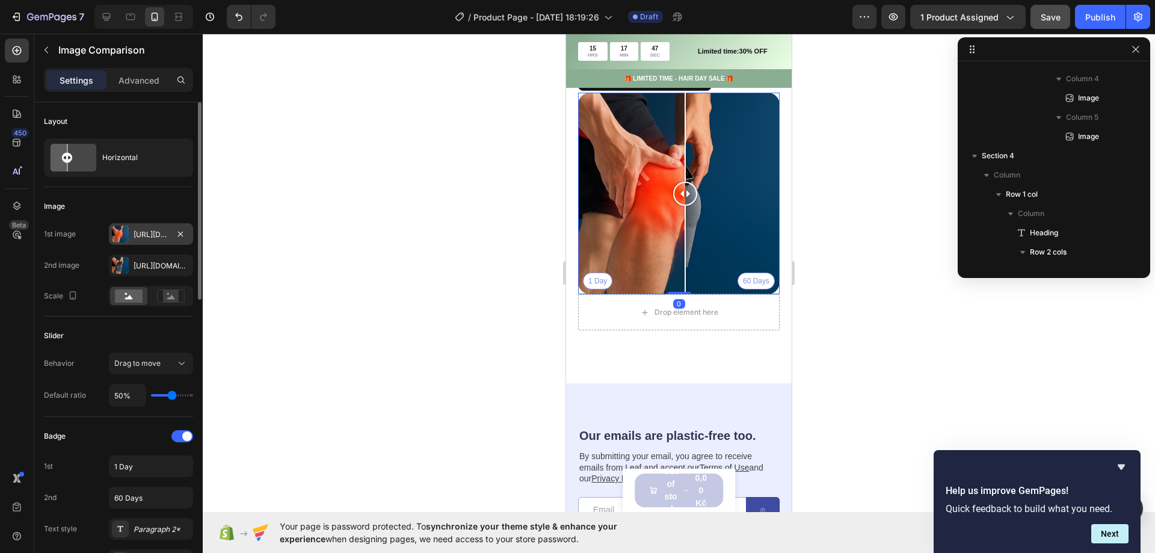
scroll to position [1846, 0]
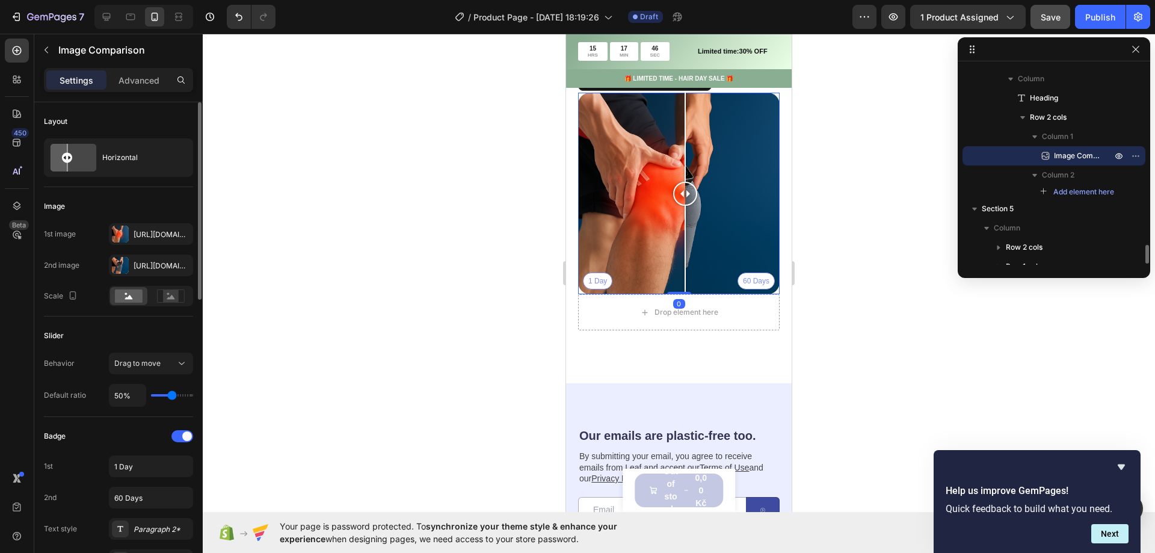
click at [148, 254] on div "1st image [URL][DOMAIN_NAME] 2nd image [URL][DOMAIN_NAME] Scale" at bounding box center [118, 264] width 149 height 83
click at [147, 261] on div "[URL][DOMAIN_NAME]" at bounding box center [151, 266] width 35 height 11
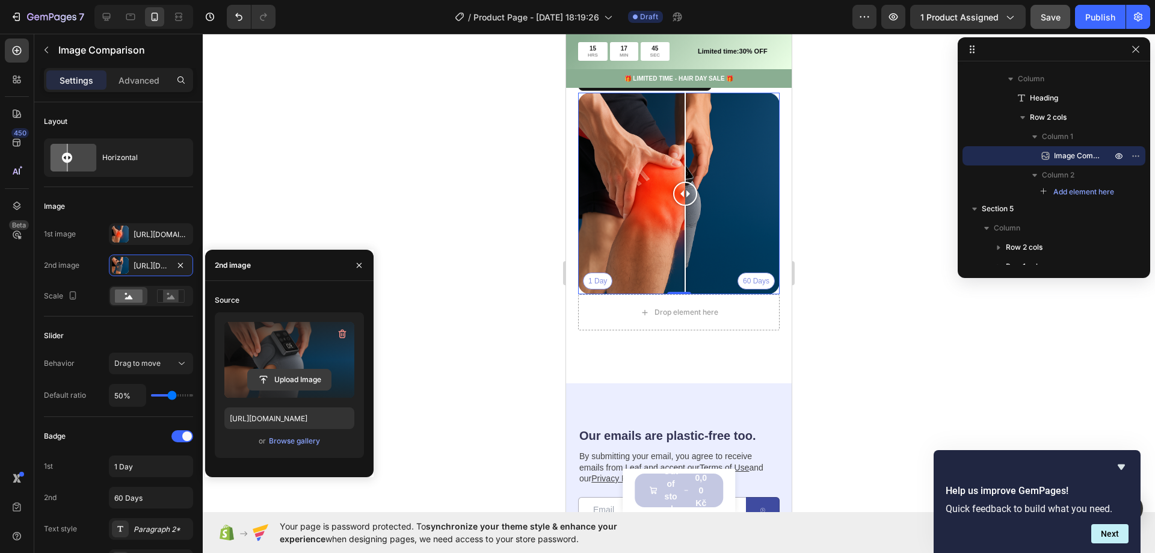
click at [290, 377] on input "file" at bounding box center [289, 379] width 83 height 20
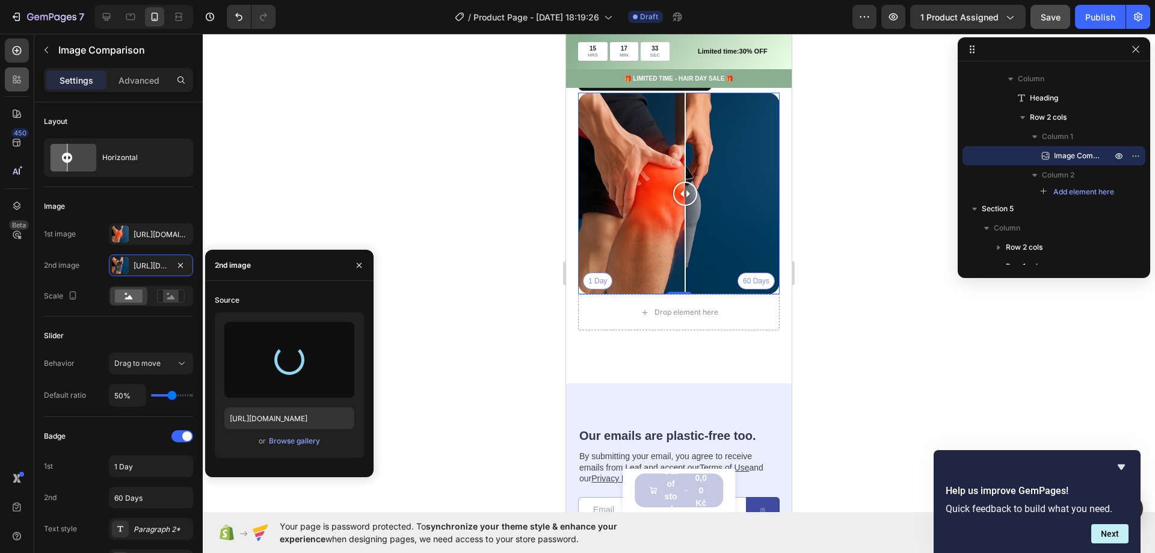
type input "[URL][DOMAIN_NAME]"
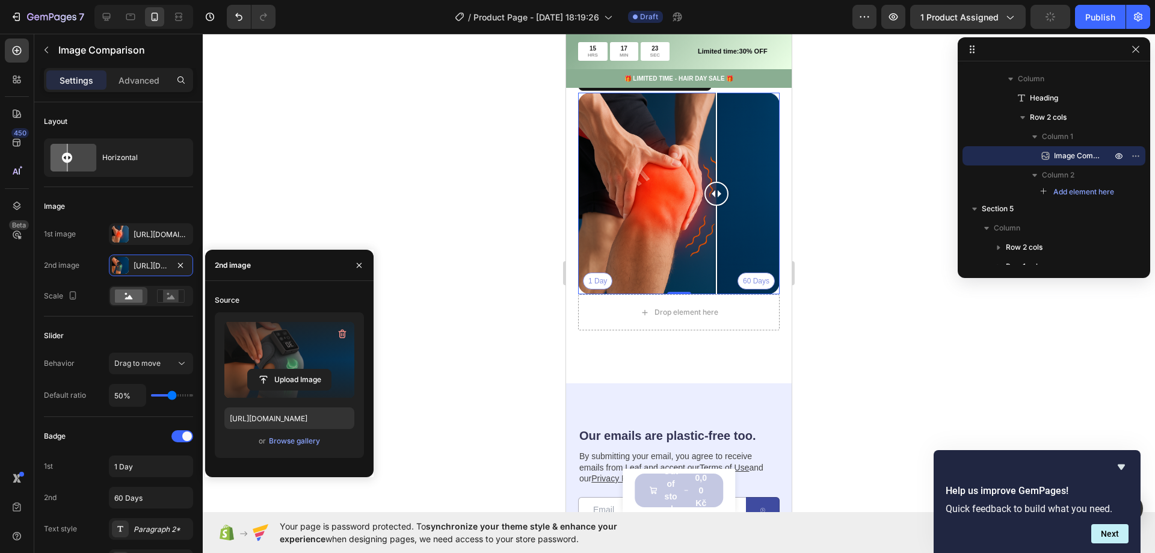
drag, startPoint x: 670, startPoint y: 204, endPoint x: 720, endPoint y: 200, distance: 50.7
click at [720, 200] on div at bounding box center [717, 194] width 24 height 24
click at [454, 156] on div at bounding box center [679, 293] width 953 height 519
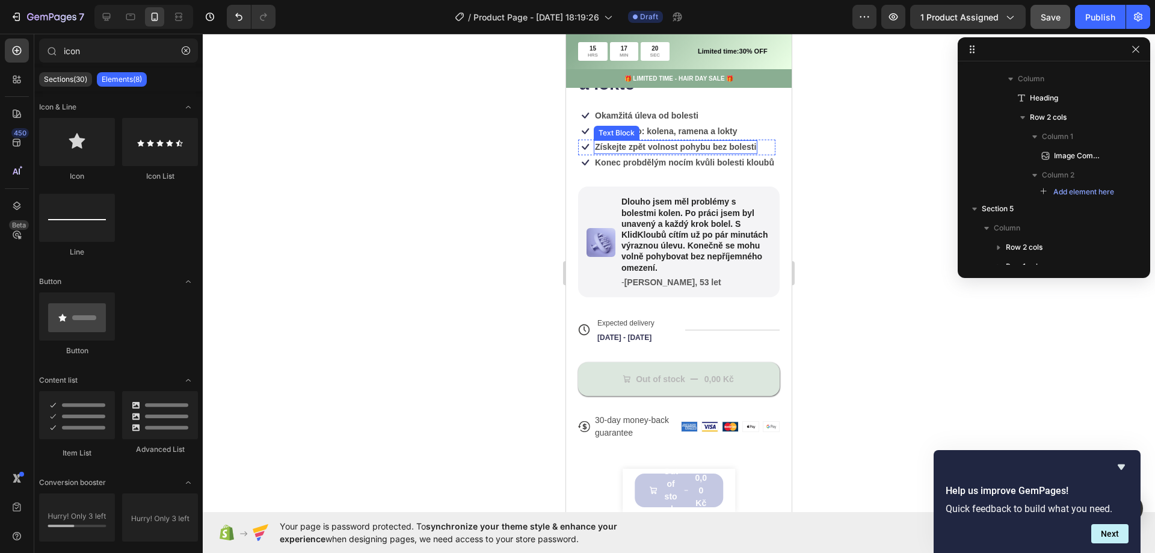
scroll to position [602, 0]
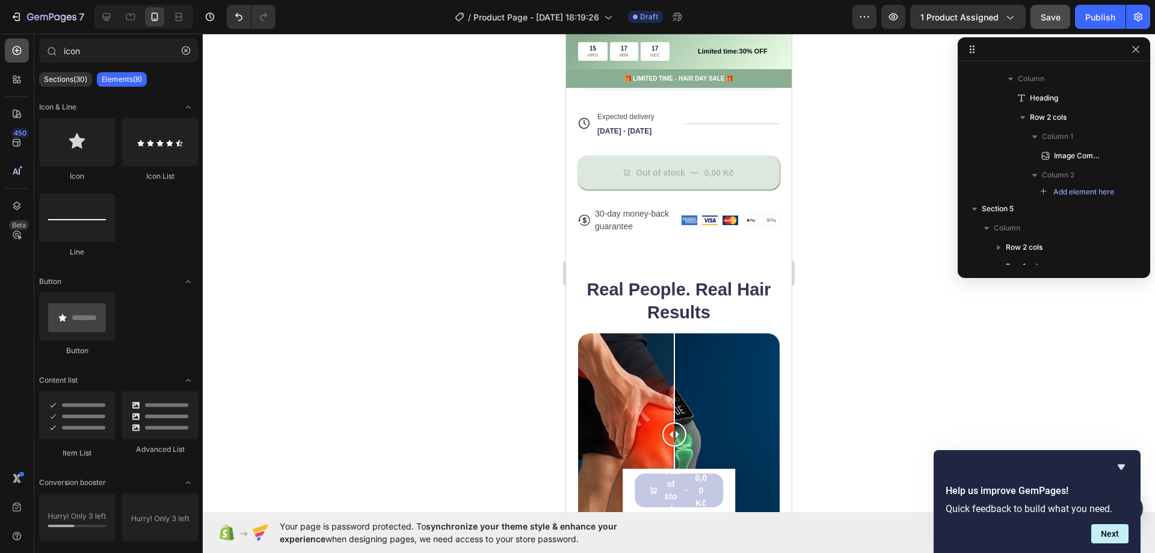
click at [15, 48] on icon at bounding box center [17, 51] width 12 height 12
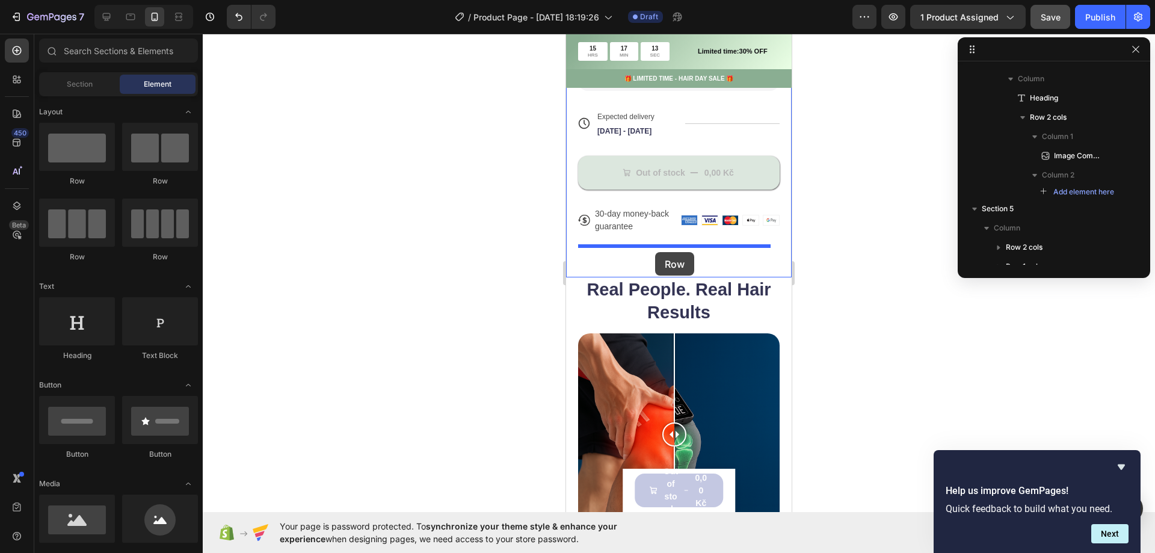
drag, startPoint x: 644, startPoint y: 261, endPoint x: 655, endPoint y: 252, distance: 14.6
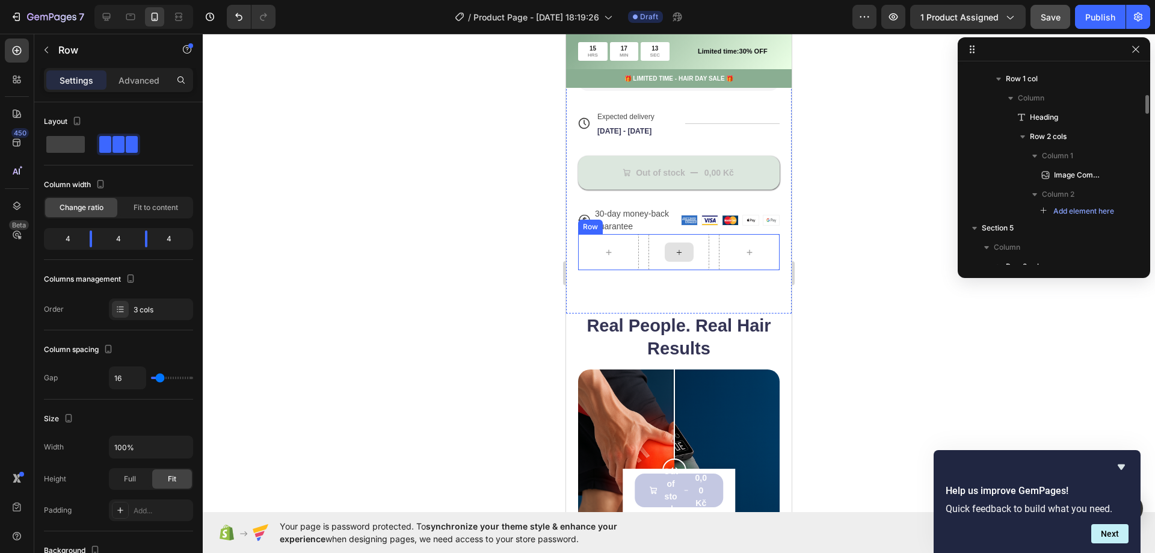
scroll to position [1711, 0]
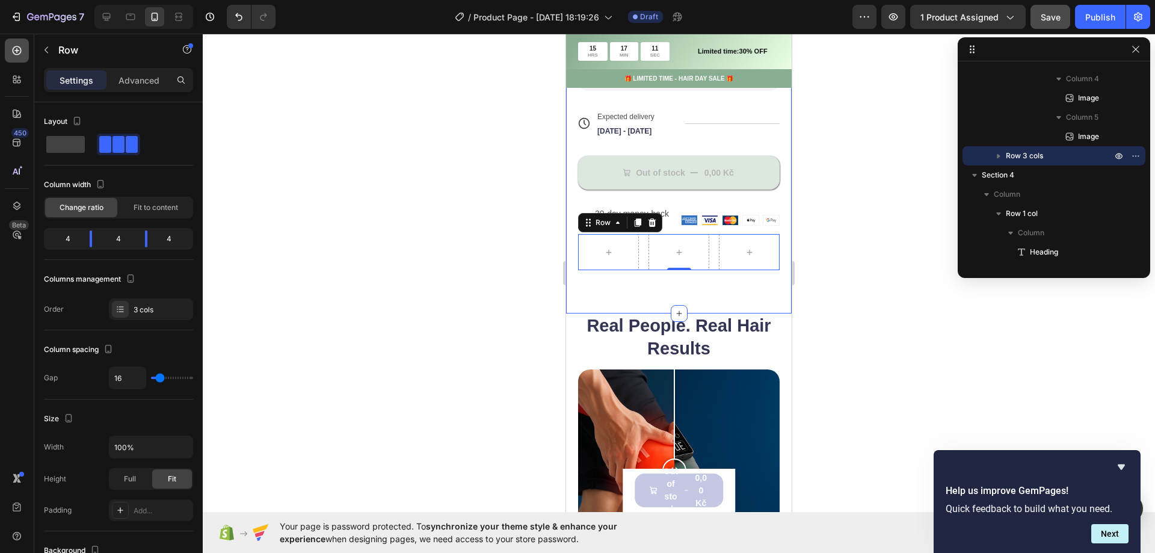
click at [16, 55] on icon at bounding box center [17, 51] width 12 height 12
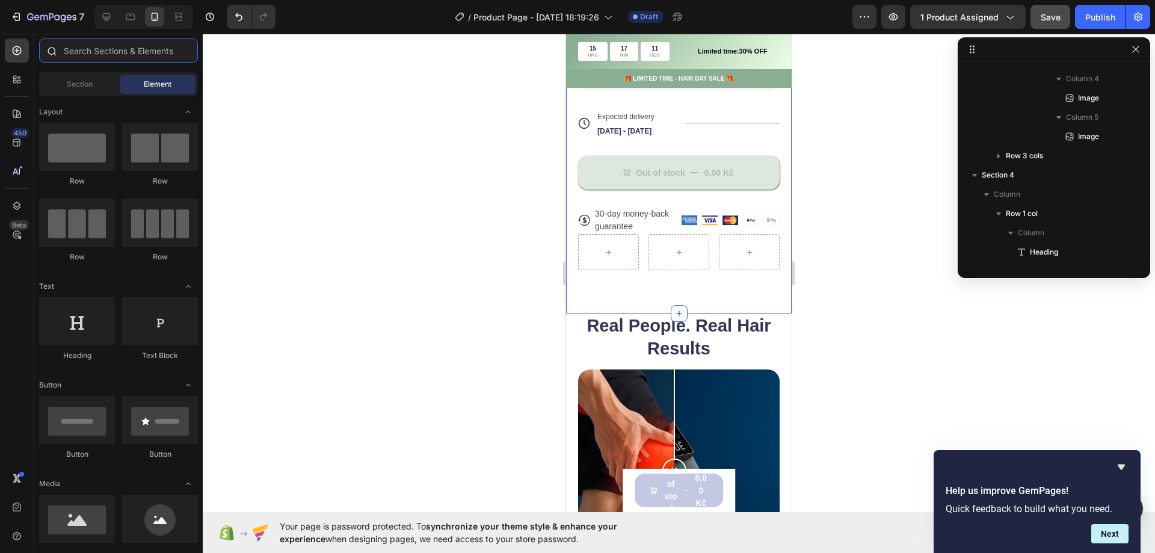
click at [94, 54] on input "text" at bounding box center [118, 51] width 159 height 24
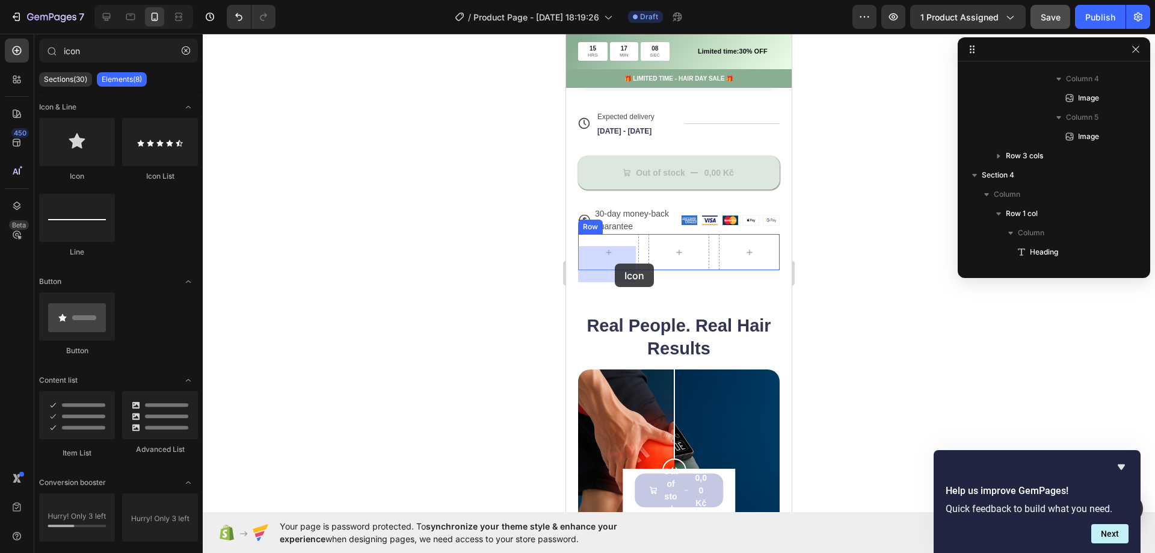
drag, startPoint x: 641, startPoint y: 186, endPoint x: 612, endPoint y: 262, distance: 81.7
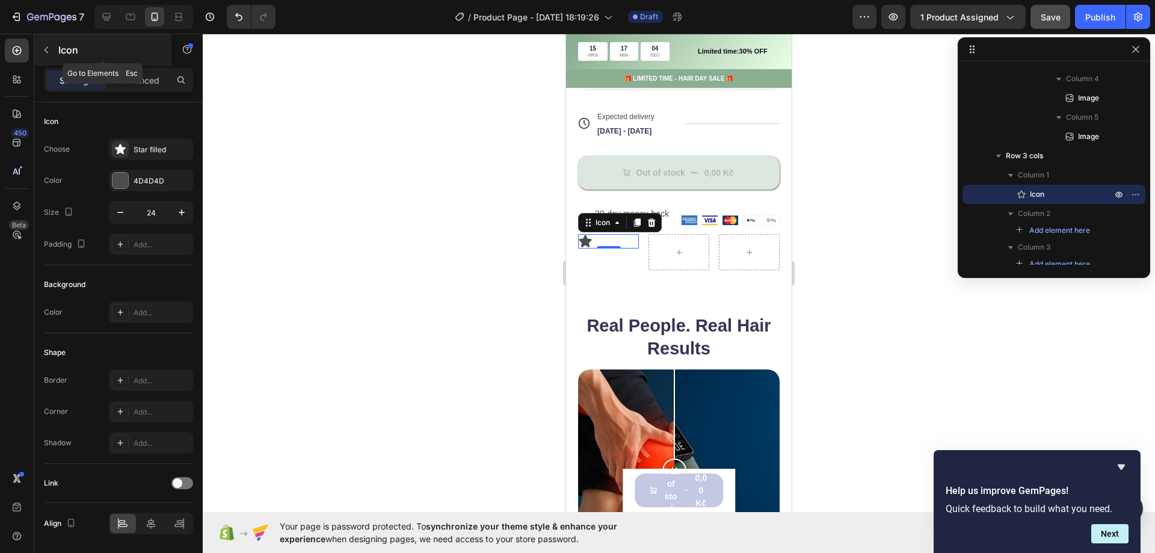
click at [46, 47] on icon "button" at bounding box center [47, 50] width 10 height 10
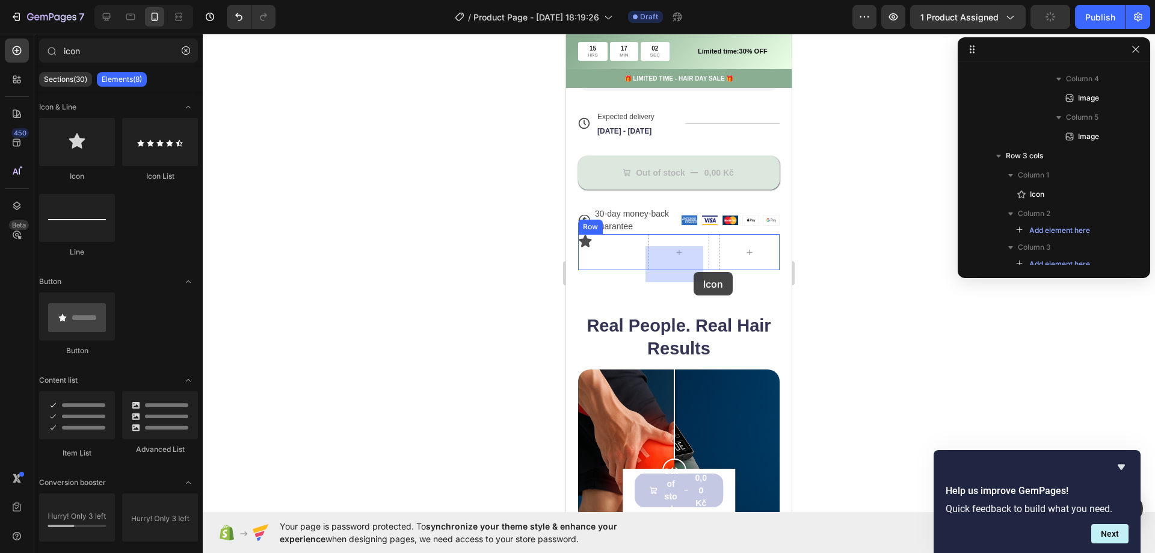
drag, startPoint x: 646, startPoint y: 179, endPoint x: 675, endPoint y: 272, distance: 97.2
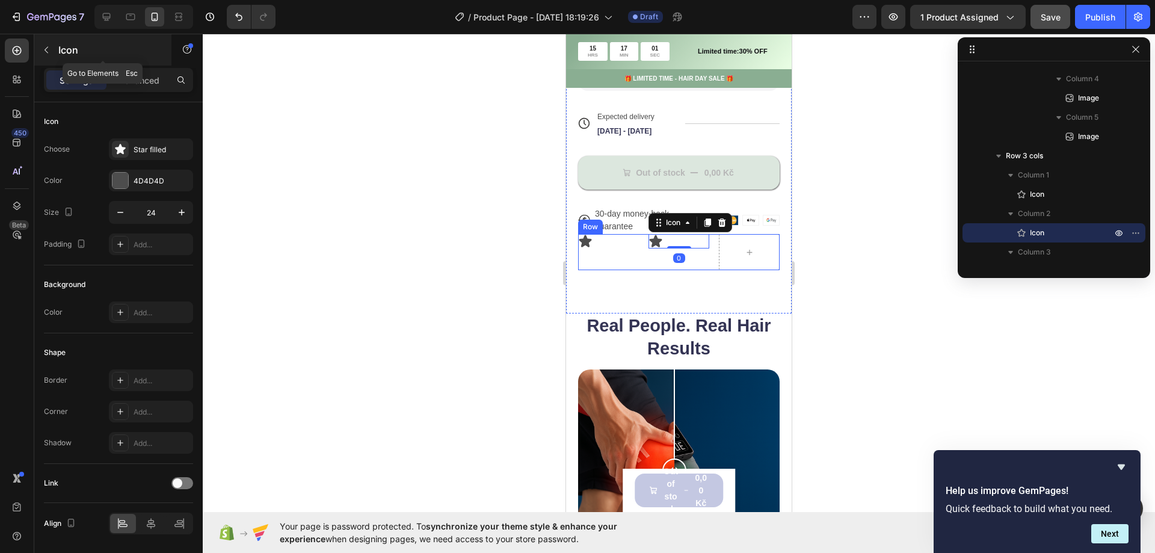
click at [42, 50] on icon "button" at bounding box center [47, 50] width 10 height 10
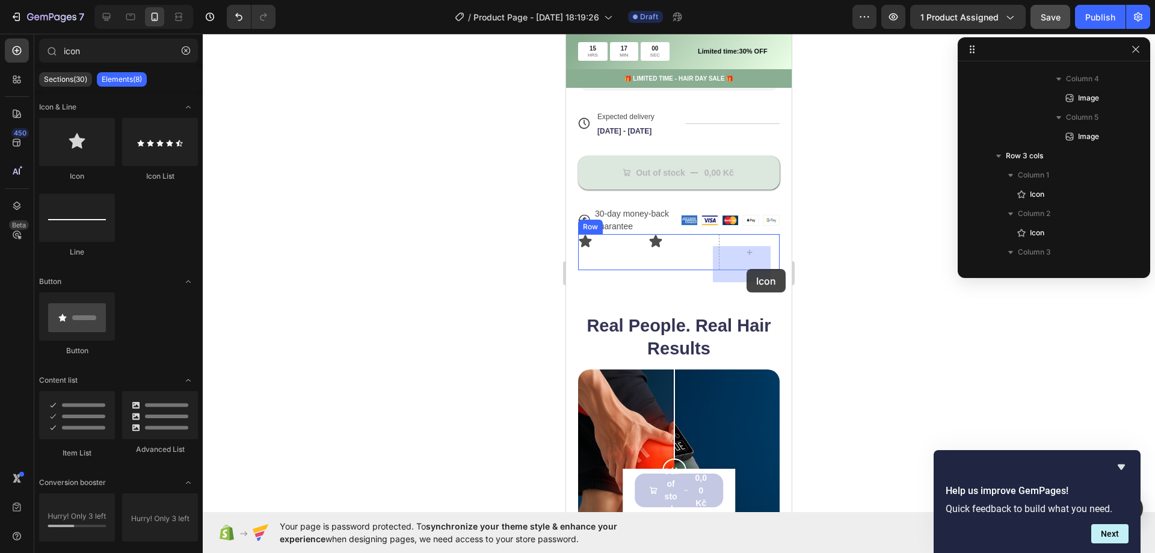
drag, startPoint x: 689, startPoint y: 187, endPoint x: 747, endPoint y: 269, distance: 100.7
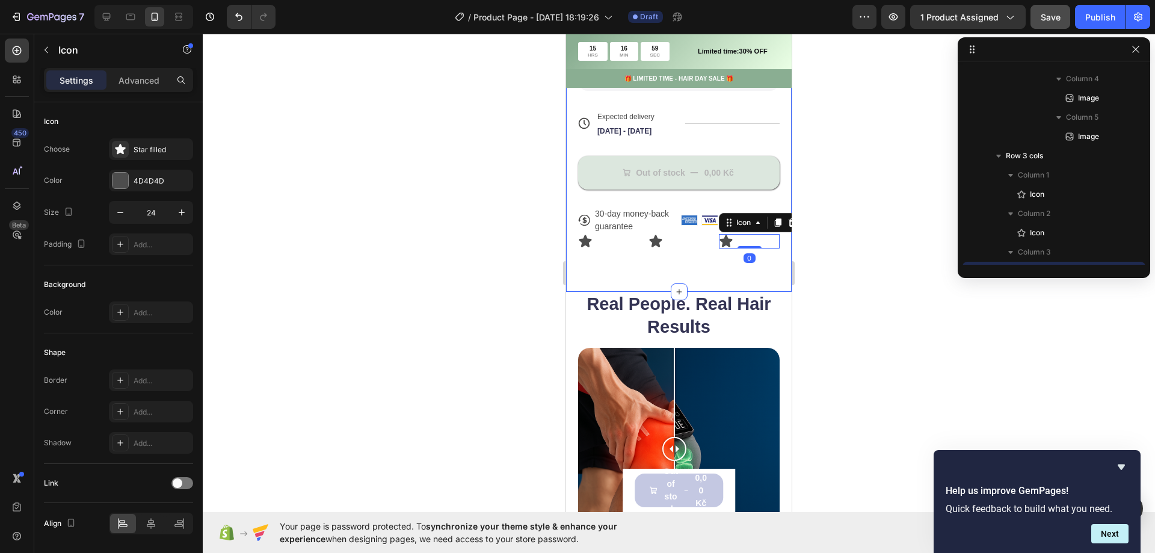
scroll to position [1826, 0]
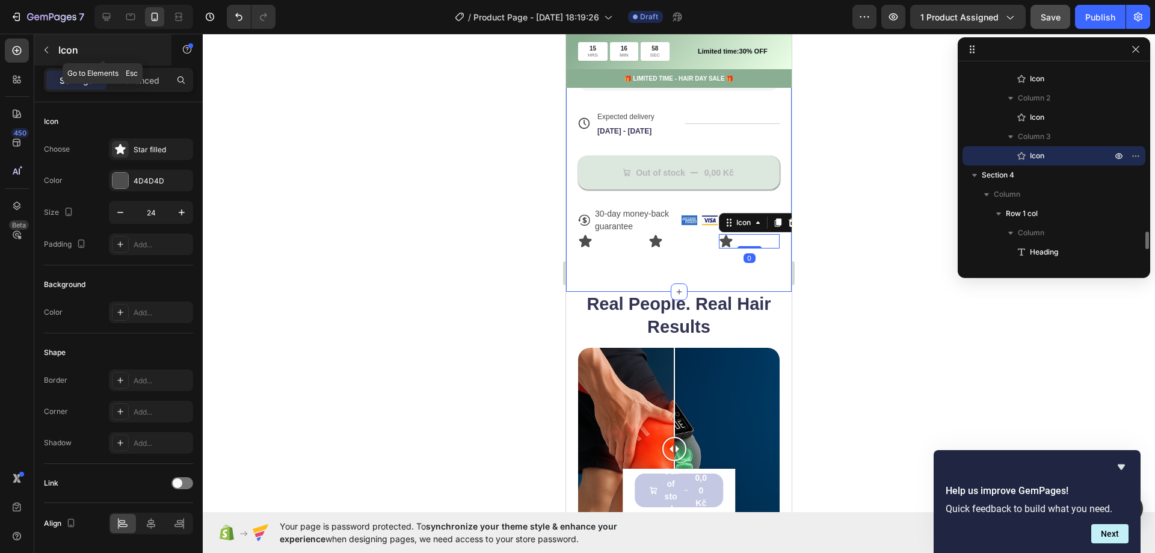
click at [49, 47] on icon "button" at bounding box center [47, 50] width 10 height 10
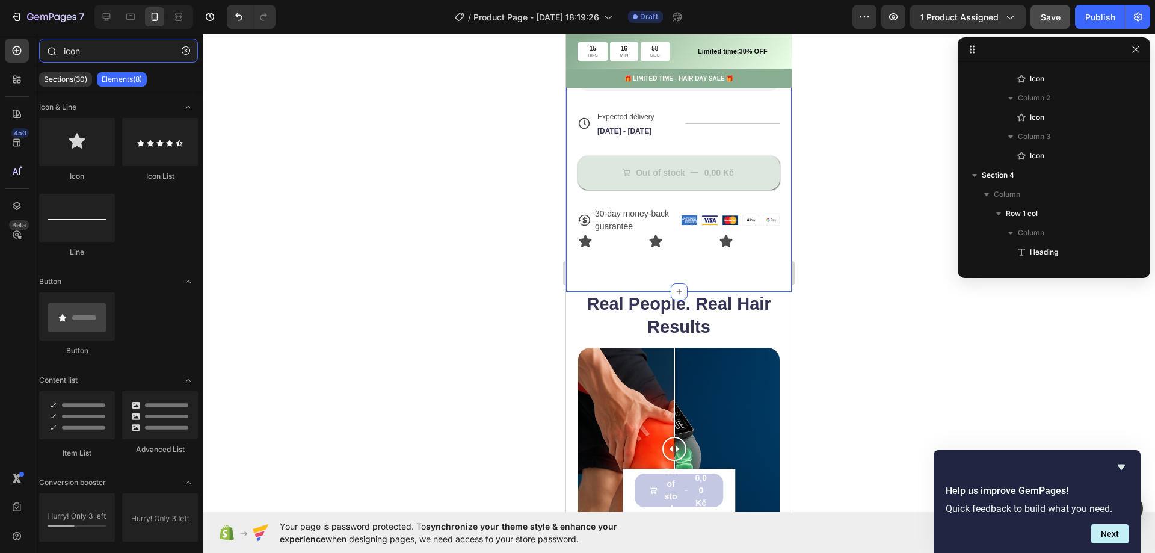
click at [94, 53] on input "icon" at bounding box center [118, 51] width 159 height 24
drag, startPoint x: 101, startPoint y: 52, endPoint x: 39, endPoint y: 44, distance: 63.1
click at [39, 44] on div "icon" at bounding box center [118, 53] width 168 height 29
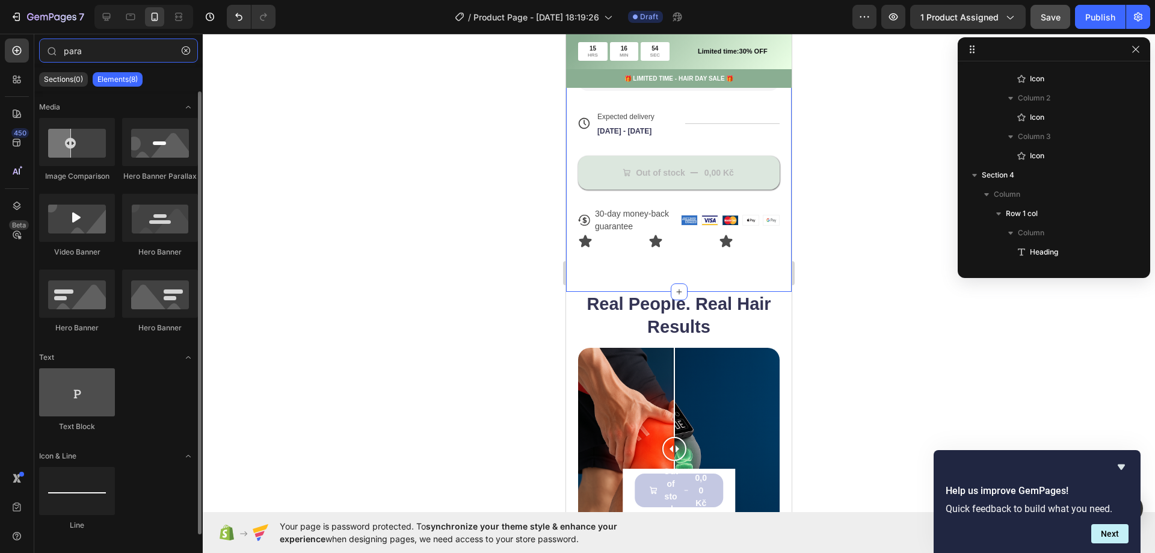
type input "para"
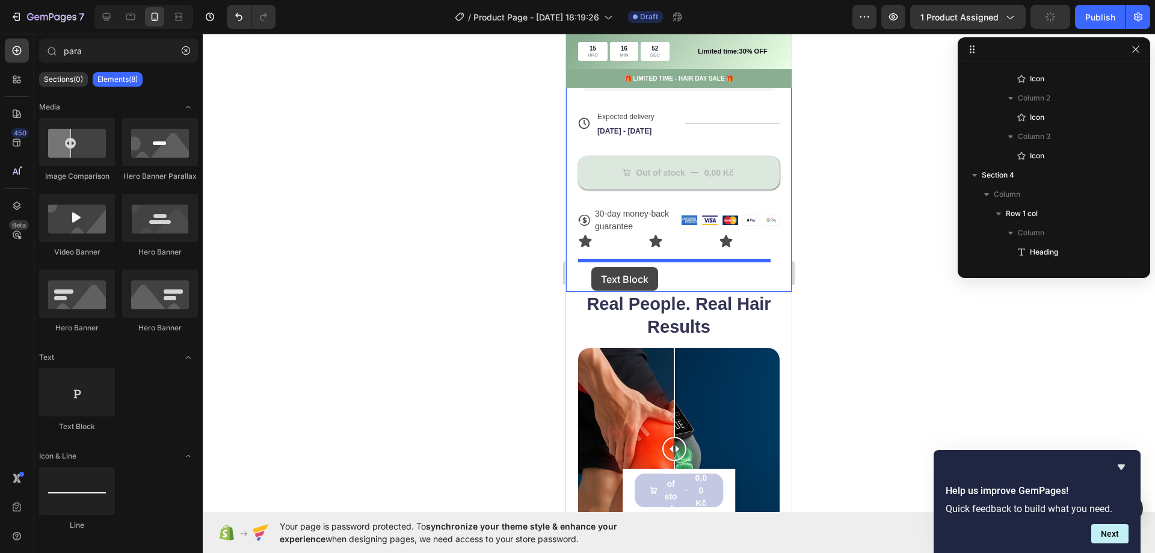
drag, startPoint x: 637, startPoint y: 447, endPoint x: 592, endPoint y: 267, distance: 185.6
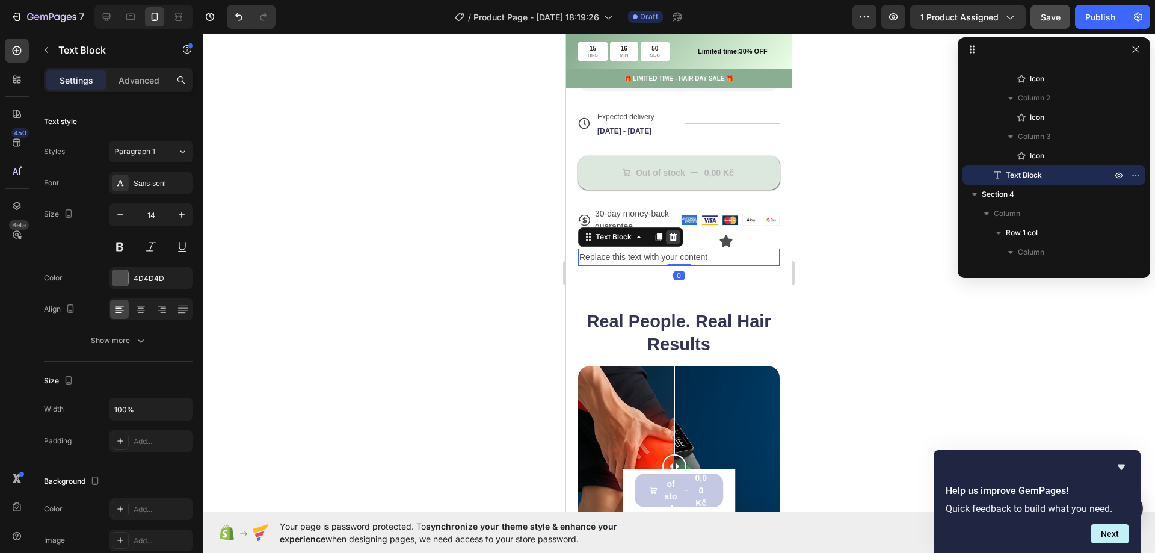
click at [676, 242] on icon at bounding box center [674, 237] width 10 height 10
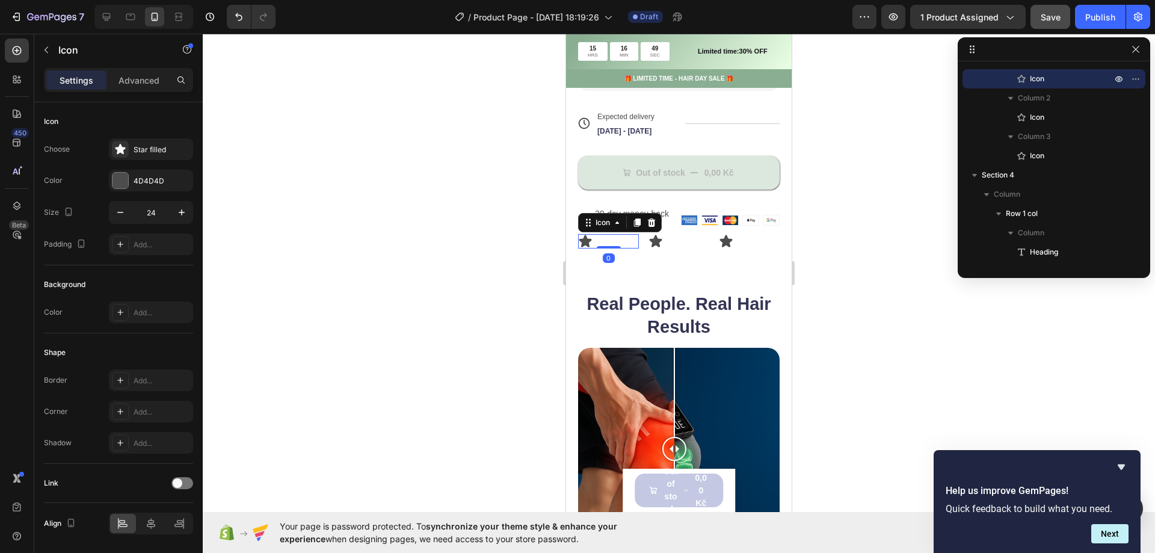
click at [604, 249] on div "Icon 0" at bounding box center [608, 241] width 61 height 14
click at [42, 46] on icon "button" at bounding box center [47, 50] width 10 height 10
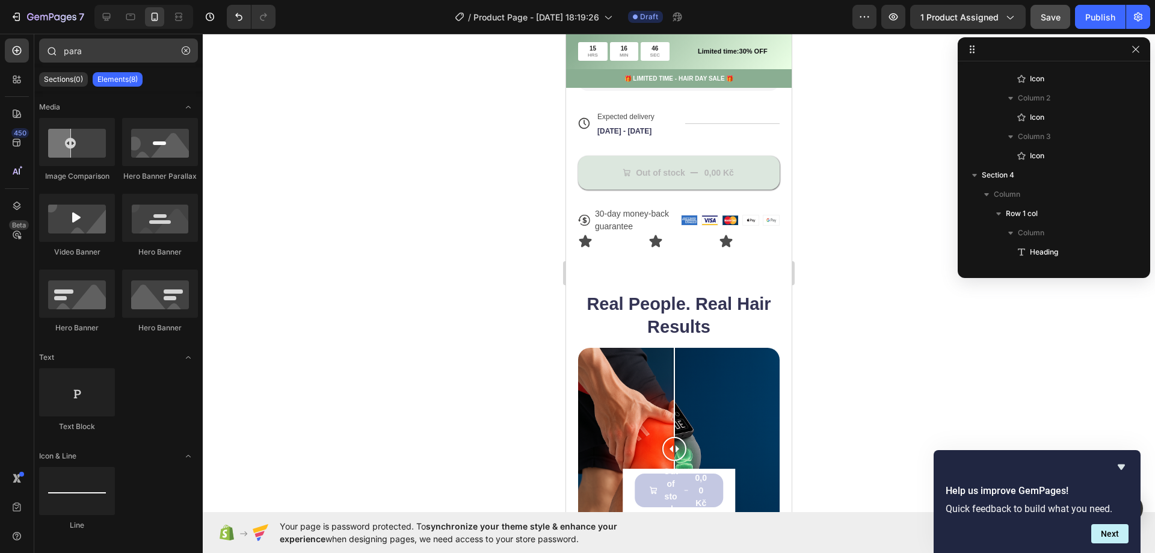
click at [187, 50] on icon "button" at bounding box center [186, 50] width 8 height 8
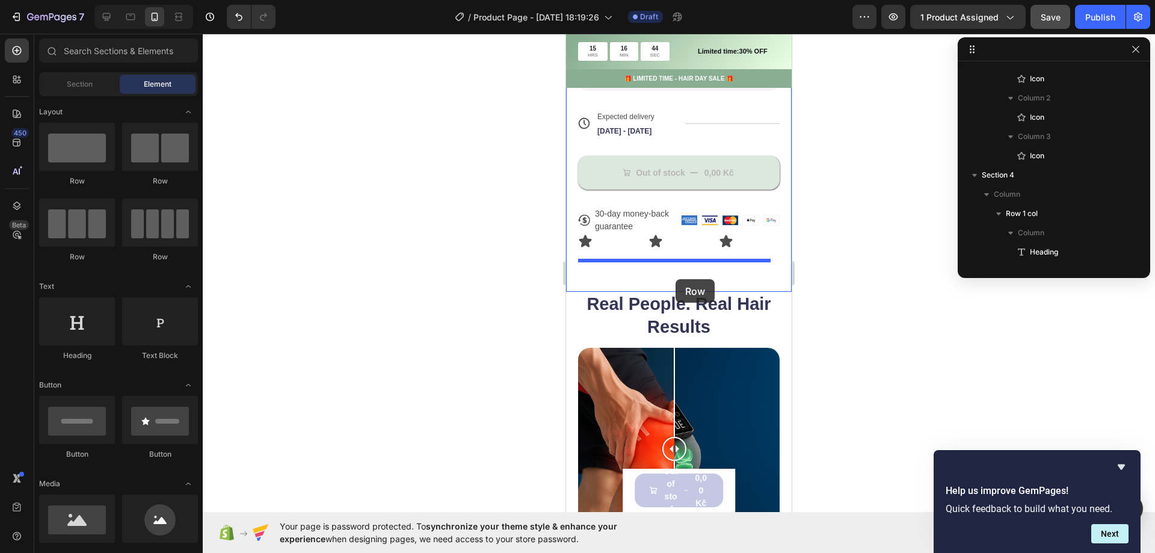
drag, startPoint x: 694, startPoint y: 271, endPoint x: 676, endPoint y: 279, distance: 19.7
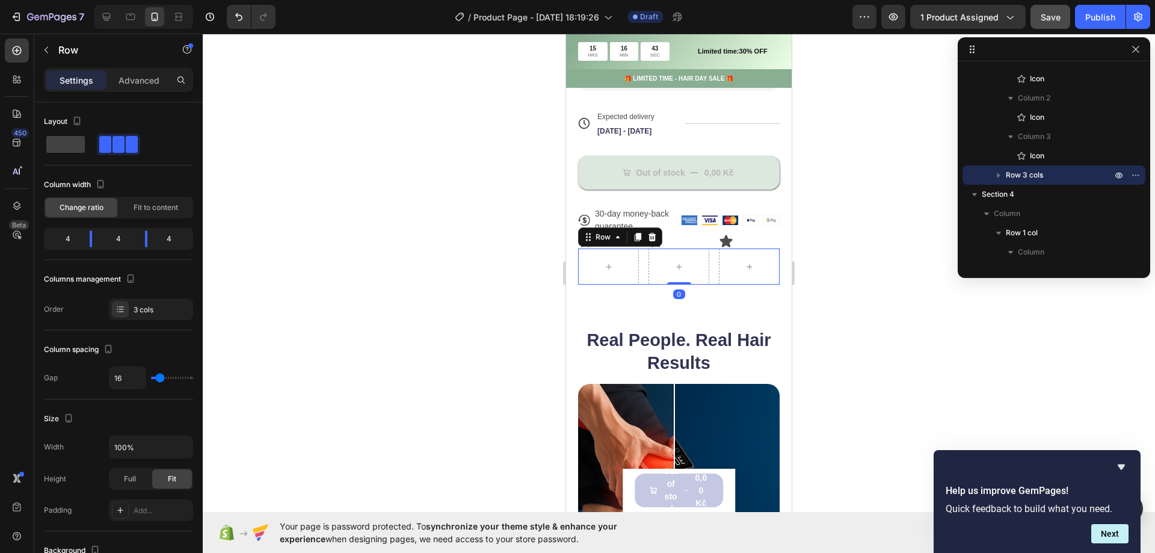
click at [525, 260] on div at bounding box center [679, 293] width 953 height 519
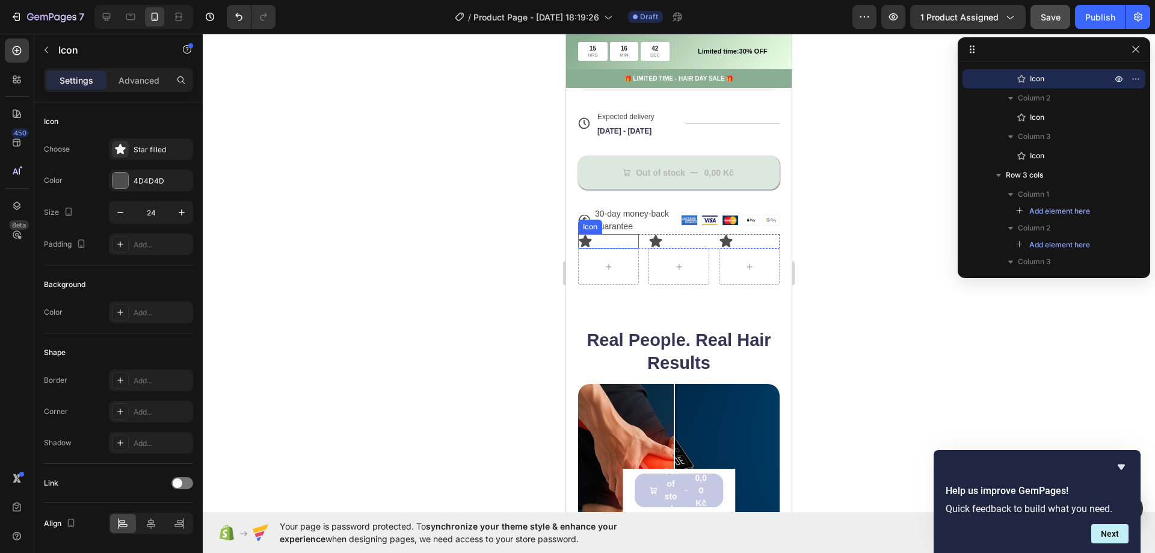
click at [590, 247] on icon at bounding box center [585, 241] width 13 height 12
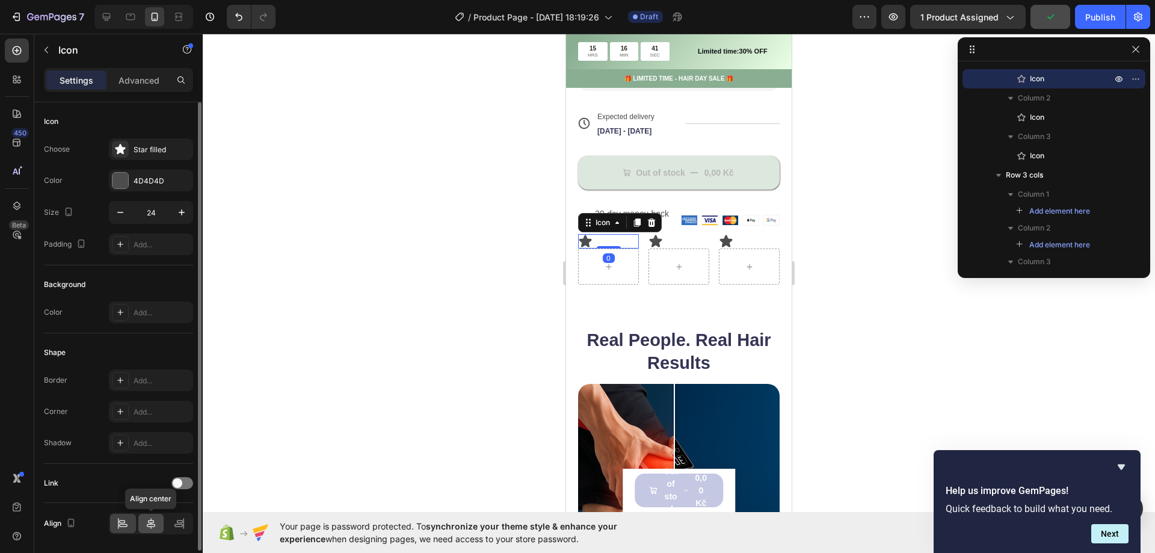
click at [150, 518] on icon at bounding box center [151, 524] width 12 height 12
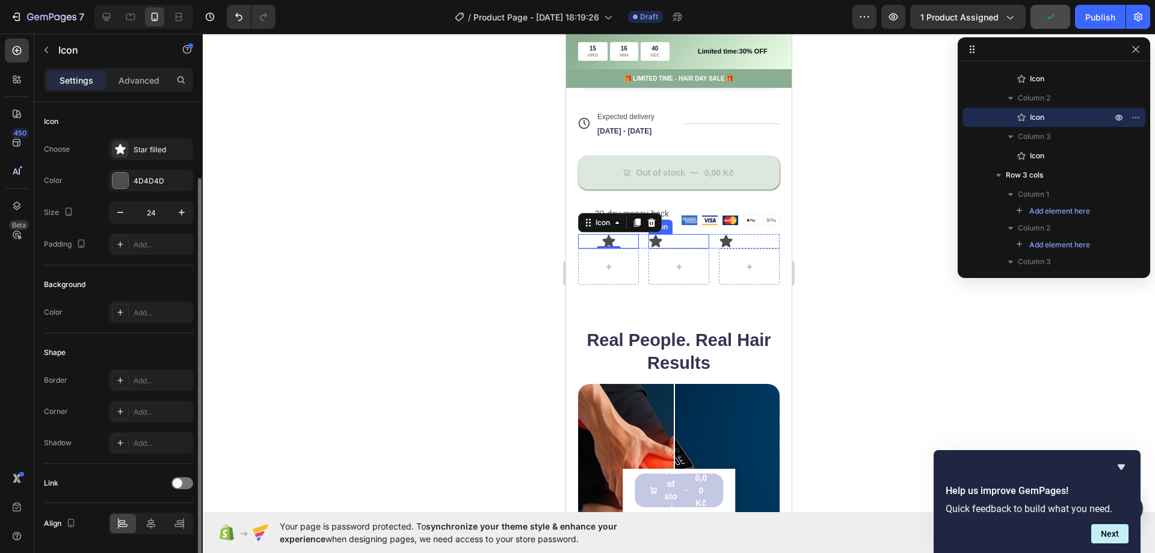
click at [672, 246] on div "Icon" at bounding box center [679, 241] width 61 height 14
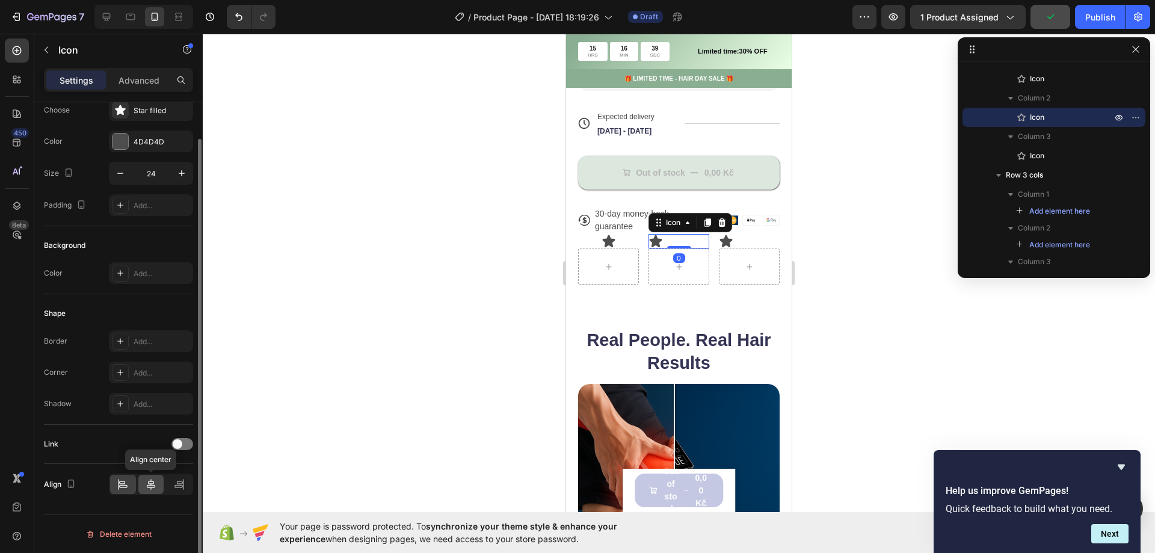
click at [149, 482] on icon at bounding box center [151, 484] width 8 height 11
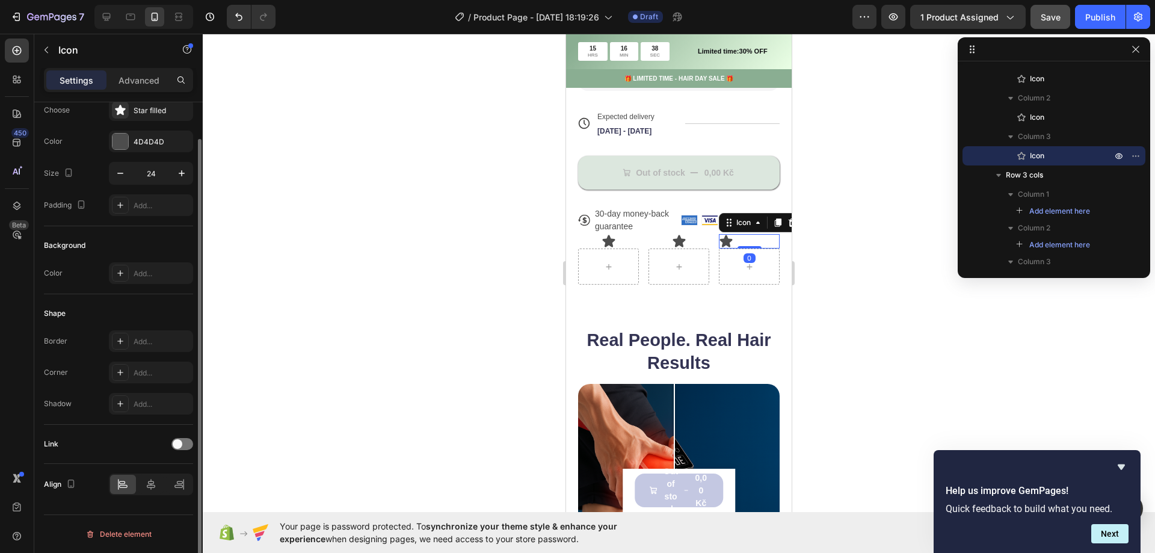
click at [734, 249] on div "Icon 0" at bounding box center [749, 241] width 61 height 14
click at [155, 486] on icon at bounding box center [151, 484] width 12 height 12
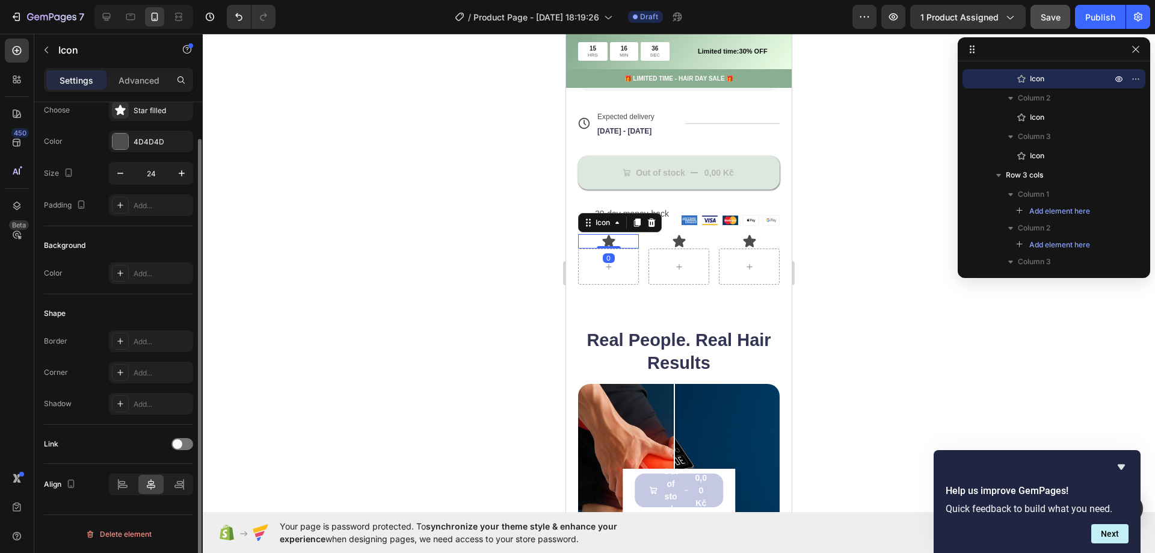
click at [605, 247] on icon at bounding box center [608, 241] width 13 height 12
click at [527, 317] on div at bounding box center [679, 293] width 953 height 519
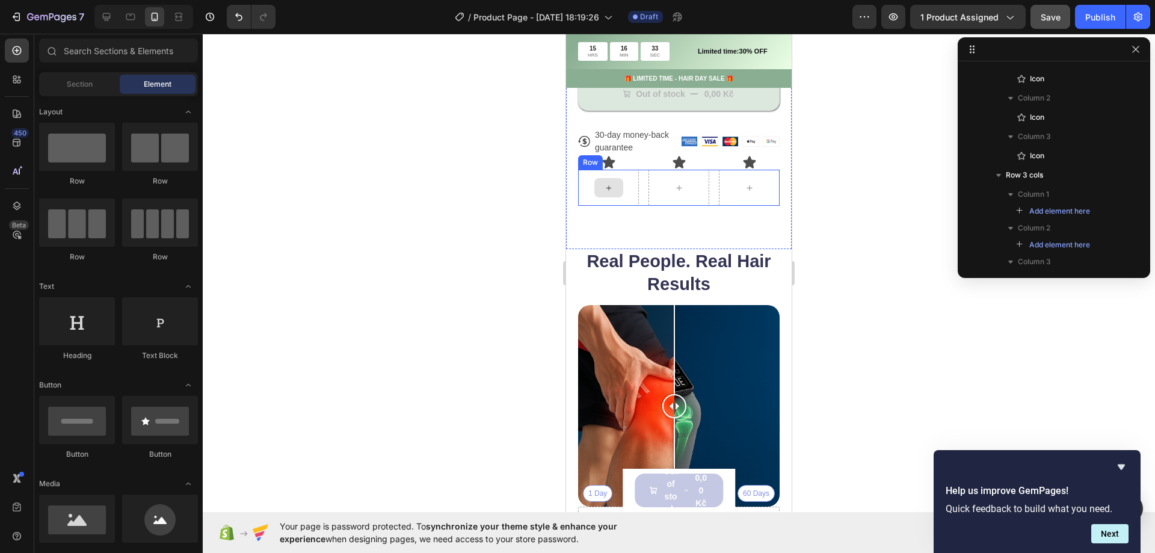
scroll to position [662, 0]
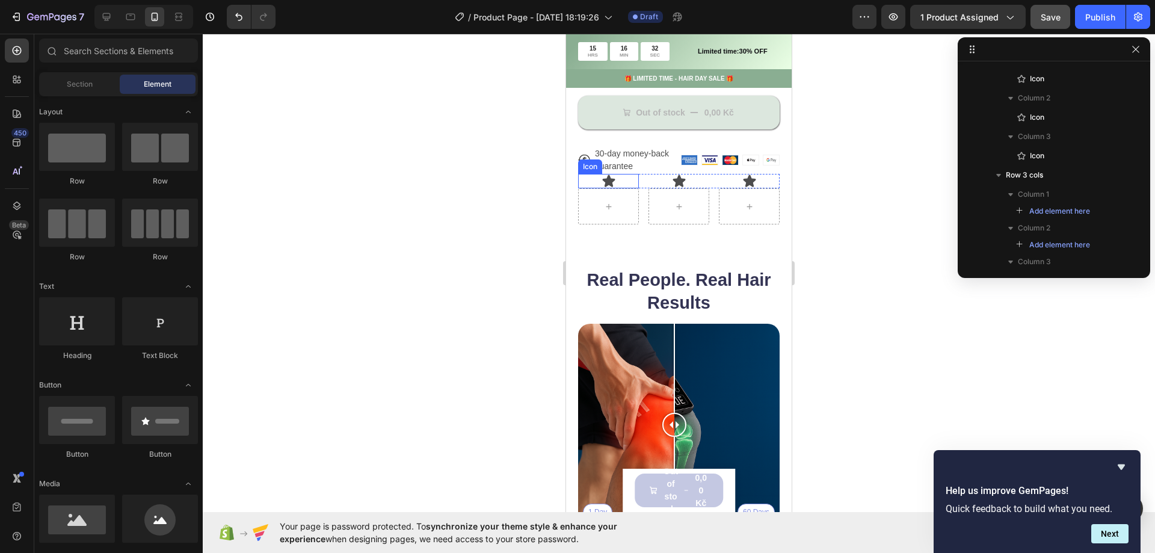
click at [613, 187] on icon at bounding box center [608, 181] width 13 height 12
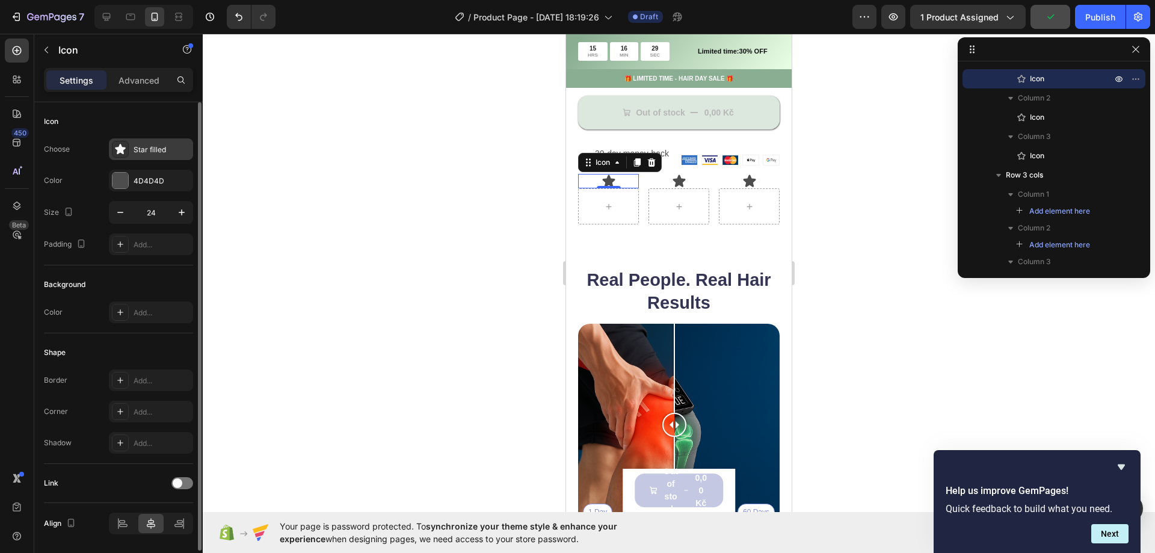
click at [151, 141] on div "Star filled" at bounding box center [151, 149] width 84 height 22
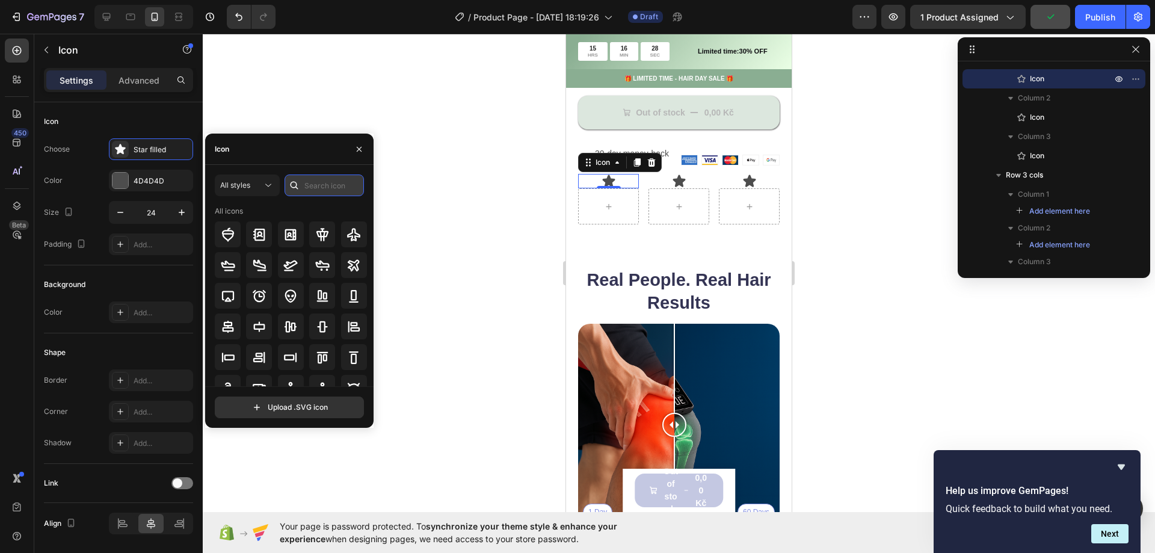
click at [339, 192] on input "text" at bounding box center [324, 186] width 79 height 22
type input "ship"
click at [356, 326] on icon at bounding box center [354, 327] width 14 height 10
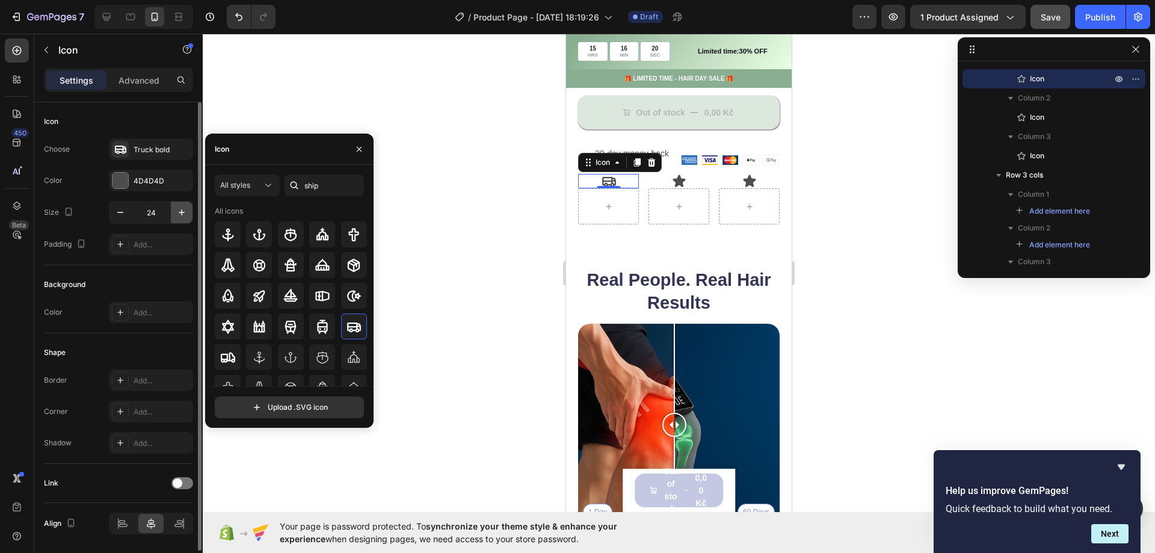
click at [181, 214] on icon "button" at bounding box center [182, 212] width 12 height 12
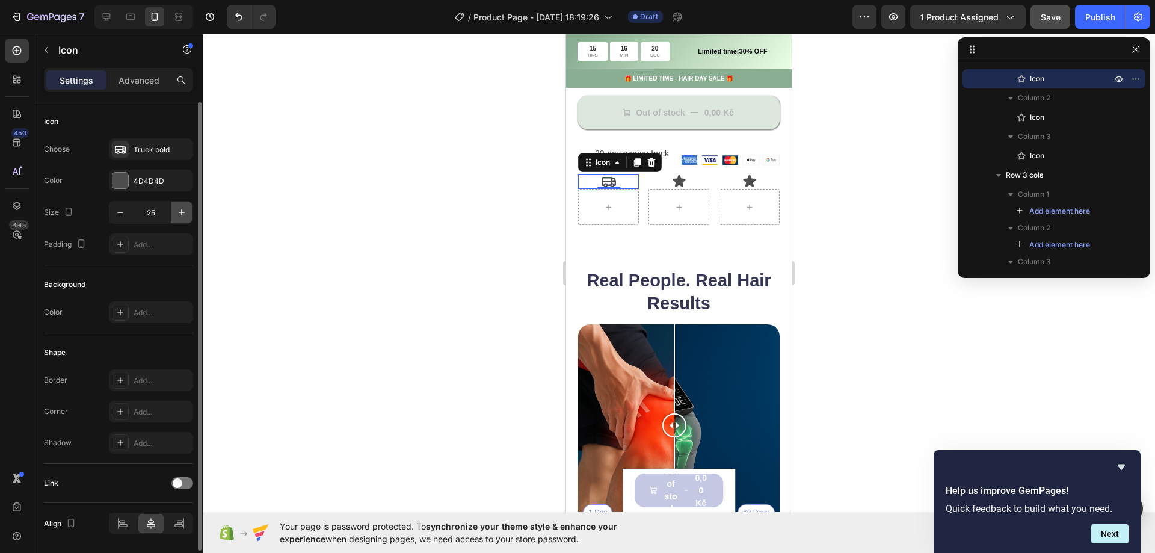
click at [181, 214] on icon "button" at bounding box center [182, 212] width 12 height 12
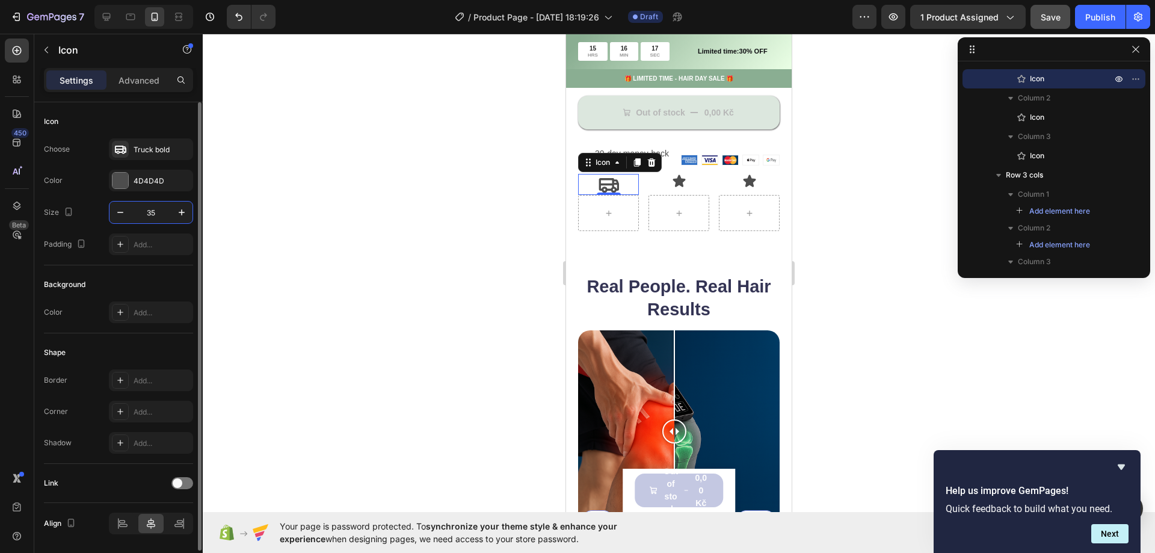
type input "3"
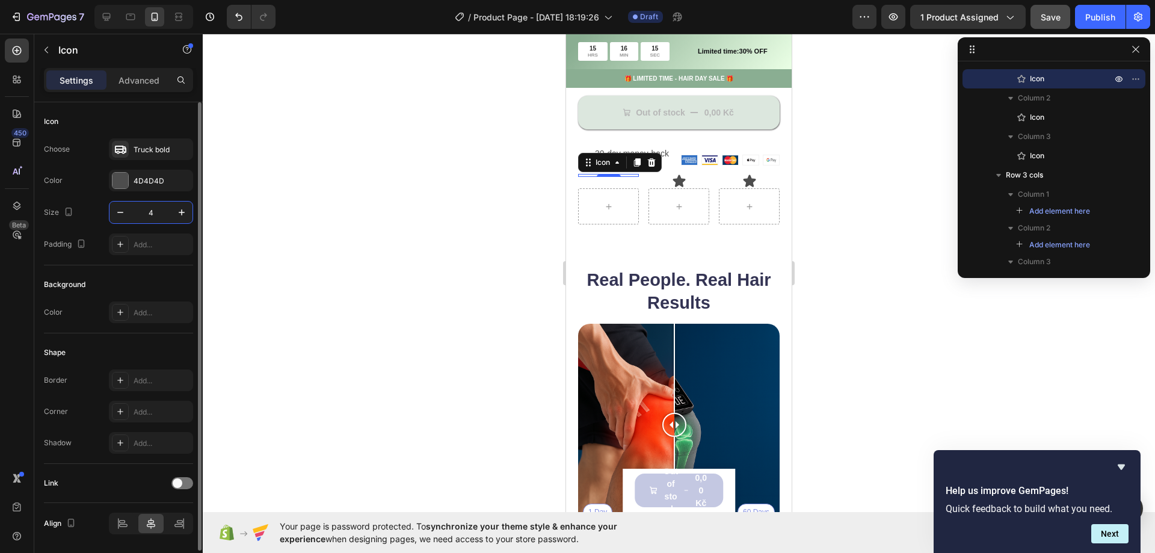
type input "45"
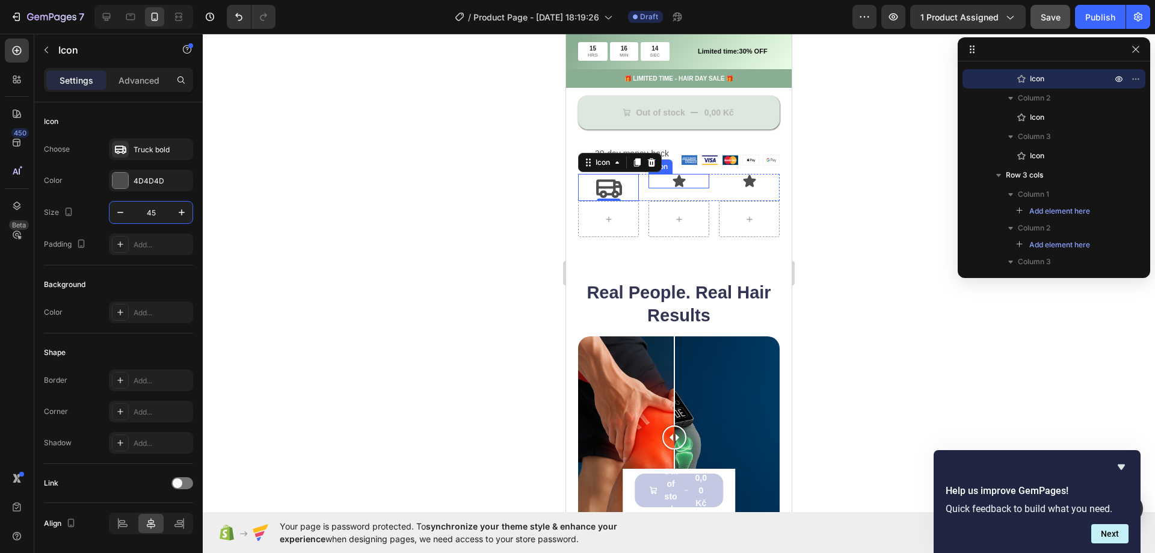
click at [672, 188] on icon at bounding box center [679, 181] width 14 height 14
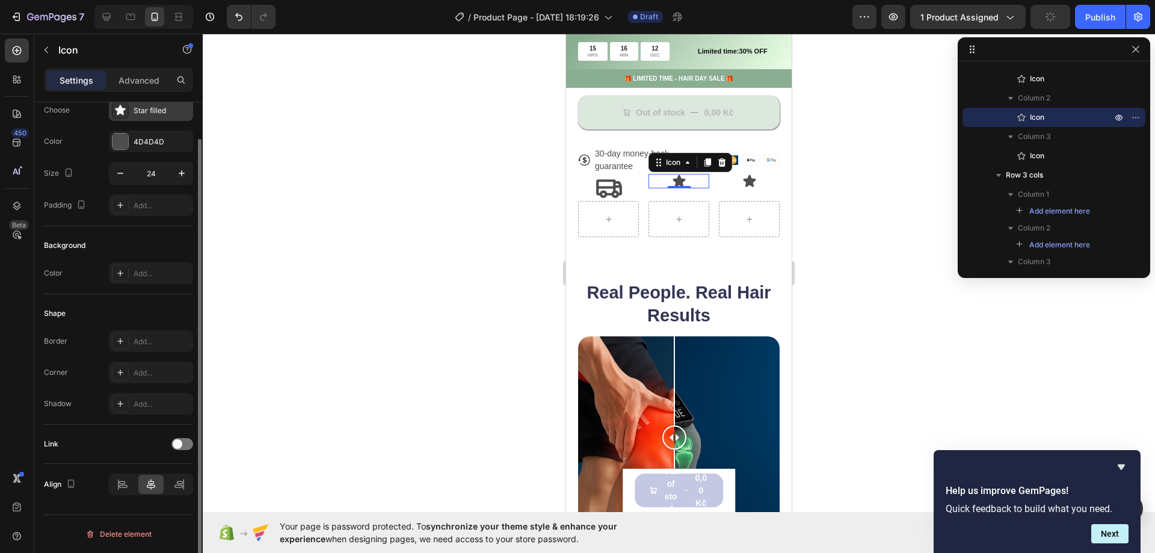
click at [138, 110] on div "Star filled" at bounding box center [162, 110] width 57 height 11
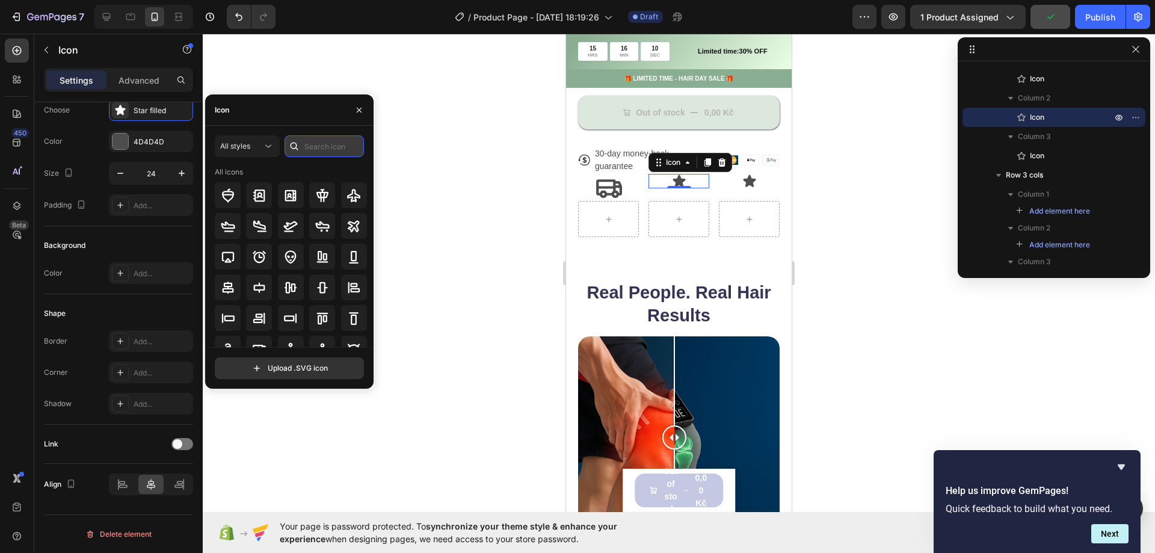
click at [320, 146] on input "text" at bounding box center [324, 146] width 79 height 22
type input "money"
click at [229, 313] on icon at bounding box center [228, 317] width 14 height 11
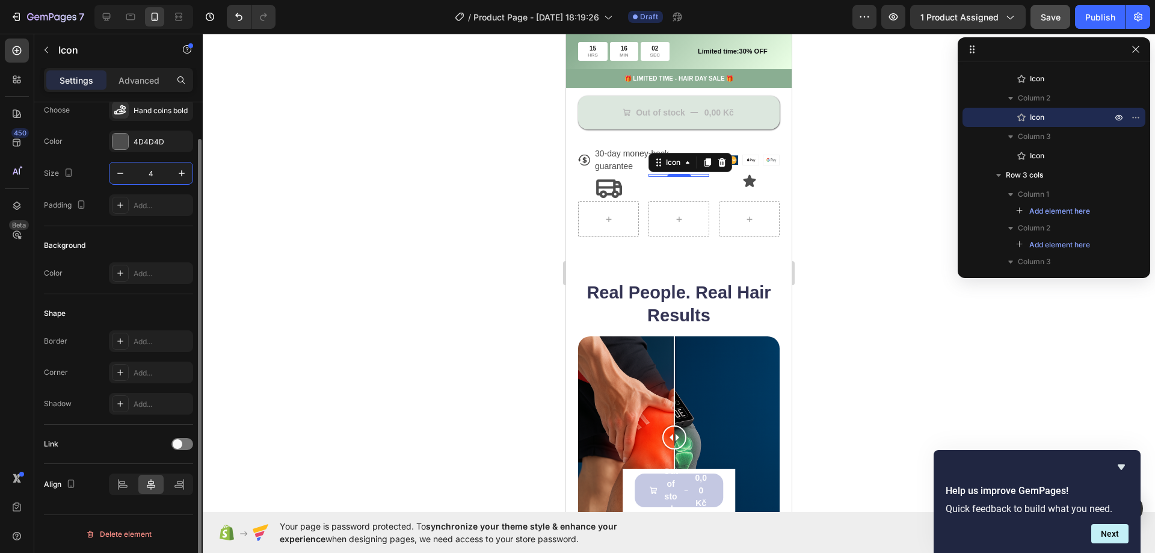
type input "45"
click at [743, 200] on div "Icon" at bounding box center [749, 187] width 61 height 27
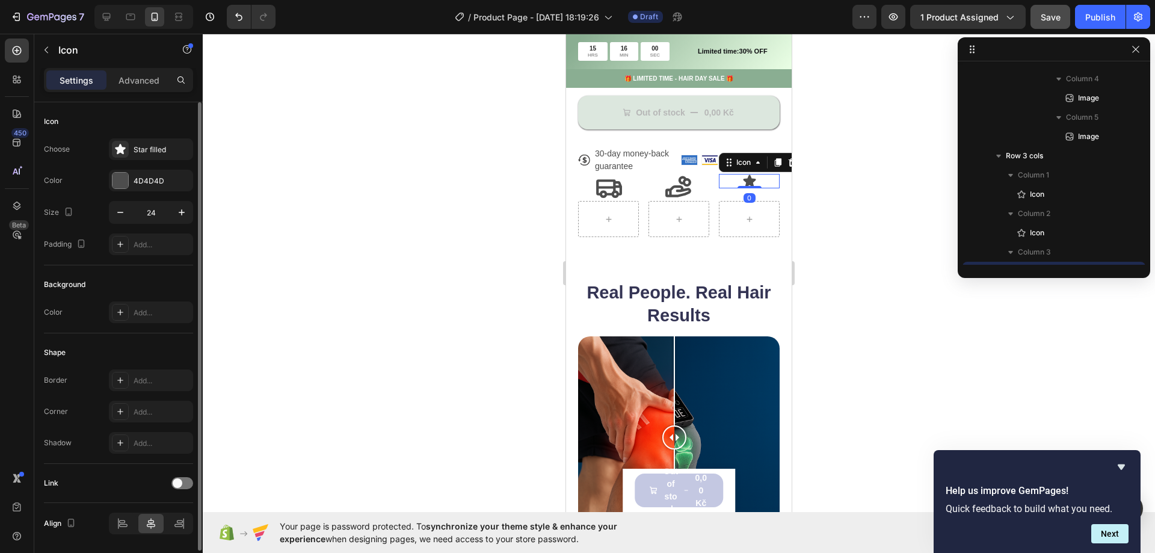
scroll to position [1826, 0]
click at [743, 187] on icon at bounding box center [749, 181] width 13 height 12
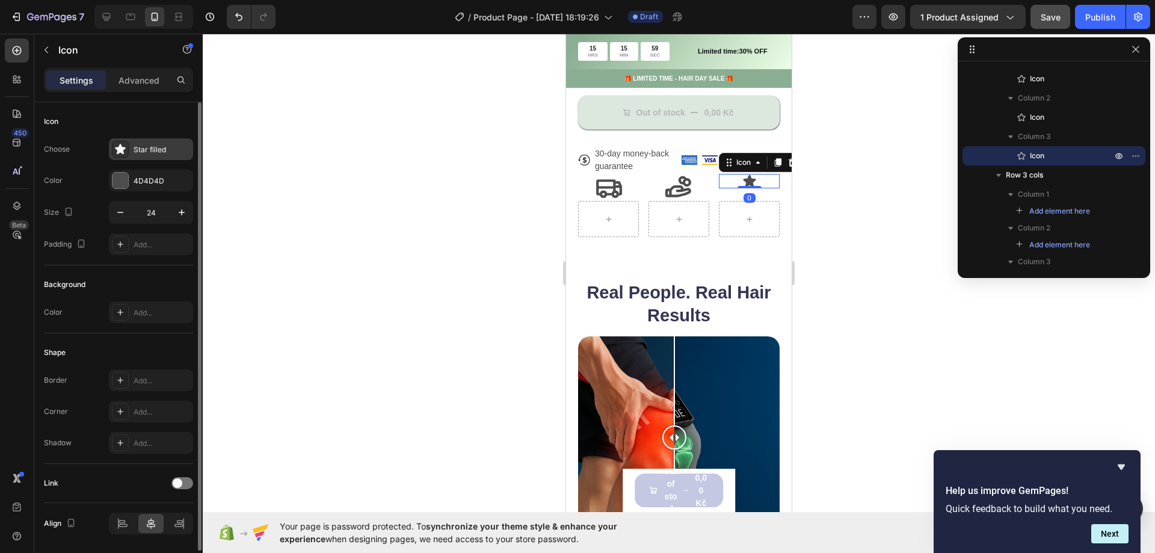
click at [142, 153] on div "Star filled" at bounding box center [162, 149] width 57 height 11
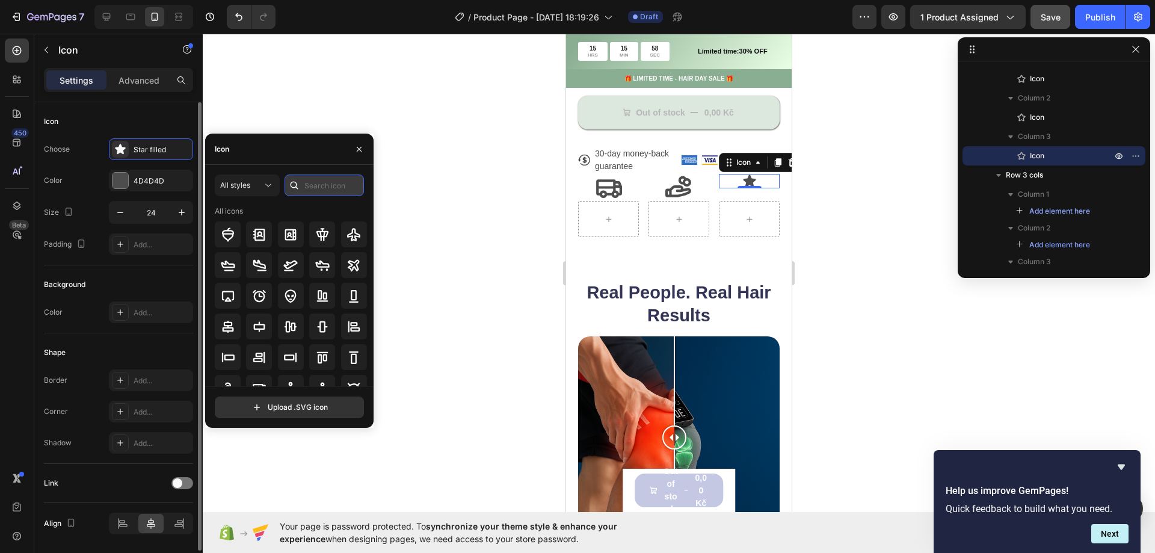
click at [336, 190] on input "text" at bounding box center [324, 186] width 79 height 22
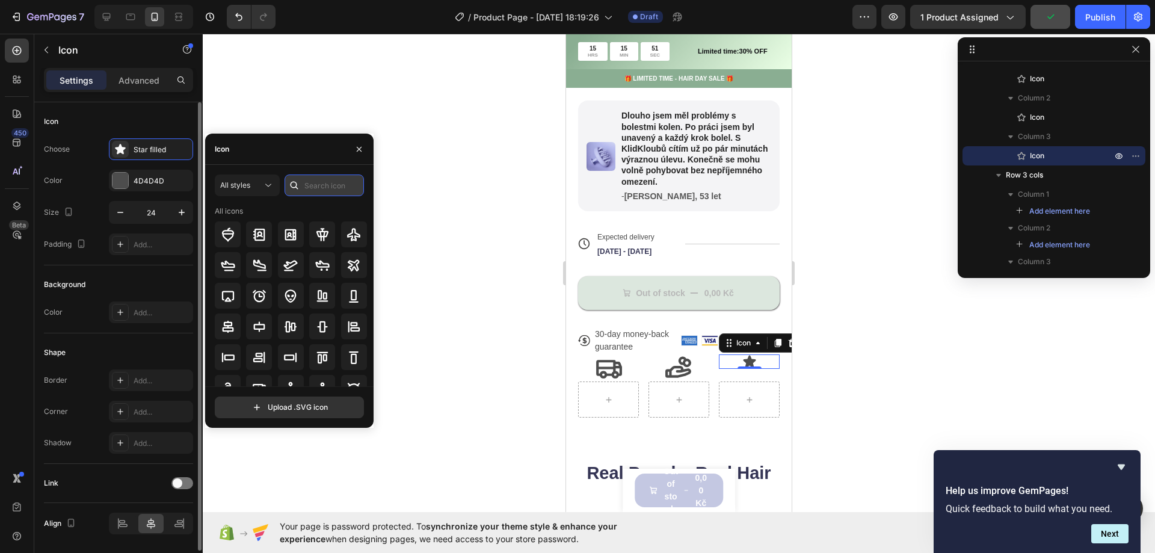
click at [310, 189] on input "text" at bounding box center [324, 186] width 79 height 22
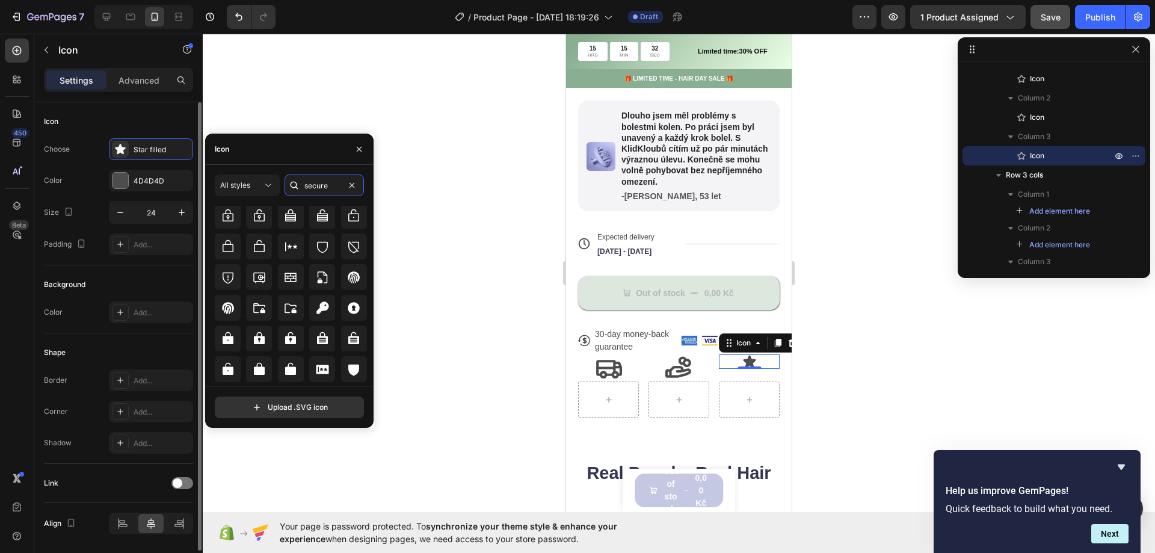
scroll to position [292, 0]
type input "secure"
click at [321, 335] on icon at bounding box center [322, 338] width 14 height 14
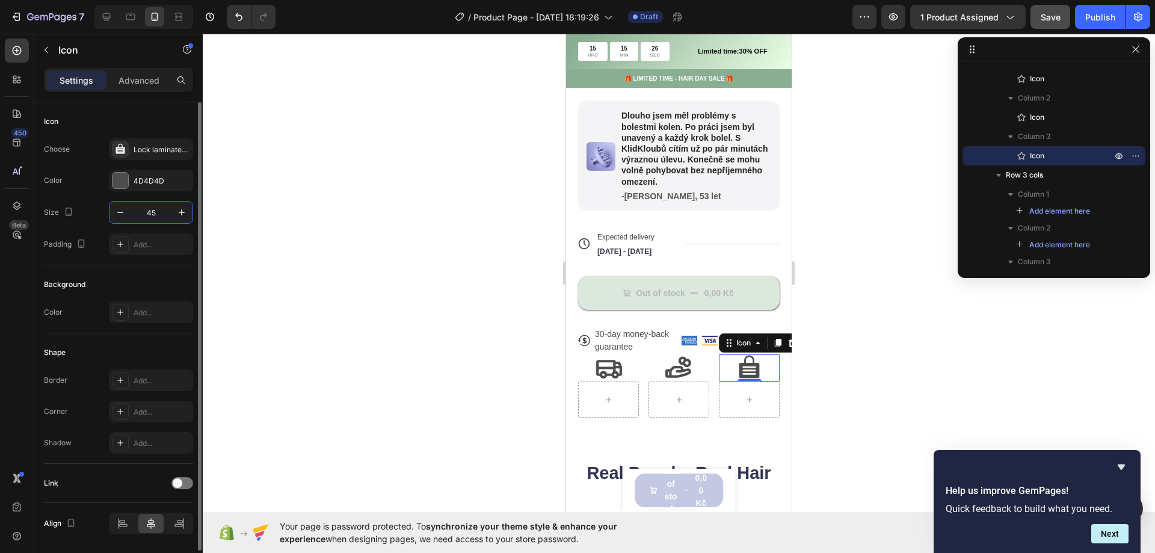
type input "45"
click at [475, 243] on div at bounding box center [679, 293] width 953 height 519
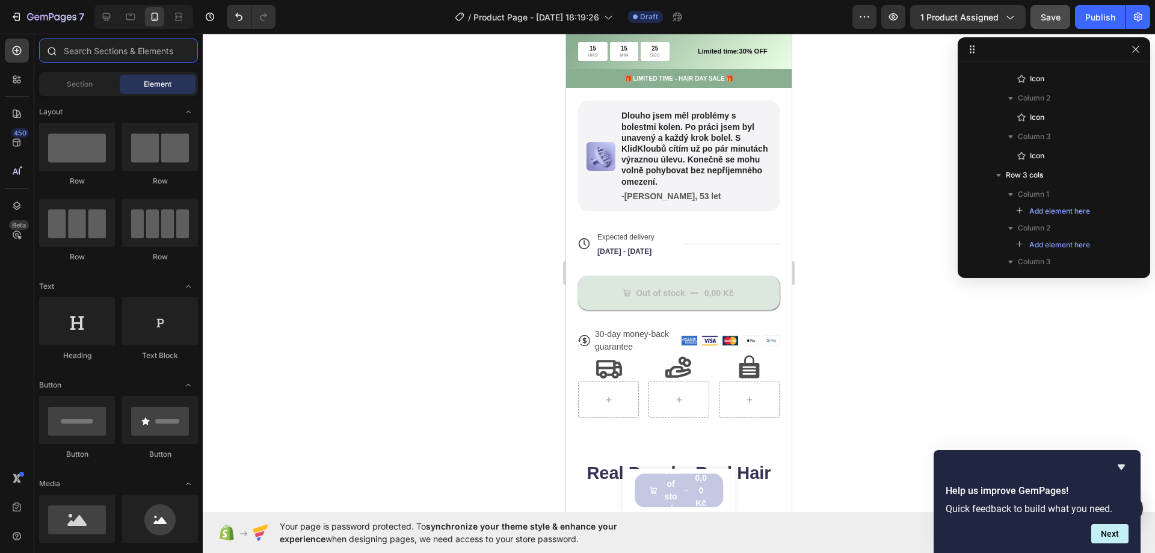
click at [73, 50] on input "text" at bounding box center [118, 51] width 159 height 24
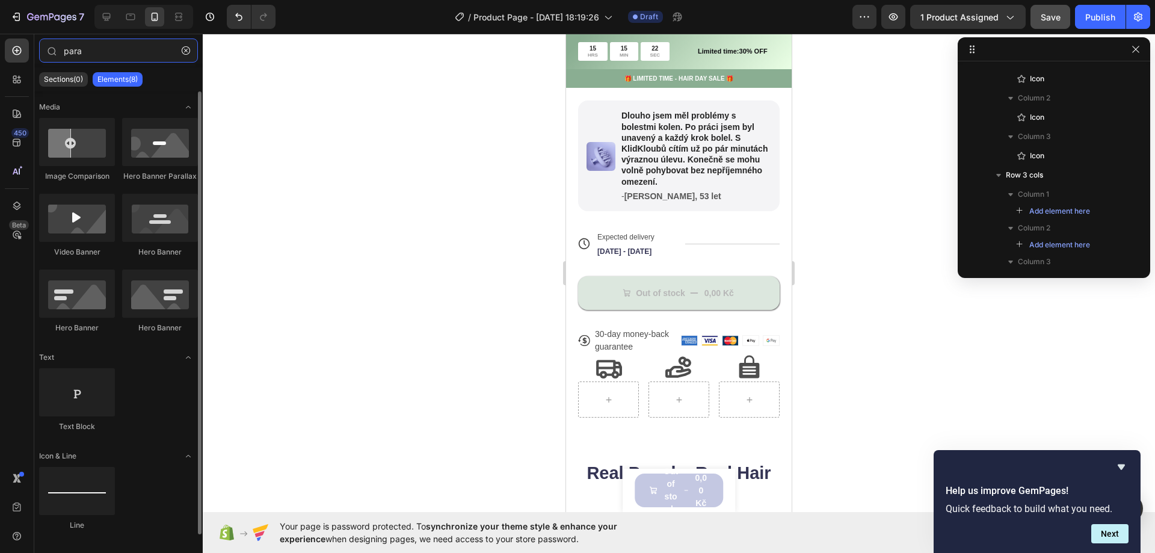
type input "para"
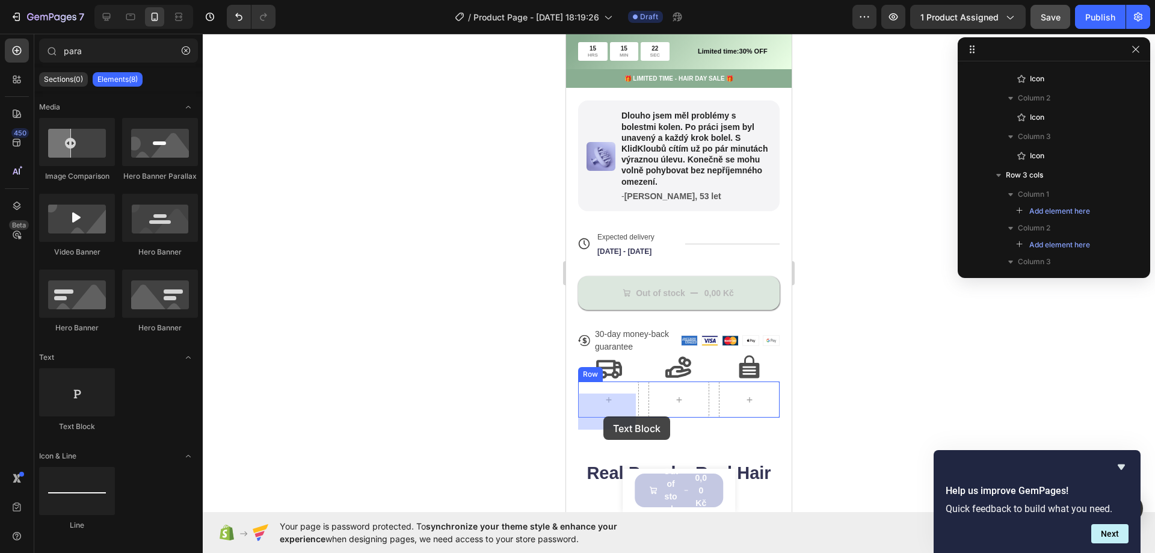
drag, startPoint x: 691, startPoint y: 421, endPoint x: 604, endPoint y: 416, distance: 87.4
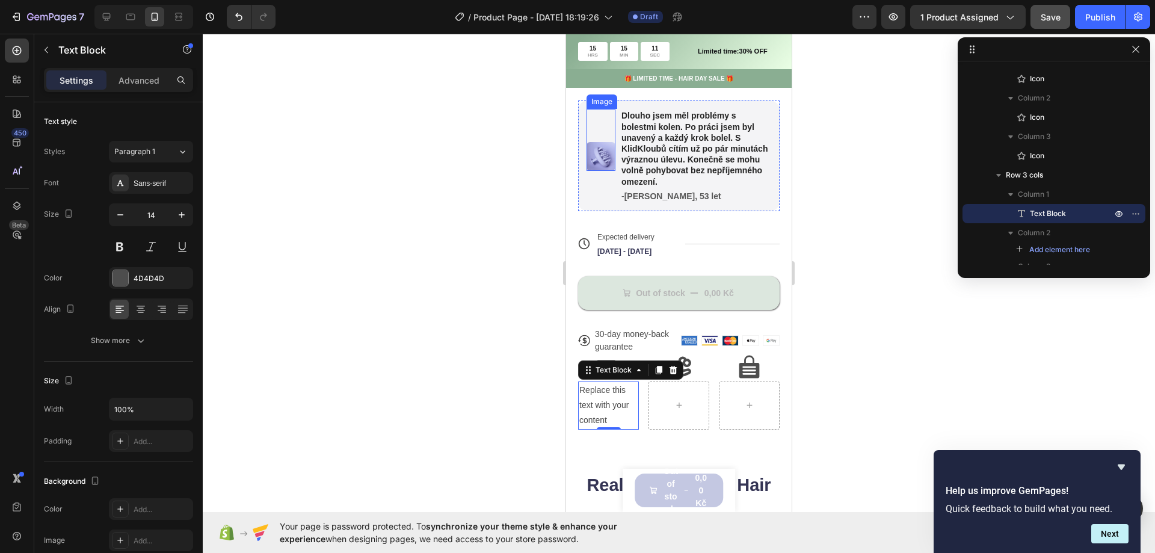
click at [602, 158] on img at bounding box center [601, 156] width 29 height 29
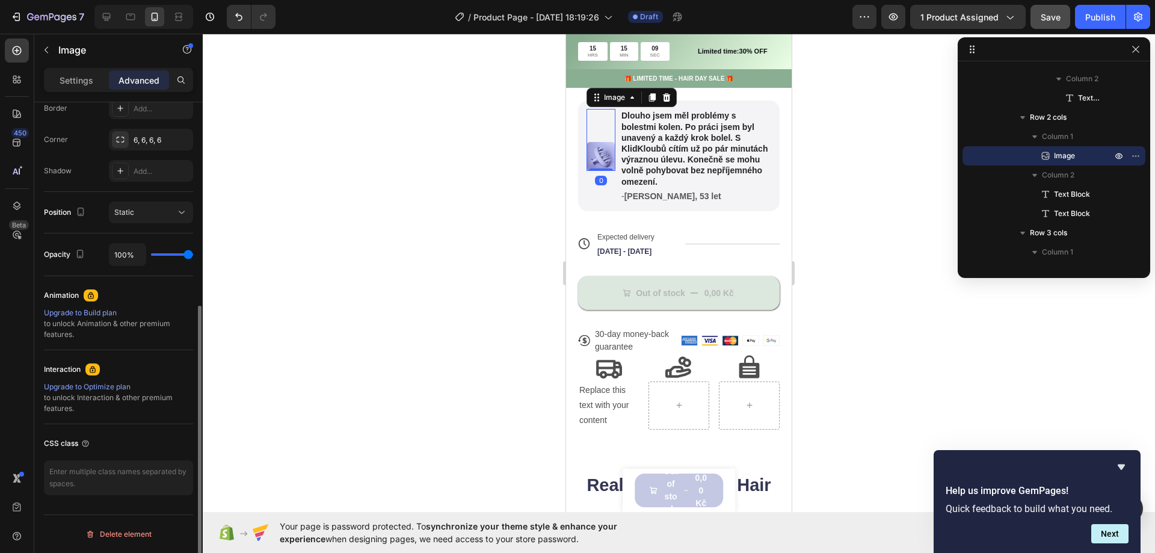
scroll to position [110, 0]
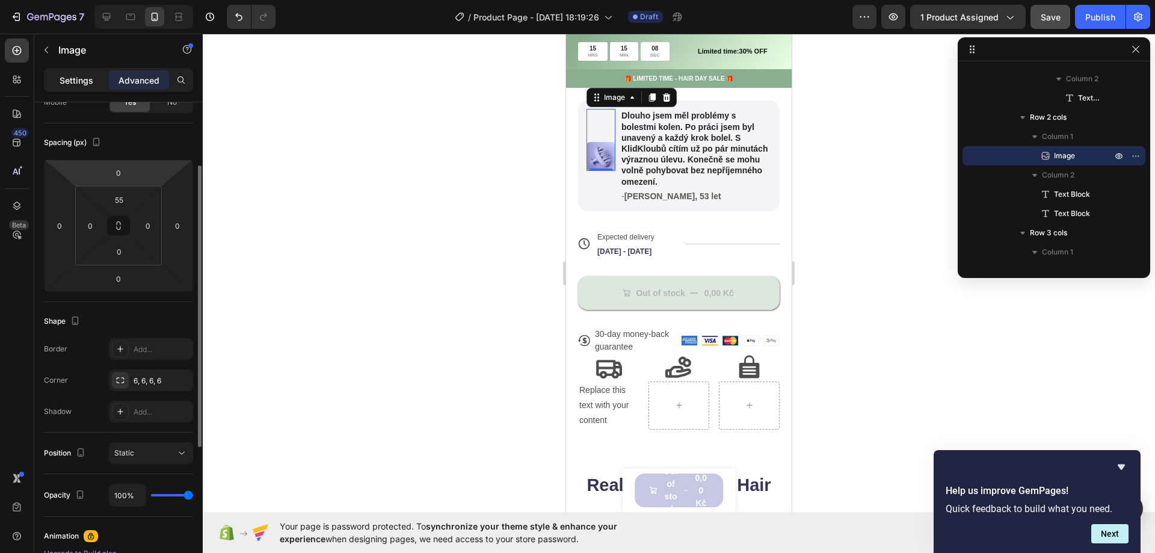
click at [79, 81] on p "Settings" at bounding box center [77, 80] width 34 height 13
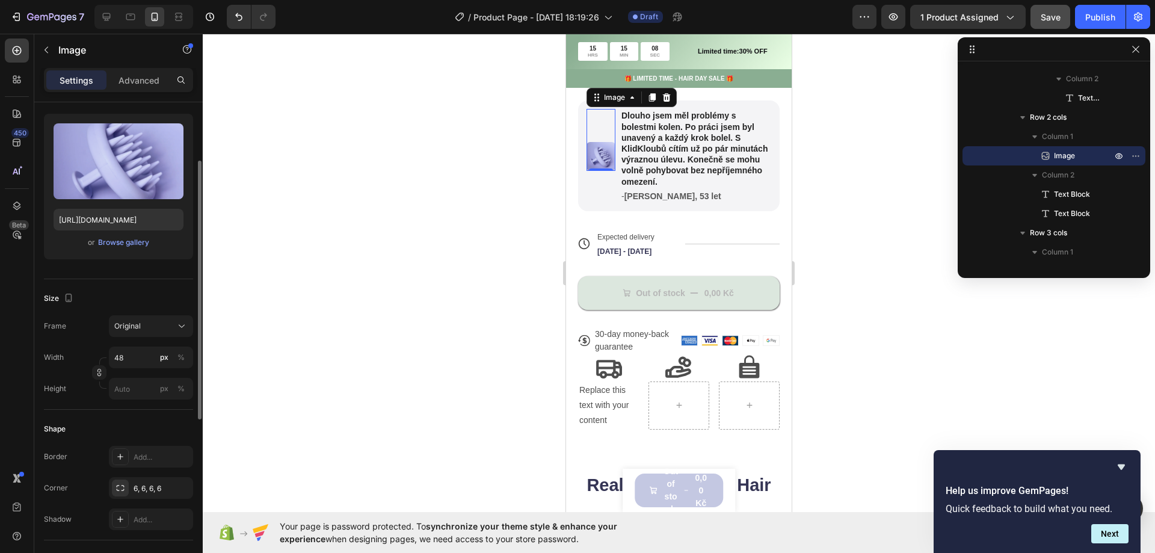
scroll to position [0, 0]
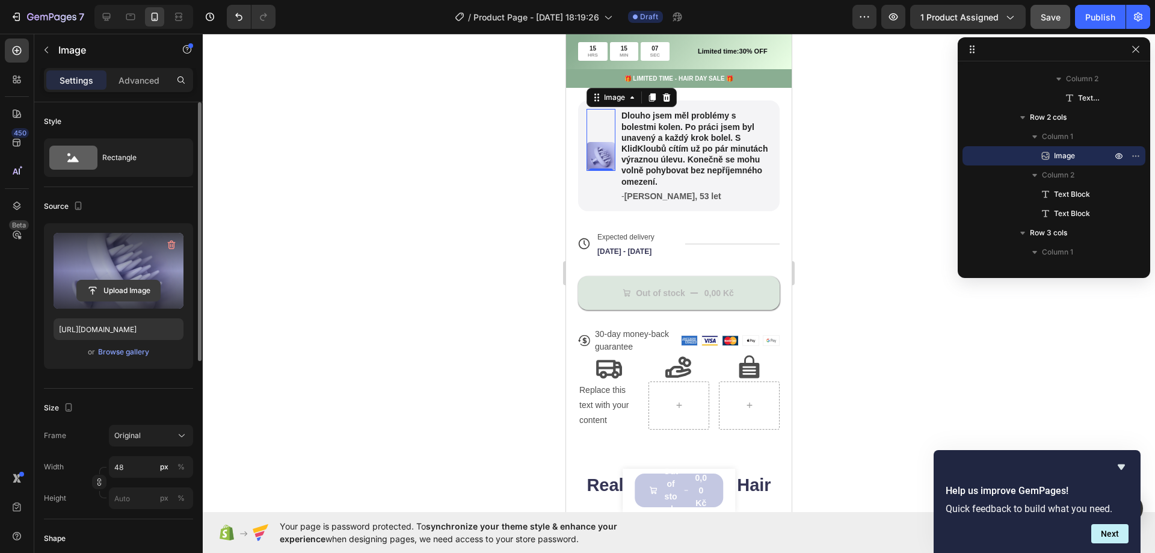
click at [105, 294] on input "file" at bounding box center [118, 290] width 83 height 20
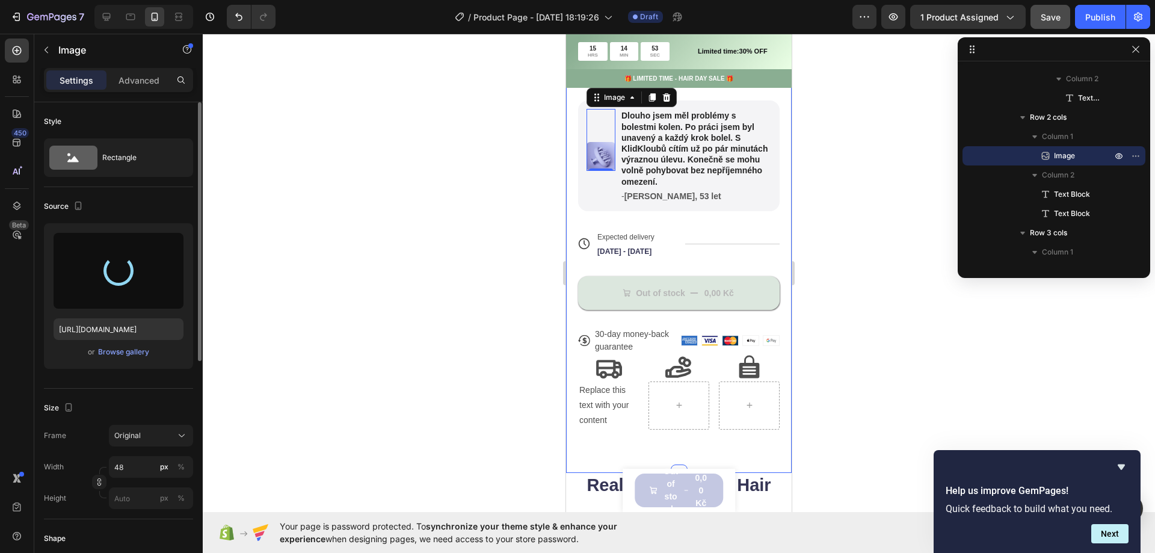
type input "[URL][DOMAIN_NAME]"
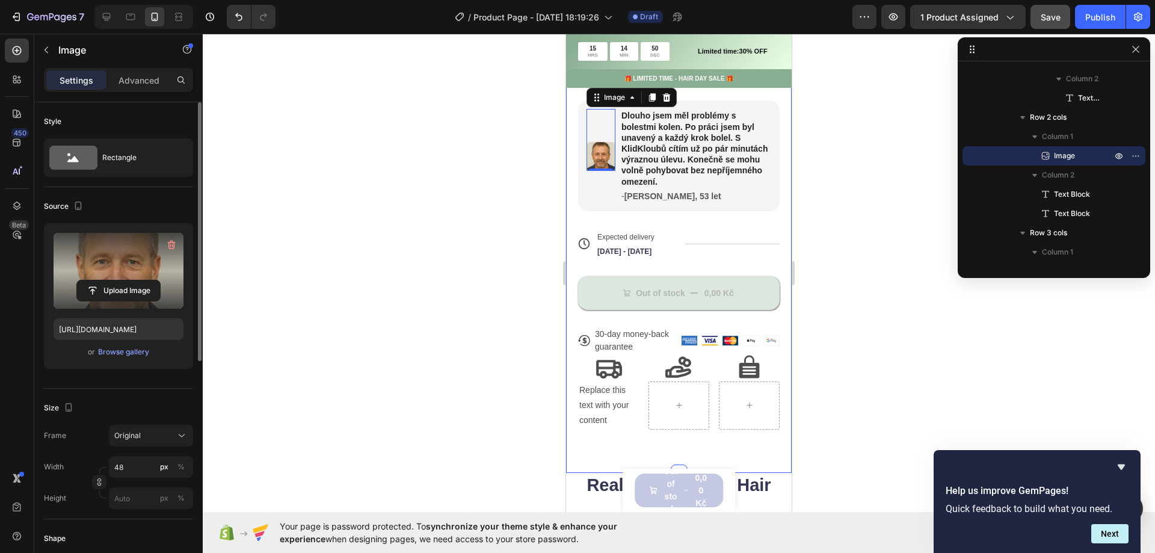
click at [511, 238] on div at bounding box center [679, 293] width 953 height 519
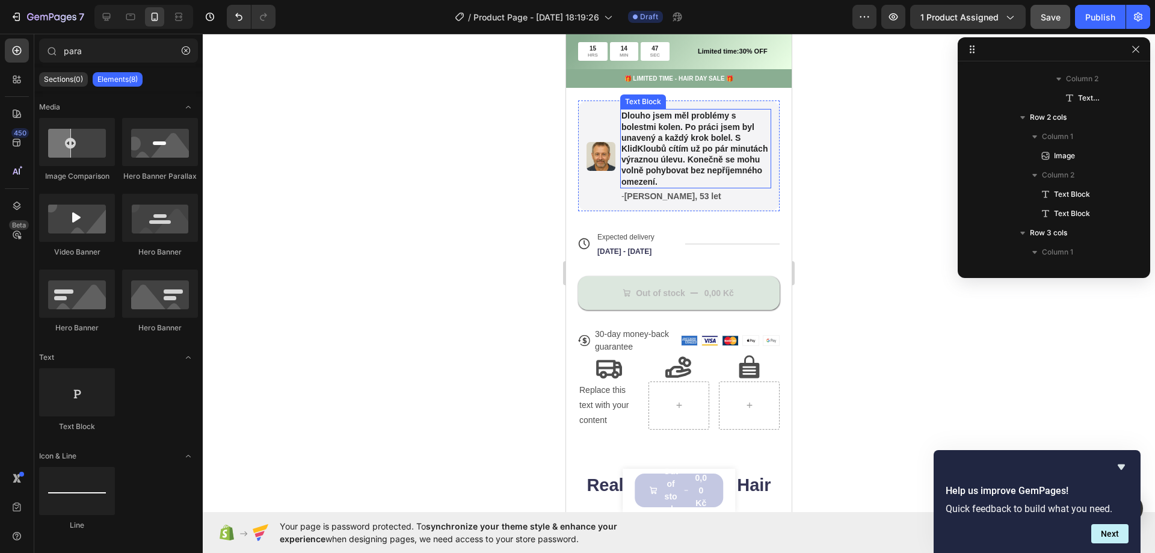
click at [670, 165] on p "Dlouho jsem měl problémy s bolestmi kolen. Po práci jsem byl unavený a každý kr…" at bounding box center [696, 148] width 149 height 76
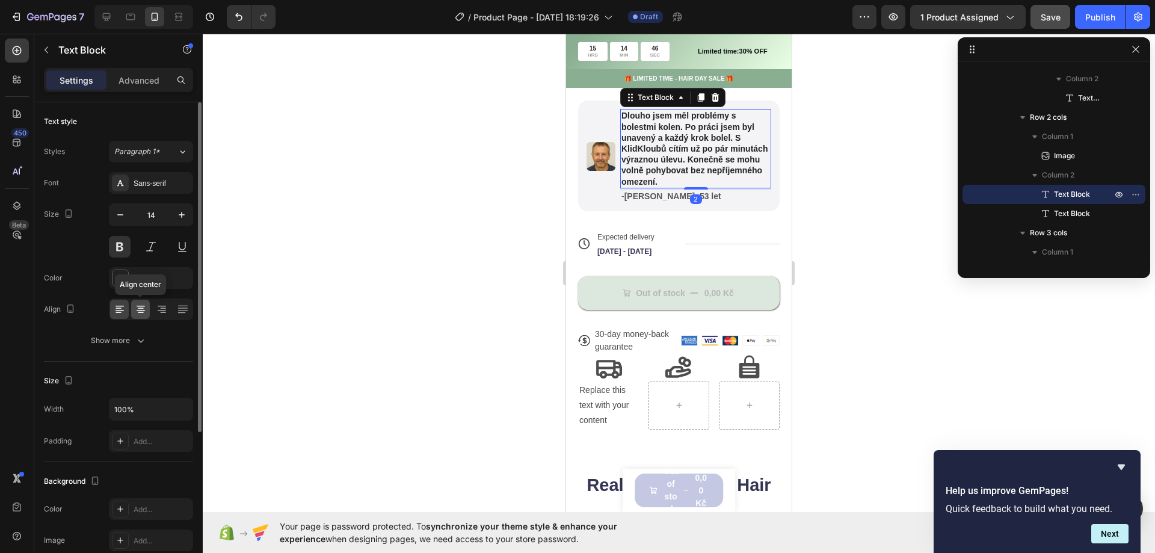
click at [143, 306] on icon at bounding box center [141, 306] width 8 height 1
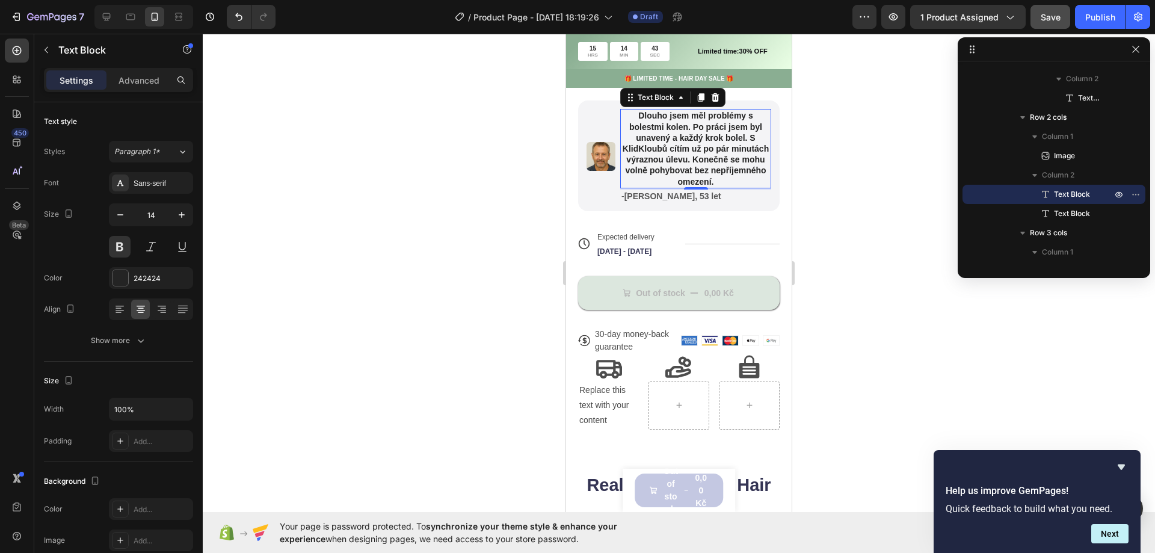
click at [474, 261] on div at bounding box center [679, 293] width 953 height 519
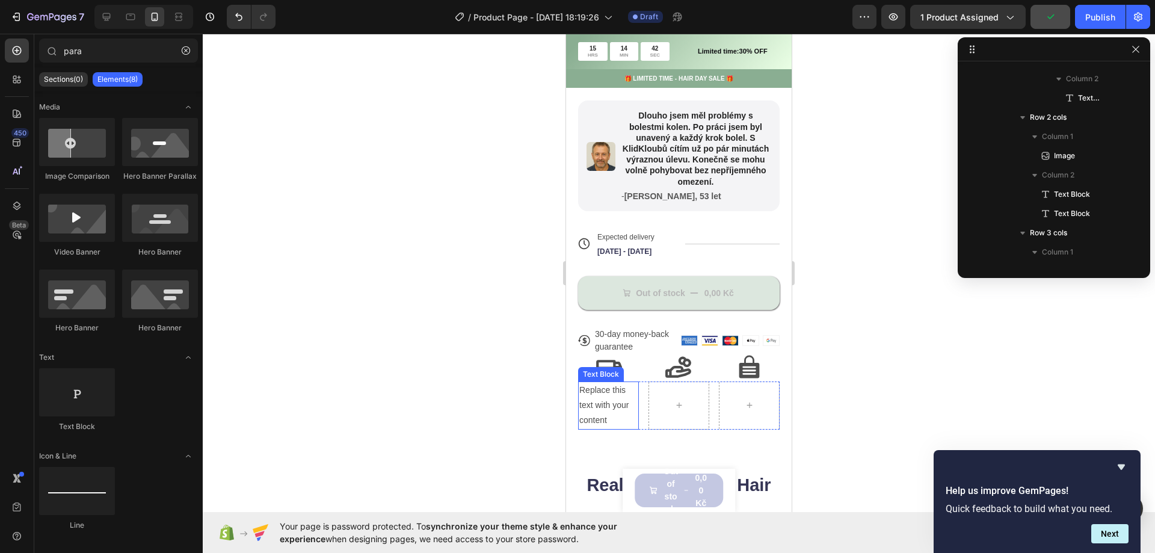
click at [605, 410] on div "Replace this text with your content" at bounding box center [608, 406] width 61 height 48
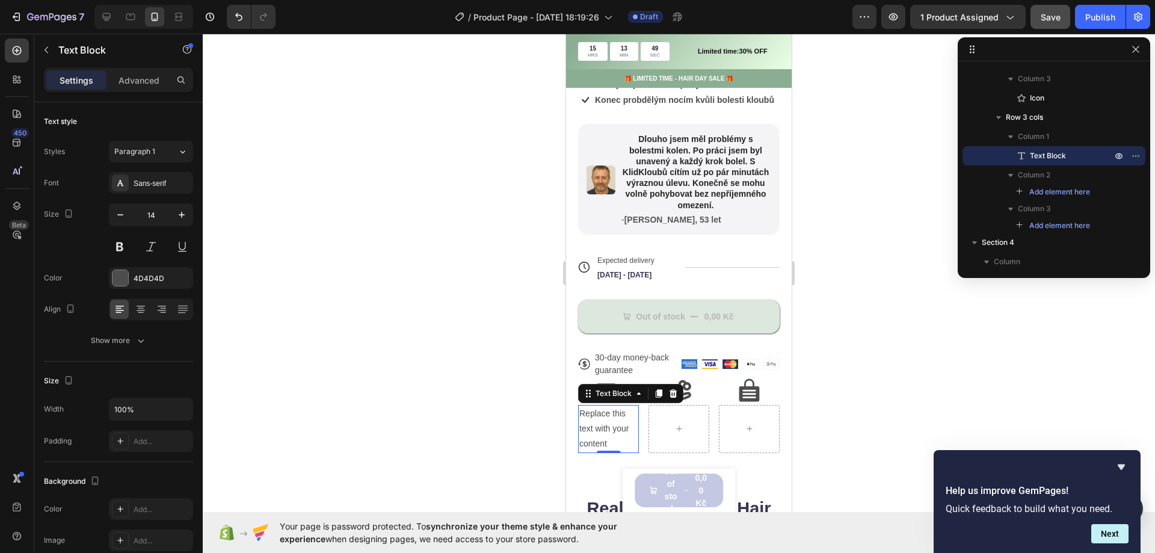
scroll to position [481, 0]
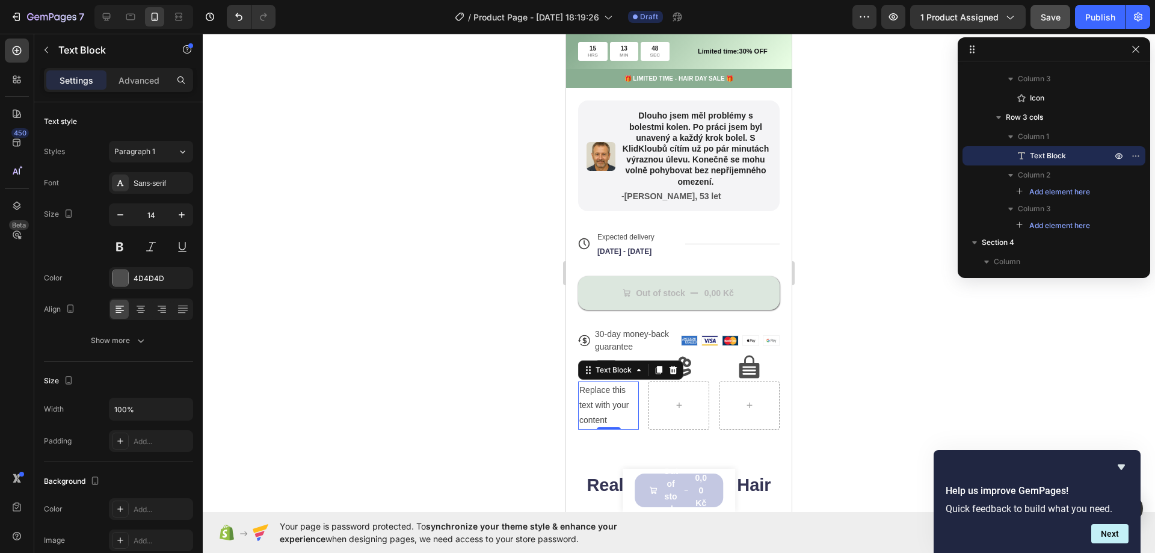
click at [607, 413] on div "Replace this text with your content" at bounding box center [608, 406] width 61 height 48
click at [607, 413] on p "Replace this text with your content" at bounding box center [608, 406] width 58 height 46
click at [619, 406] on p "Rychlé doručení 1–3 dny" at bounding box center [608, 406] width 58 height 46
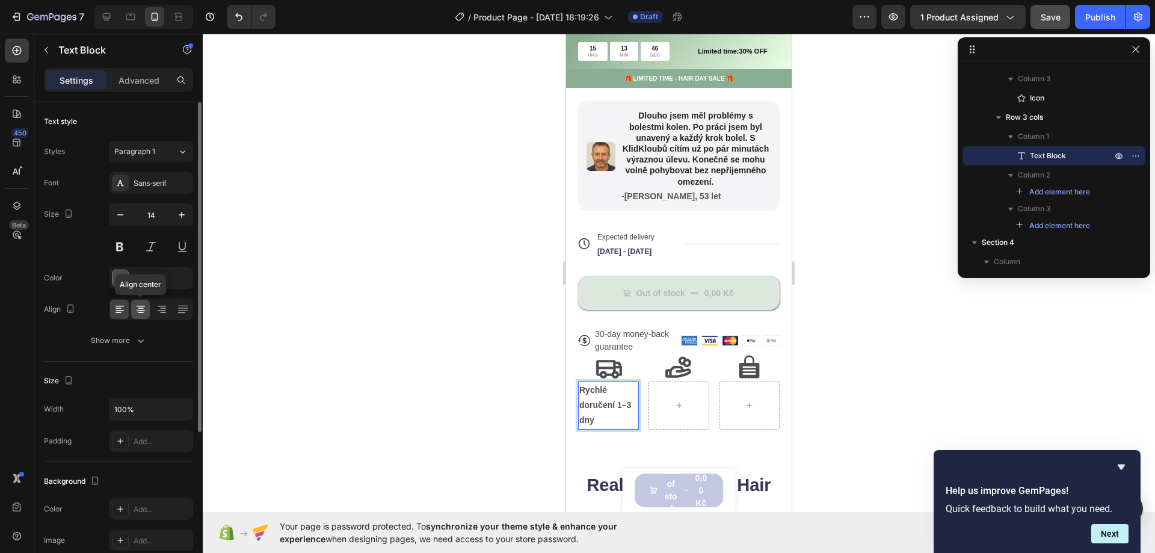
click at [140, 309] on icon at bounding box center [141, 308] width 6 height 1
click at [120, 218] on icon "button" at bounding box center [120, 215] width 12 height 12
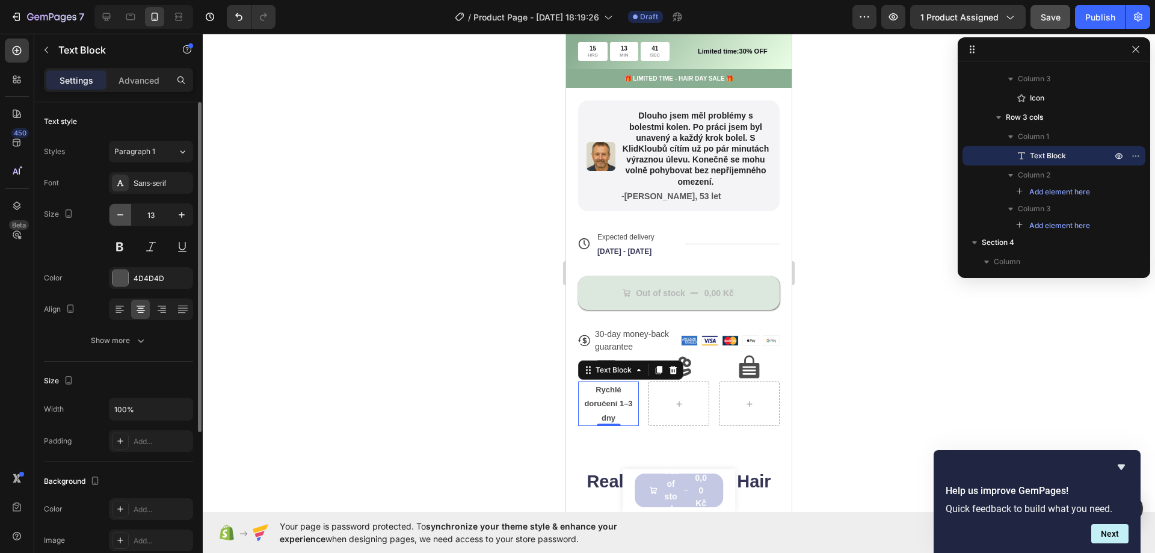
click at [120, 217] on icon "button" at bounding box center [120, 215] width 12 height 12
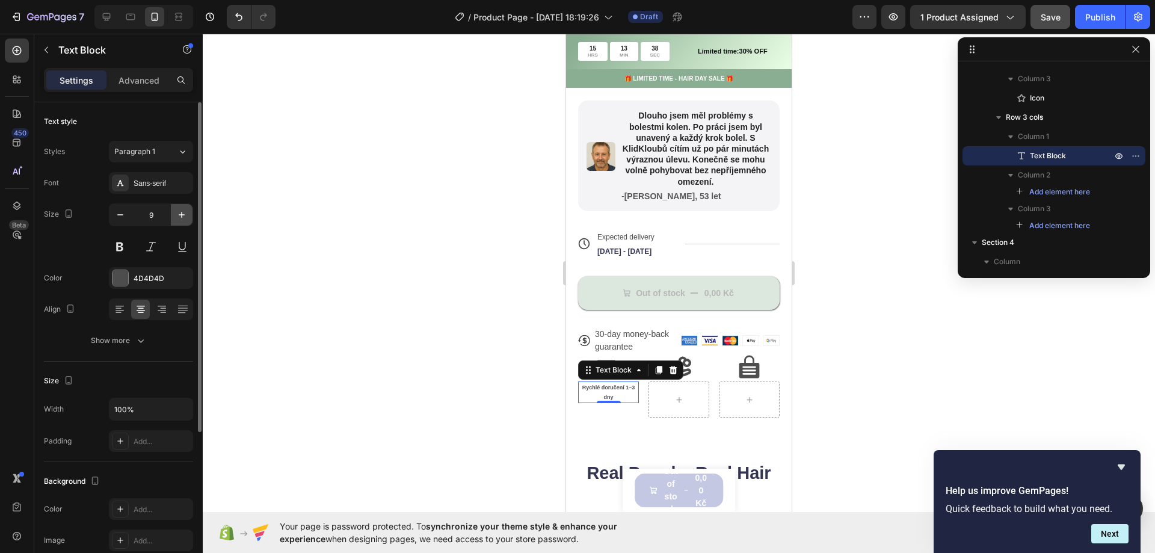
click at [179, 217] on icon "button" at bounding box center [182, 215] width 12 height 12
click at [123, 221] on button "button" at bounding box center [121, 215] width 22 height 22
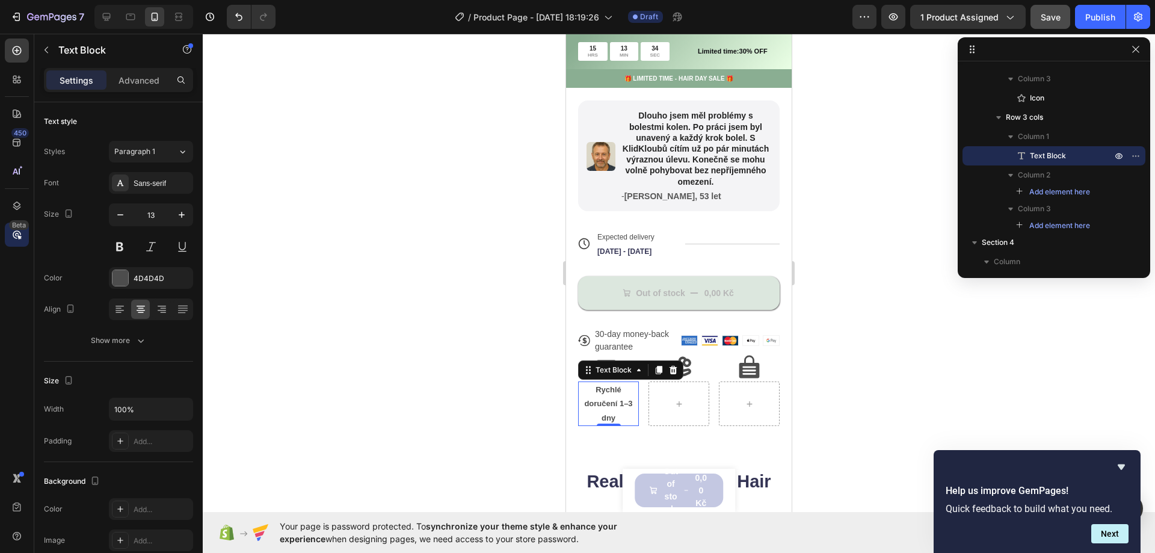
type input "12"
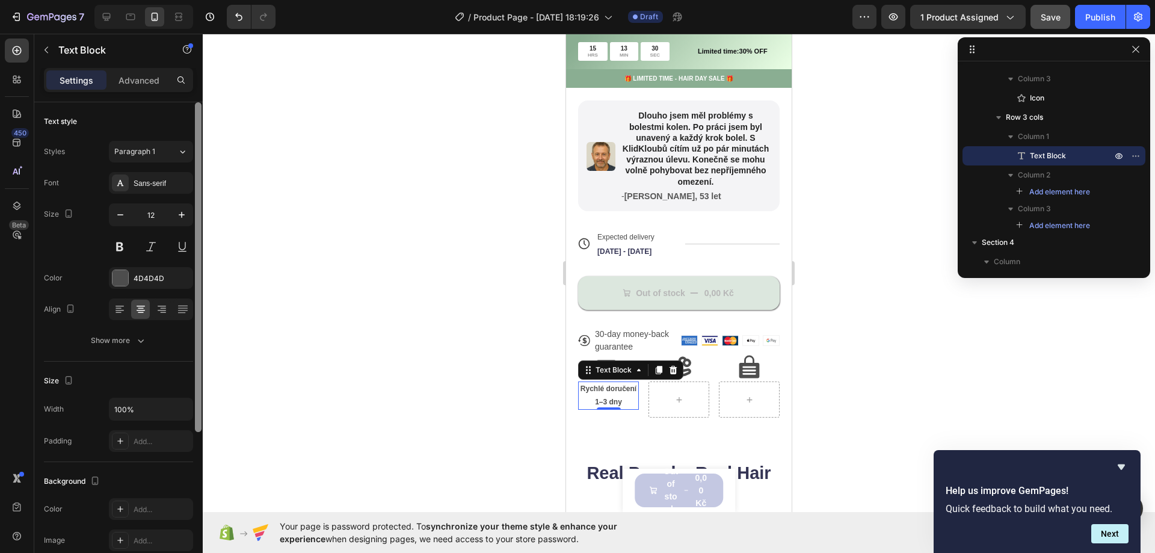
click at [200, 327] on div at bounding box center [198, 267] width 7 height 330
click at [268, 307] on div at bounding box center [679, 293] width 953 height 519
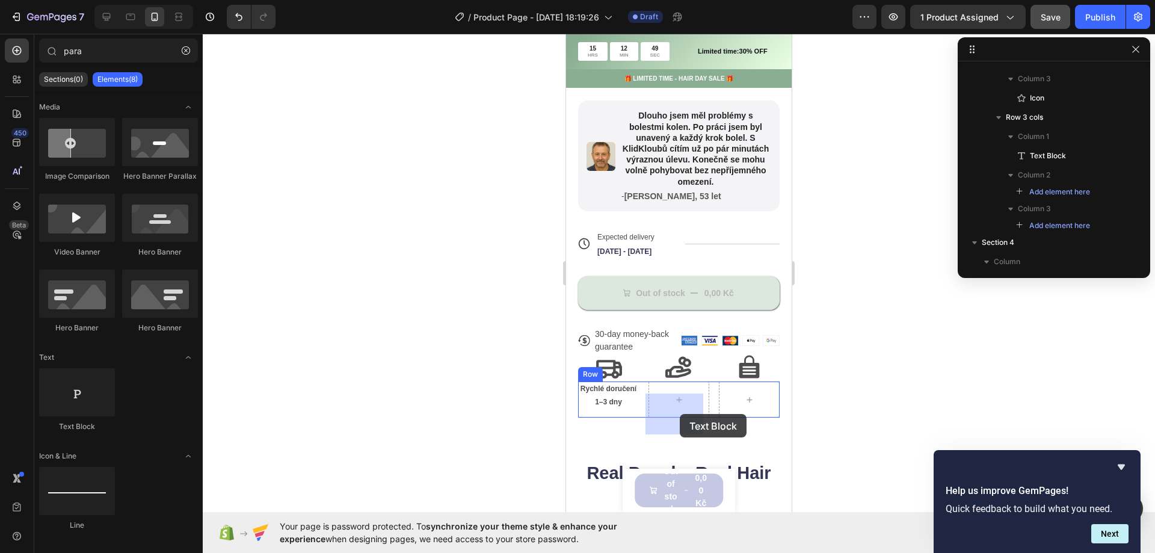
drag, startPoint x: 645, startPoint y: 440, endPoint x: 680, endPoint y: 414, distance: 43.8
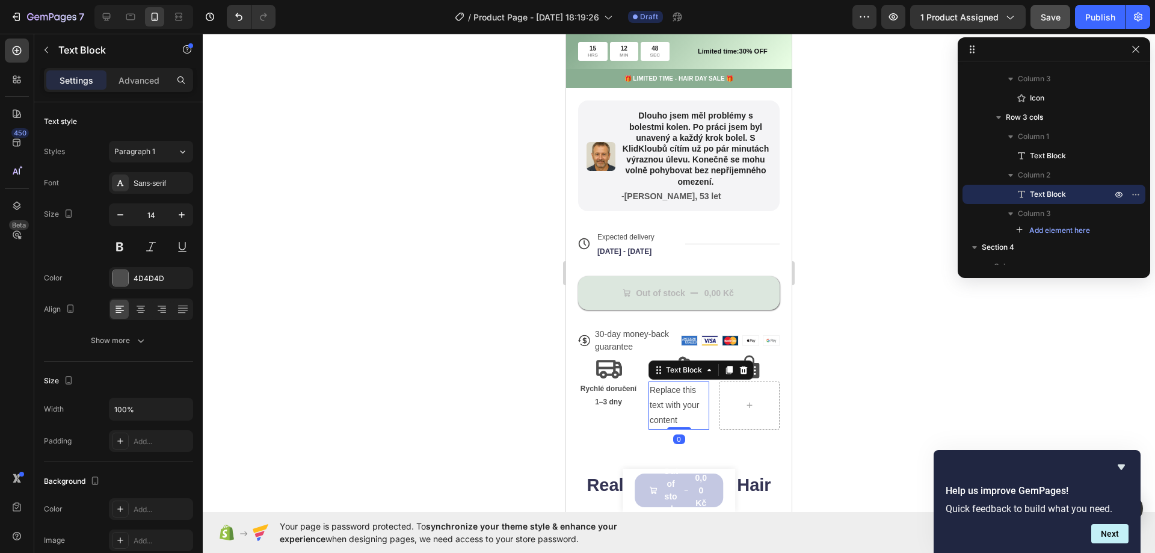
click at [680, 414] on div "Replace this text with your content" at bounding box center [679, 406] width 61 height 48
click at [680, 414] on p "Replace this text with your content" at bounding box center [679, 406] width 58 height 46
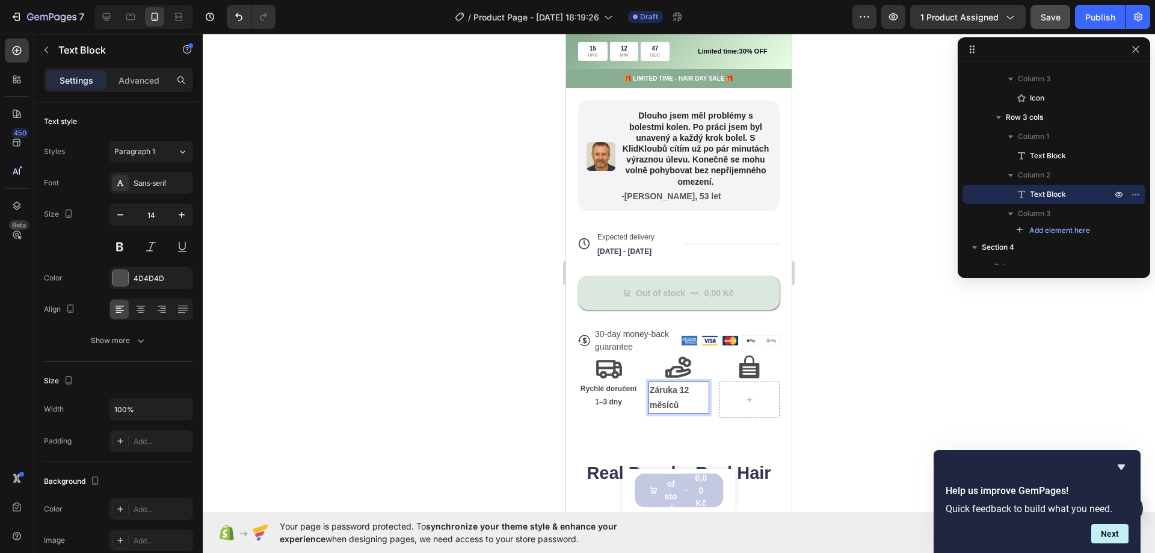
click at [684, 412] on p "Záruka 12 měsíců" at bounding box center [679, 398] width 58 height 30
click at [141, 312] on icon at bounding box center [141, 312] width 6 height 1
click at [504, 350] on div at bounding box center [679, 293] width 953 height 519
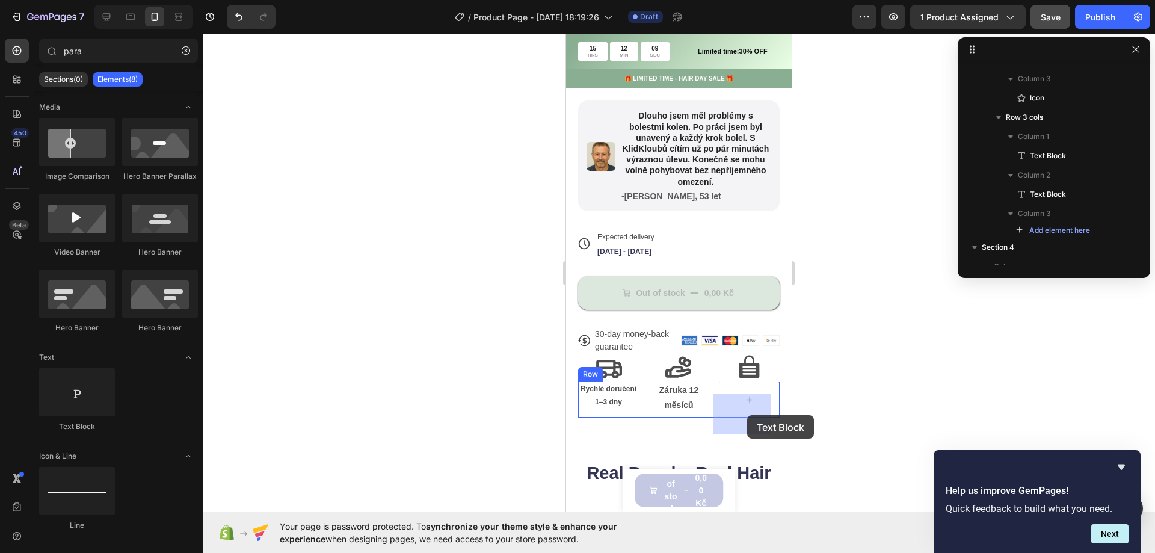
drag, startPoint x: 651, startPoint y: 425, endPoint x: 747, endPoint y: 415, distance: 96.8
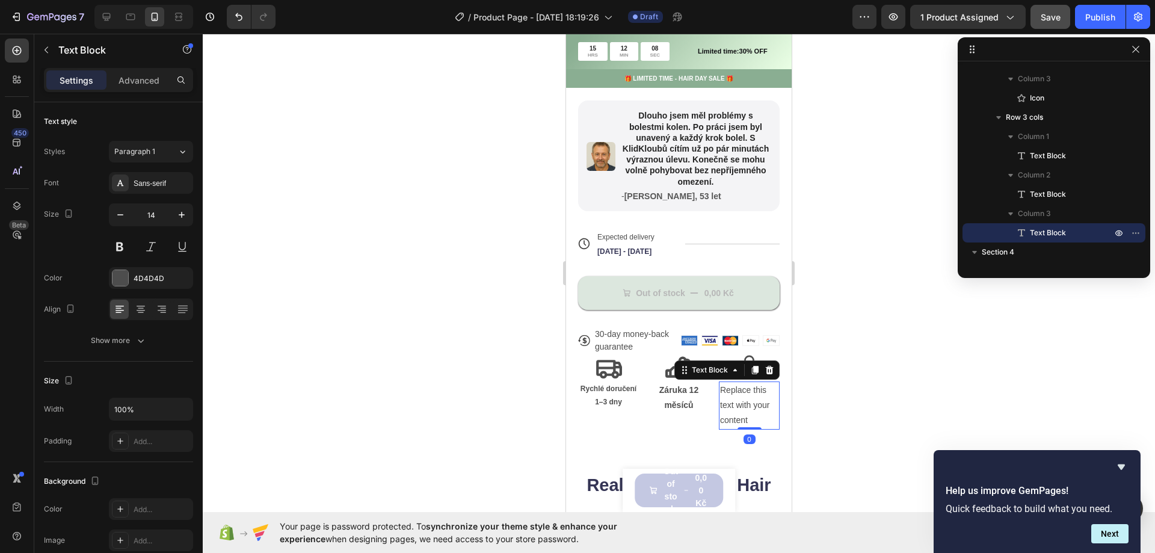
click at [747, 413] on div "Replace this text with your content" at bounding box center [749, 406] width 61 height 48
click at [747, 413] on p "Replace this text with your content" at bounding box center [749, 406] width 58 height 46
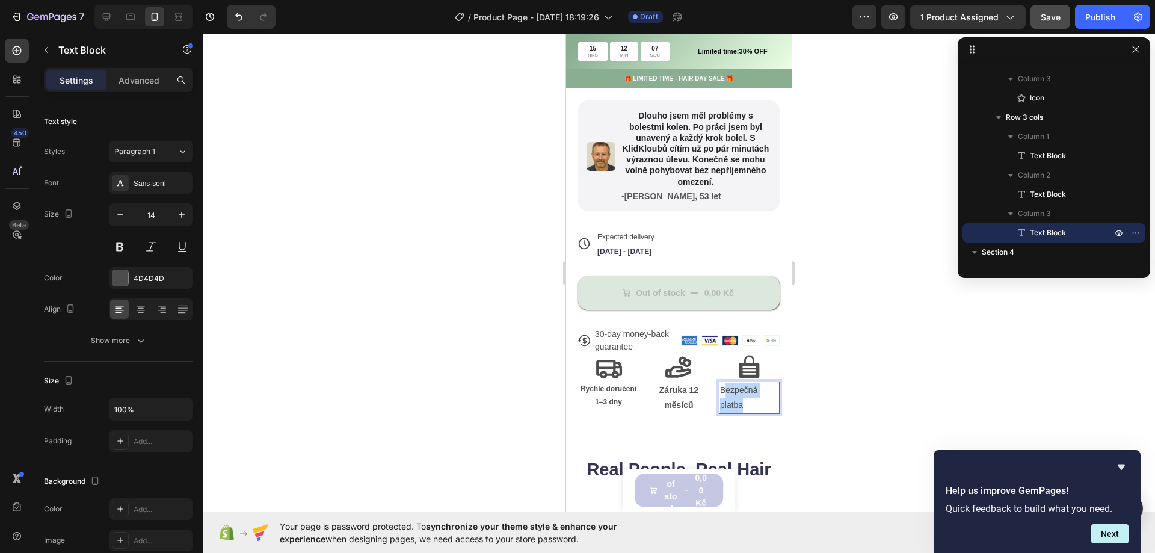
drag, startPoint x: 752, startPoint y: 413, endPoint x: 717, endPoint y: 400, distance: 36.8
click at [720, 400] on p "Bezpečná platba" at bounding box center [749, 398] width 58 height 30
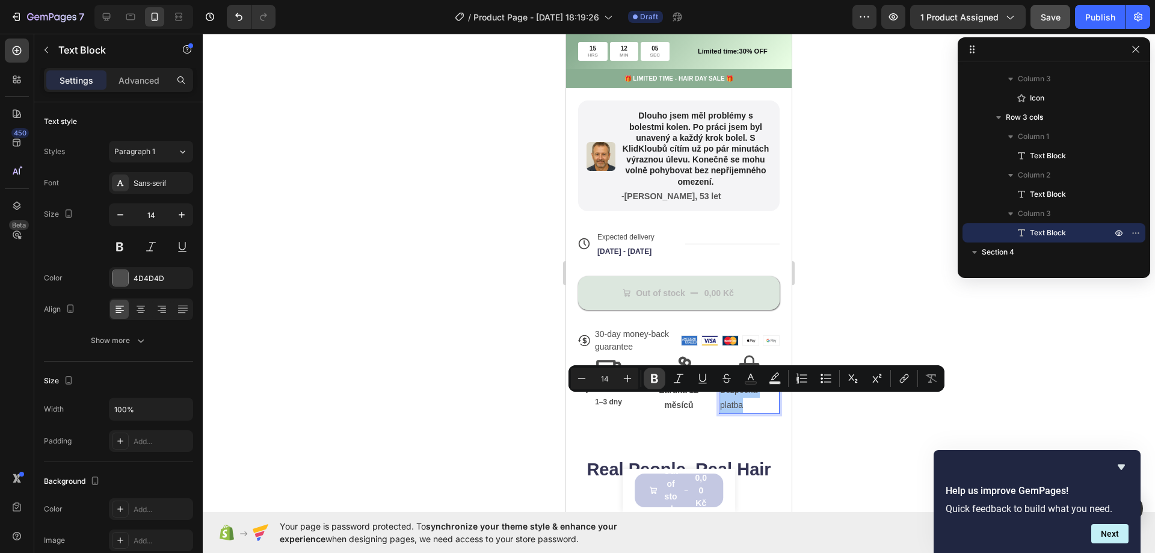
click at [655, 379] on icon "Editor contextual toolbar" at bounding box center [655, 378] width 12 height 12
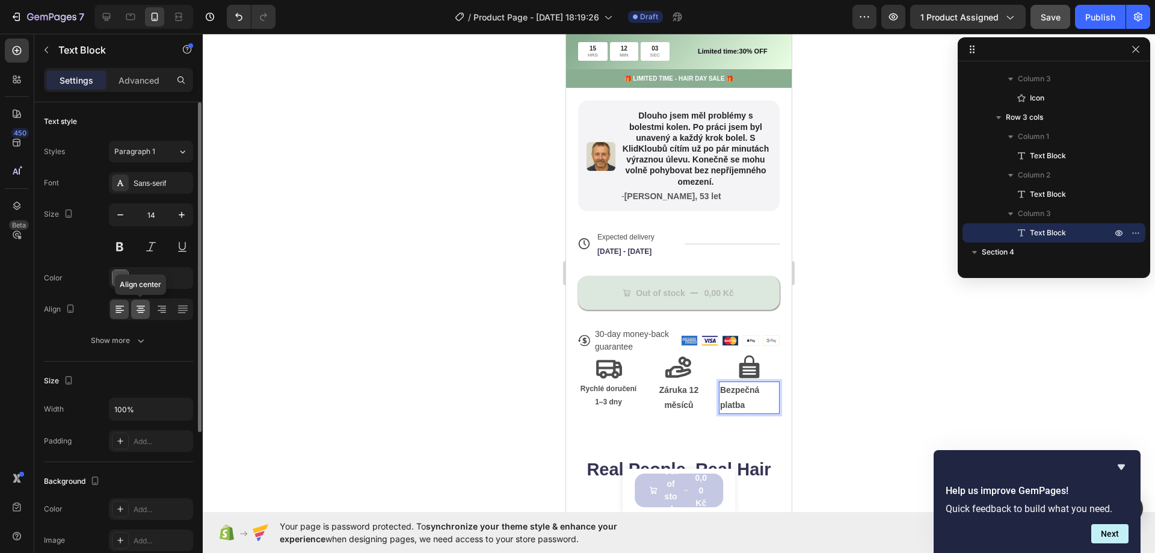
click at [145, 310] on icon at bounding box center [141, 309] width 12 height 12
click at [482, 375] on div at bounding box center [679, 293] width 953 height 519
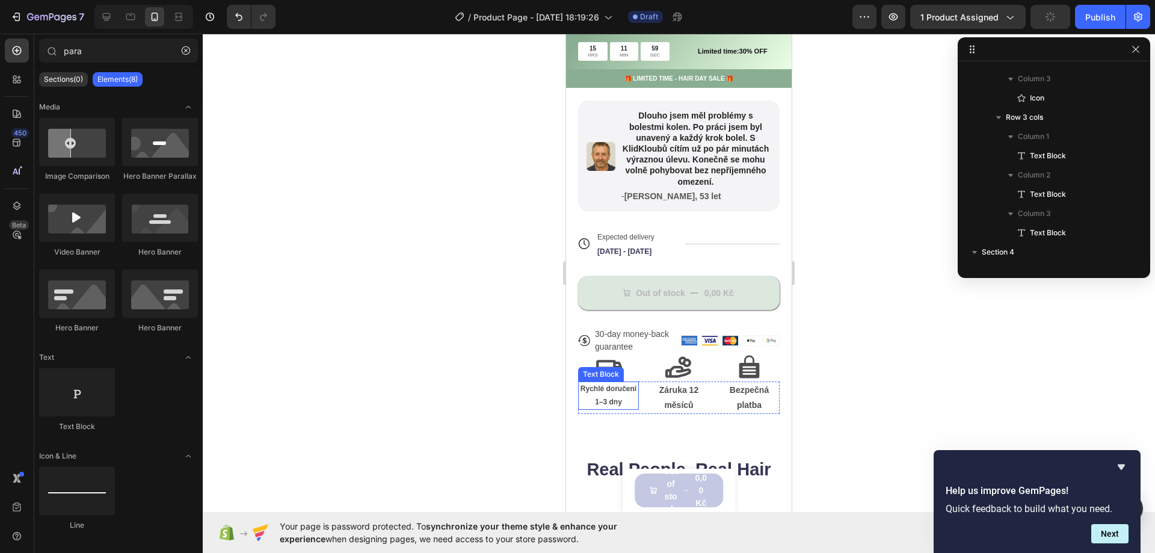
click at [594, 406] on p "Rychlé doručení 1–3 dny" at bounding box center [608, 396] width 58 height 26
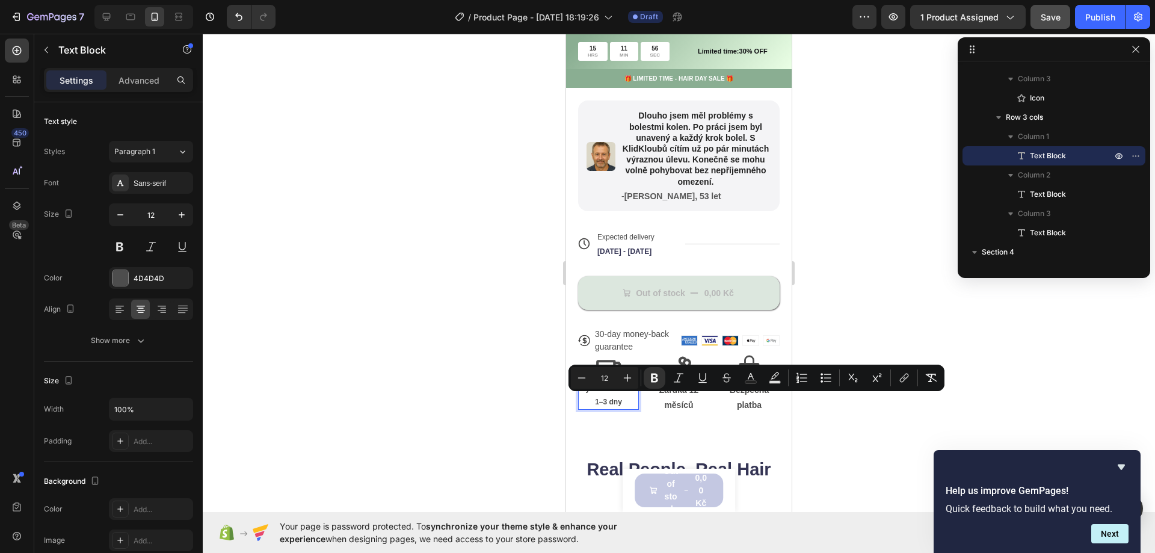
click at [334, 288] on div at bounding box center [679, 293] width 953 height 519
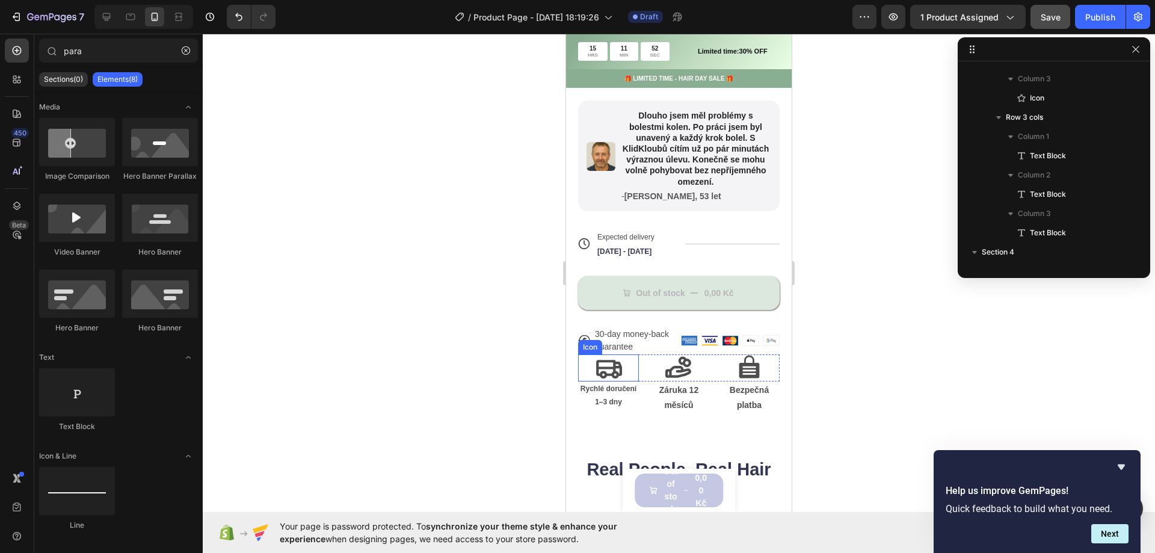
click at [620, 373] on icon at bounding box center [608, 367] width 27 height 27
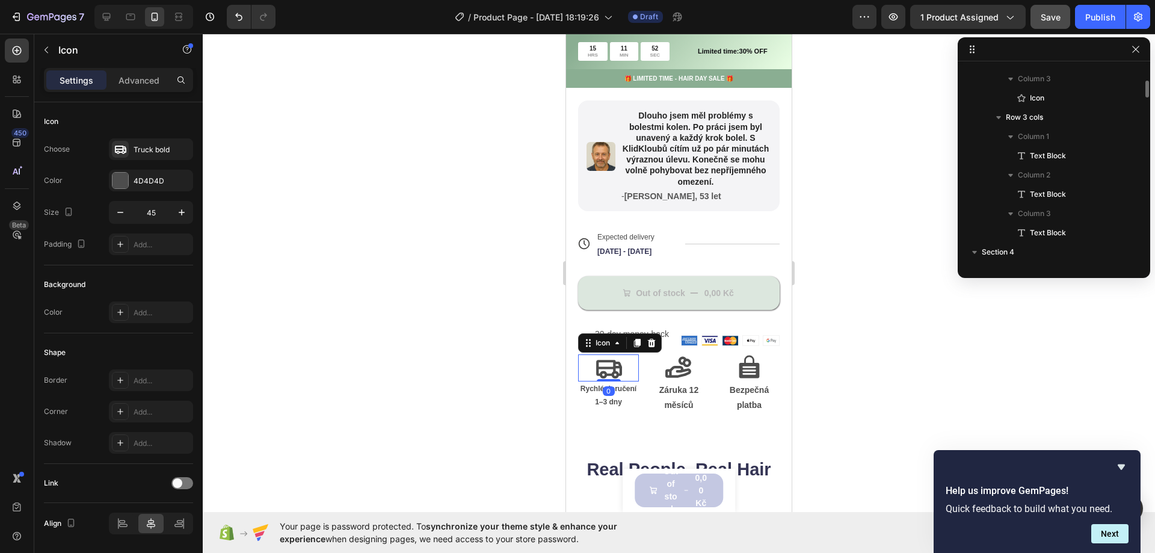
scroll to position [1749, 0]
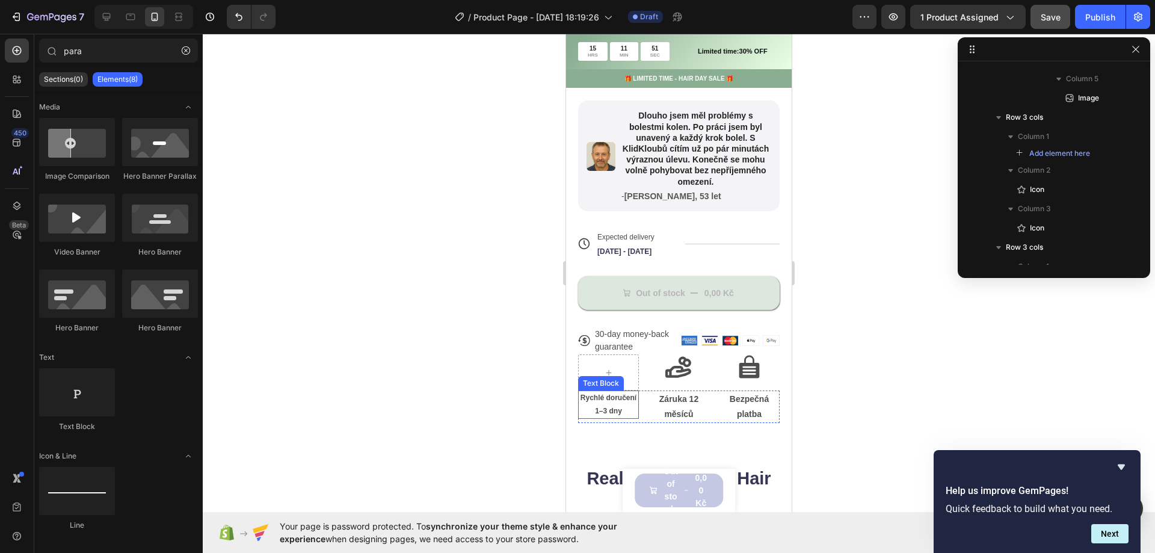
click at [604, 415] on p "Rychlé doručení 1–3 dny" at bounding box center [608, 405] width 58 height 26
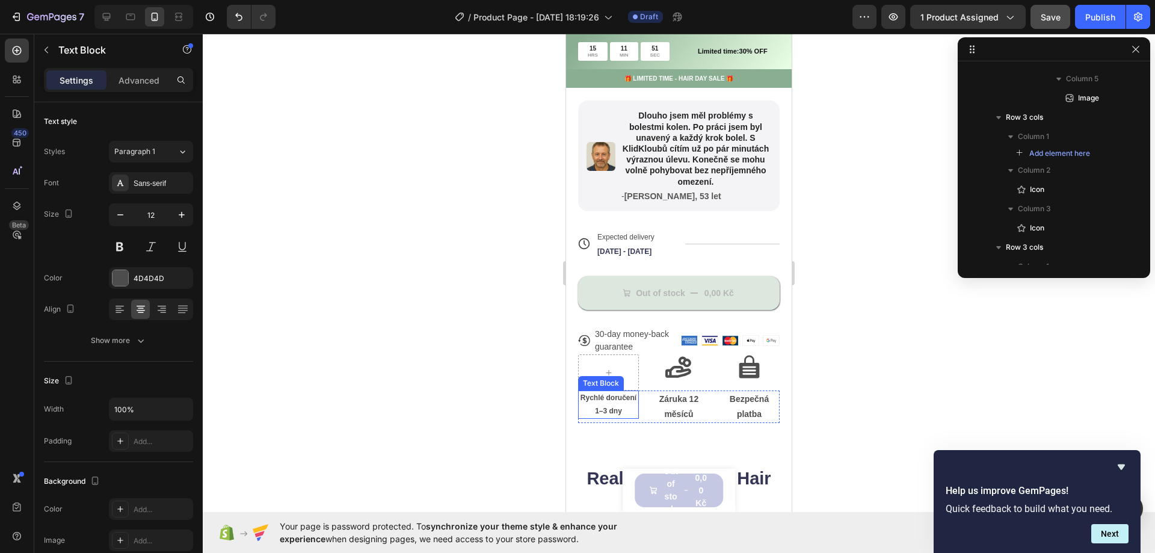
scroll to position [1879, 0]
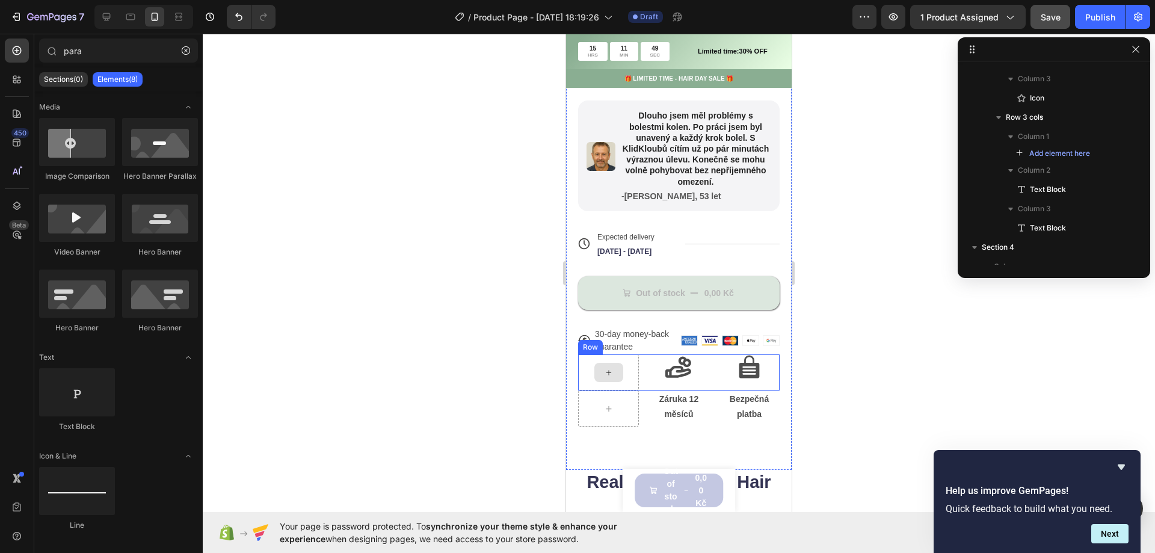
click at [583, 379] on div at bounding box center [608, 372] width 61 height 36
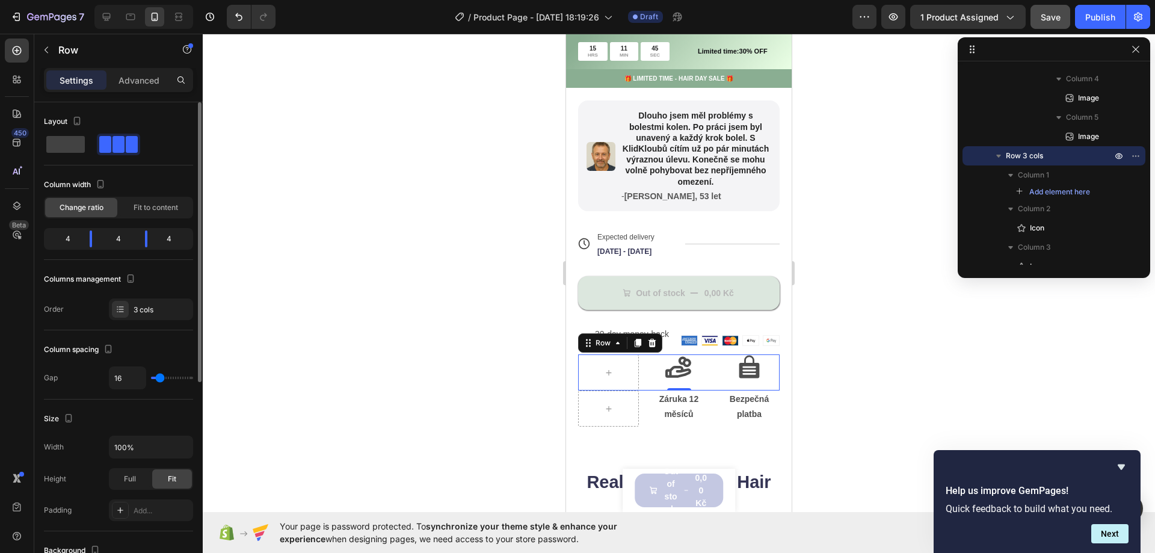
click at [121, 148] on span at bounding box center [119, 144] width 12 height 17
click at [70, 146] on span at bounding box center [65, 144] width 39 height 17
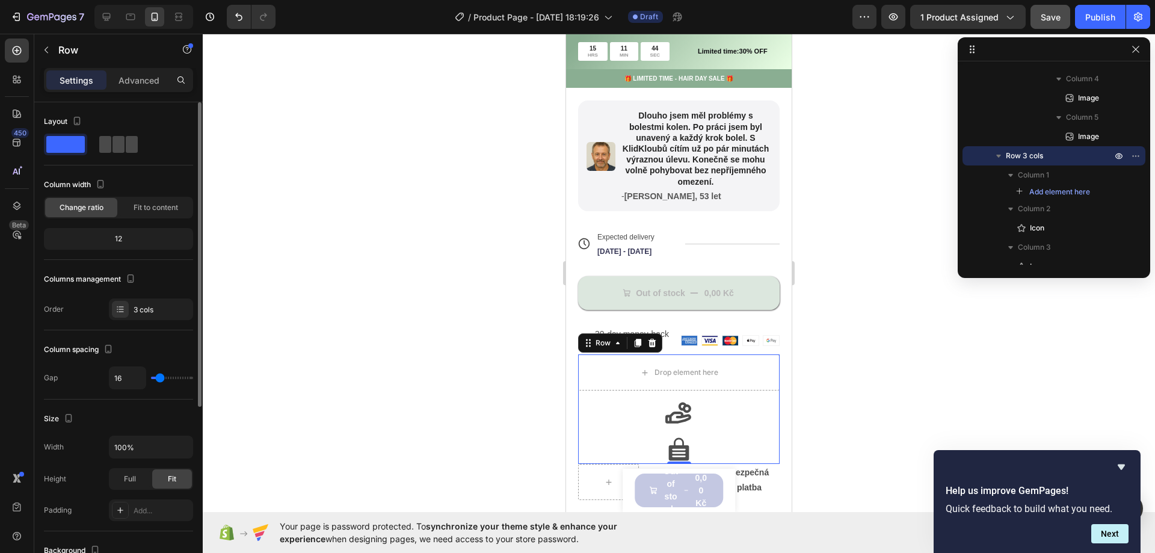
click at [102, 146] on span at bounding box center [105, 144] width 12 height 17
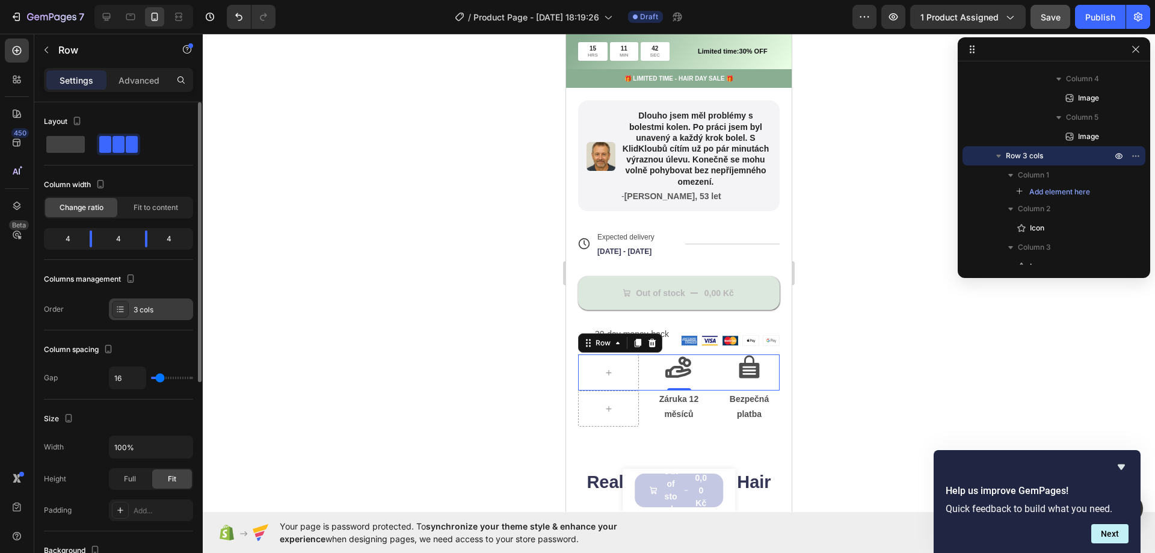
click at [138, 304] on div "3 cols" at bounding box center [162, 309] width 57 height 11
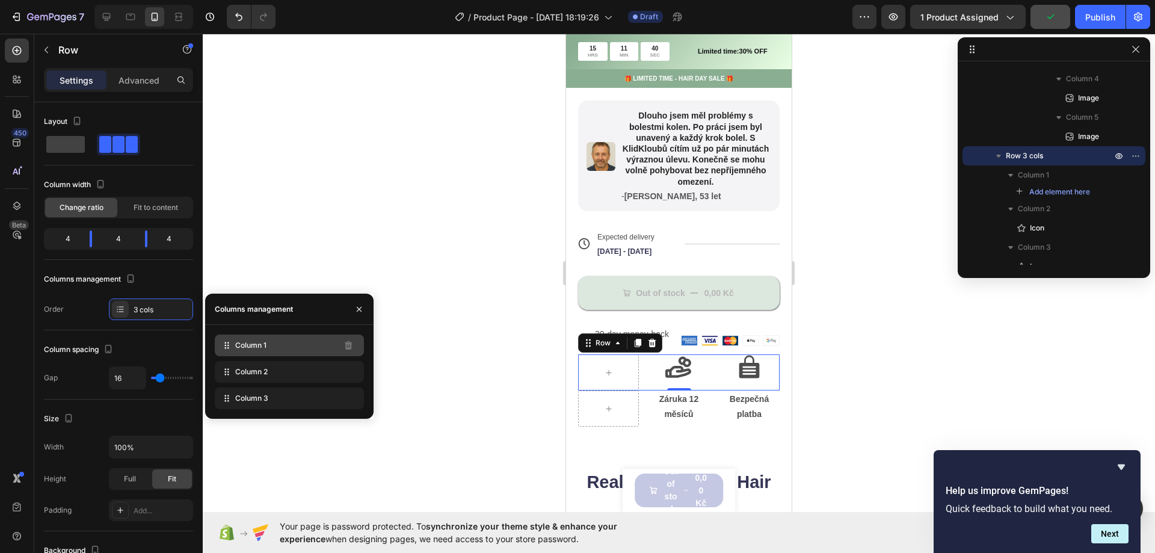
click at [273, 342] on div "Column 1" at bounding box center [289, 346] width 149 height 22
click at [288, 344] on div "Column 1" at bounding box center [289, 346] width 149 height 22
click at [111, 237] on div "4" at bounding box center [119, 238] width 34 height 17
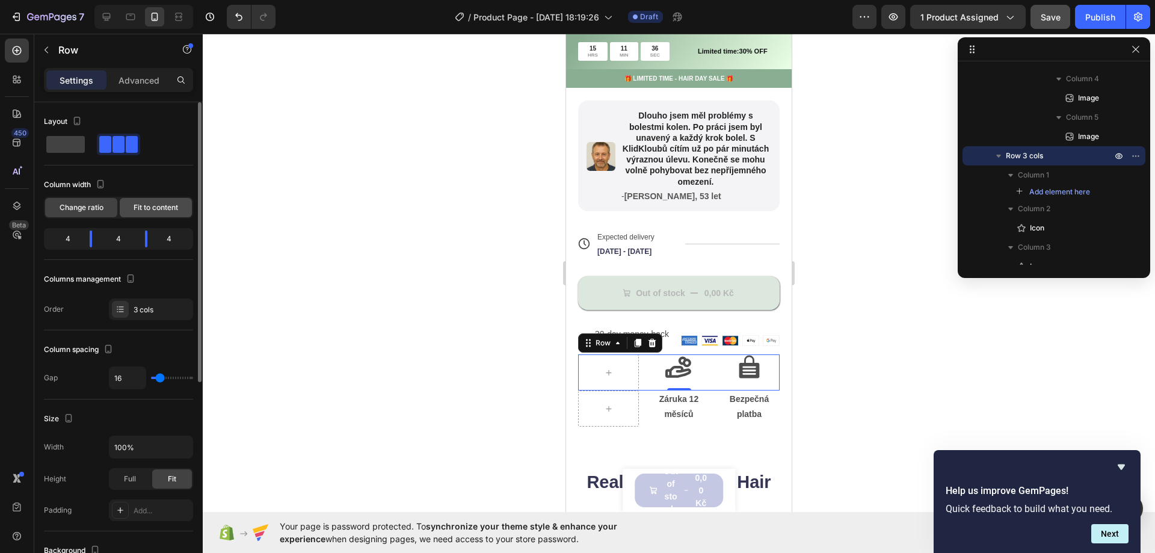
click at [153, 208] on span "Fit to content" at bounding box center [156, 207] width 45 height 11
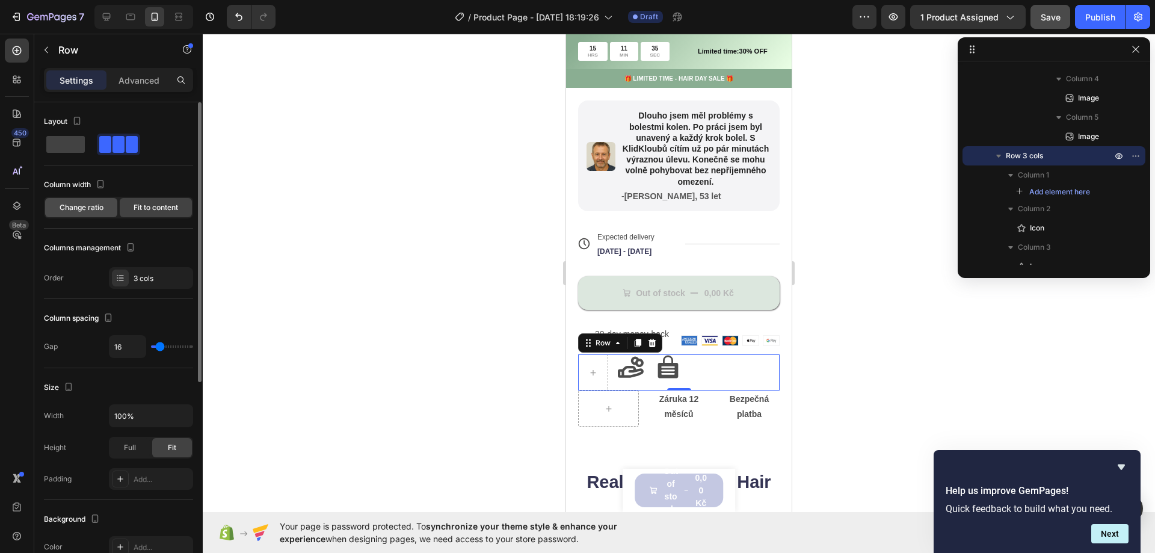
click at [79, 209] on span "Change ratio" at bounding box center [82, 207] width 44 height 11
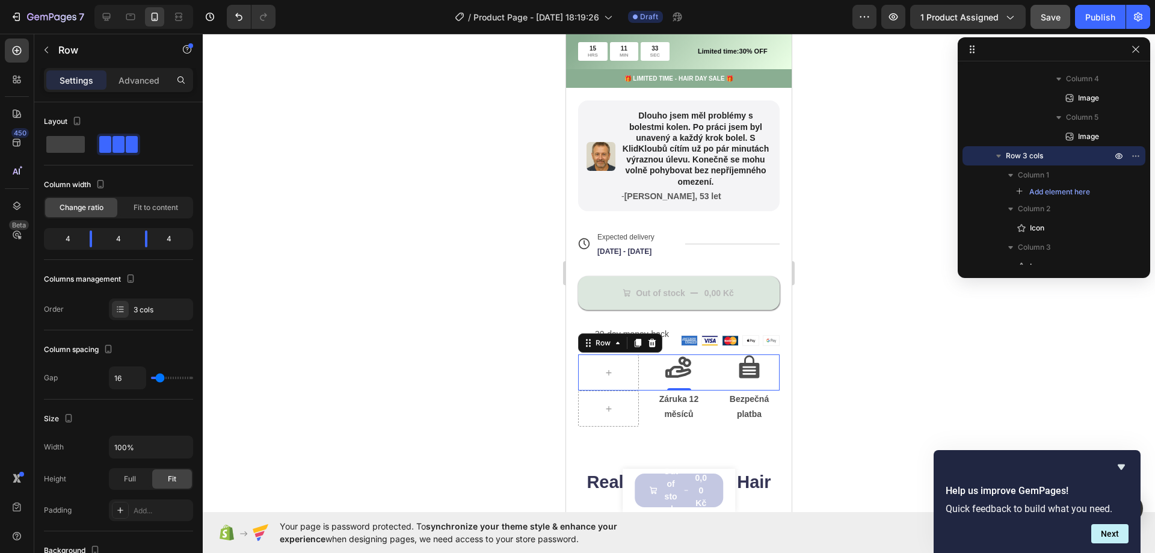
click at [265, 211] on div at bounding box center [679, 293] width 953 height 519
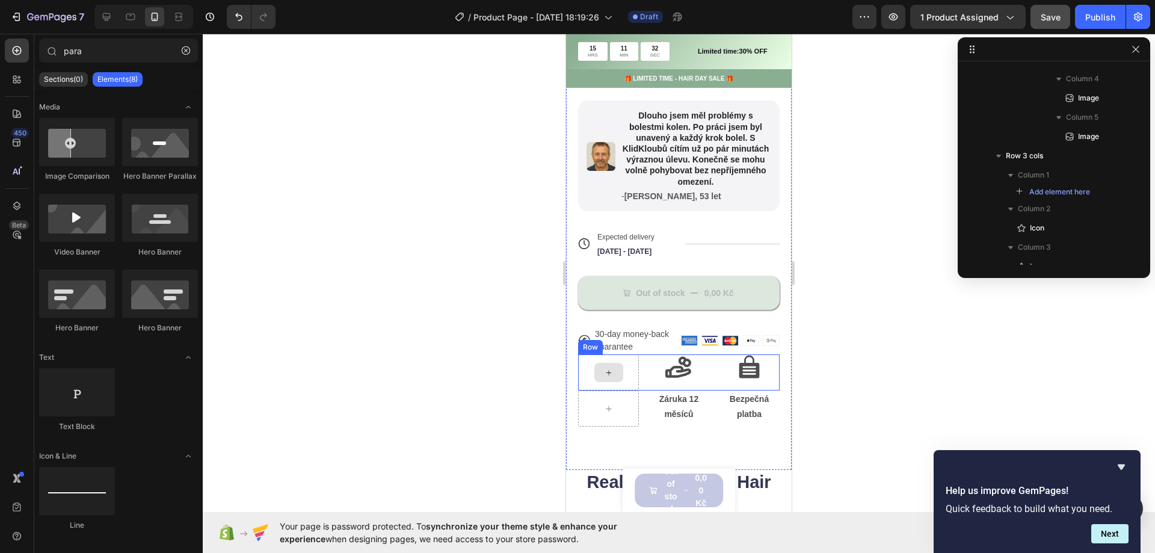
click at [607, 377] on div at bounding box center [609, 372] width 29 height 19
click at [382, 223] on div at bounding box center [679, 293] width 953 height 519
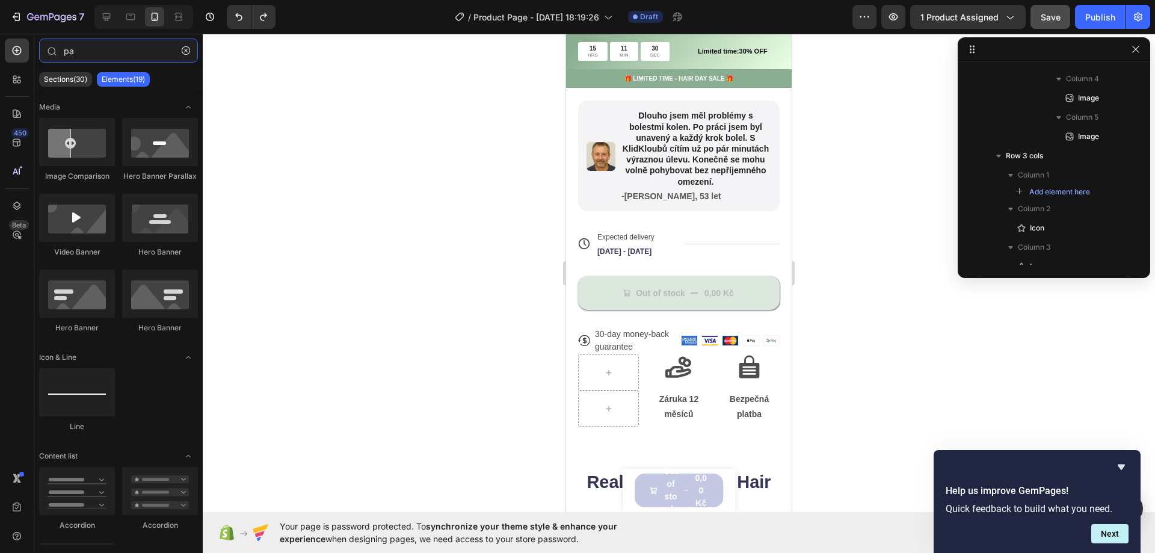
type input "p"
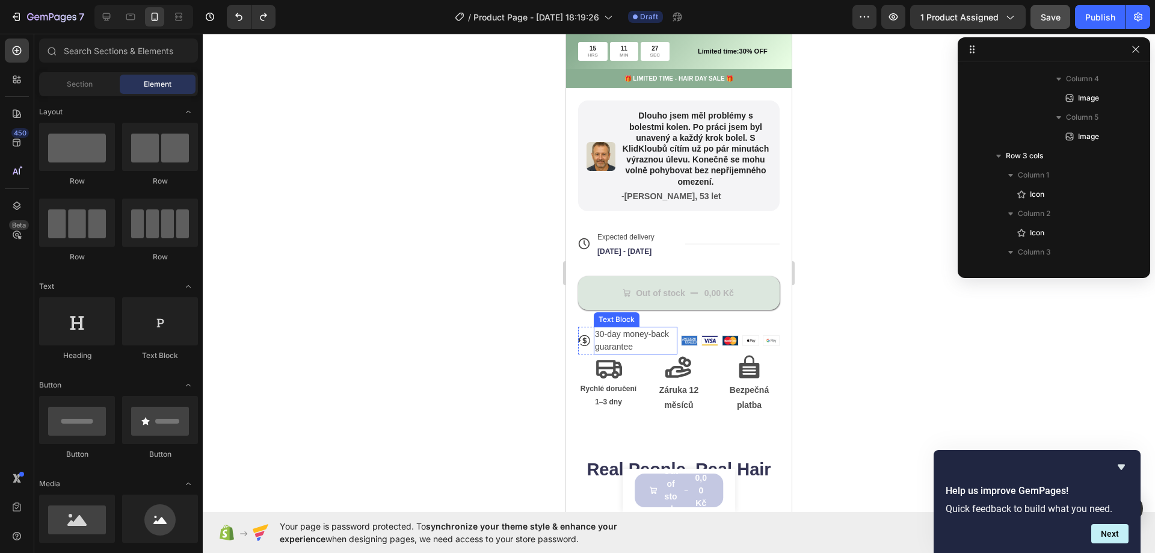
click at [628, 348] on p "30-day money-back guarantee" at bounding box center [635, 340] width 81 height 25
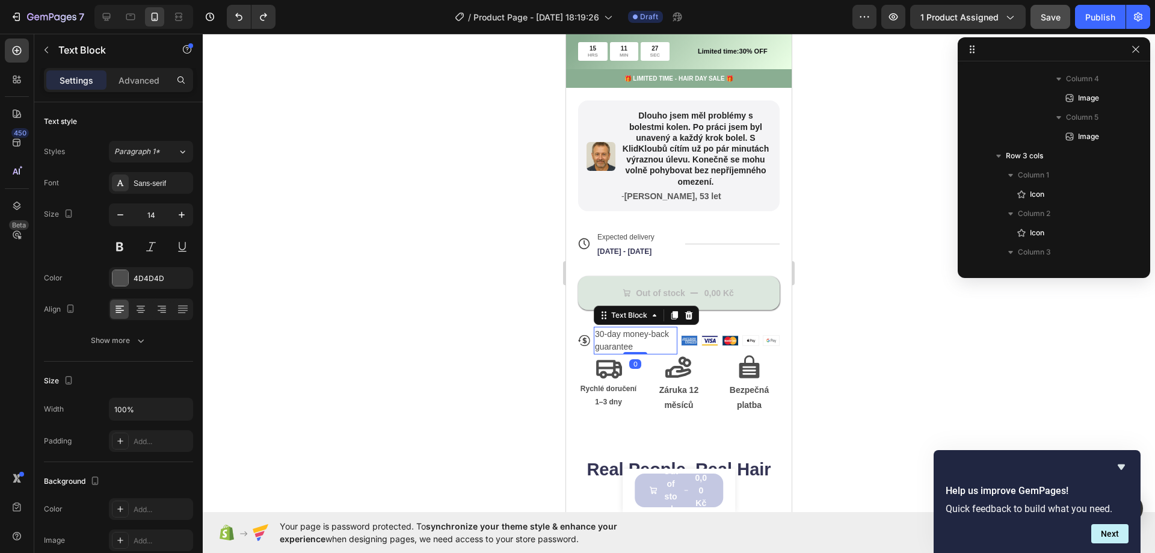
scroll to position [1460, 0]
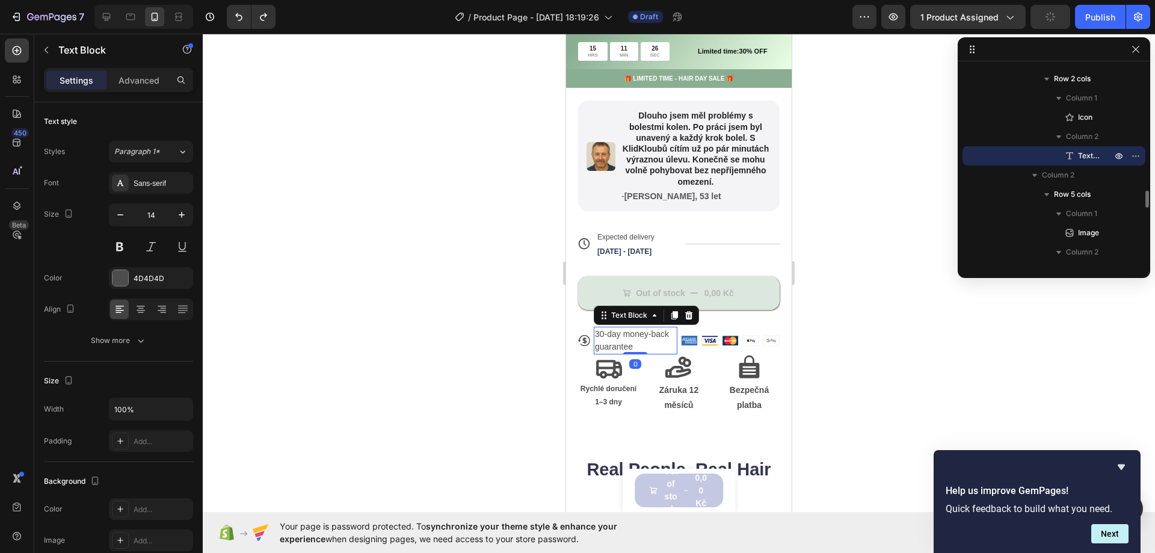
click at [152, 88] on div "Advanced" at bounding box center [139, 79] width 60 height 19
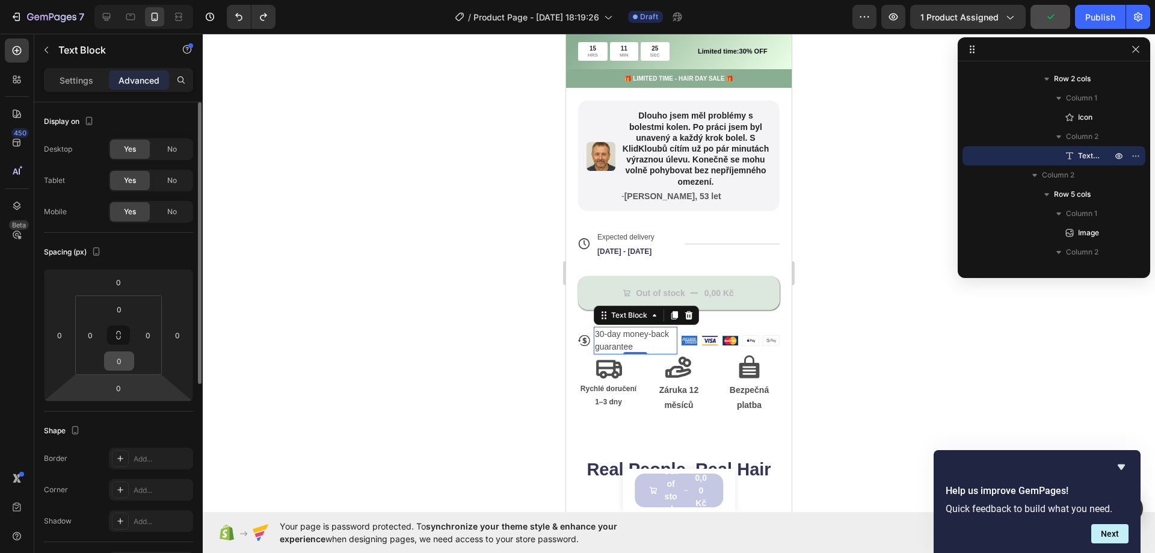
click at [124, 366] on input "0" at bounding box center [119, 361] width 24 height 18
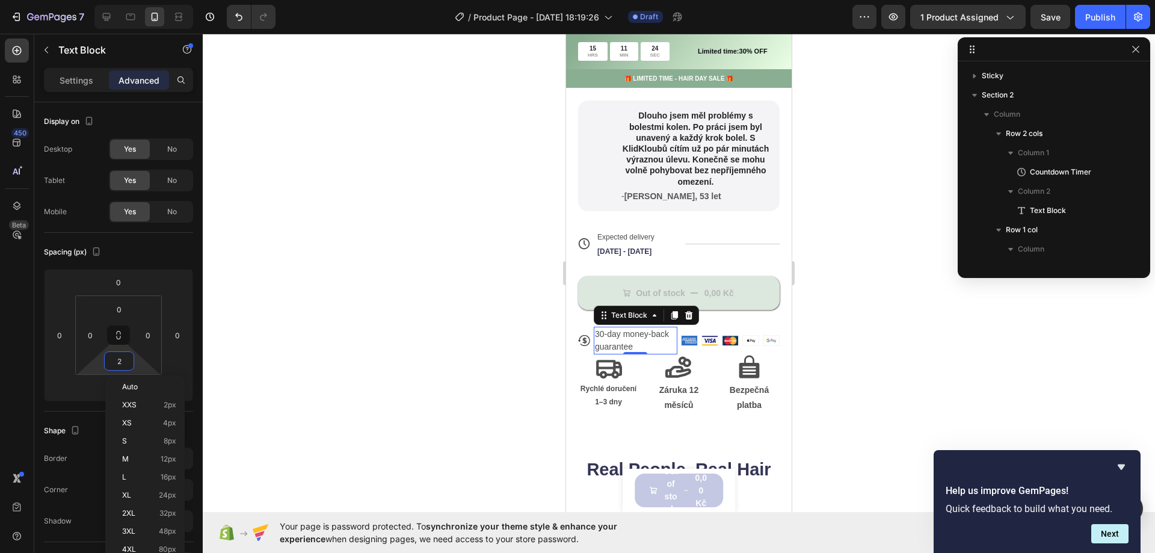
scroll to position [1460, 0]
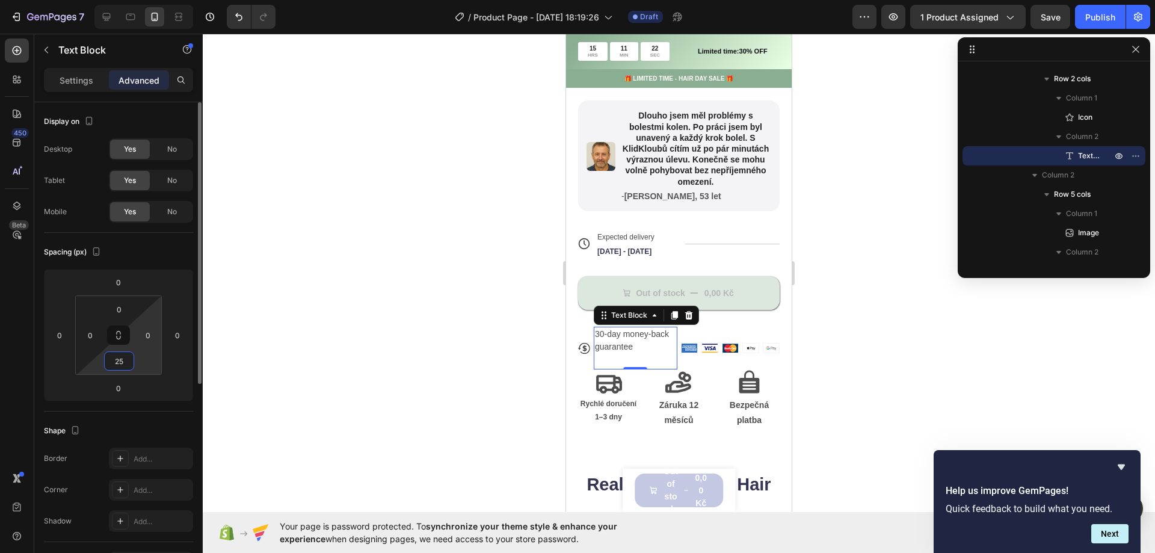
type input "0"
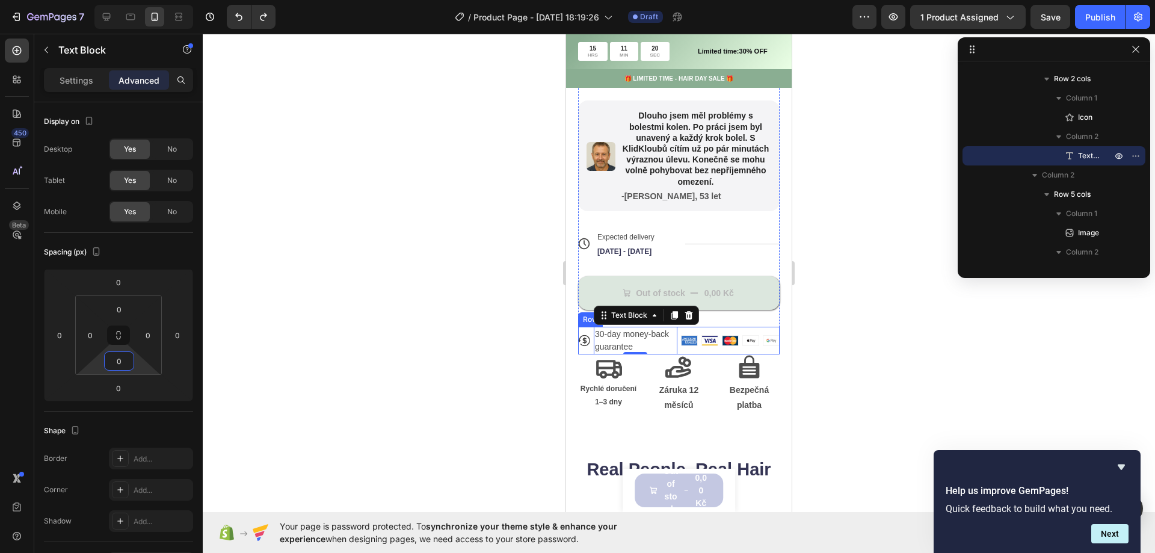
click at [755, 354] on div "Image Image Image Image Image Row" at bounding box center [730, 341] width 99 height 28
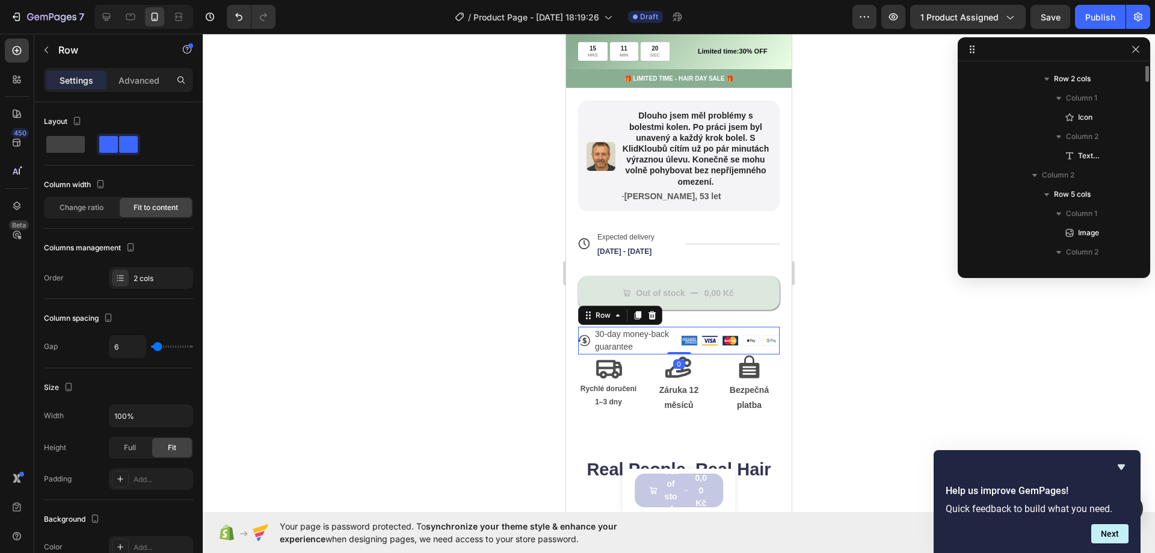
scroll to position [1345, 0]
click at [152, 93] on div "Settings Advanced" at bounding box center [118, 85] width 168 height 34
click at [146, 84] on p "Advanced" at bounding box center [139, 80] width 41 height 13
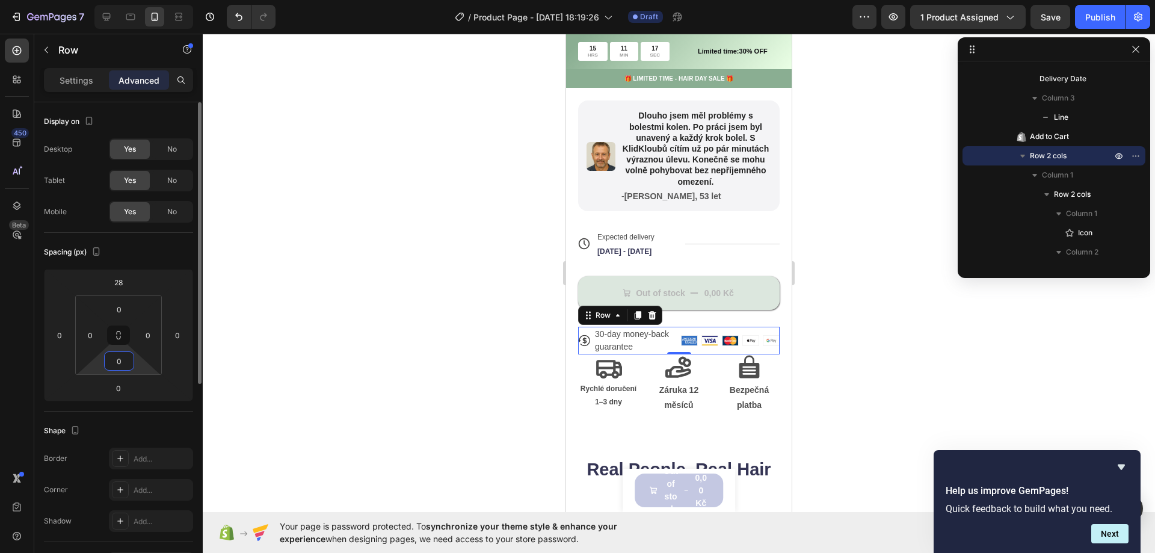
drag, startPoint x: 120, startPoint y: 365, endPoint x: 112, endPoint y: 365, distance: 8.4
click at [112, 365] on input "0" at bounding box center [119, 361] width 24 height 18
type input "20"
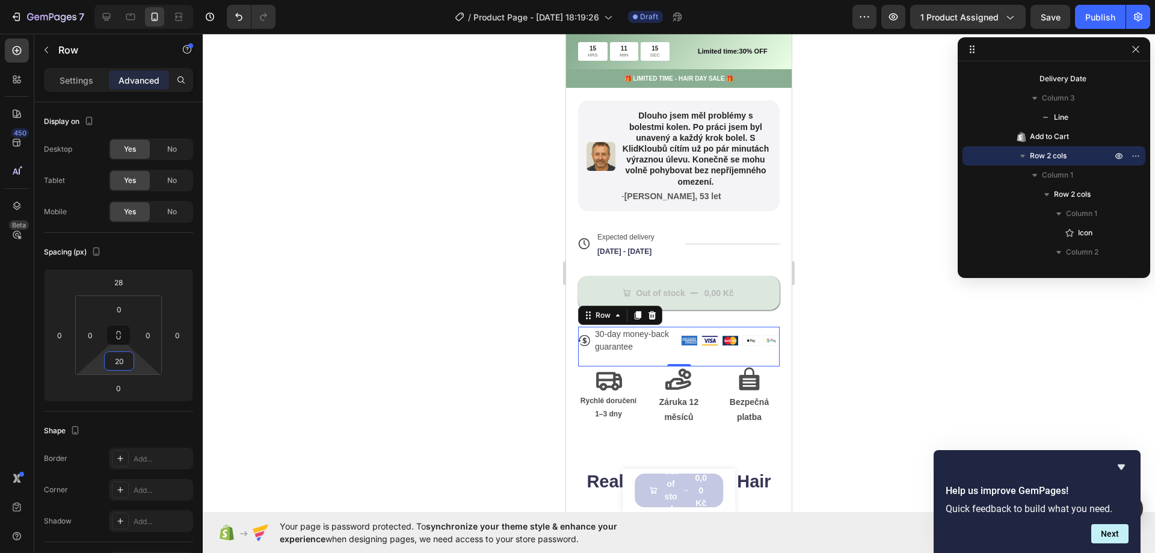
click at [385, 333] on div at bounding box center [679, 293] width 953 height 519
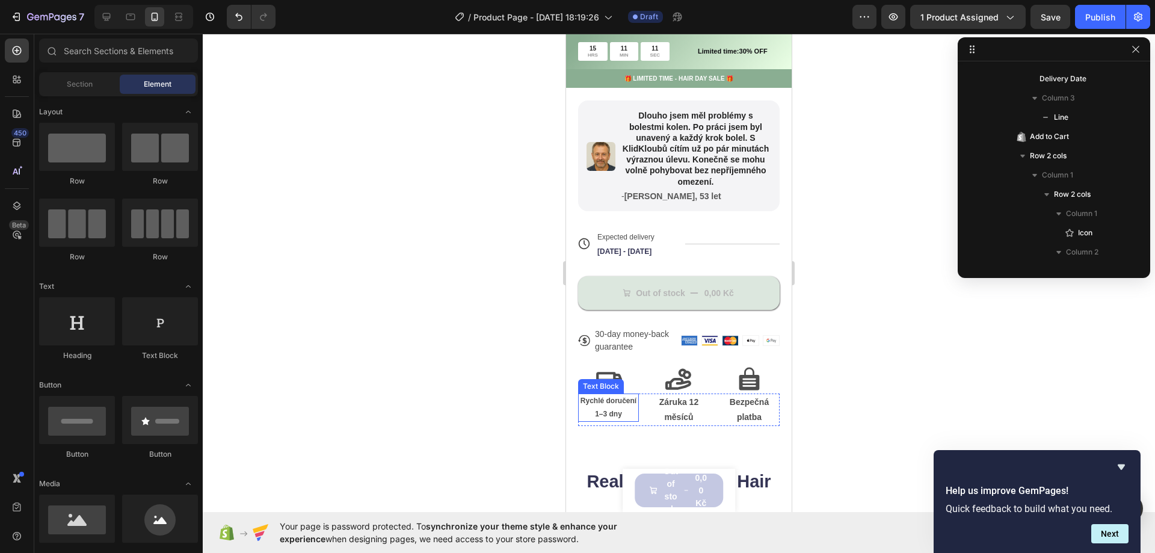
click at [608, 418] on strong "Rychlé doručení 1–3 dny" at bounding box center [609, 408] width 56 height 22
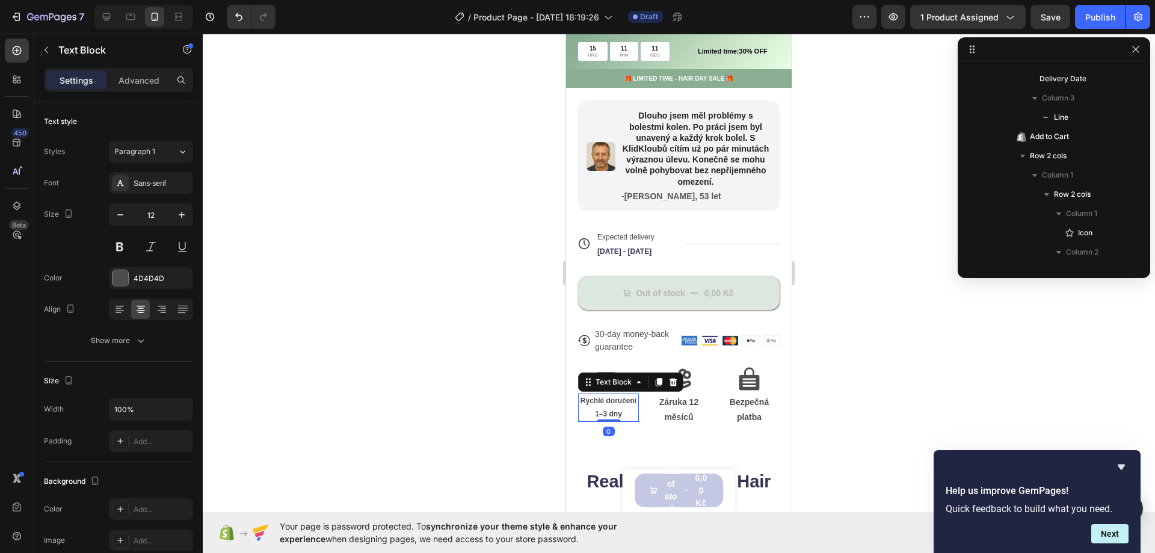
scroll to position [1884, 0]
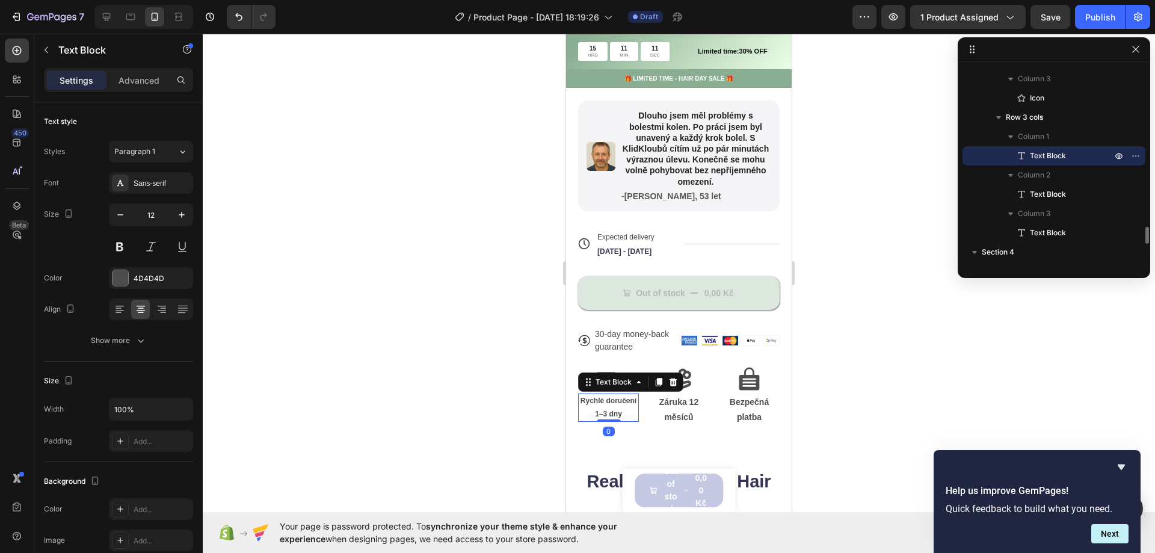
click at [608, 418] on strong "Rychlé doručení 1–3 dny" at bounding box center [609, 408] width 56 height 22
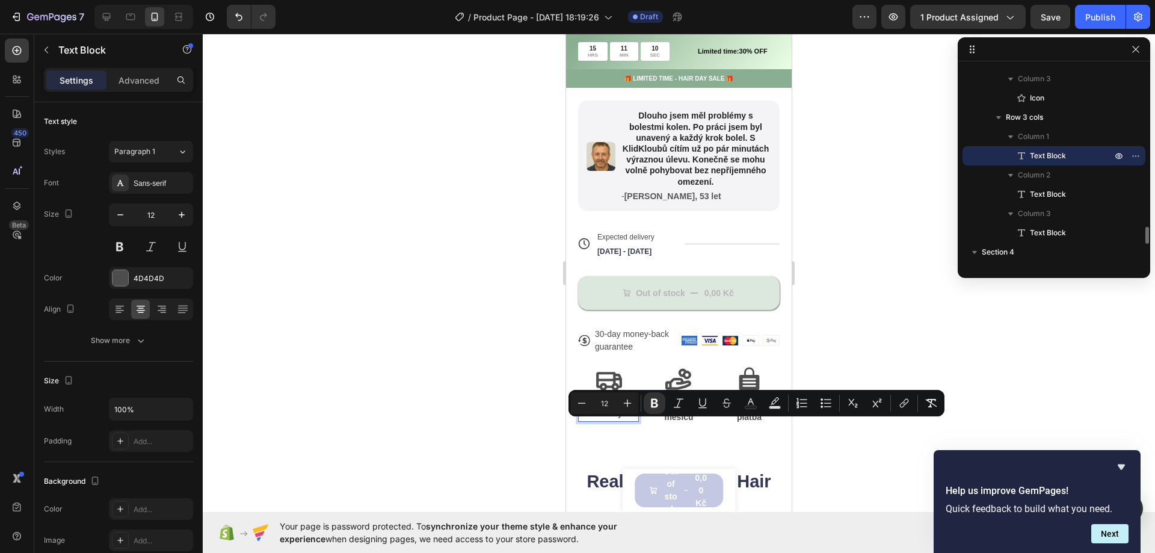
click at [617, 421] on p "Rychlé doručení 1–3 dny" at bounding box center [608, 408] width 58 height 26
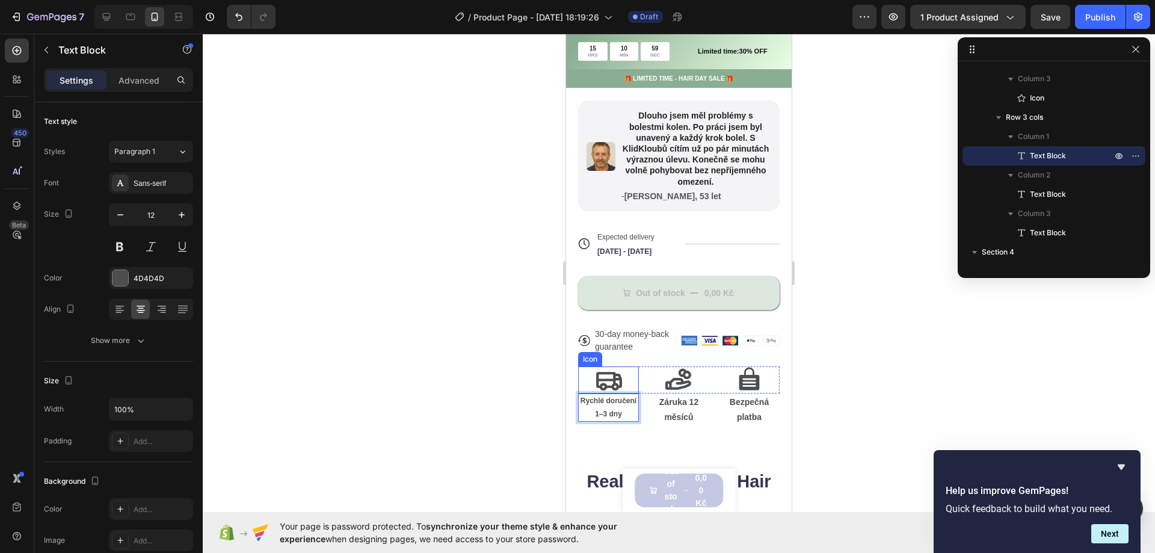
click at [522, 406] on div at bounding box center [679, 293] width 953 height 519
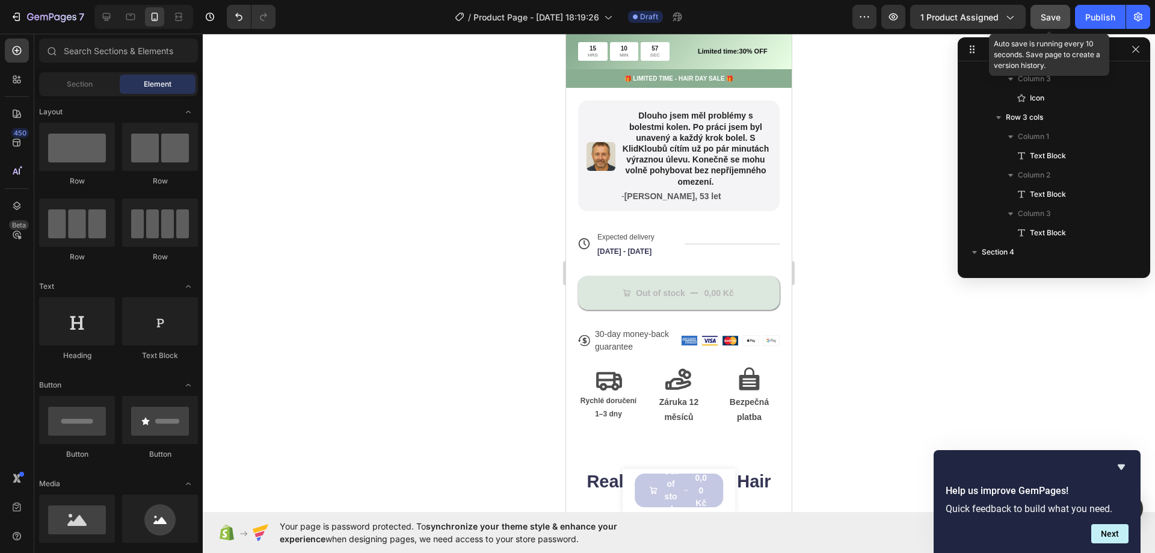
click at [1061, 19] on span "Save" at bounding box center [1051, 17] width 20 height 10
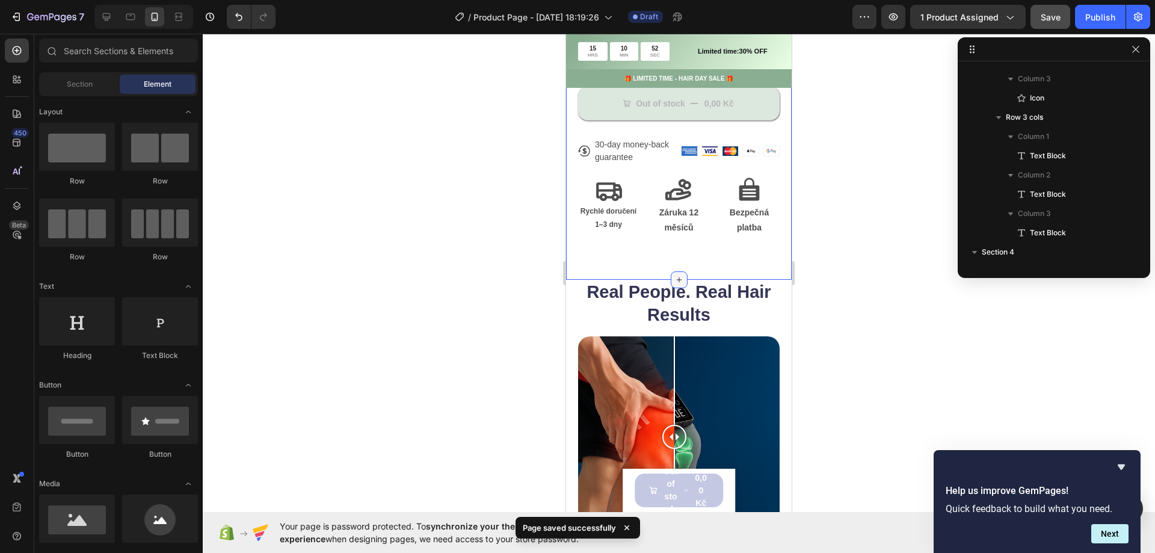
scroll to position [782, 0]
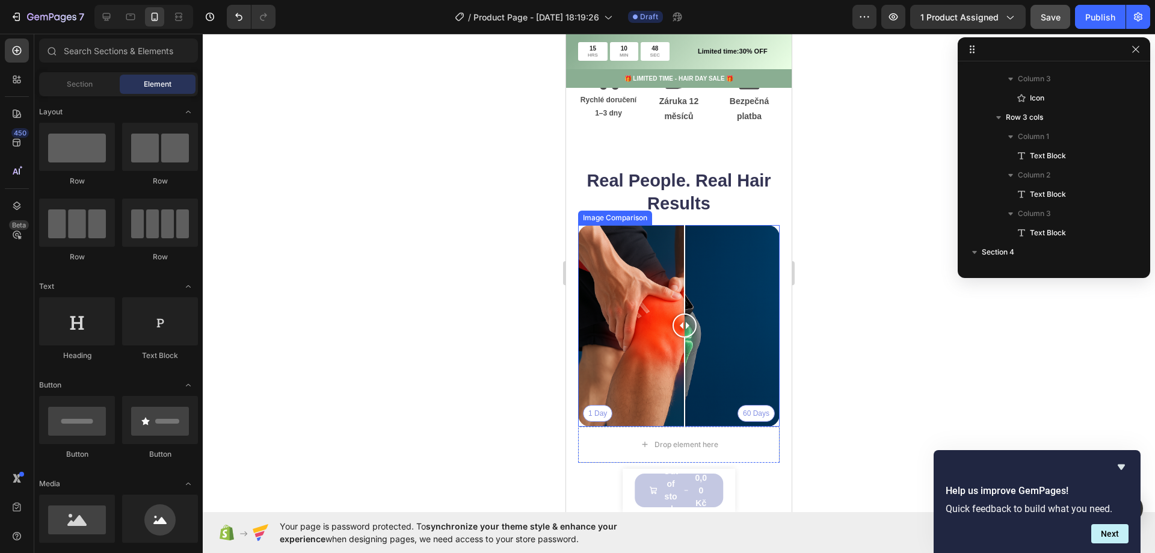
drag, startPoint x: 673, startPoint y: 347, endPoint x: 685, endPoint y: 357, distance: 14.9
click at [685, 357] on div at bounding box center [685, 326] width 24 height 202
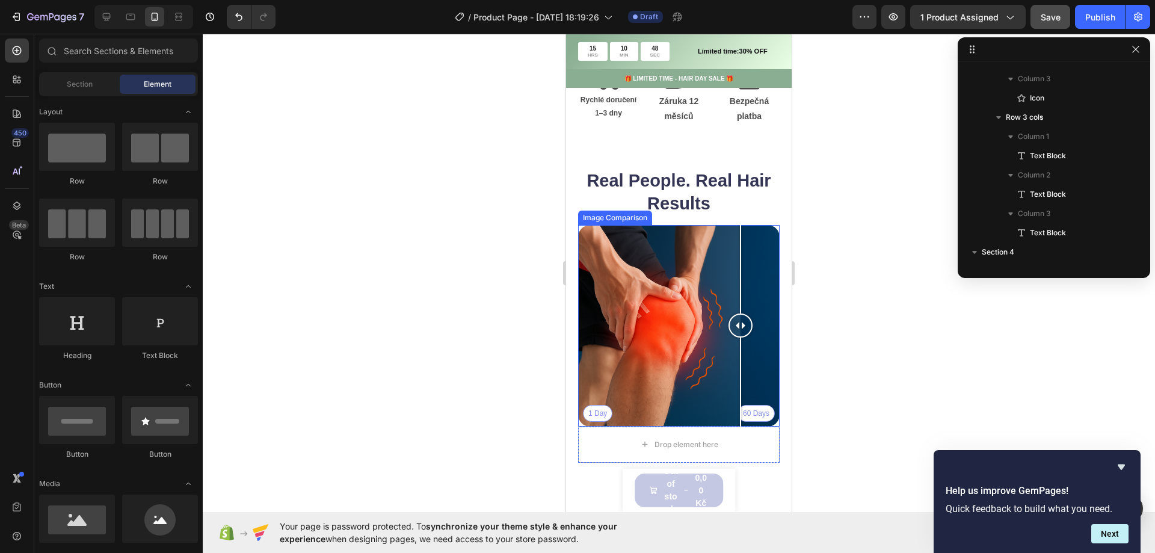
click at [741, 425] on div "1 Day 60 Days" at bounding box center [679, 326] width 202 height 202
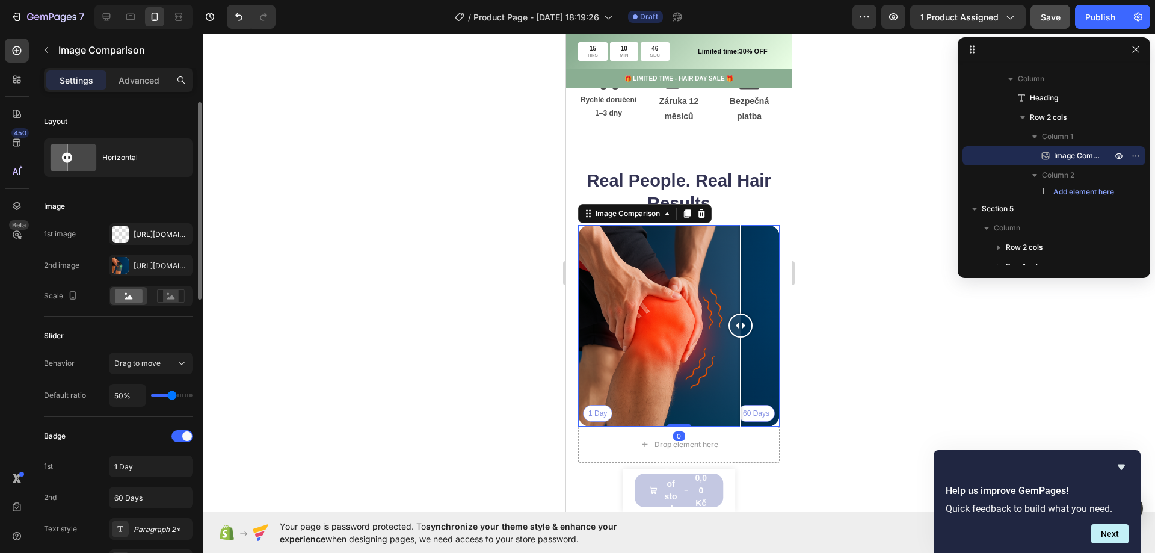
scroll to position [241, 0]
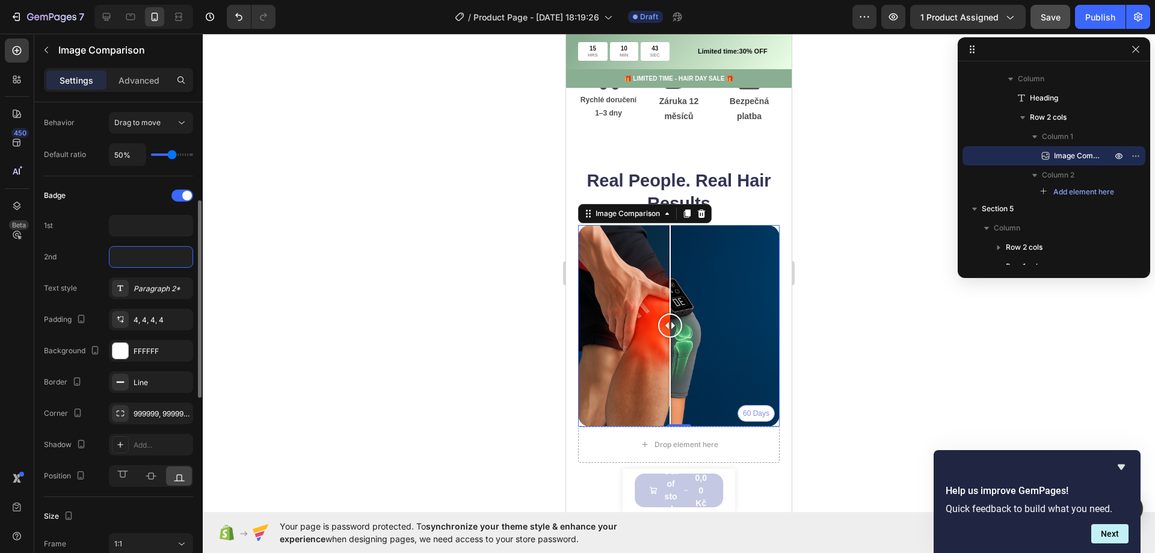
click at [671, 330] on div "60 Days" at bounding box center [679, 326] width 202 height 202
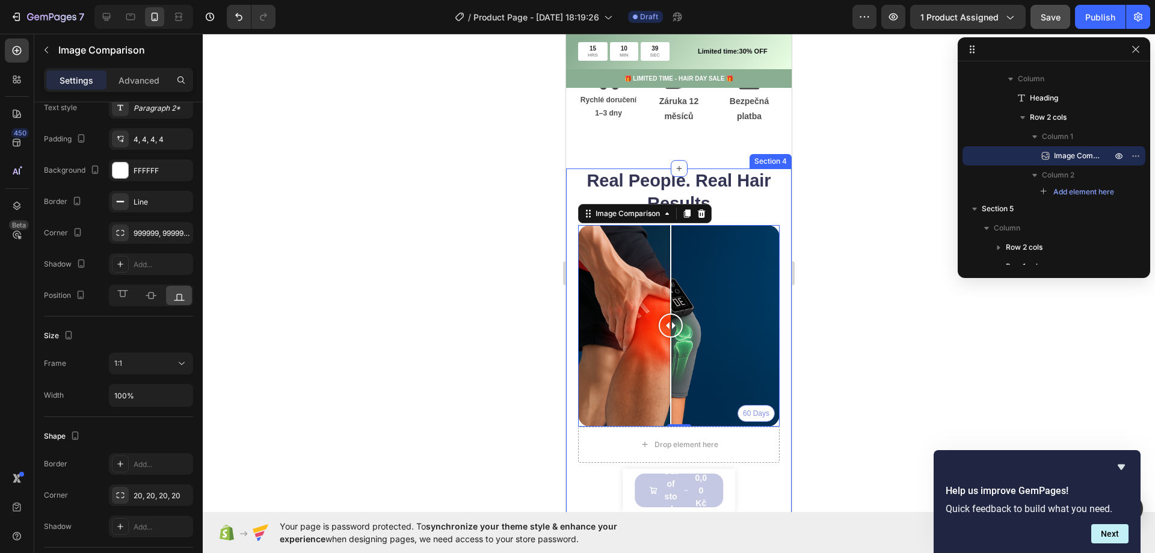
click at [497, 336] on div at bounding box center [679, 293] width 953 height 519
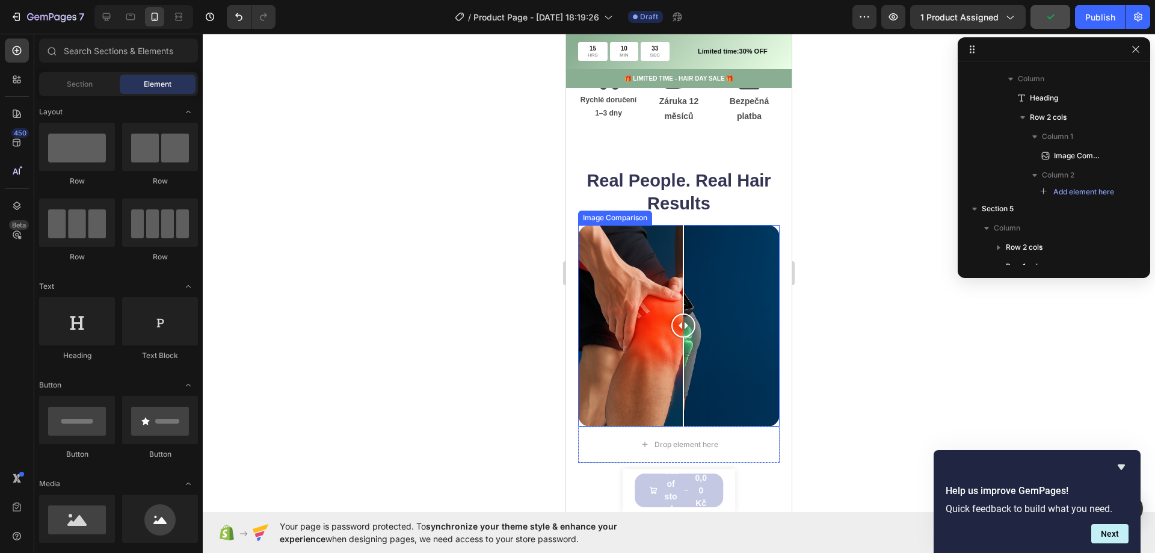
drag, startPoint x: 676, startPoint y: 342, endPoint x: 1022, endPoint y: 419, distance: 355.1
click at [684, 364] on div at bounding box center [684, 326] width 24 height 202
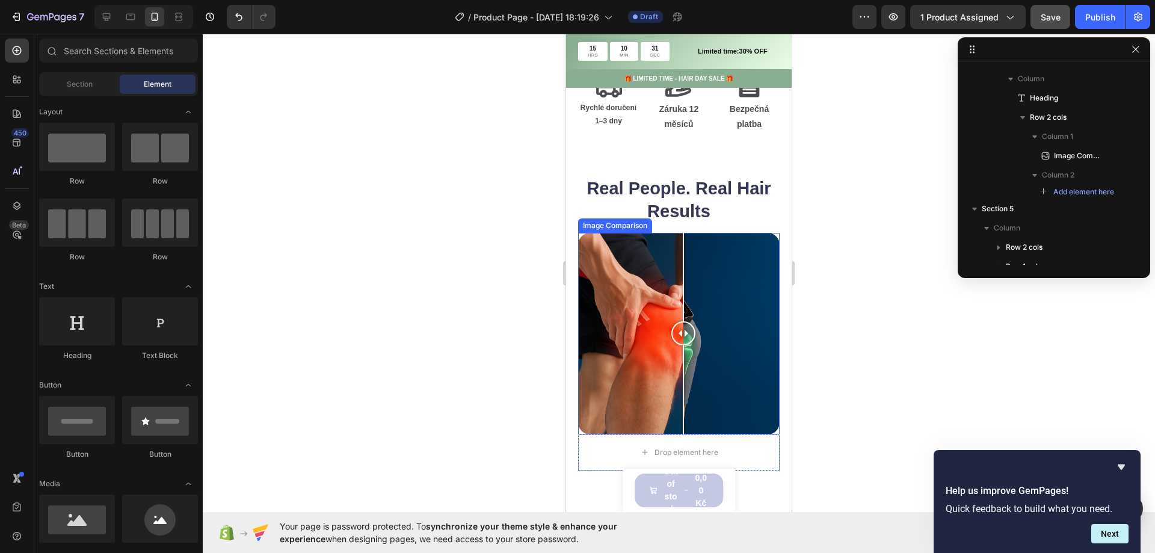
scroll to position [722, 0]
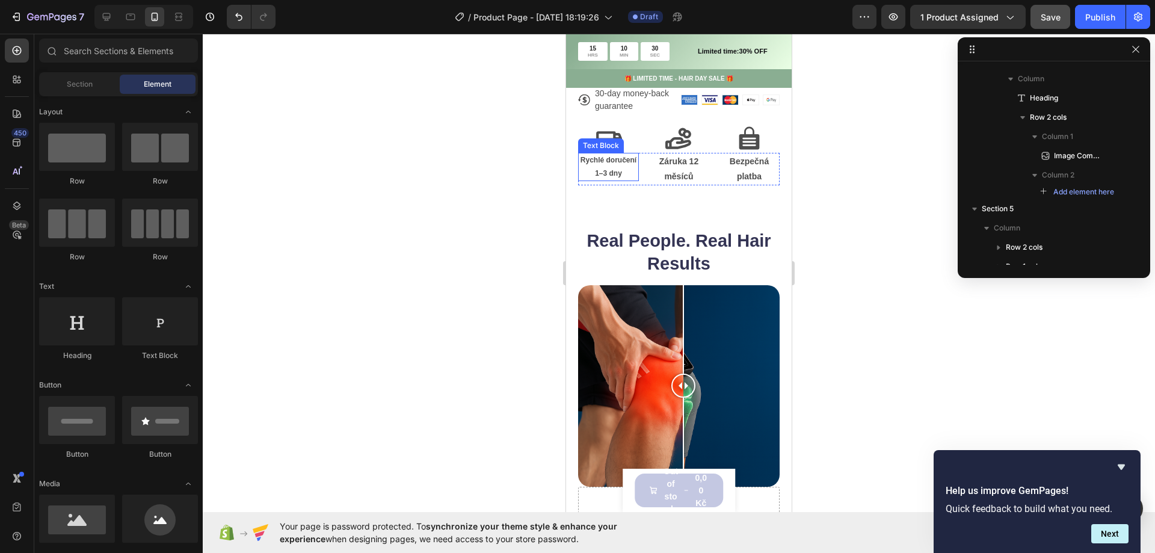
click at [604, 180] on p "Rychlé doručení 1–3 dny" at bounding box center [608, 167] width 58 height 26
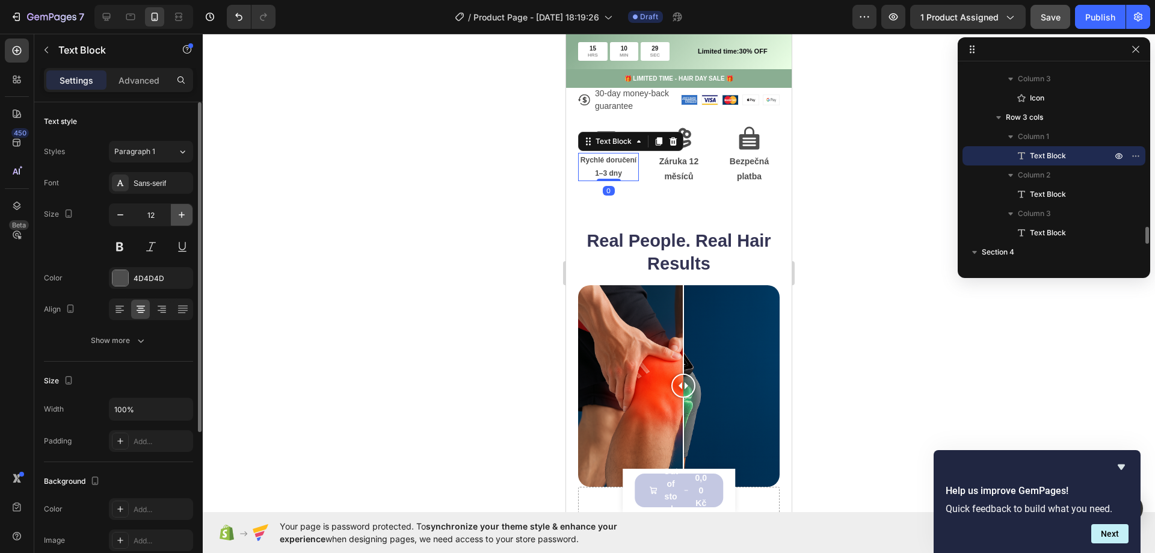
click at [185, 215] on icon "button" at bounding box center [182, 215] width 12 height 12
type input "13"
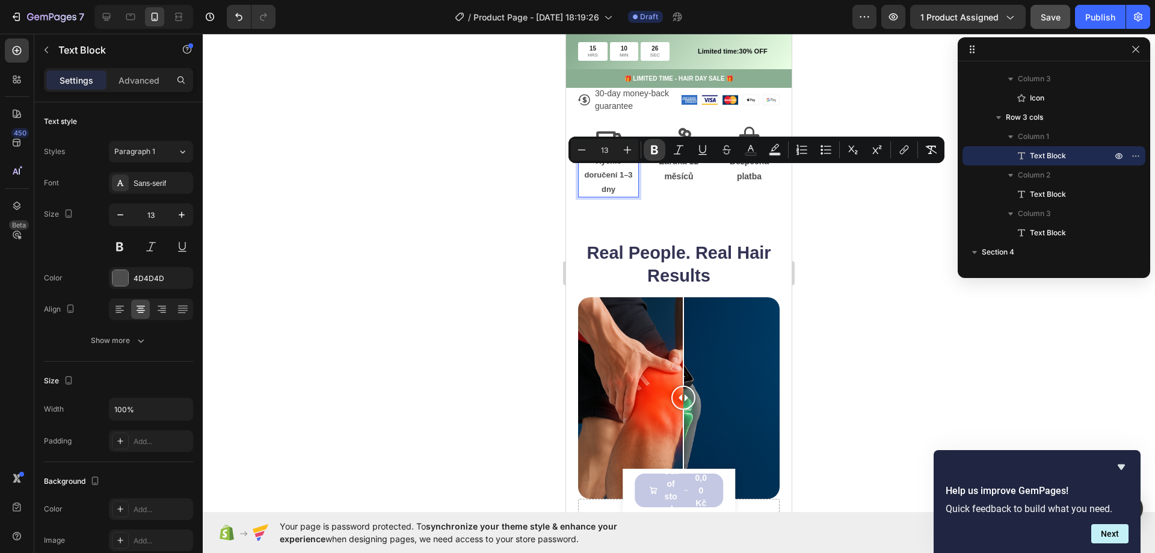
click at [654, 153] on icon "Editor contextual toolbar" at bounding box center [654, 150] width 7 height 9
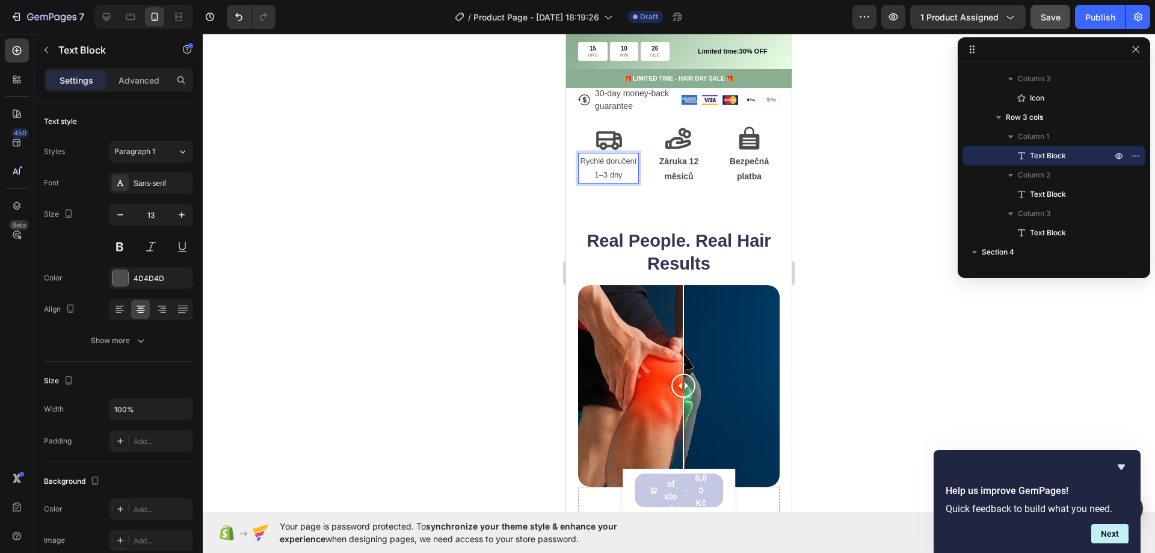
click at [654, 153] on div "Icon" at bounding box center [679, 139] width 61 height 27
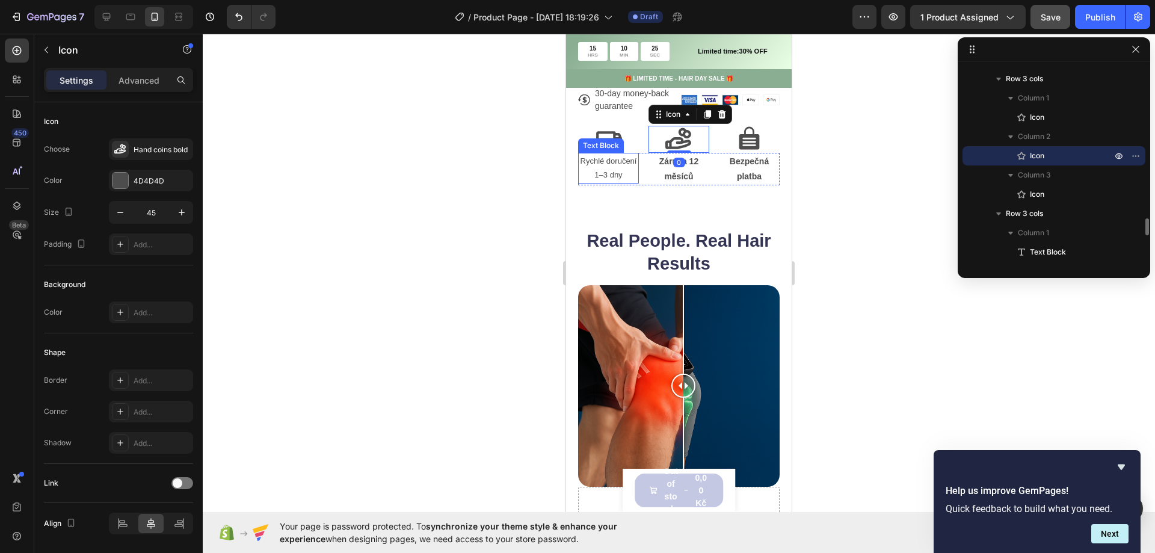
click at [613, 182] on p "Rychlé doručení 1–3 dny" at bounding box center [608, 168] width 58 height 28
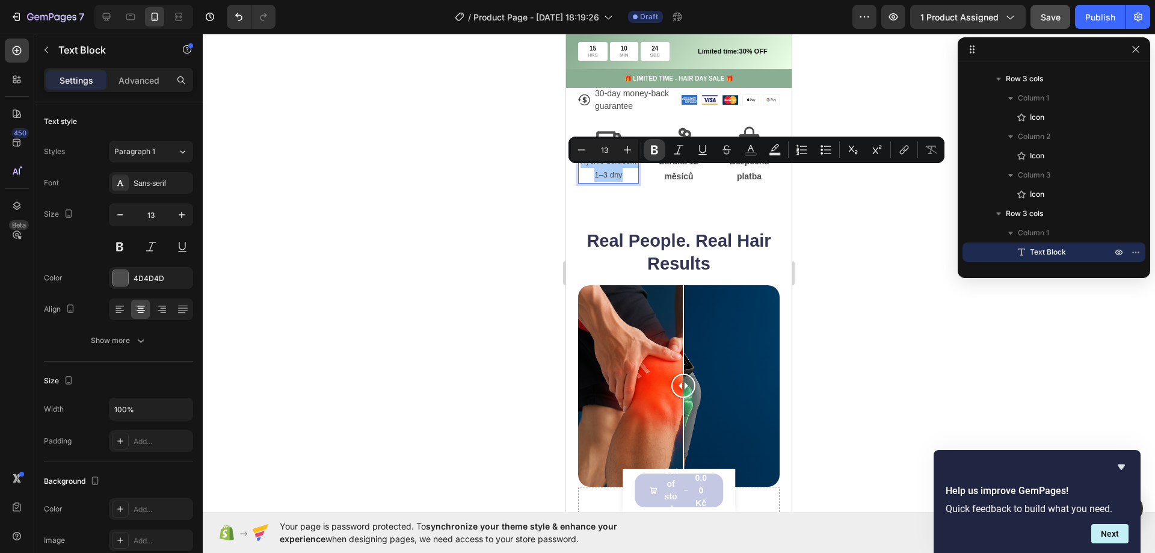
click at [654, 148] on icon "Editor contextual toolbar" at bounding box center [655, 150] width 12 height 12
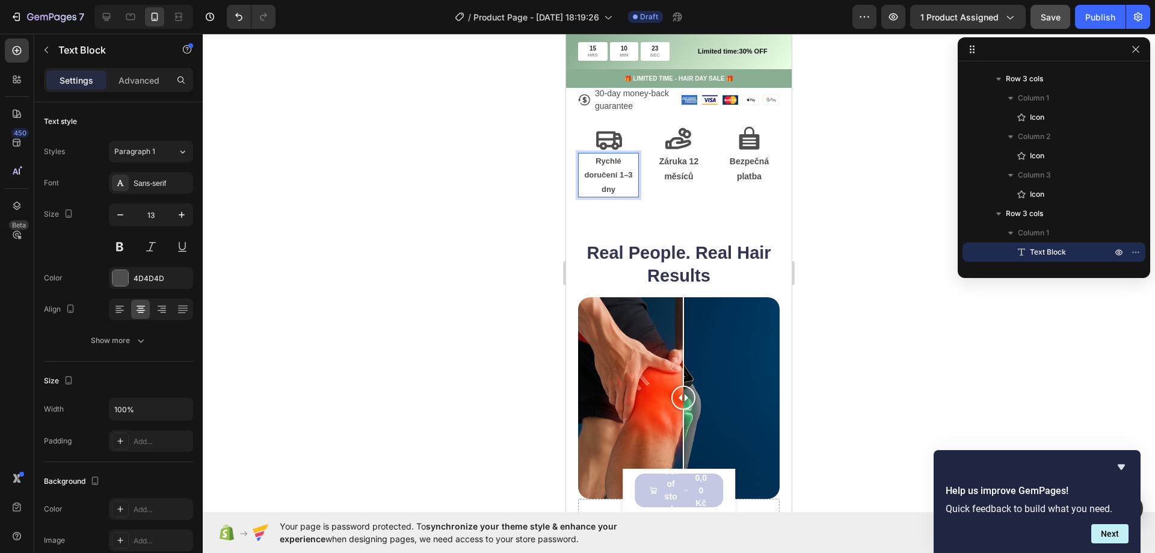
click at [499, 227] on div at bounding box center [679, 293] width 953 height 519
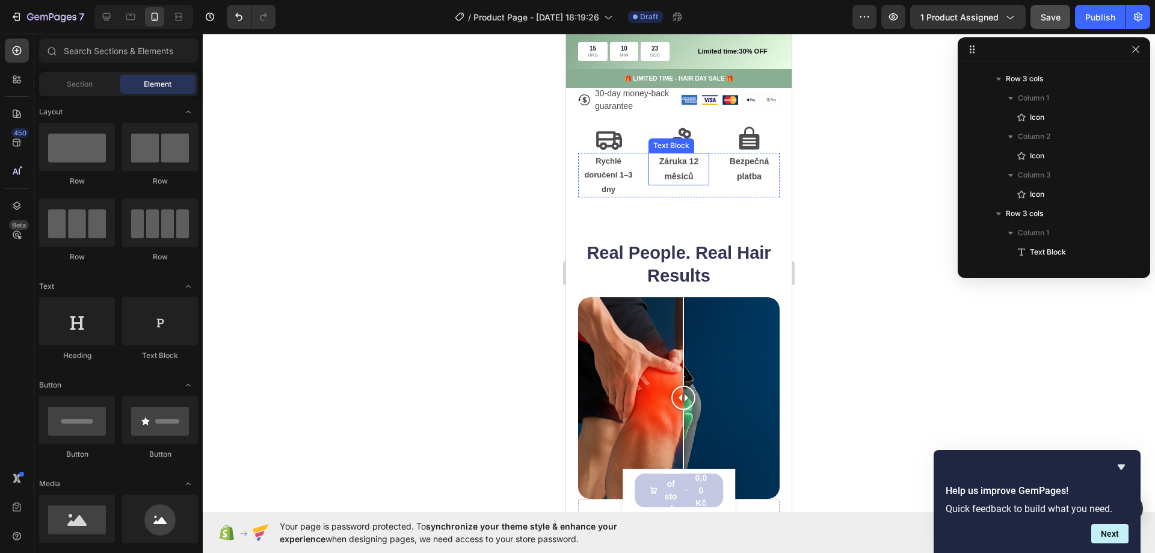
click at [667, 178] on p "Záruka 12 měsíců" at bounding box center [679, 169] width 58 height 30
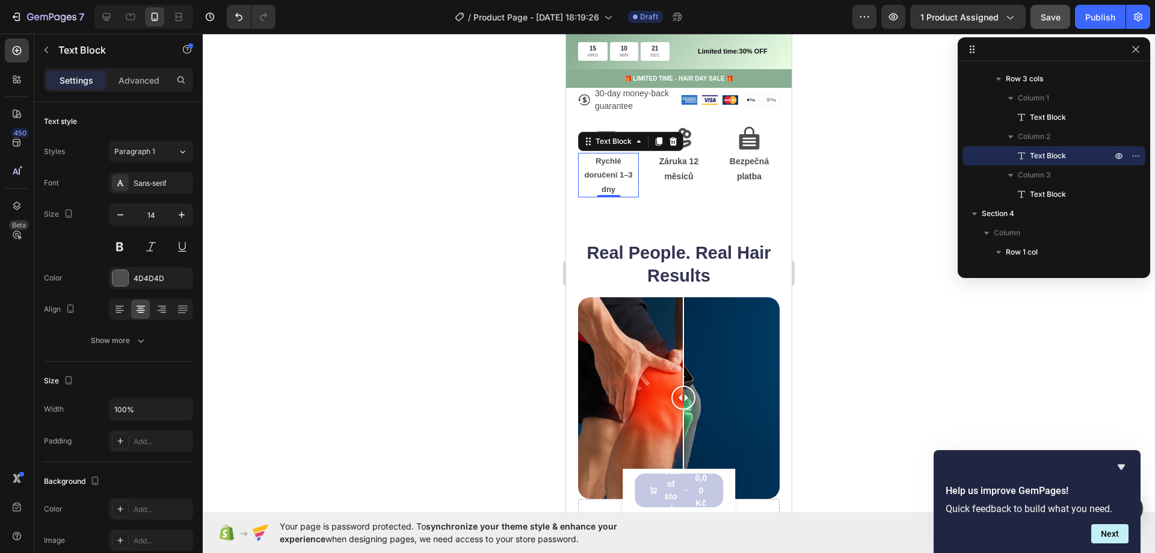
click at [600, 184] on strong "Rychlé doručení 1–3 dny" at bounding box center [608, 174] width 48 height 37
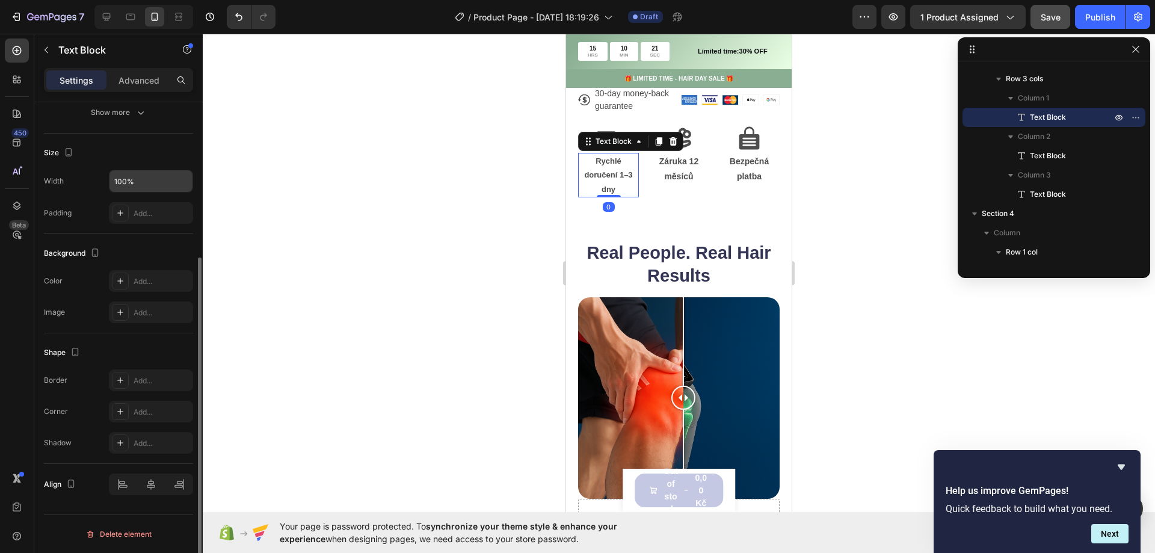
scroll to position [0, 0]
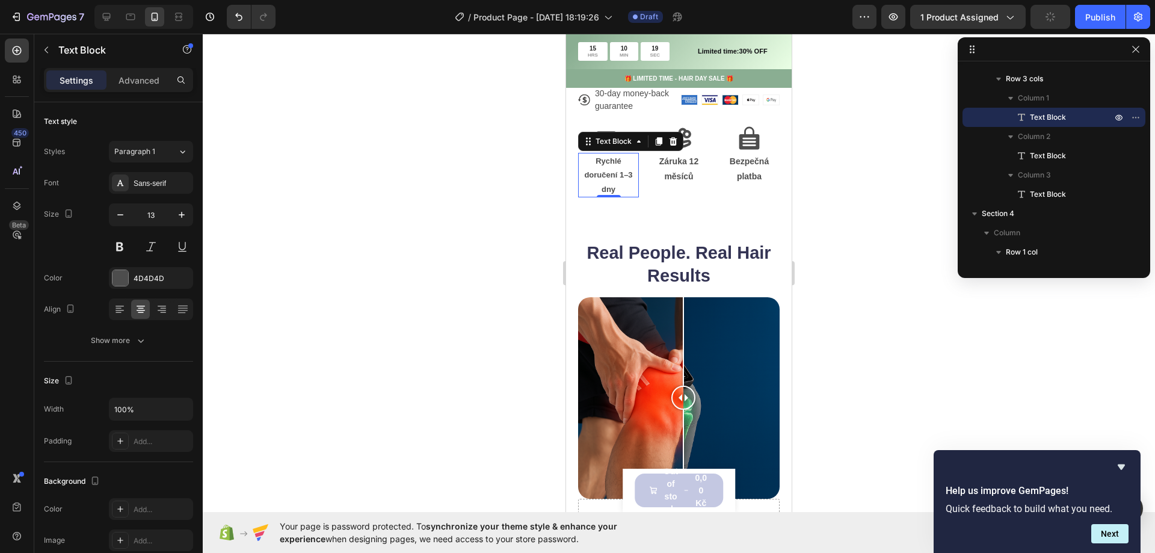
click at [667, 177] on strong "Záruka 12 měsíců" at bounding box center [679, 168] width 39 height 25
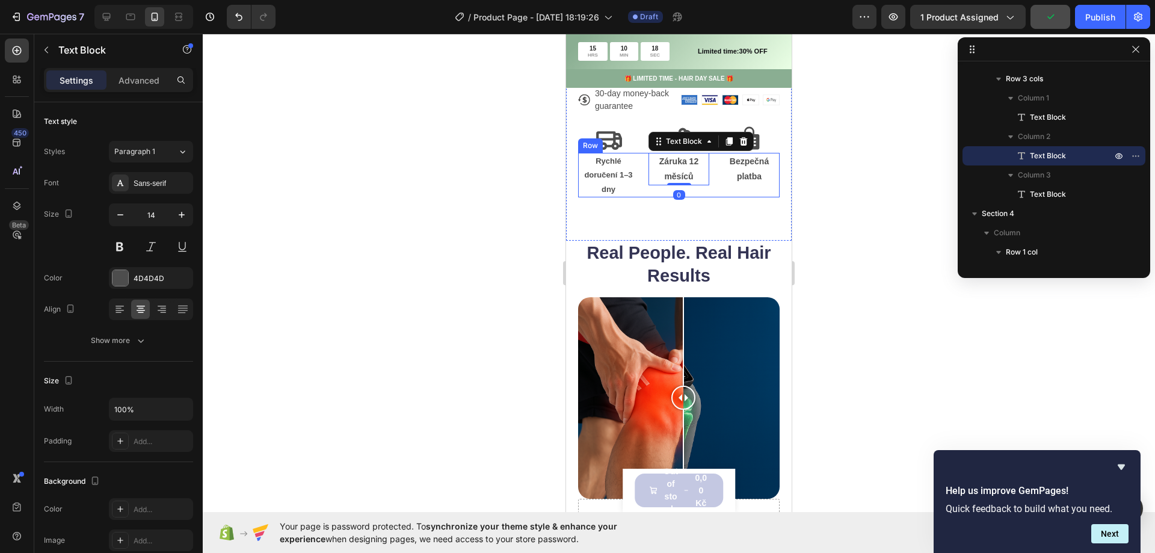
click at [617, 185] on strong "Rychlé doručení 1–3 dny" at bounding box center [608, 174] width 48 height 37
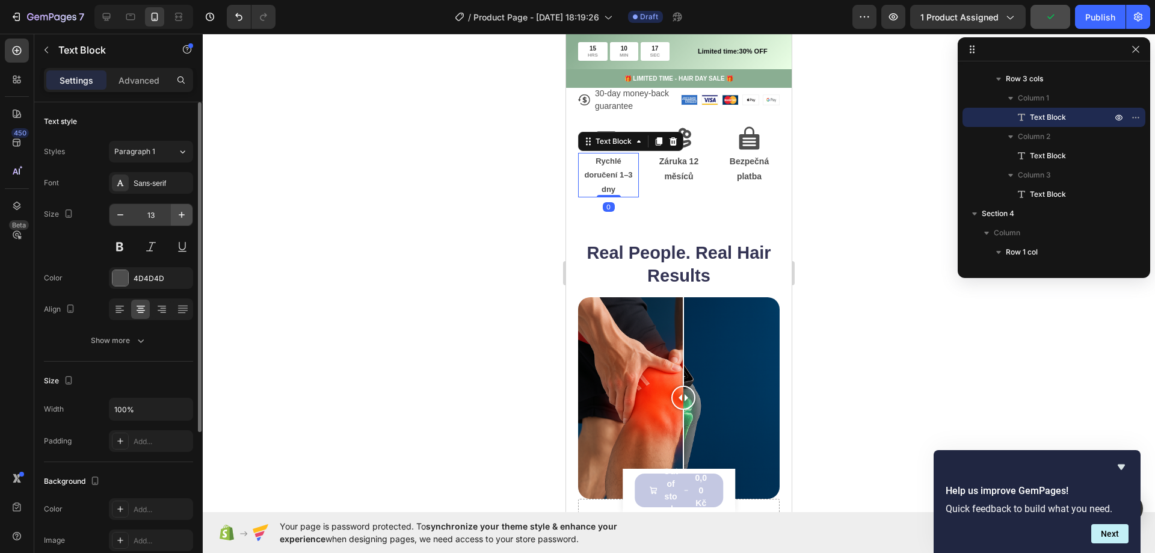
click at [191, 218] on button "button" at bounding box center [182, 215] width 22 height 22
type input "14"
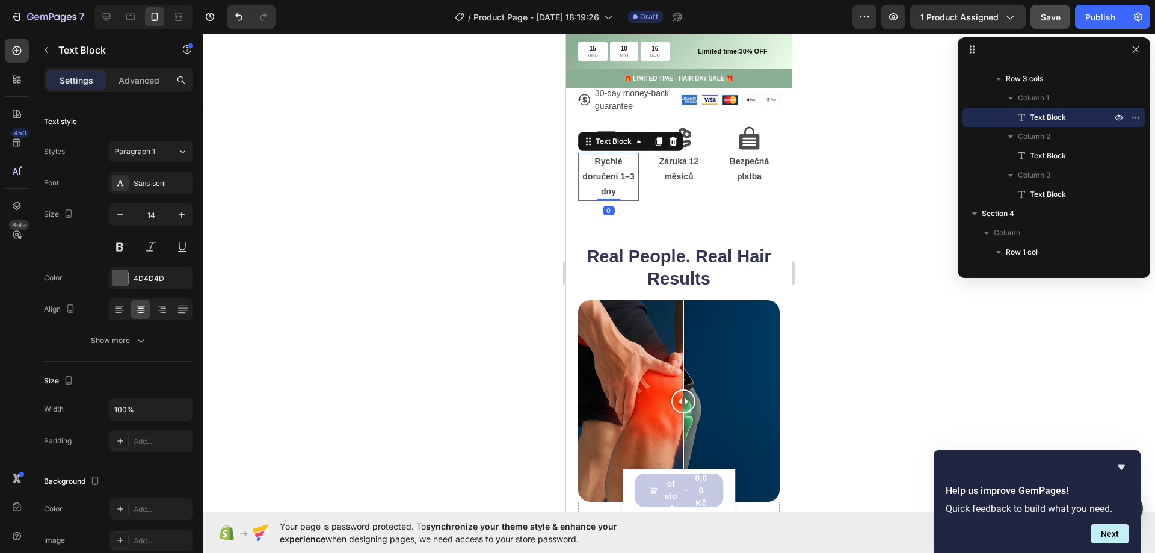
click at [450, 217] on div at bounding box center [679, 293] width 953 height 519
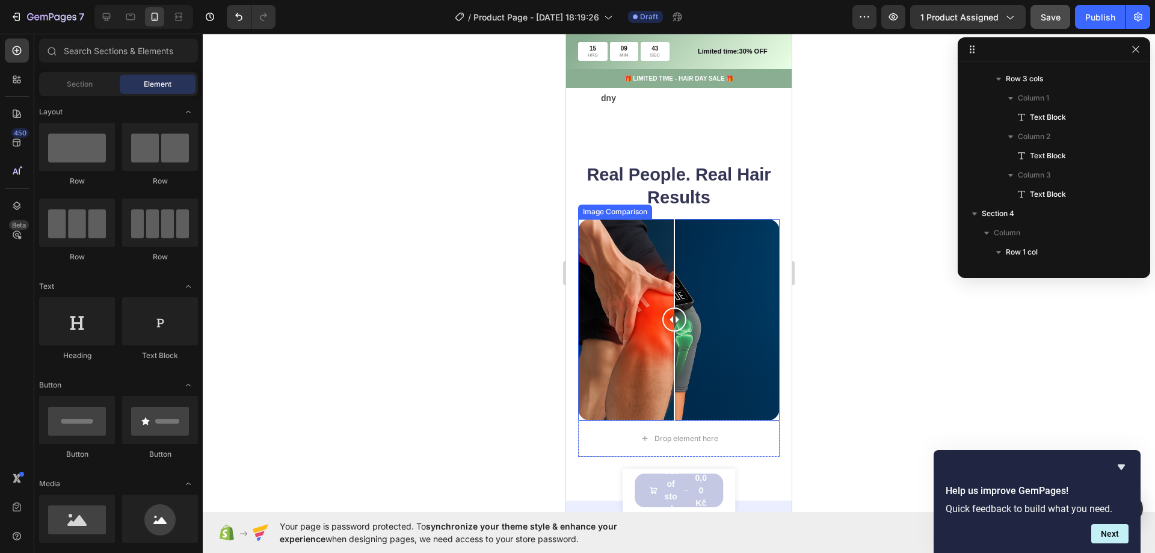
scroll to position [602, 0]
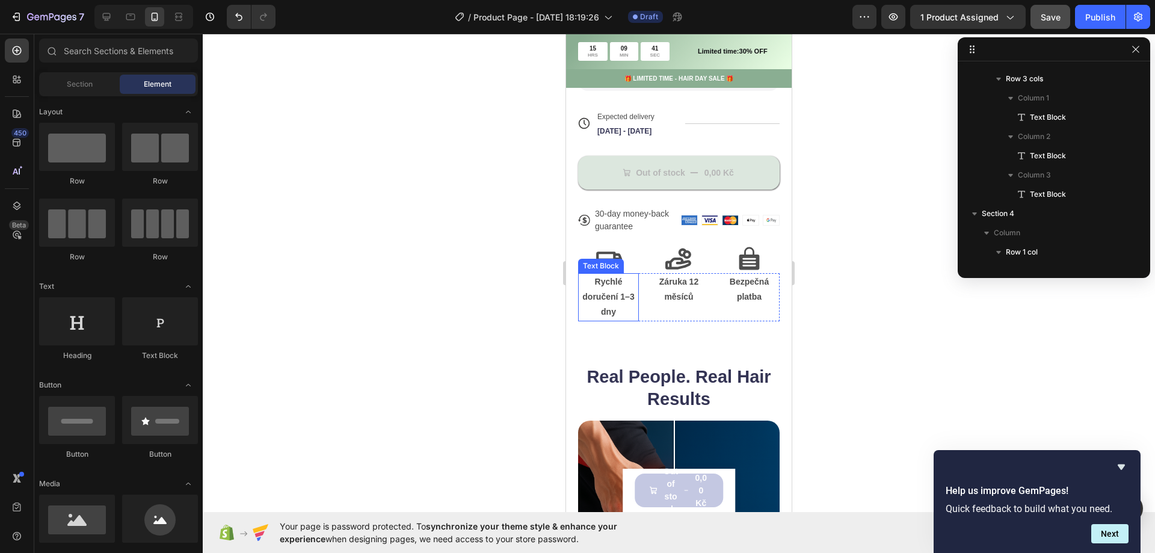
click at [607, 311] on strong "Rychlé doručení 1–3 dny" at bounding box center [609, 297] width 52 height 40
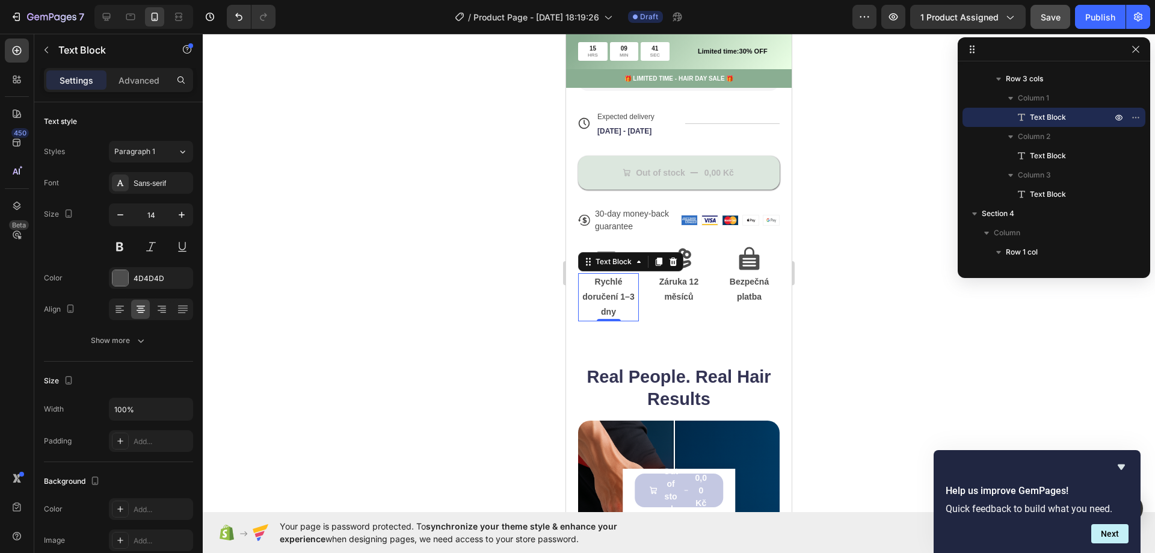
click at [607, 311] on strong "Rychlé doručení 1–3 dny" at bounding box center [609, 297] width 52 height 40
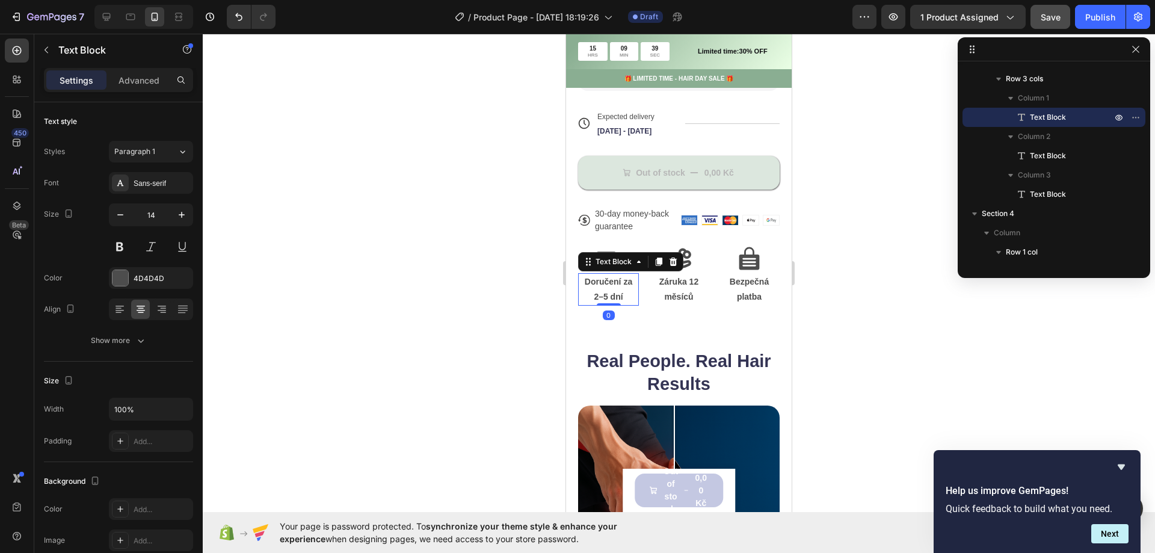
click at [496, 327] on div at bounding box center [679, 293] width 953 height 519
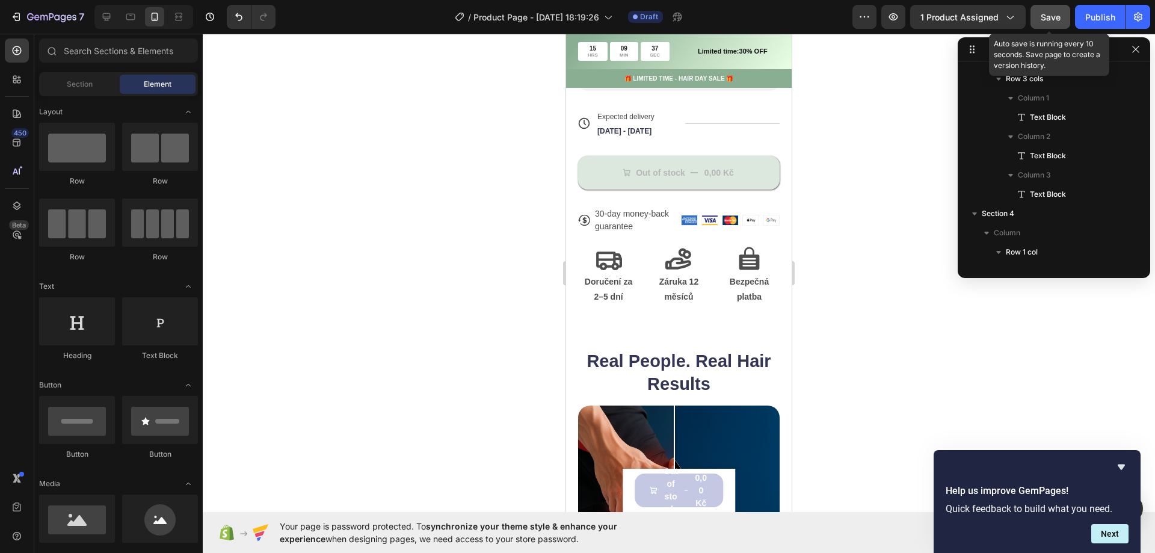
click at [1054, 16] on span "Save" at bounding box center [1051, 17] width 20 height 10
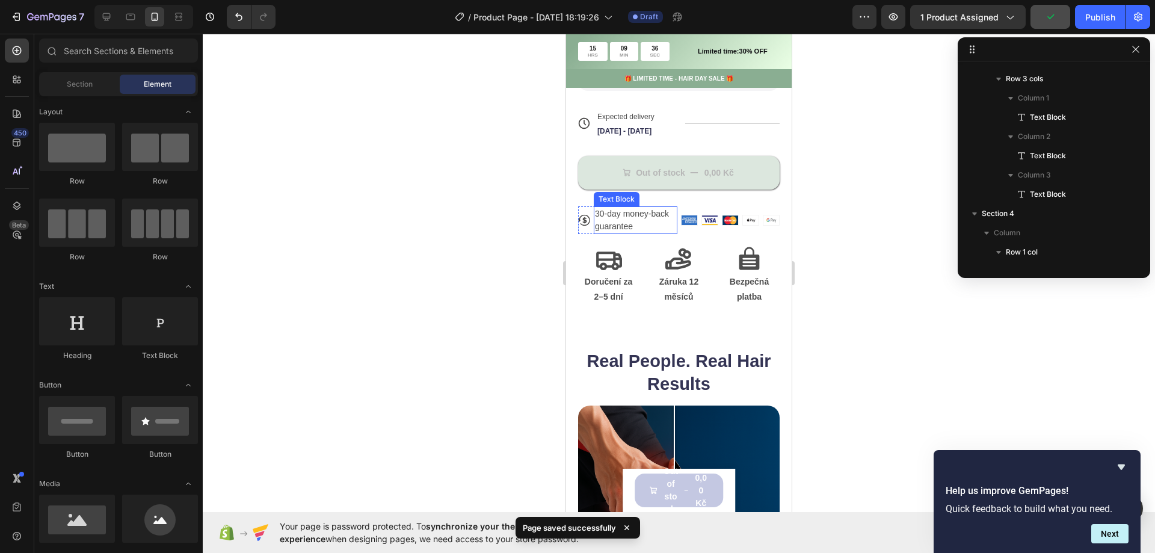
click at [617, 227] on p "30-day money-back guarantee" at bounding box center [635, 220] width 81 height 25
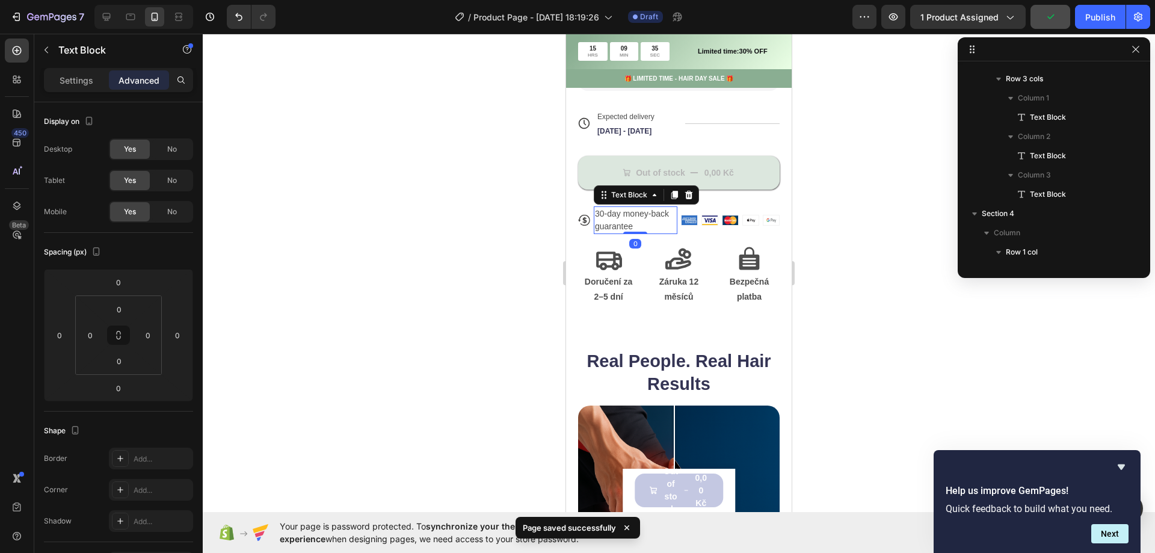
scroll to position [1460, 0]
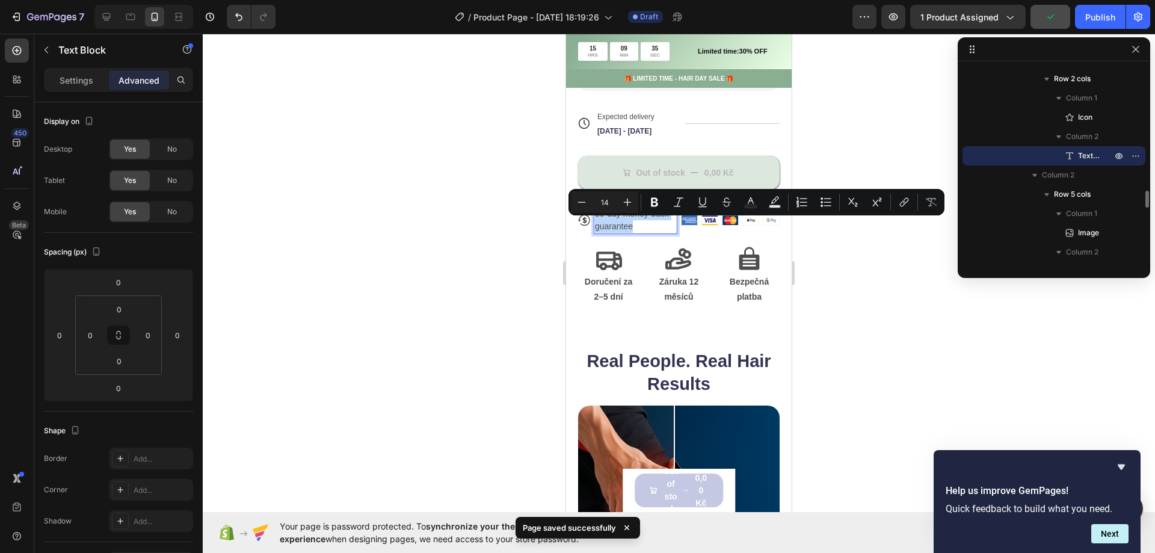
copy p "30-day money-back guarantee"
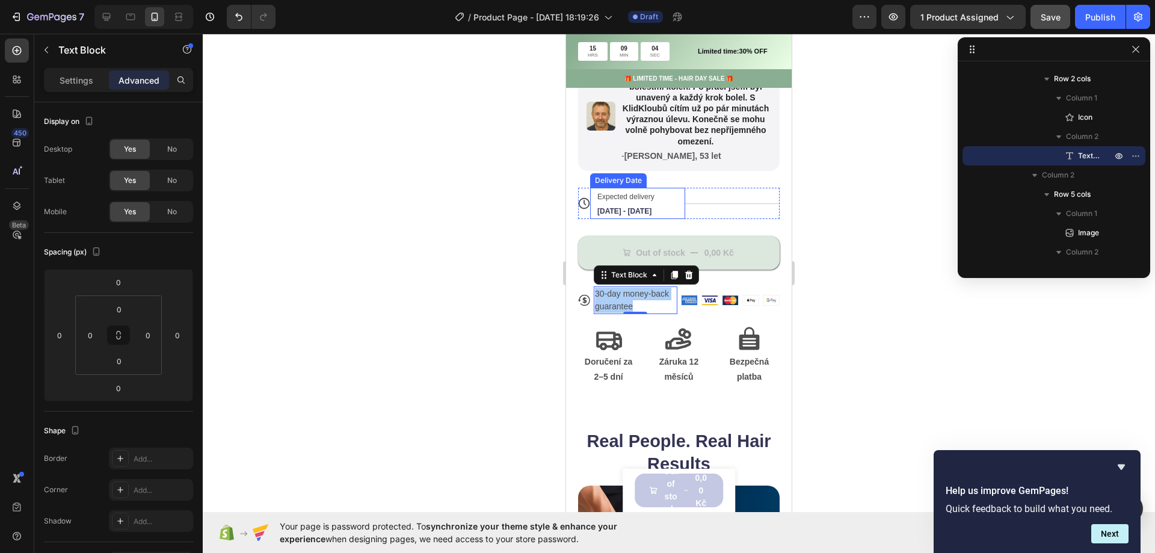
scroll to position [542, 0]
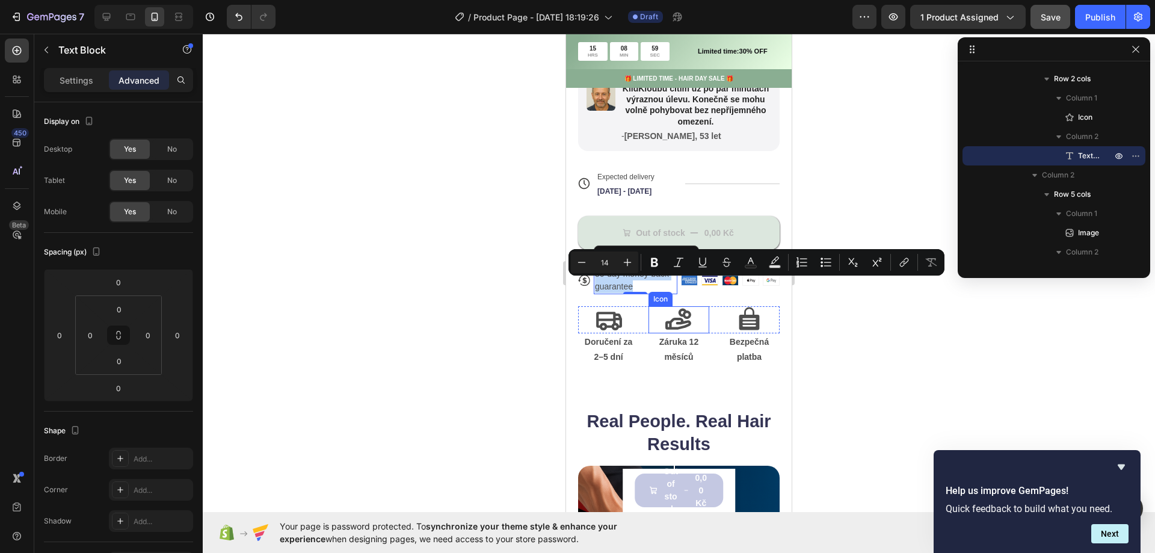
click at [657, 293] on p "30-day money-back guarantee" at bounding box center [635, 280] width 81 height 25
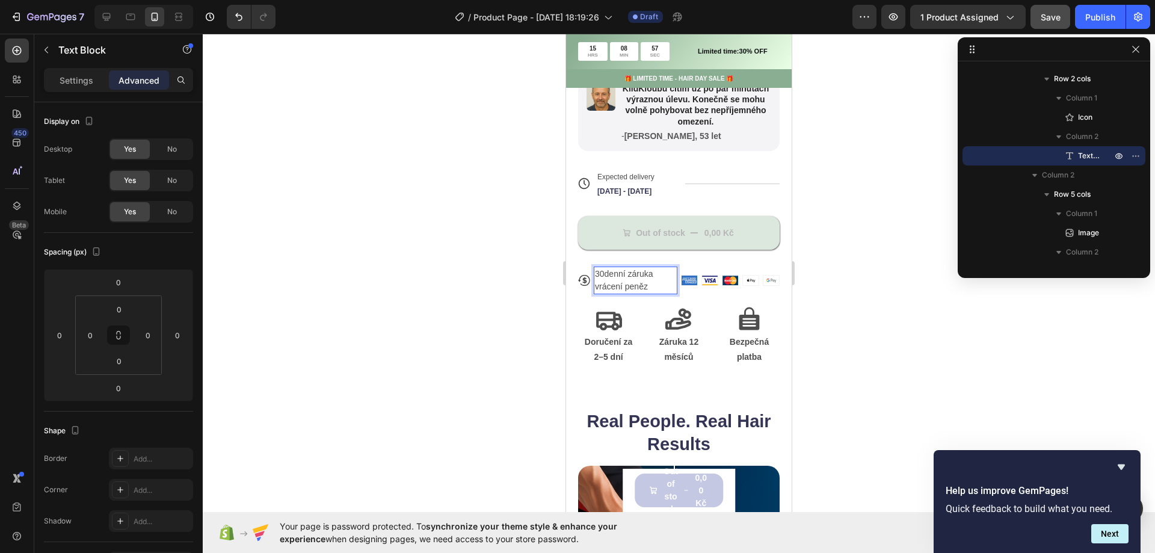
click at [604, 286] on p "30denní záruka vrácení peněz" at bounding box center [635, 280] width 81 height 25
click at [548, 280] on div at bounding box center [679, 293] width 953 height 519
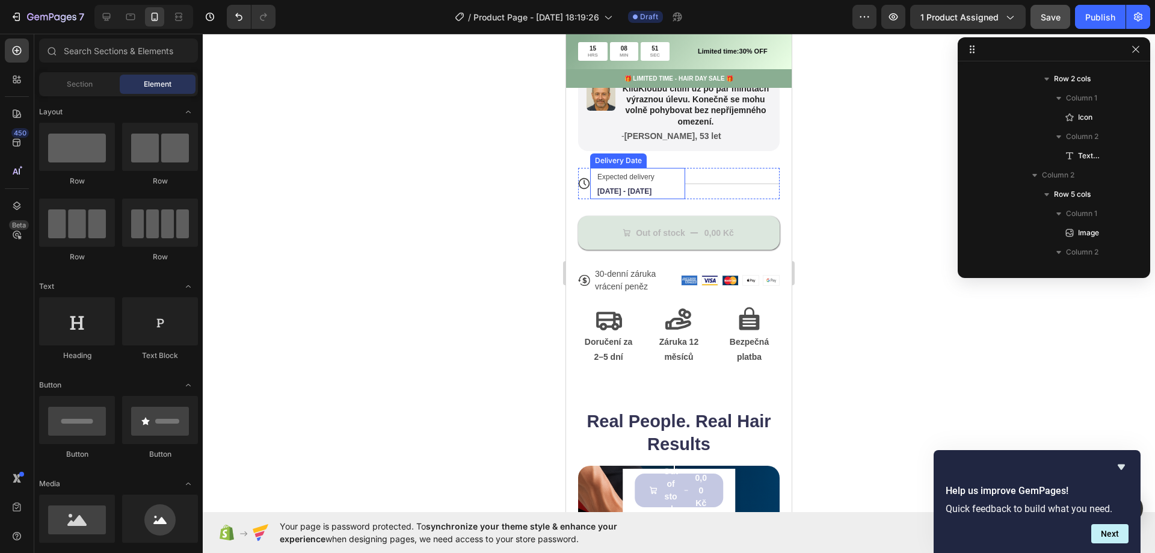
click at [619, 182] on div "Expected delivery Sep 28 - Oct 01" at bounding box center [632, 183] width 72 height 31
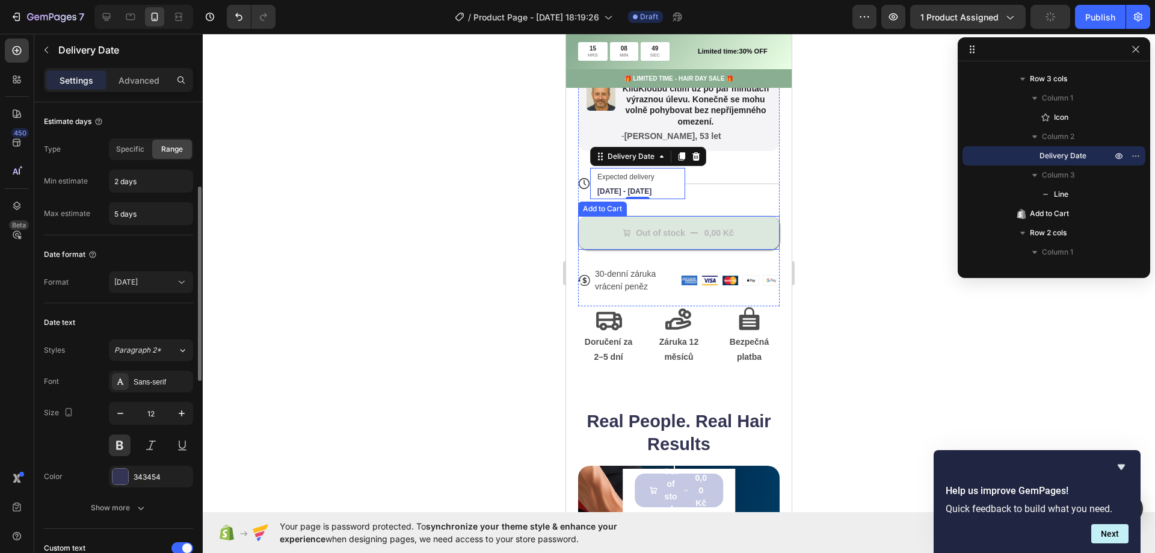
scroll to position [181, 0]
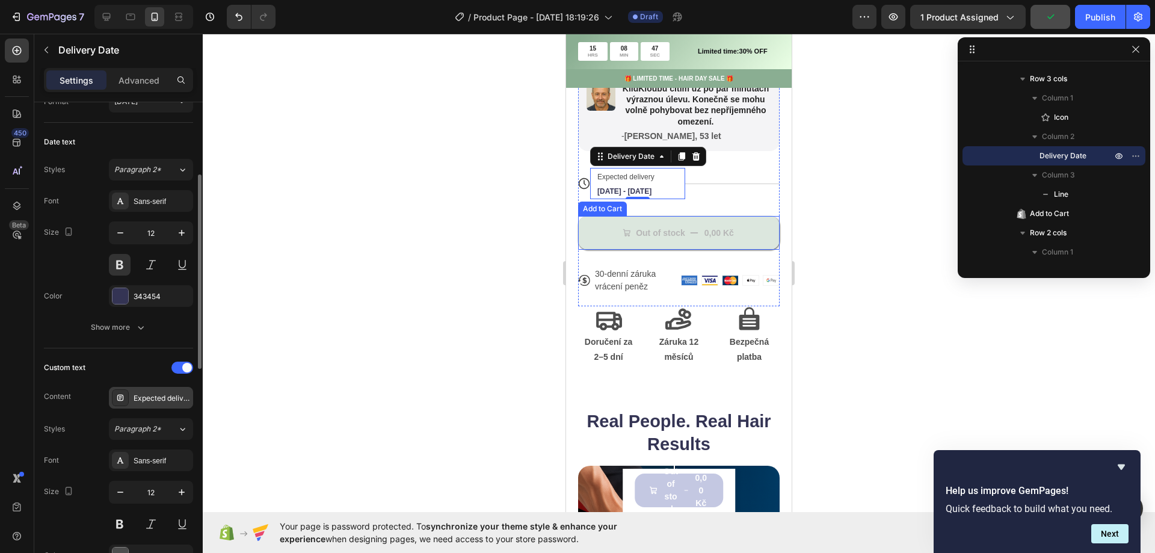
click at [158, 404] on div "Expected delivery" at bounding box center [151, 398] width 84 height 22
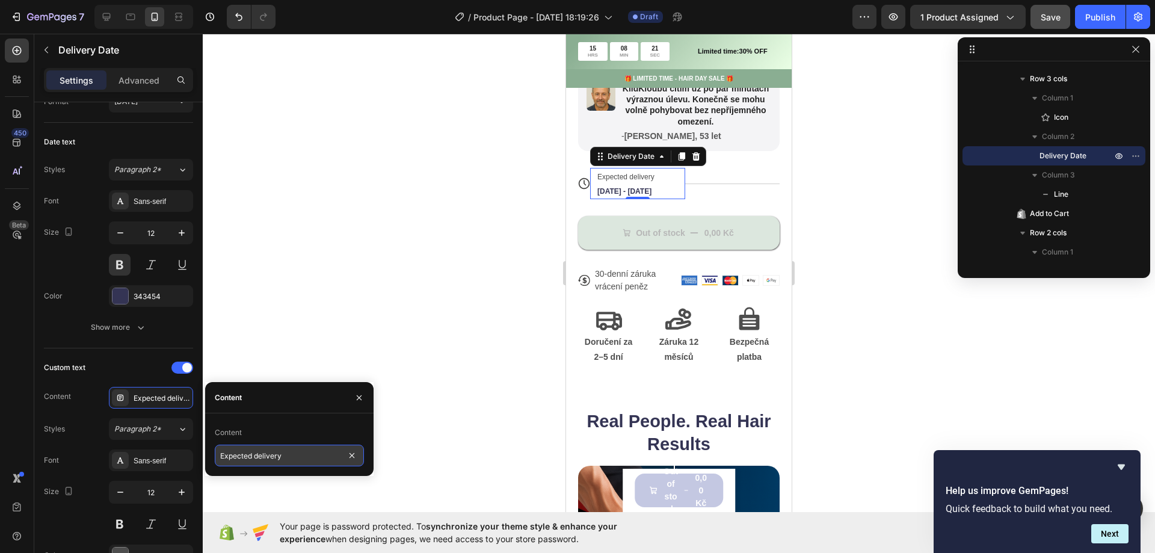
click at [300, 458] on input "Expected delivery" at bounding box center [289, 456] width 149 height 22
paste input "Očekávané doručení"
type input "Očekávané doručení"
click at [122, 495] on icon "button" at bounding box center [120, 492] width 12 height 12
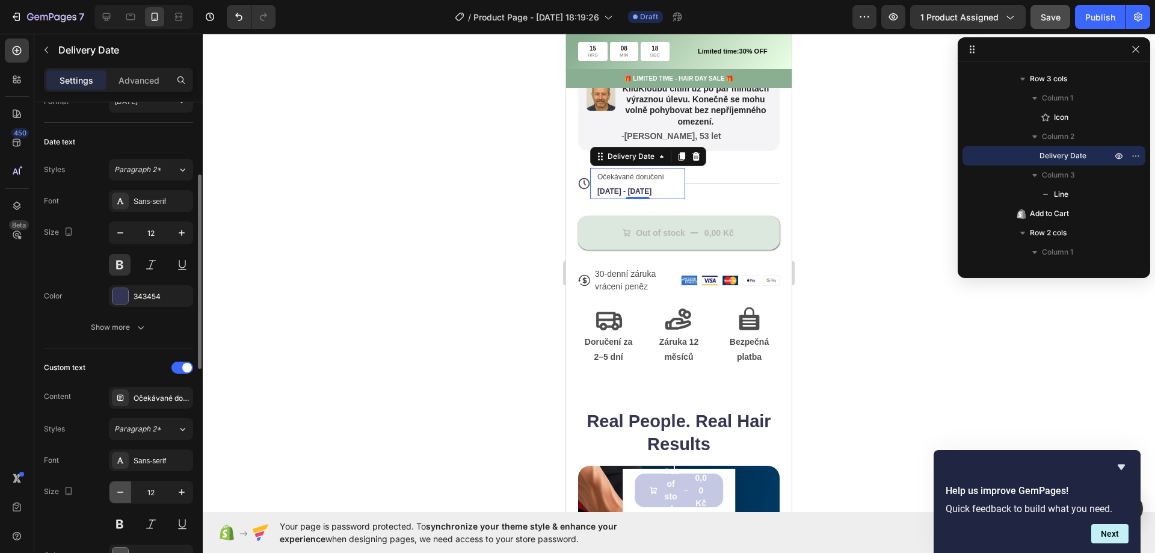
type input "11"
click at [484, 235] on div at bounding box center [679, 293] width 953 height 519
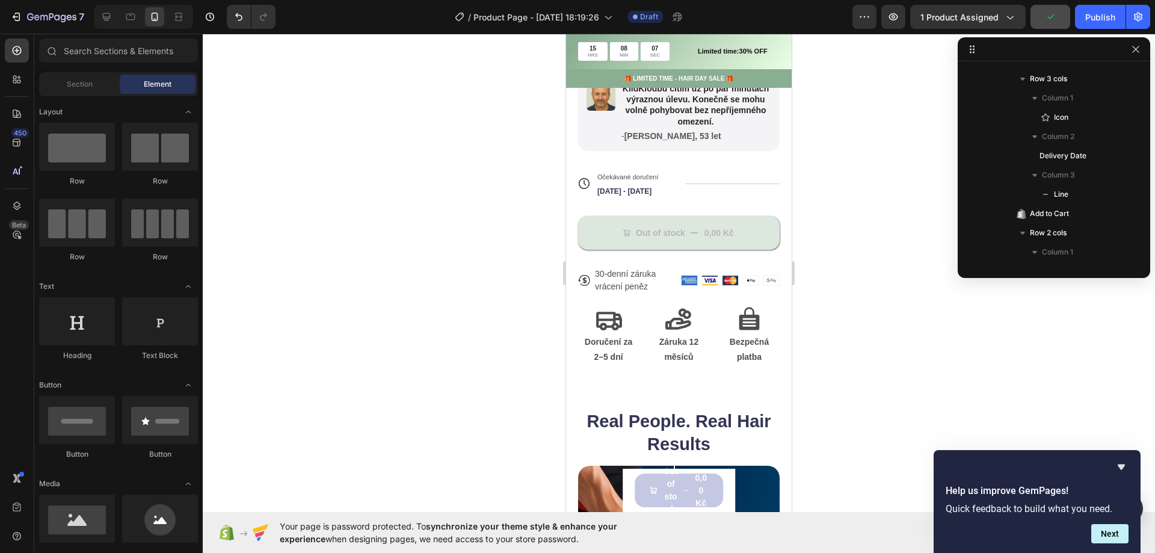
click at [909, 126] on div at bounding box center [679, 293] width 953 height 519
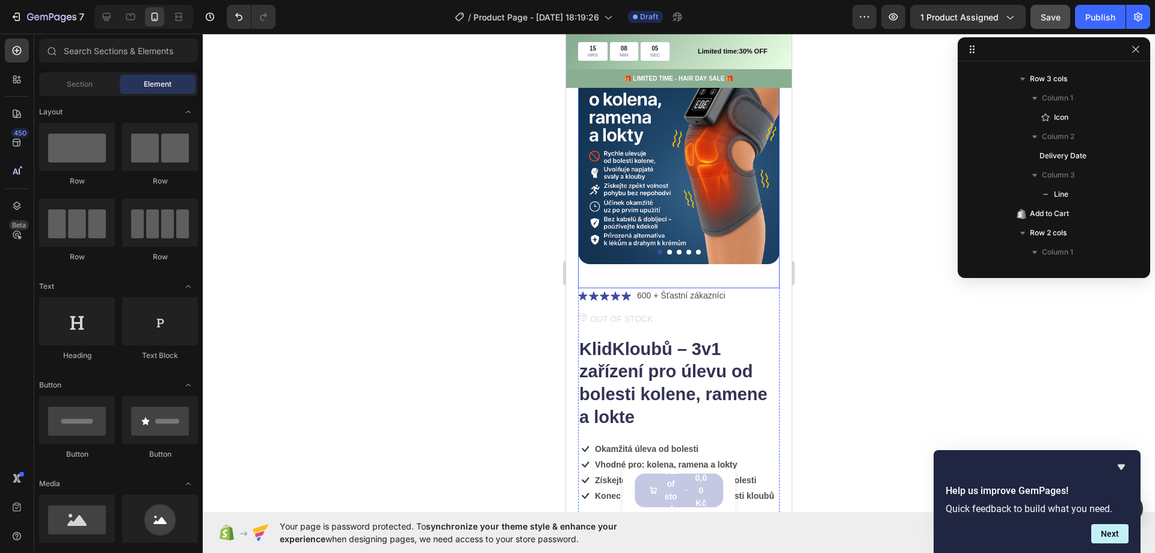
scroll to position [0, 0]
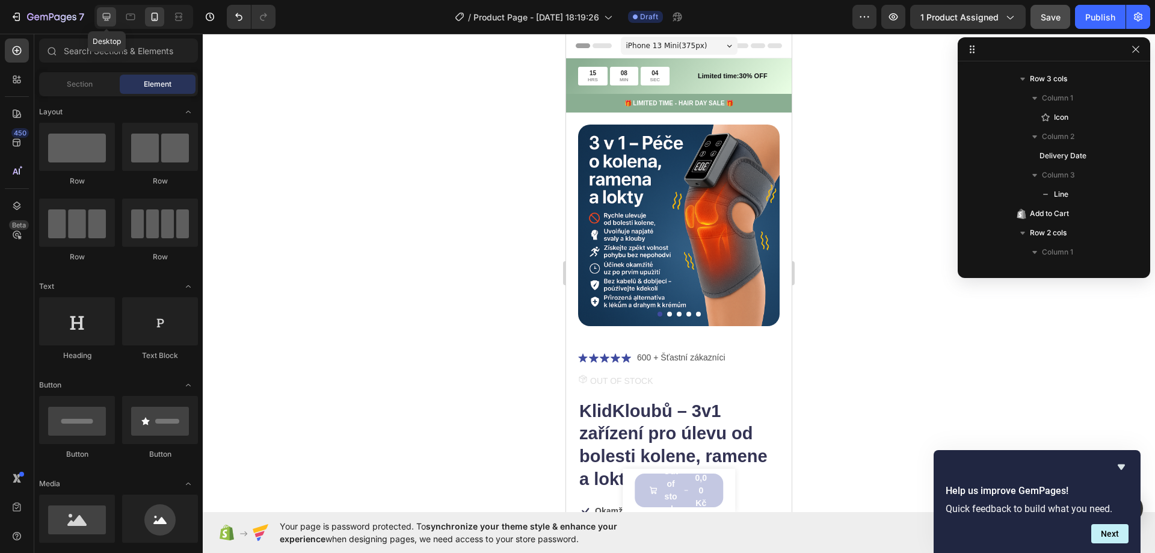
click at [113, 23] on div at bounding box center [106, 16] width 19 height 19
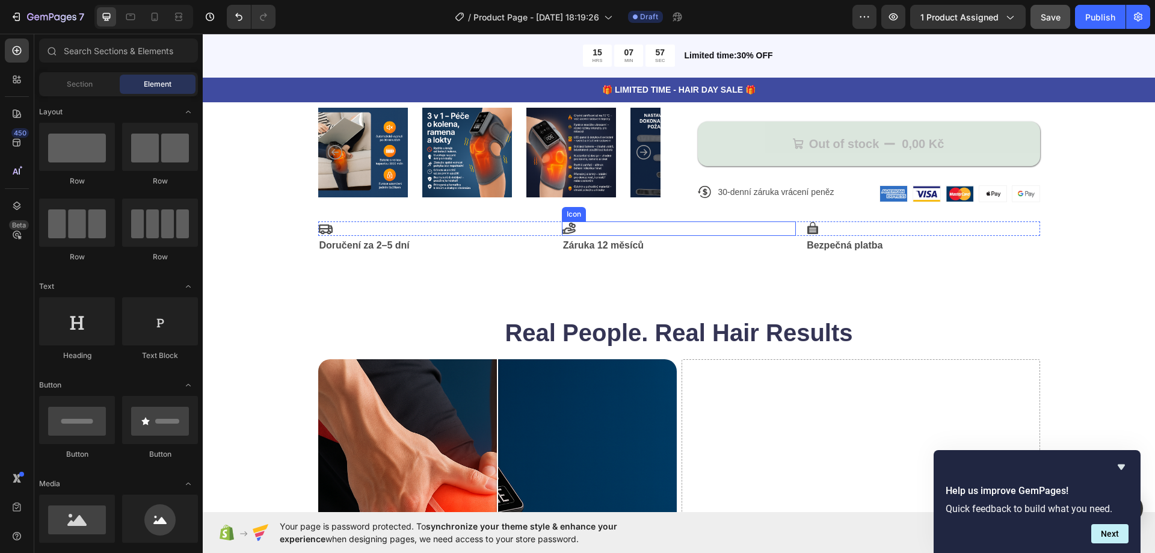
scroll to position [361, 0]
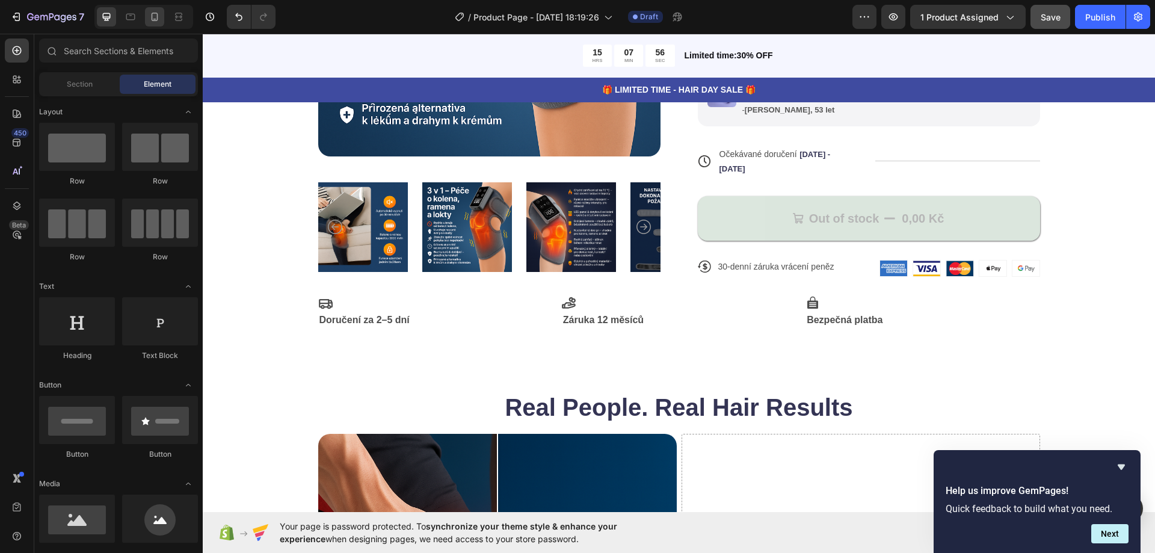
click at [162, 17] on div at bounding box center [154, 16] width 19 height 19
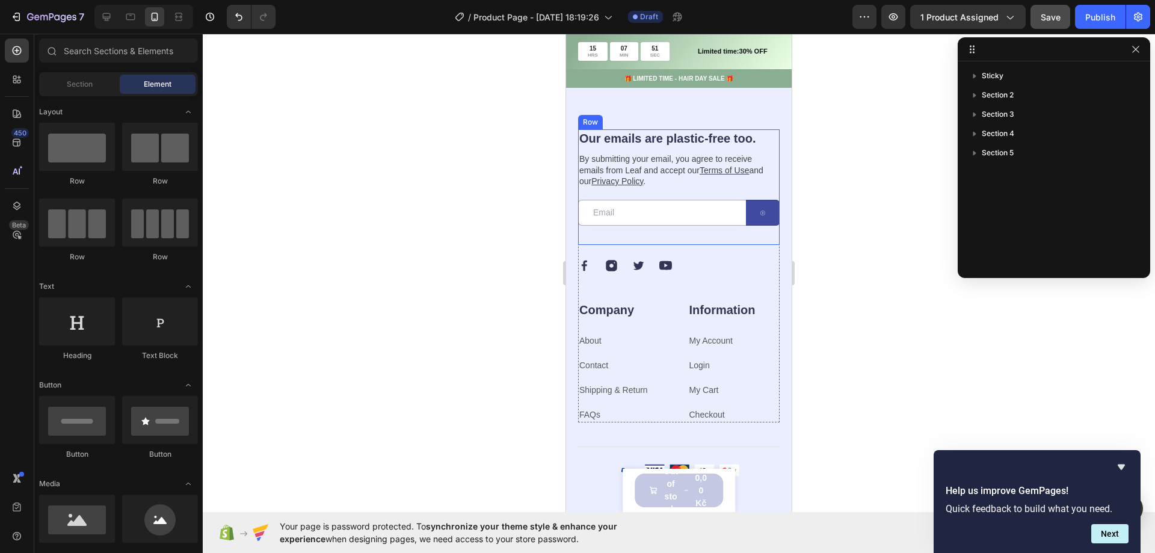
scroll to position [1145, 0]
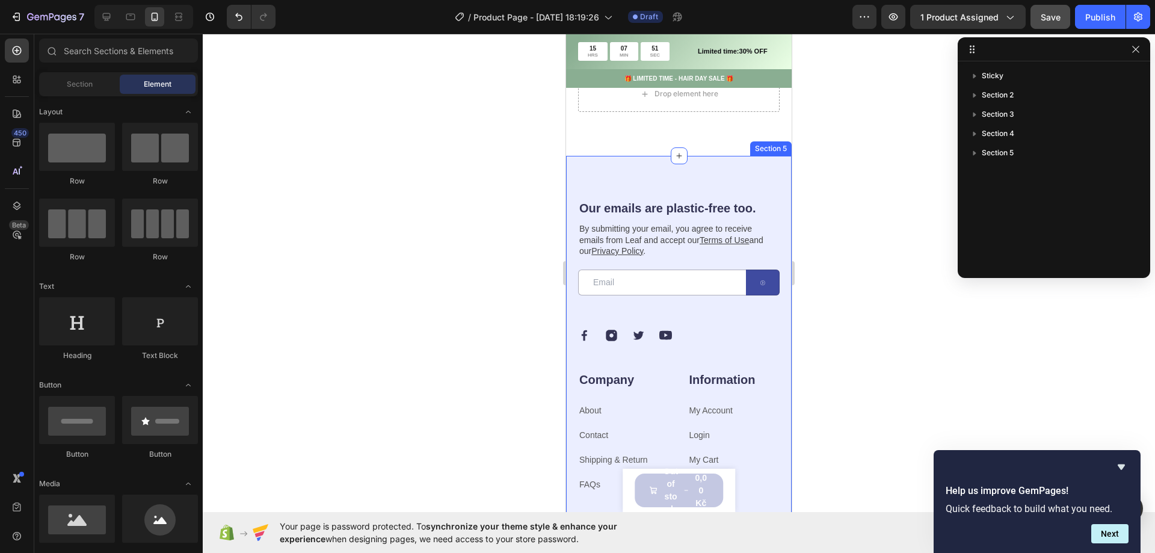
click at [583, 173] on div "Our emails are plastic-free too. Heading By submitting your email, you agree to…" at bounding box center [679, 387] width 226 height 462
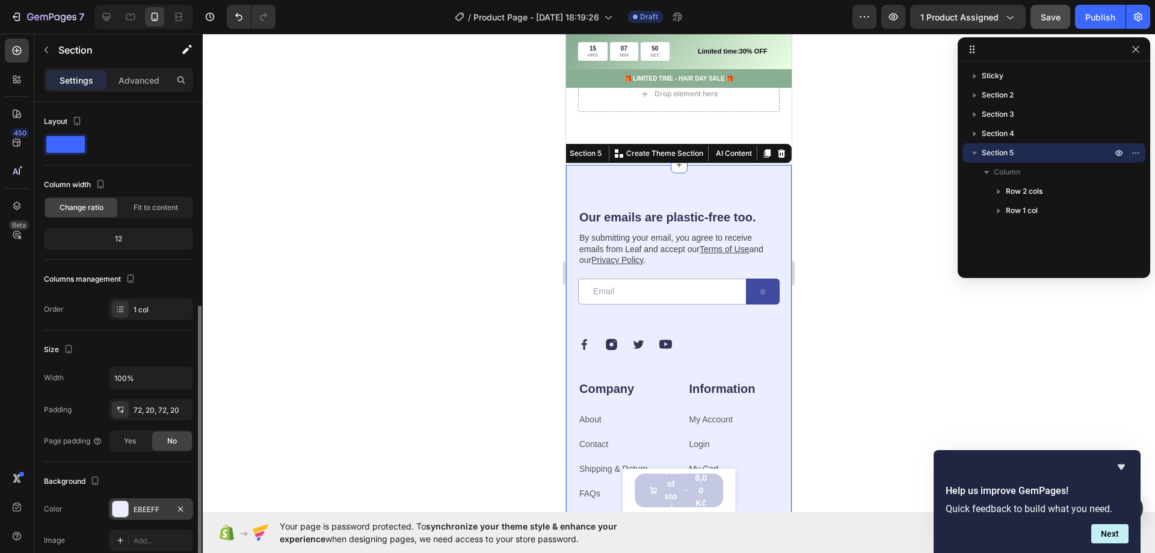
scroll to position [120, 0]
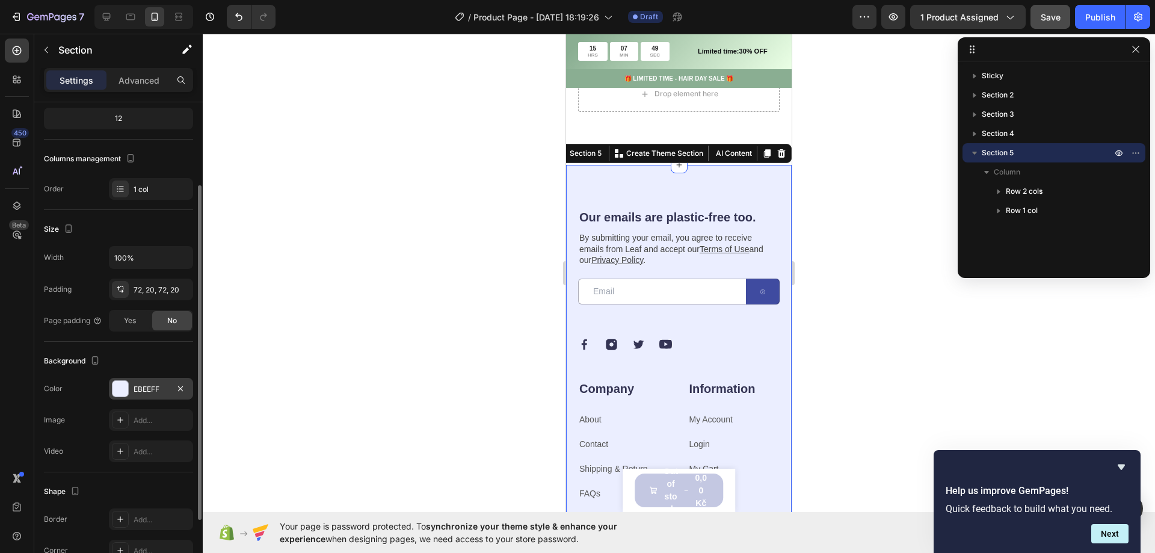
click at [143, 389] on div "EBEEFF" at bounding box center [151, 389] width 35 height 11
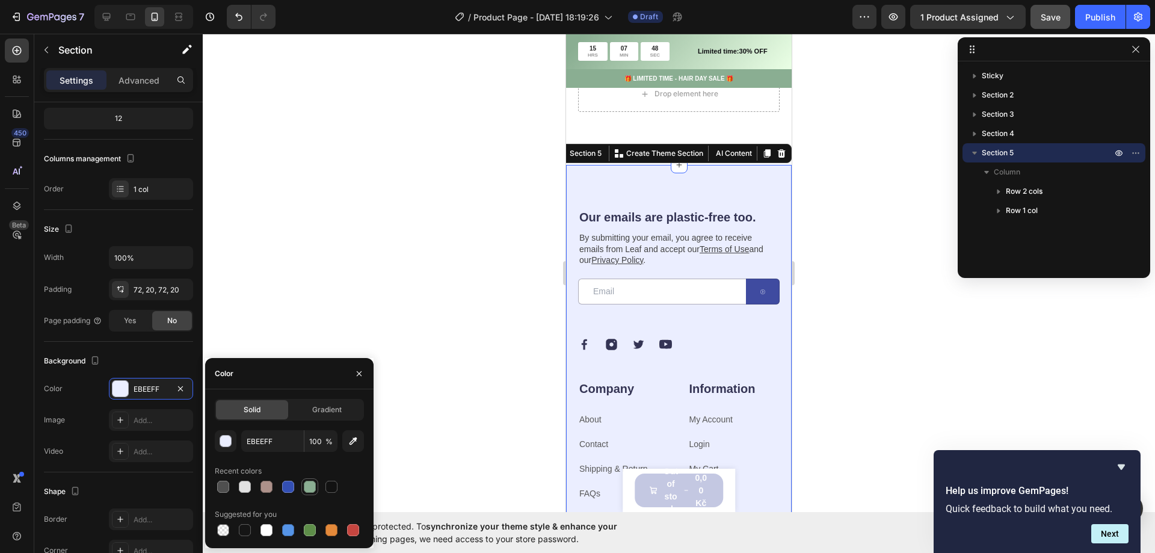
click at [313, 486] on div at bounding box center [310, 487] width 12 height 12
type input "8AAE92"
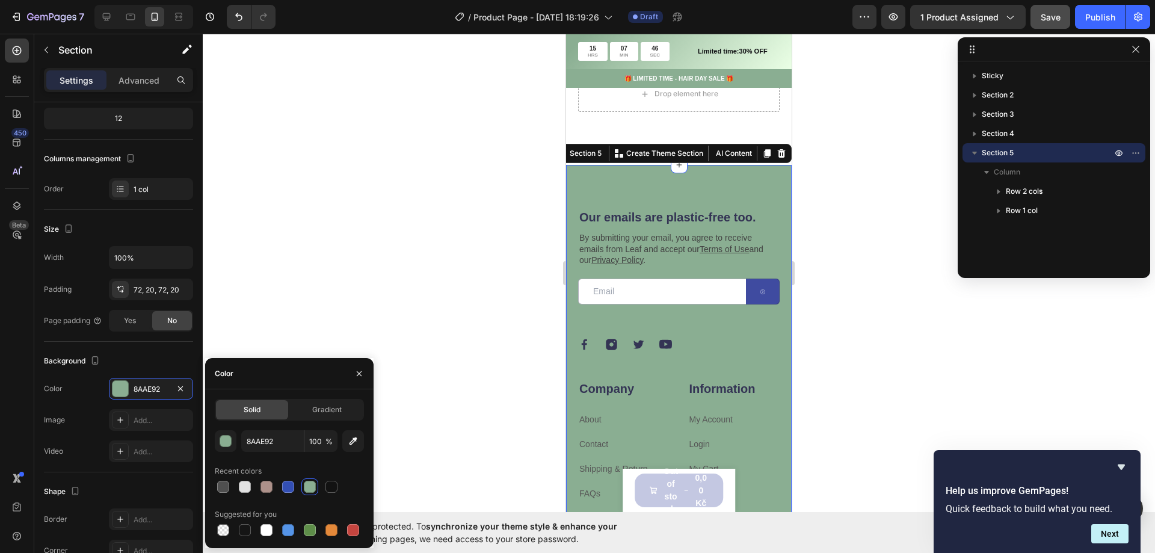
click at [404, 258] on div at bounding box center [679, 293] width 953 height 519
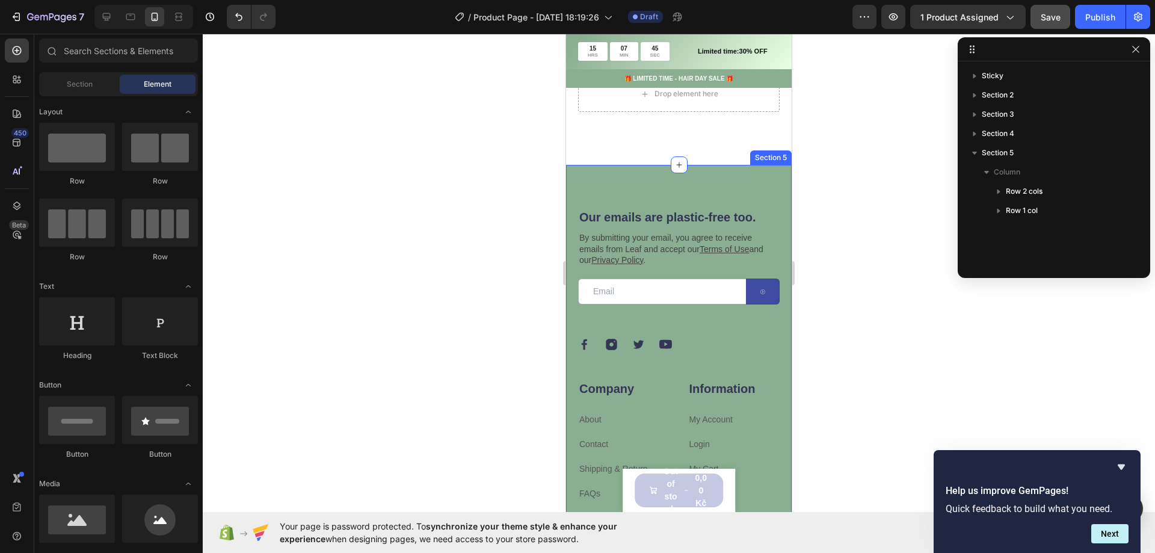
click at [581, 173] on div "Our emails are plastic-free too. Heading By submitting your email, you agree to…" at bounding box center [679, 396] width 226 height 462
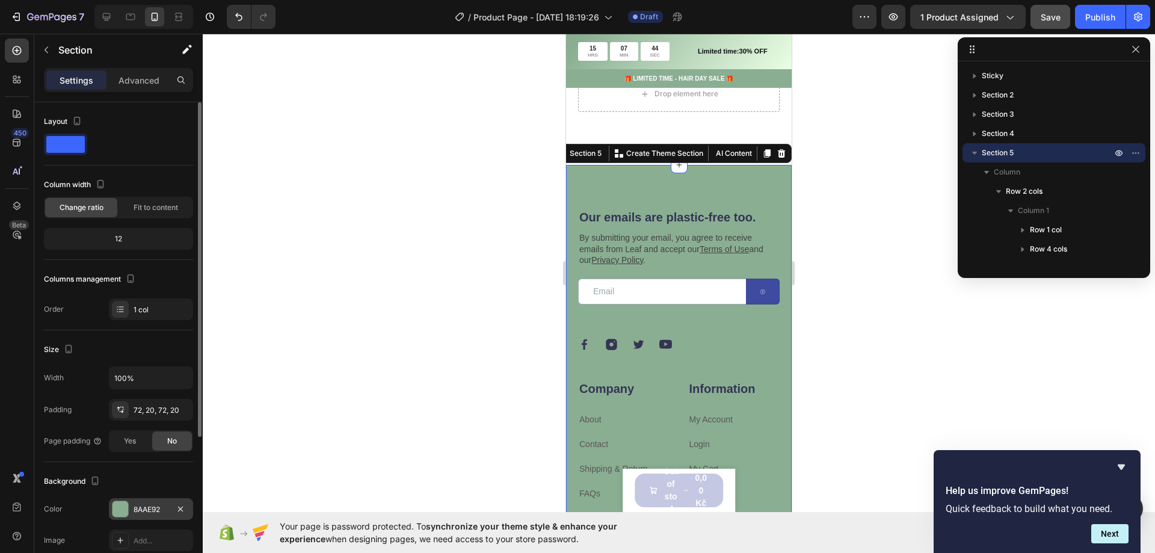
click at [132, 505] on div "8AAE92" at bounding box center [151, 509] width 84 height 22
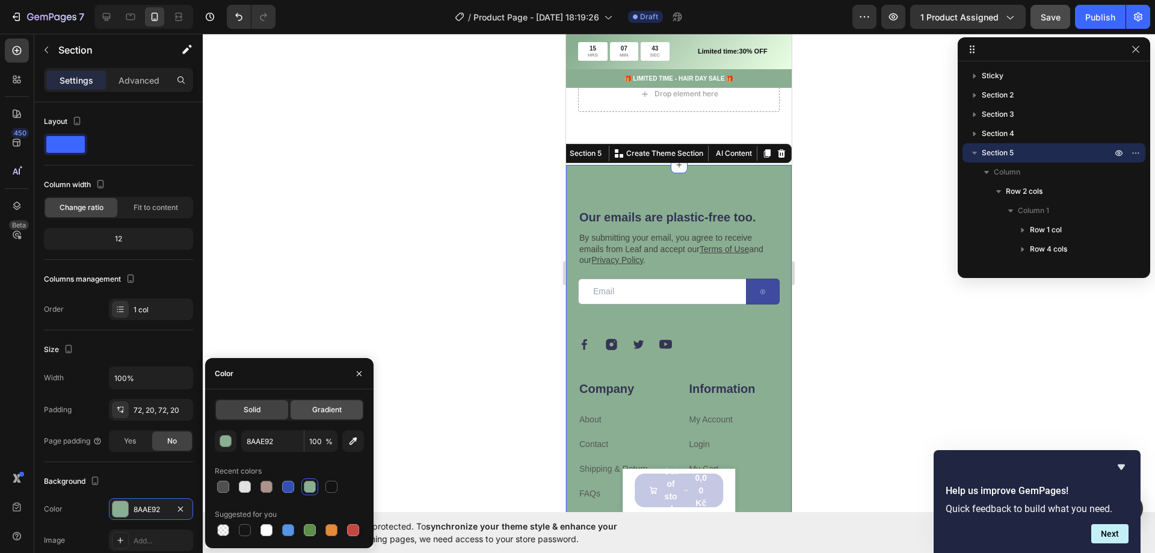
click at [333, 414] on span "Gradient" at bounding box center [326, 409] width 29 height 11
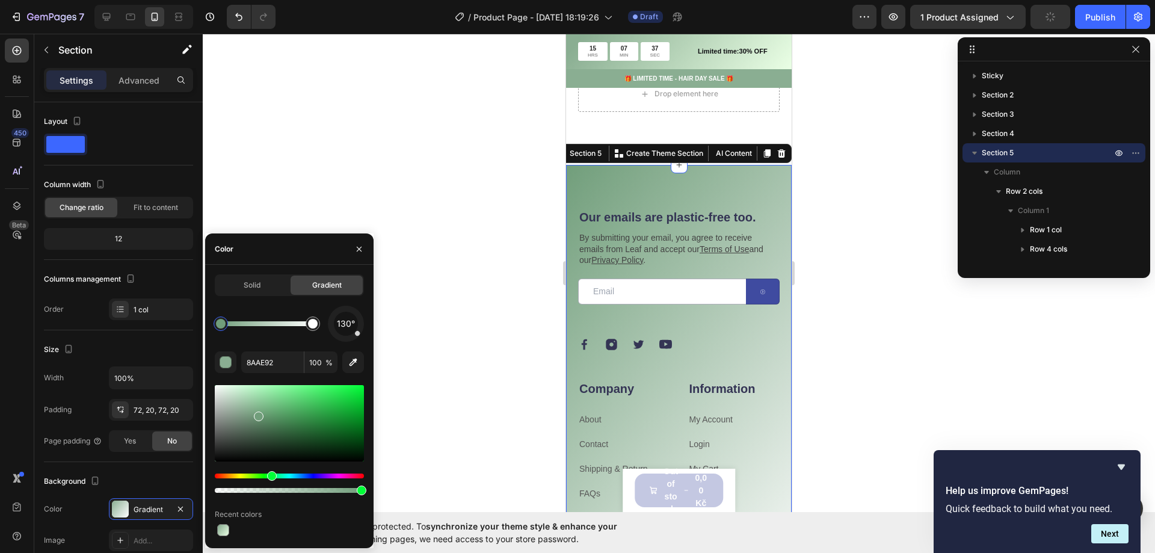
drag, startPoint x: 245, startPoint y: 400, endPoint x: 257, endPoint y: 413, distance: 17.9
click at [257, 413] on div at bounding box center [259, 417] width 10 height 10
drag, startPoint x: 360, startPoint y: 492, endPoint x: 371, endPoint y: 483, distance: 14.1
click at [371, 483] on div "Solid Gradient 130° 719E7B 100 % Recent colors" at bounding box center [289, 406] width 168 height 264
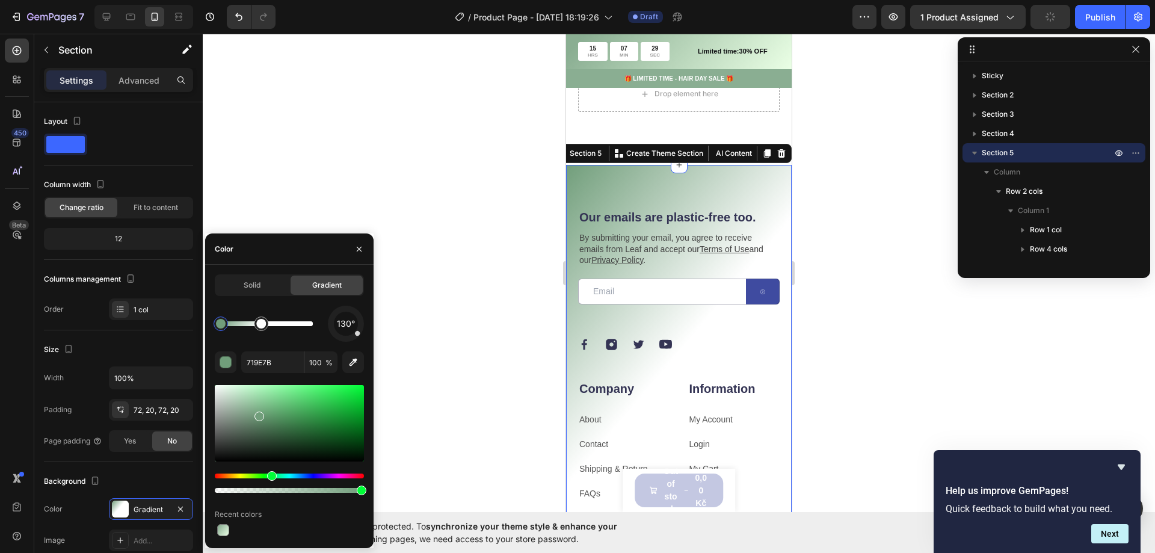
drag, startPoint x: 312, startPoint y: 324, endPoint x: 338, endPoint y: 327, distance: 26.7
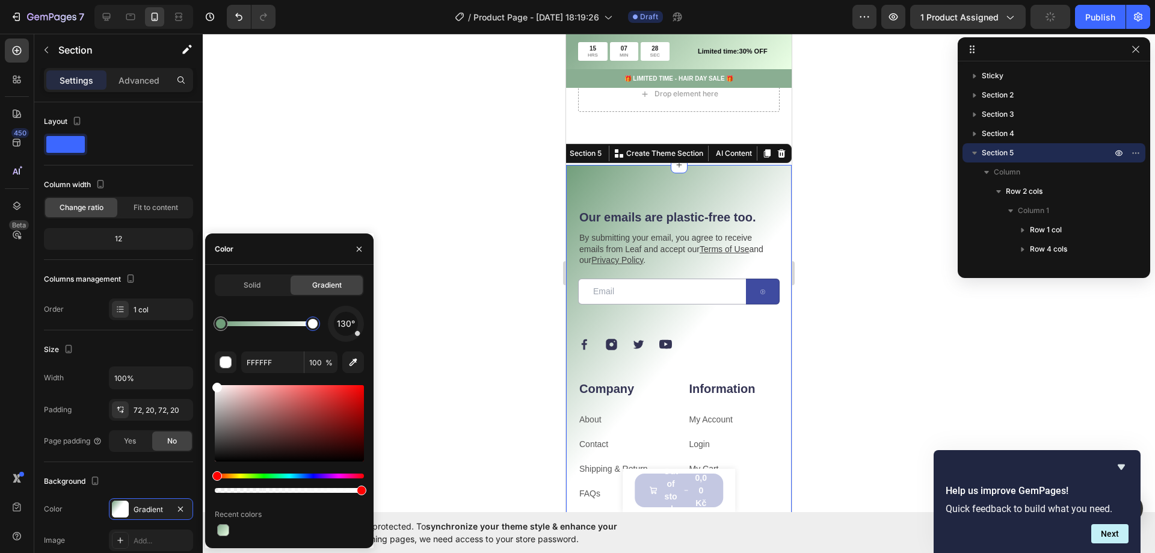
drag, startPoint x: 261, startPoint y: 325, endPoint x: 336, endPoint y: 325, distance: 75.2
click at [336, 325] on div "130°" at bounding box center [289, 324] width 149 height 36
type input "719E7B"
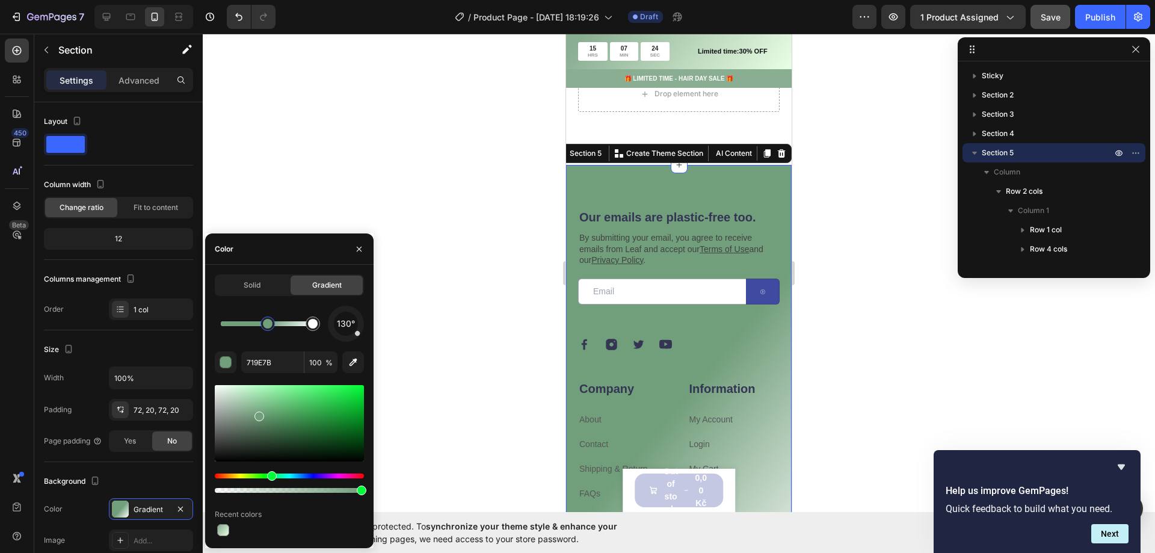
drag, startPoint x: 217, startPoint y: 325, endPoint x: 249, endPoint y: 326, distance: 31.9
click at [259, 327] on div at bounding box center [268, 324] width 22 height 22
drag, startPoint x: 265, startPoint y: 327, endPoint x: 256, endPoint y: 328, distance: 9.7
click at [256, 328] on div at bounding box center [256, 324] width 10 height 10
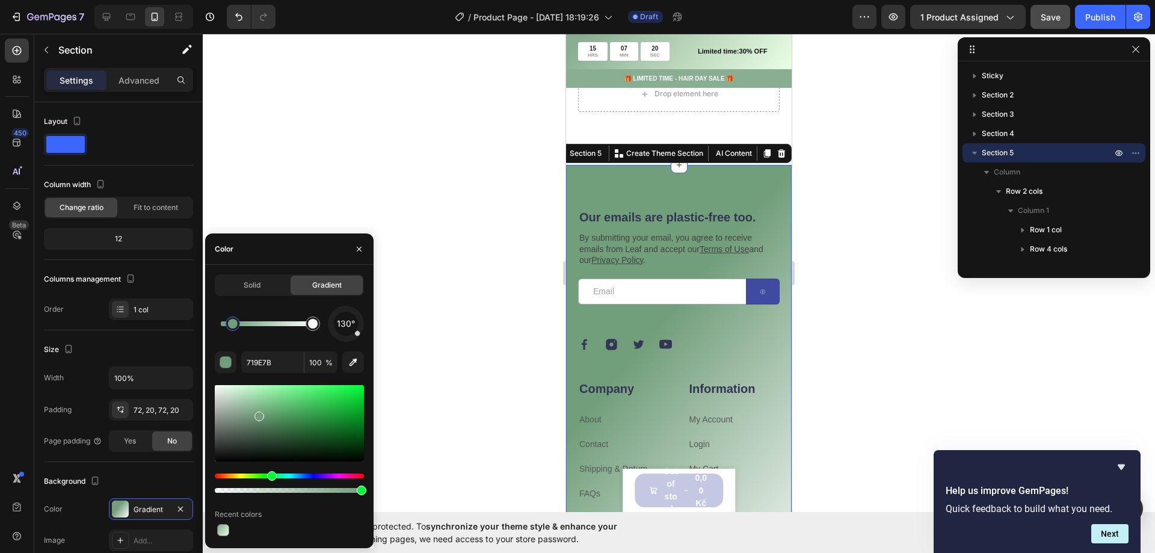
drag, startPoint x: 261, startPoint y: 329, endPoint x: 221, endPoint y: 326, distance: 39.2
click at [228, 326] on div at bounding box center [233, 324] width 10 height 10
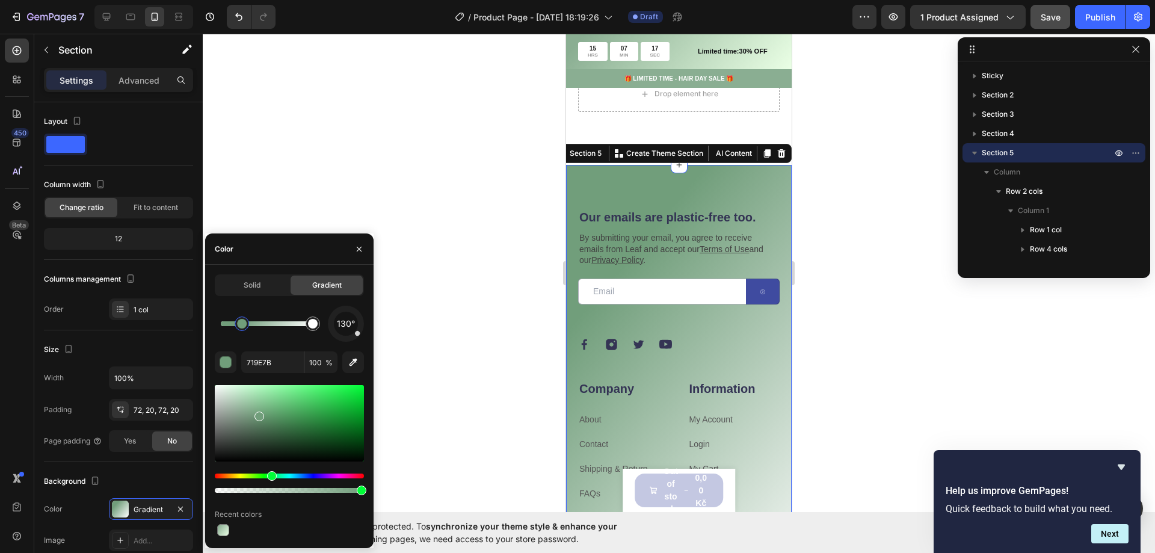
drag, startPoint x: 230, startPoint y: 324, endPoint x: 246, endPoint y: 321, distance: 15.3
click at [362, 159] on div at bounding box center [679, 293] width 953 height 519
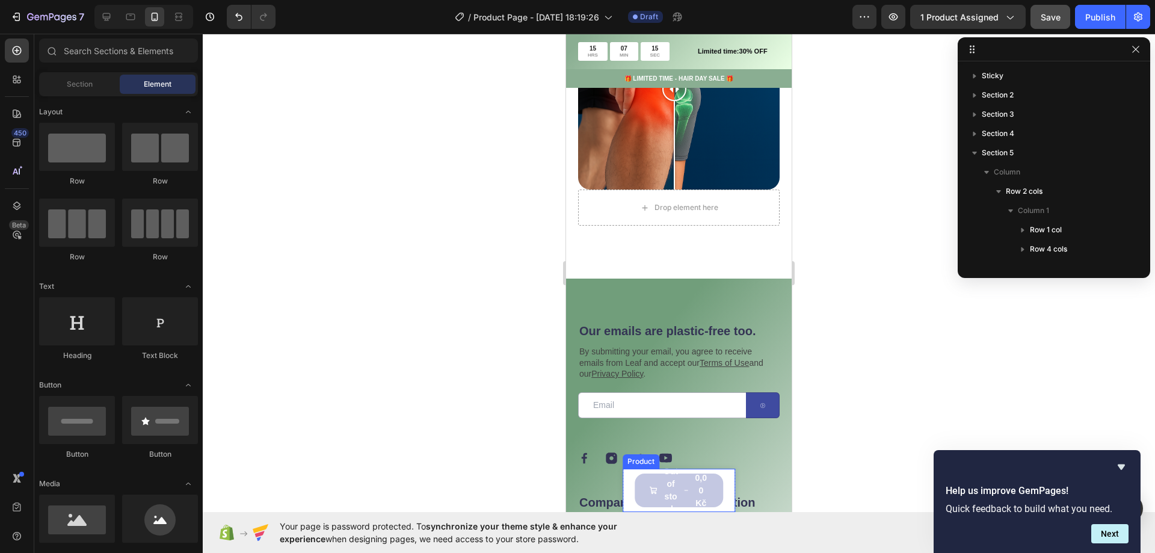
scroll to position [362, 0]
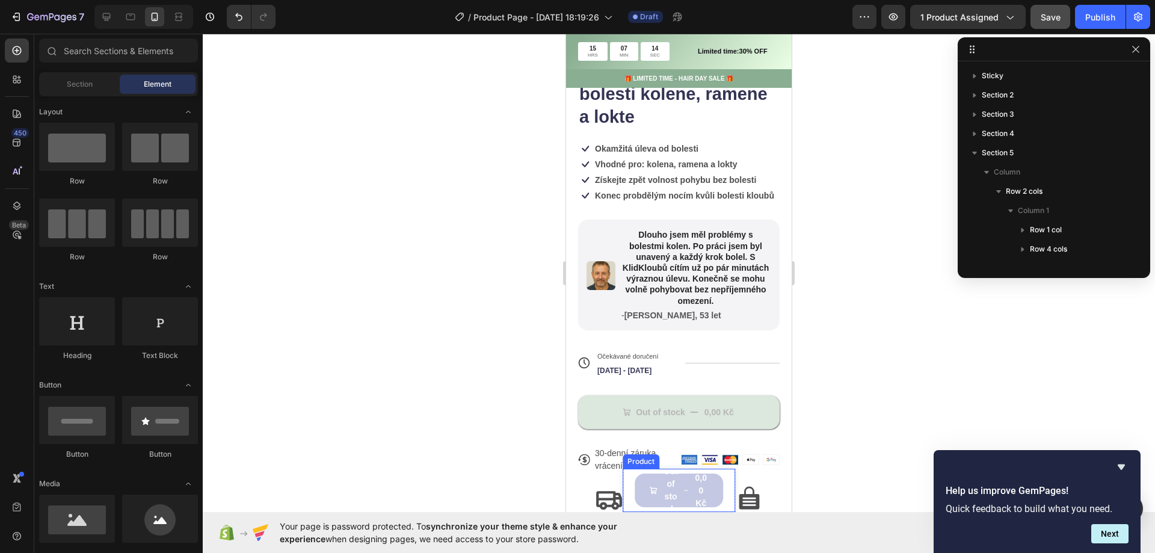
click at [717, 486] on div "Product Images KlidKloubů – 3v1 zařízení pro úlevu od bolesti kolene, ramene a …" at bounding box center [679, 490] width 113 height 43
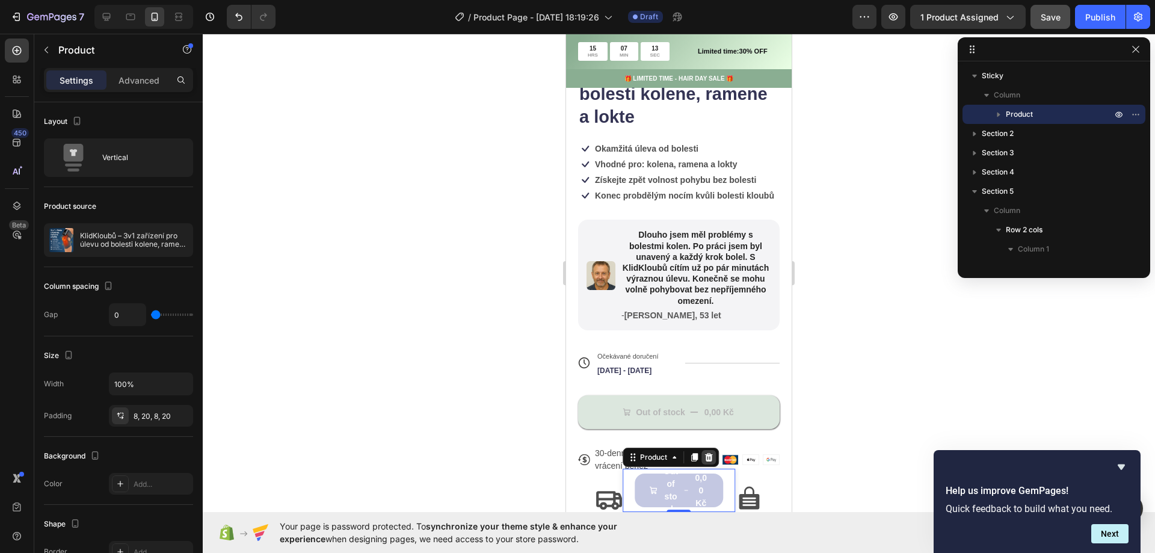
click at [706, 457] on icon at bounding box center [709, 457] width 8 height 8
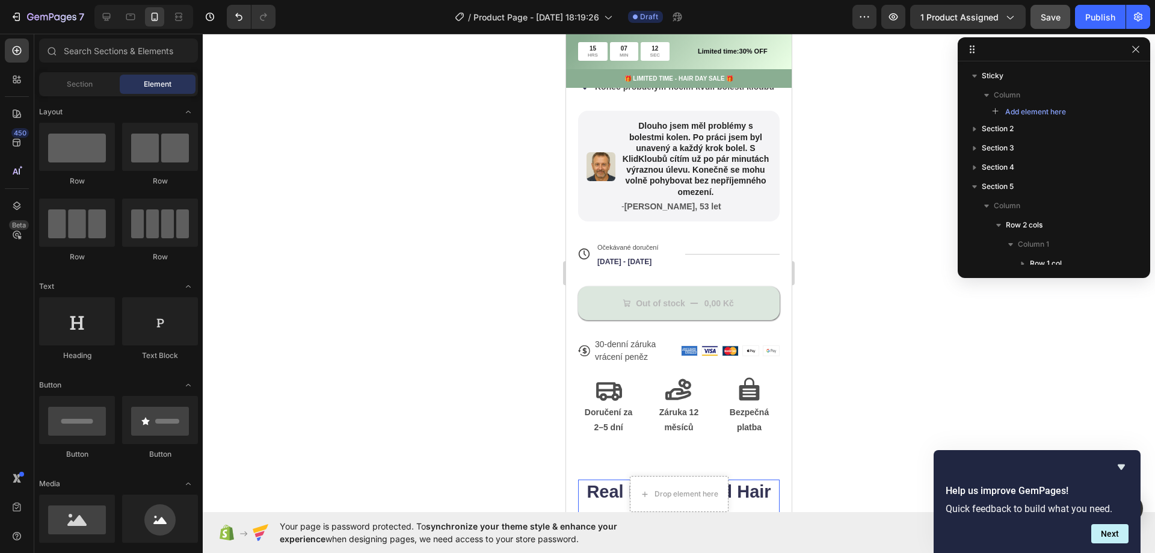
scroll to position [603, 0]
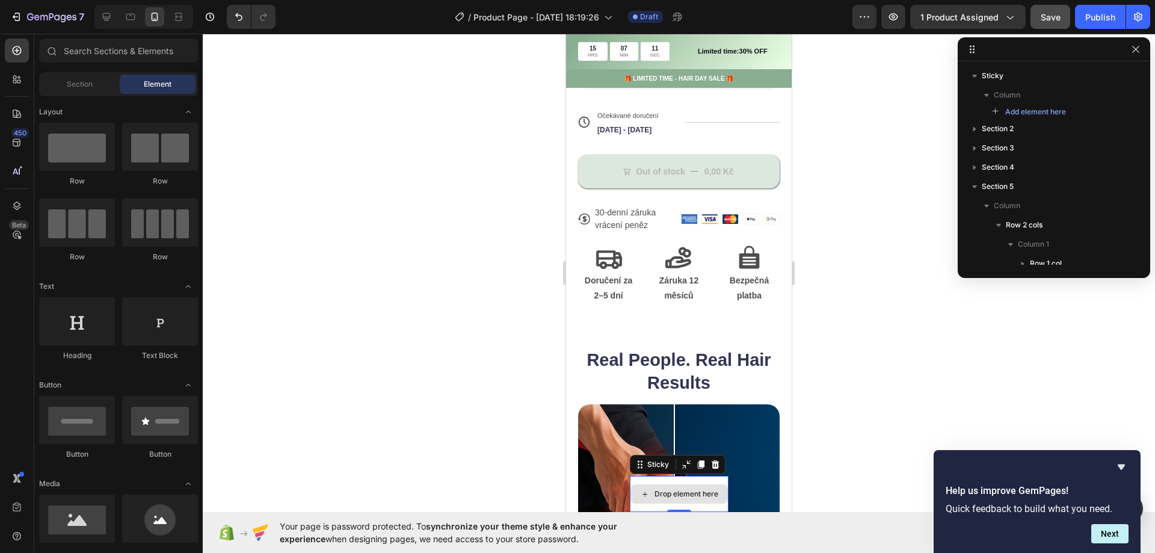
click at [711, 481] on div "Drop element here" at bounding box center [679, 494] width 99 height 36
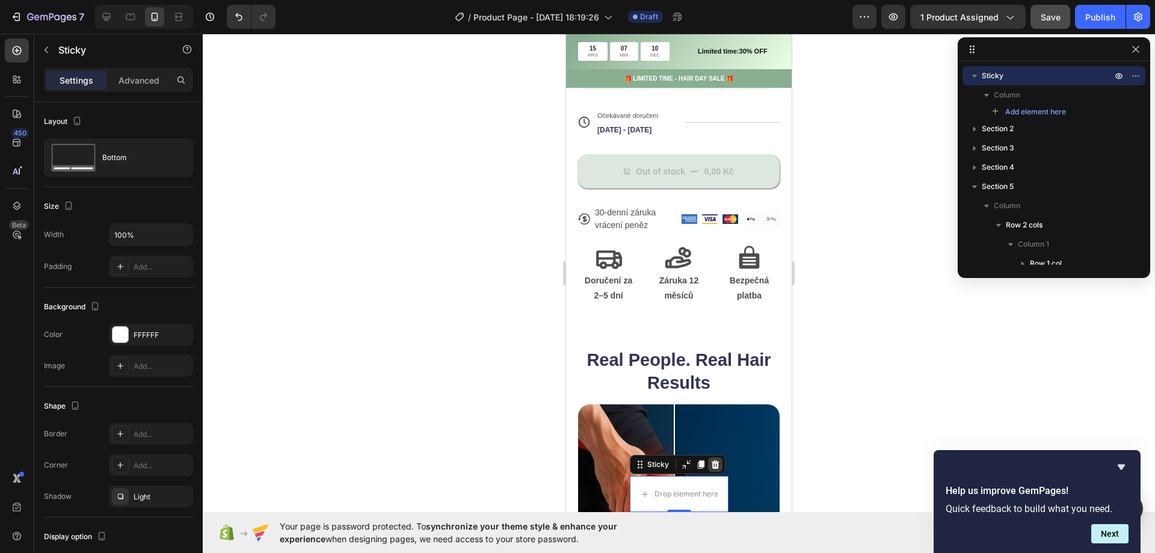
click at [712, 465] on icon at bounding box center [715, 464] width 8 height 8
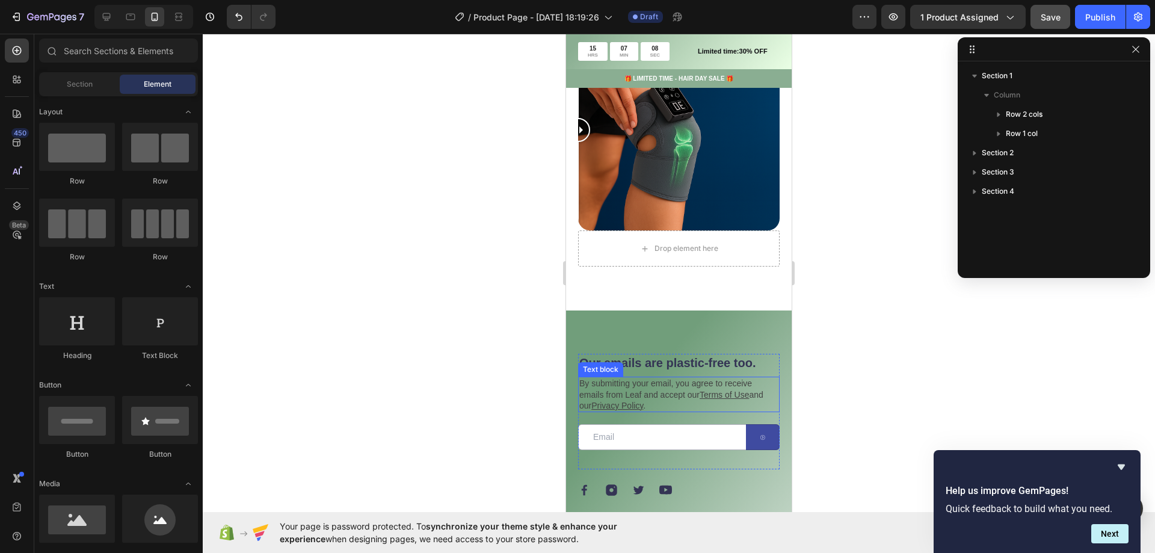
scroll to position [964, 0]
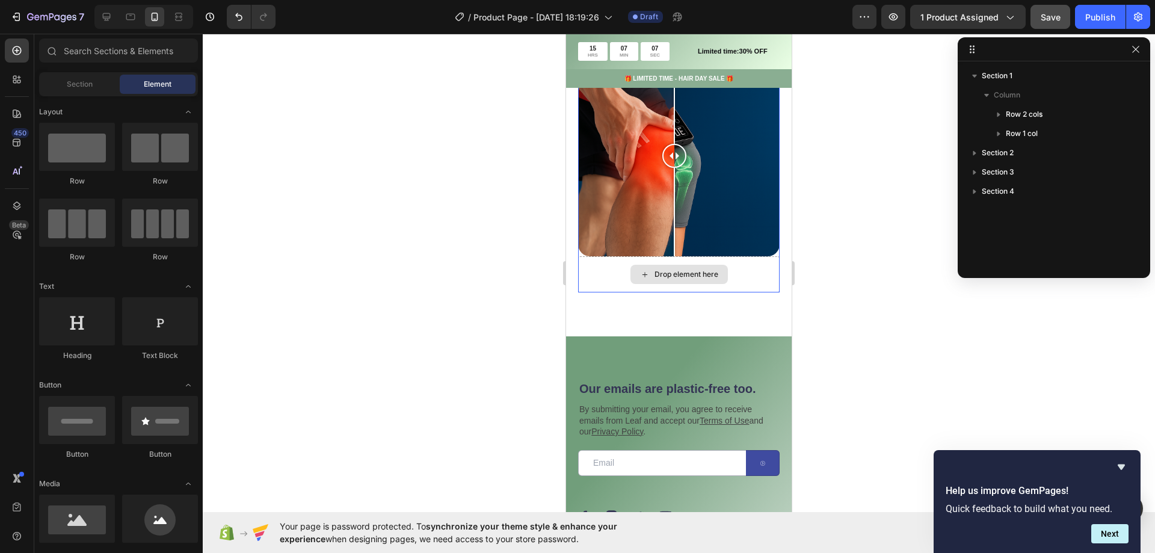
click at [744, 262] on div "Drop element here" at bounding box center [679, 274] width 202 height 36
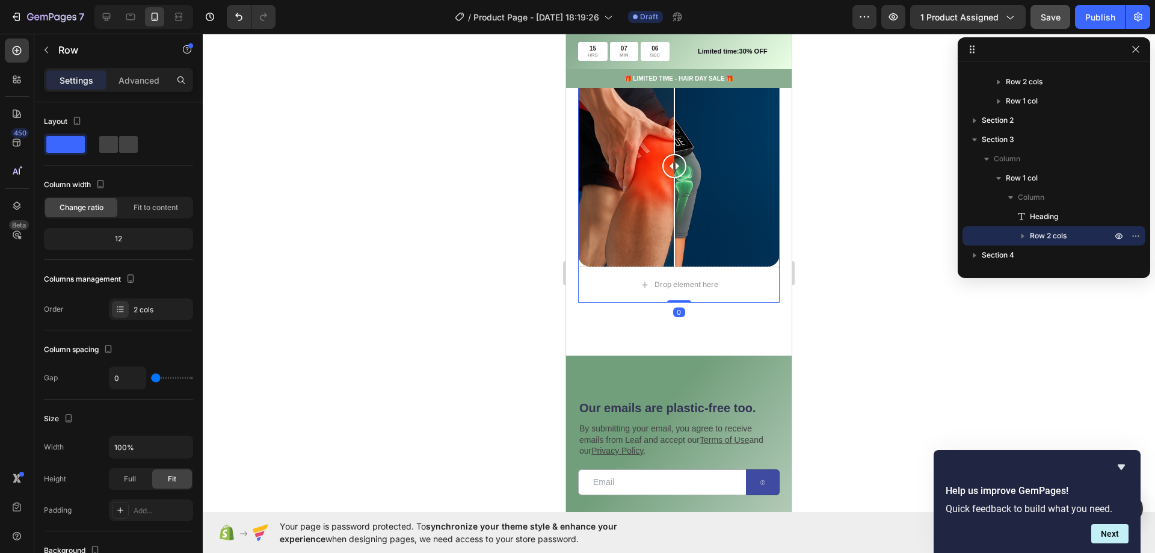
scroll to position [663, 0]
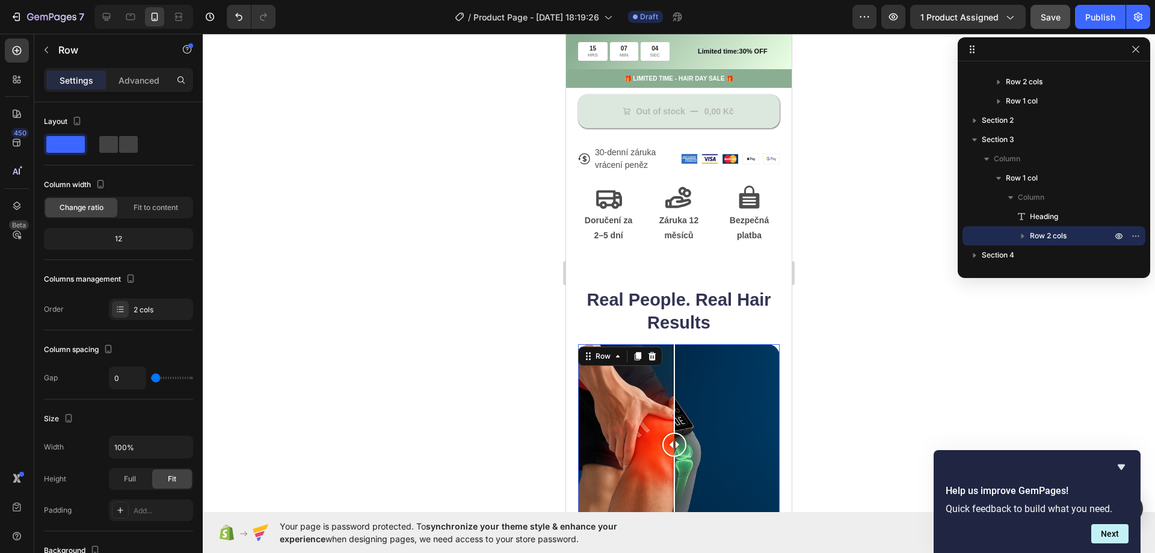
click at [521, 312] on div at bounding box center [679, 293] width 953 height 519
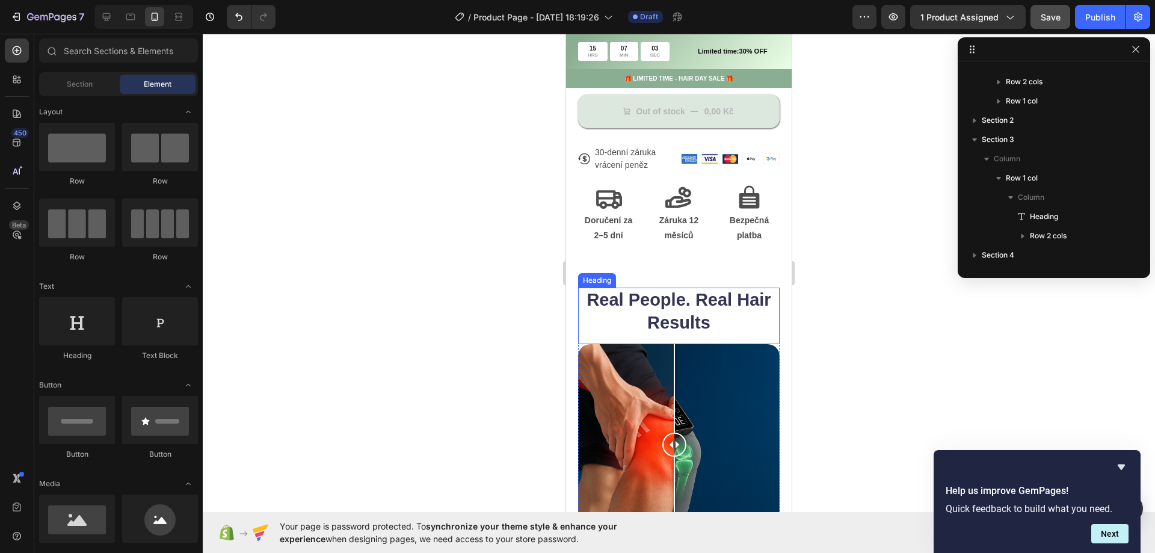
click at [640, 318] on h2 "Real People. Real Hair Results" at bounding box center [679, 312] width 202 height 48
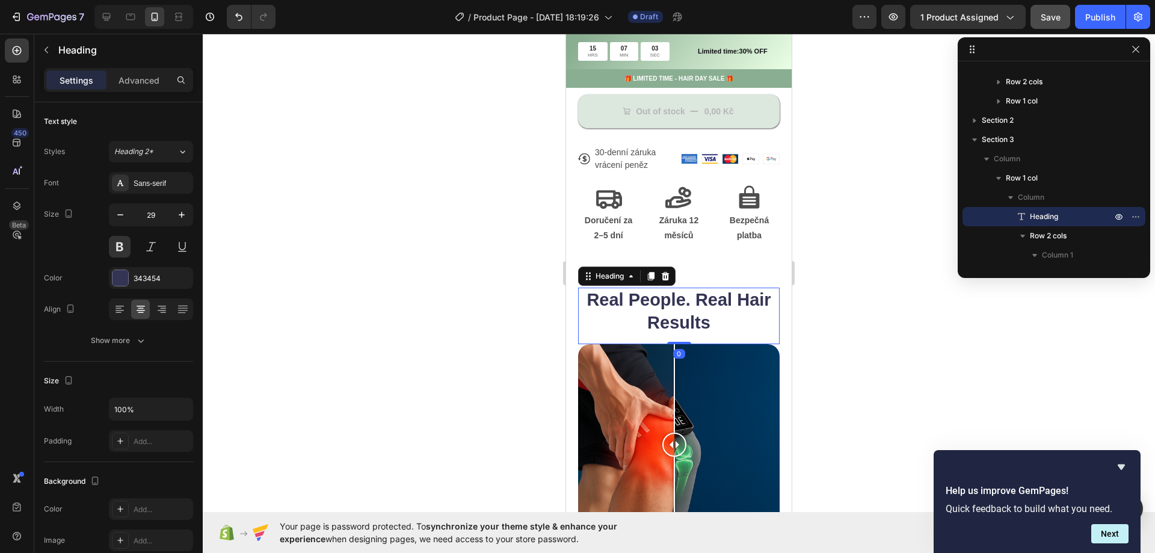
click at [640, 318] on h2 "Real People. Real Hair Results" at bounding box center [679, 312] width 202 height 48
click at [683, 328] on p "Real People. Real Hair Results" at bounding box center [678, 311] width 199 height 45
click at [471, 330] on div at bounding box center [679, 293] width 953 height 519
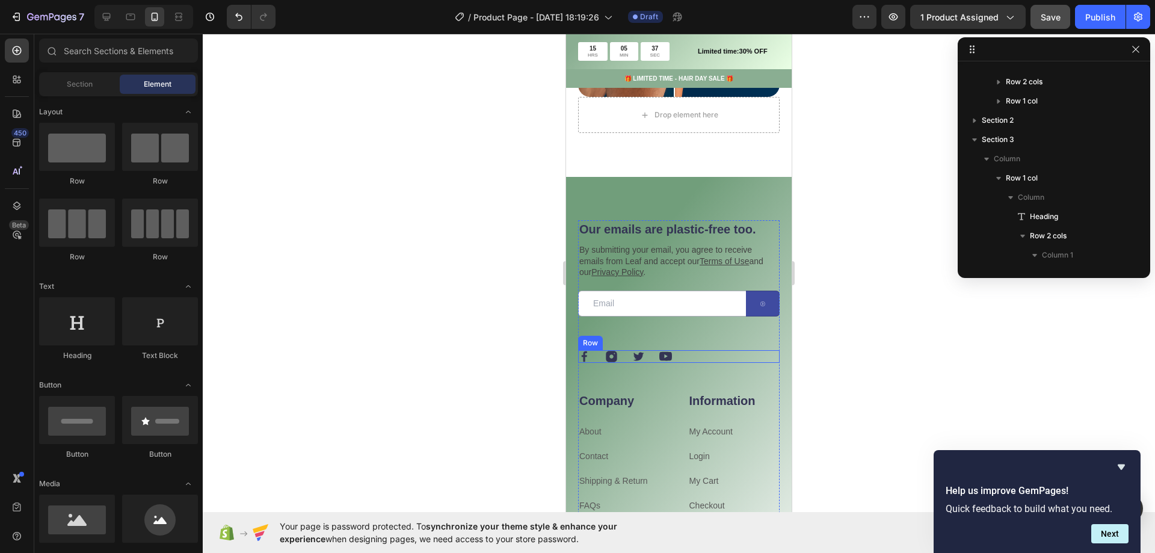
scroll to position [963, 0]
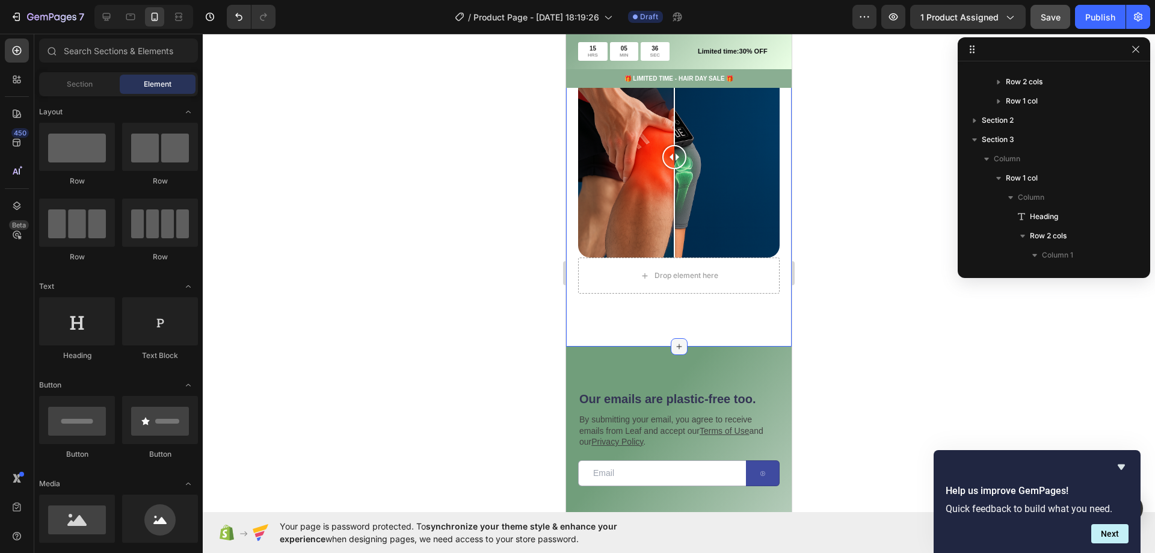
click at [675, 342] on icon at bounding box center [680, 347] width 10 height 10
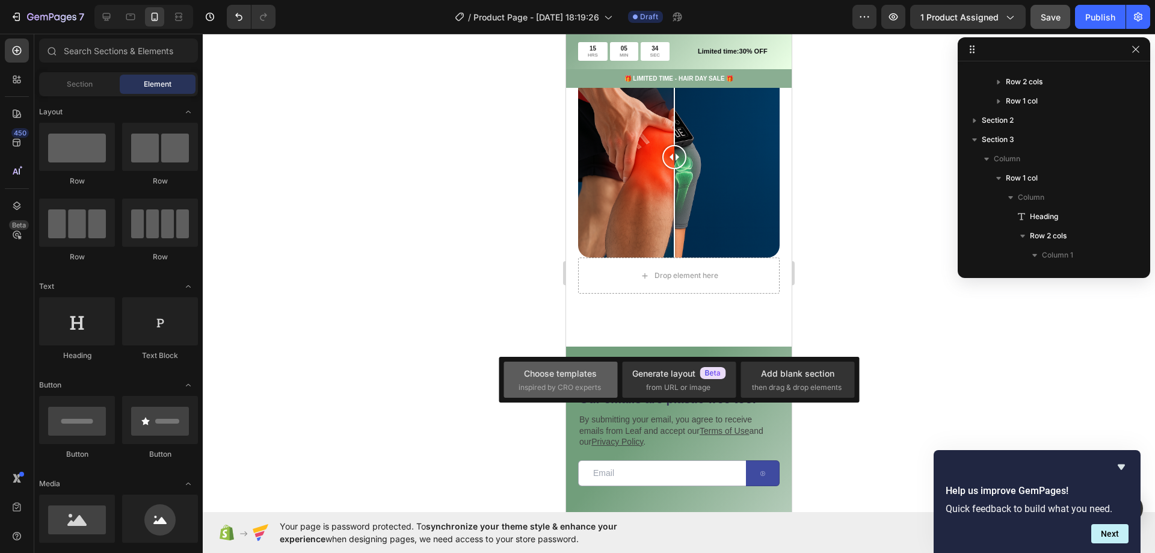
click at [573, 375] on div "Choose templates" at bounding box center [560, 373] width 73 height 13
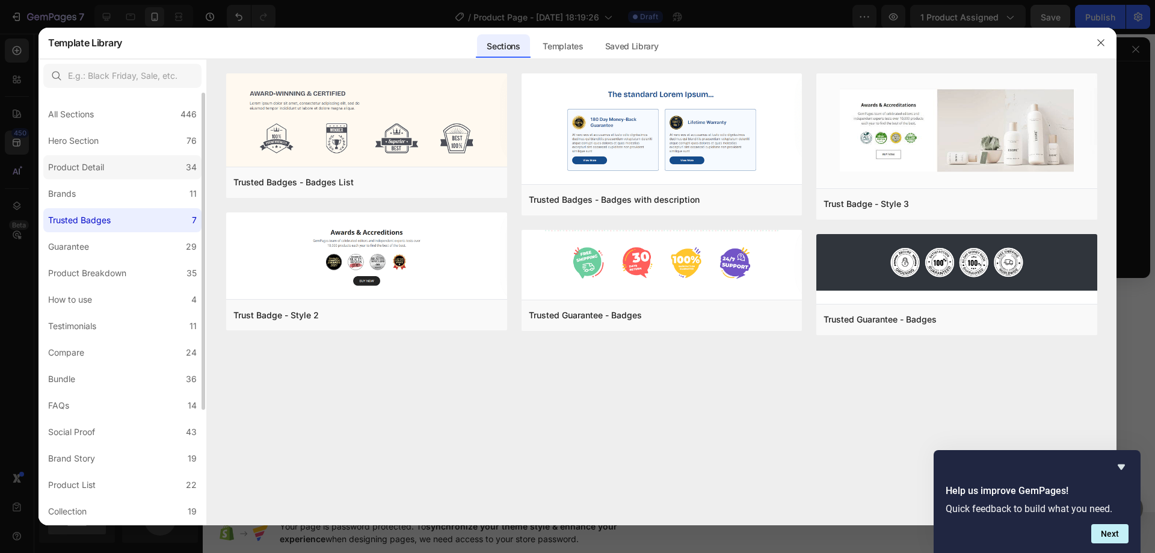
click at [126, 165] on label "Product Detail 34" at bounding box center [122, 167] width 158 height 24
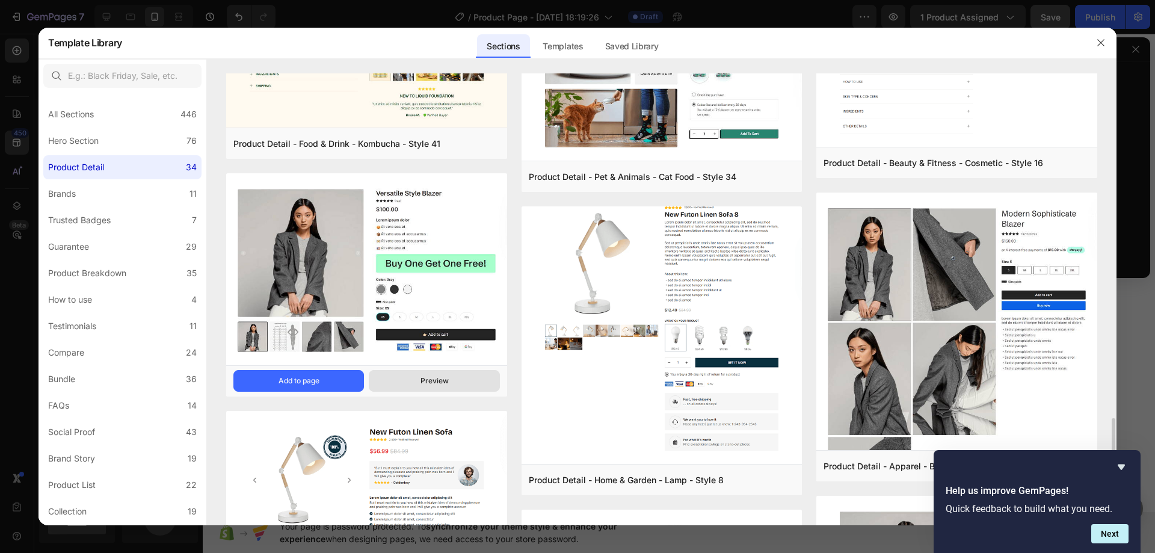
scroll to position [1948, 0]
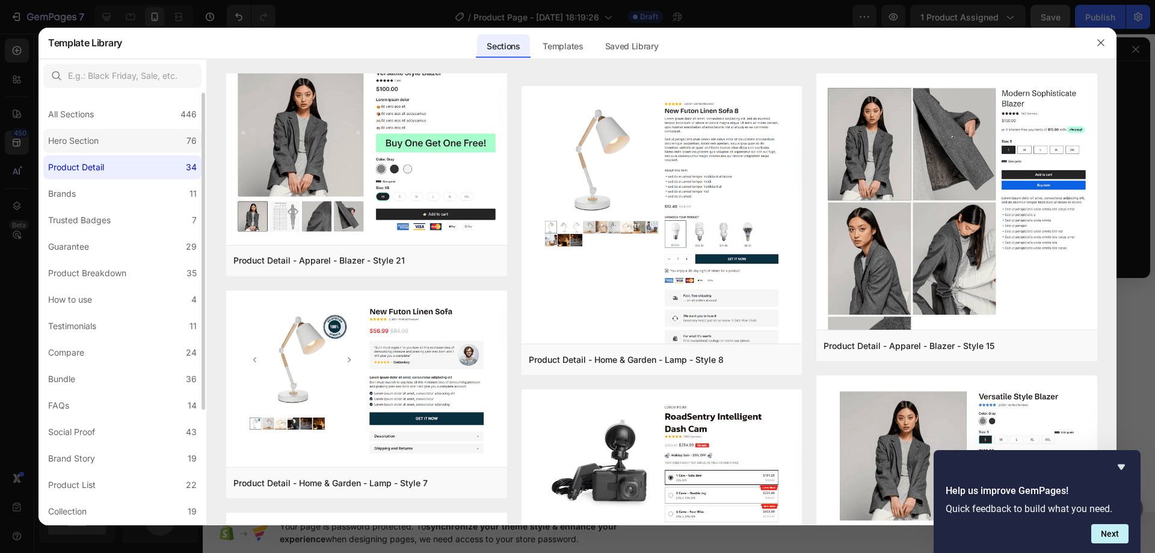
click at [149, 131] on label "Hero Section 76" at bounding box center [122, 141] width 158 height 24
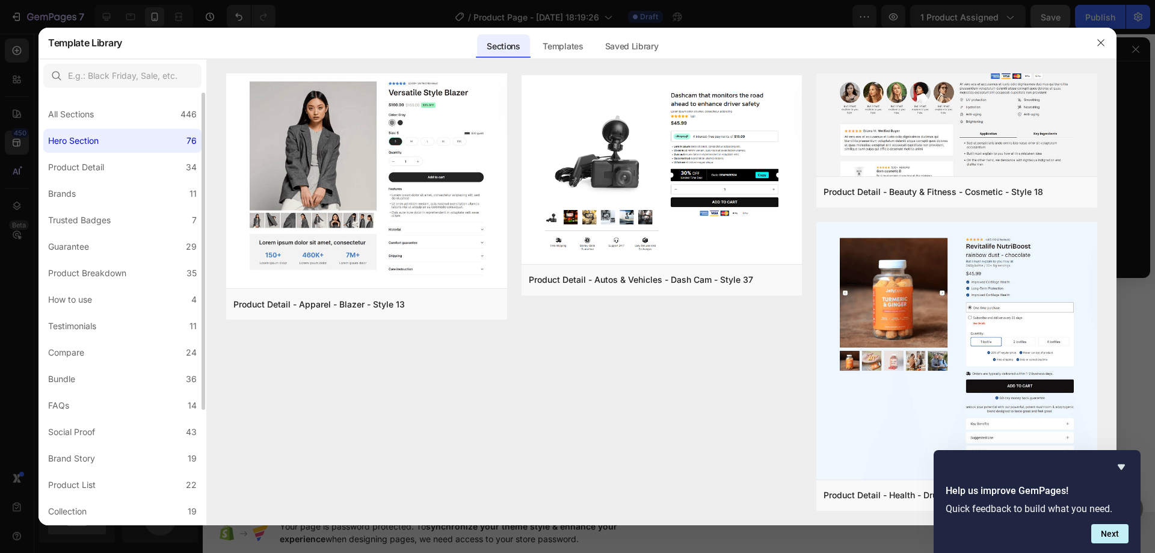
scroll to position [0, 0]
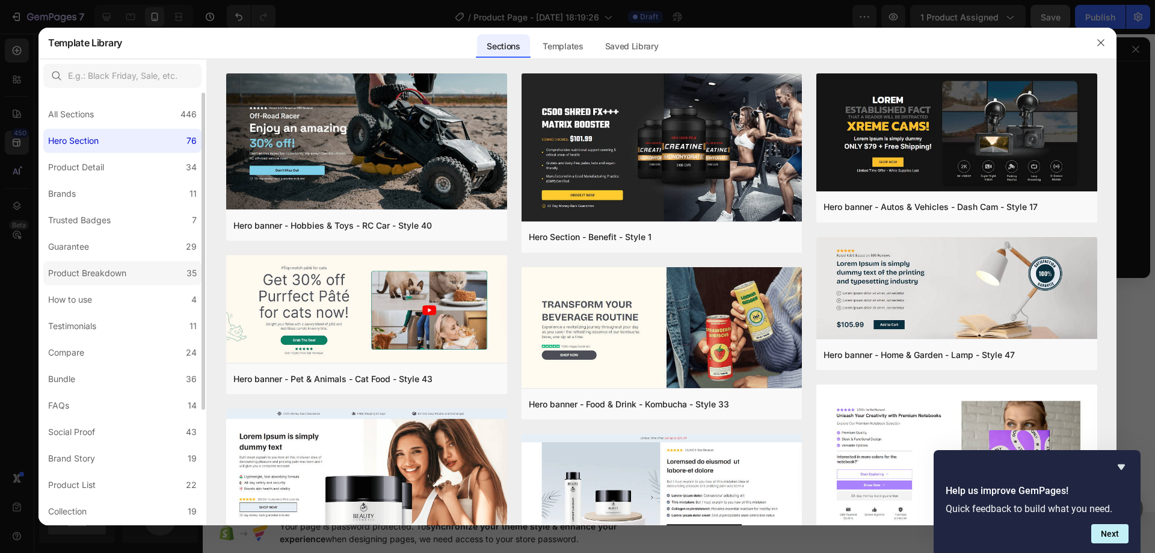
click at [126, 272] on div "Product Breakdown" at bounding box center [87, 273] width 78 height 14
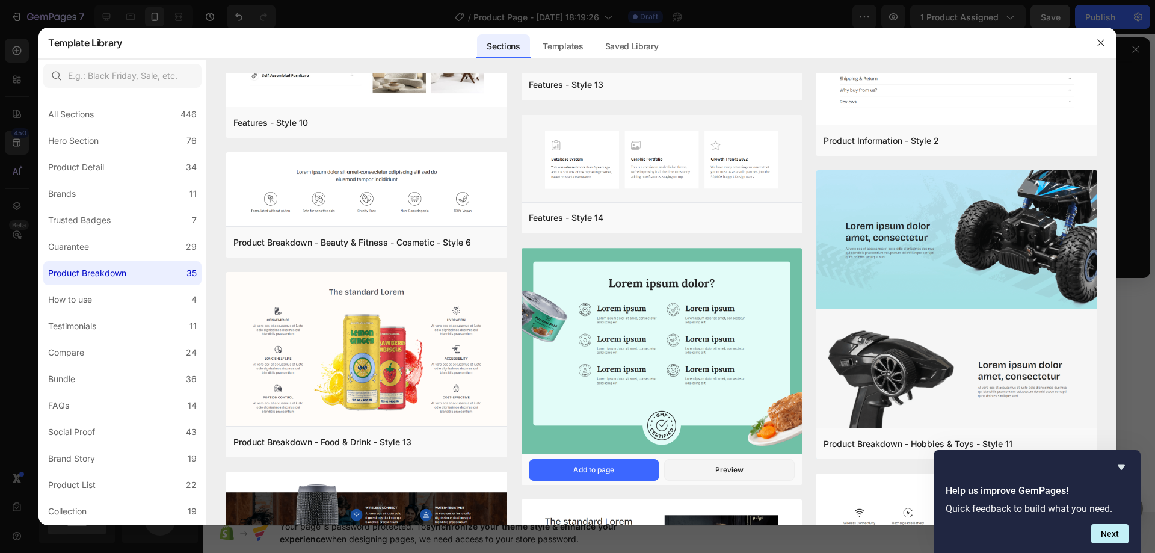
scroll to position [1841, 0]
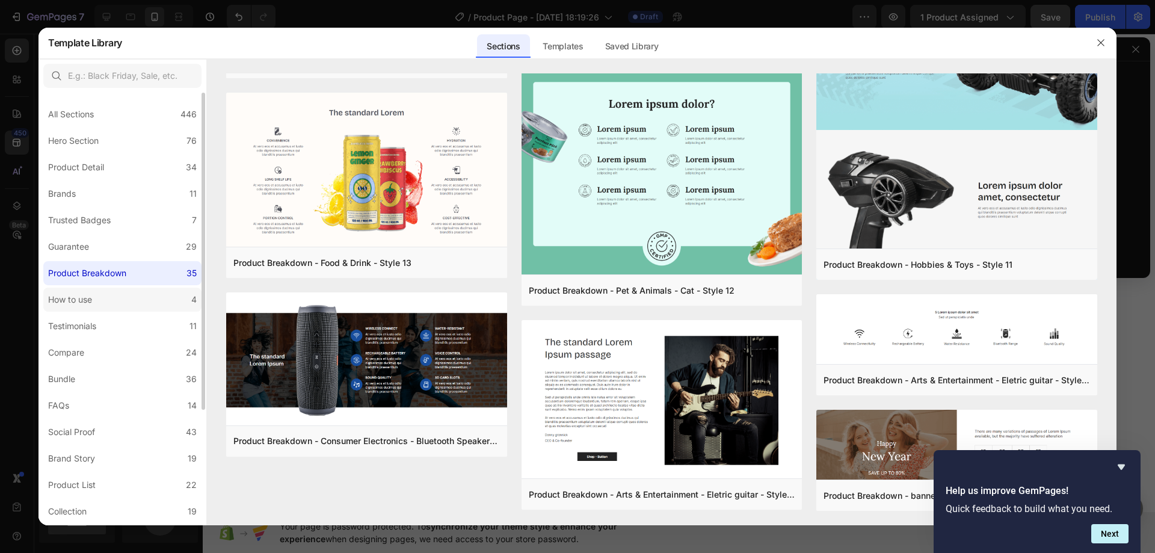
click at [99, 309] on label "How to use 4" at bounding box center [122, 300] width 158 height 24
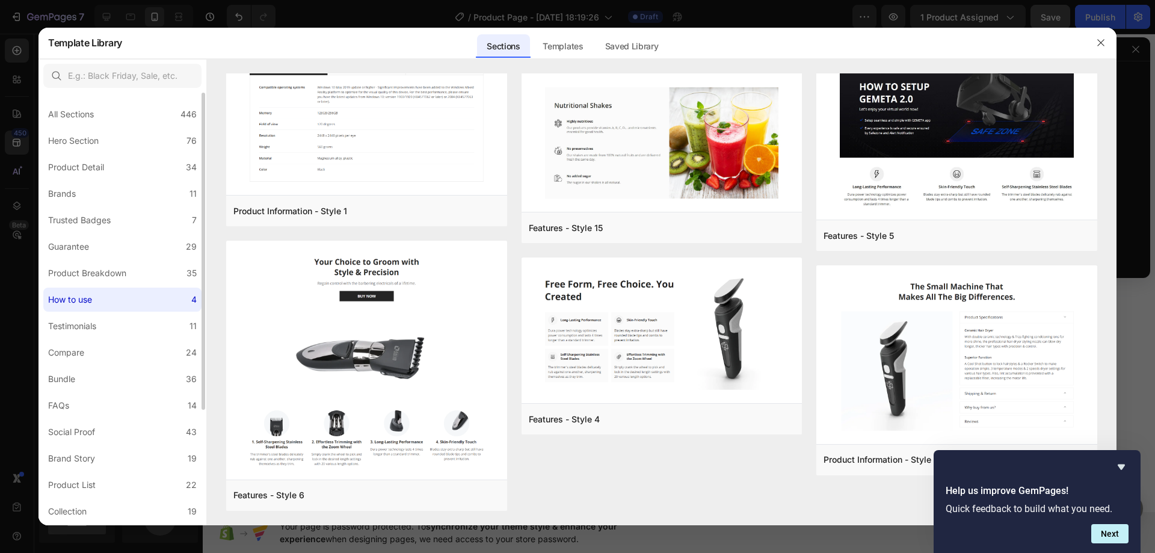
scroll to position [0, 0]
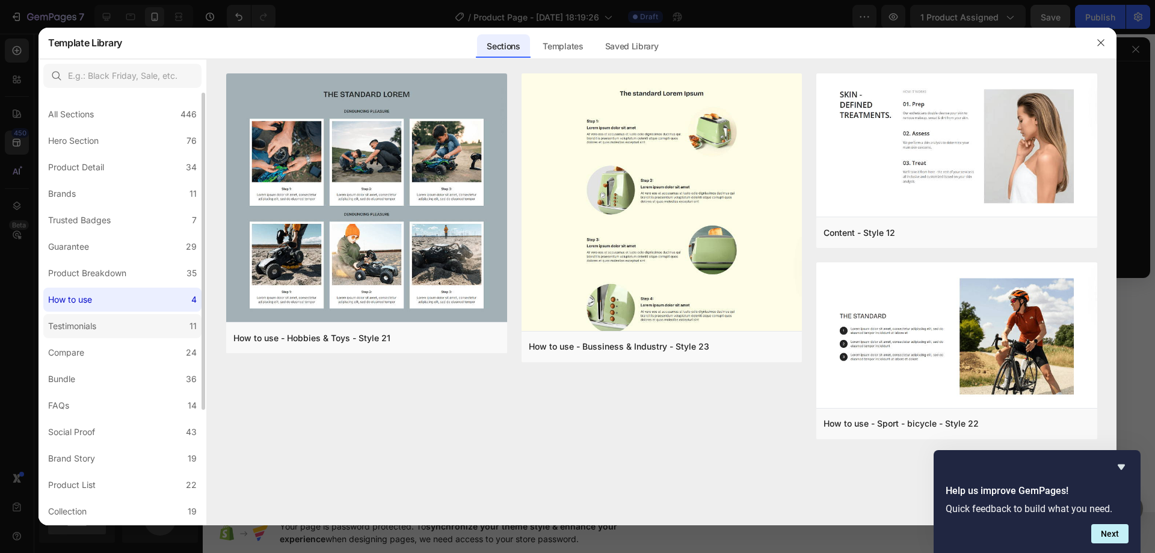
click at [107, 329] on label "Testimonials 11" at bounding box center [122, 326] width 158 height 24
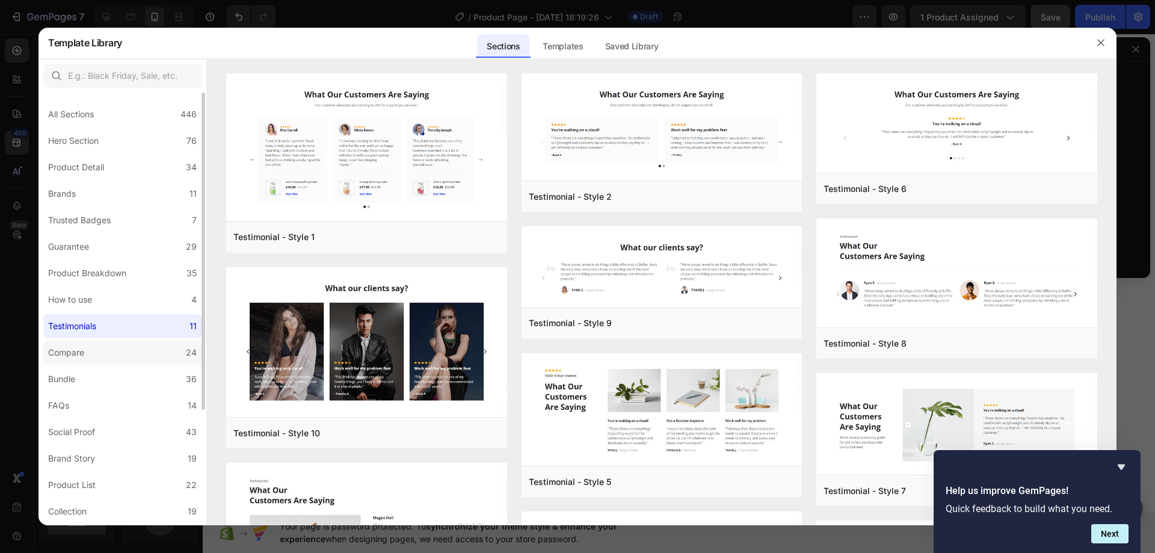
click at [99, 355] on label "Compare 24" at bounding box center [122, 353] width 158 height 24
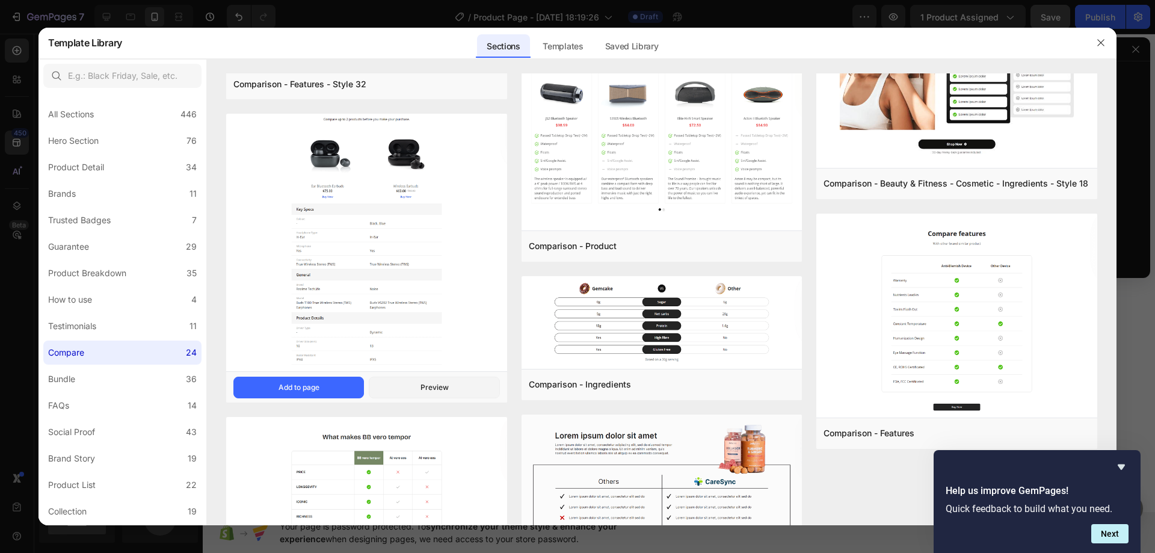
scroll to position [963, 0]
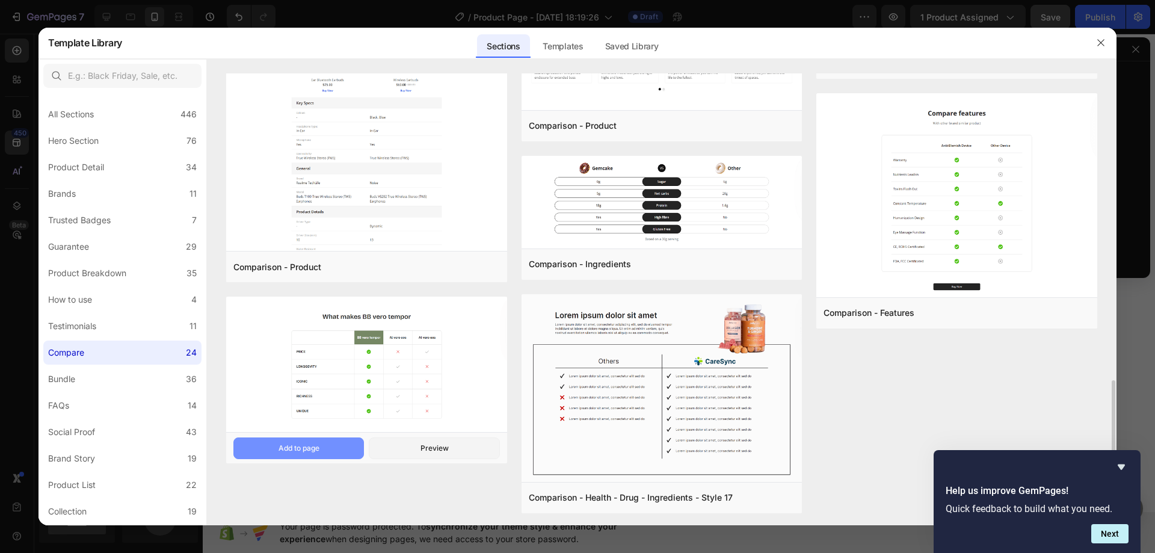
click at [323, 453] on button "Add to page" at bounding box center [298, 448] width 131 height 22
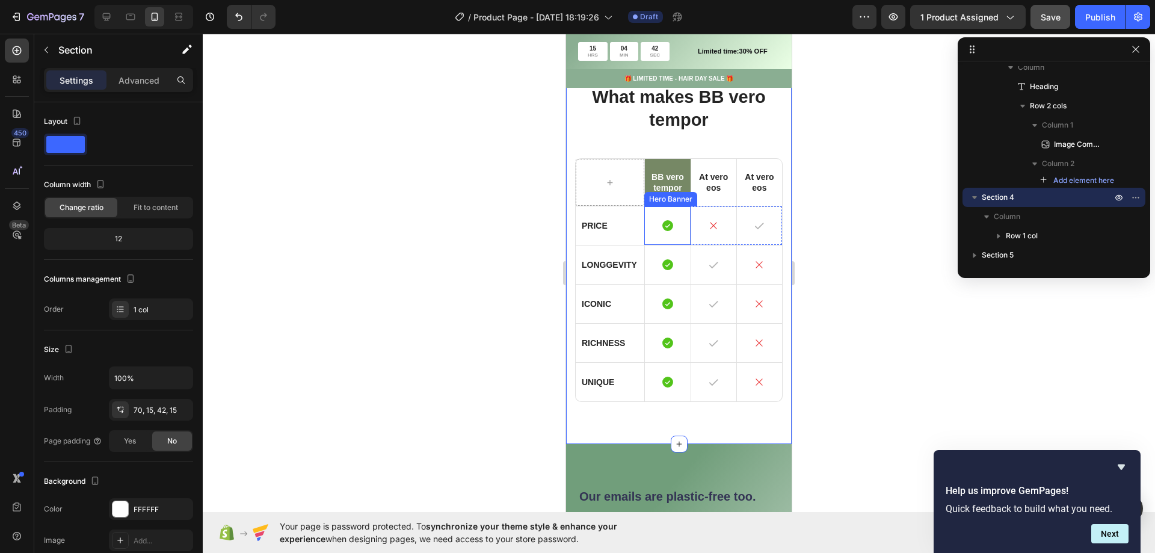
scroll to position [1207, 0]
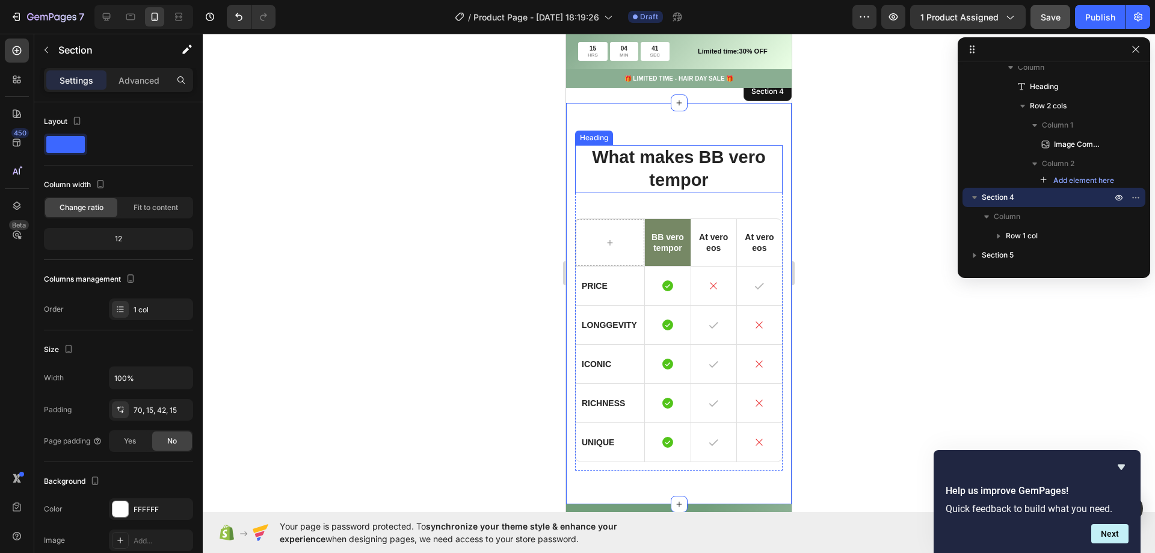
click at [684, 146] on h2 "What makes BB vero tempor" at bounding box center [679, 169] width 208 height 48
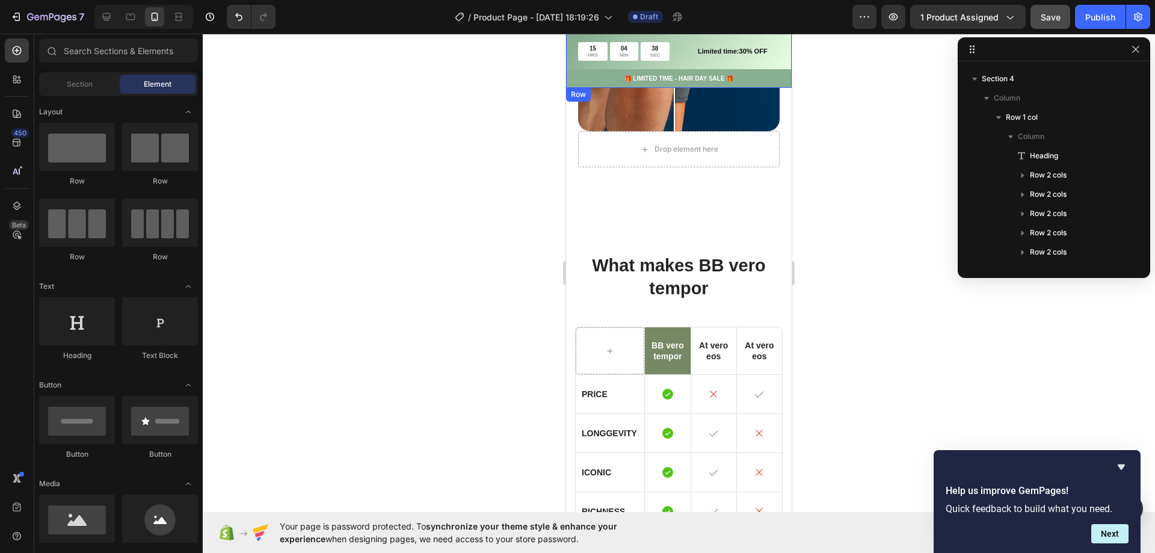
scroll to position [0, 0]
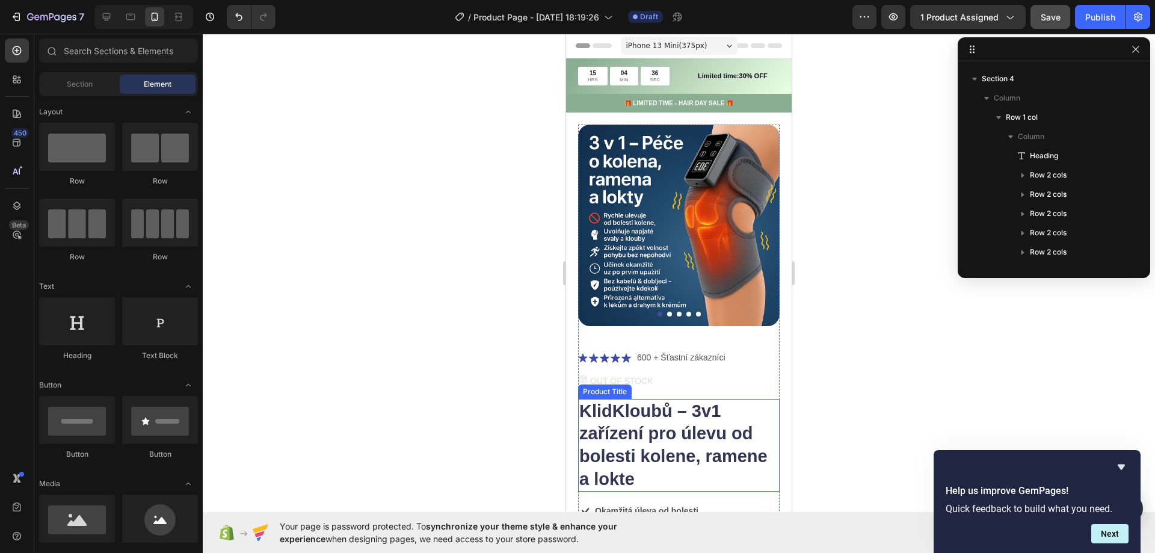
click at [602, 399] on h1 "KlidKloubů – 3v1 zařízení pro úlevu od bolesti kolene, ramene a lokte" at bounding box center [679, 445] width 202 height 93
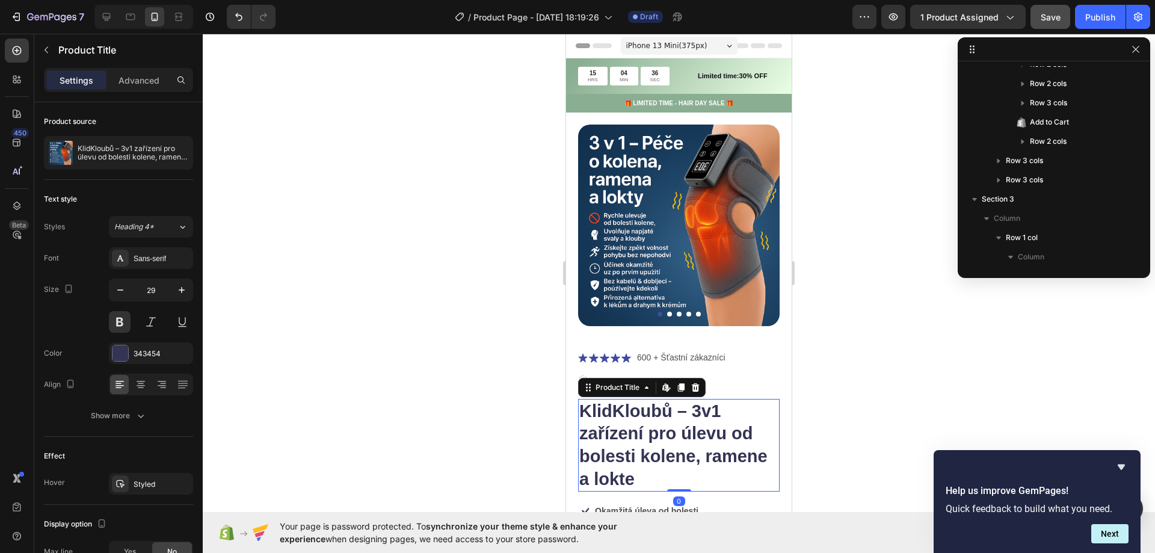
scroll to position [151, 0]
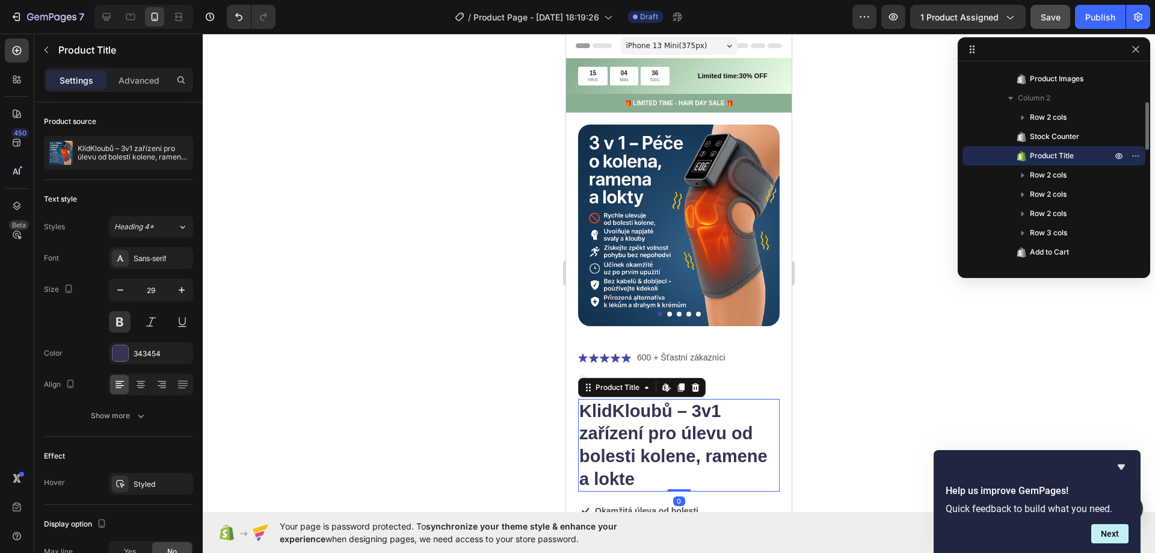
click at [616, 405] on h1 "KlidKloubů – 3v1 zařízení pro úlevu od bolesti kolene, ramene a lokte" at bounding box center [679, 445] width 202 height 93
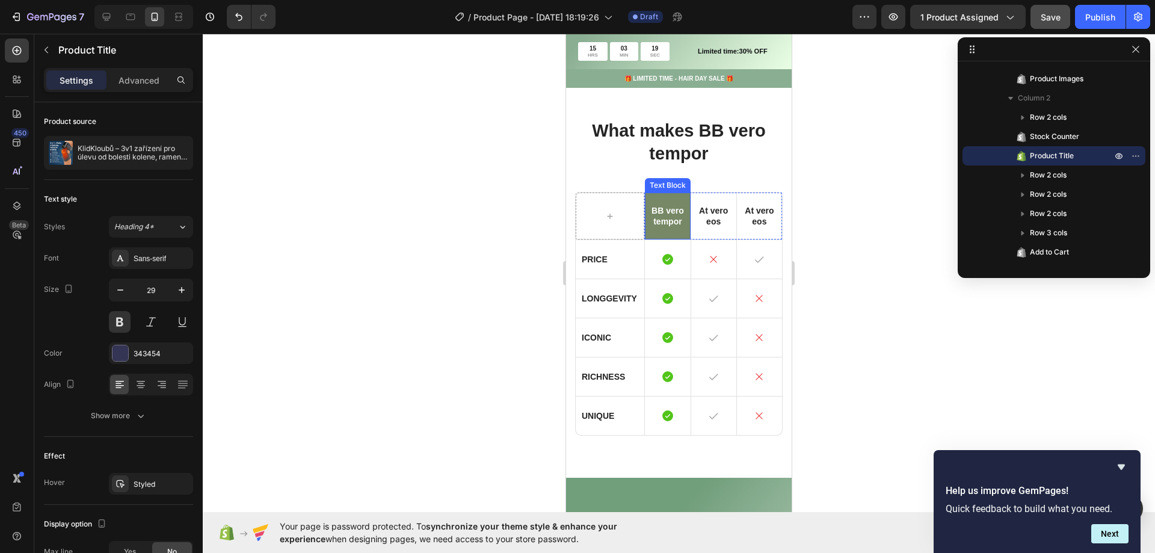
scroll to position [1204, 0]
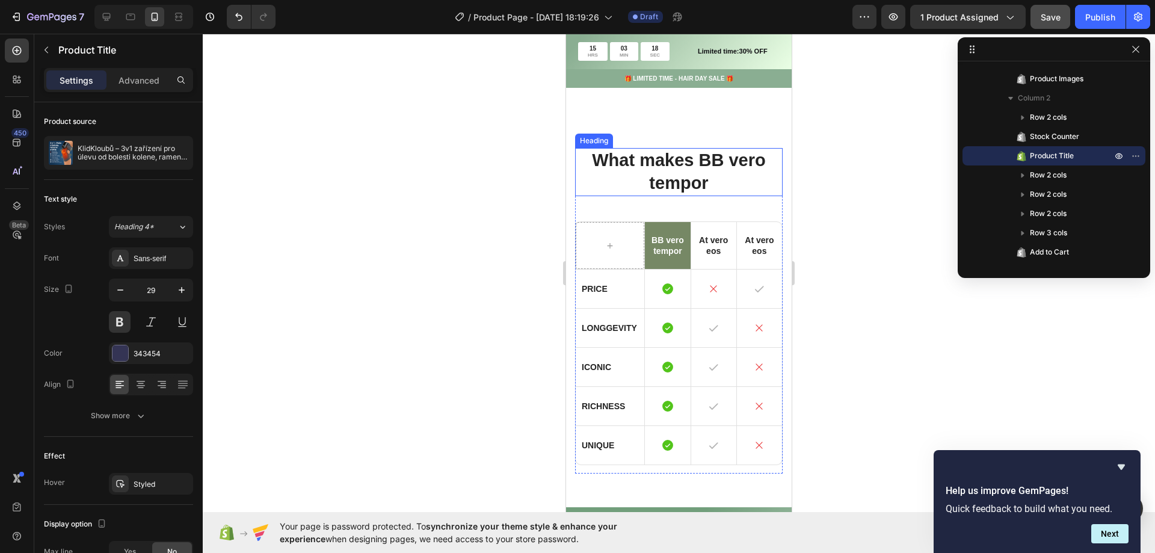
click at [653, 160] on h2 "What makes BB vero tempor" at bounding box center [679, 172] width 208 height 48
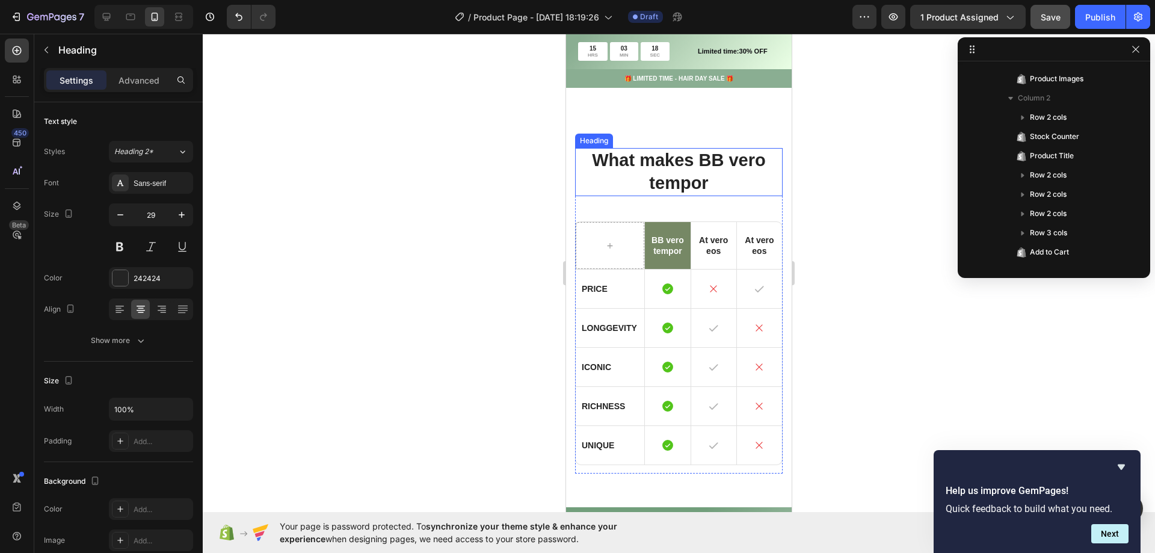
click at [653, 160] on h2 "What makes BB vero tempor" at bounding box center [679, 172] width 208 height 48
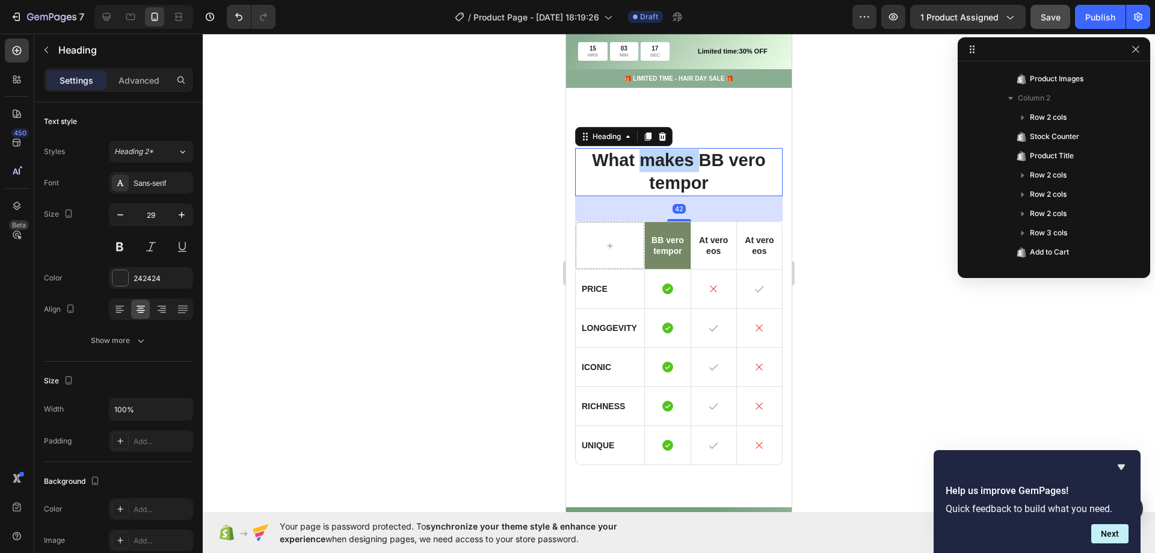
scroll to position [589, 0]
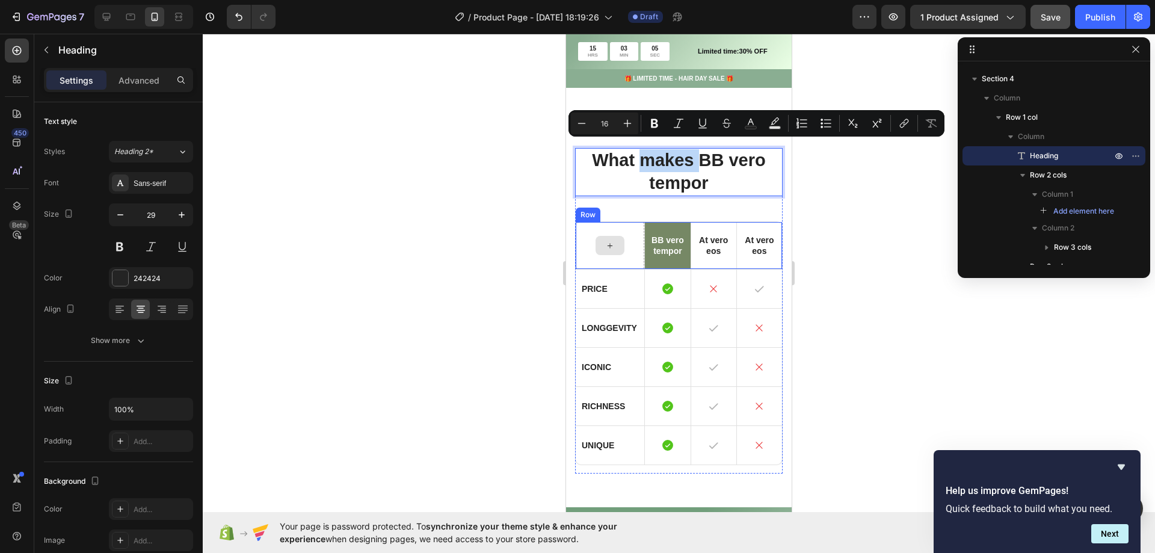
click at [611, 246] on icon at bounding box center [610, 246] width 10 height 10
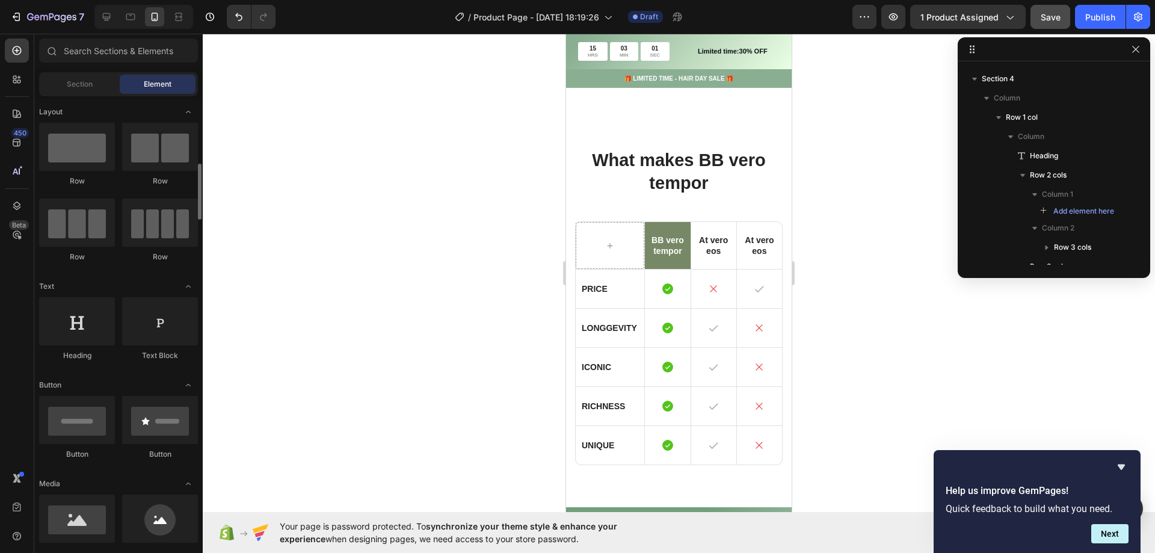
scroll to position [60, 0]
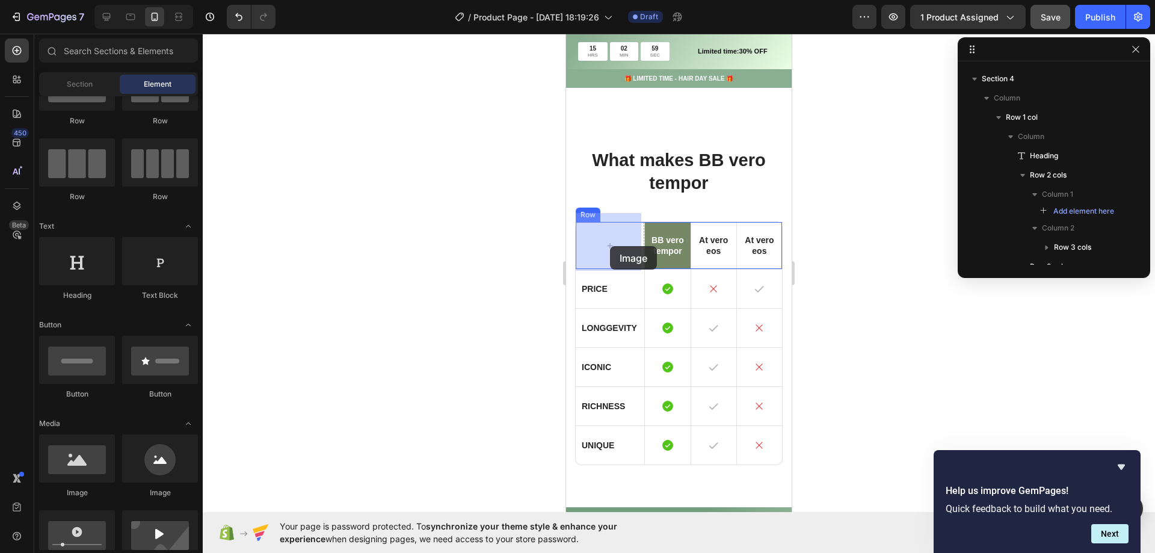
drag, startPoint x: 640, startPoint y: 499, endPoint x: 610, endPoint y: 246, distance: 254.5
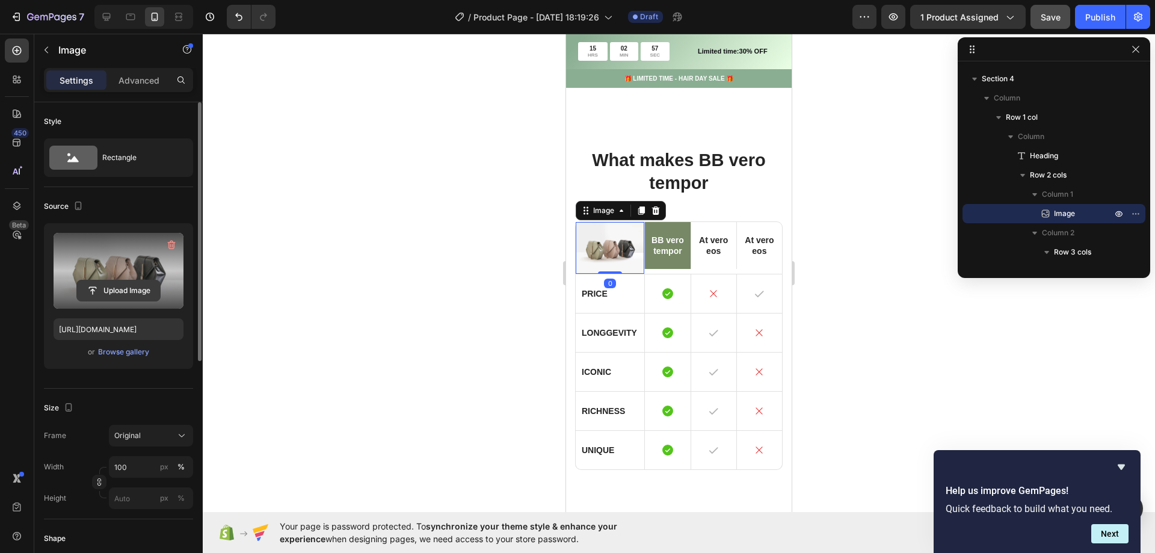
click at [127, 288] on input "file" at bounding box center [118, 290] width 83 height 20
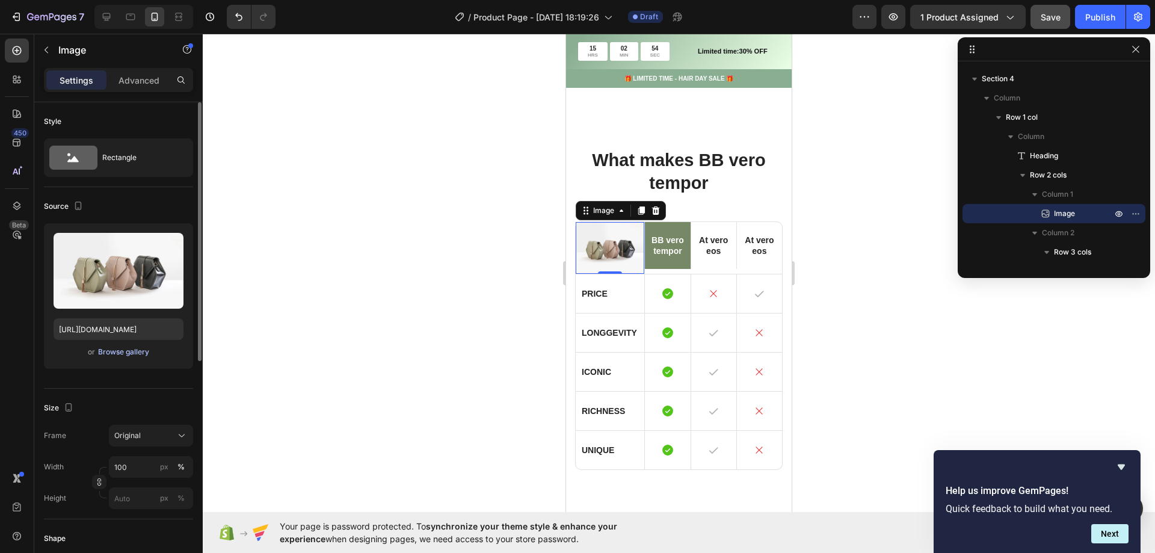
click at [113, 352] on div "Browse gallery" at bounding box center [123, 352] width 51 height 11
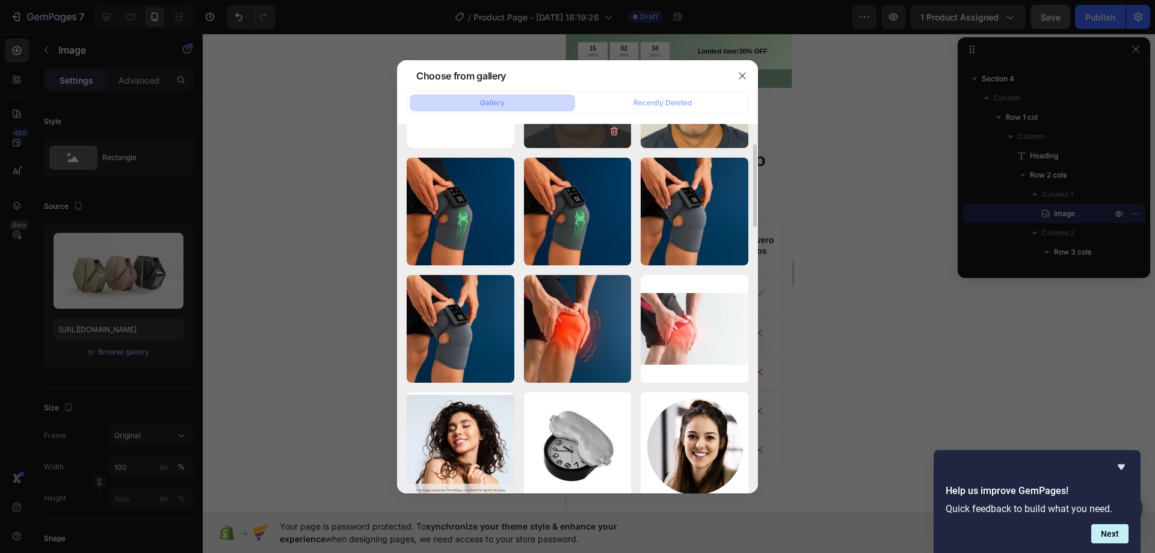
scroll to position [0, 0]
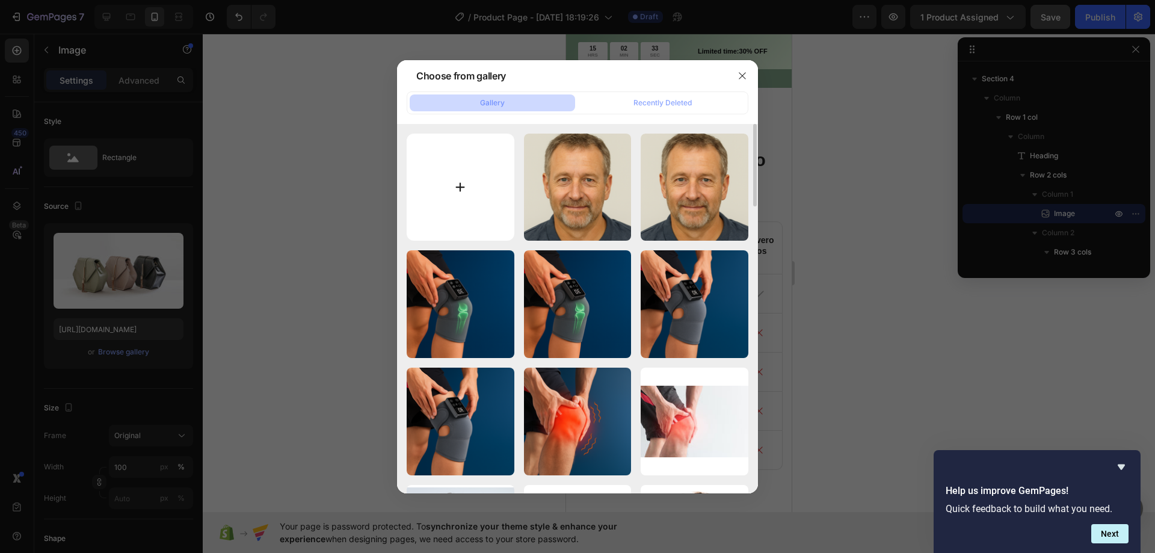
click at [465, 182] on input "file" at bounding box center [461, 188] width 108 height 108
type input "C:\fakepath\H3f9102180fb140e4845ecc3e3afaf898h (1).jpg"
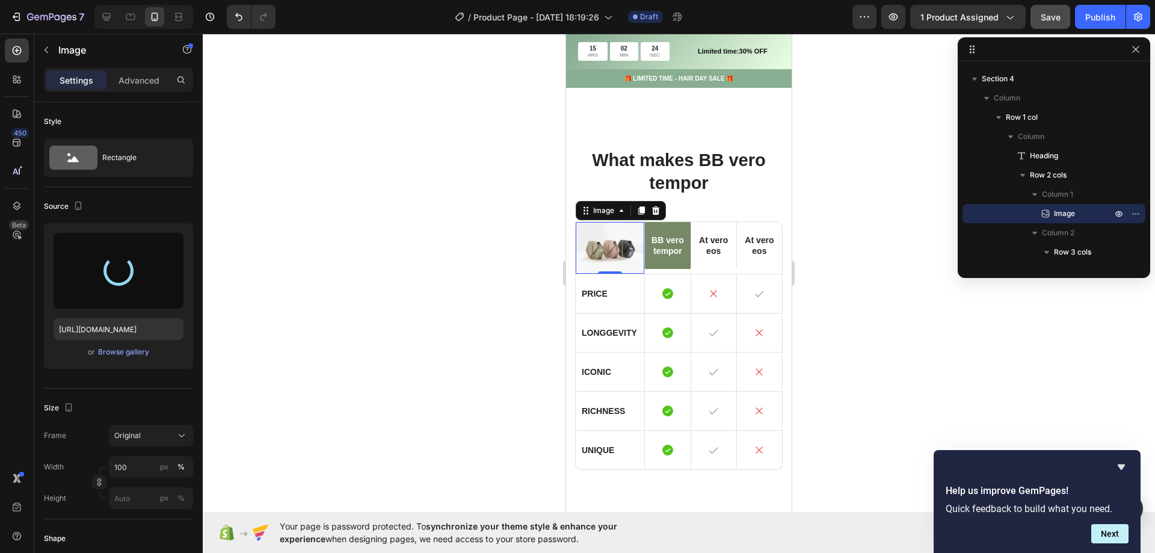
type input "https://cdn.shopify.com/s/files/1/0945/3436/9664/files/gempages_586145985361609…"
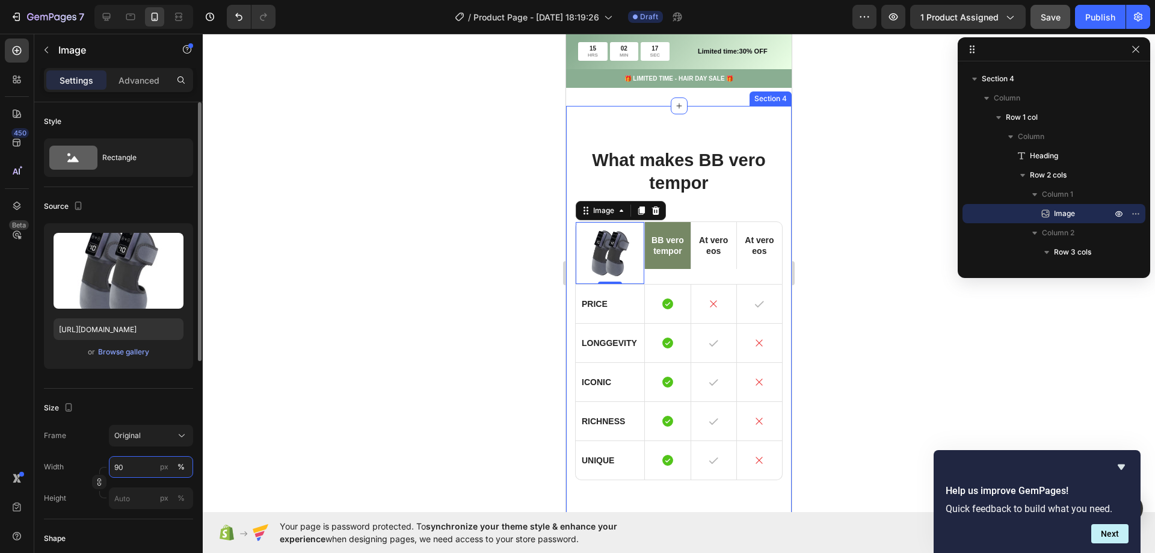
drag, startPoint x: 132, startPoint y: 464, endPoint x: 100, endPoint y: 462, distance: 31.9
click at [100, 462] on div "Width 90 px %" at bounding box center [118, 467] width 149 height 22
drag, startPoint x: 126, startPoint y: 469, endPoint x: 85, endPoint y: 466, distance: 41.0
click at [85, 466] on div "Width 80 px %" at bounding box center [118, 467] width 149 height 22
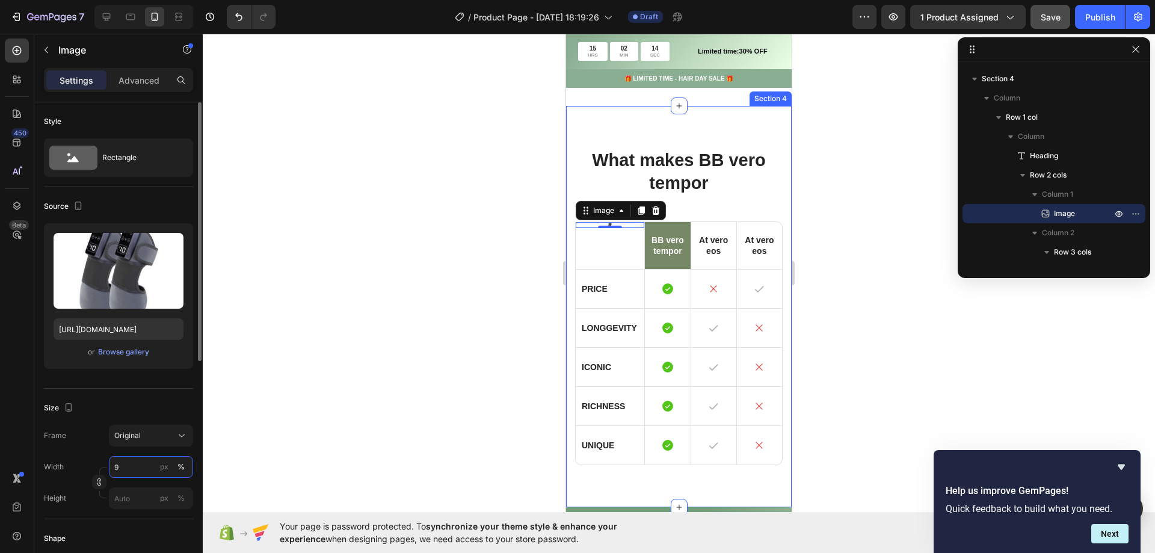
type input "90"
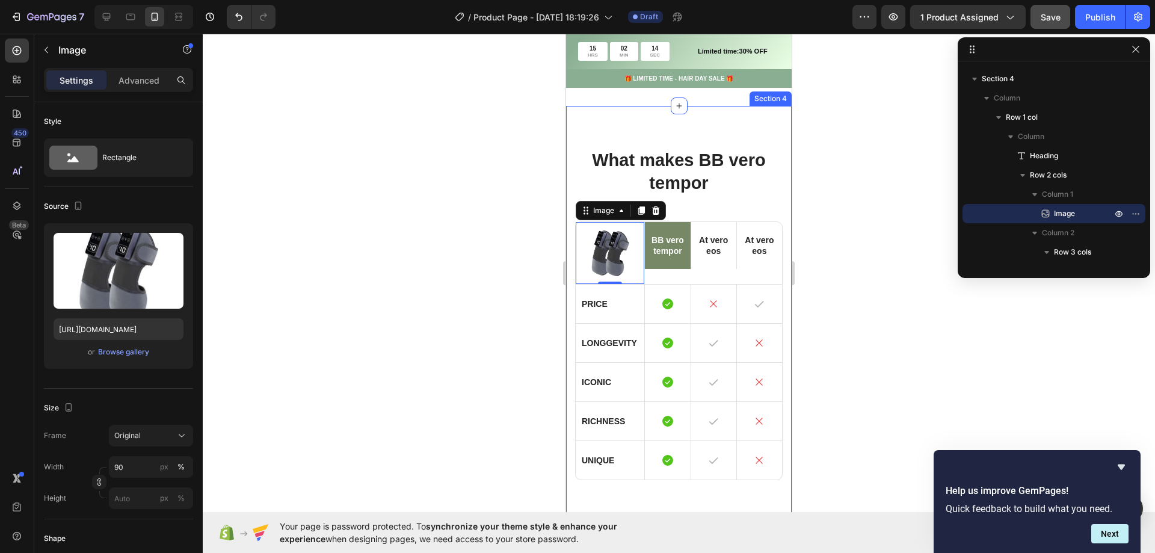
click at [509, 289] on div at bounding box center [679, 293] width 953 height 519
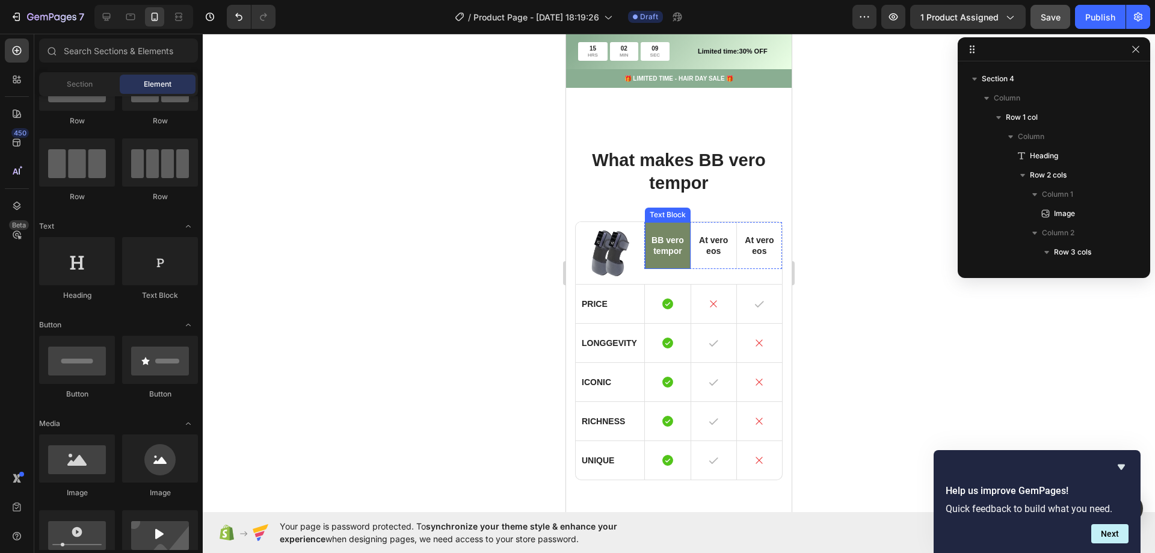
click at [664, 253] on p "BB vero tempor" at bounding box center [667, 246] width 33 height 22
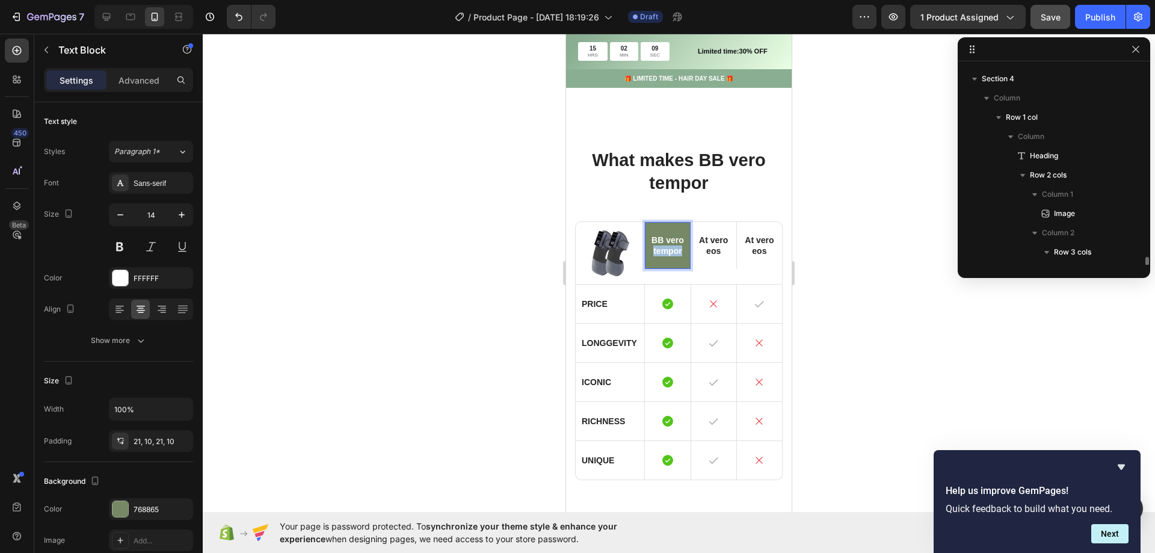
scroll to position [724, 0]
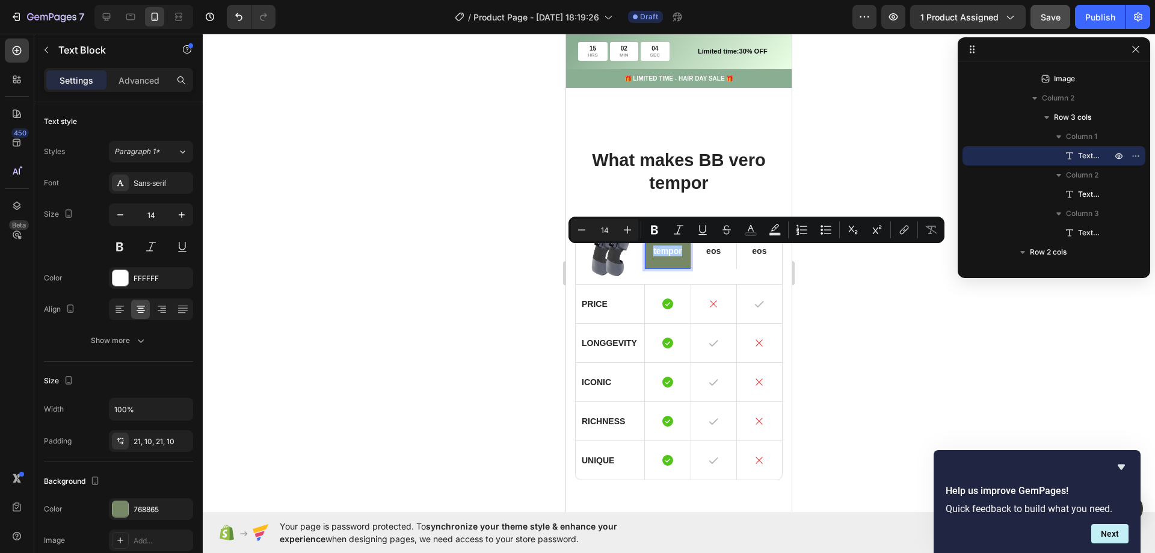
click at [670, 238] on button "Italic" at bounding box center [679, 230] width 22 height 22
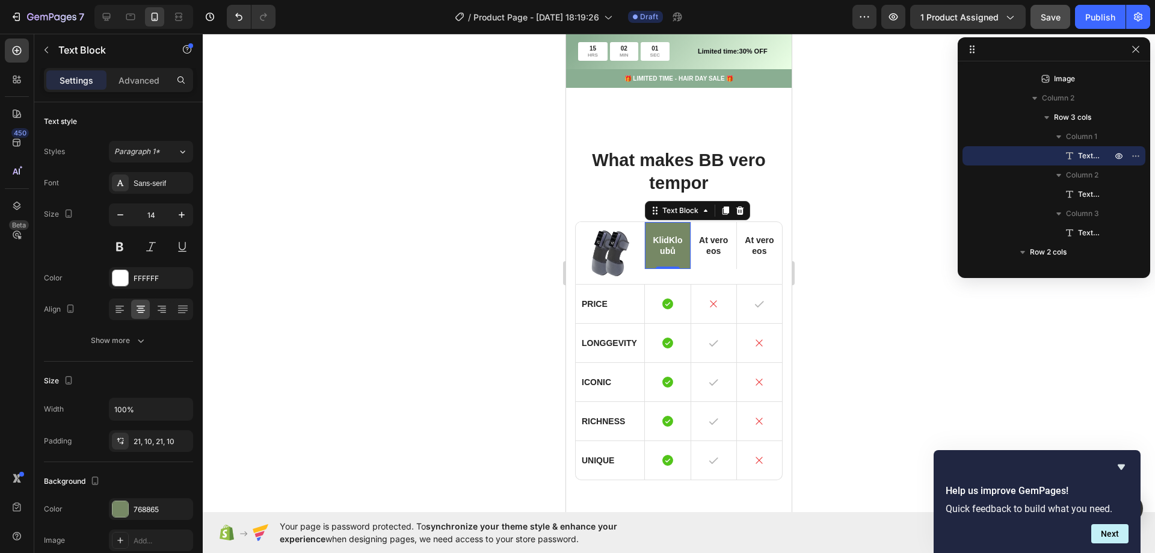
click at [456, 301] on div at bounding box center [679, 293] width 953 height 519
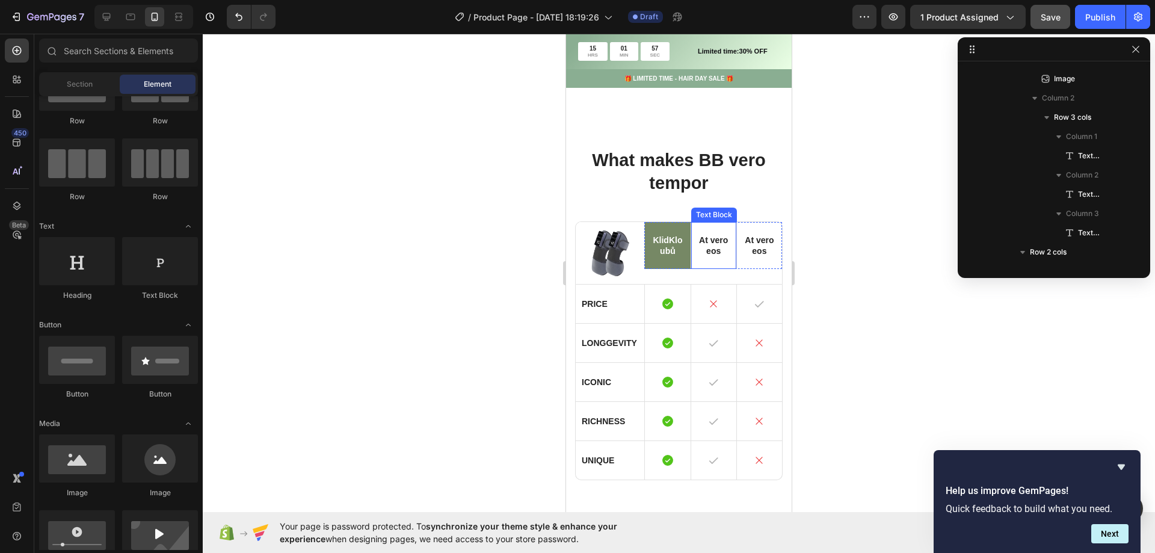
click at [711, 237] on p "At vero eos" at bounding box center [713, 246] width 33 height 22
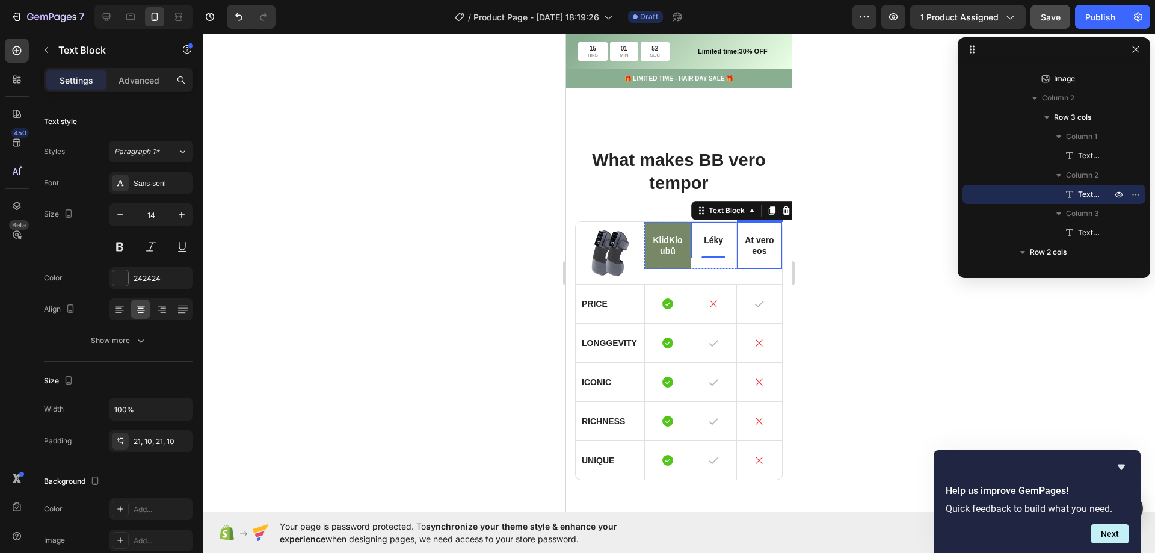
click at [755, 237] on p "At vero eos" at bounding box center [759, 246] width 33 height 22
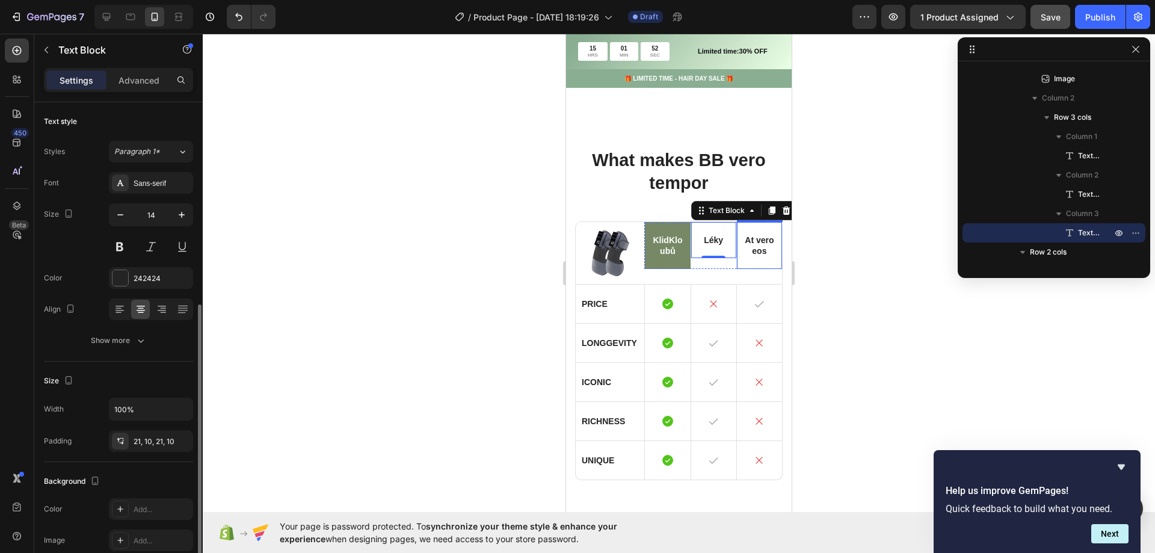
click at [755, 237] on p "At vero eos" at bounding box center [759, 246] width 33 height 22
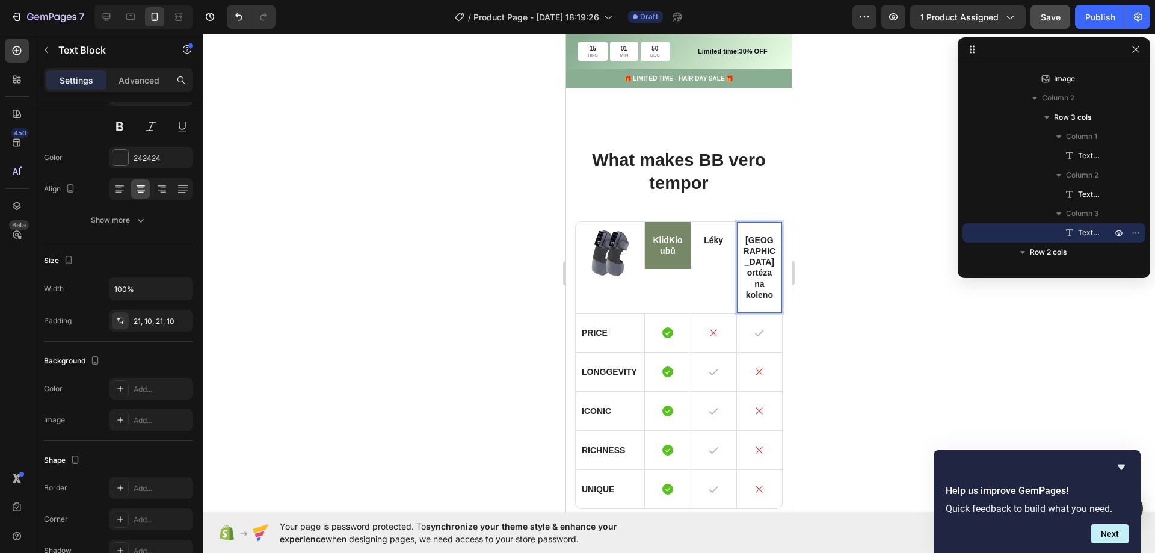
click at [403, 277] on div at bounding box center [679, 293] width 953 height 519
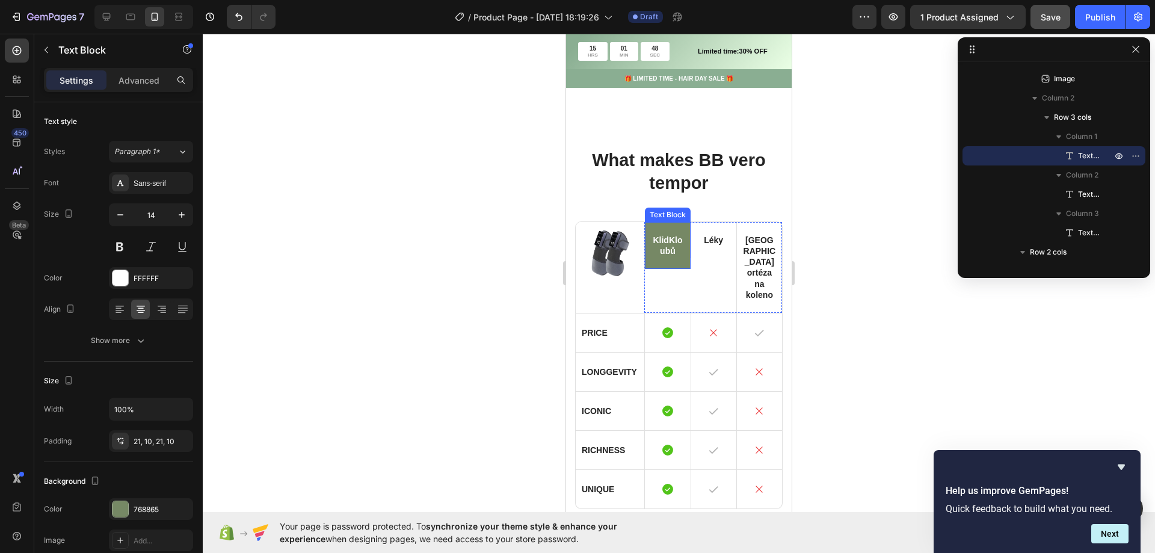
click at [660, 249] on div "KlidKloubů" at bounding box center [667, 245] width 45 height 47
drag, startPoint x: 666, startPoint y: 259, endPoint x: 667, endPoint y: 282, distance: 22.3
click at [667, 288] on div at bounding box center [668, 290] width 24 height 4
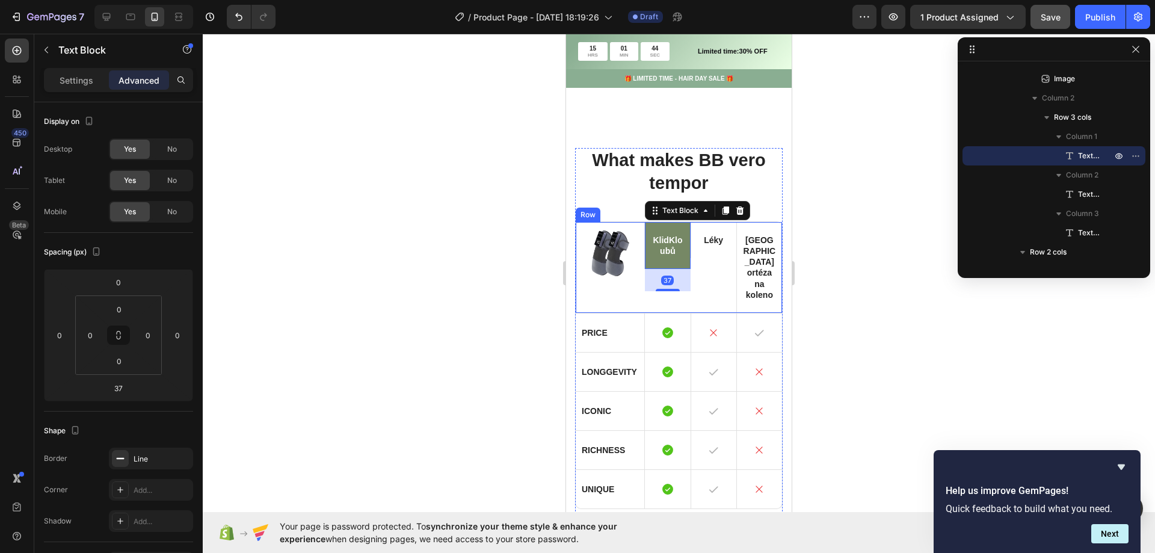
click at [426, 270] on div at bounding box center [679, 293] width 953 height 519
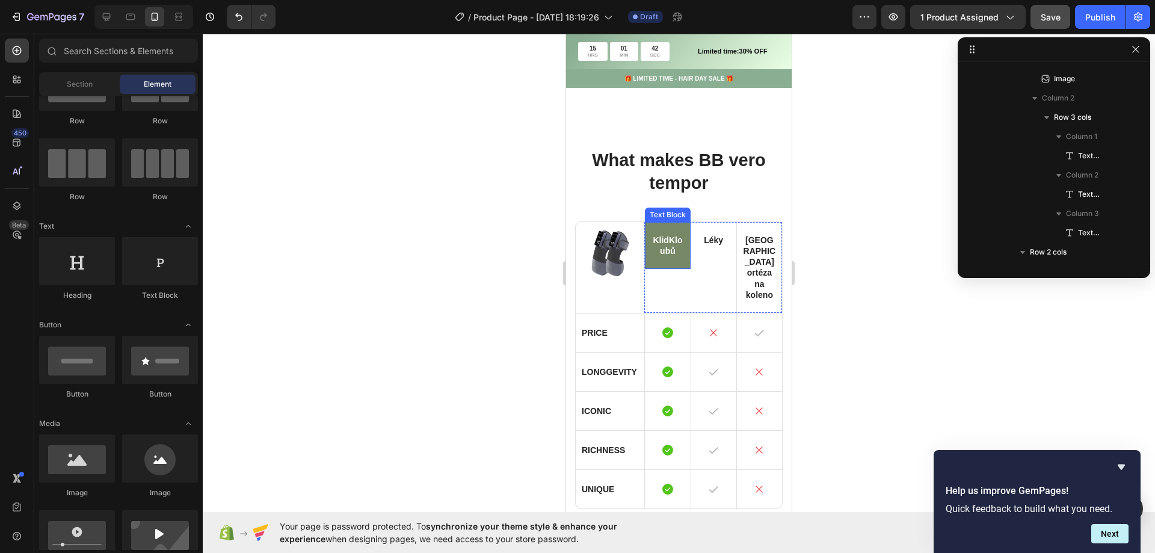
click at [651, 246] on p "KlidKloubů" at bounding box center [667, 246] width 33 height 22
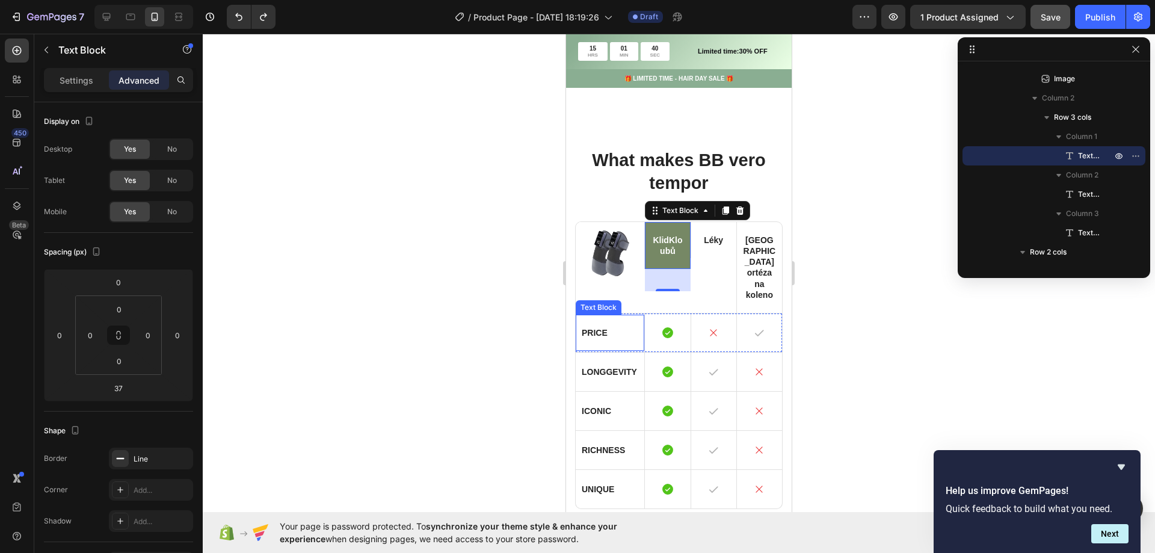
click at [430, 319] on div at bounding box center [679, 293] width 953 height 519
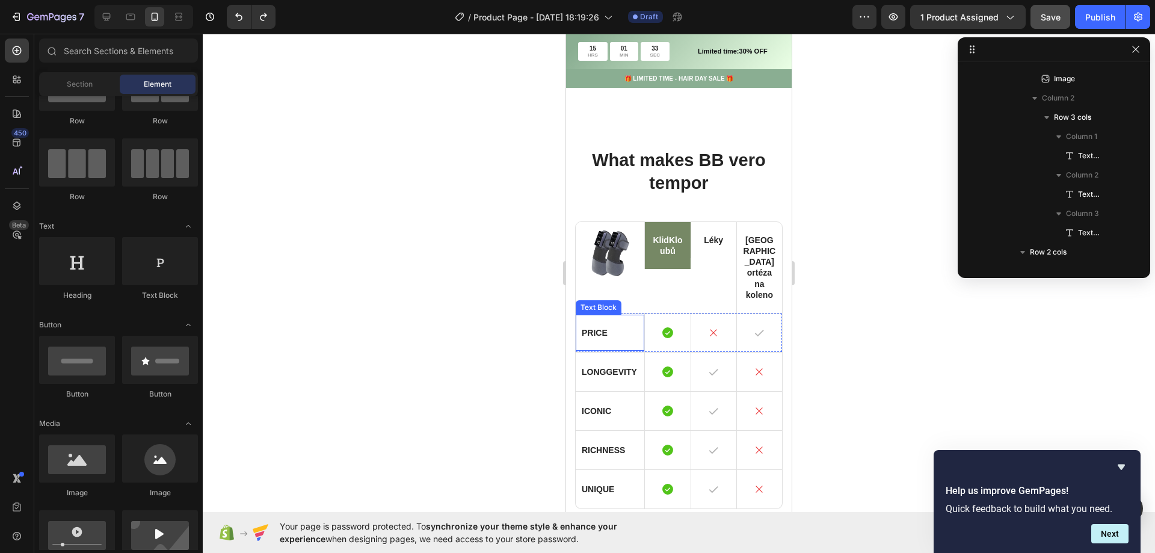
click at [601, 327] on p "Price" at bounding box center [610, 332] width 57 height 11
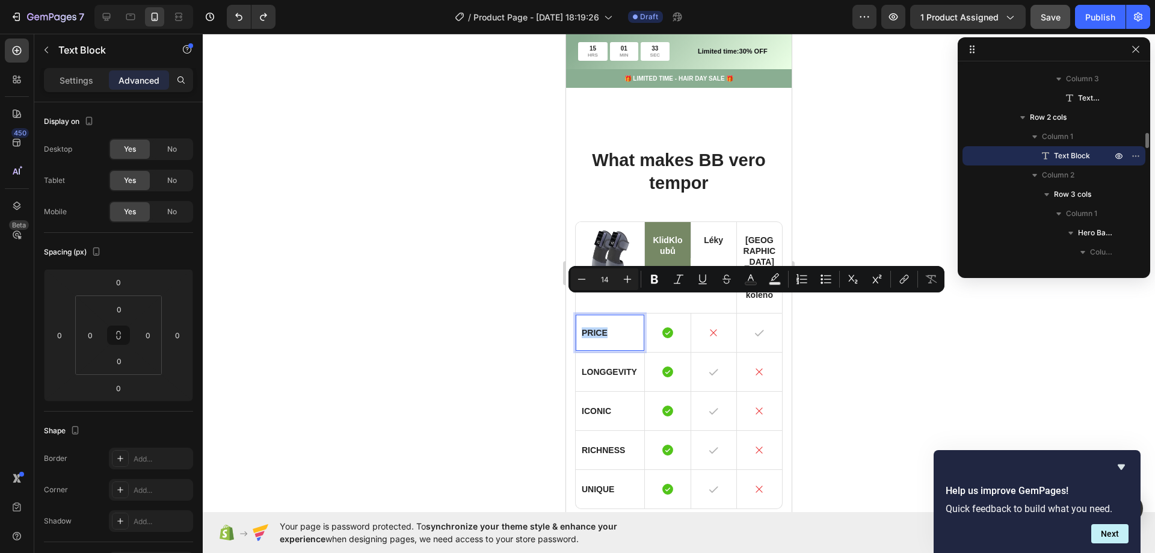
scroll to position [1202, 0]
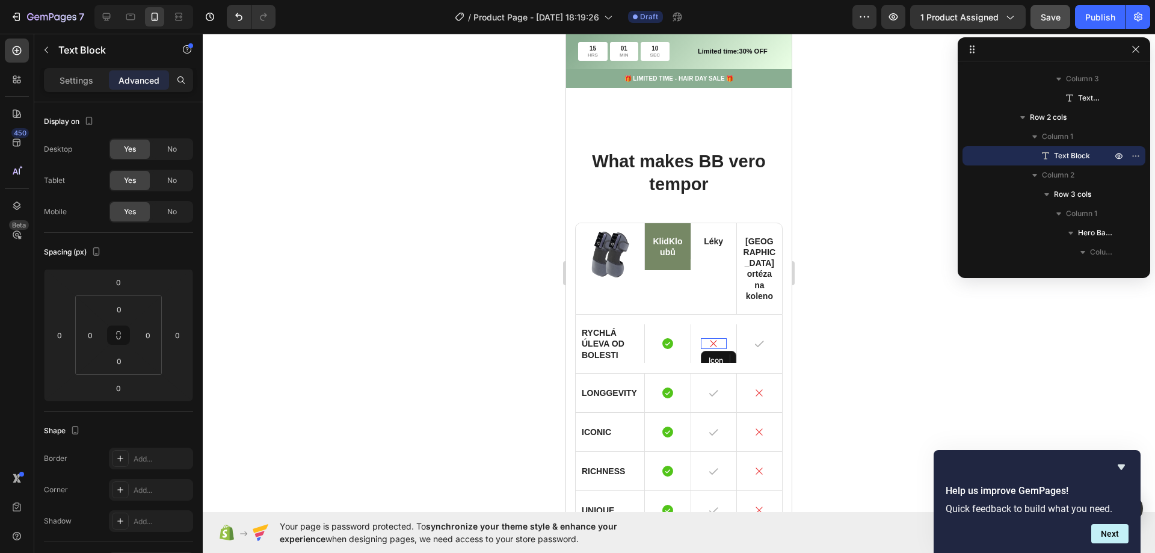
click at [711, 338] on icon at bounding box center [713, 343] width 11 height 11
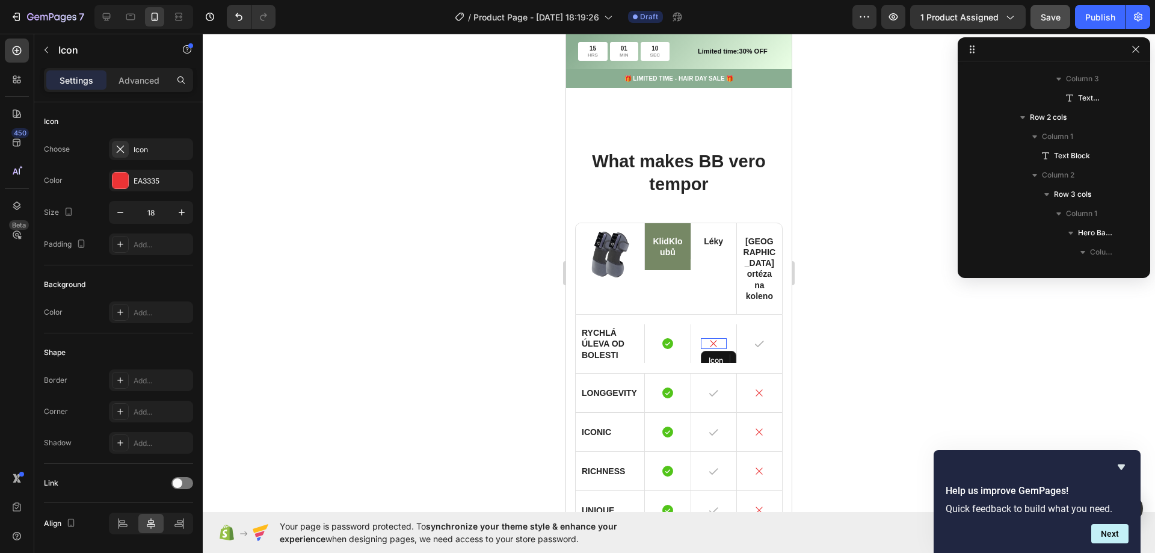
scroll to position [1051, 0]
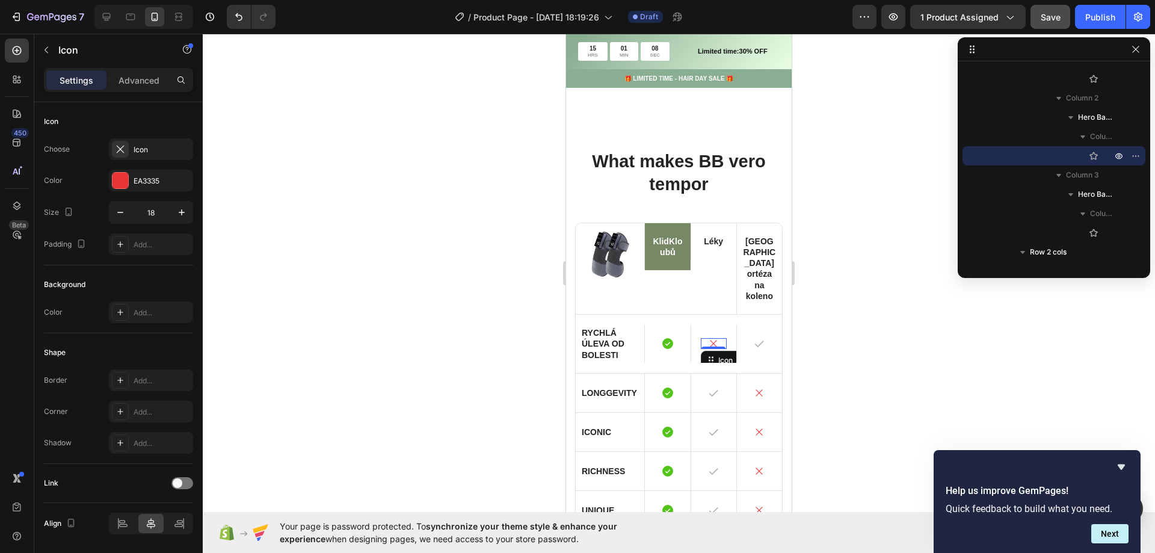
click at [428, 301] on div at bounding box center [679, 293] width 953 height 519
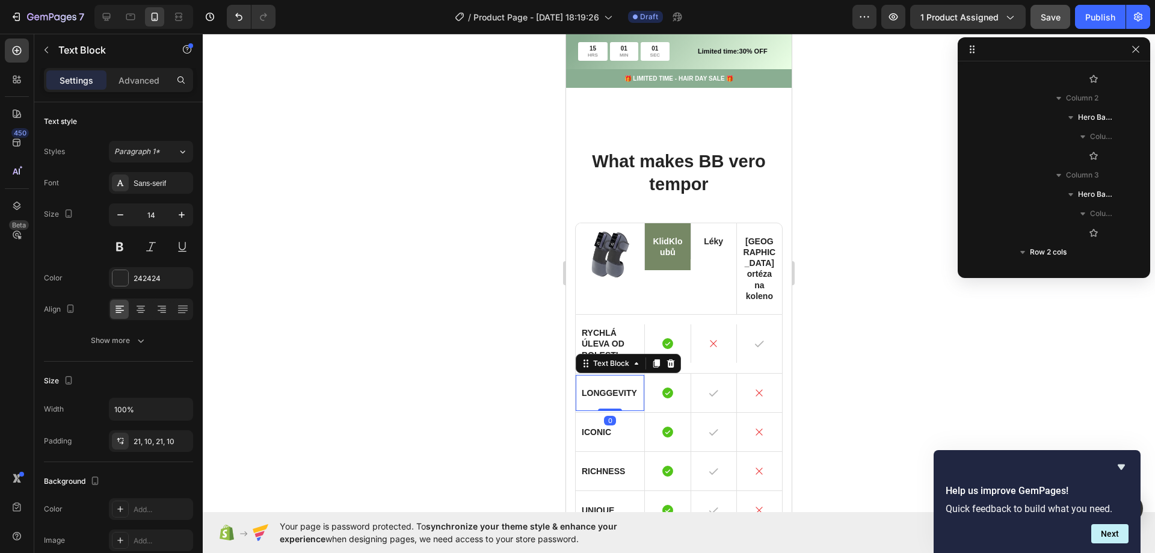
scroll to position [1186, 0]
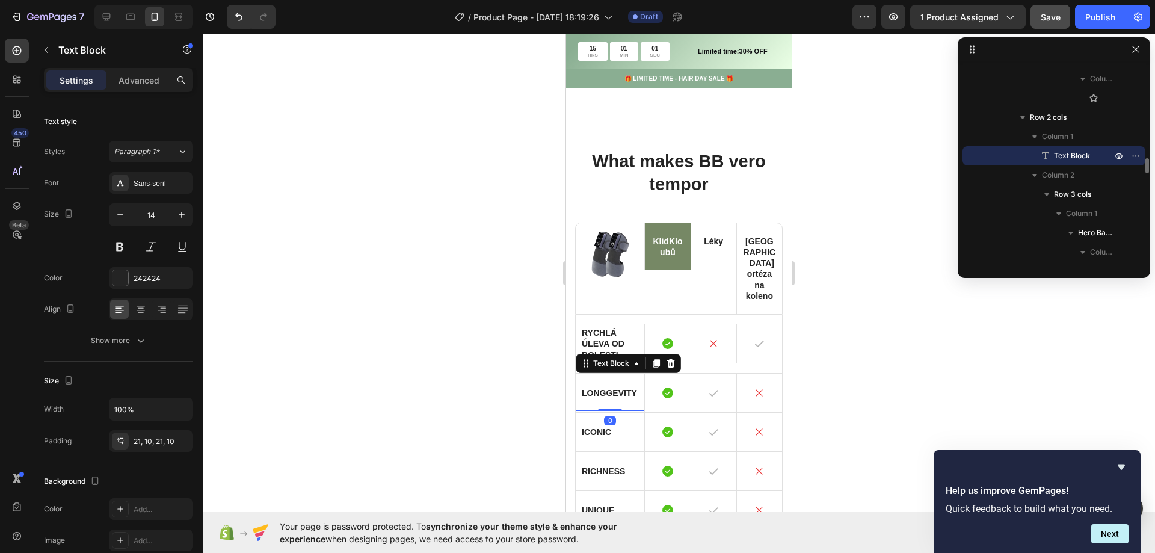
click at [617, 388] on p "Longgevity" at bounding box center [610, 393] width 57 height 11
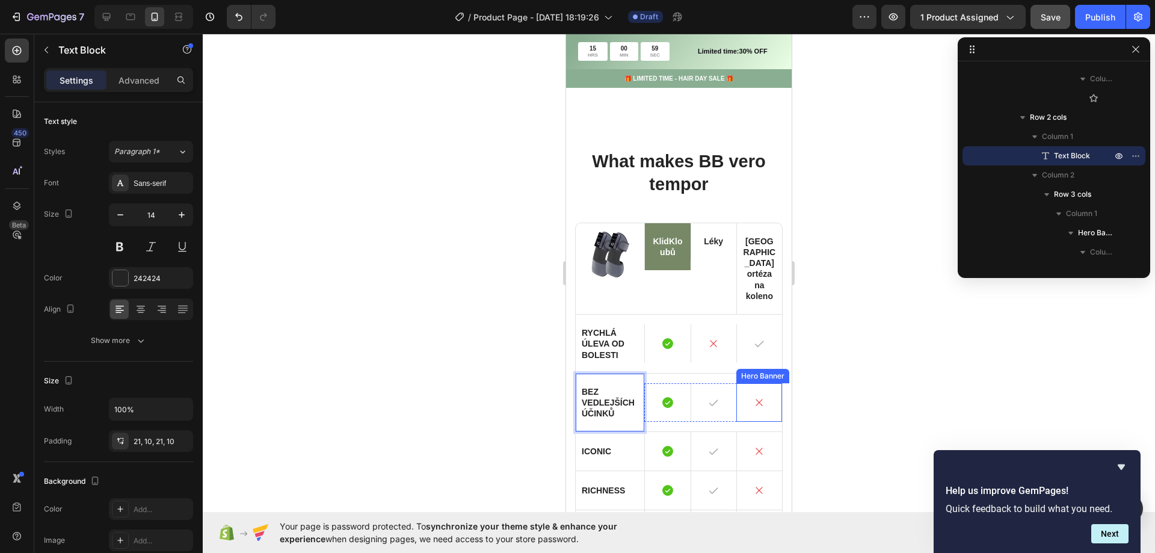
click at [758, 385] on div "Icon" at bounding box center [759, 403] width 45 height 36
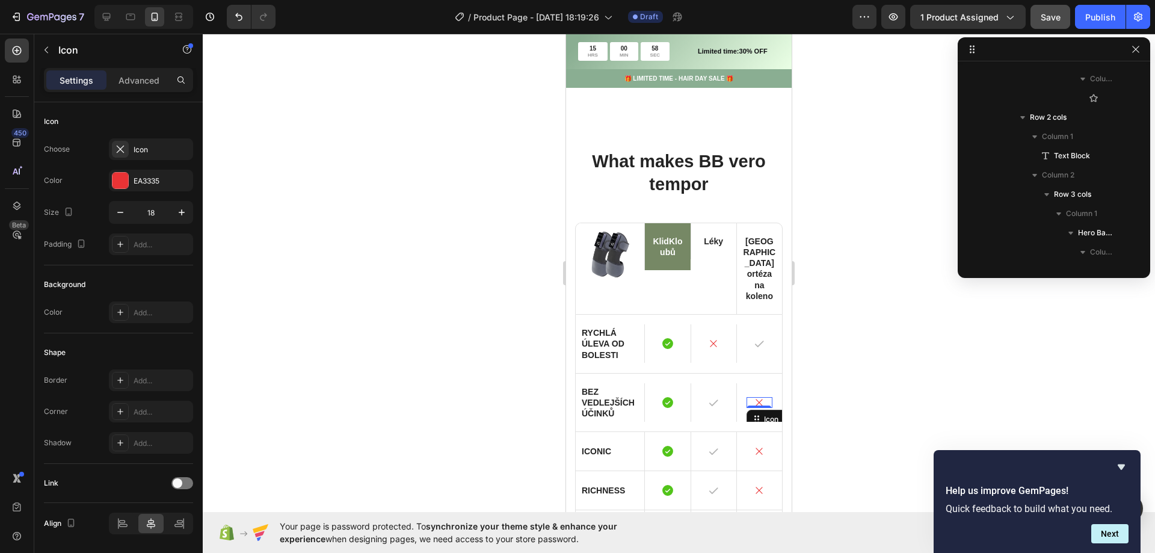
scroll to position [1456, 0]
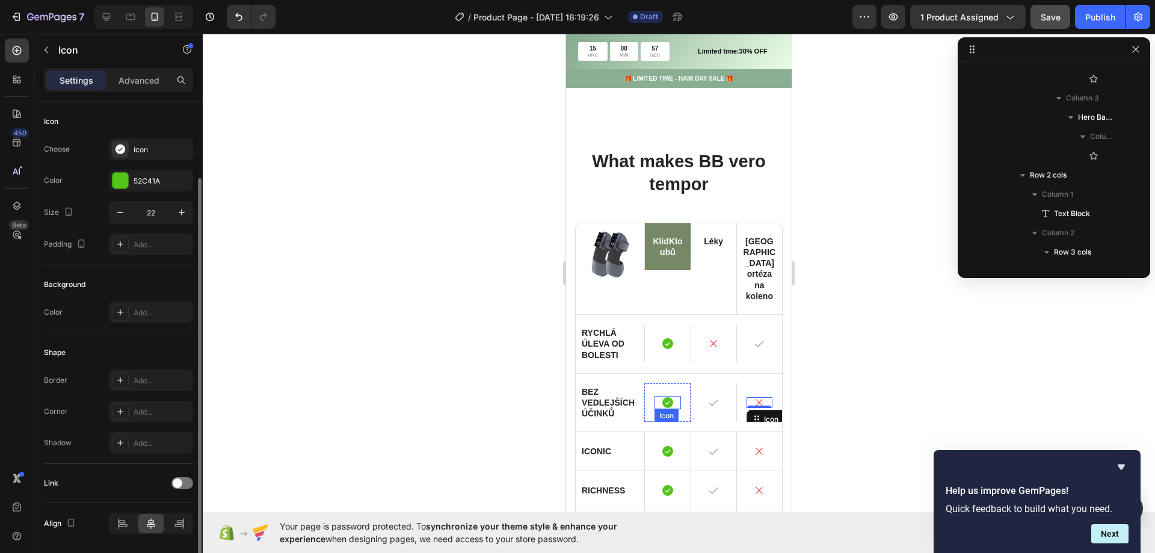
click at [663, 397] on icon at bounding box center [668, 402] width 11 height 11
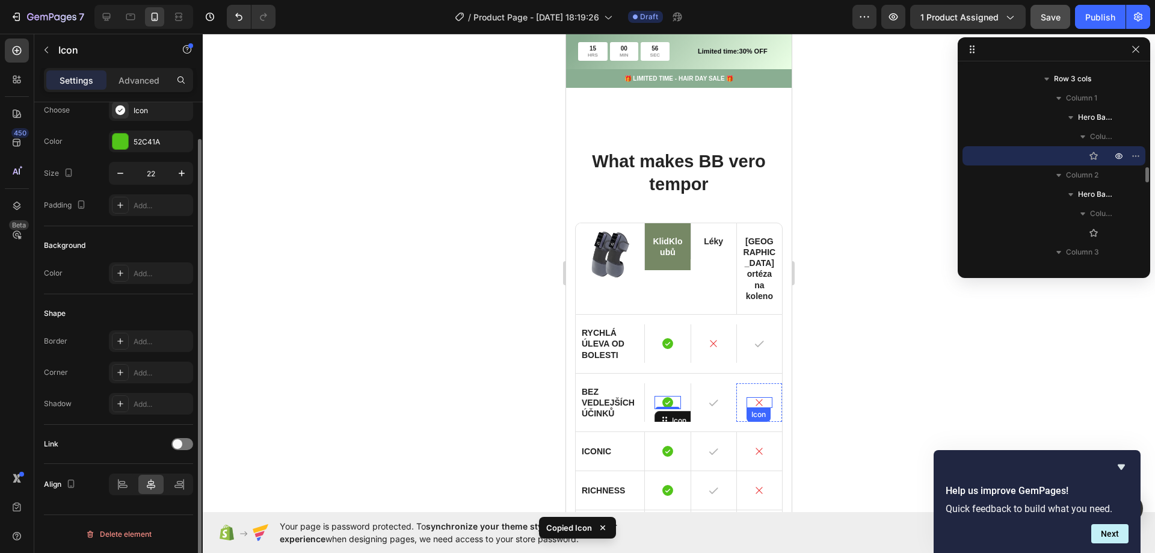
click at [754, 397] on icon at bounding box center [759, 402] width 11 height 11
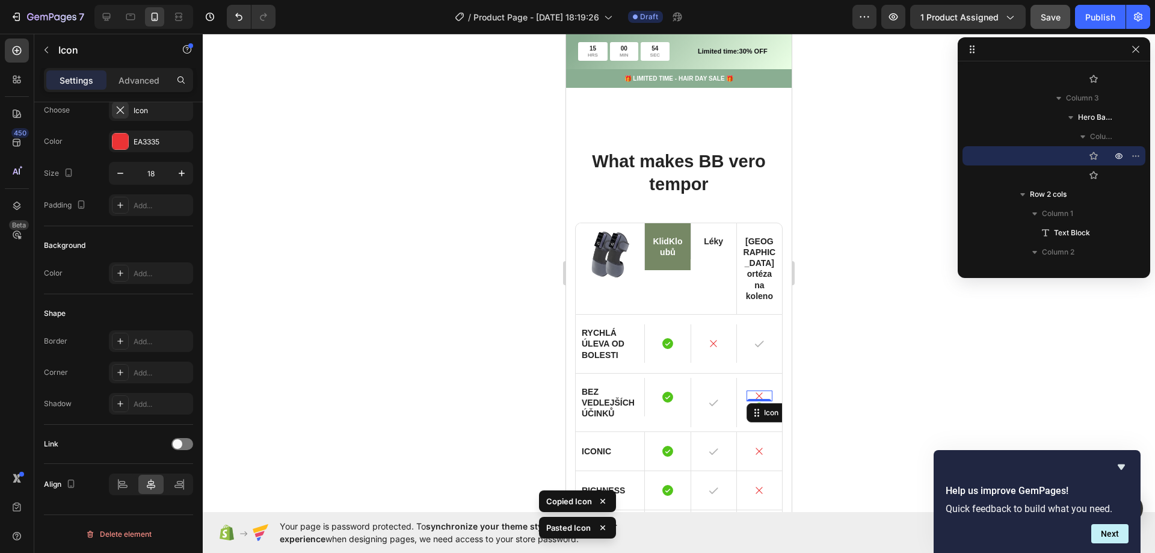
click at [754, 391] on icon at bounding box center [759, 396] width 11 height 11
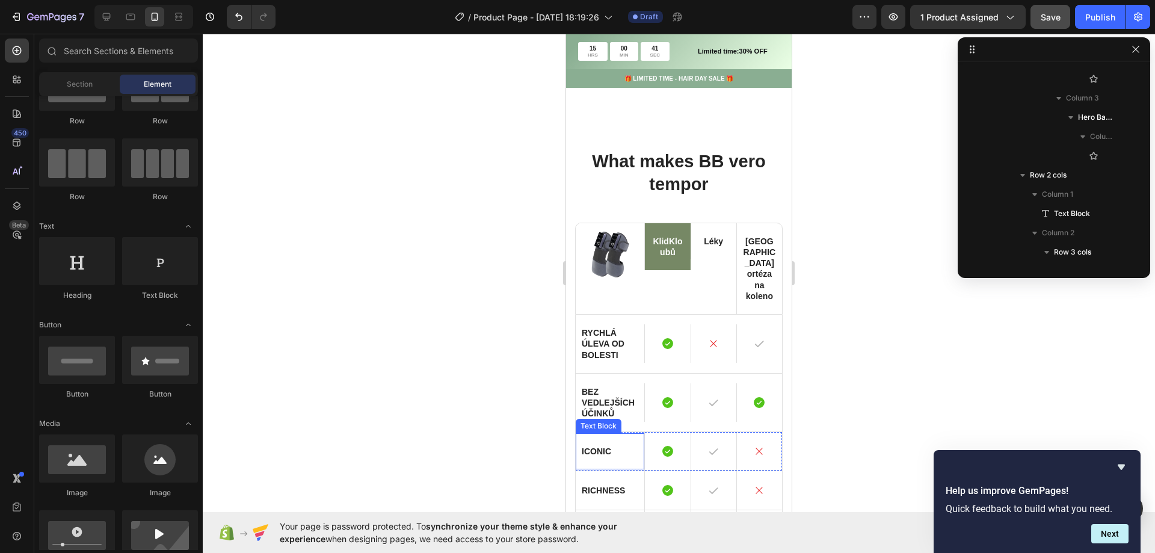
click at [601, 446] on p "Iconic" at bounding box center [610, 451] width 57 height 11
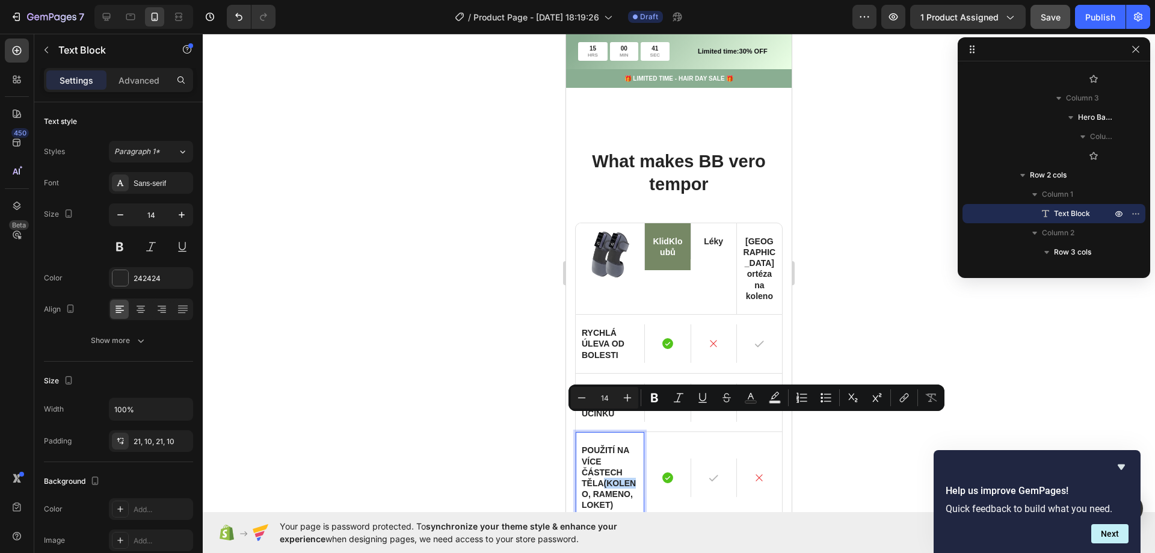
scroll to position [1202, 0]
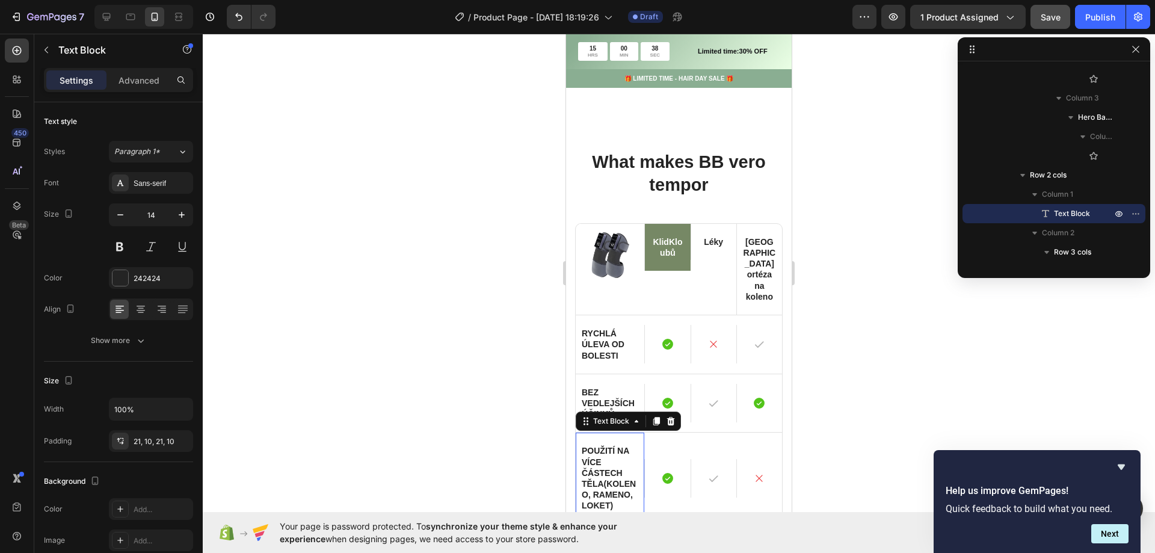
click at [527, 422] on div at bounding box center [679, 293] width 953 height 519
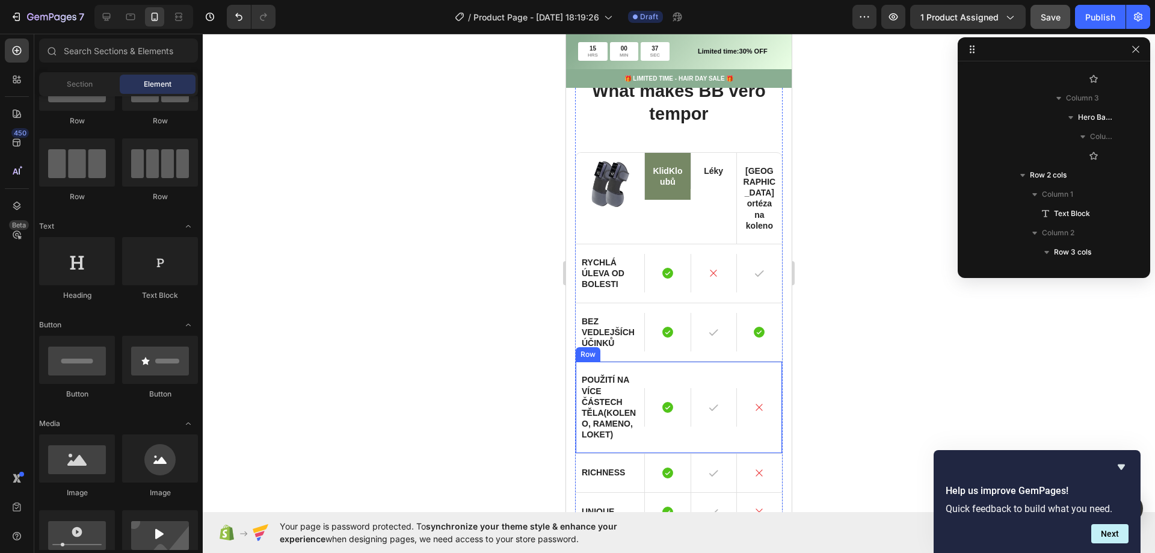
scroll to position [1322, 0]
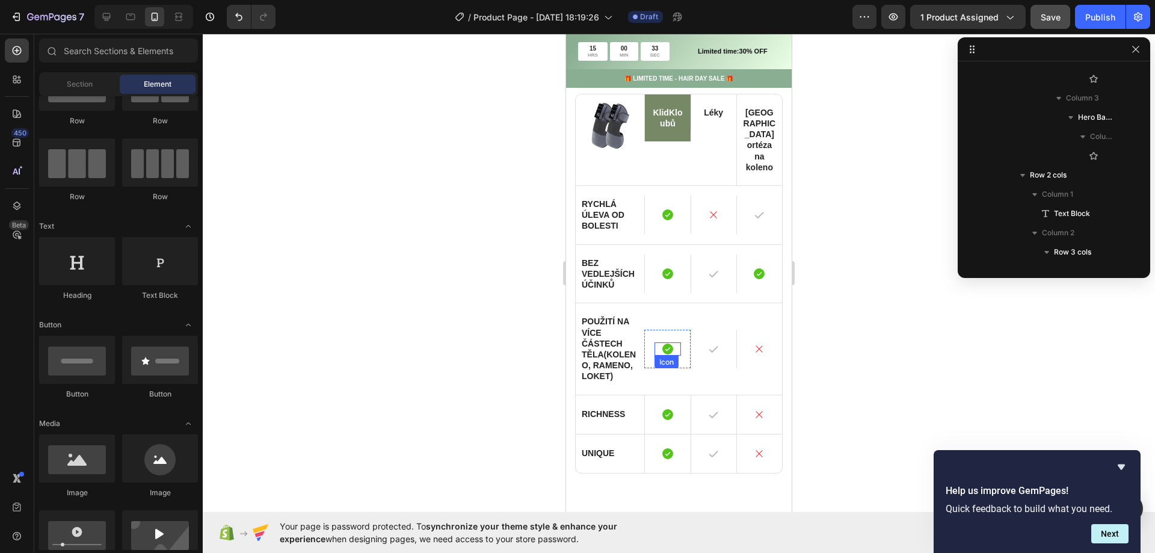
click at [664, 344] on icon at bounding box center [668, 349] width 11 height 11
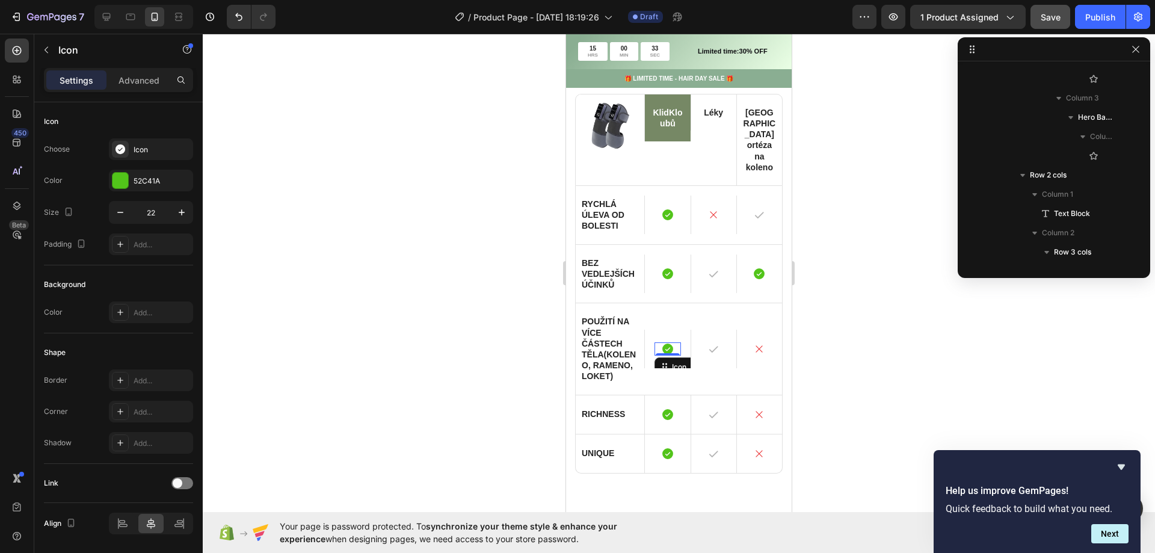
scroll to position [1629, 0]
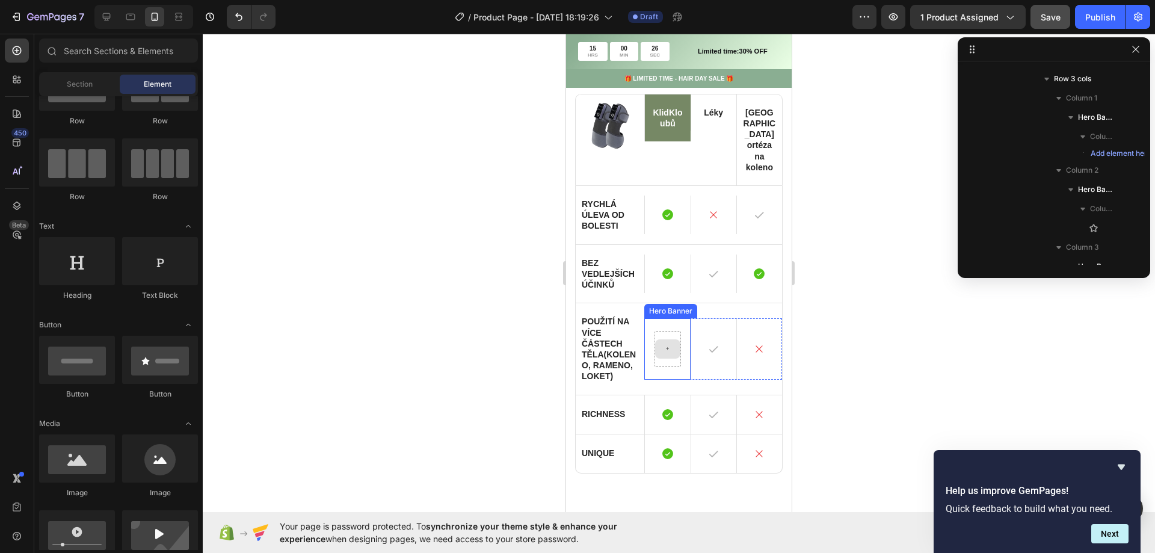
click at [665, 344] on icon at bounding box center [667, 349] width 5 height 10
drag, startPoint x: 841, startPoint y: 301, endPoint x: 664, endPoint y: 338, distance: 180.7
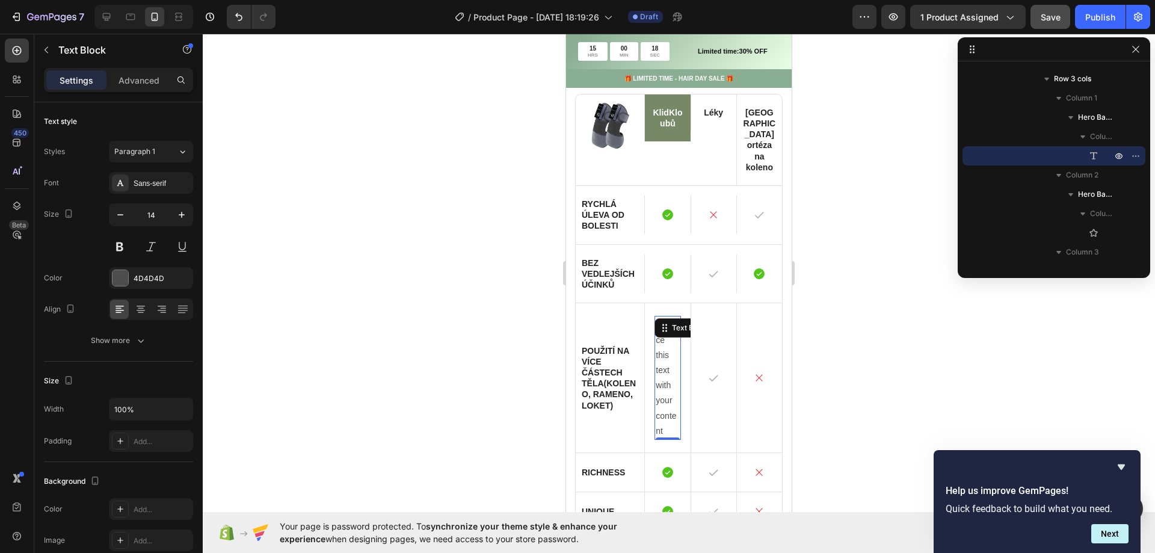
click at [660, 345] on div "Replace this text with your content" at bounding box center [668, 378] width 26 height 124
click at [660, 345] on p "Replace this text with your content" at bounding box center [667, 378] width 23 height 122
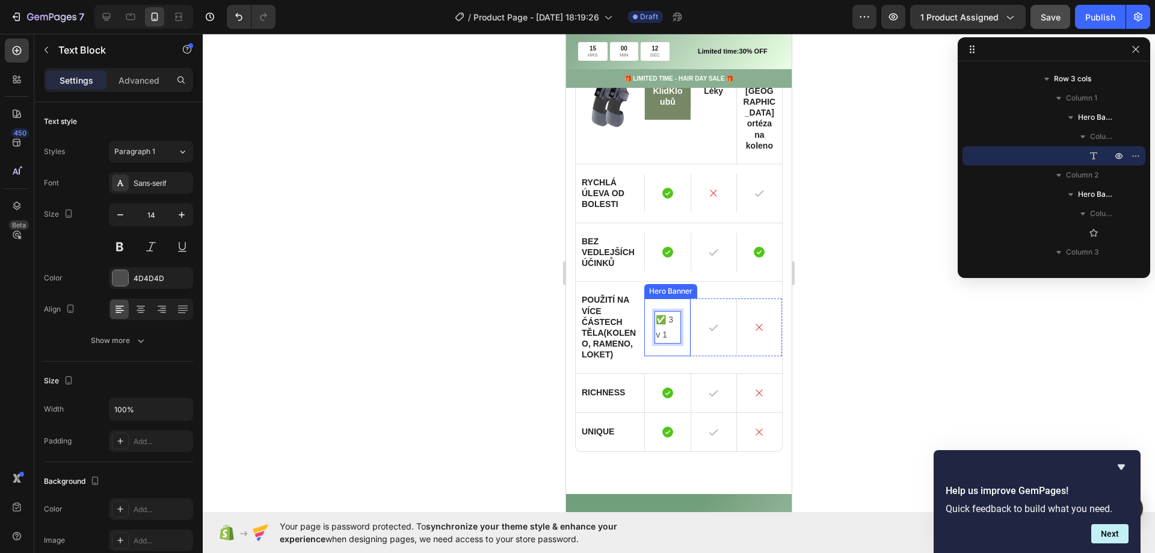
click at [679, 307] on div "✅ 3 v 1 Text Block 0" at bounding box center [667, 327] width 45 height 58
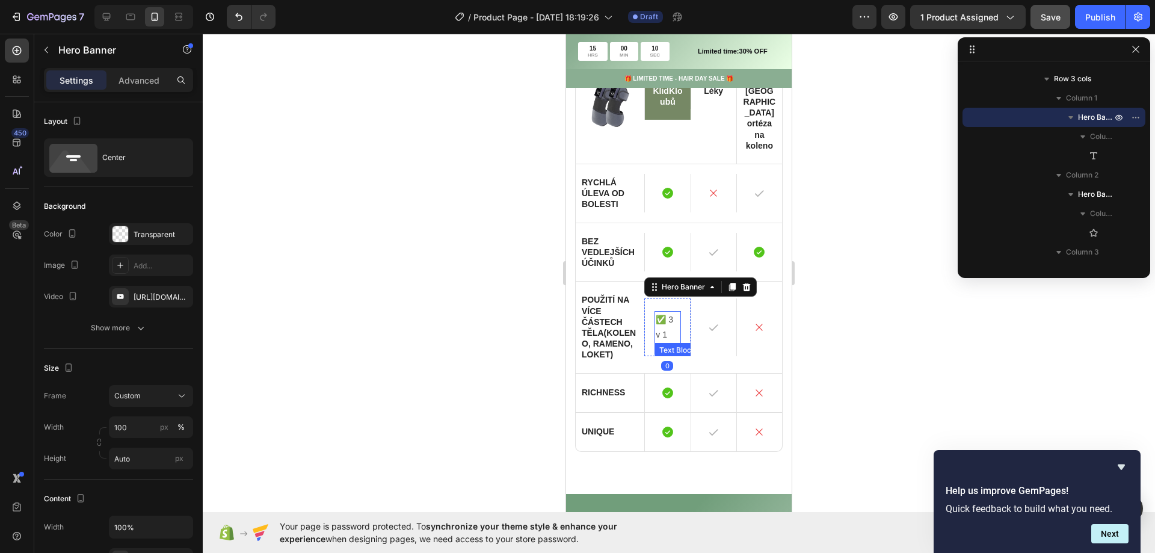
click at [664, 312] on p "✅ 3 v 1" at bounding box center [667, 327] width 23 height 30
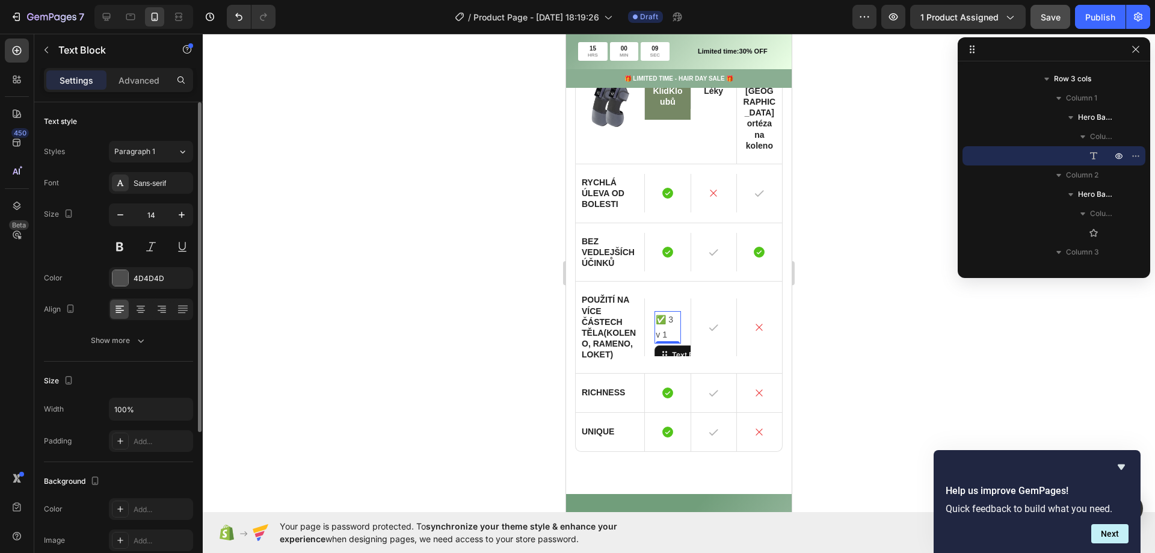
scroll to position [0, 0]
click at [667, 312] on p "✅ 3 v 1" at bounding box center [667, 327] width 23 height 30
click at [465, 337] on div at bounding box center [679, 293] width 953 height 519
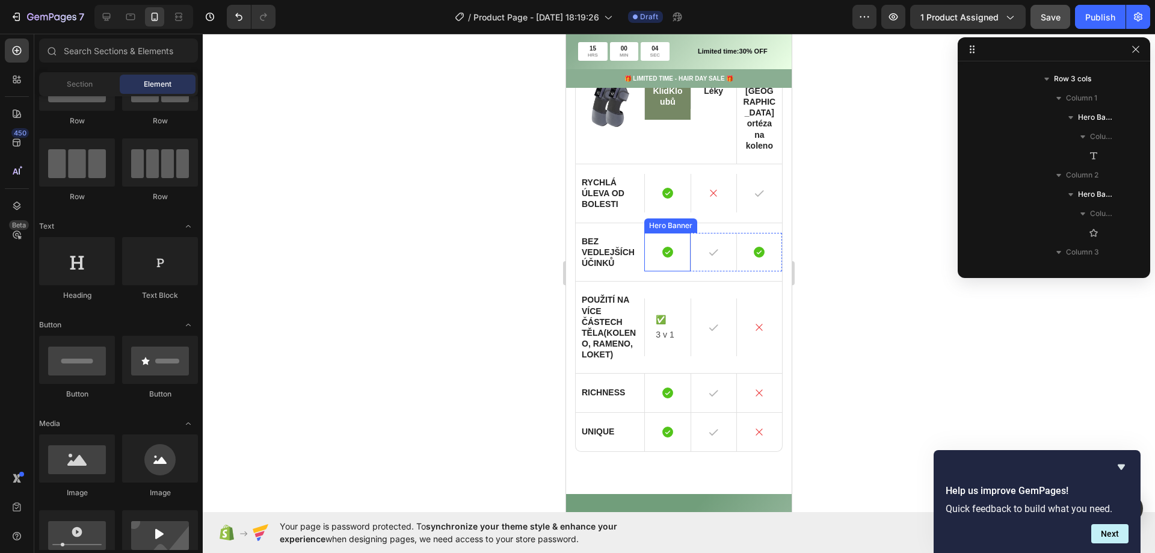
click at [663, 247] on icon at bounding box center [668, 252] width 11 height 11
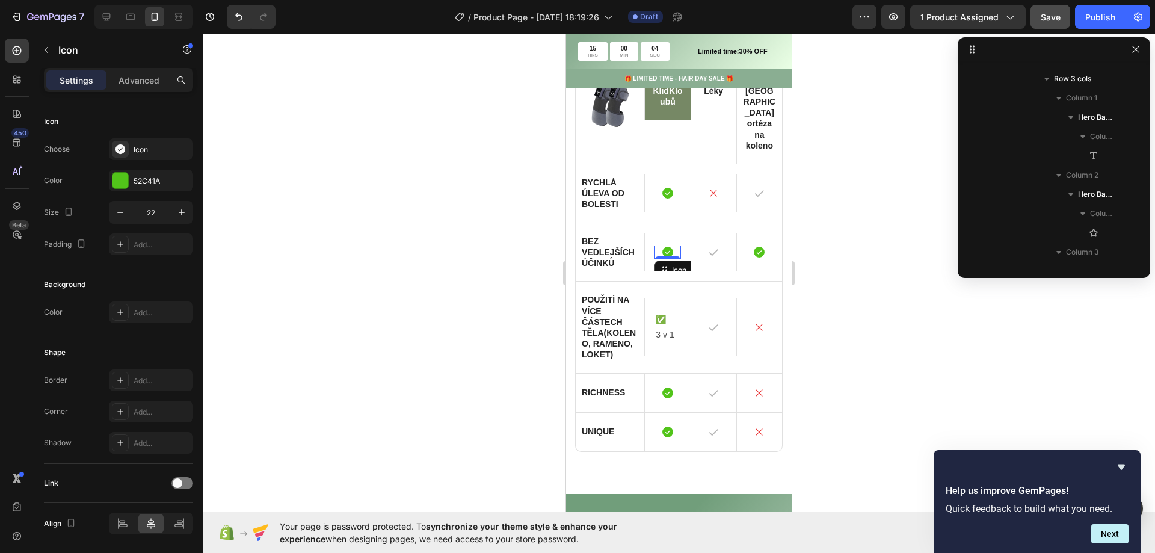
scroll to position [1302, 0]
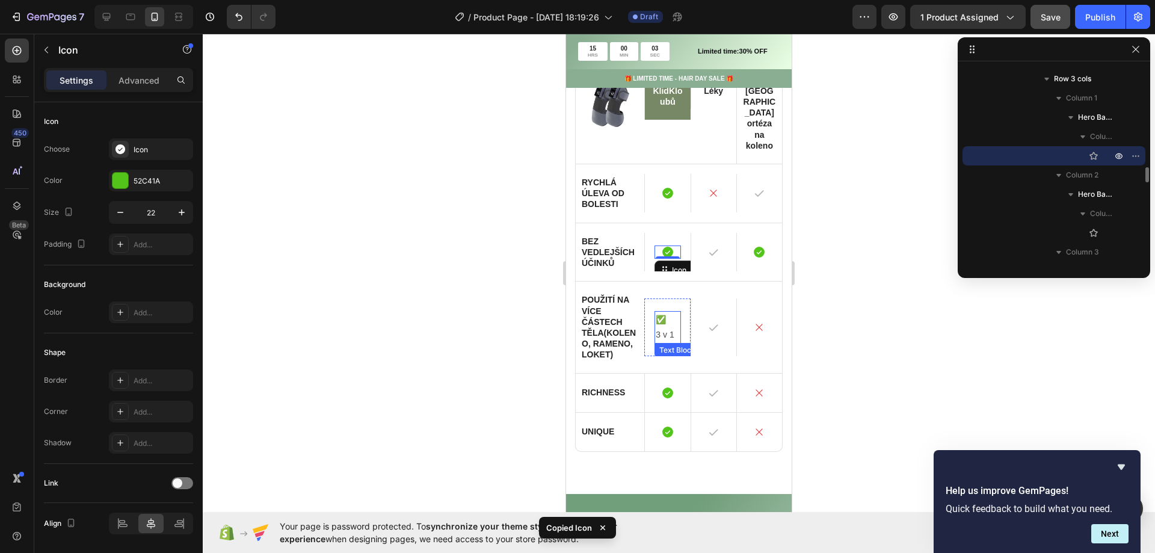
click at [664, 312] on p "✅" at bounding box center [667, 319] width 23 height 15
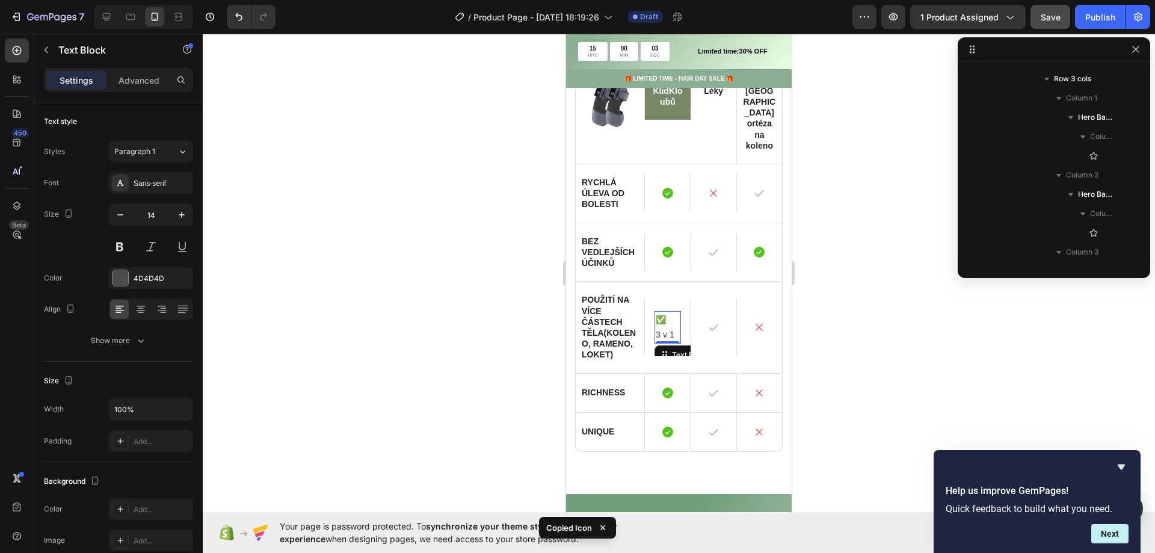
scroll to position [1629, 0]
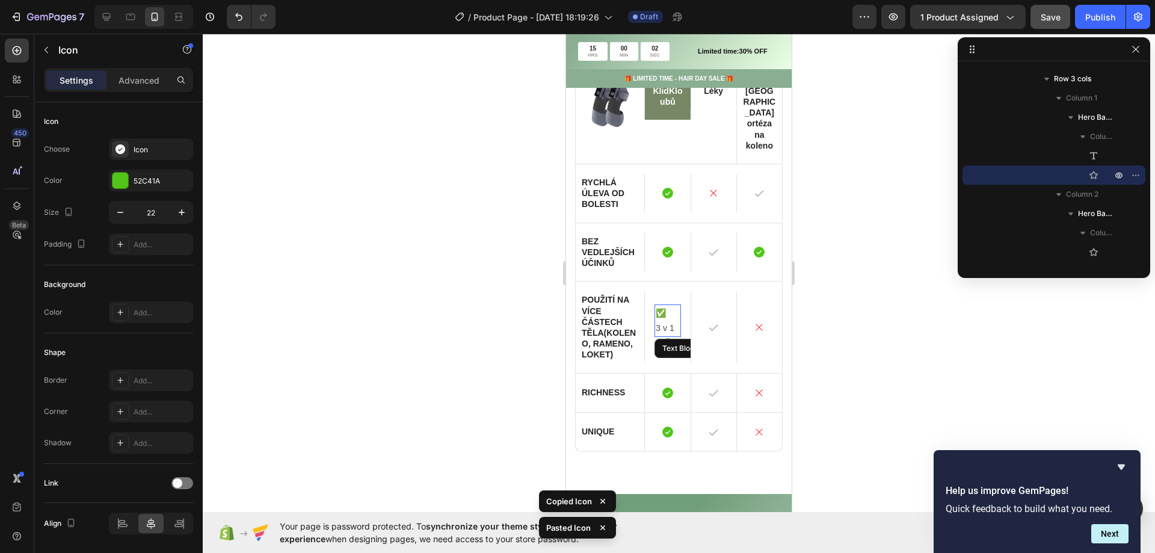
click at [657, 306] on p "✅" at bounding box center [667, 313] width 23 height 15
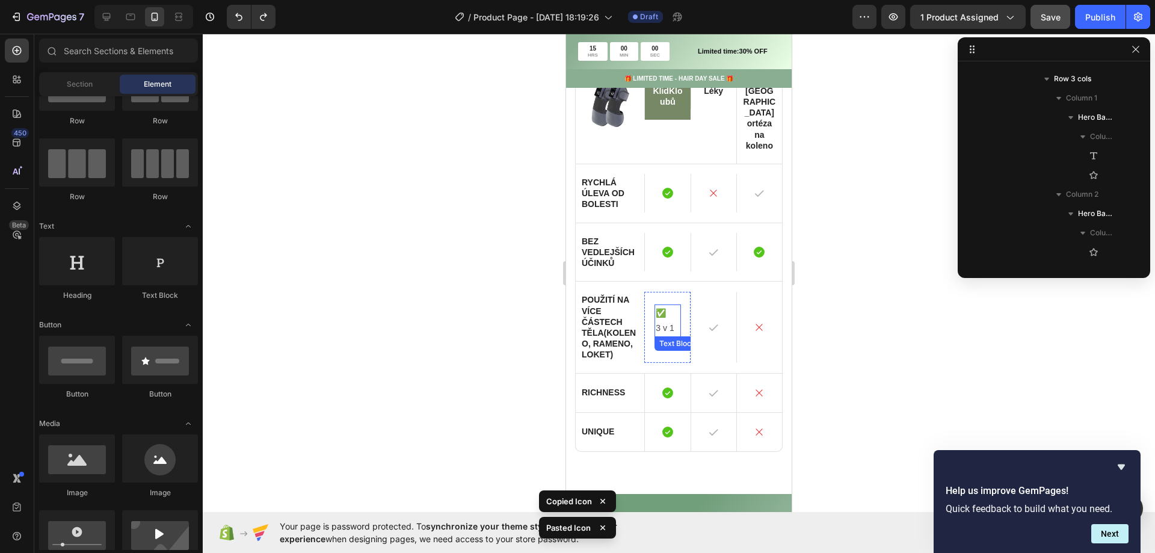
click at [665, 306] on p "✅" at bounding box center [667, 313] width 23 height 15
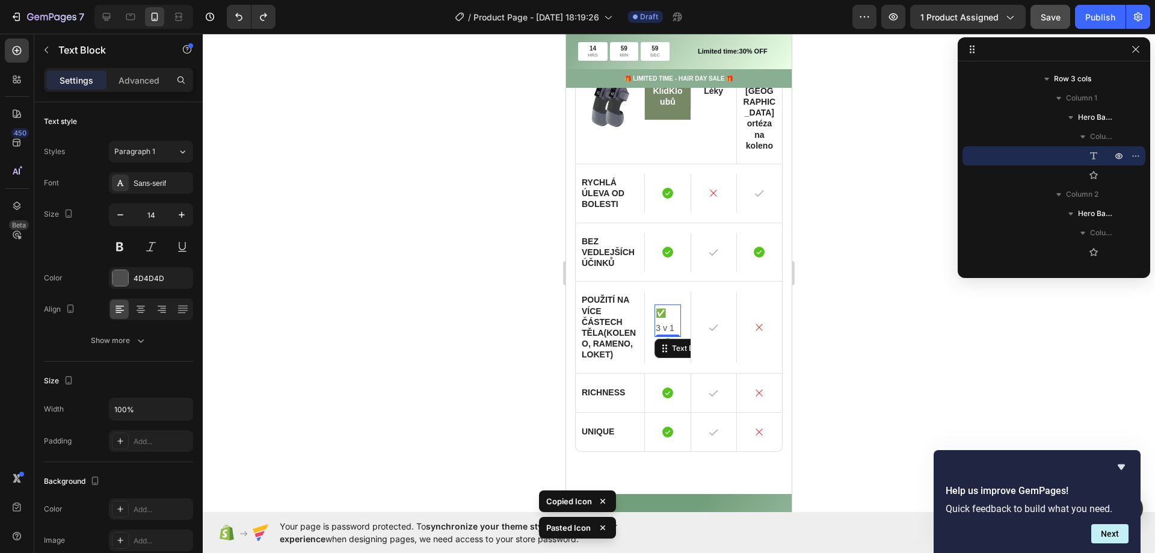
click at [665, 306] on p "✅" at bounding box center [667, 313] width 23 height 15
click at [400, 329] on div at bounding box center [679, 293] width 953 height 519
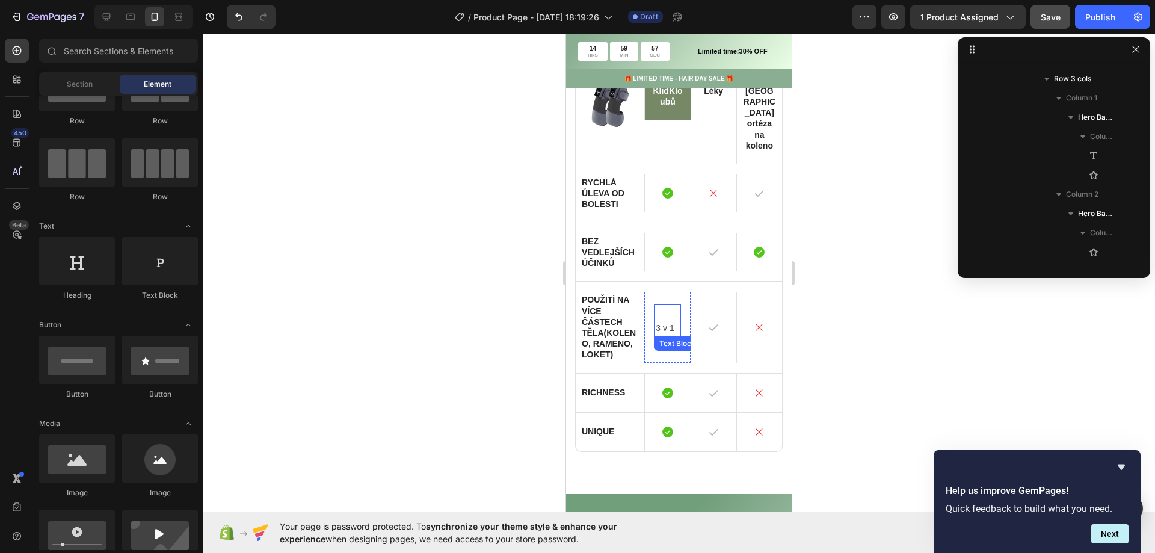
click at [664, 338] on div "Text Block" at bounding box center [677, 343] width 41 height 11
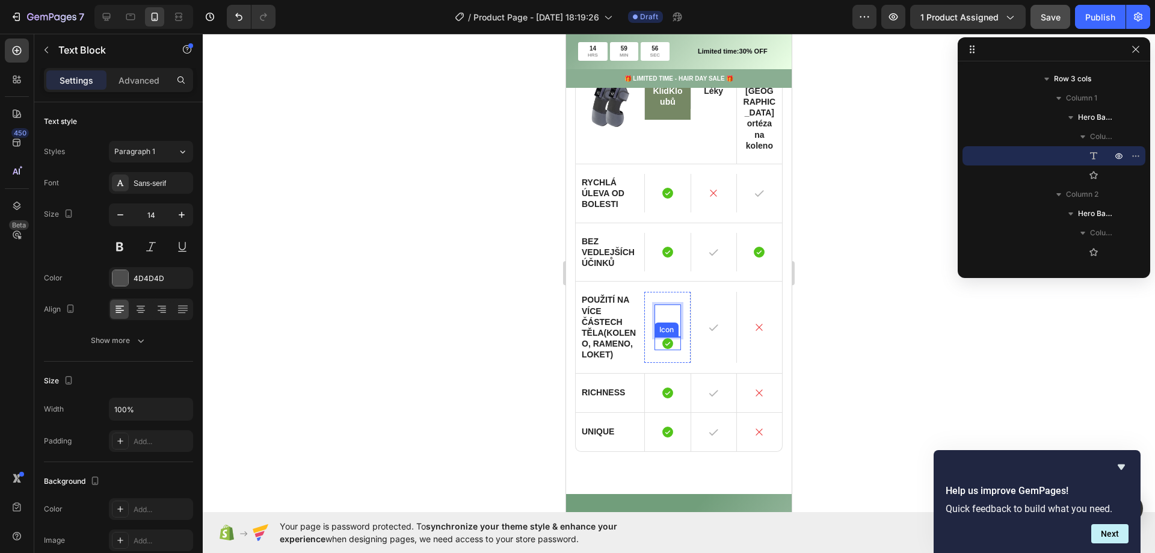
click at [663, 338] on icon at bounding box center [668, 343] width 11 height 11
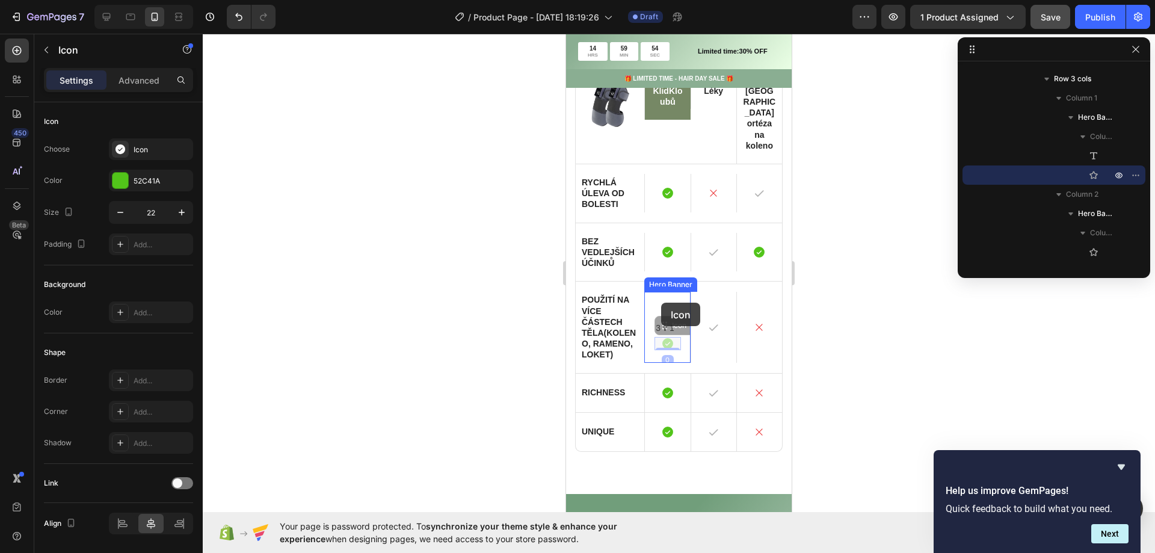
drag, startPoint x: 663, startPoint y: 330, endPoint x: 661, endPoint y: 303, distance: 27.7
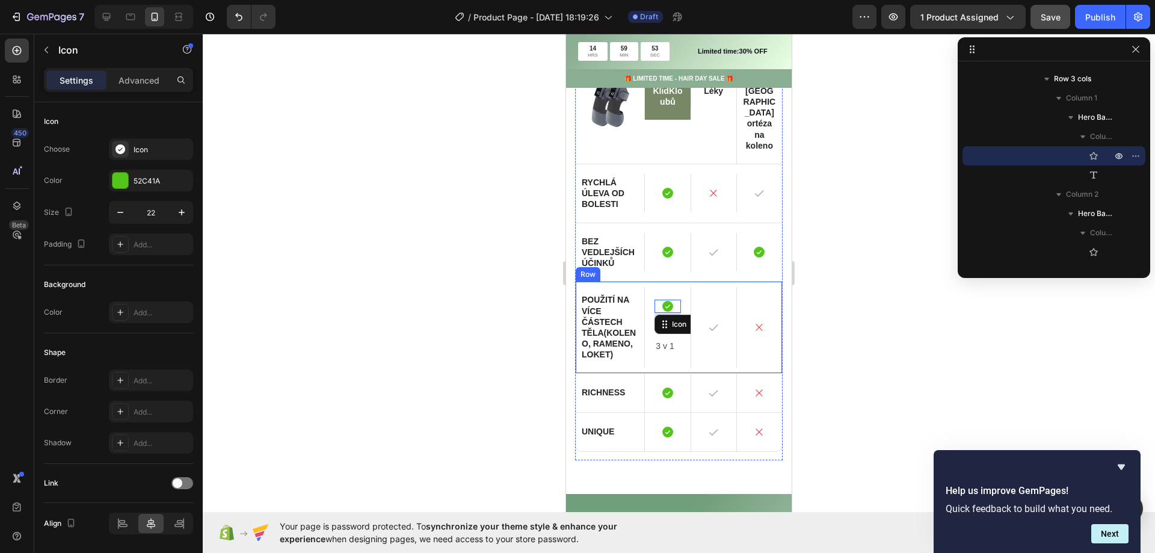
click at [425, 323] on div at bounding box center [679, 293] width 953 height 519
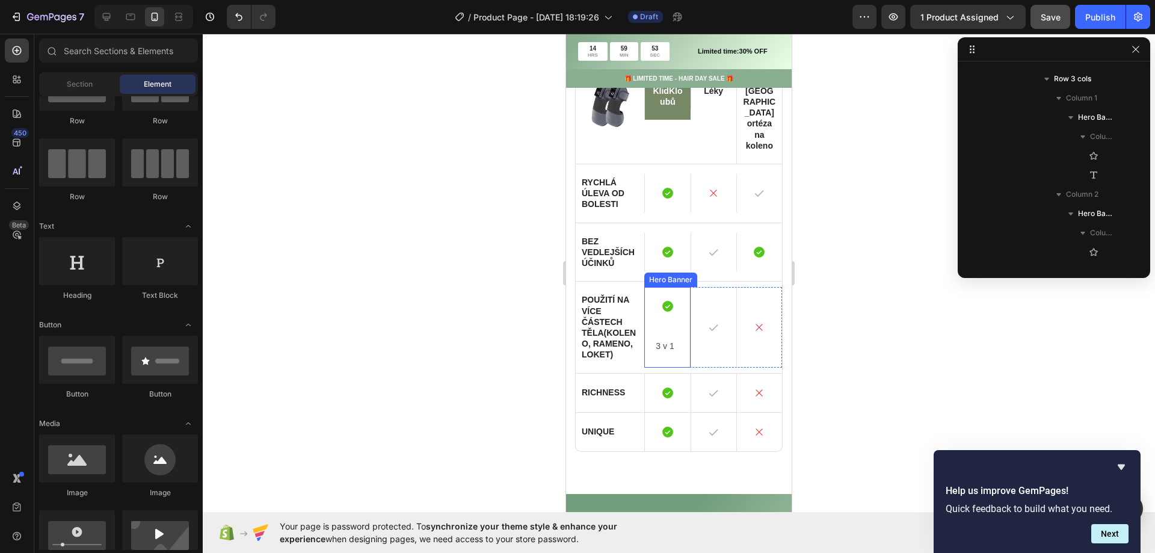
click at [665, 324] on p "Rich Text Editor. Editing area: main" at bounding box center [667, 331] width 23 height 15
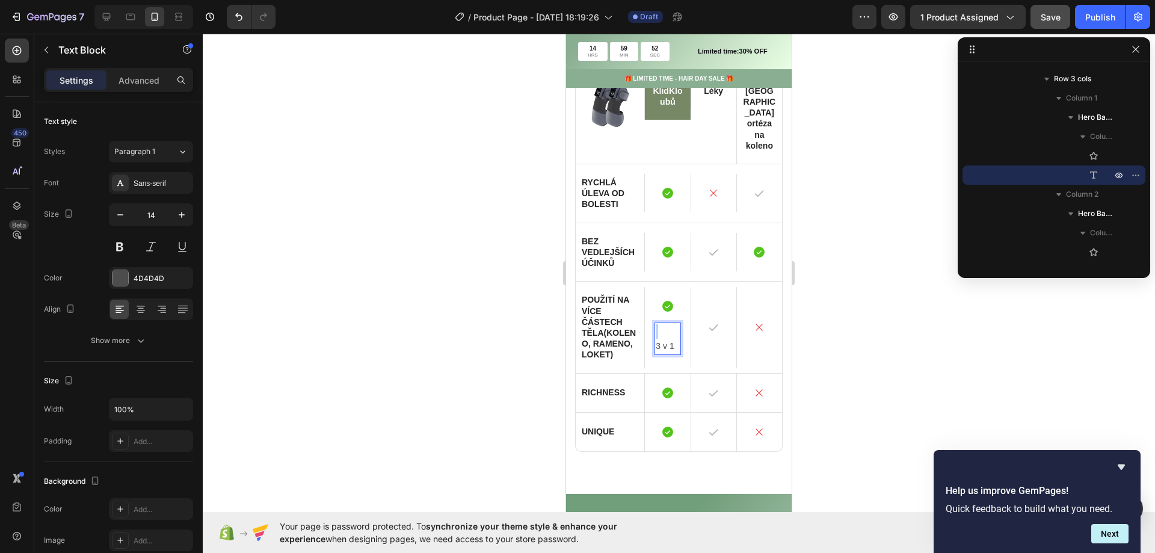
click at [665, 324] on p "Rich Text Editor. Editing area: main" at bounding box center [667, 331] width 23 height 15
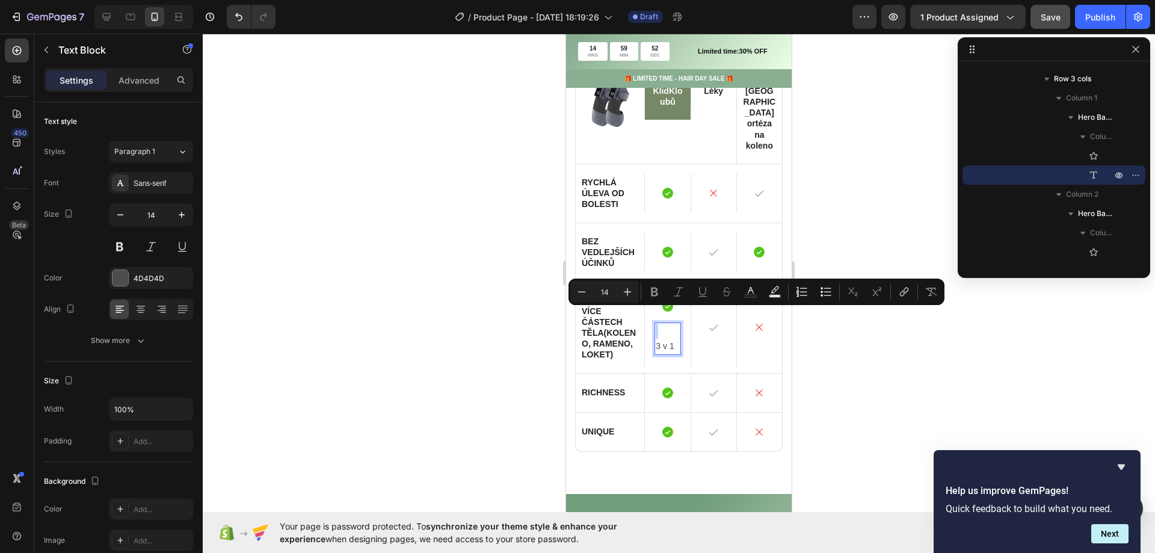
scroll to position [1352, 0]
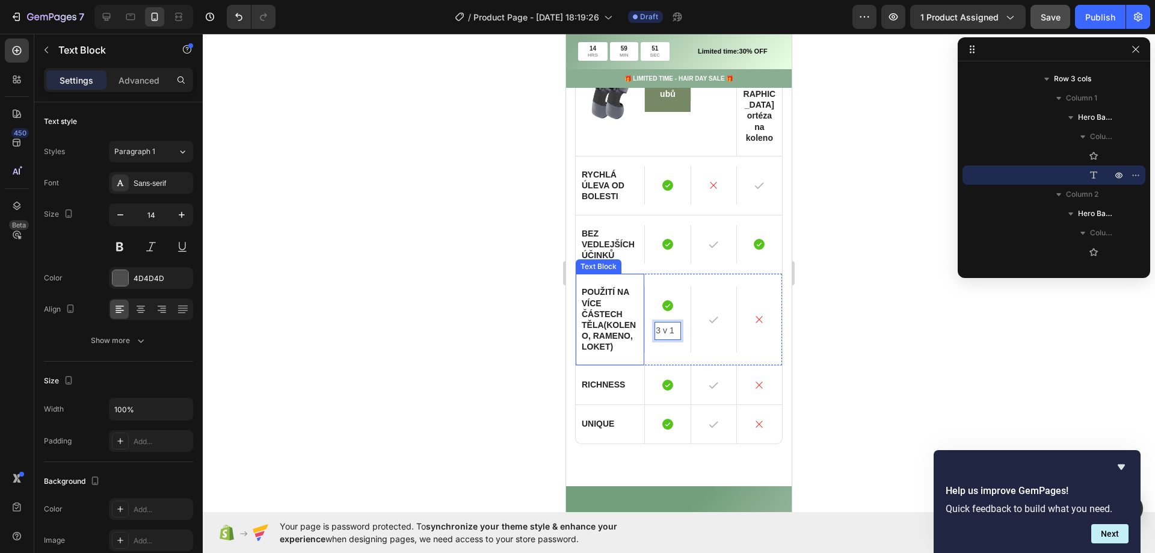
click at [404, 335] on div at bounding box center [679, 293] width 953 height 519
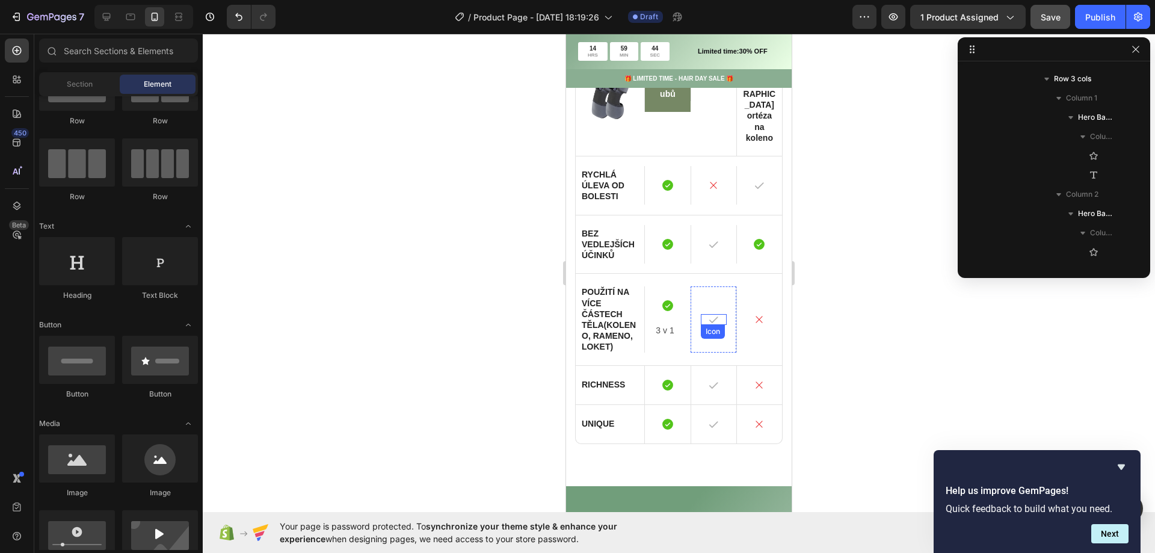
click at [708, 314] on icon at bounding box center [713, 319] width 11 height 11
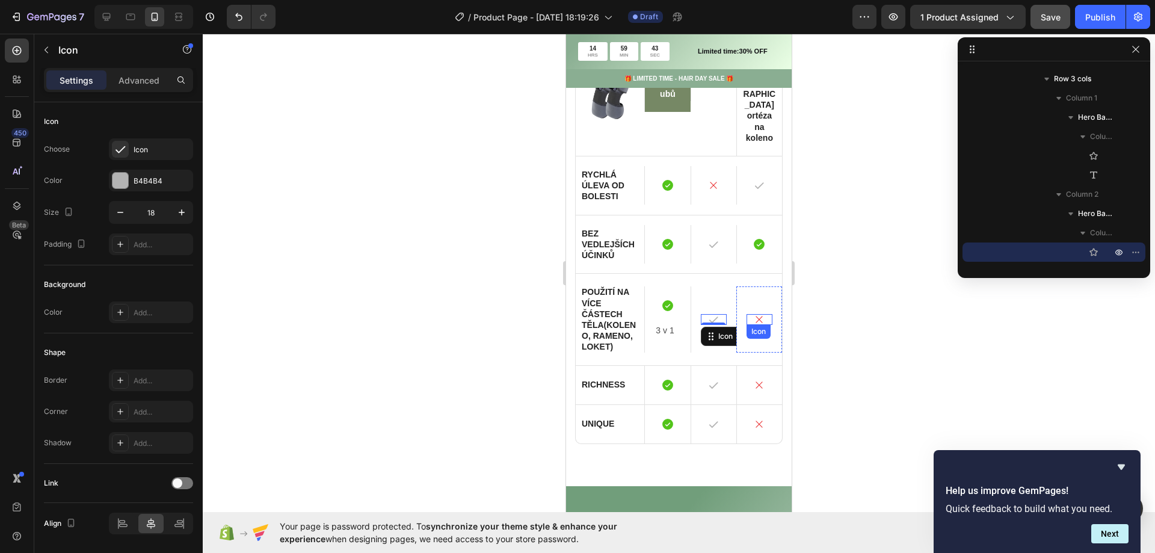
click at [754, 314] on icon at bounding box center [759, 319] width 11 height 11
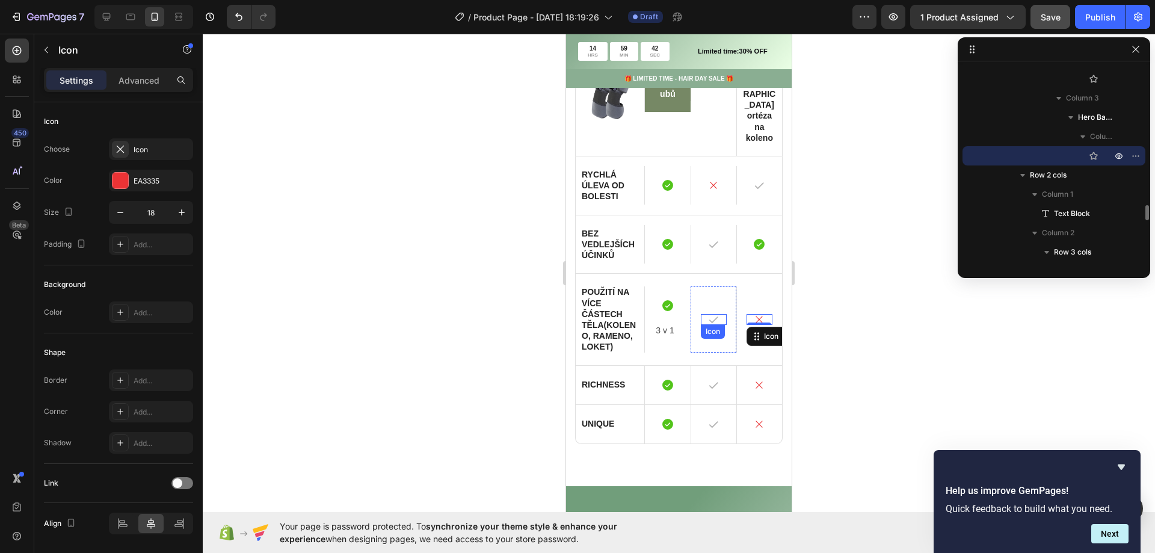
click at [708, 314] on icon at bounding box center [713, 319] width 11 height 11
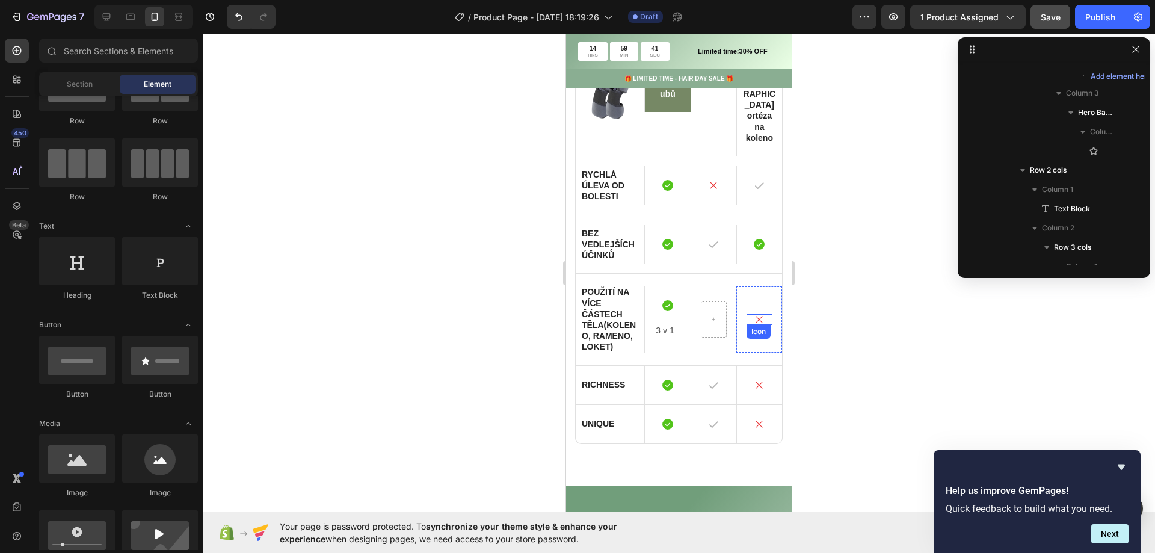
click at [756, 316] on icon at bounding box center [759, 319] width 7 height 7
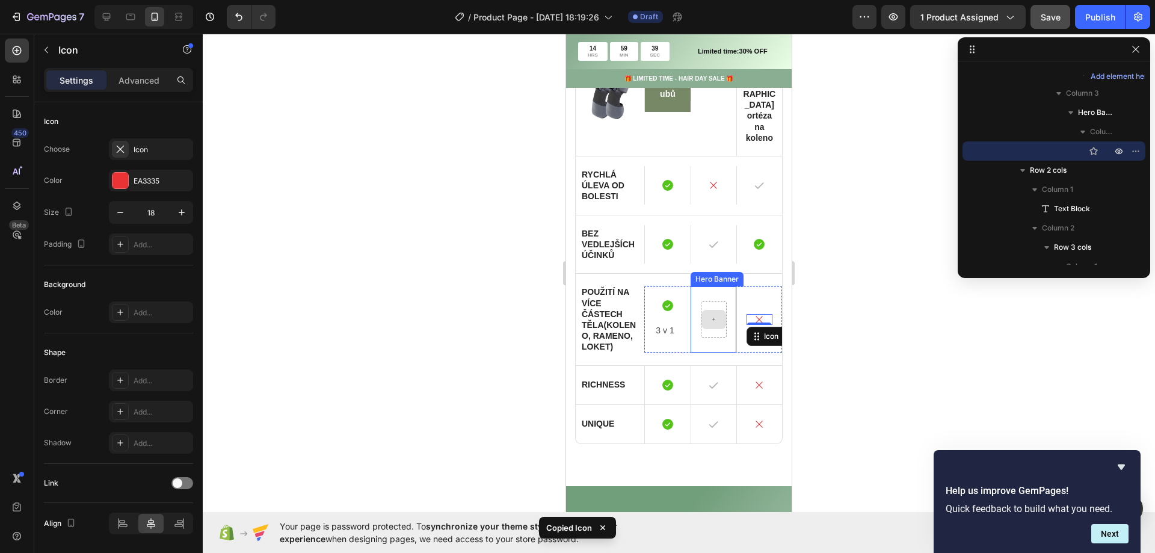
click at [705, 310] on div at bounding box center [714, 319] width 25 height 19
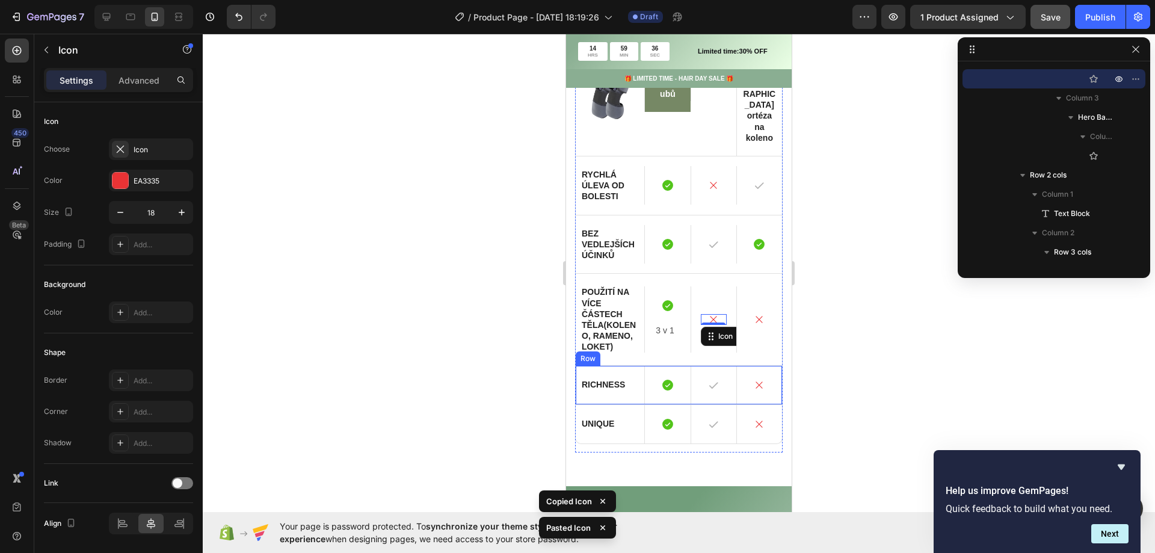
click at [434, 360] on div at bounding box center [679, 293] width 953 height 519
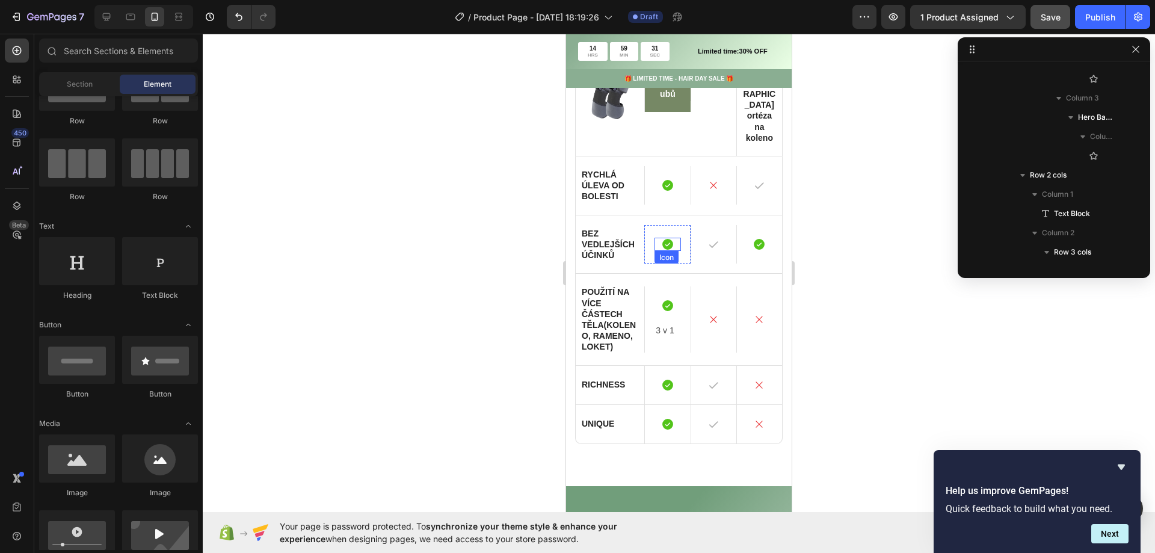
click at [662, 238] on icon at bounding box center [667, 244] width 13 height 13
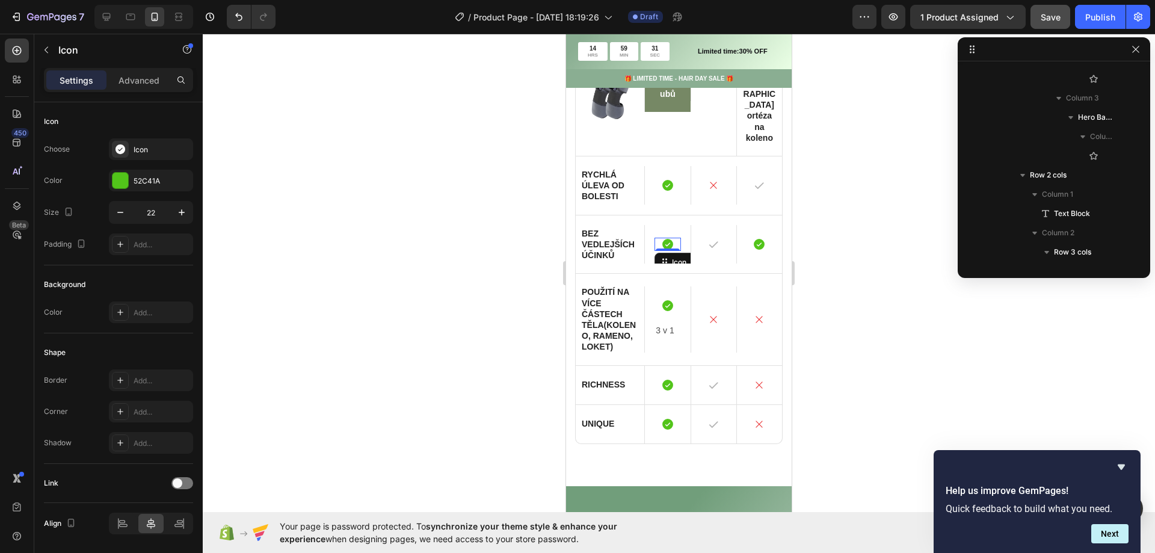
scroll to position [1302, 0]
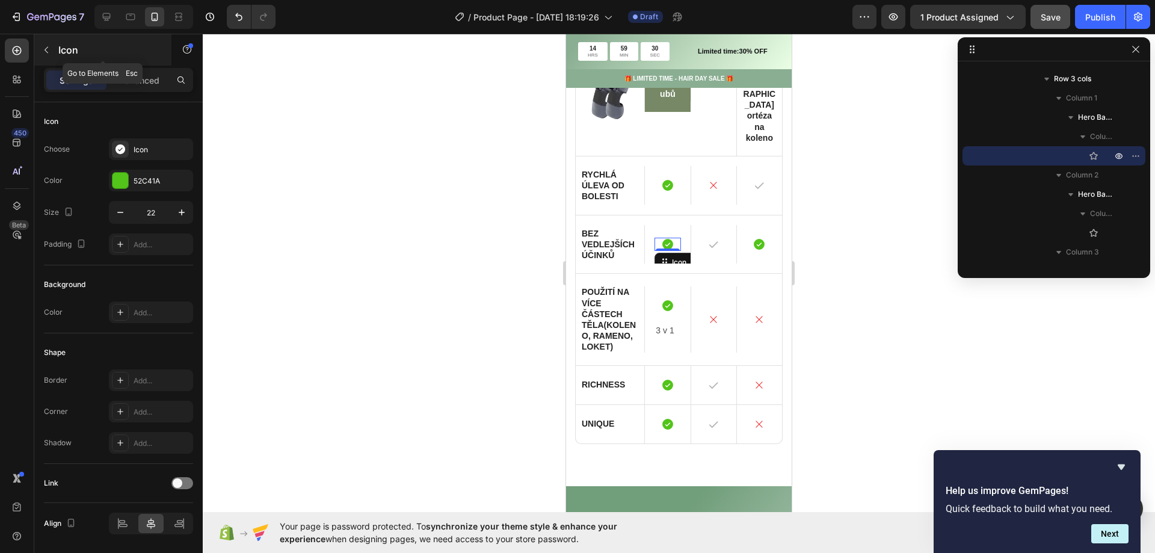
click at [56, 54] on div "Icon" at bounding box center [102, 49] width 137 height 31
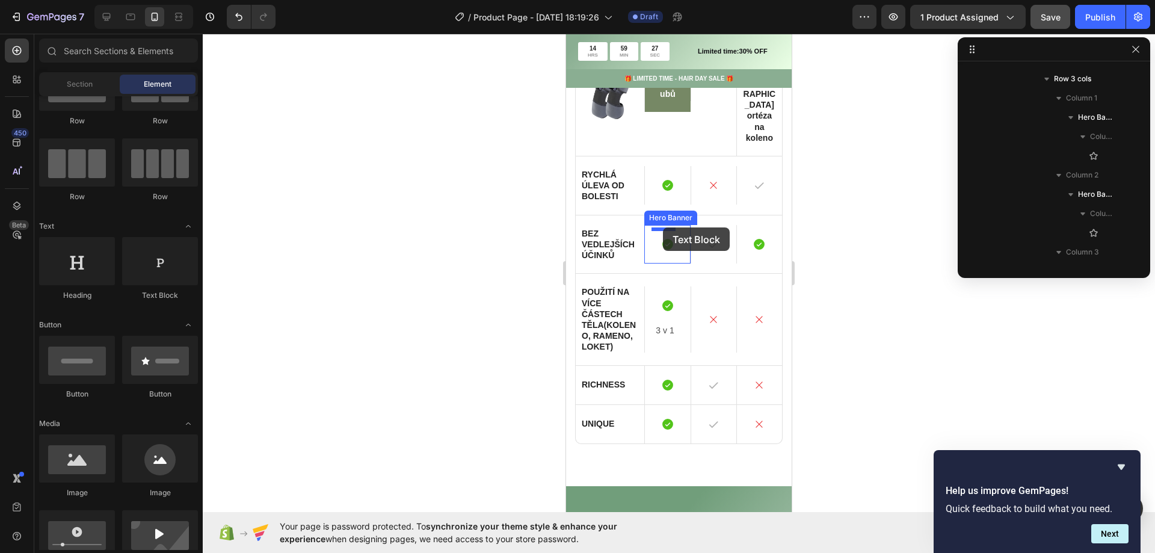
drag, startPoint x: 994, startPoint y: 274, endPoint x: 663, endPoint y: 227, distance: 334.2
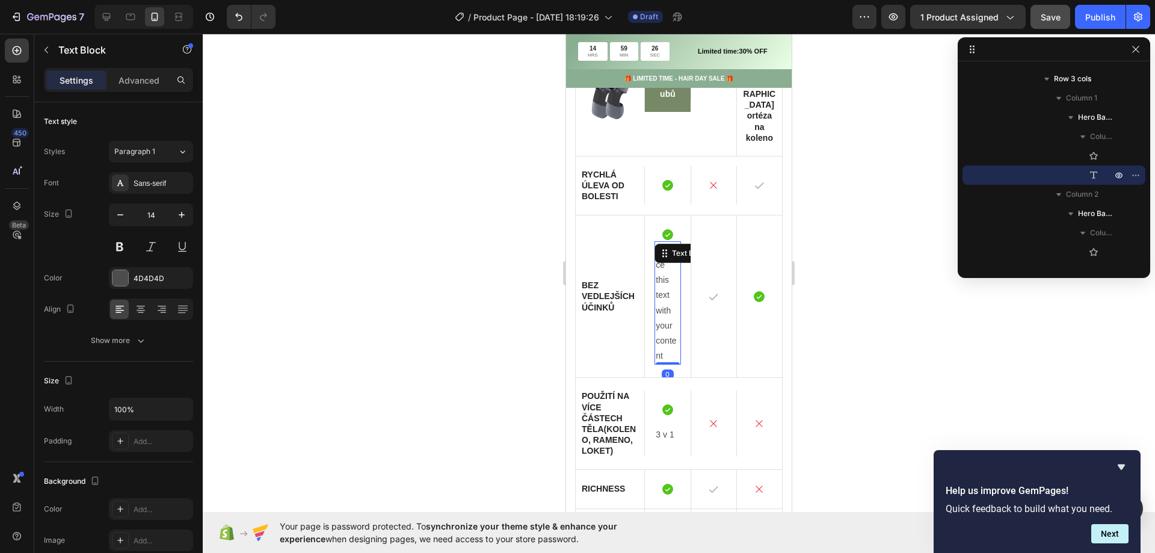
click at [663, 264] on div "Replace this text with your content" at bounding box center [668, 303] width 26 height 124
click at [663, 264] on p "Replace this text with your content" at bounding box center [667, 304] width 23 height 122
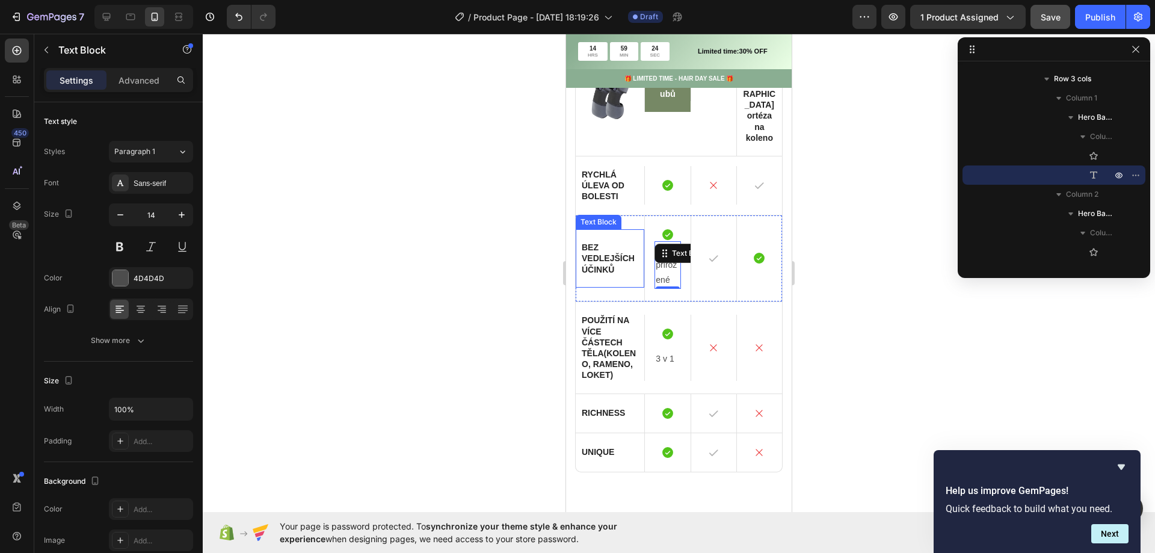
click at [425, 256] on div at bounding box center [679, 293] width 953 height 519
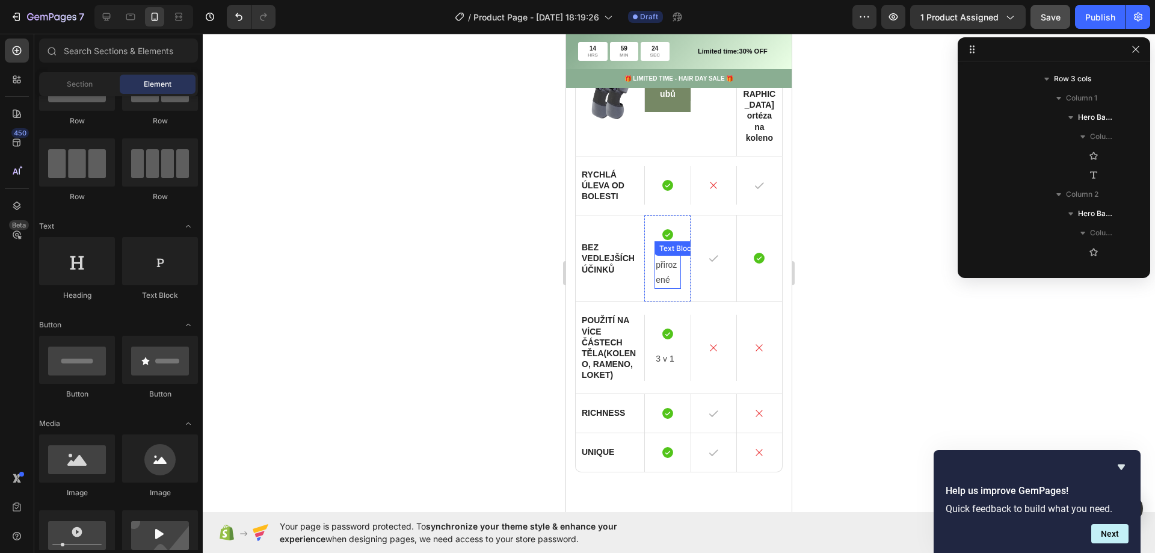
click at [664, 241] on div "100% přirozené Text Block" at bounding box center [668, 265] width 26 height 48
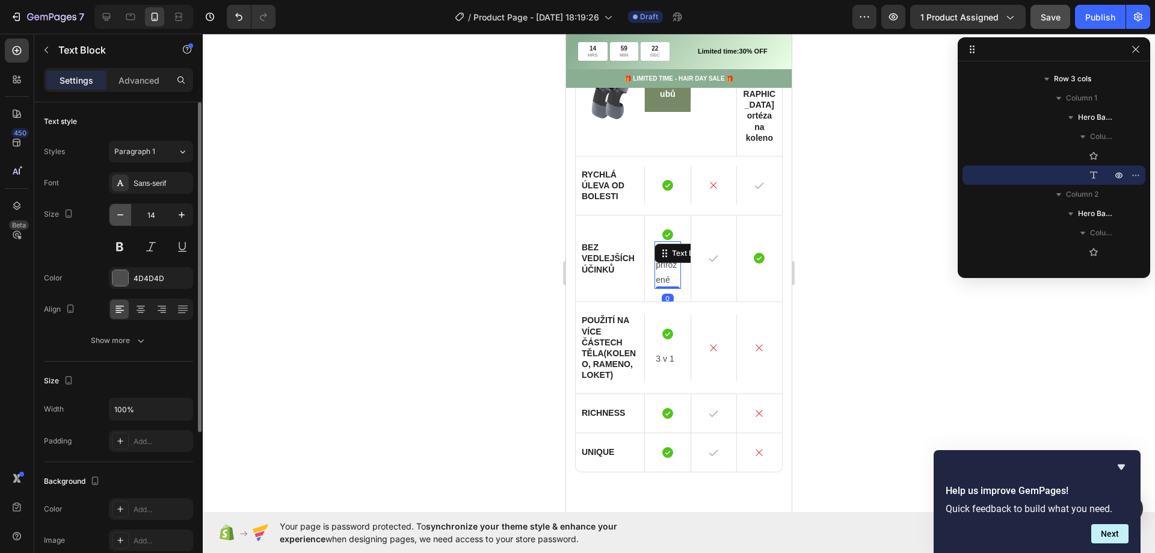
click at [130, 220] on button "button" at bounding box center [121, 215] width 22 height 22
click at [129, 219] on button "button" at bounding box center [121, 215] width 22 height 22
type input "12"
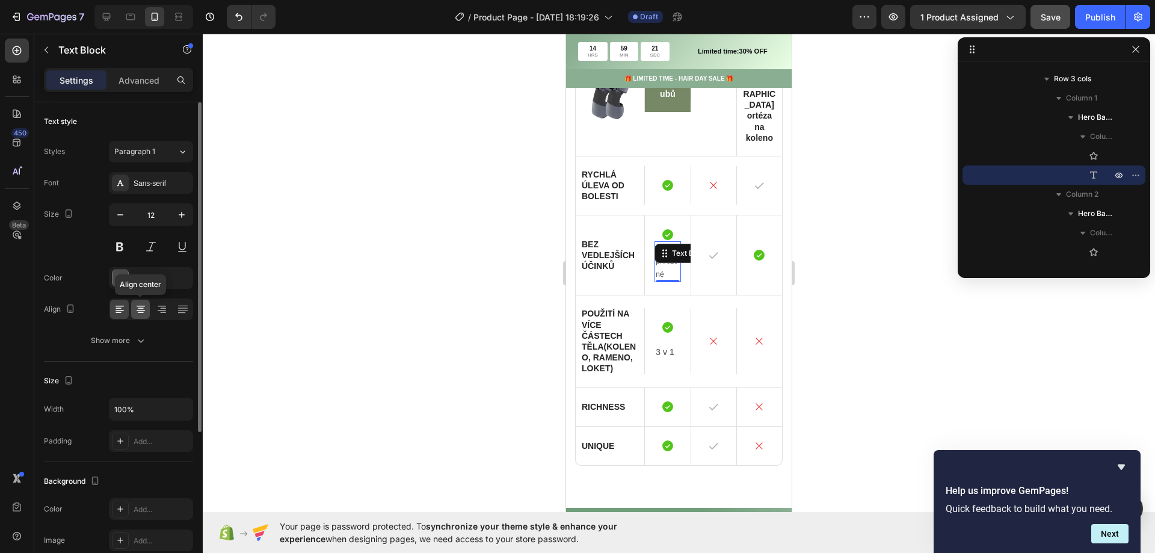
click at [141, 305] on icon at bounding box center [141, 309] width 12 height 12
click at [389, 246] on div at bounding box center [679, 293] width 953 height 519
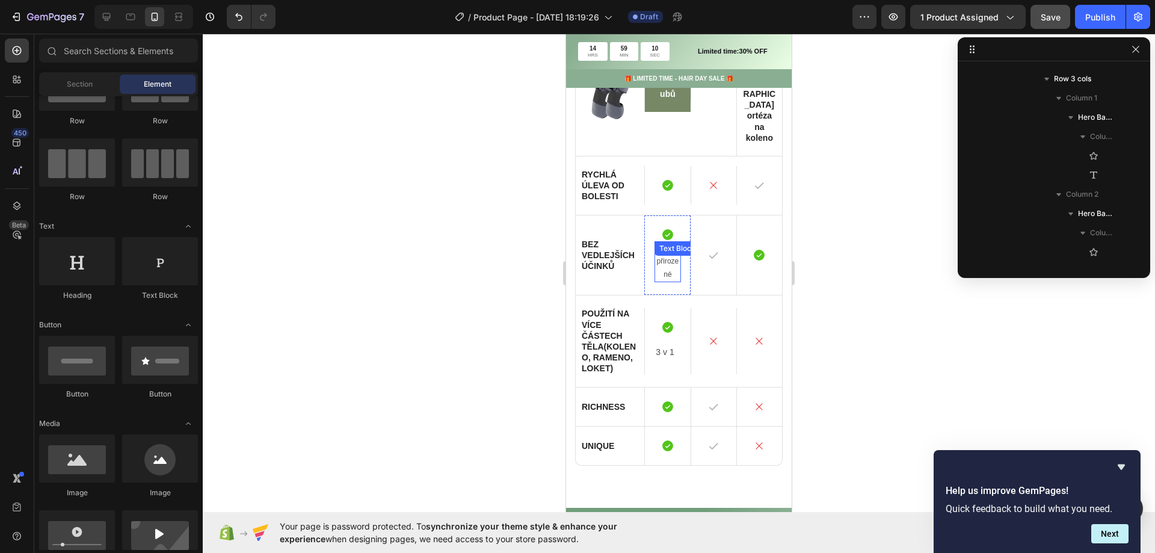
click at [665, 246] on p "100% přirozené" at bounding box center [667, 262] width 23 height 39
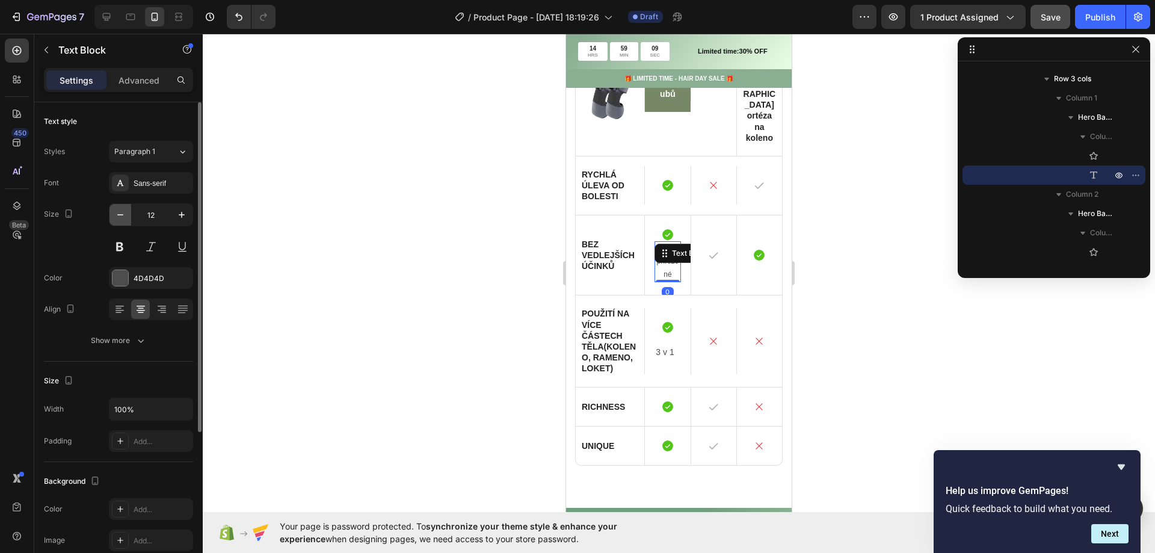
click at [123, 219] on icon "button" at bounding box center [120, 215] width 12 height 12
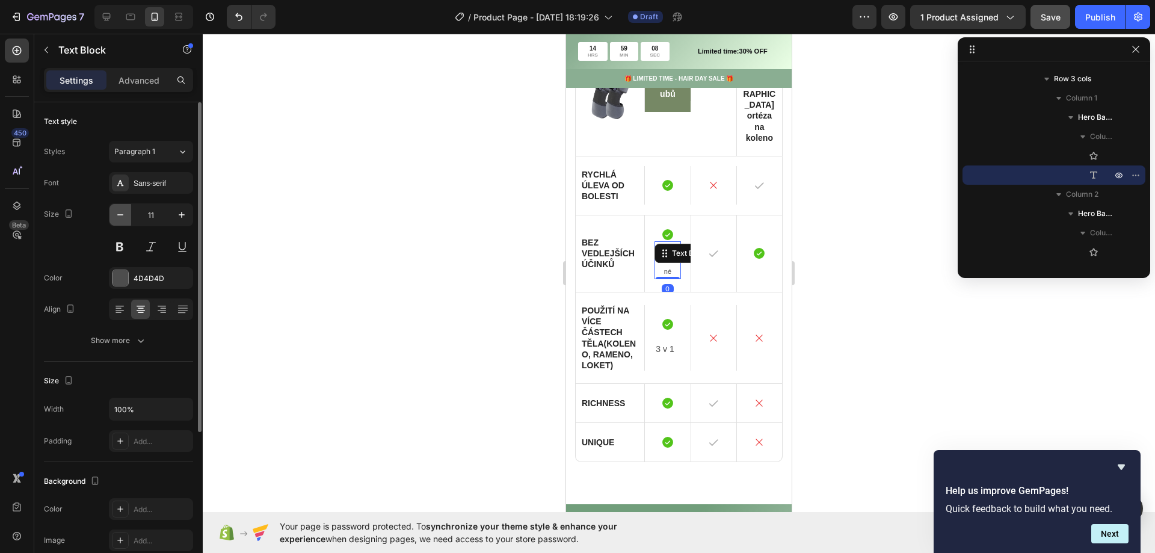
click at [123, 219] on icon "button" at bounding box center [120, 215] width 12 height 12
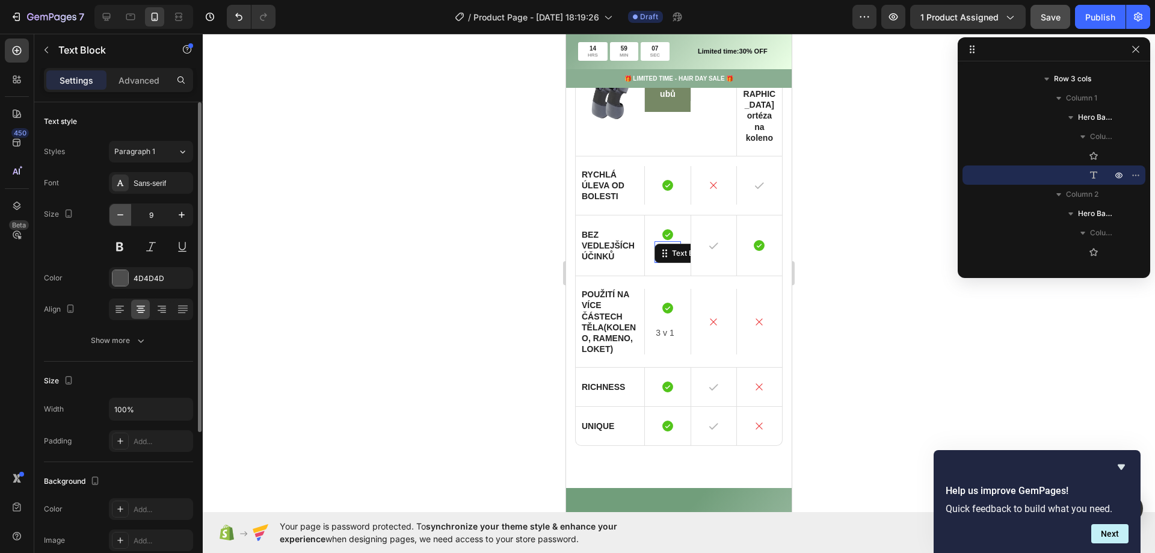
click at [123, 219] on icon "button" at bounding box center [120, 215] width 12 height 12
type input "8"
click at [412, 190] on div at bounding box center [679, 293] width 953 height 519
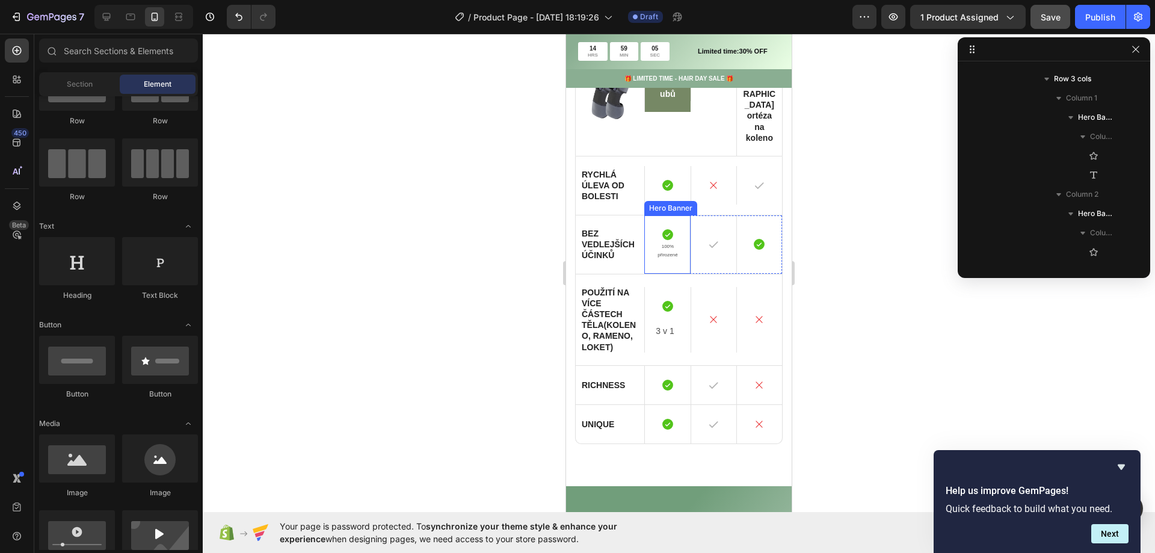
click at [666, 243] on p "100% přirozené" at bounding box center [667, 251] width 23 height 17
click at [605, 379] on p "Richness" at bounding box center [610, 384] width 57 height 11
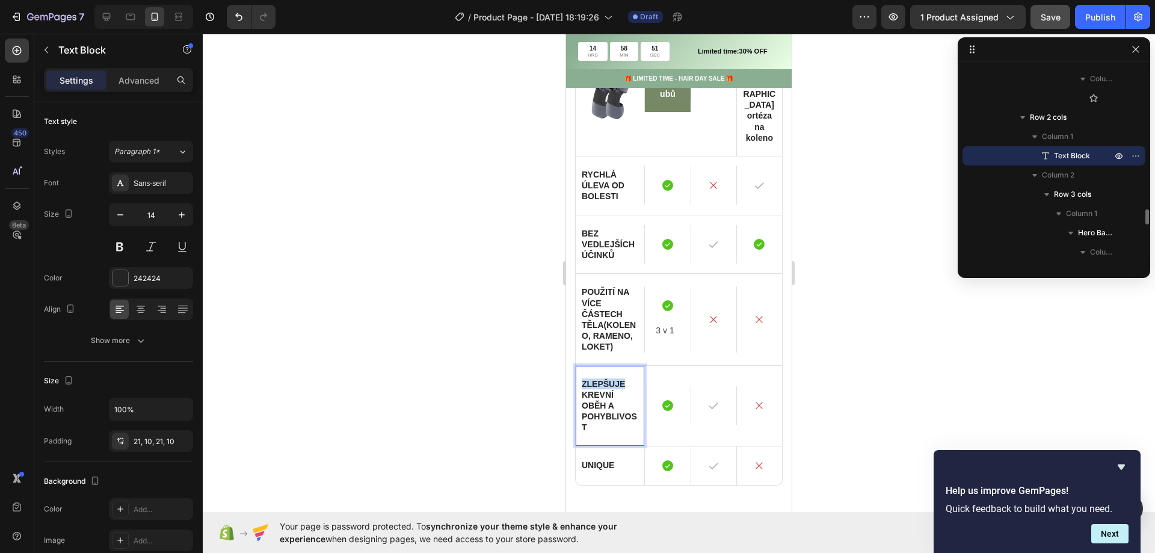
scroll to position [1350, 0]
click at [427, 402] on div at bounding box center [679, 293] width 953 height 519
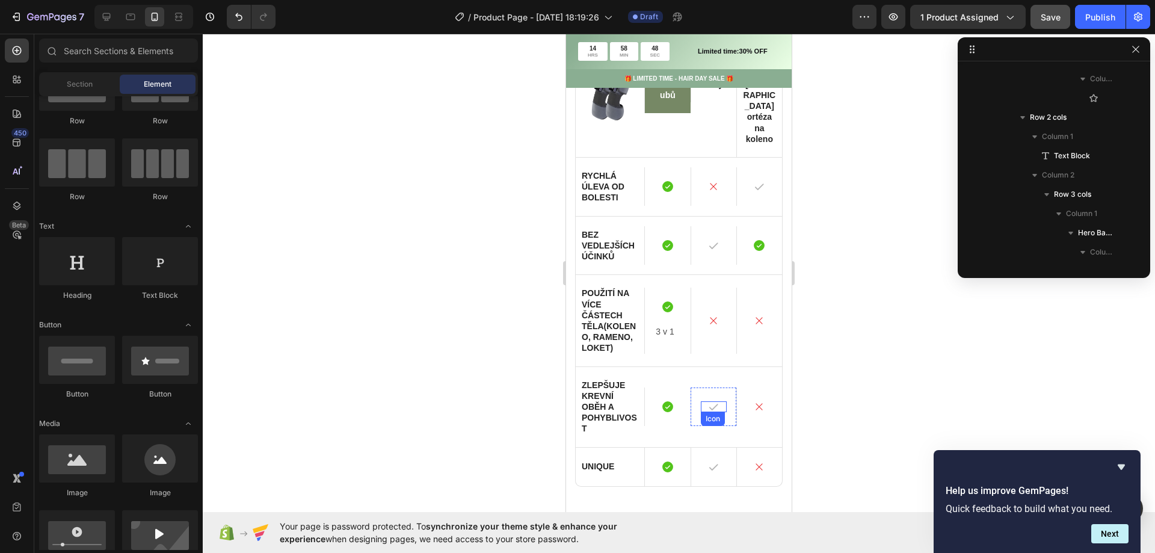
click at [715, 401] on div "Icon" at bounding box center [714, 406] width 26 height 11
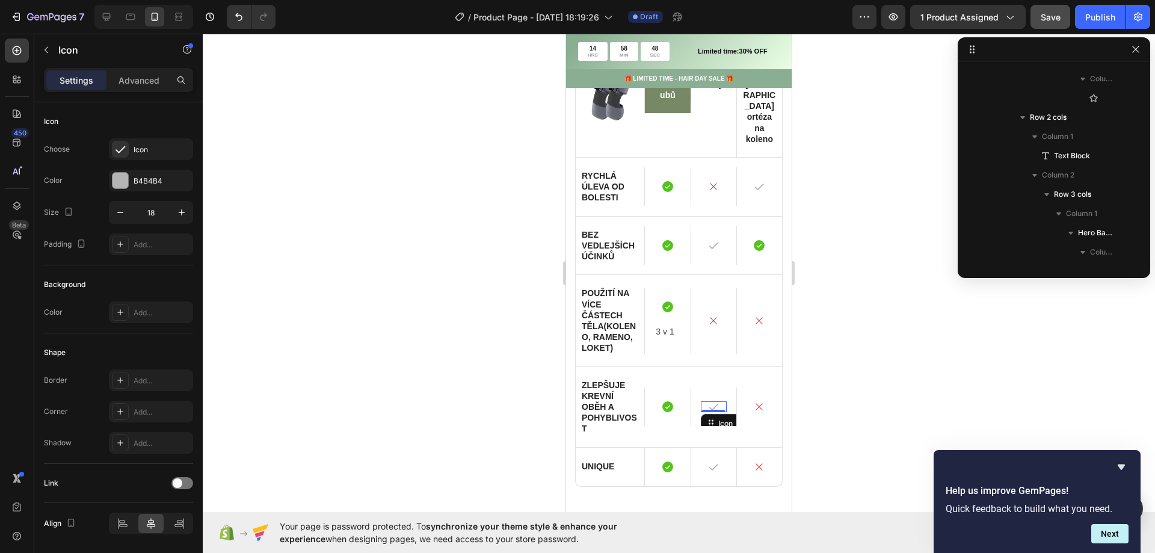
scroll to position [2053, 0]
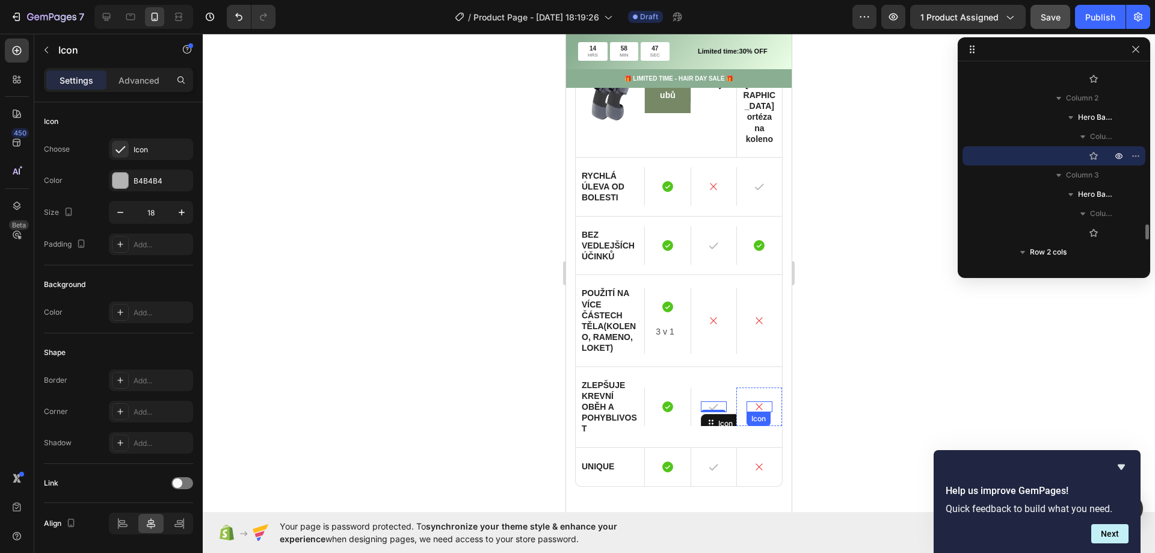
click at [756, 403] on icon at bounding box center [759, 406] width 7 height 7
click at [711, 404] on icon at bounding box center [713, 407] width 9 height 7
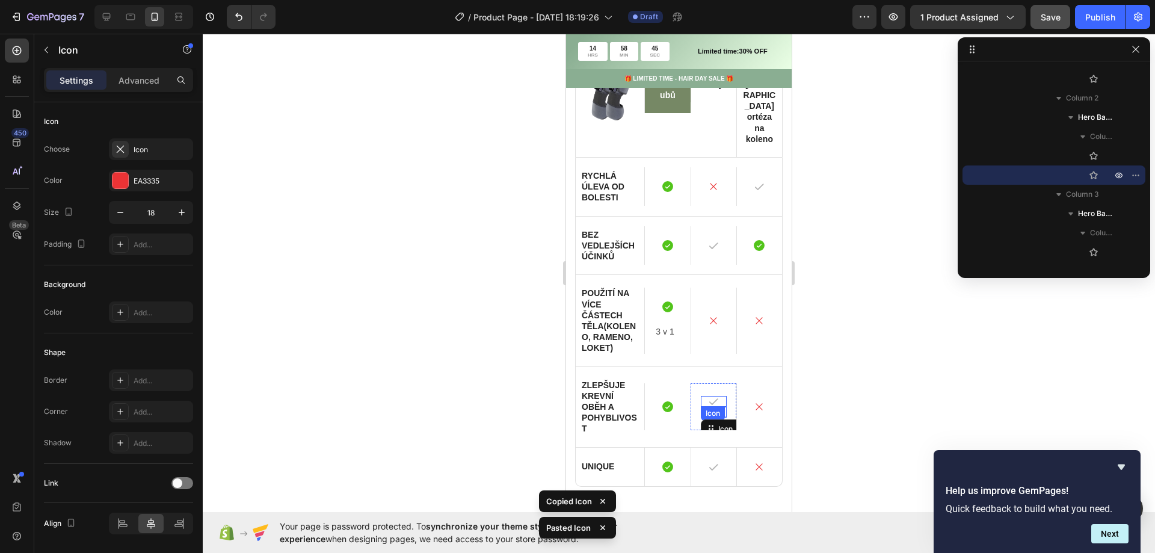
click at [709, 398] on icon at bounding box center [713, 401] width 9 height 7
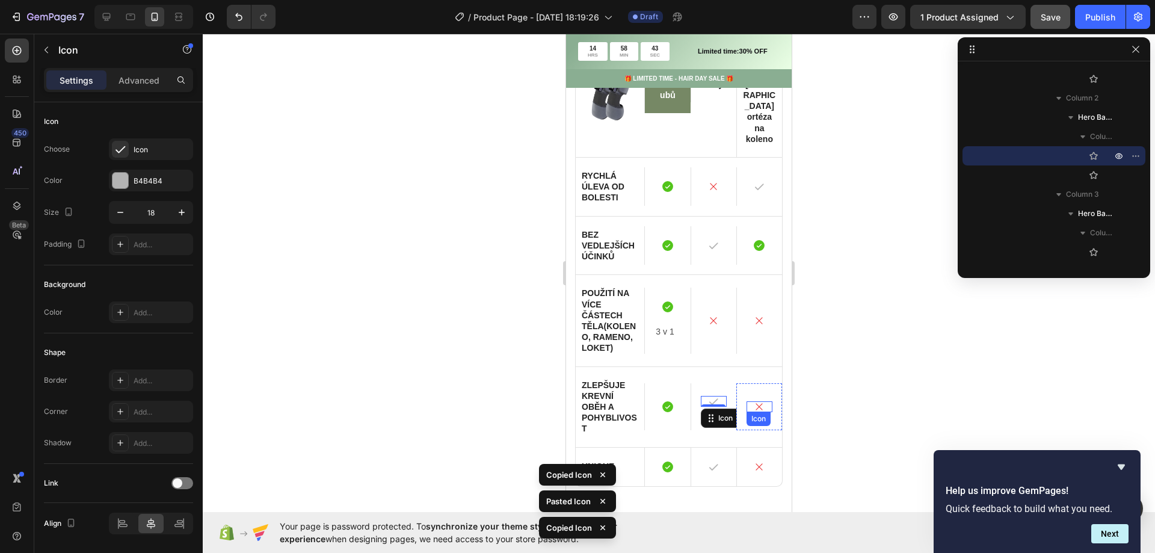
click at [754, 401] on icon at bounding box center [759, 406] width 11 height 11
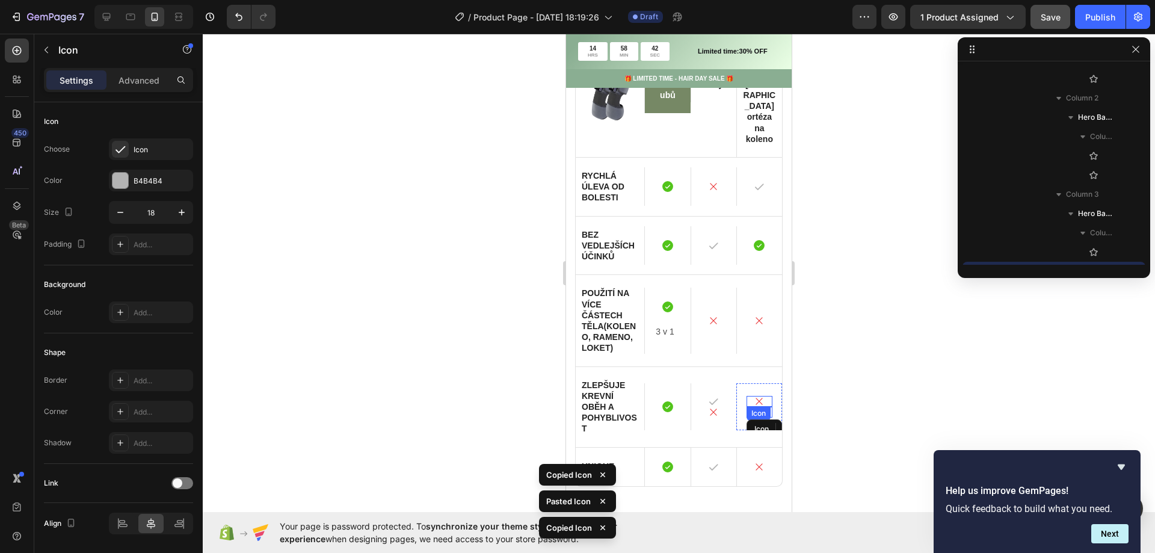
scroll to position [2168, 0]
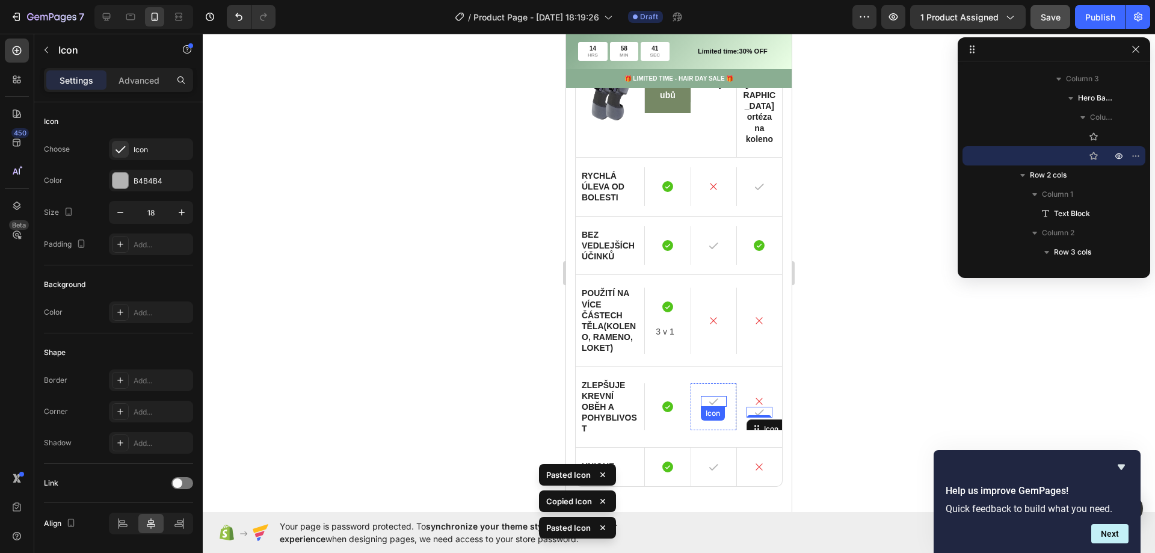
click at [709, 398] on icon at bounding box center [713, 401] width 9 height 7
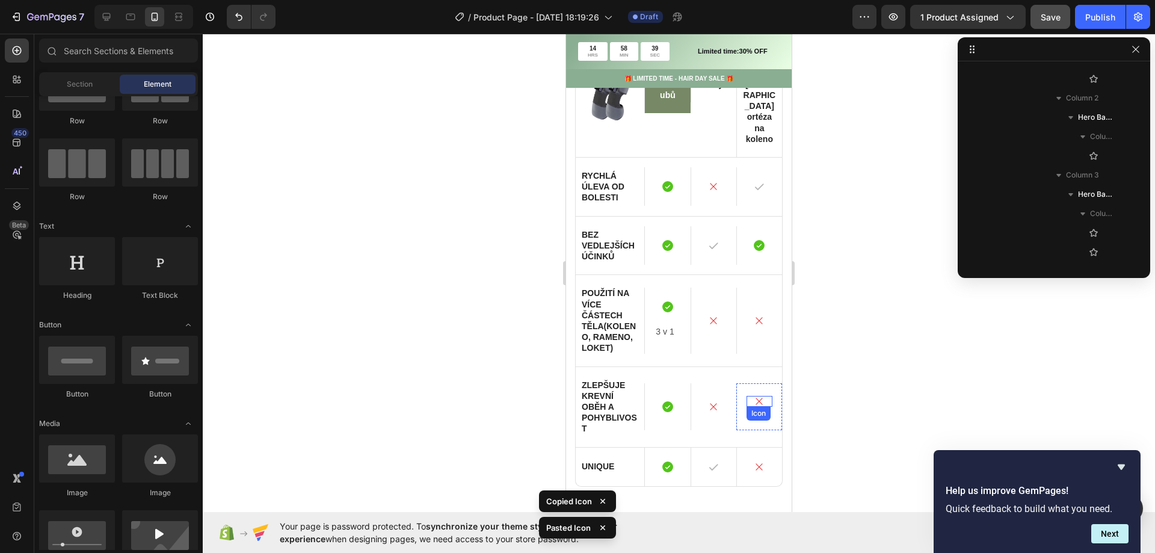
click at [755, 396] on icon at bounding box center [759, 401] width 11 height 11
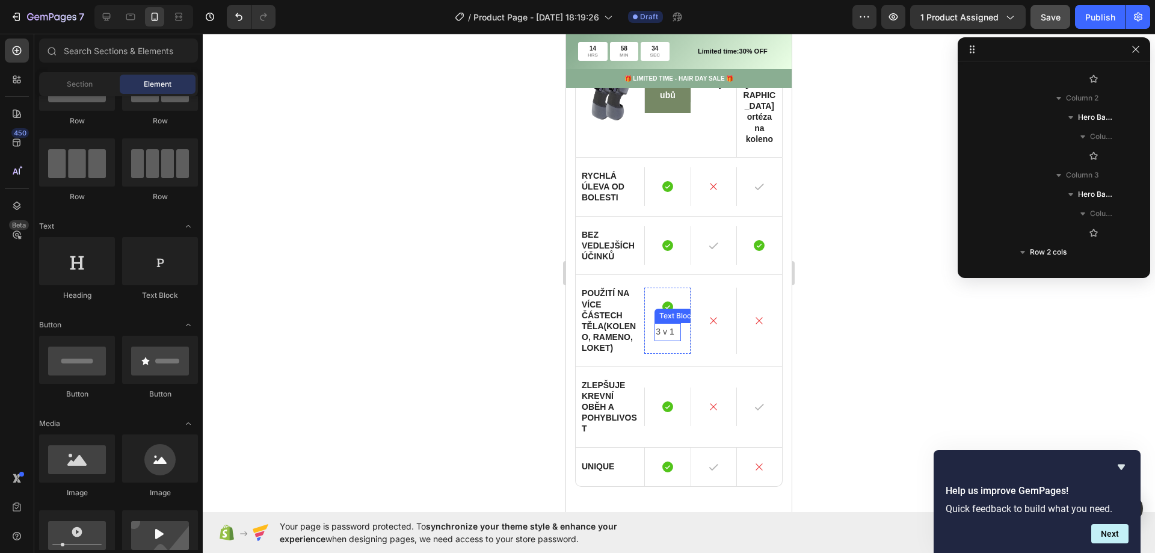
click at [667, 324] on p "3 v 1" at bounding box center [667, 331] width 23 height 15
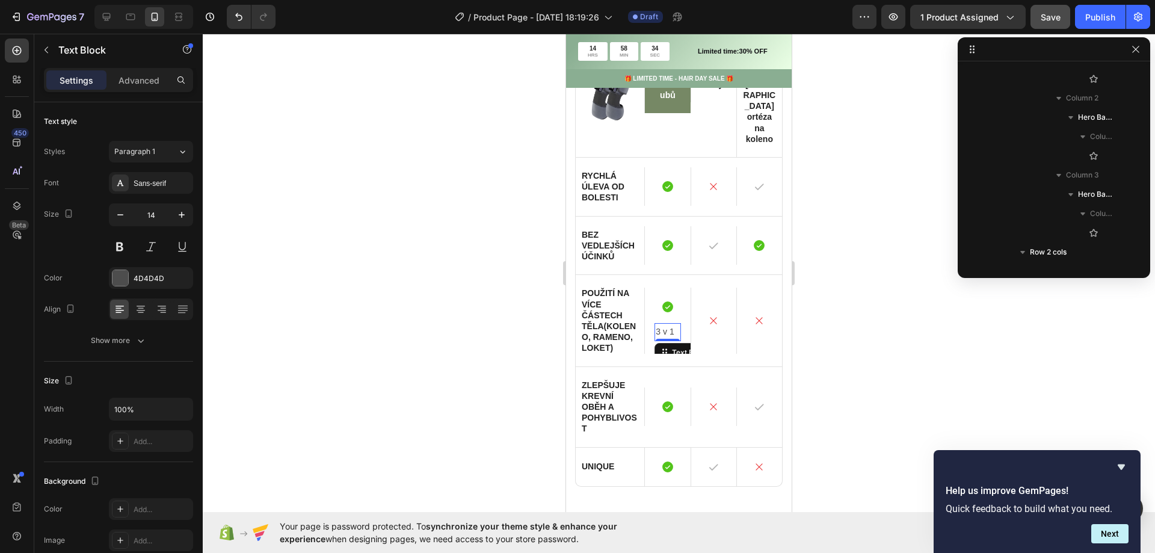
scroll to position [1648, 0]
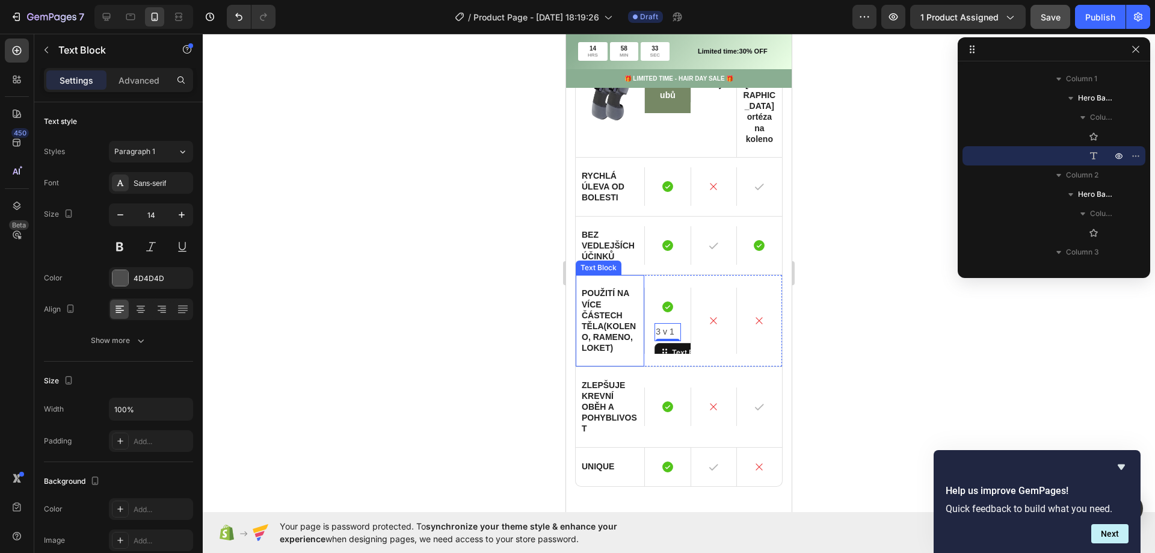
click at [410, 362] on div at bounding box center [679, 293] width 953 height 519
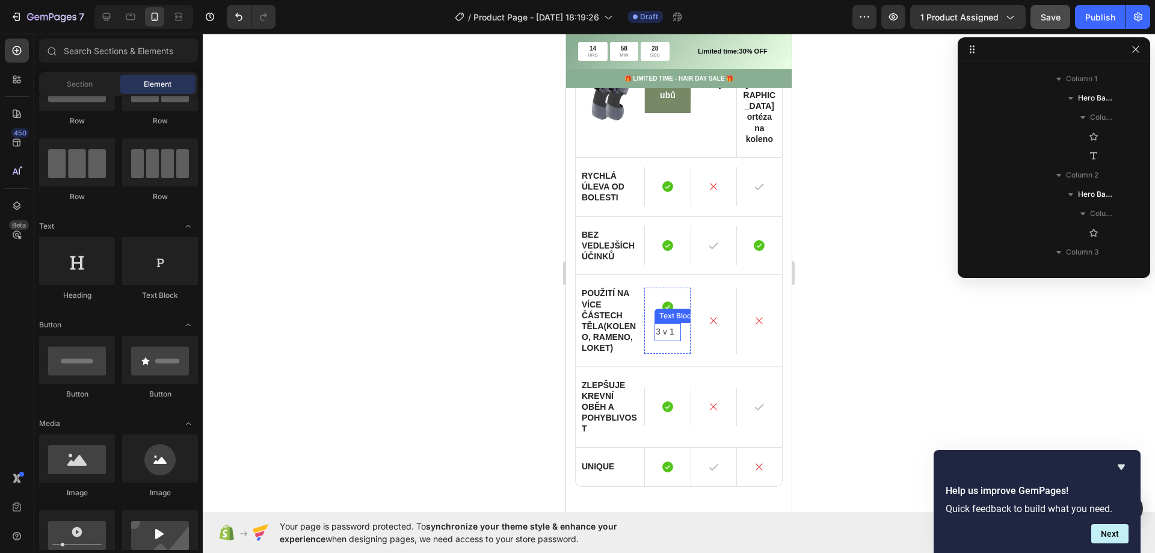
click at [671, 324] on p "3 v 1" at bounding box center [667, 331] width 23 height 15
click at [416, 386] on div at bounding box center [679, 293] width 953 height 519
click at [605, 461] on p "Unique" at bounding box center [610, 466] width 57 height 11
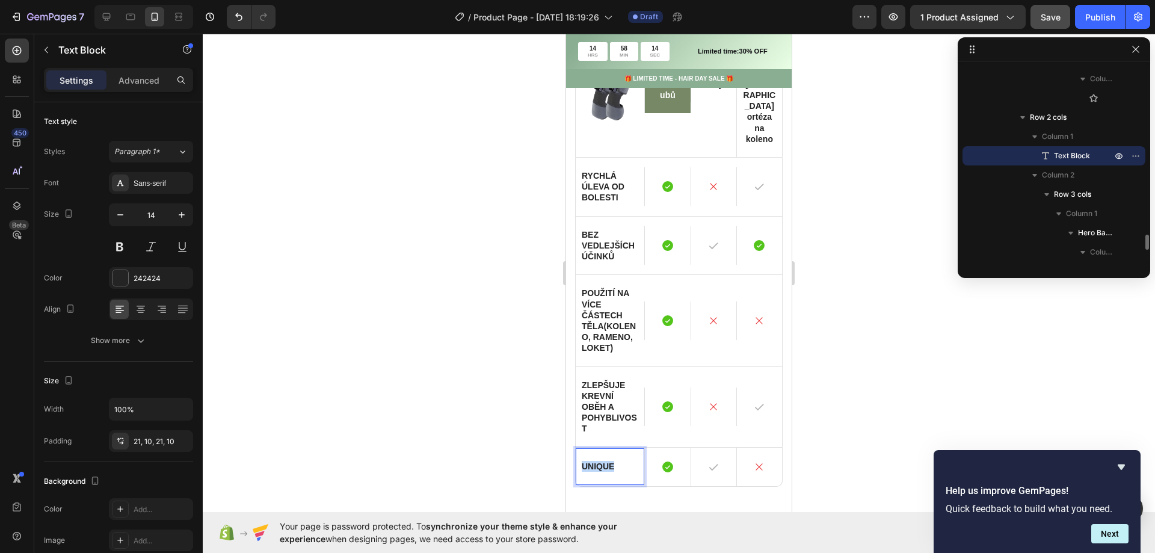
scroll to position [1349, 0]
click at [747, 467] on div "Icon" at bounding box center [760, 472] width 26 height 11
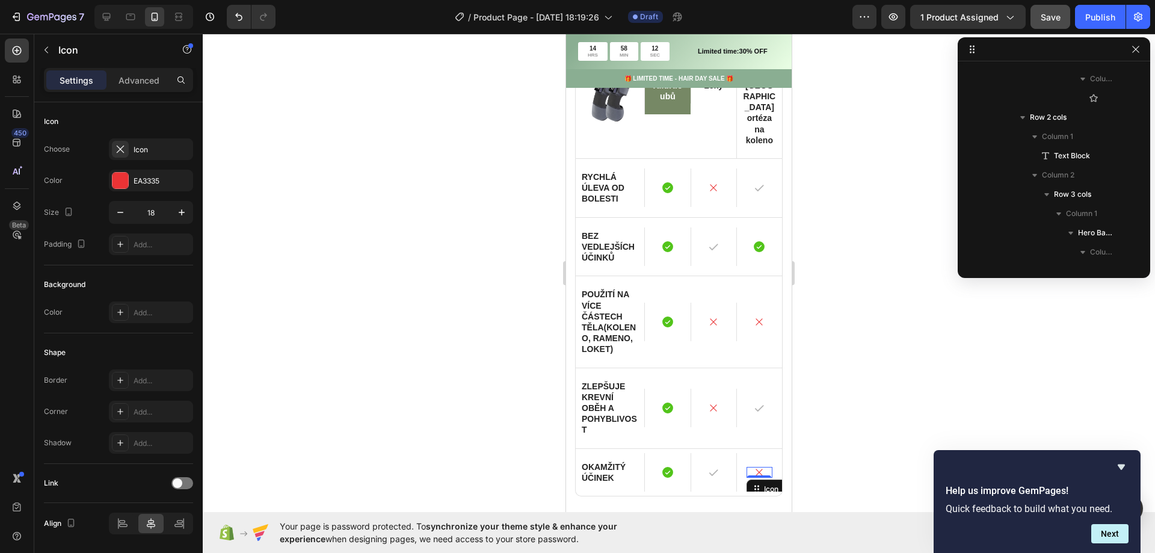
scroll to position [2358, 0]
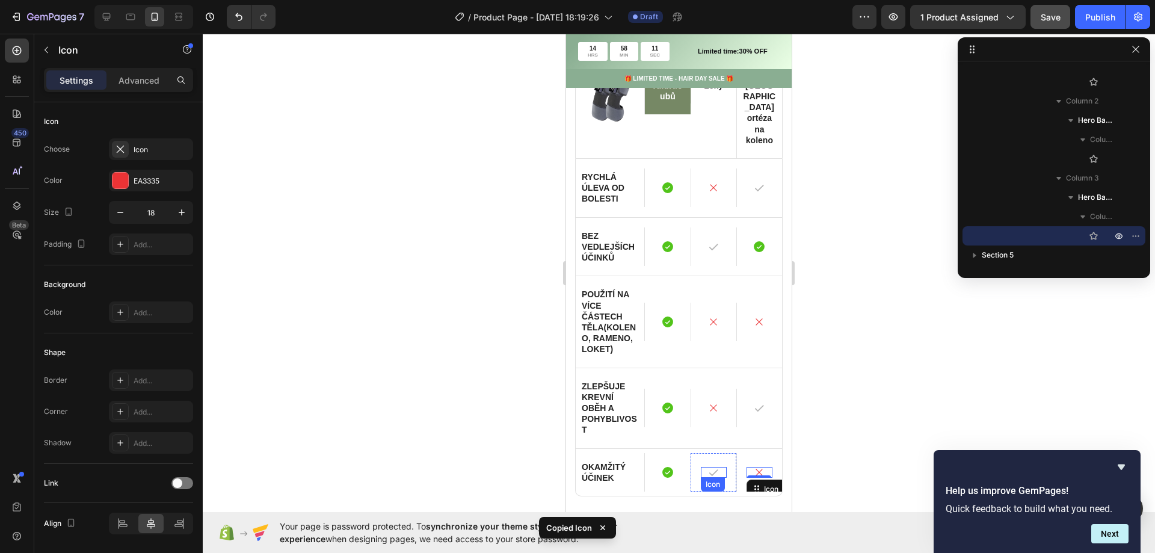
click at [711, 467] on icon at bounding box center [713, 472] width 11 height 11
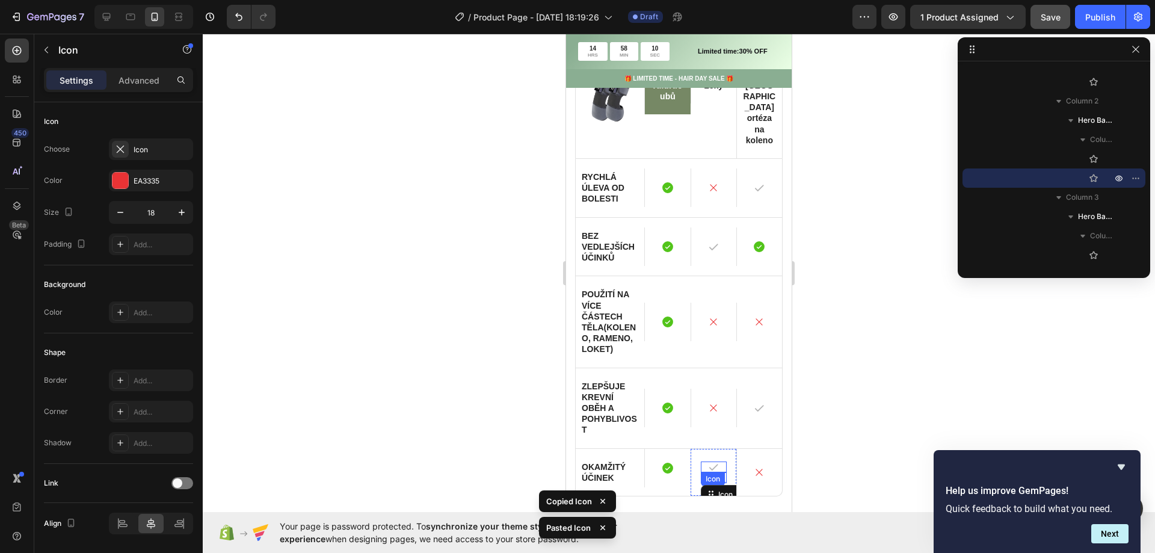
click at [708, 462] on icon at bounding box center [713, 467] width 11 height 11
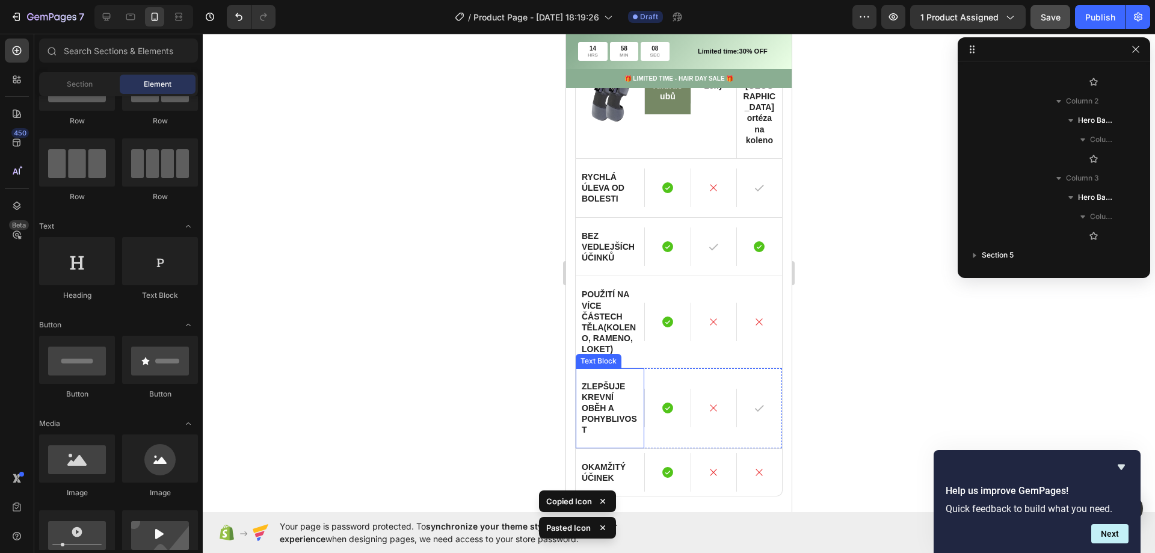
scroll to position [1469, 0]
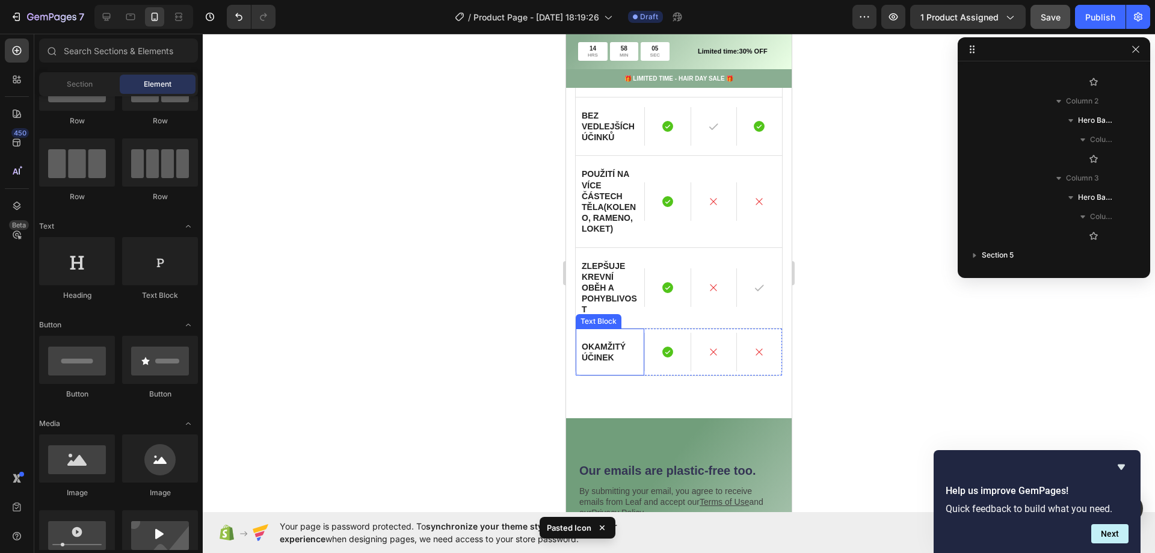
click at [580, 329] on div "Okamžitý účinek" at bounding box center [610, 352] width 69 height 47
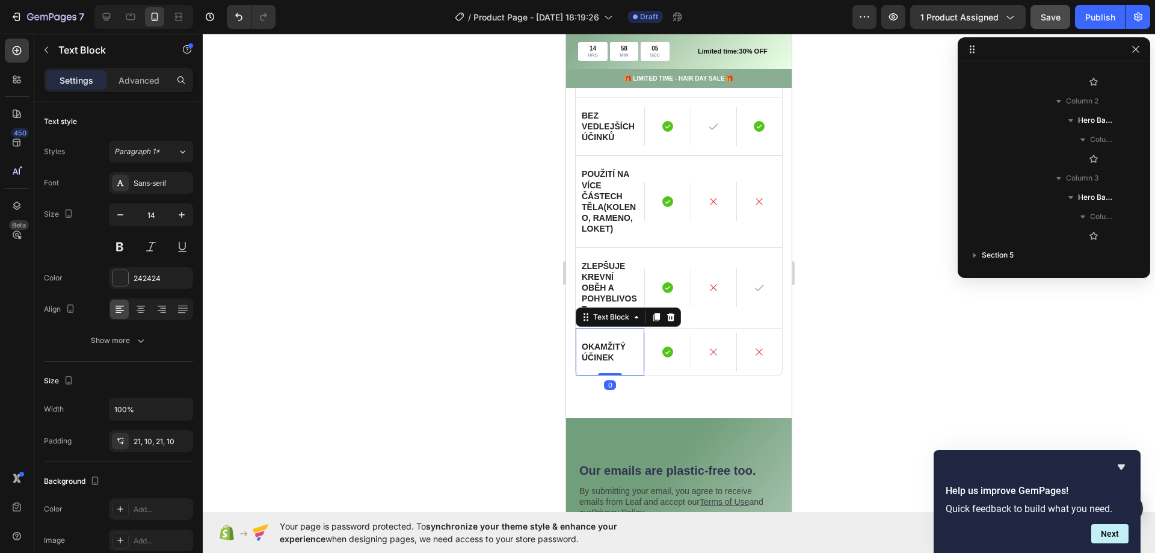
scroll to position [2168, 0]
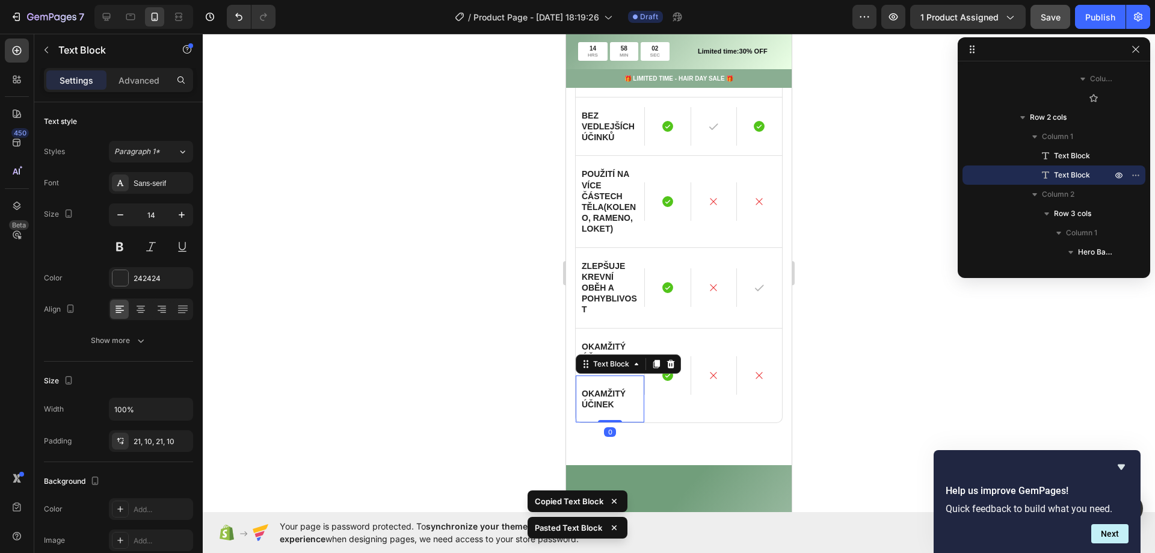
click at [497, 353] on div at bounding box center [679, 293] width 953 height 519
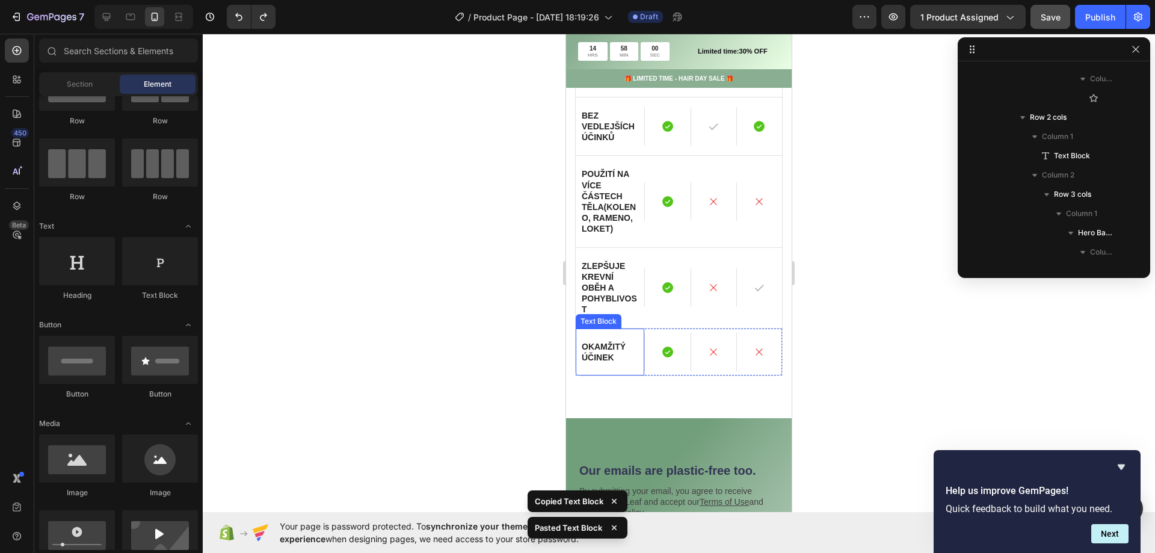
click at [582, 329] on div "Okamžitý účinek Text Block" at bounding box center [610, 352] width 69 height 47
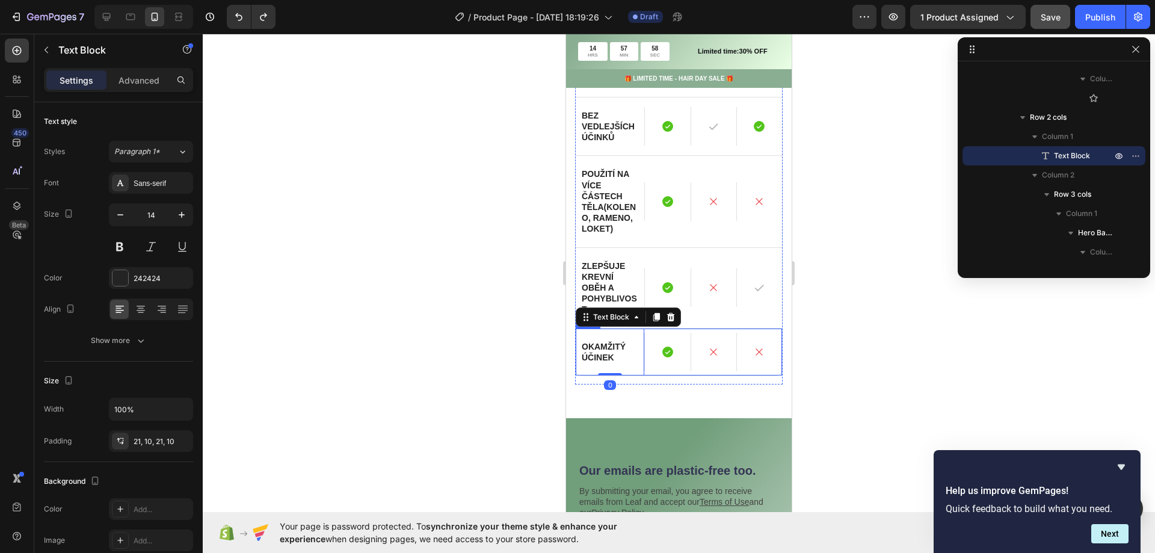
click at [764, 329] on div "Icon Hero Banner Icon Hero Banner Icon Hero Banner Row" at bounding box center [713, 352] width 138 height 47
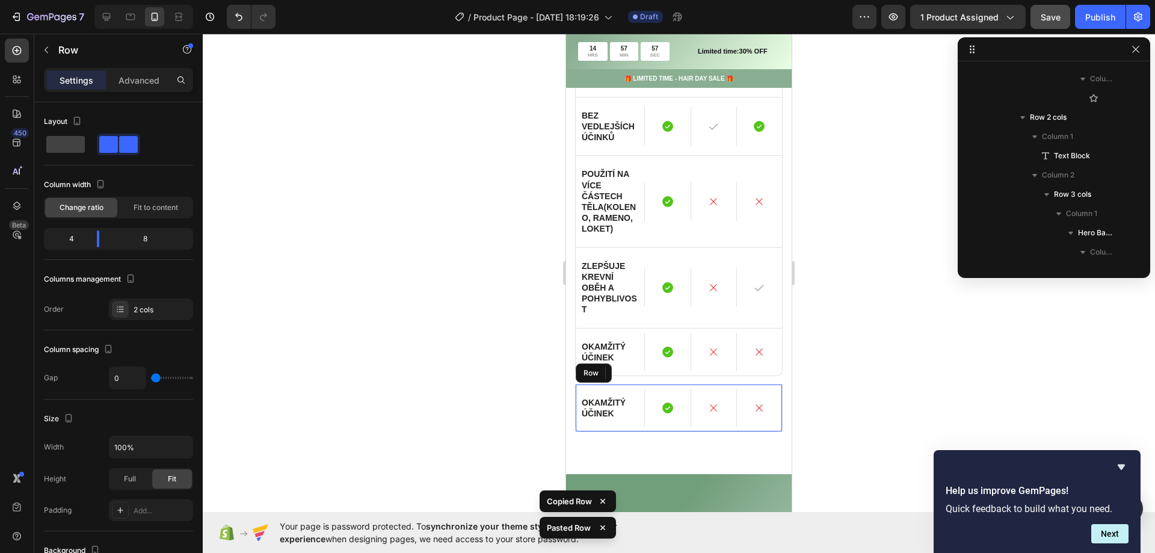
scroll to position [2377, 0]
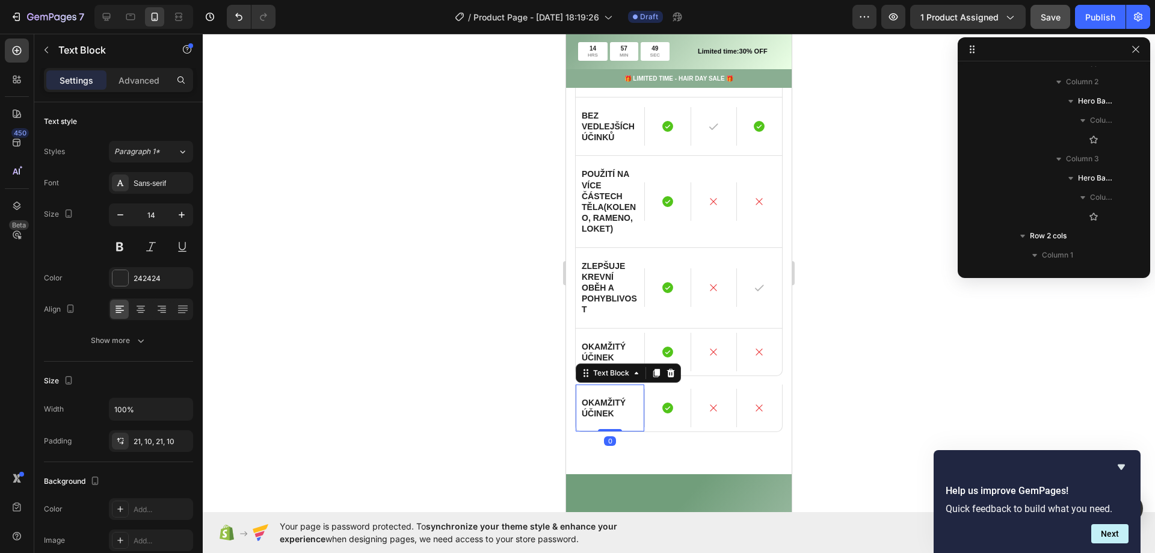
click at [605, 397] on p "Okamžitý účinek" at bounding box center [610, 408] width 57 height 22
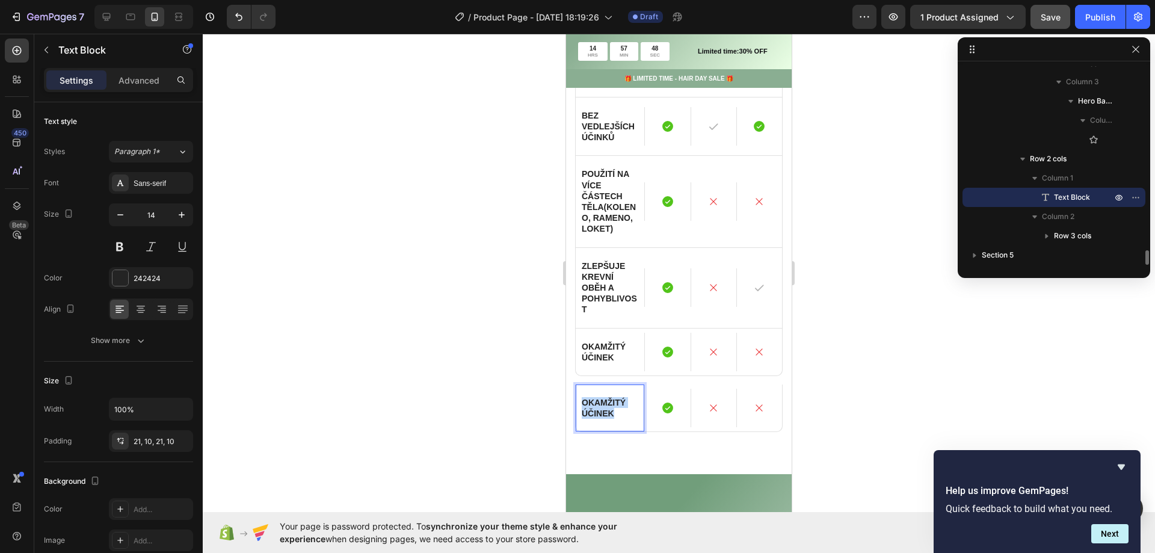
click at [605, 397] on p "Okamžitý účinek" at bounding box center [610, 408] width 57 height 22
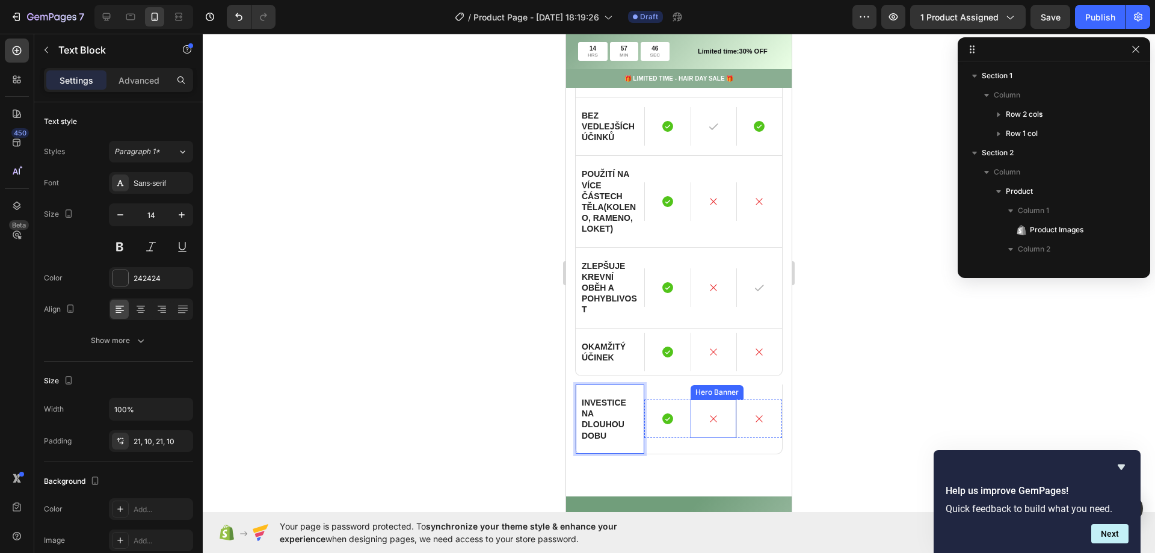
scroll to position [2454, 0]
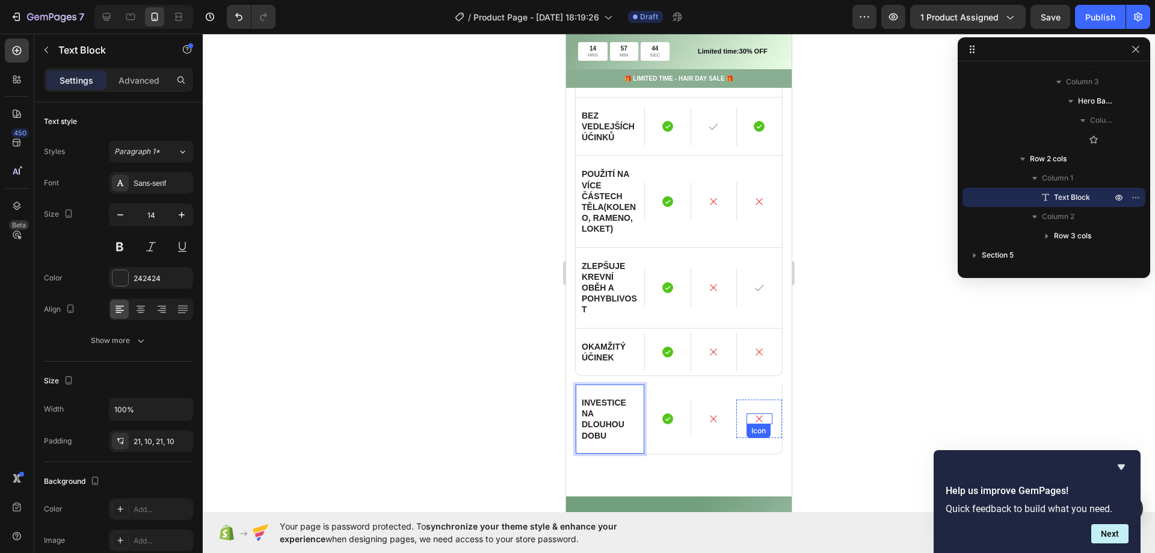
click at [754, 413] on icon at bounding box center [759, 418] width 11 height 11
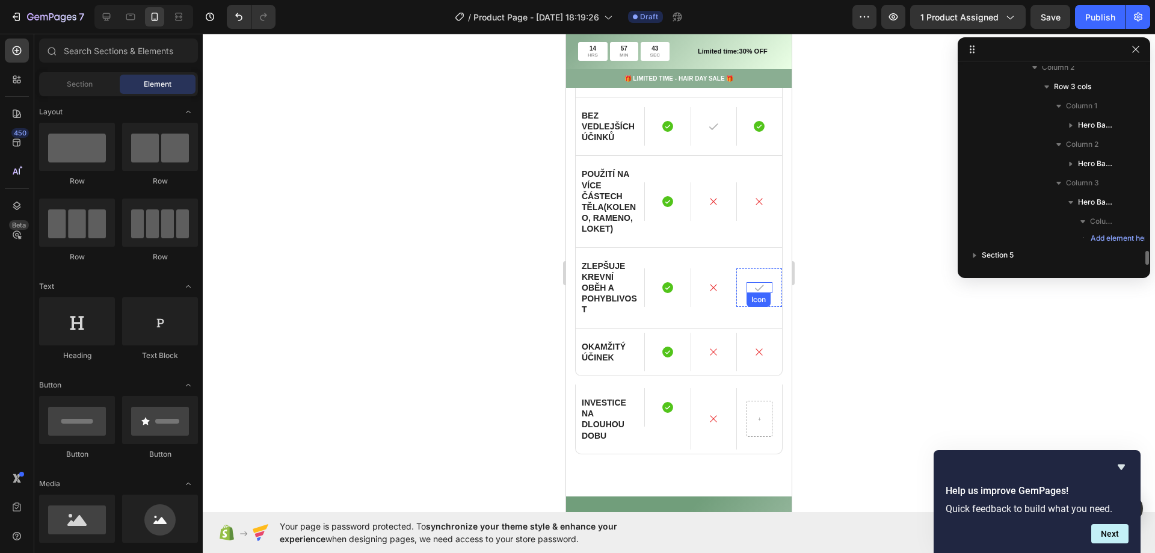
click at [755, 285] on icon at bounding box center [759, 288] width 9 height 7
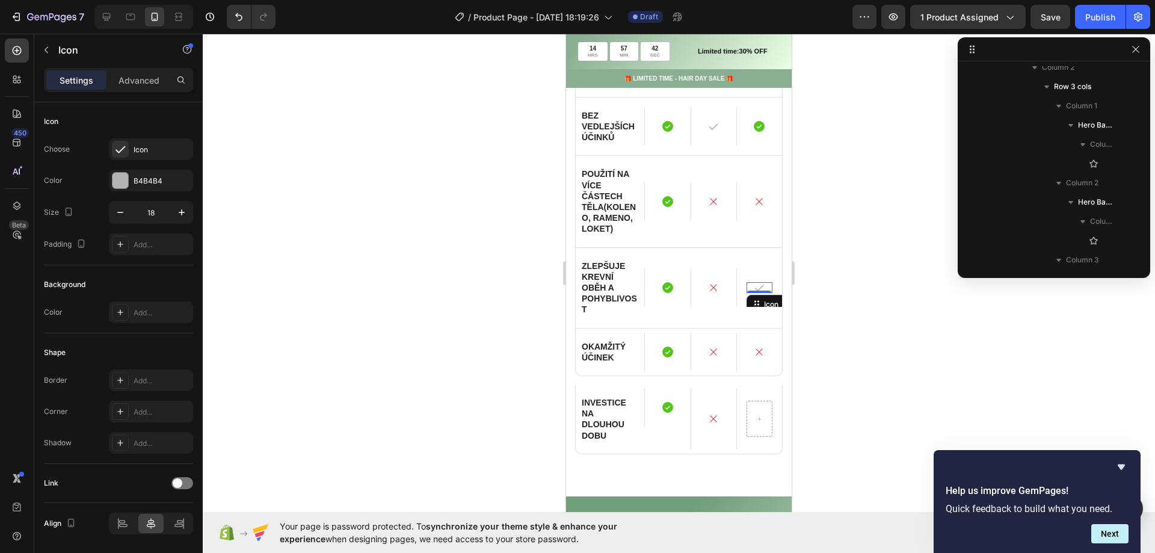
scroll to position [2110, 0]
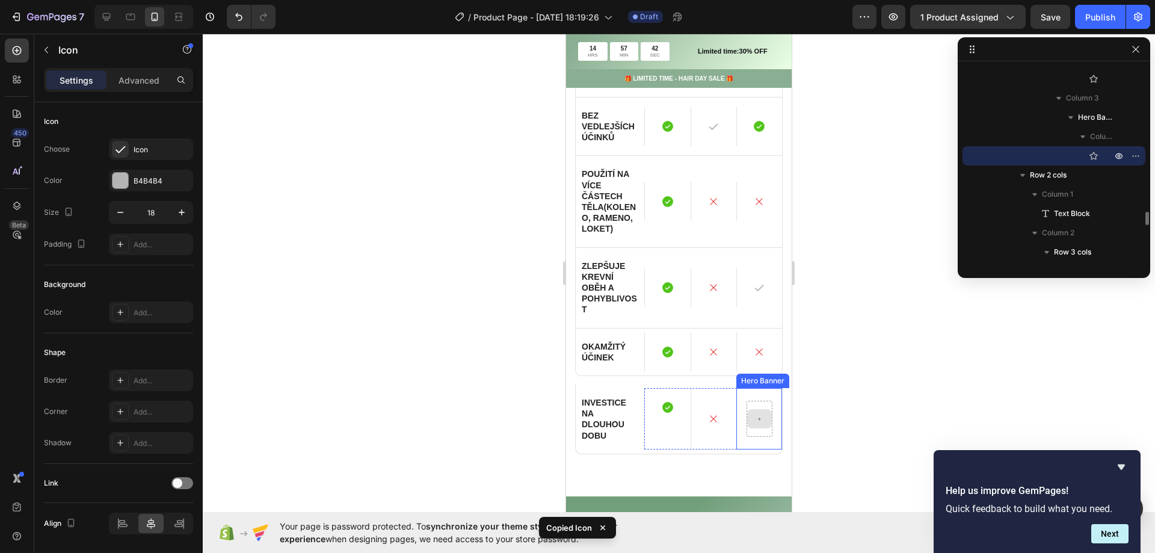
click at [757, 414] on icon at bounding box center [759, 419] width 5 height 10
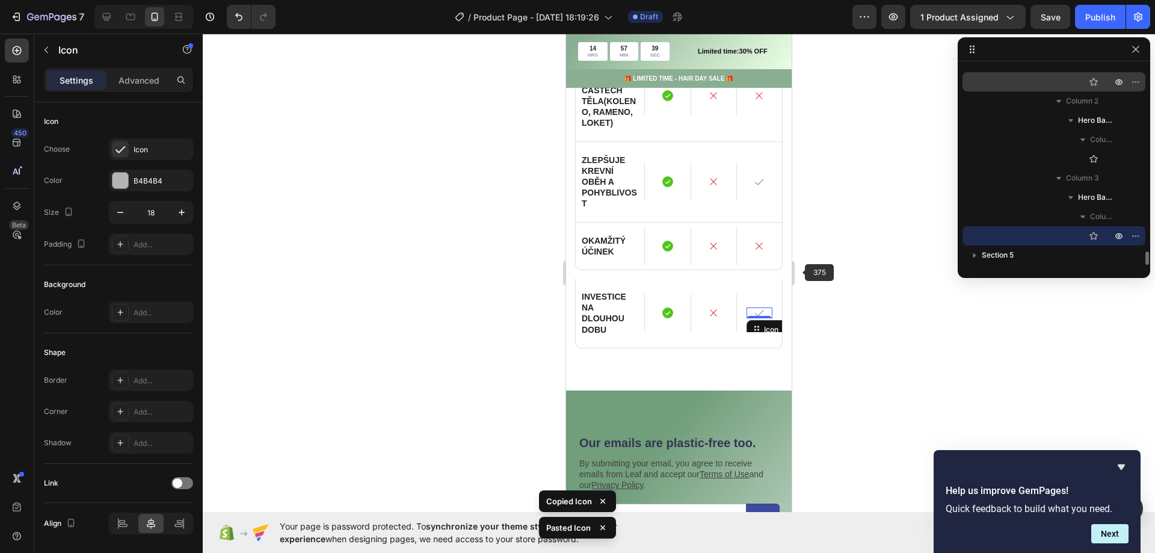
scroll to position [1469, 0]
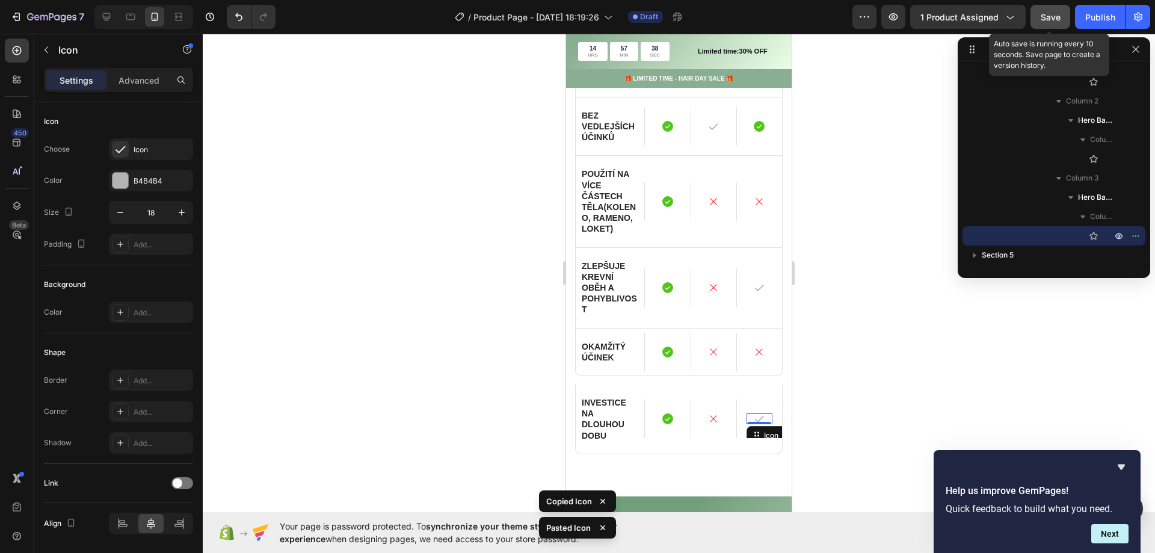
click at [1042, 21] on span "Save" at bounding box center [1051, 17] width 20 height 10
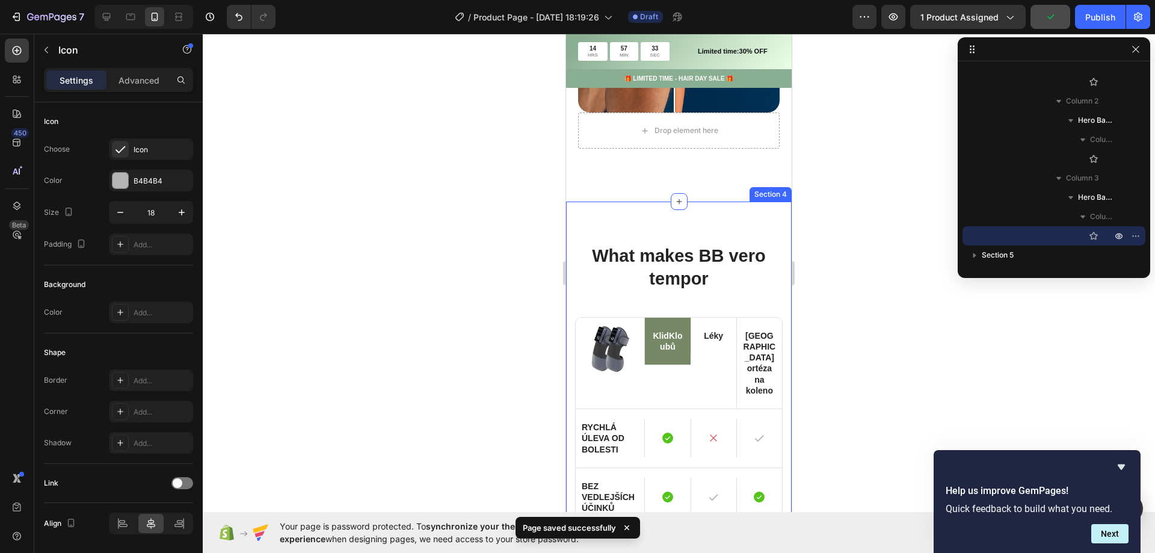
scroll to position [1048, 0]
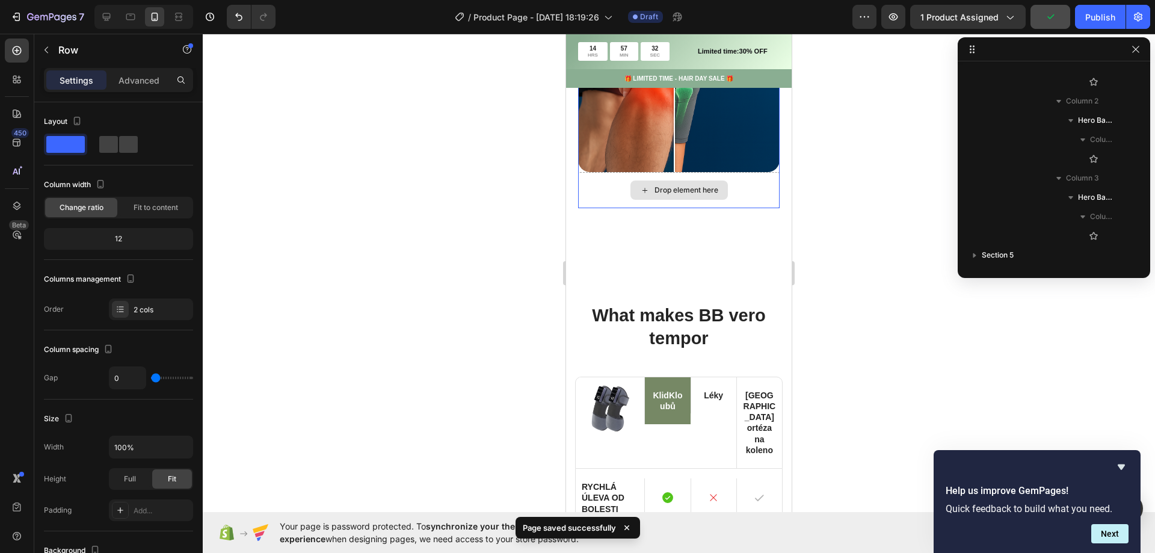
click at [587, 187] on div "Drop element here" at bounding box center [679, 190] width 202 height 36
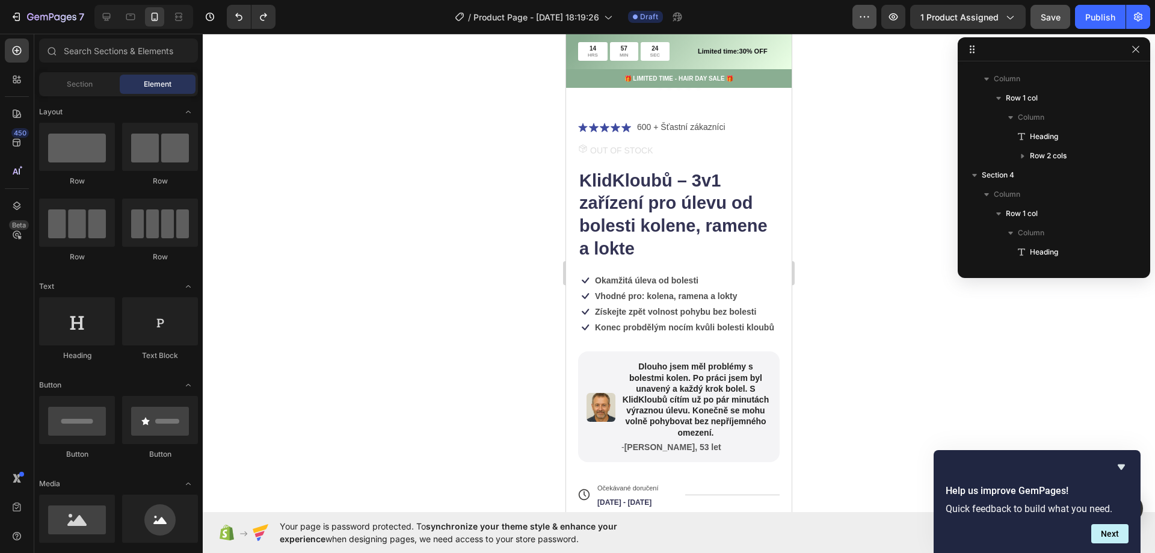
scroll to position [206, 0]
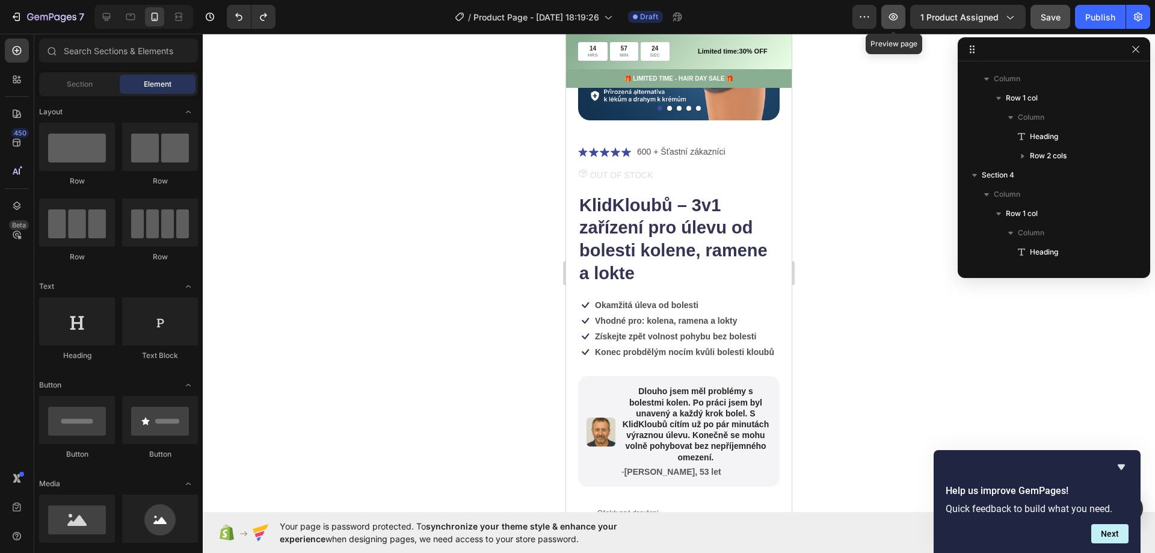
click at [895, 13] on icon "button" at bounding box center [894, 17] width 12 height 12
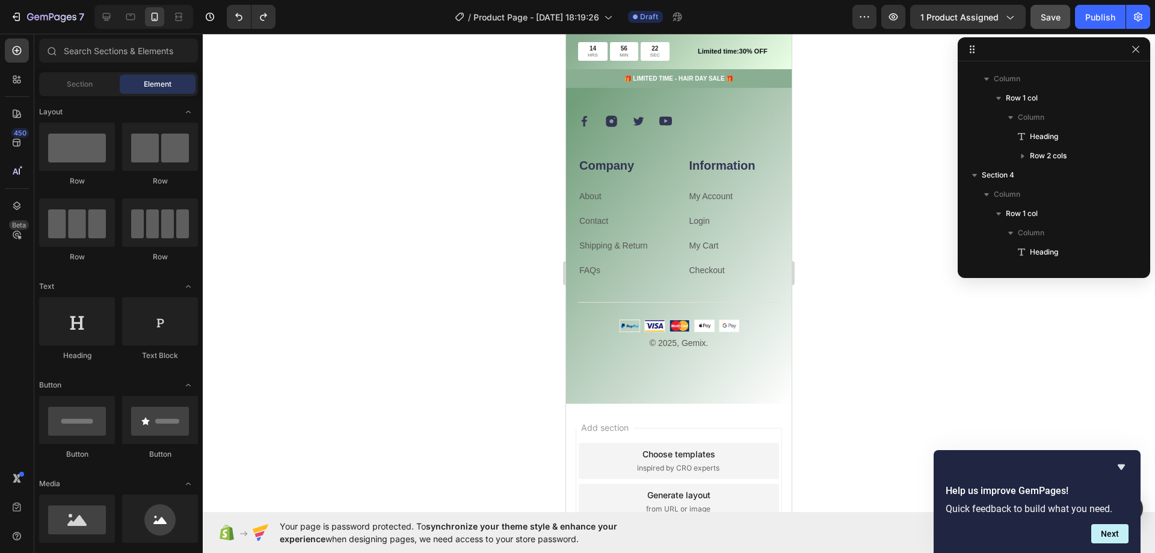
scroll to position [1799, 0]
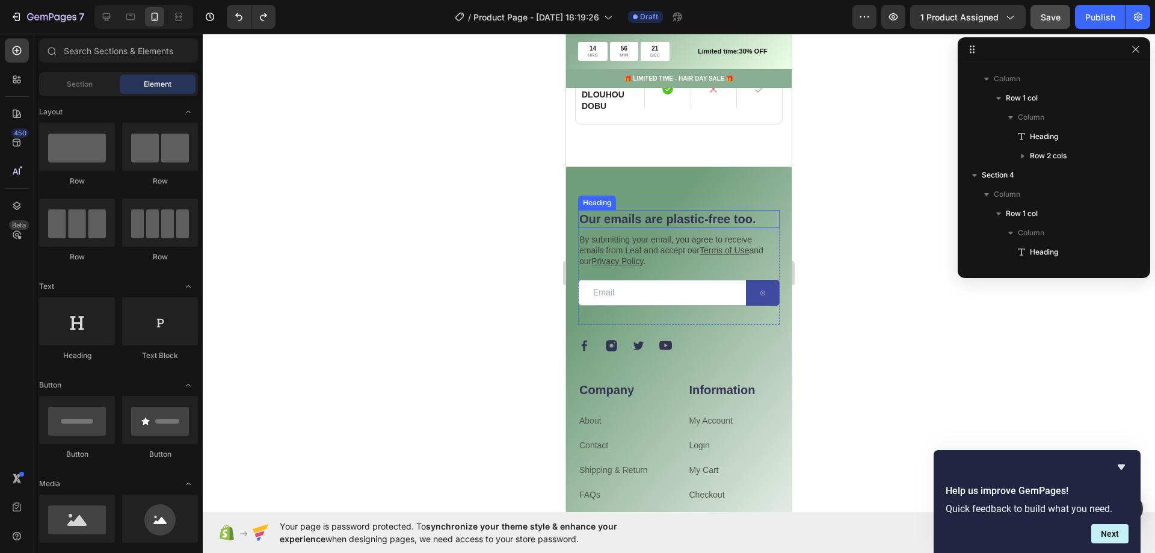
click at [621, 210] on h2 "Our emails are plastic-free too." at bounding box center [679, 219] width 202 height 18
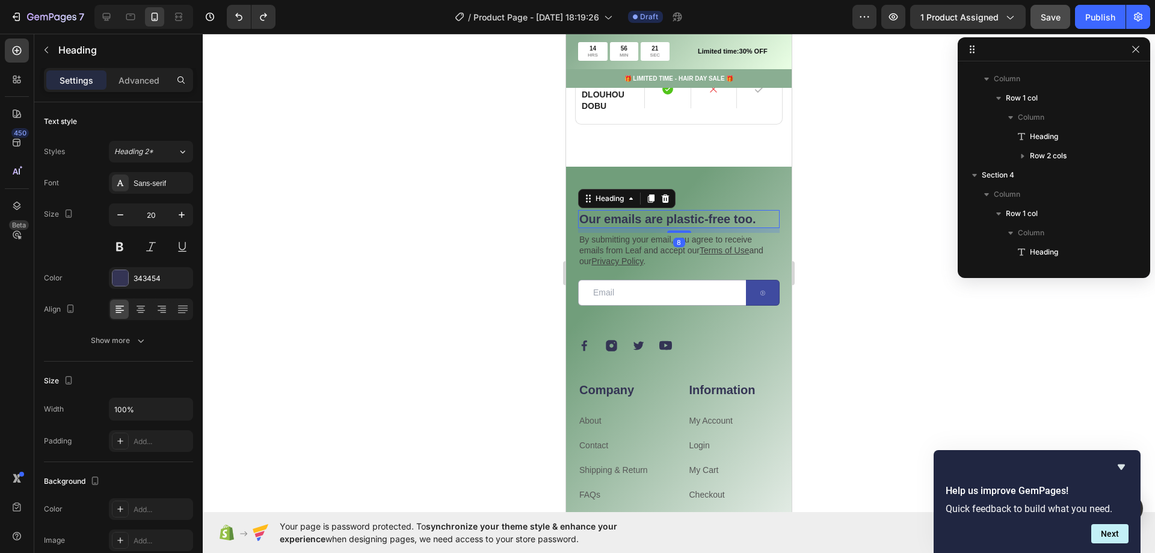
scroll to position [2828, 0]
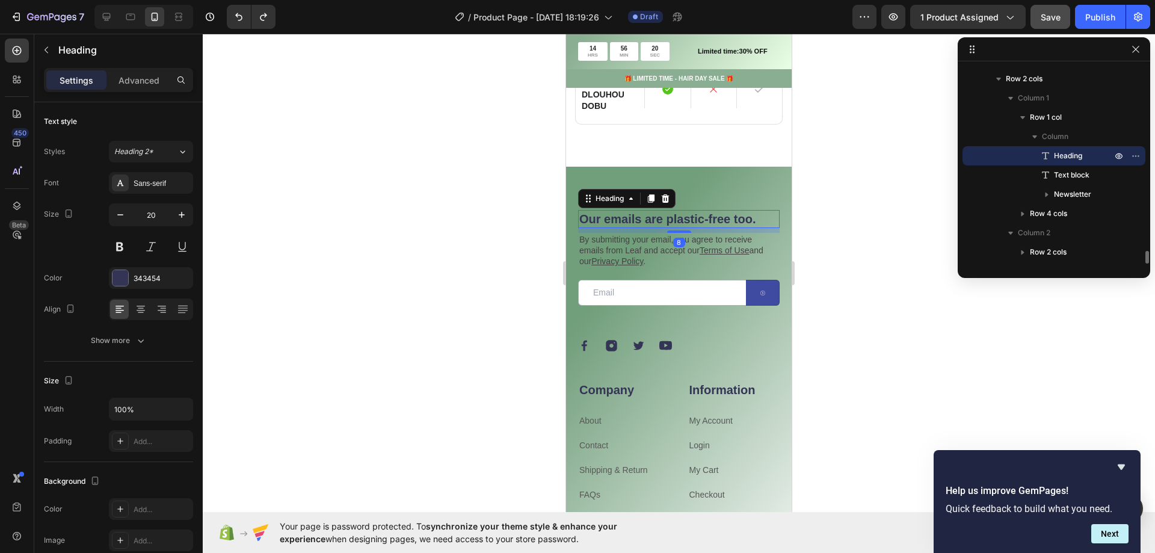
click at [663, 210] on h2 "Our emails are plastic-free too." at bounding box center [679, 219] width 202 height 18
click at [663, 211] on p "Our emails are plastic-free too." at bounding box center [678, 219] width 199 height 16
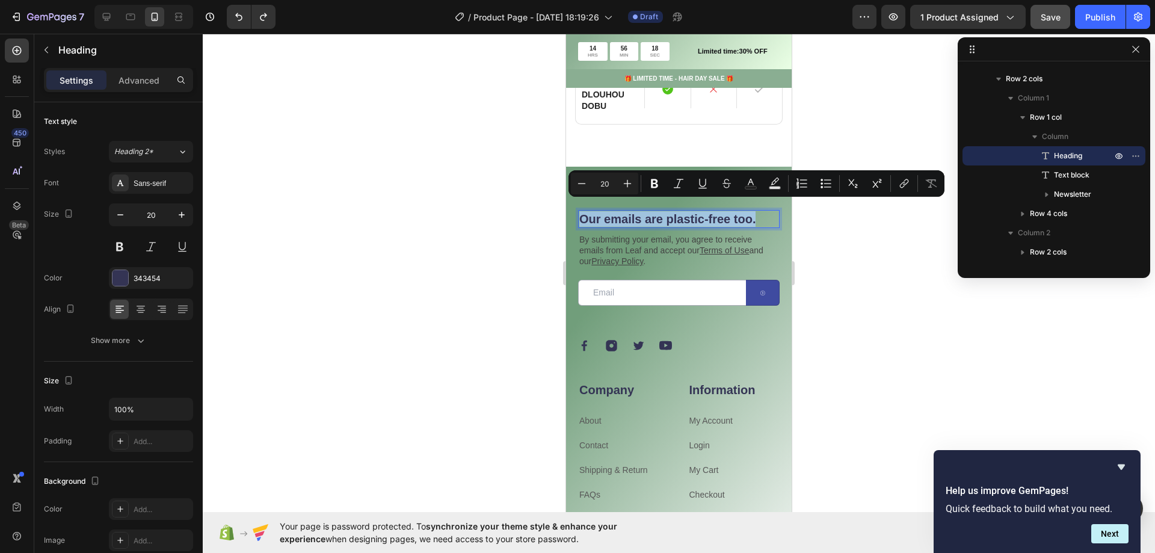
click at [764, 217] on h2 "Our emails are plastic-free too." at bounding box center [679, 219] width 202 height 18
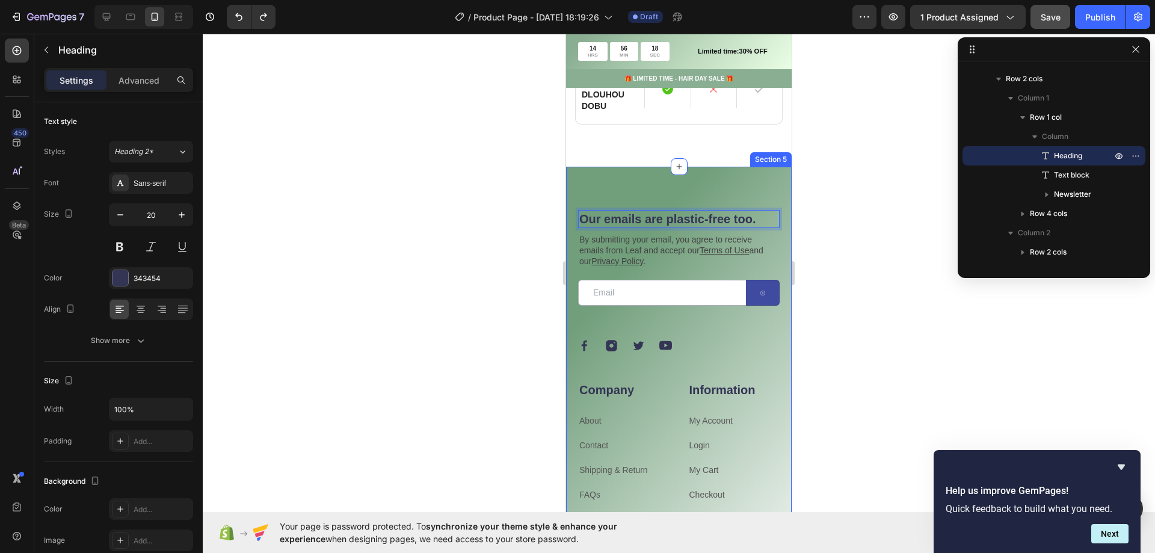
click at [752, 176] on div "Our emails are plastic-free too. Heading 8 By submitting your email, you agree …" at bounding box center [679, 398] width 226 height 462
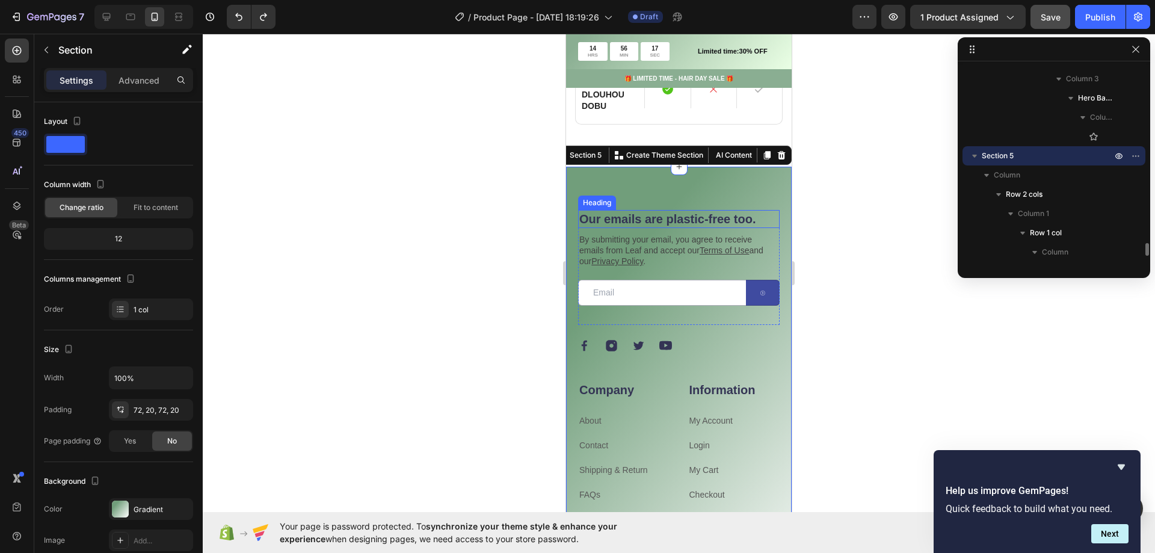
click at [741, 211] on p "Our emails are plastic-free too." at bounding box center [678, 219] width 199 height 16
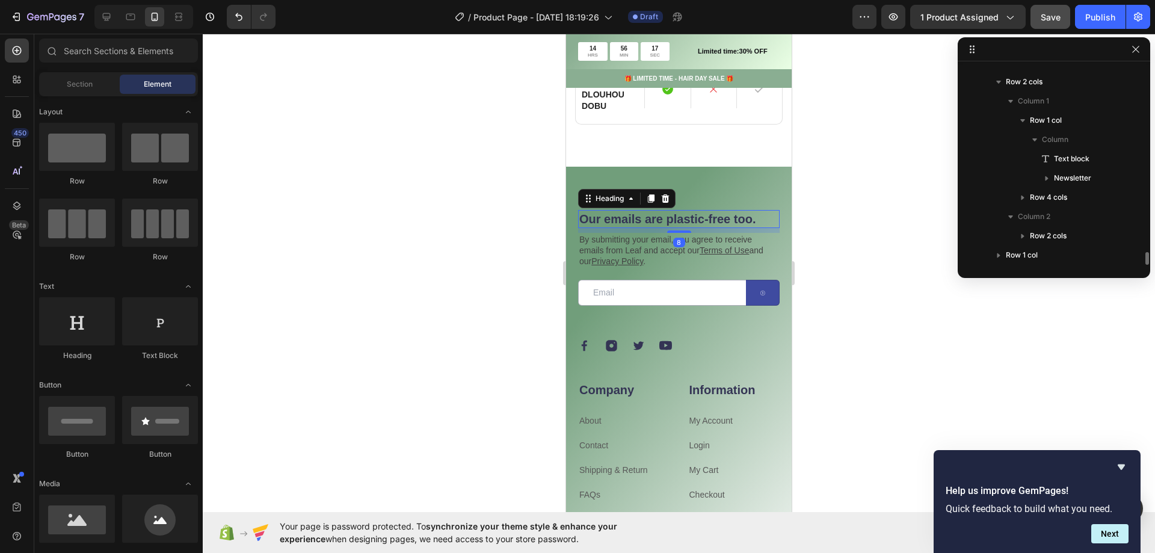
scroll to position [2825, 0]
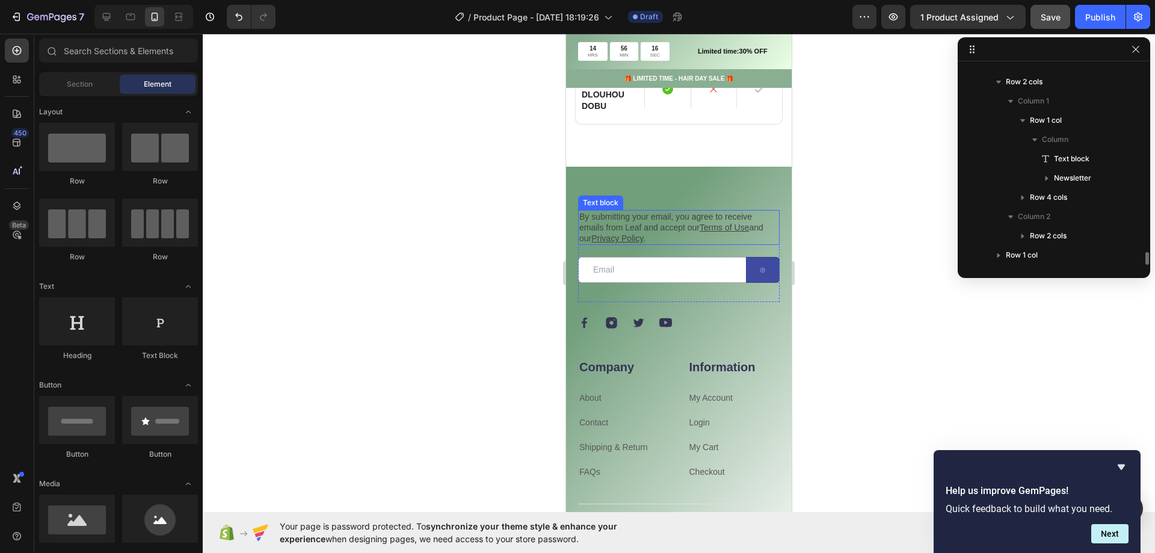
click at [738, 211] on p "By submitting your email, you agree to receive emails from Leaf and accept our …" at bounding box center [678, 227] width 199 height 33
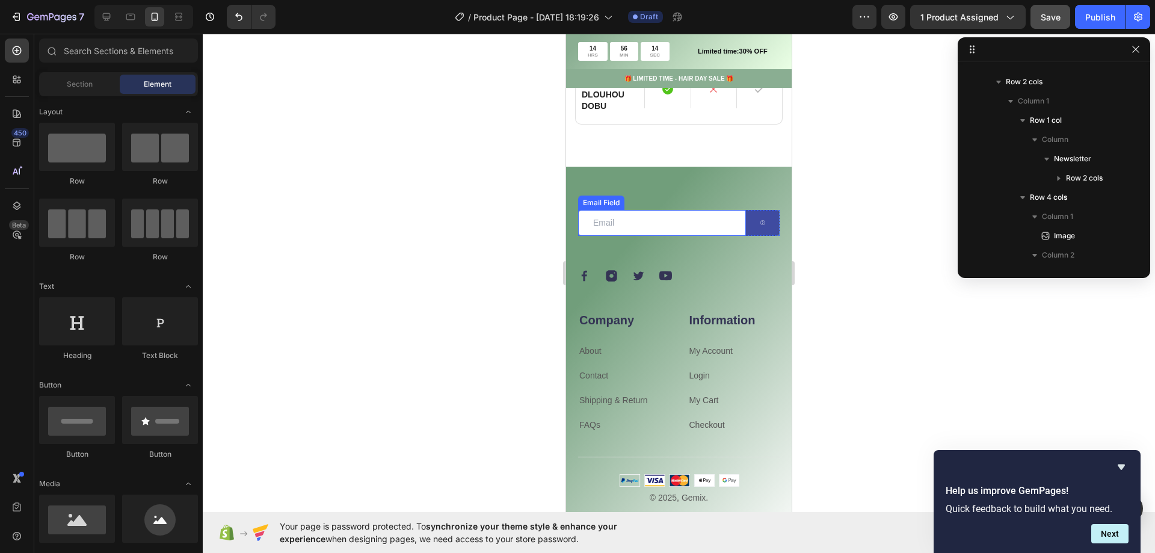
click at [728, 210] on input "email" at bounding box center [662, 223] width 168 height 26
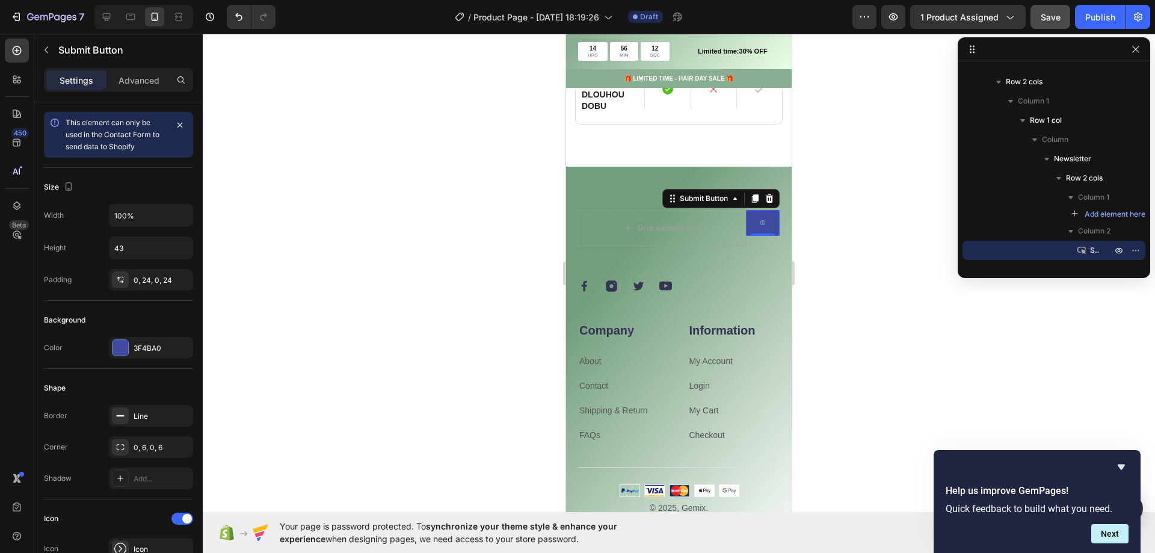
click at [752, 231] on div "Submit Button 0" at bounding box center [763, 228] width 34 height 36
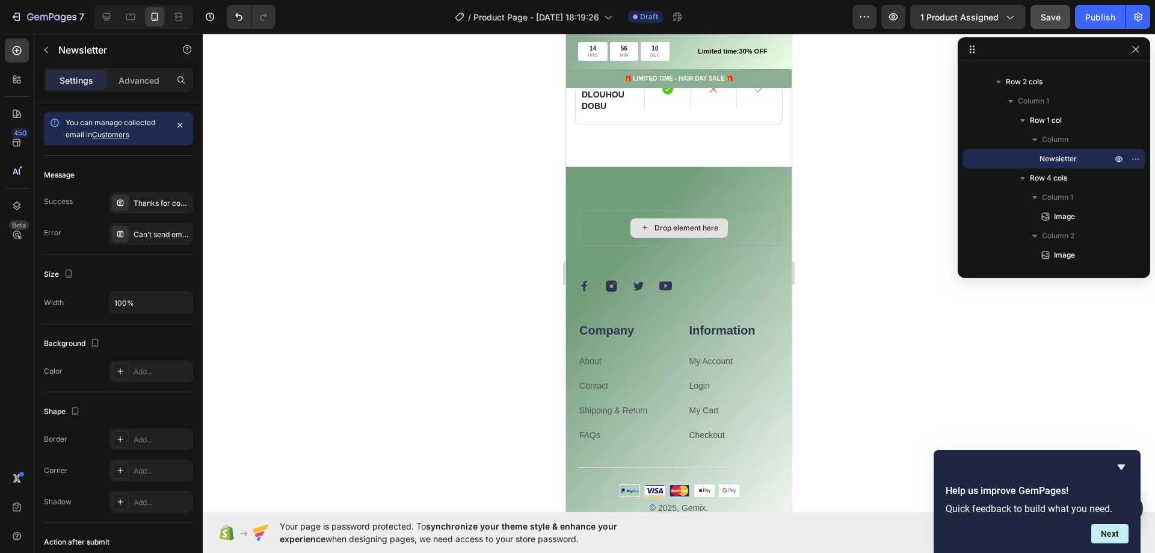
click at [759, 220] on div "Drop element here" at bounding box center [679, 228] width 202 height 36
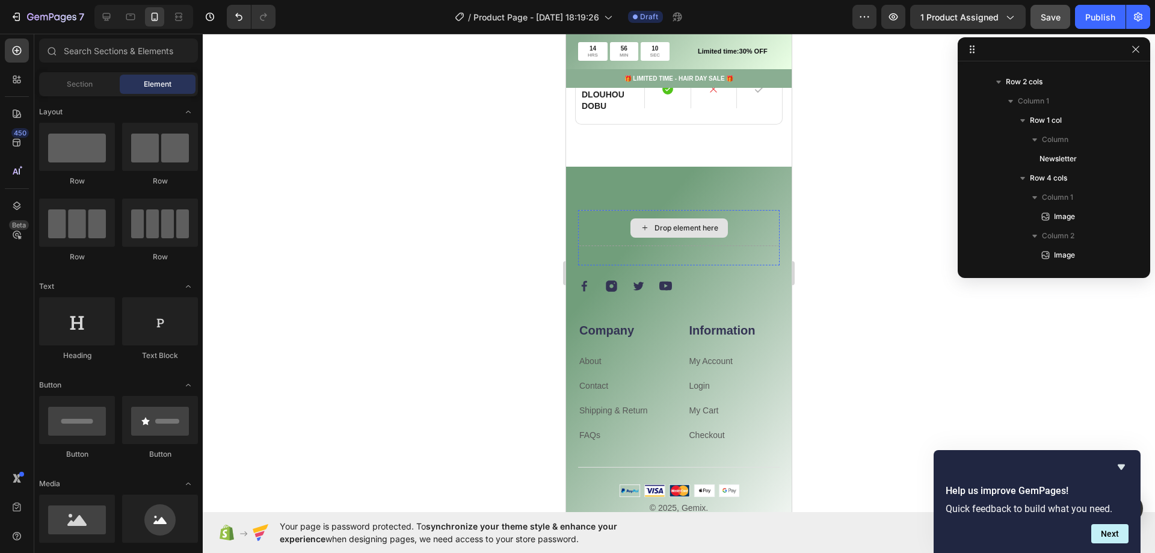
click at [696, 218] on div "Drop element here" at bounding box center [679, 227] width 97 height 19
drag, startPoint x: 646, startPoint y: 293, endPoint x: 657, endPoint y: 208, distance: 86.1
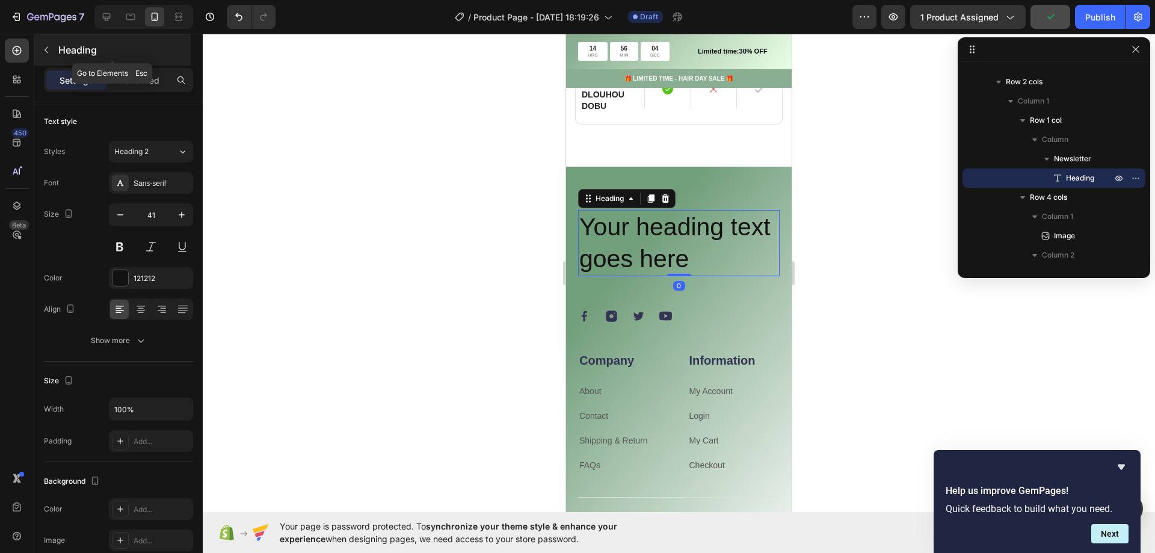
click at [48, 54] on icon "button" at bounding box center [47, 50] width 10 height 10
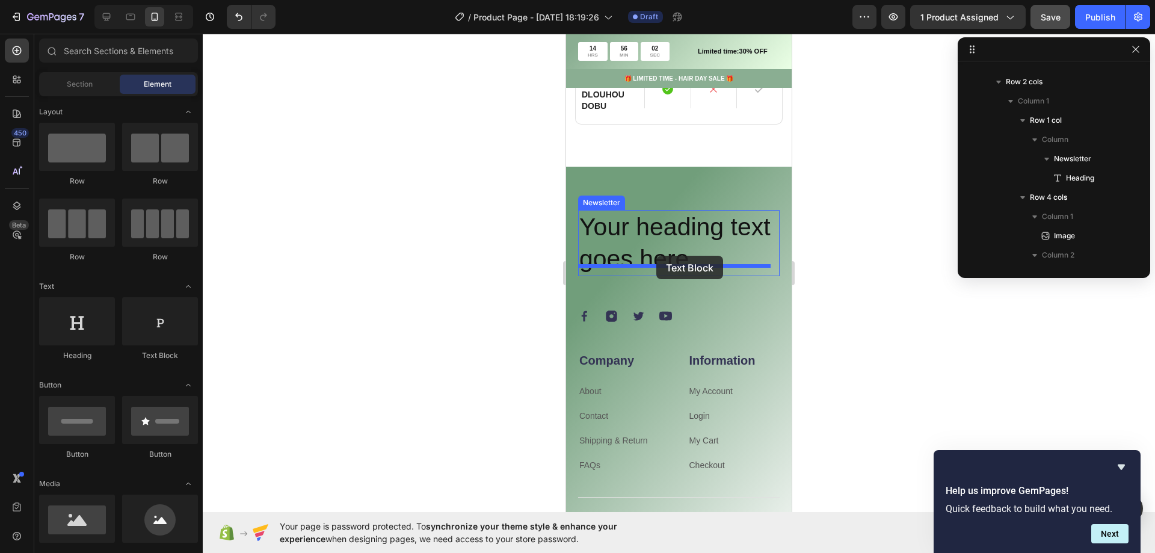
drag, startPoint x: 925, startPoint y: 295, endPoint x: 657, endPoint y: 256, distance: 271.2
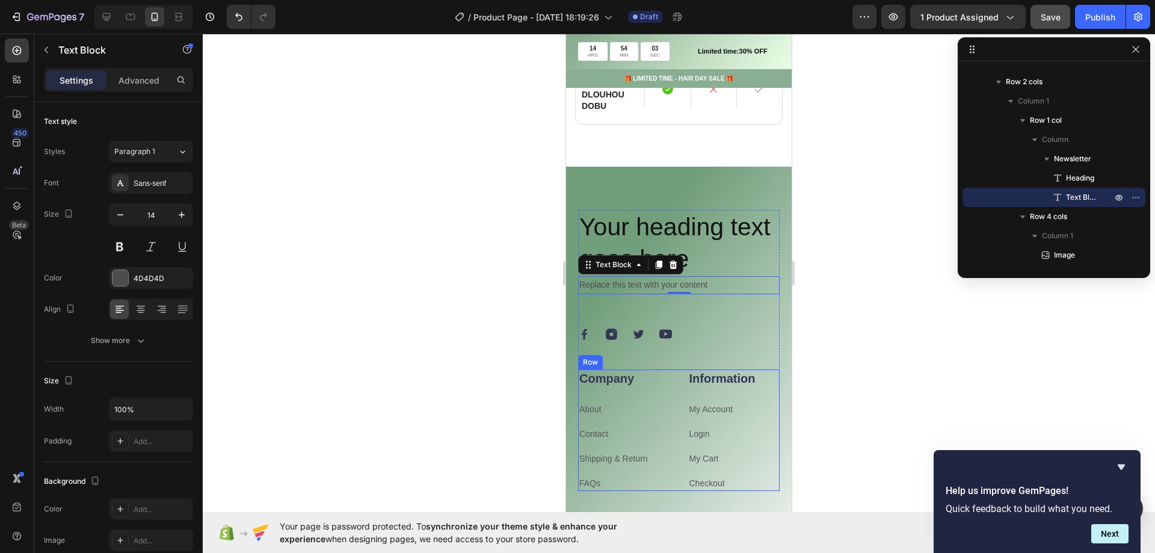
click at [676, 369] on div "Company Heading About Text block Contact Text block Shipping & Return Text bloc…" at bounding box center [679, 430] width 202 height 122
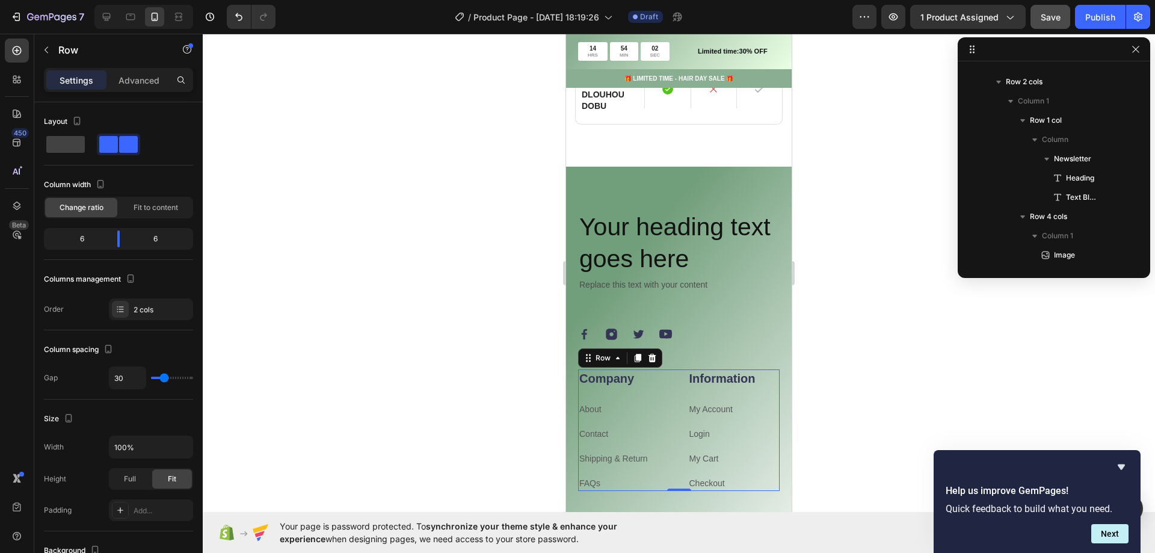
scroll to position [3078, 0]
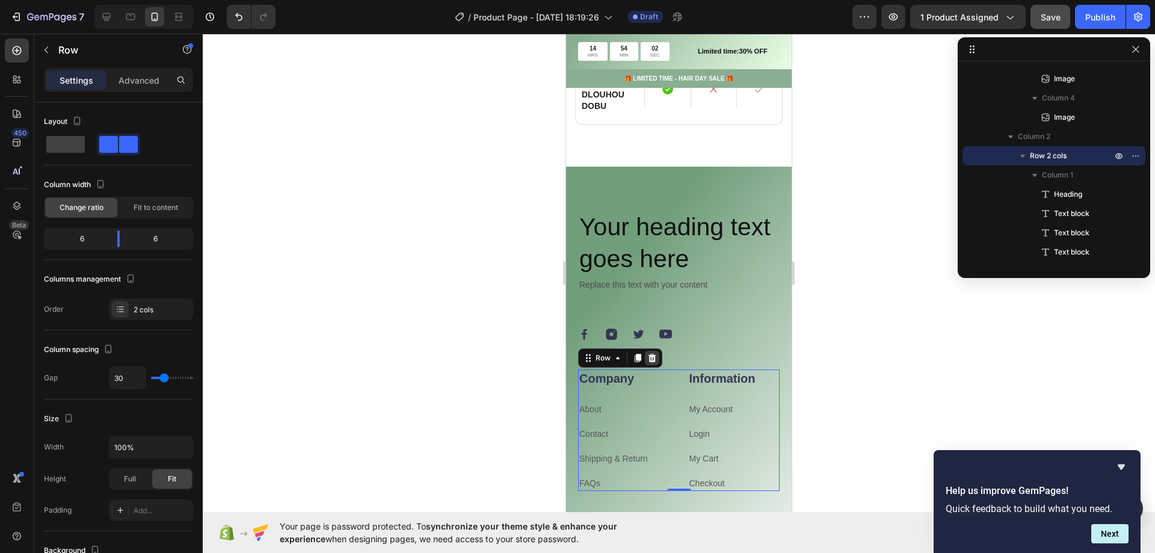
click at [656, 353] on icon at bounding box center [652, 358] width 10 height 10
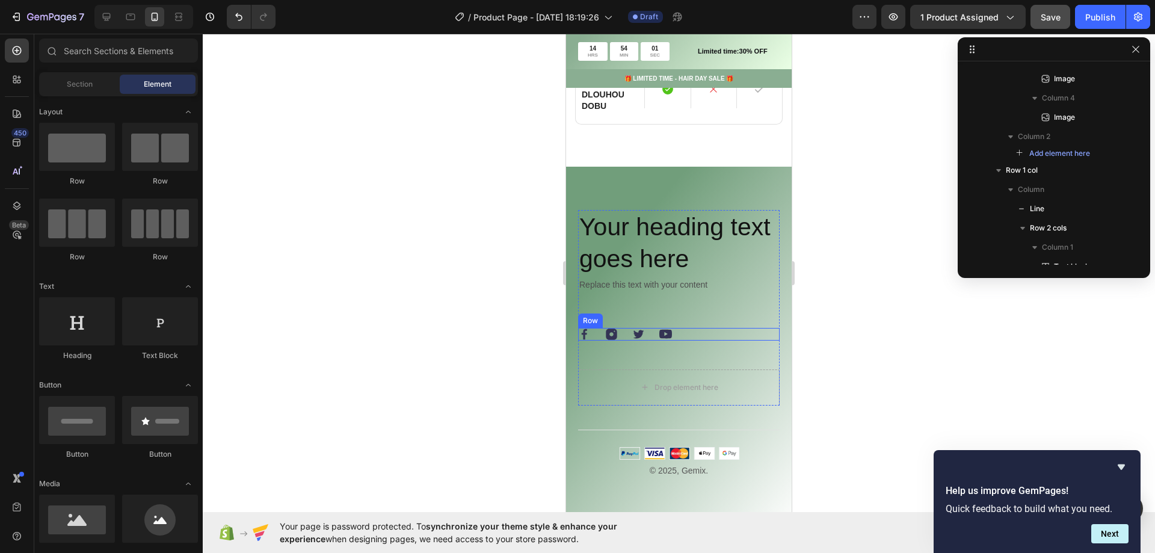
click at [694, 328] on div "Image Image Image Image Row" at bounding box center [679, 334] width 202 height 13
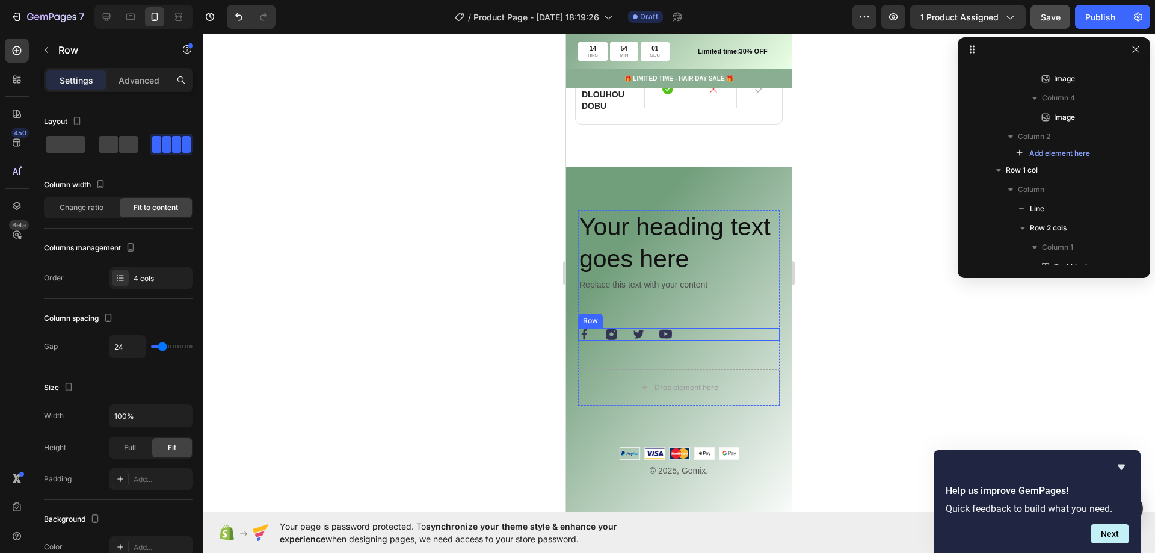
scroll to position [2885, 0]
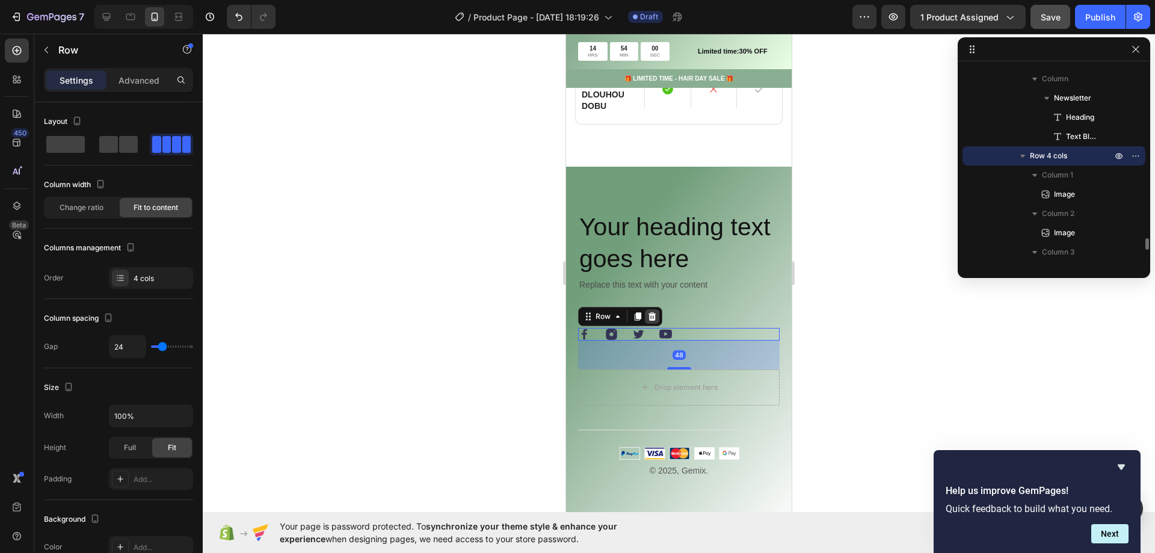
click at [654, 312] on icon at bounding box center [653, 316] width 8 height 8
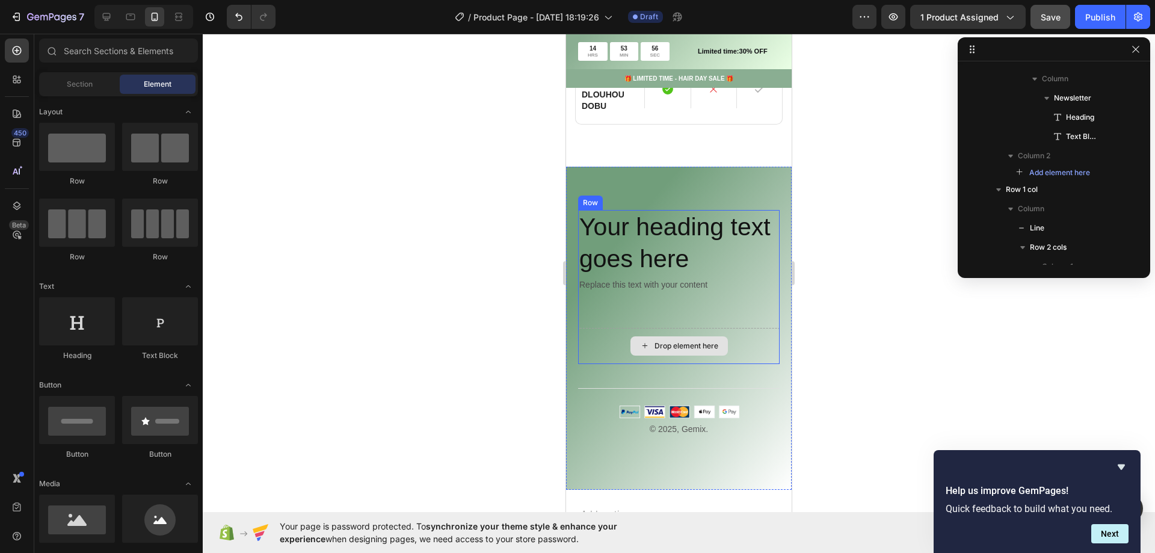
click at [599, 315] on div "Your heading text goes here Heading Replace this text with your content Text Bl…" at bounding box center [679, 269] width 202 height 118
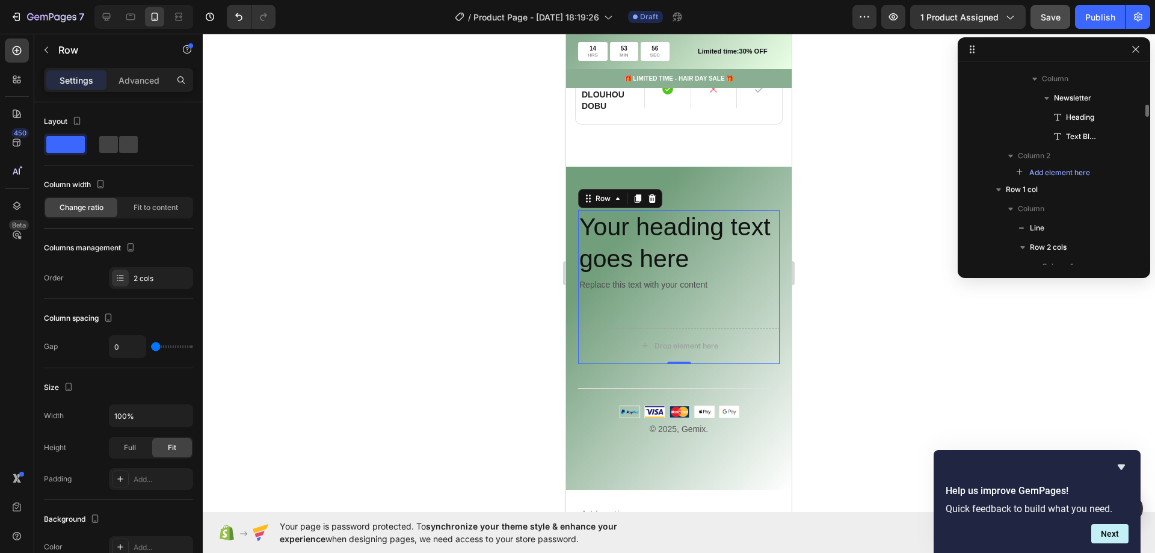
scroll to position [2751, 0]
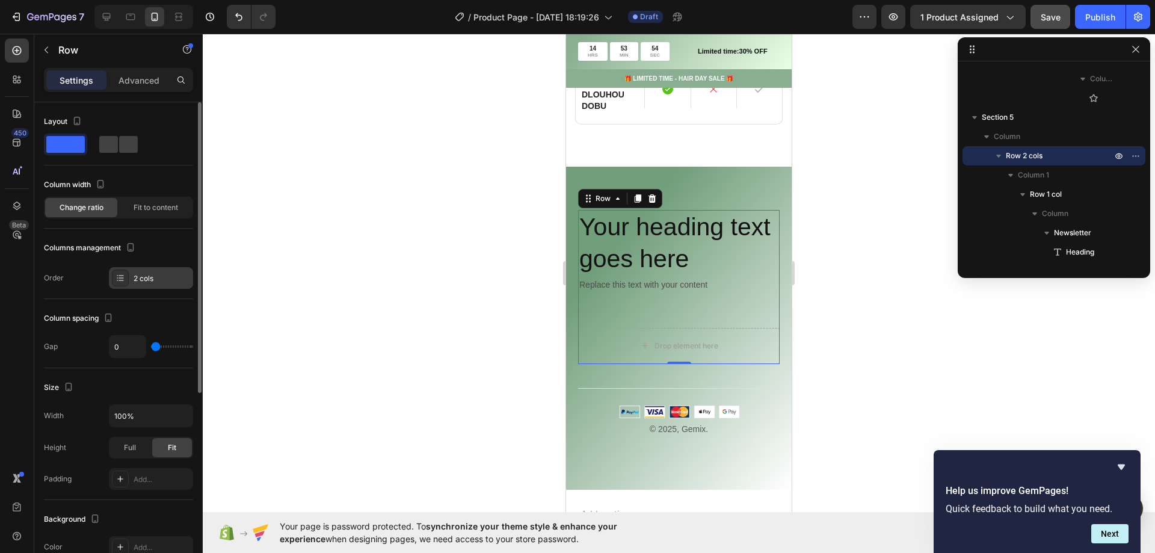
click at [169, 275] on div "2 cols" at bounding box center [162, 278] width 57 height 11
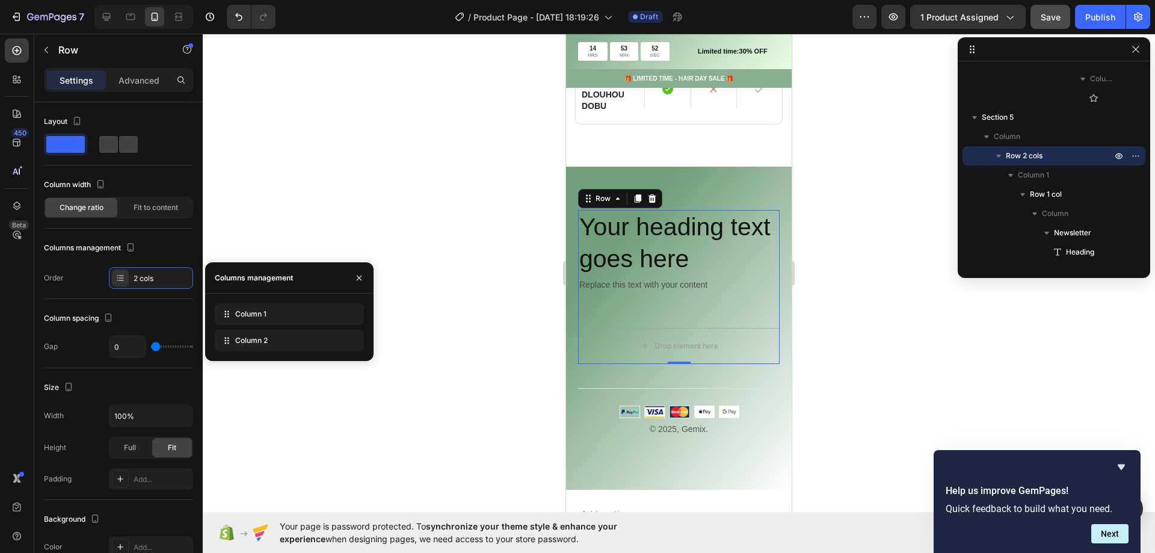
click at [496, 276] on div at bounding box center [679, 293] width 953 height 519
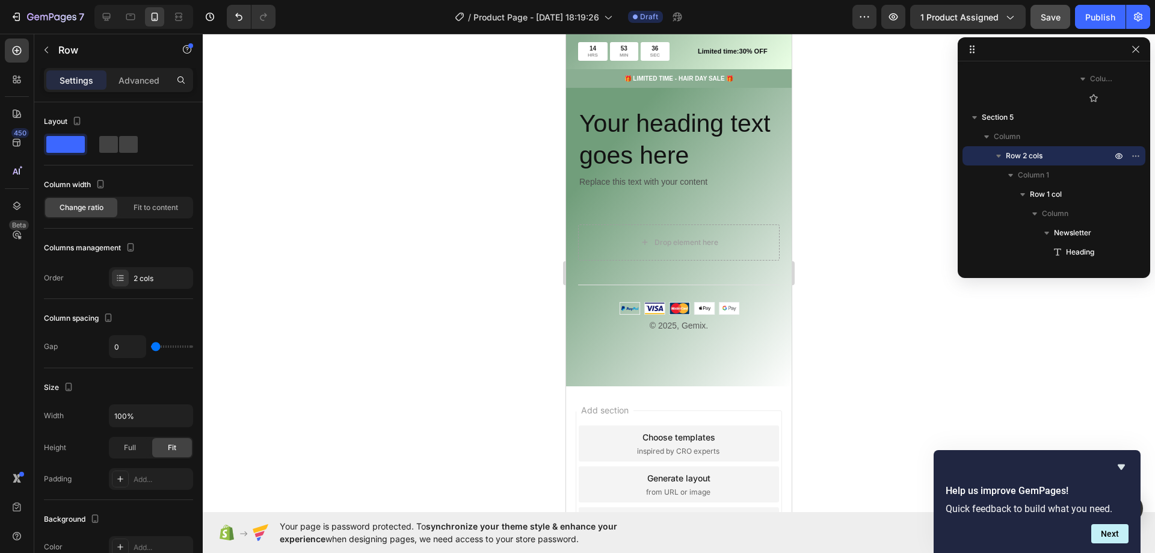
scroll to position [1781, 0]
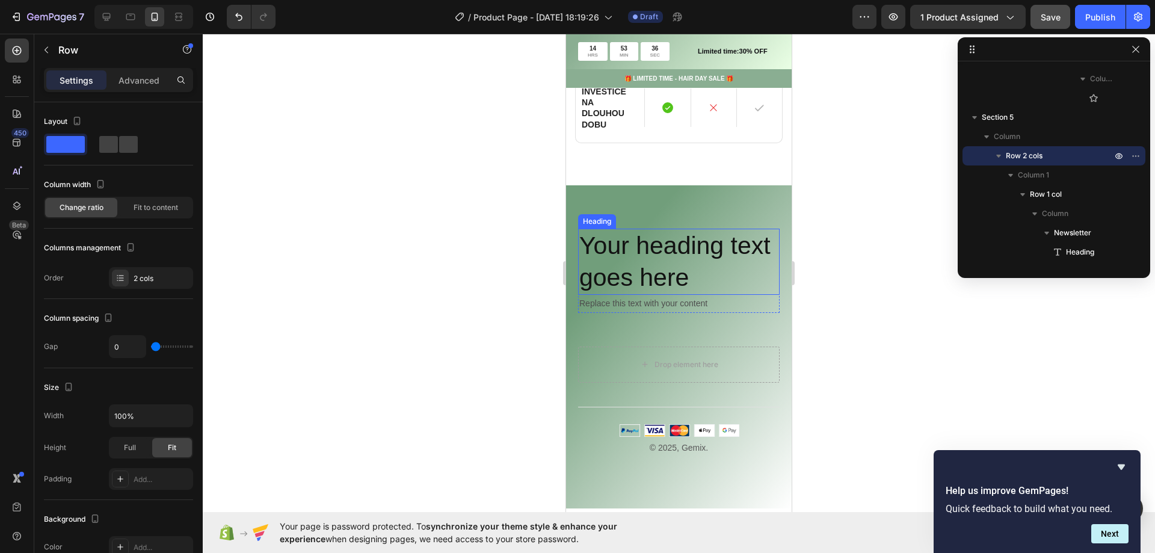
click at [661, 252] on h2 "Your heading text goes here" at bounding box center [679, 262] width 202 height 67
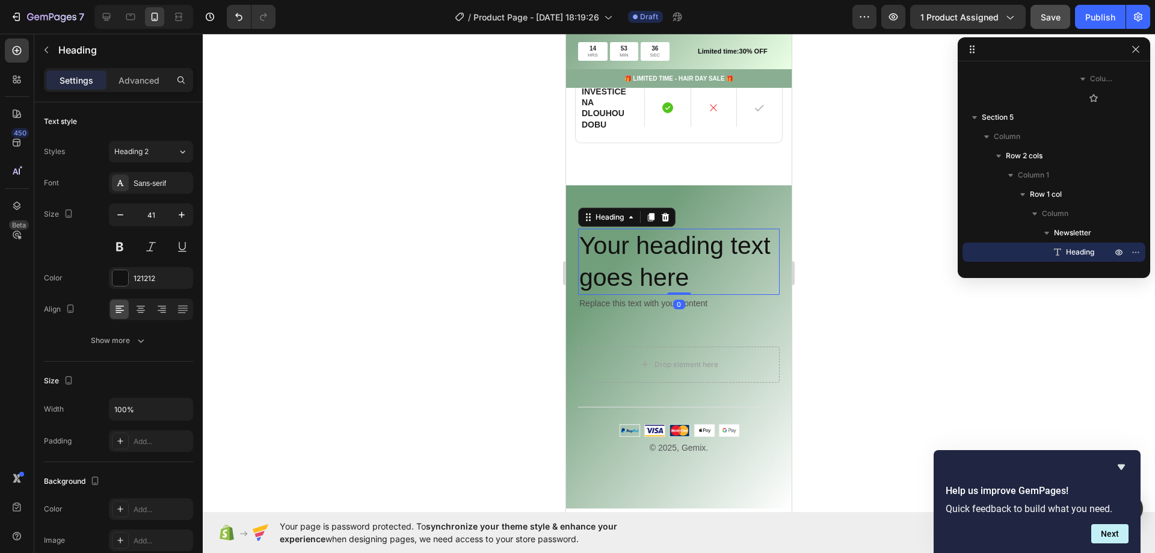
click at [661, 252] on h2 "Your heading text goes here" at bounding box center [679, 262] width 202 height 67
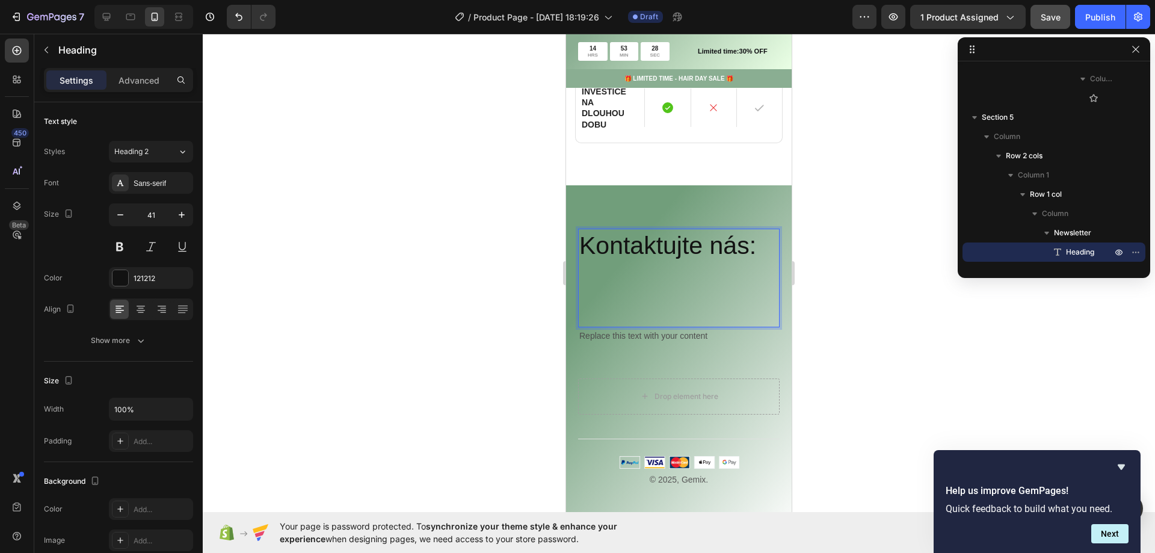
click at [672, 276] on p "Kontaktujte nás:" at bounding box center [678, 278] width 199 height 96
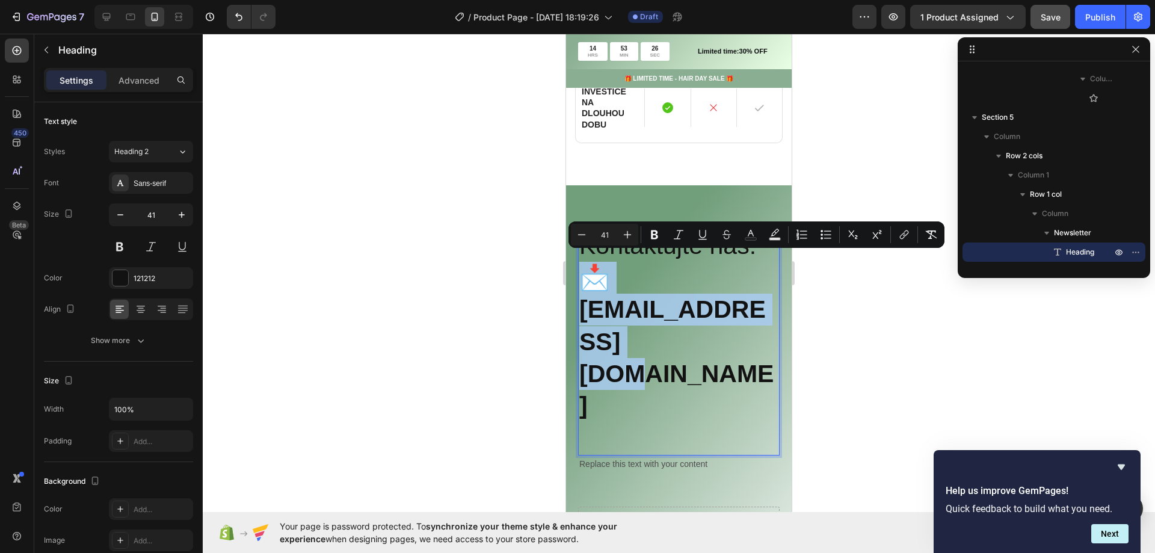
drag, startPoint x: 643, startPoint y: 323, endPoint x: 583, endPoint y: 277, distance: 75.2
click at [583, 277] on p "Kontaktujte nás: 📩 support@klidtela.cz" at bounding box center [678, 342] width 199 height 224
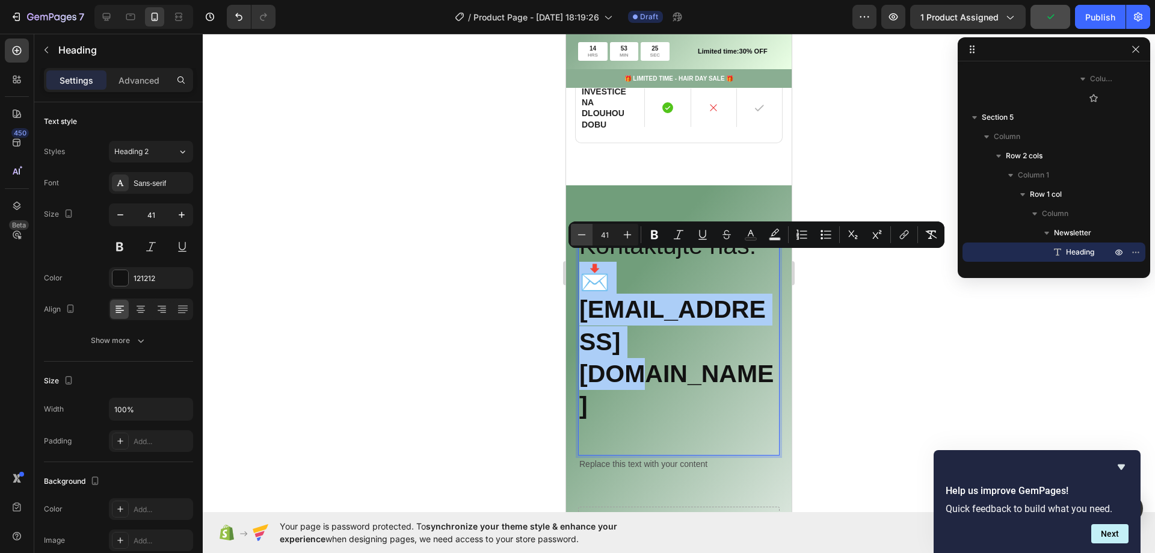
click at [583, 235] on icon "Editor contextual toolbar" at bounding box center [582, 234] width 8 height 1
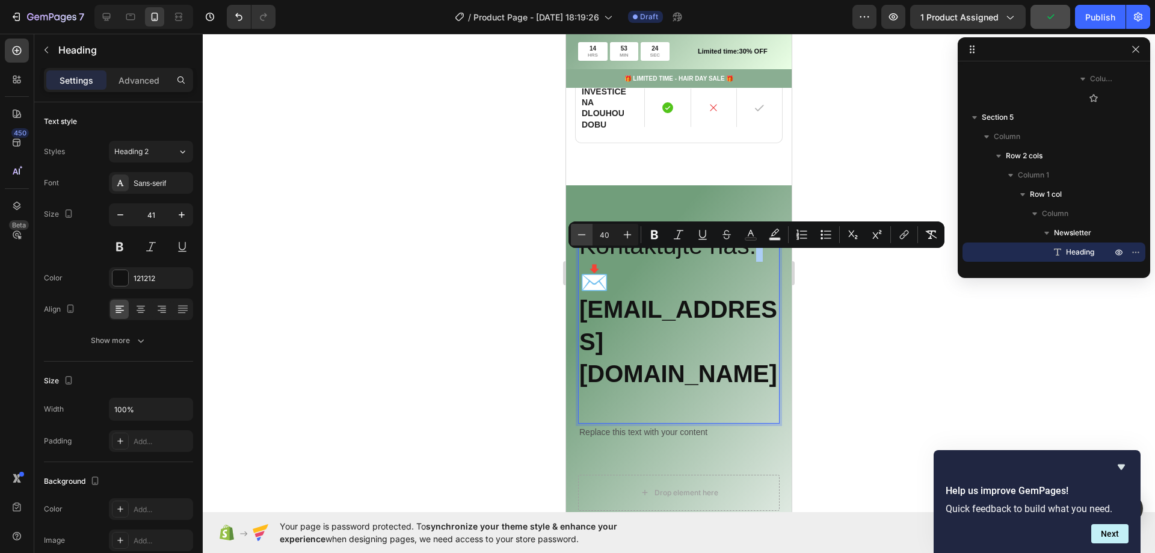
click at [583, 235] on icon "Editor contextual toolbar" at bounding box center [582, 234] width 8 height 1
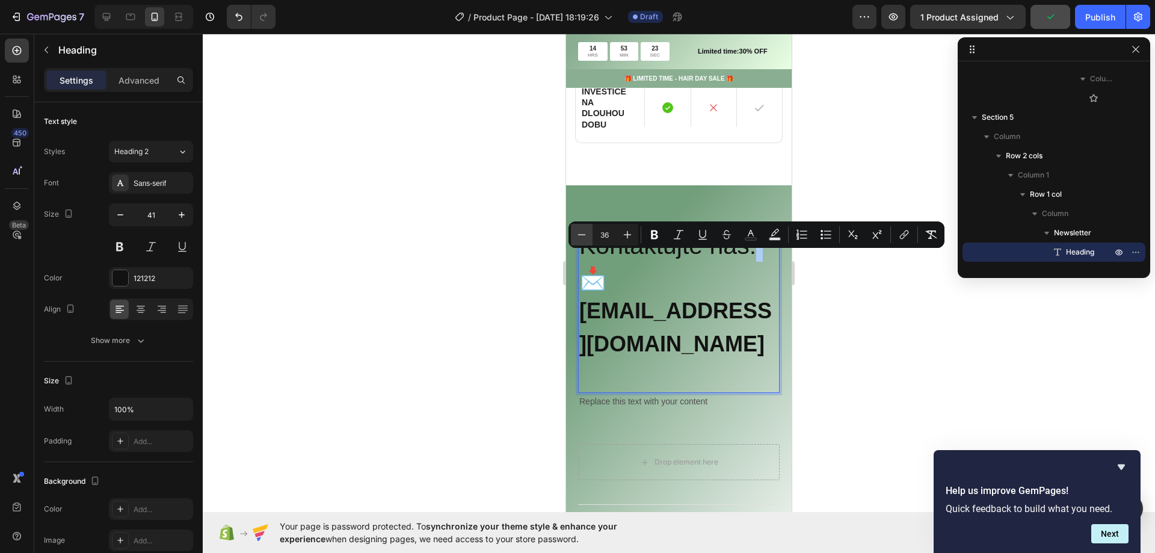
click at [583, 235] on icon "Editor contextual toolbar" at bounding box center [582, 234] width 8 height 1
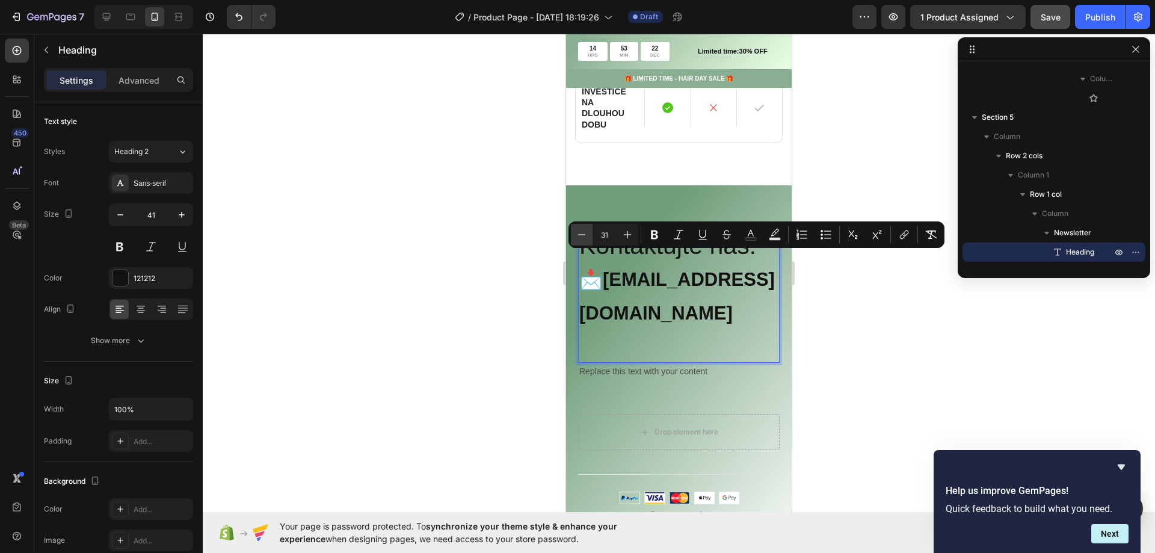
click at [583, 235] on icon "Editor contextual toolbar" at bounding box center [582, 234] width 8 height 1
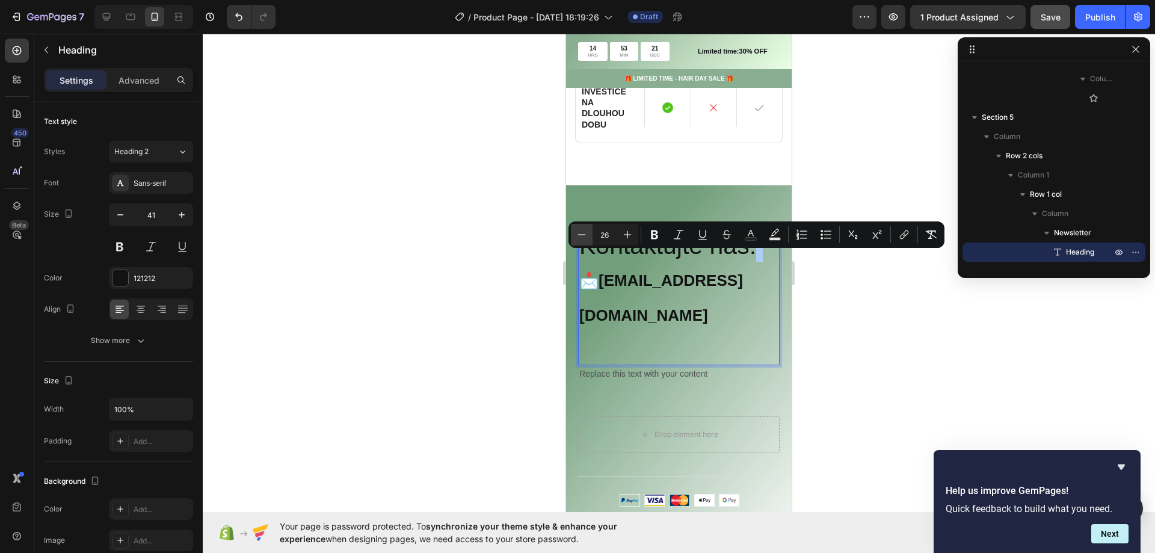
click at [583, 235] on icon "Editor contextual toolbar" at bounding box center [582, 234] width 8 height 1
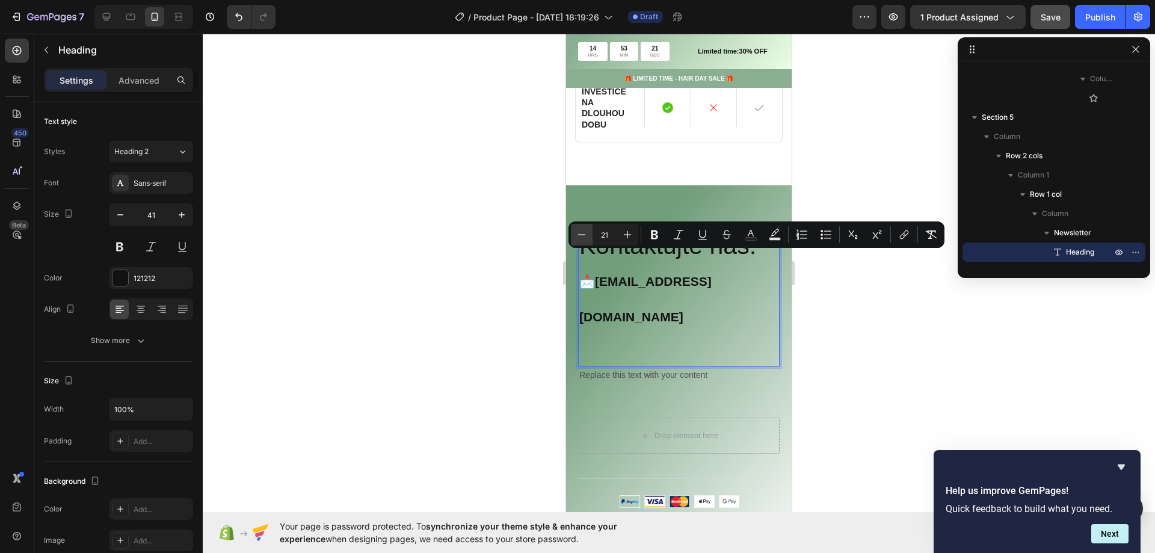
click at [583, 235] on icon "Editor contextual toolbar" at bounding box center [582, 234] width 8 height 1
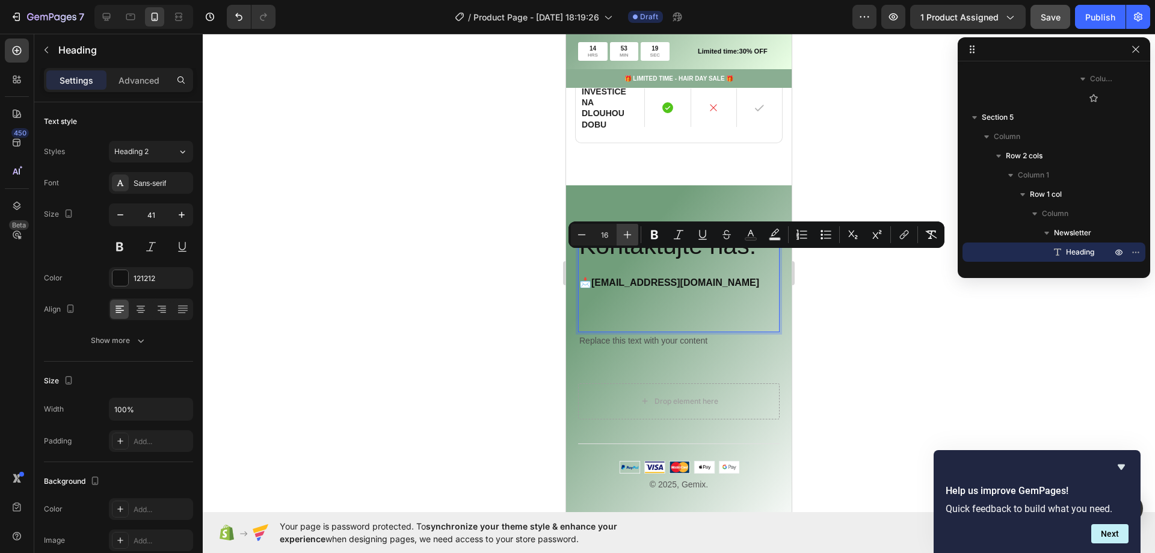
click at [624, 235] on icon "Editor contextual toolbar" at bounding box center [628, 235] width 12 height 12
type input "18"
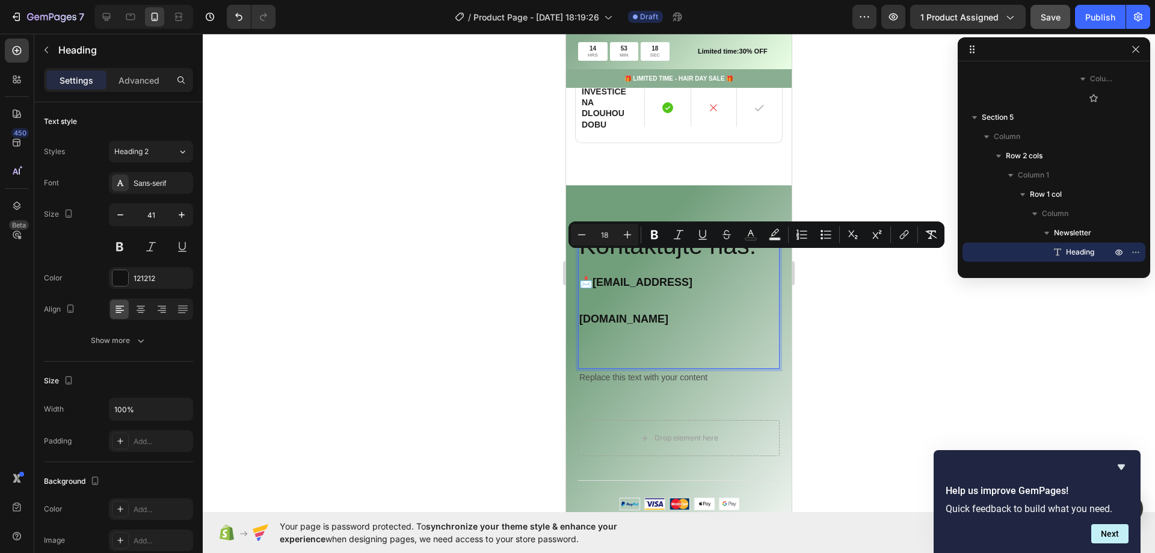
click at [425, 255] on div at bounding box center [679, 293] width 953 height 519
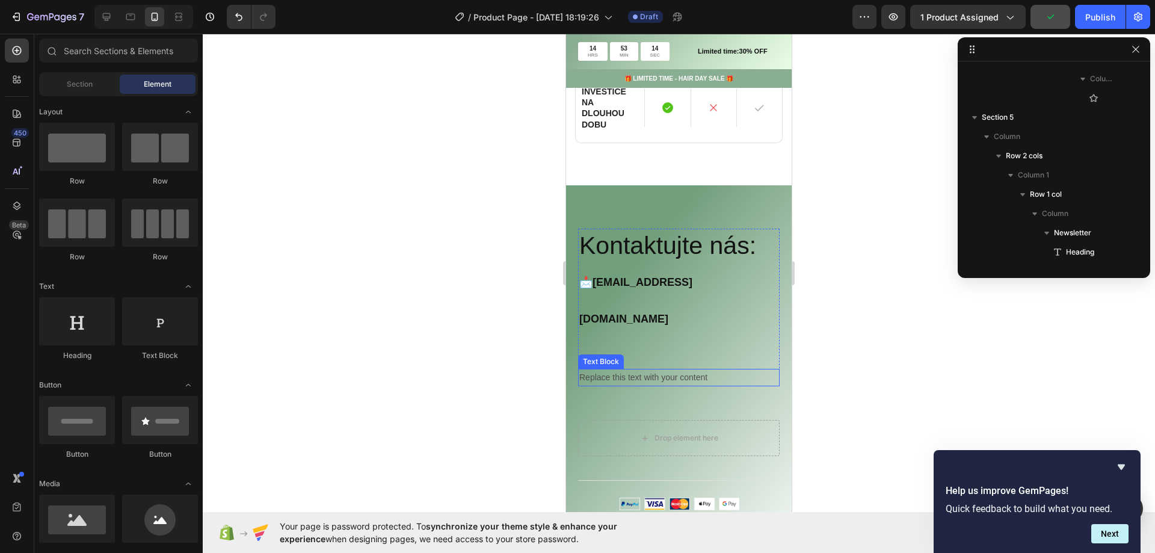
click at [628, 369] on div "Replace this text with your content" at bounding box center [679, 377] width 202 height 17
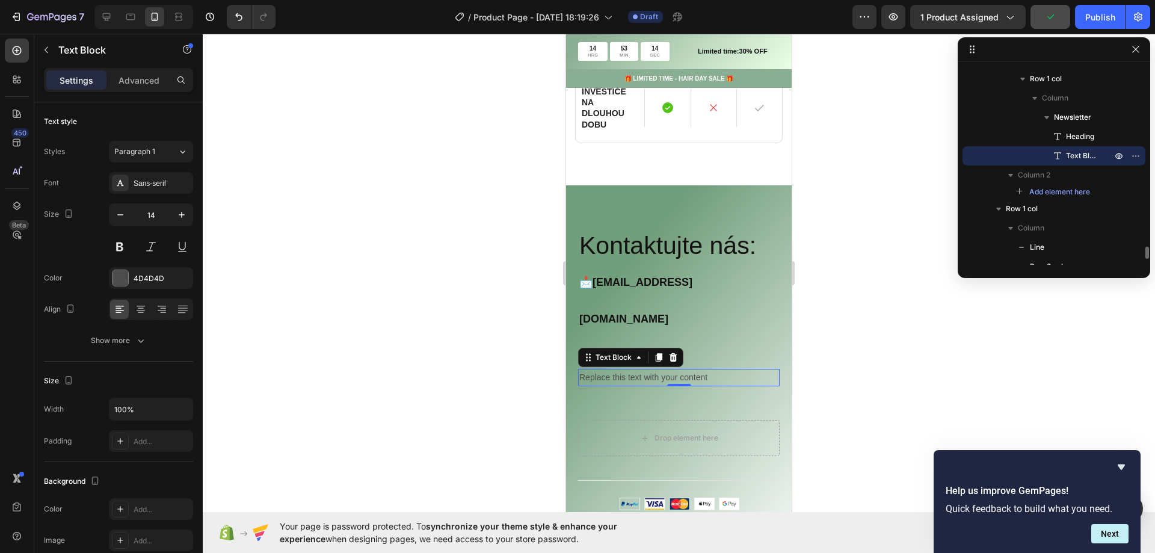
click at [628, 369] on div "Replace this text with your content" at bounding box center [679, 377] width 202 height 17
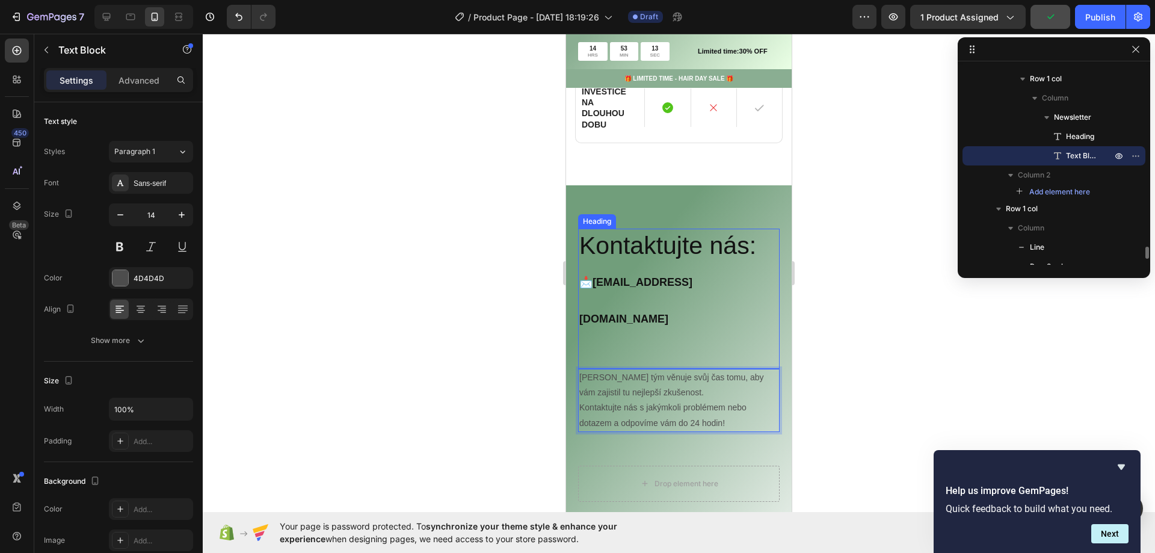
click at [648, 298] on p "Kontaktujte nás: 📩 support@klidtela.cz" at bounding box center [678, 299] width 199 height 138
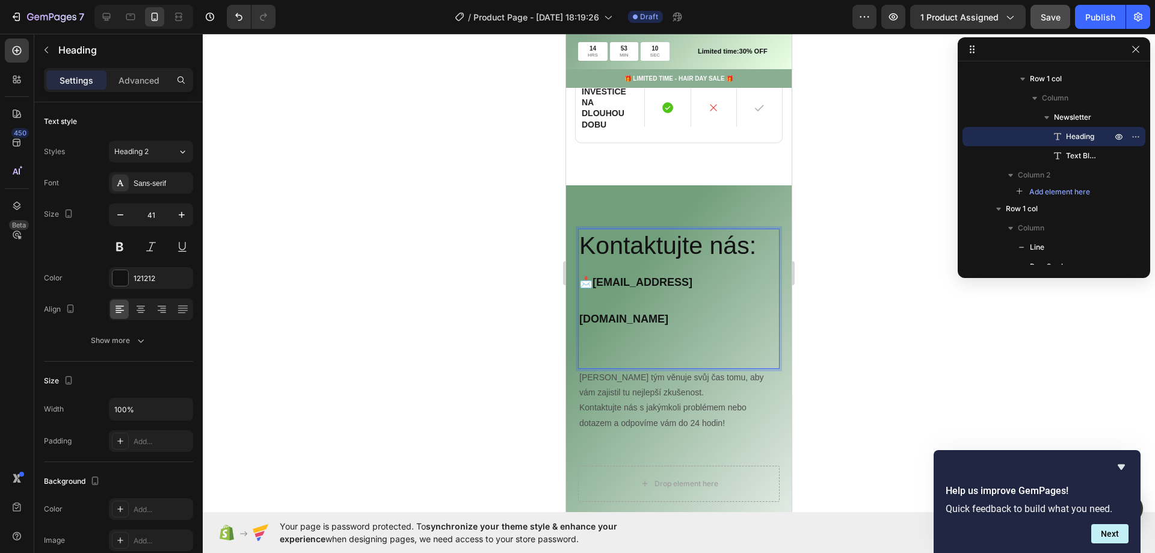
click at [635, 292] on p "Kontaktujte nás: 📩 support@klidtela.cz" at bounding box center [678, 299] width 199 height 138
click at [613, 300] on p "Kontaktujte nás: 📩 support@klidtela.cz" at bounding box center [678, 299] width 199 height 138
click at [598, 312] on p "Kontaktujte nás: 📩 support@klidtela.cz" at bounding box center [678, 299] width 199 height 138
click at [712, 285] on p "Kontaktujte nás: 📩 support@klidtela.cz" at bounding box center [678, 299] width 199 height 138
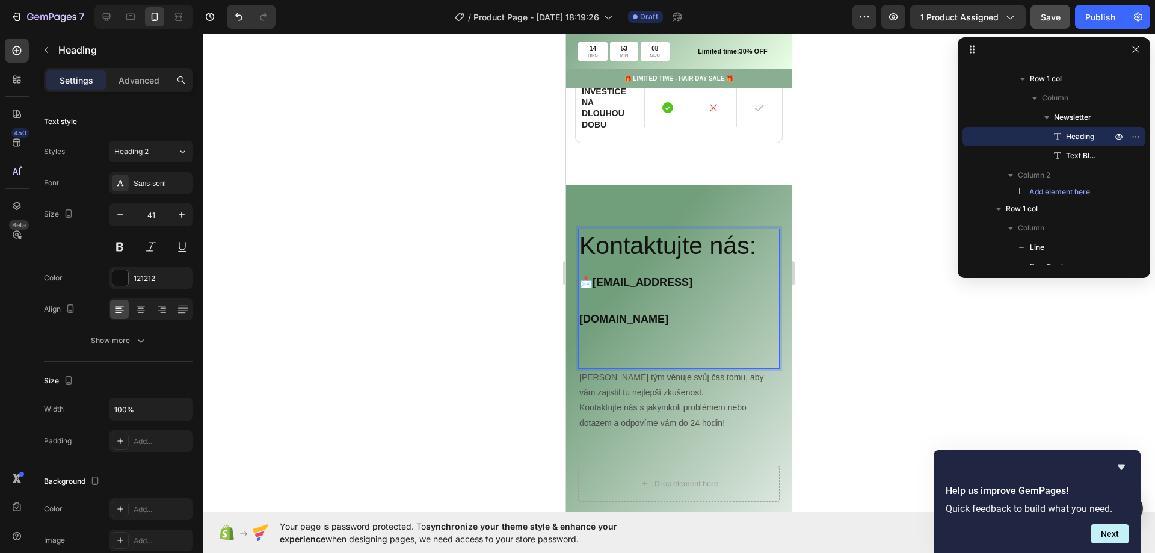
click at [691, 297] on p "Kontaktujte nás: 📩 support@klidtela.cz" at bounding box center [678, 299] width 199 height 138
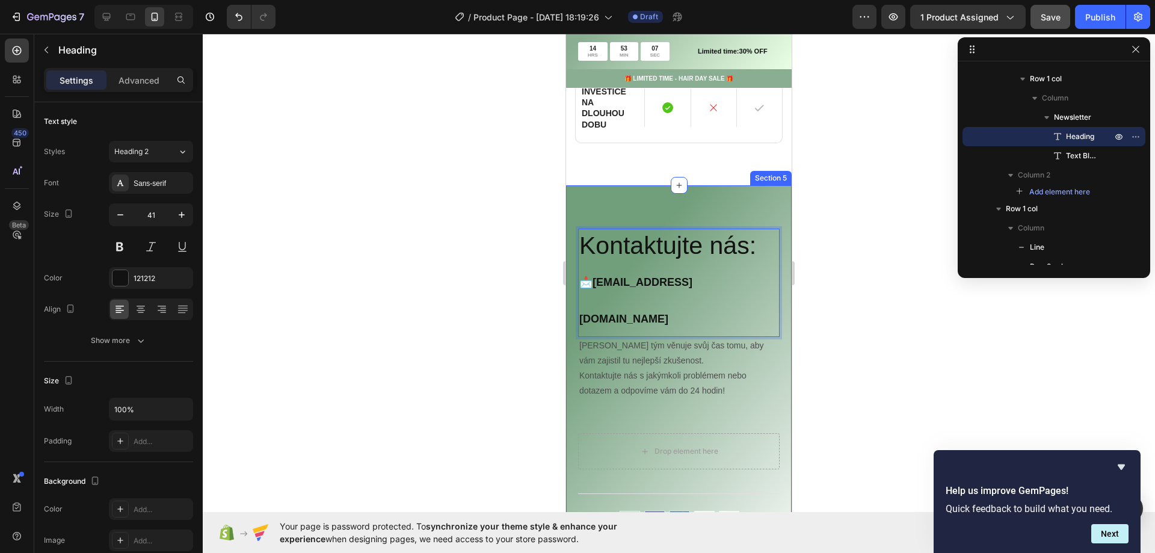
click at [496, 274] on div at bounding box center [679, 293] width 953 height 519
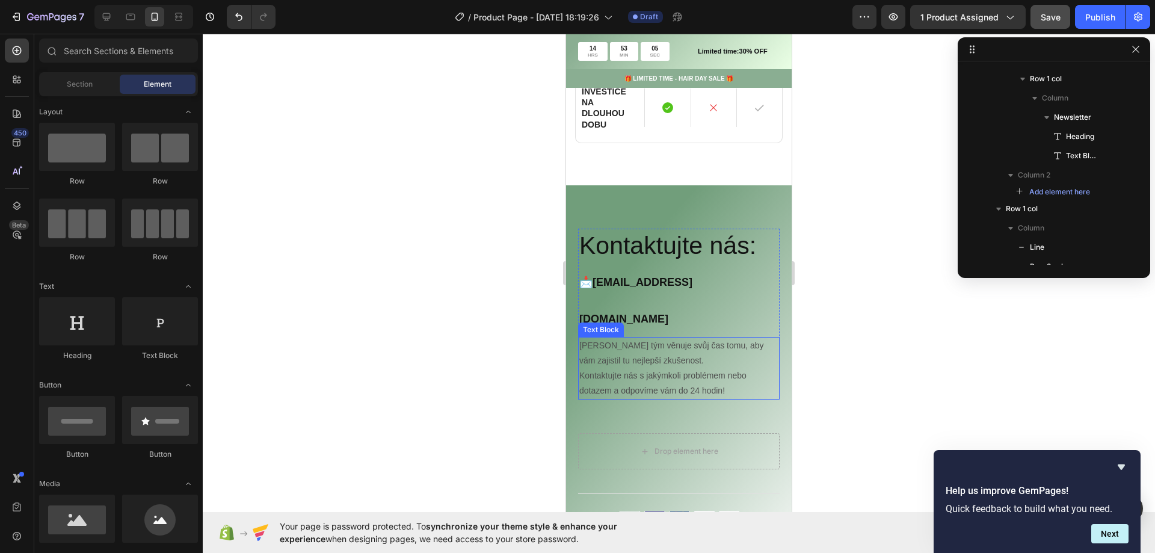
click at [678, 338] on p "Náš tým věnuje svůj čas tomu, aby vám zajistil tu nejlepší zkušenost. Kontaktuj…" at bounding box center [678, 368] width 199 height 61
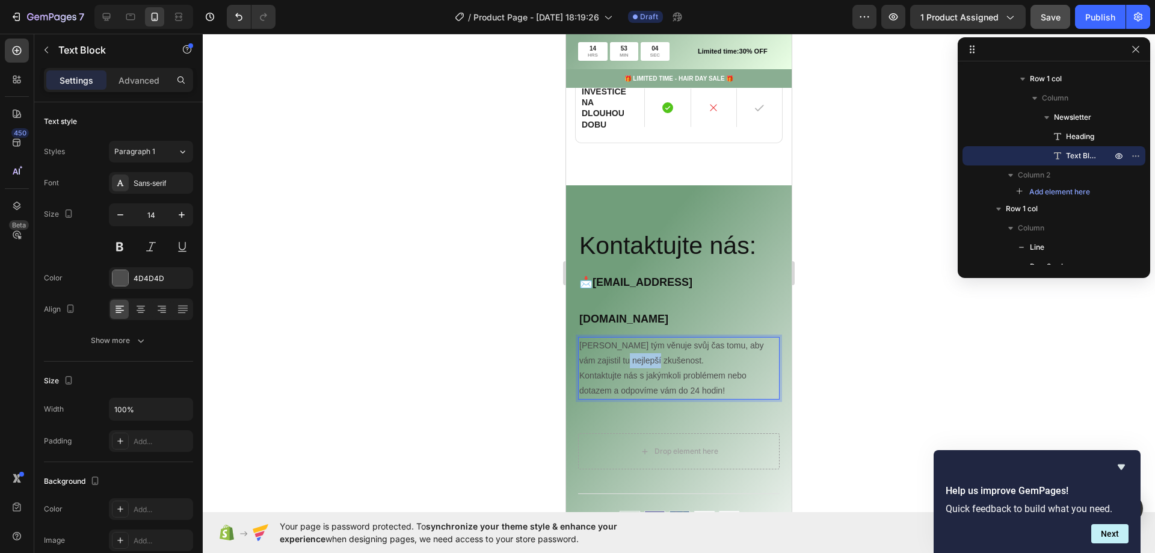
click at [638, 338] on p "Náš tým věnuje svůj čas tomu, aby vám zajistil tu nejlepší zkušenost. Kontaktuj…" at bounding box center [678, 368] width 199 height 61
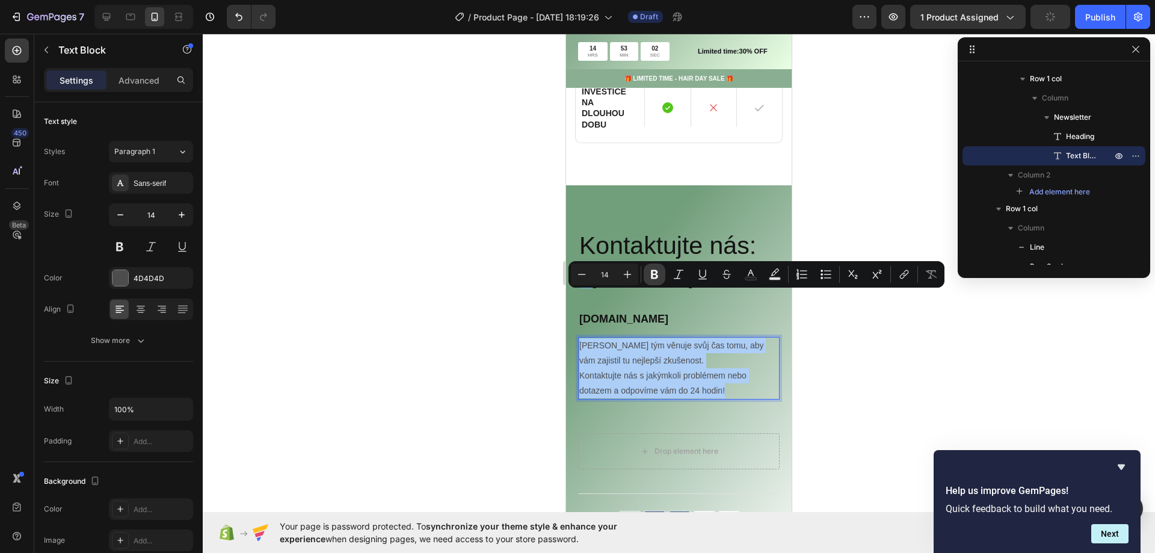
click at [656, 276] on icon "Editor contextual toolbar" at bounding box center [655, 274] width 12 height 12
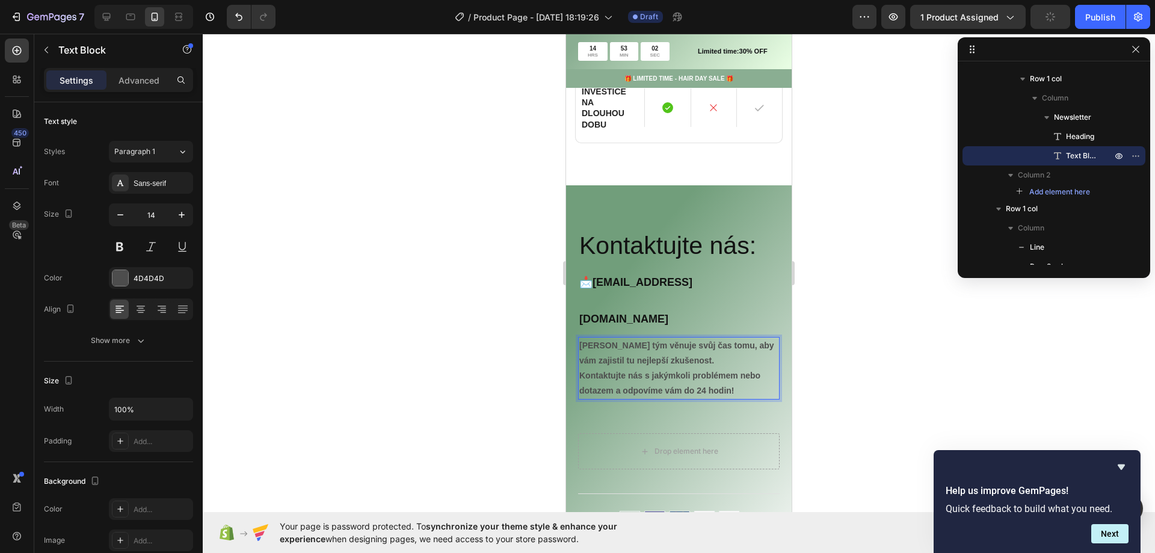
click at [448, 371] on div at bounding box center [679, 293] width 953 height 519
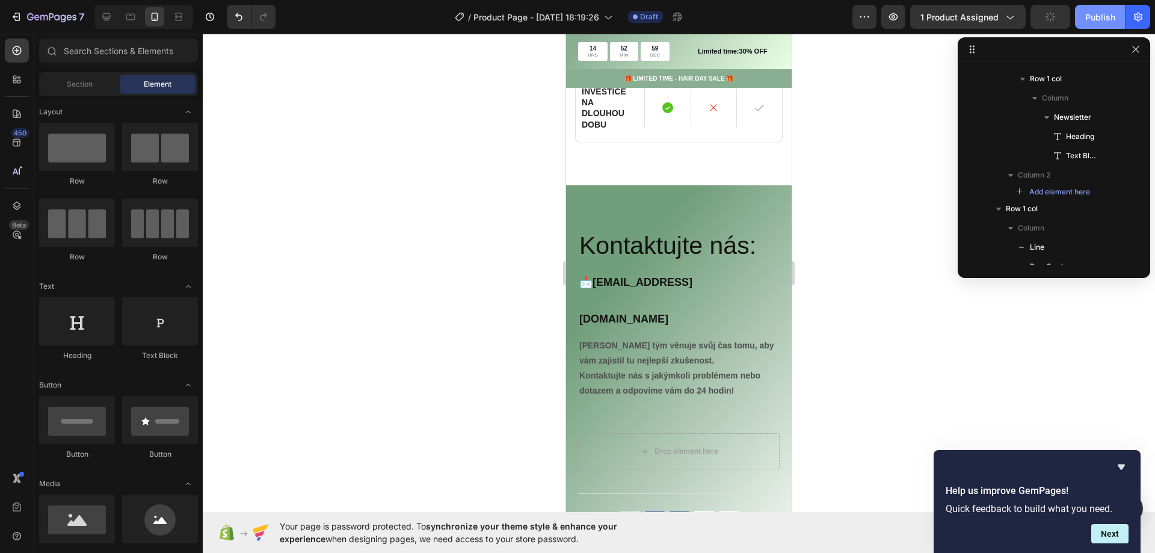
click at [1093, 19] on div "Publish" at bounding box center [1101, 17] width 30 height 13
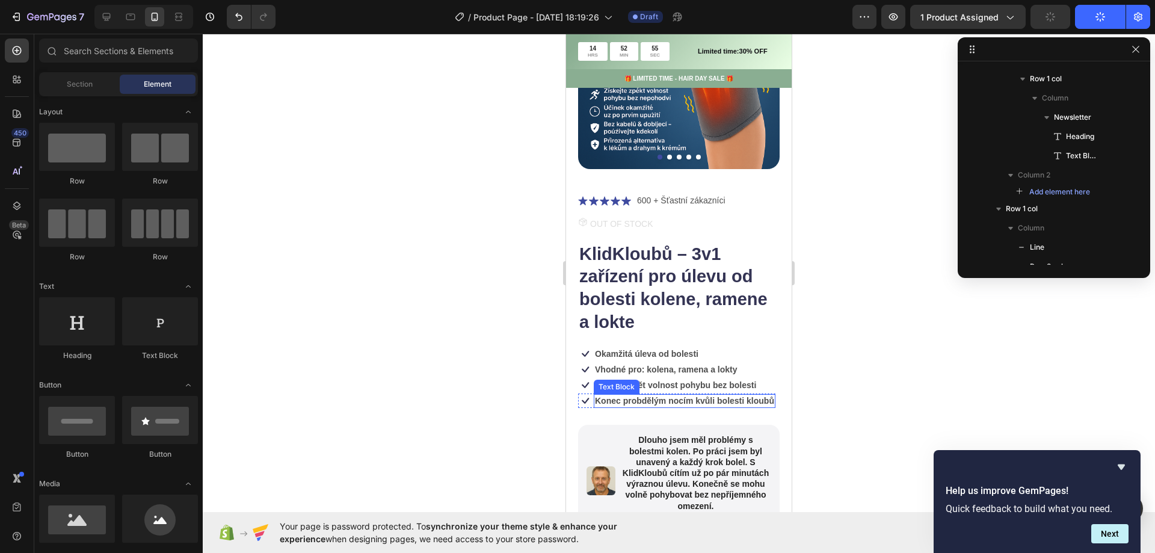
scroll to position [156, 0]
